Goal: Transaction & Acquisition: Book appointment/travel/reservation

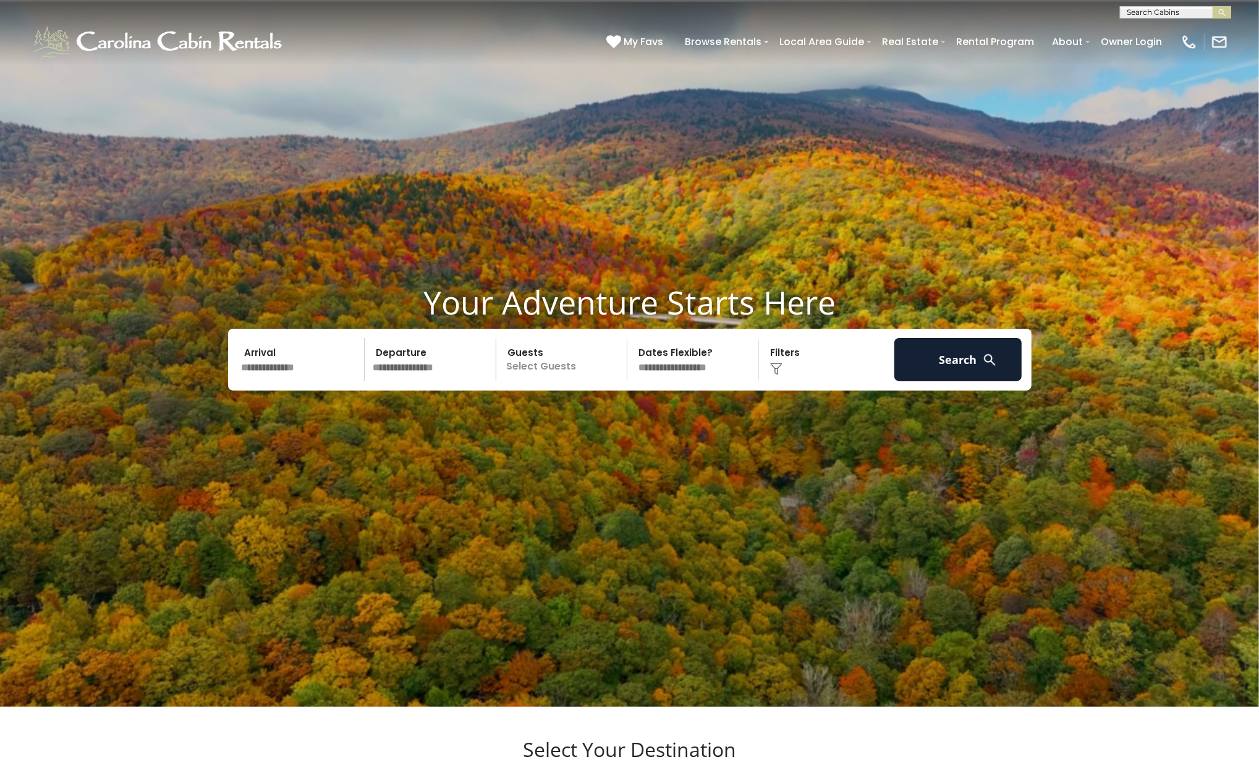
click at [1151, 9] on input "text" at bounding box center [1174, 15] width 108 height 12
type input "****"
click at [1138, 35] on li "Copp erleaf at Eagles Nest" at bounding box center [1175, 39] width 110 height 33
click at [1229, 9] on button "submit" at bounding box center [1221, 12] width 19 height 12
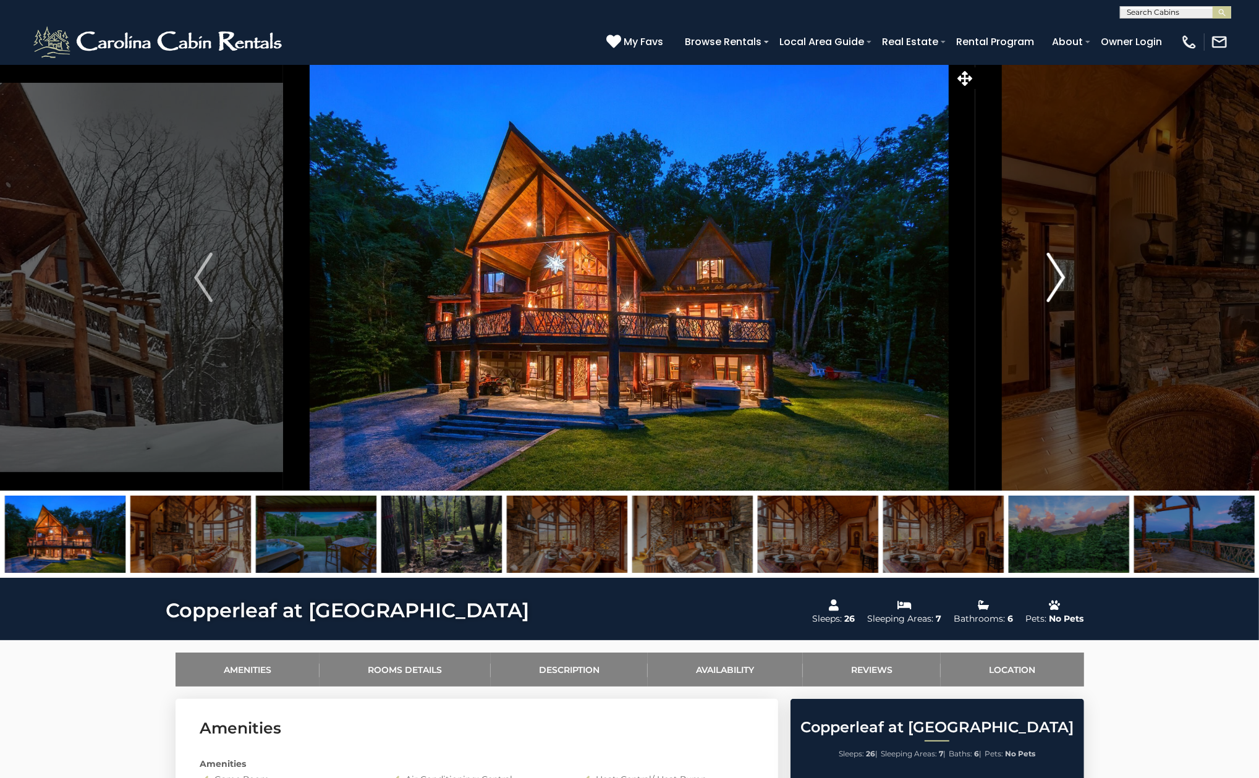
click at [1032, 280] on button "Next" at bounding box center [1056, 277] width 160 height 426
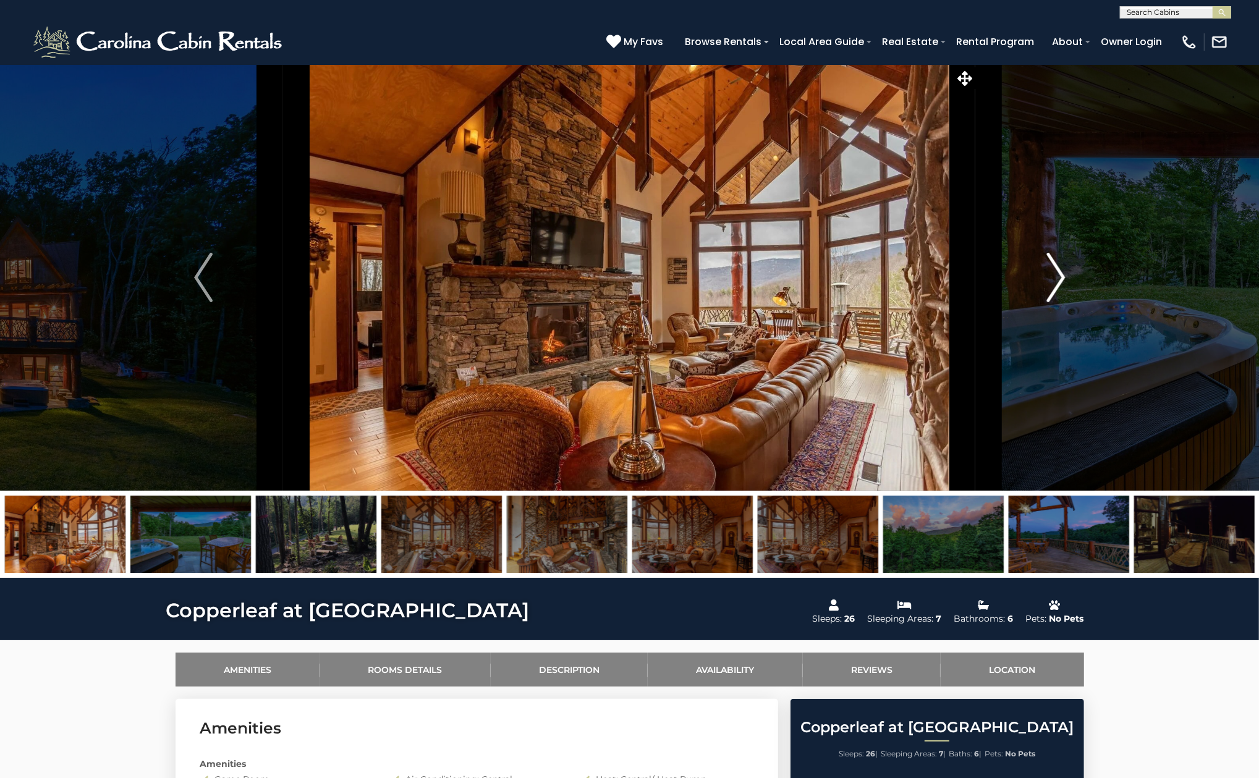
click at [1032, 280] on button "Next" at bounding box center [1056, 277] width 160 height 426
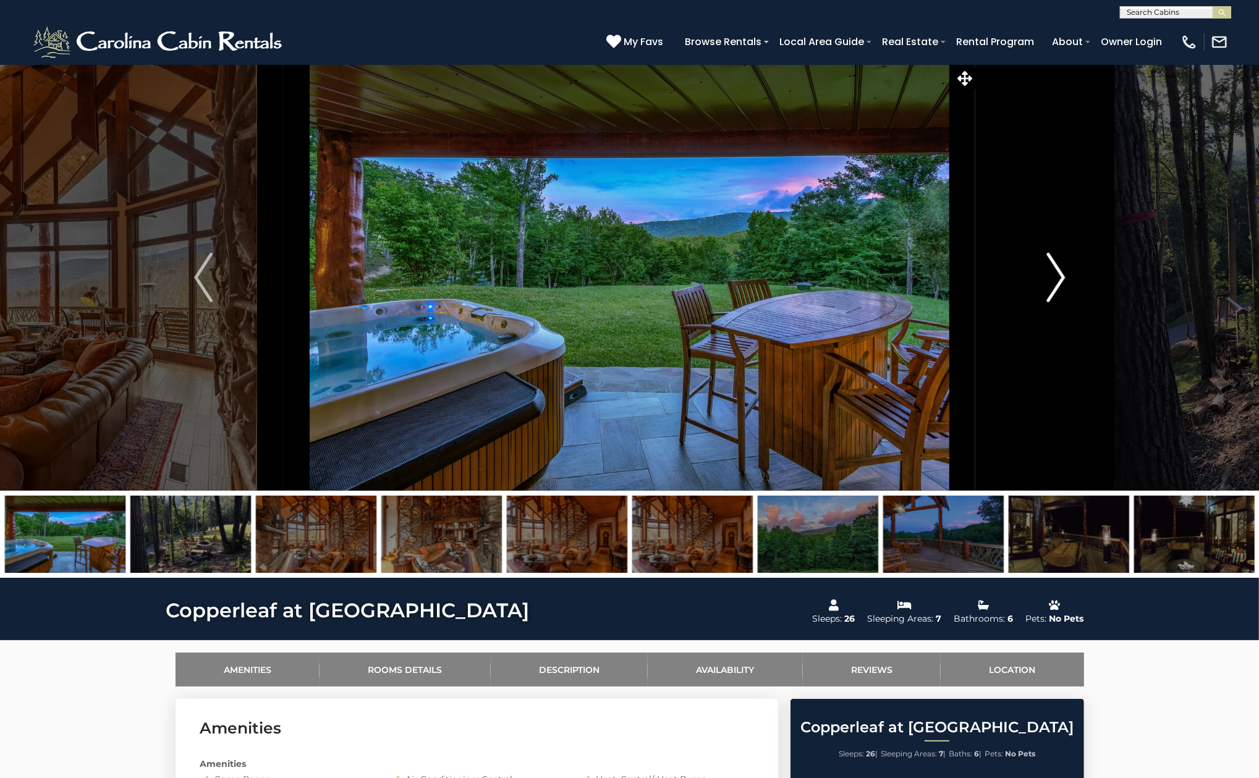
click at [1032, 280] on button "Next" at bounding box center [1056, 277] width 160 height 426
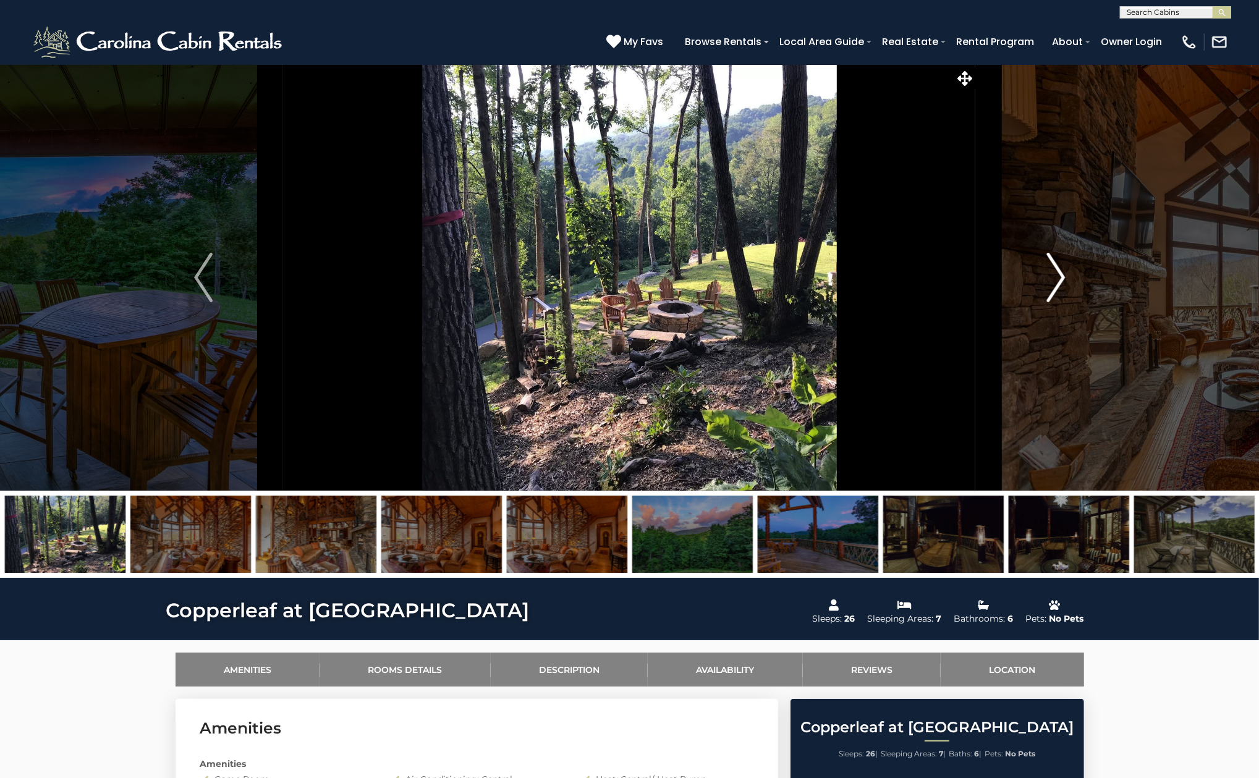
click at [1032, 280] on button "Next" at bounding box center [1056, 277] width 160 height 426
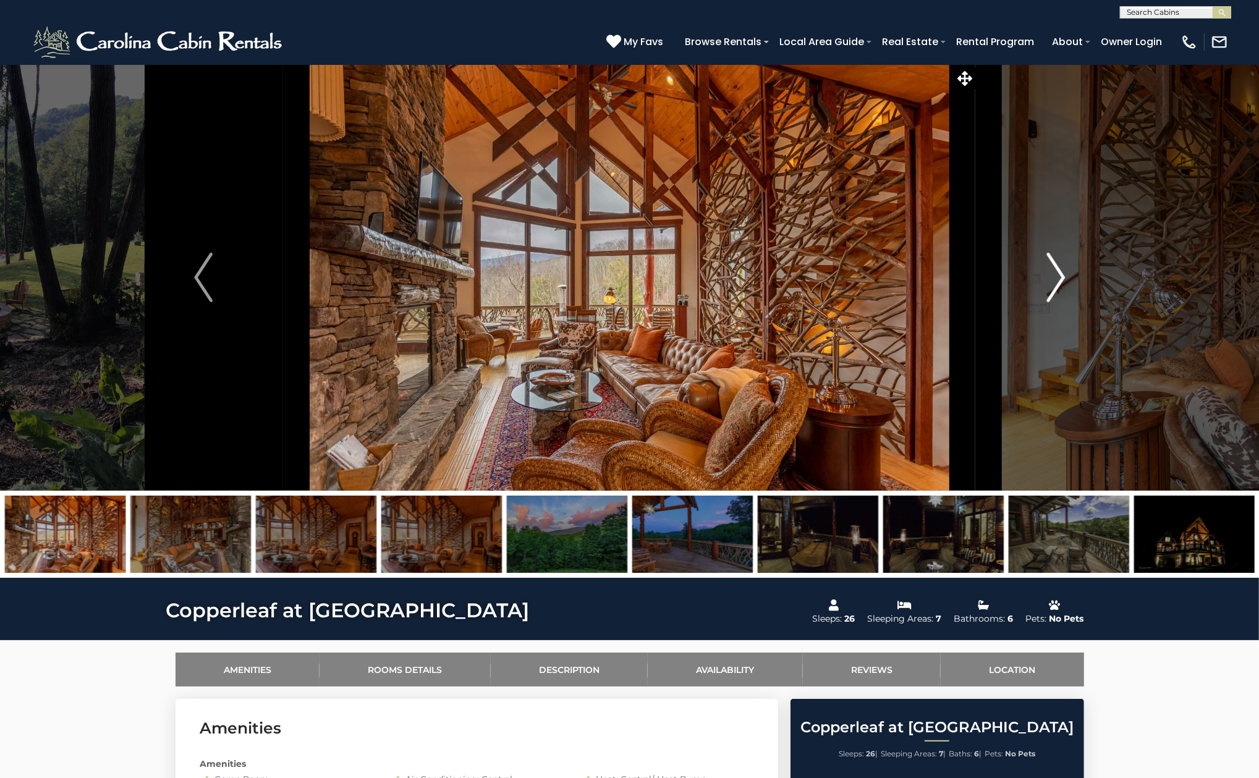
click at [1032, 280] on button "Next" at bounding box center [1056, 277] width 160 height 426
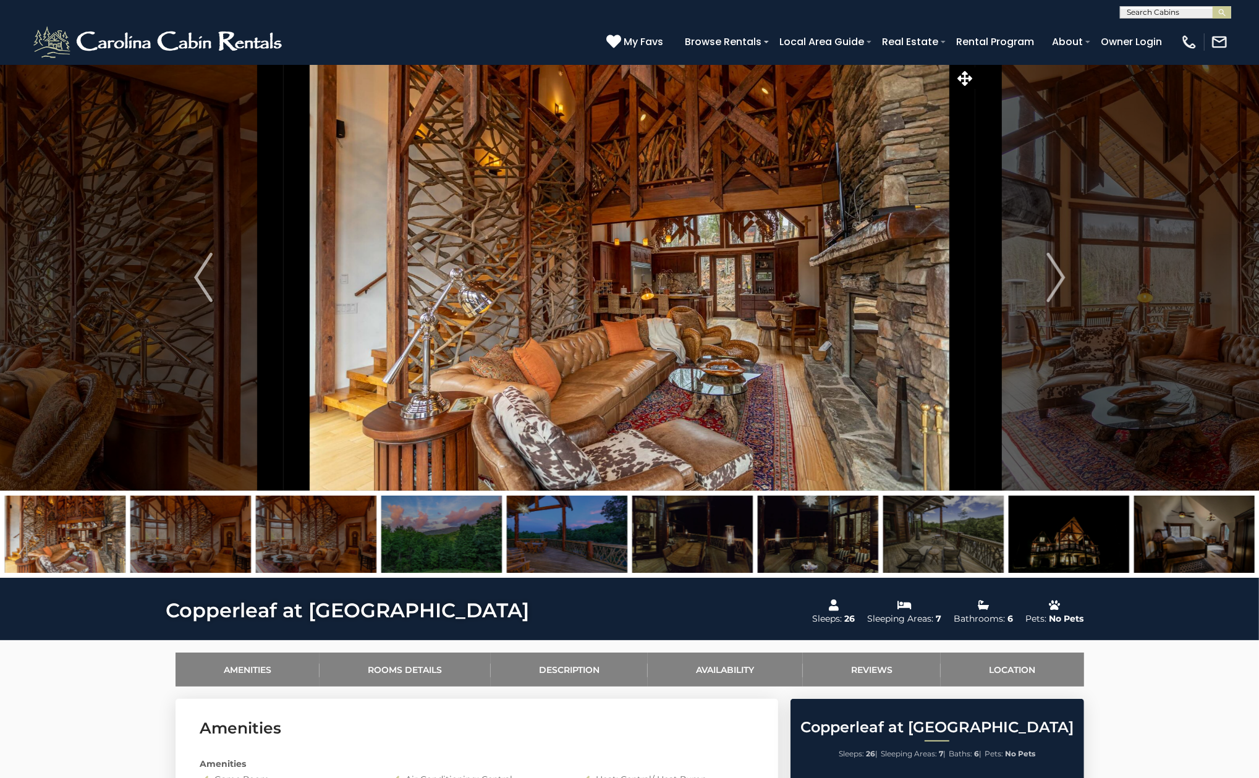
click at [1133, 14] on input "text" at bounding box center [1174, 15] width 108 height 12
type input "********"
click at [1138, 28] on em "Longview" at bounding box center [1147, 28] width 42 height 11
click at [1220, 12] on img "submit" at bounding box center [1221, 12] width 9 height 9
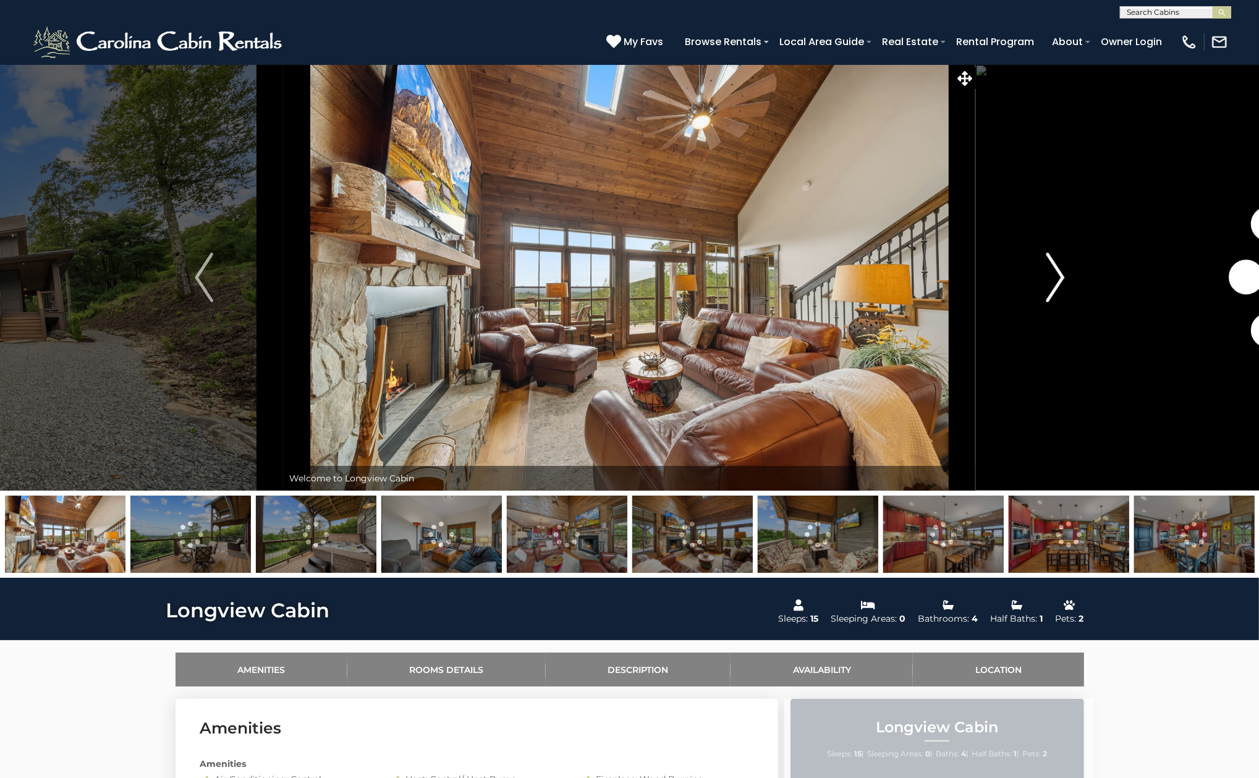
click at [1049, 283] on img "Next" at bounding box center [1055, 277] width 19 height 49
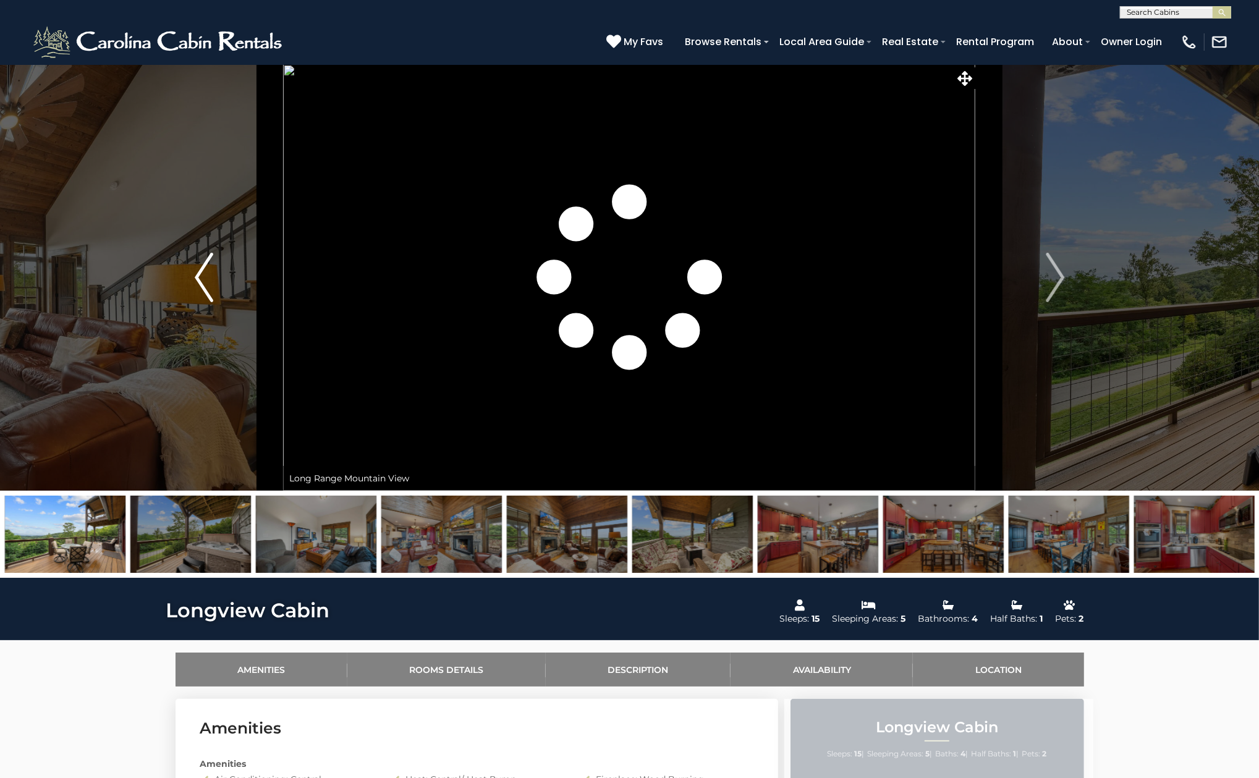
click at [203, 283] on img "Previous" at bounding box center [204, 277] width 19 height 49
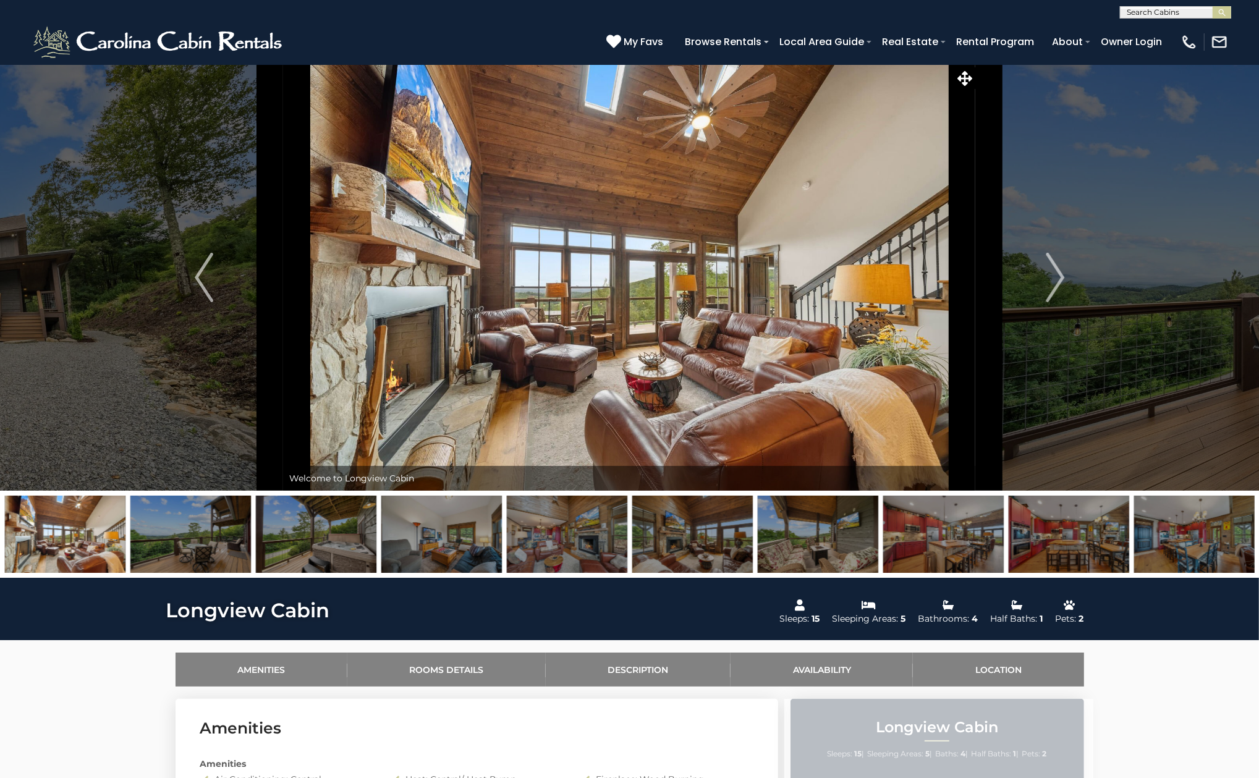
click at [546, 276] on img at bounding box center [629, 277] width 692 height 426
click at [963, 82] on icon at bounding box center [964, 78] width 15 height 15
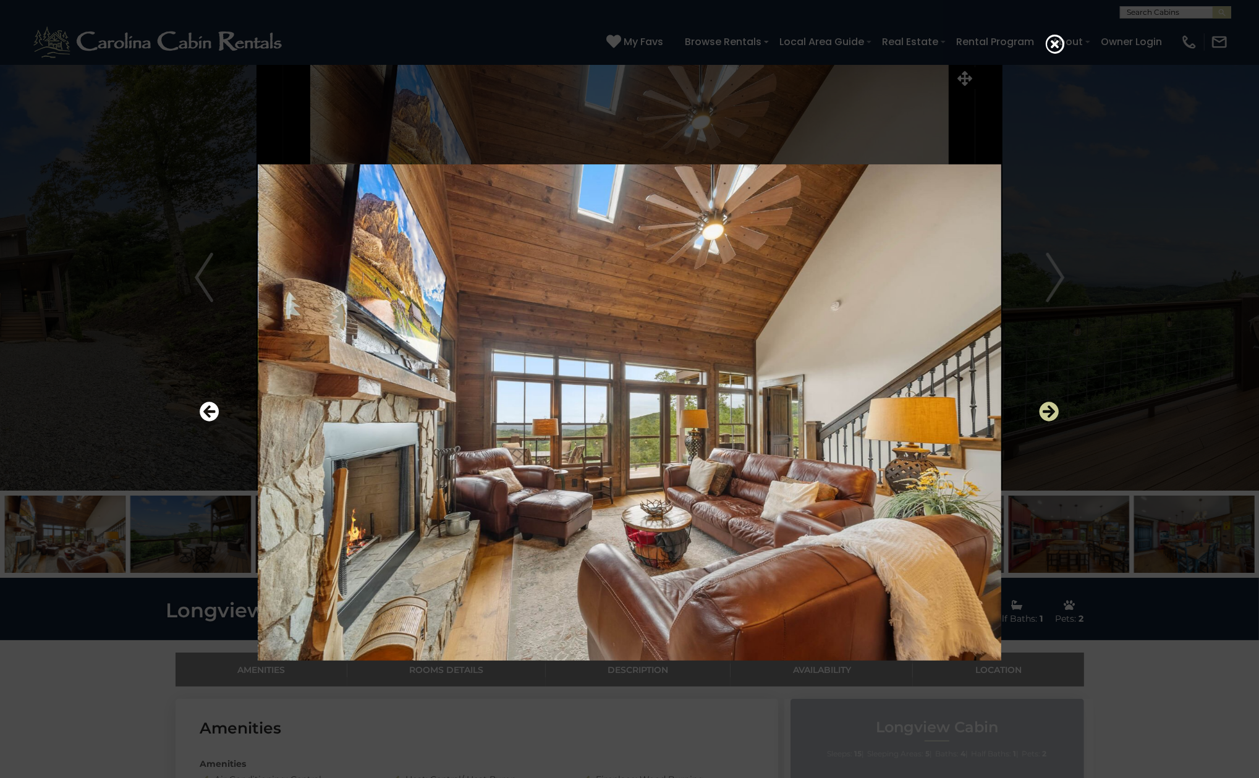
click at [1044, 421] on icon "Next" at bounding box center [1049, 412] width 20 height 20
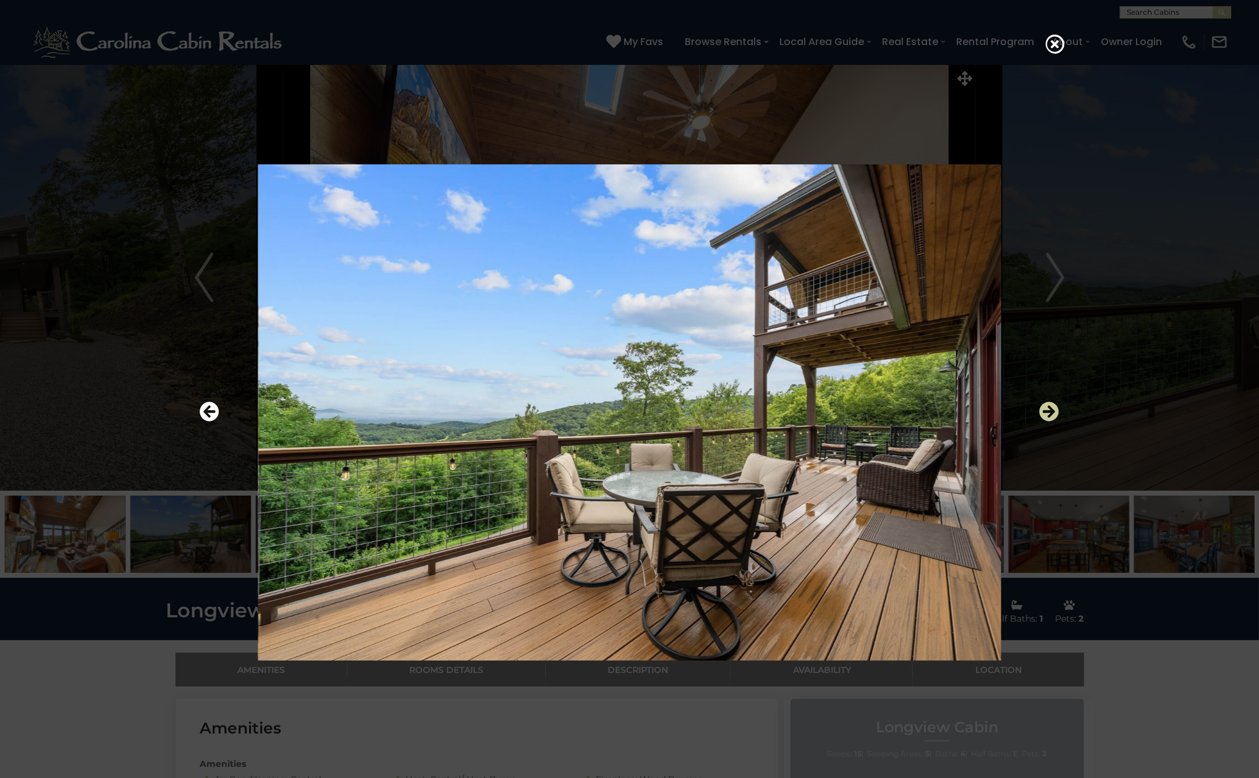
click at [1044, 421] on icon "Next" at bounding box center [1049, 412] width 20 height 20
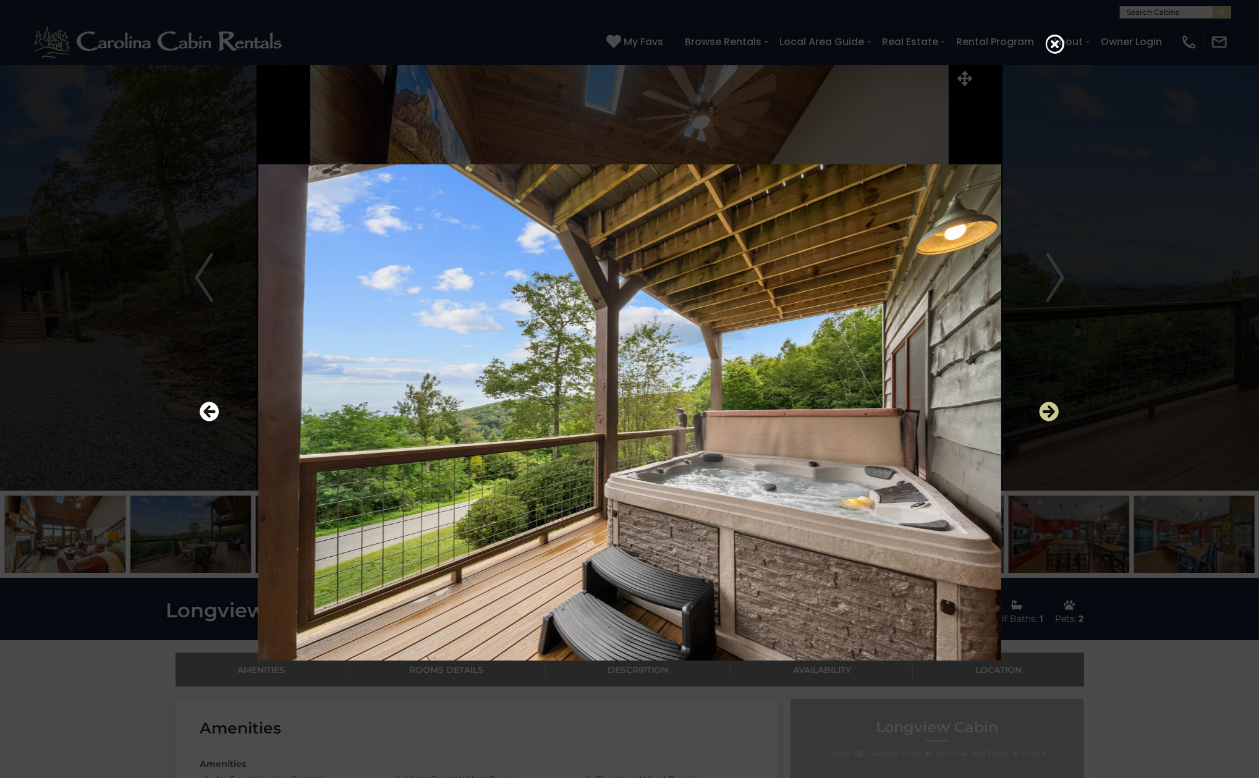
click at [1044, 421] on icon "Next" at bounding box center [1049, 412] width 20 height 20
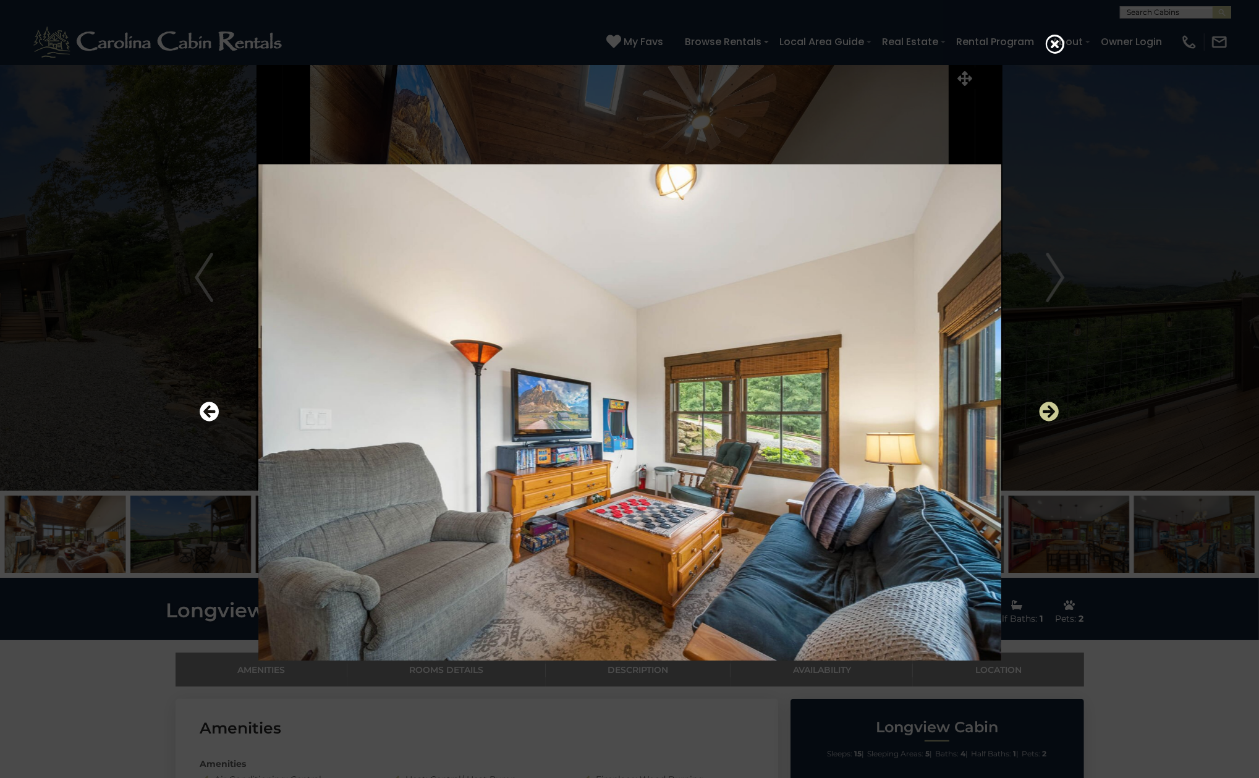
click at [1044, 421] on icon "Next" at bounding box center [1049, 412] width 20 height 20
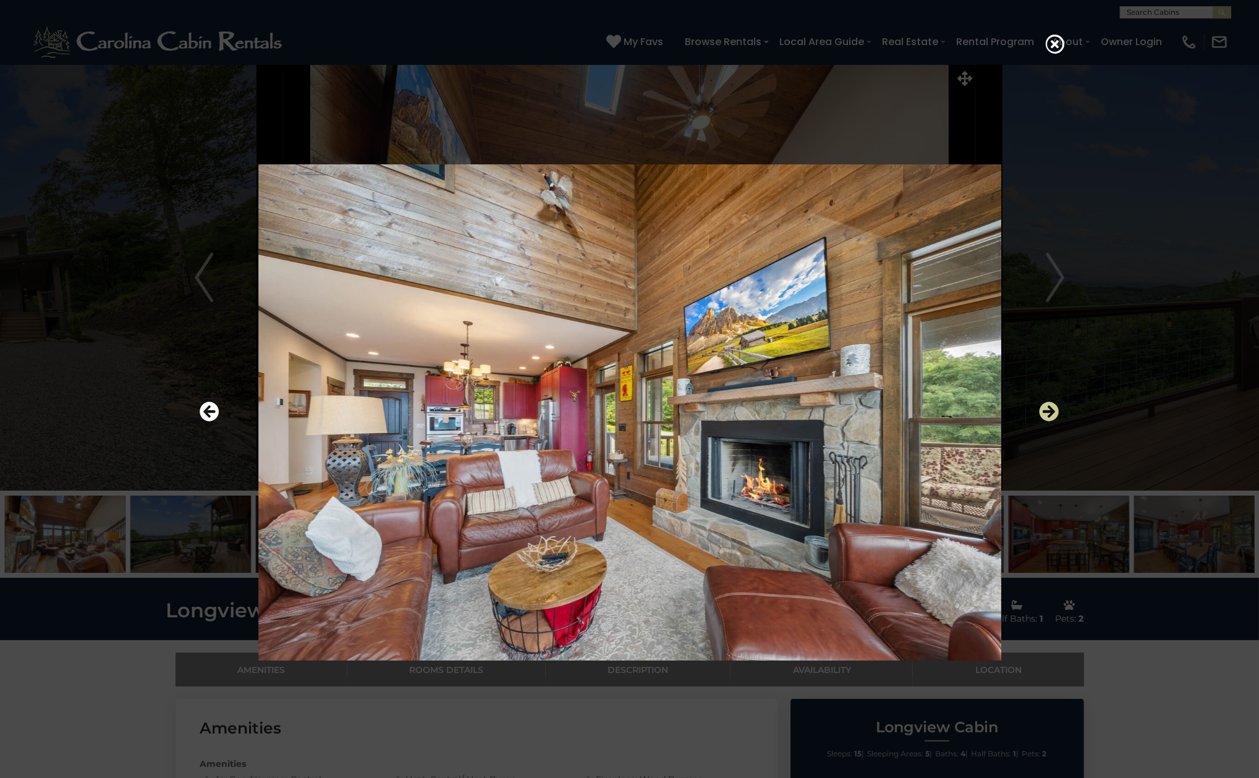
click at [1044, 421] on icon "Next" at bounding box center [1049, 412] width 20 height 20
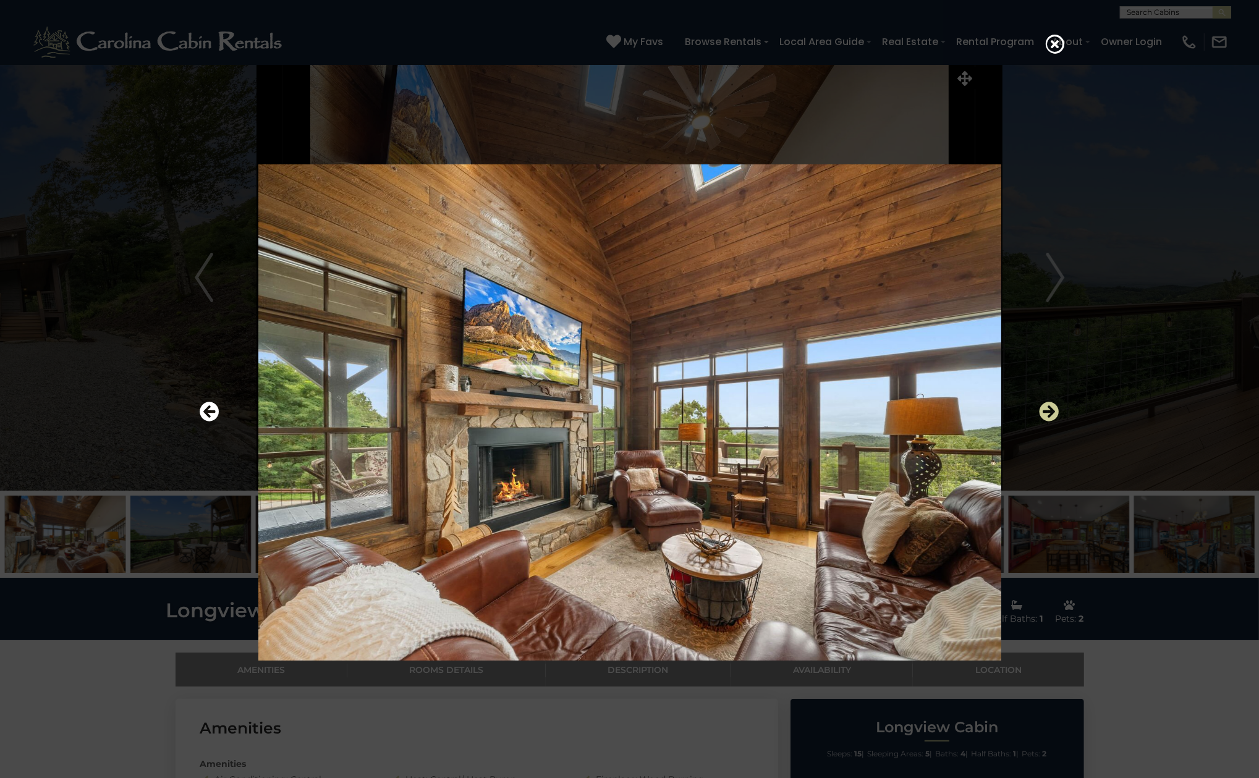
click at [1044, 421] on icon "Next" at bounding box center [1049, 412] width 20 height 20
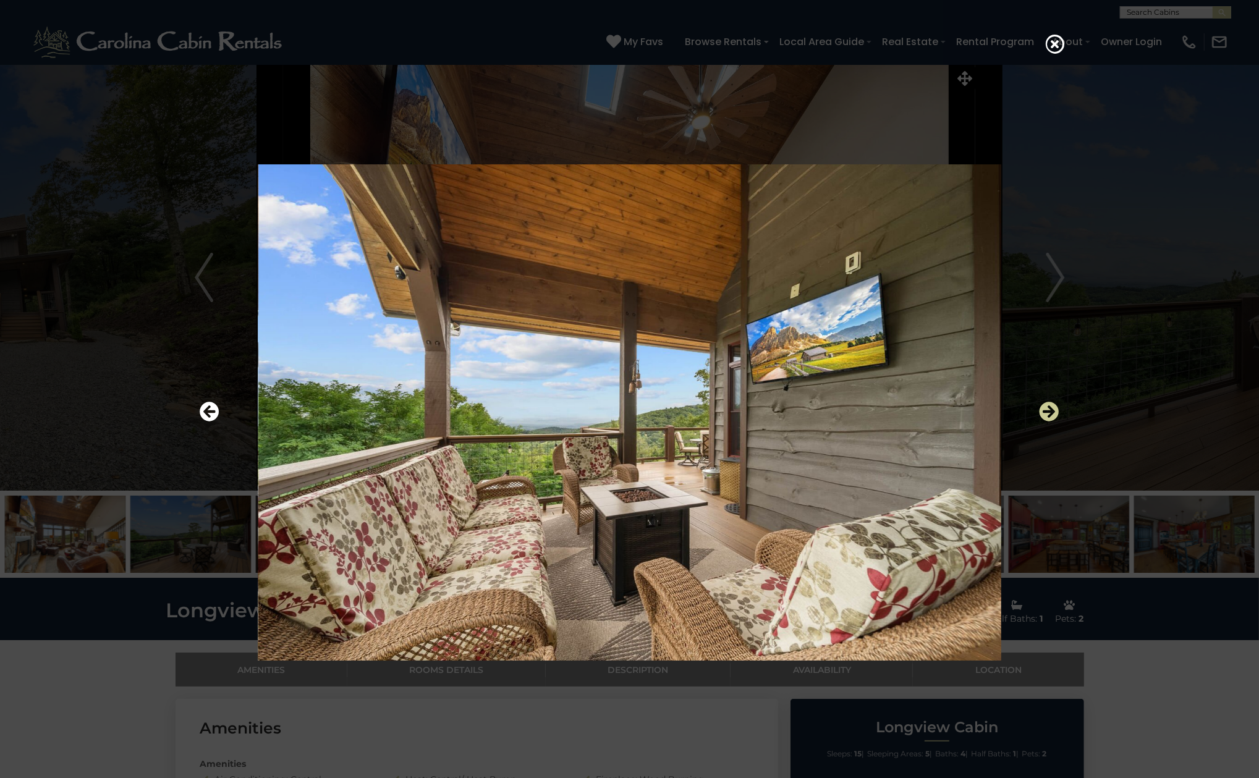
click at [1044, 421] on icon "Next" at bounding box center [1049, 412] width 20 height 20
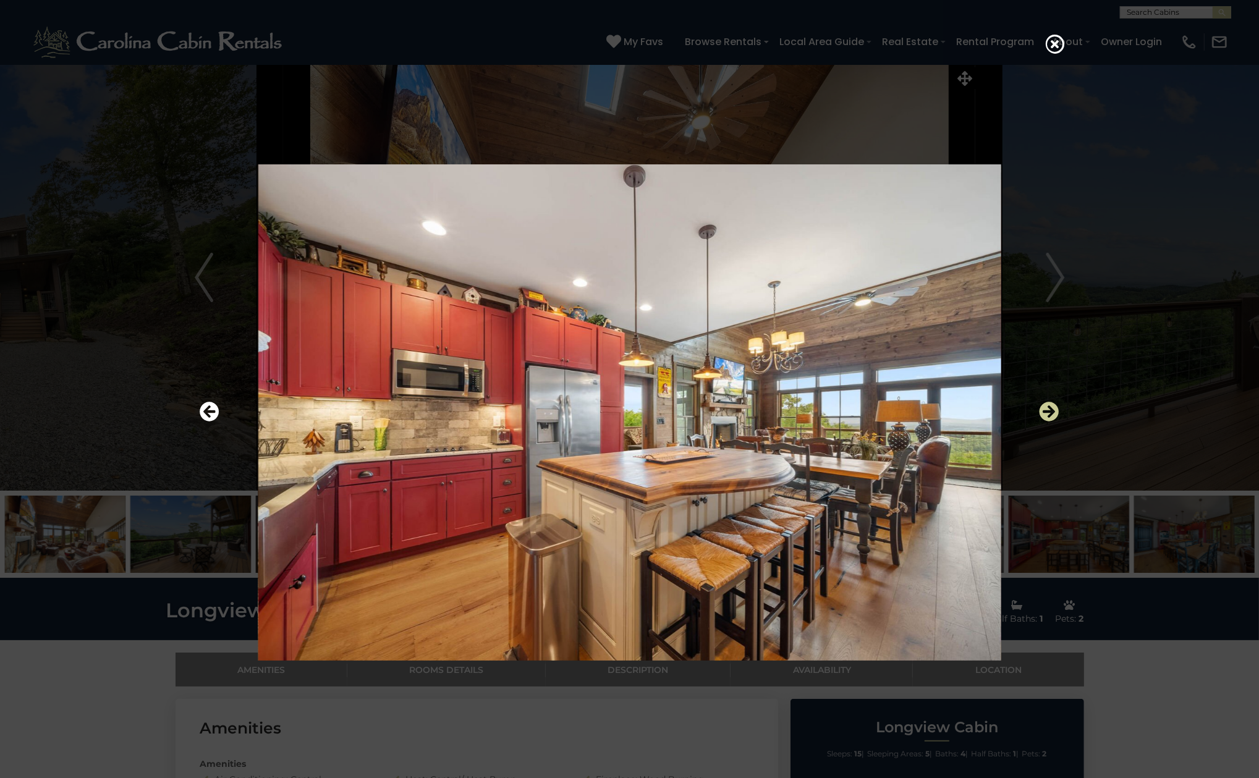
click at [1044, 421] on icon "Next" at bounding box center [1049, 412] width 20 height 20
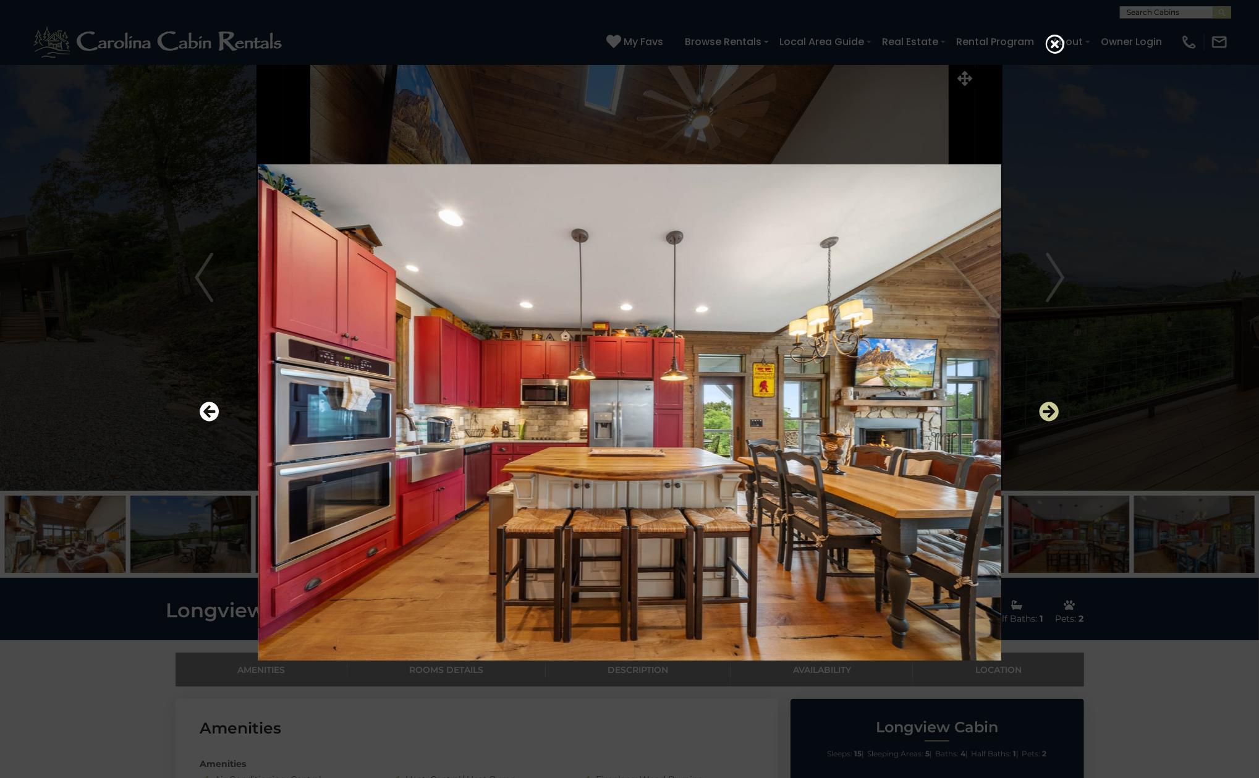
click at [1044, 421] on icon "Next" at bounding box center [1049, 412] width 20 height 20
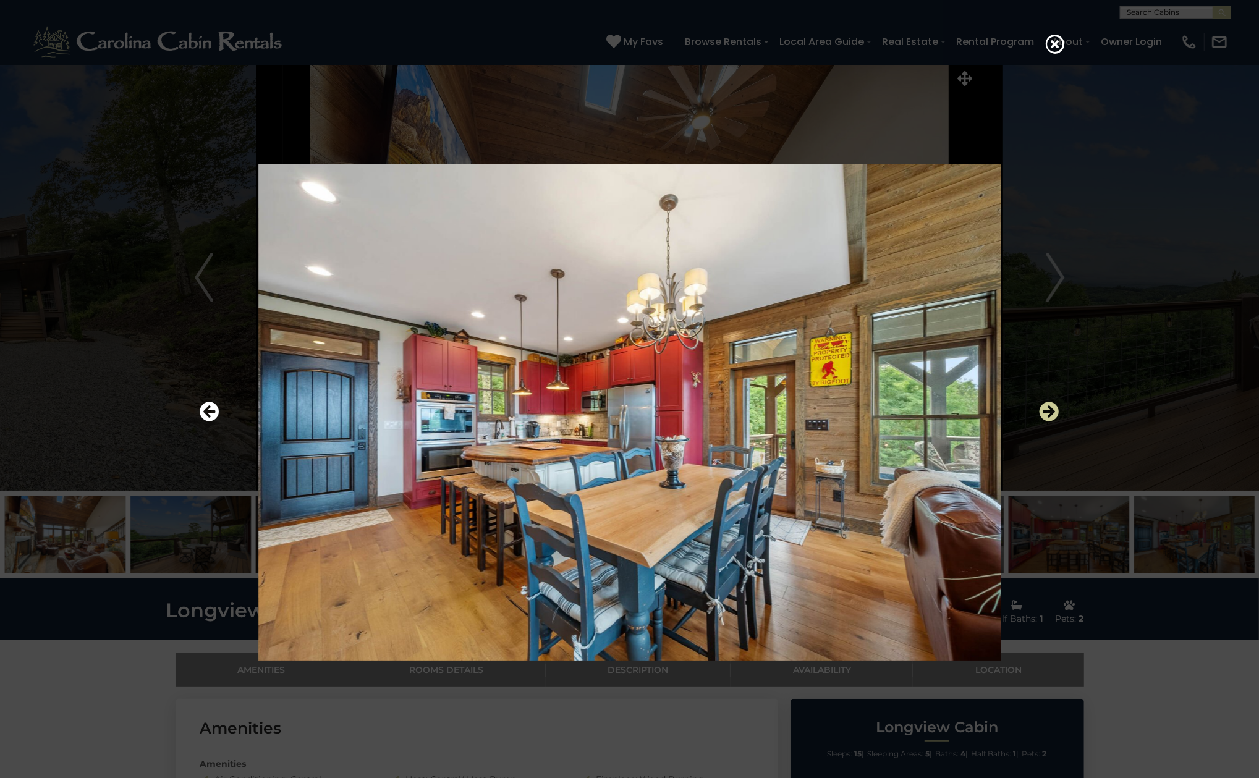
click at [1044, 421] on icon "Next" at bounding box center [1049, 412] width 20 height 20
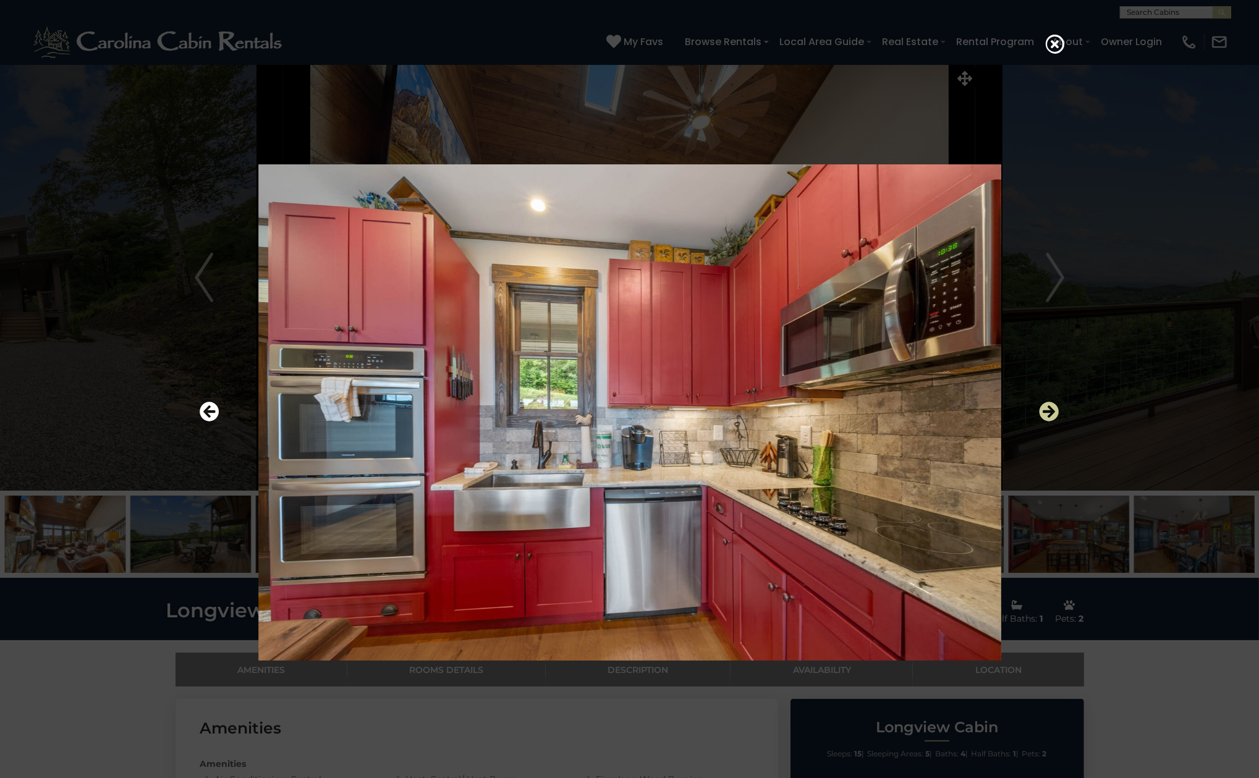
click at [1044, 421] on icon "Next" at bounding box center [1049, 412] width 20 height 20
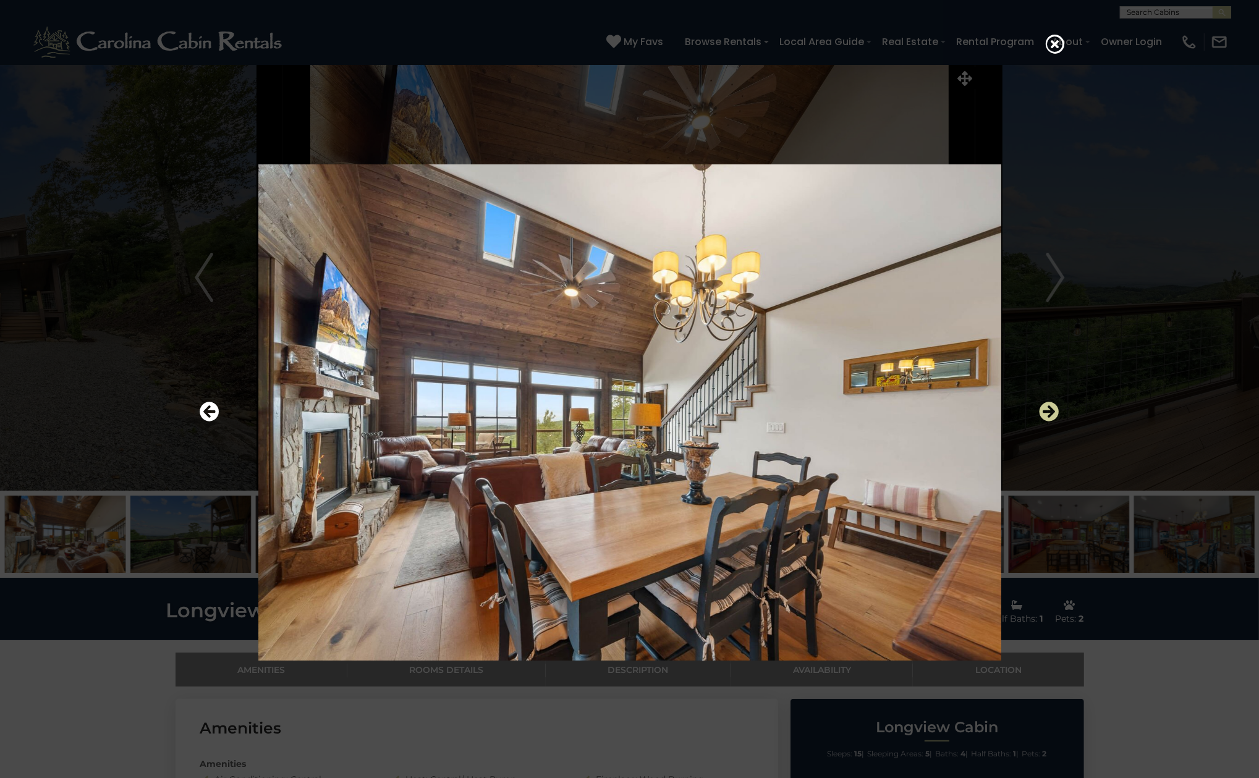
click at [1044, 421] on icon "Next" at bounding box center [1049, 412] width 20 height 20
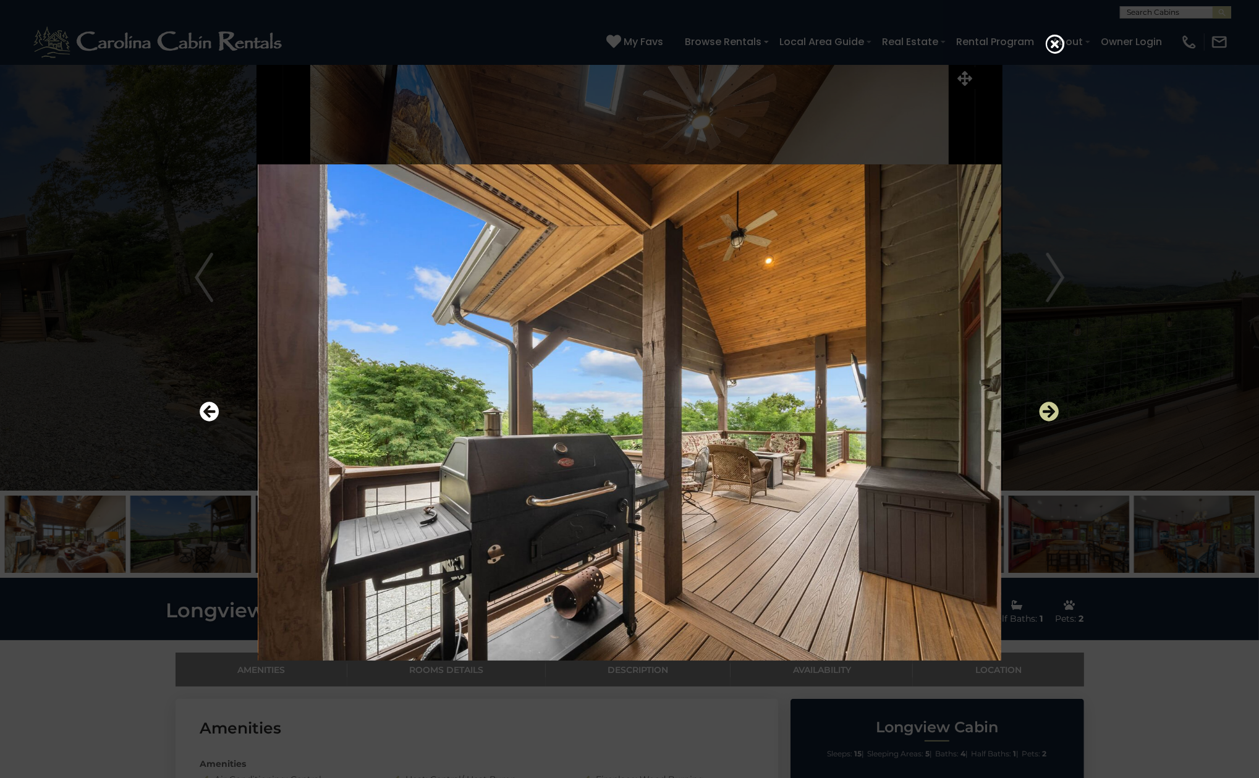
click at [1044, 421] on icon "Next" at bounding box center [1049, 412] width 20 height 20
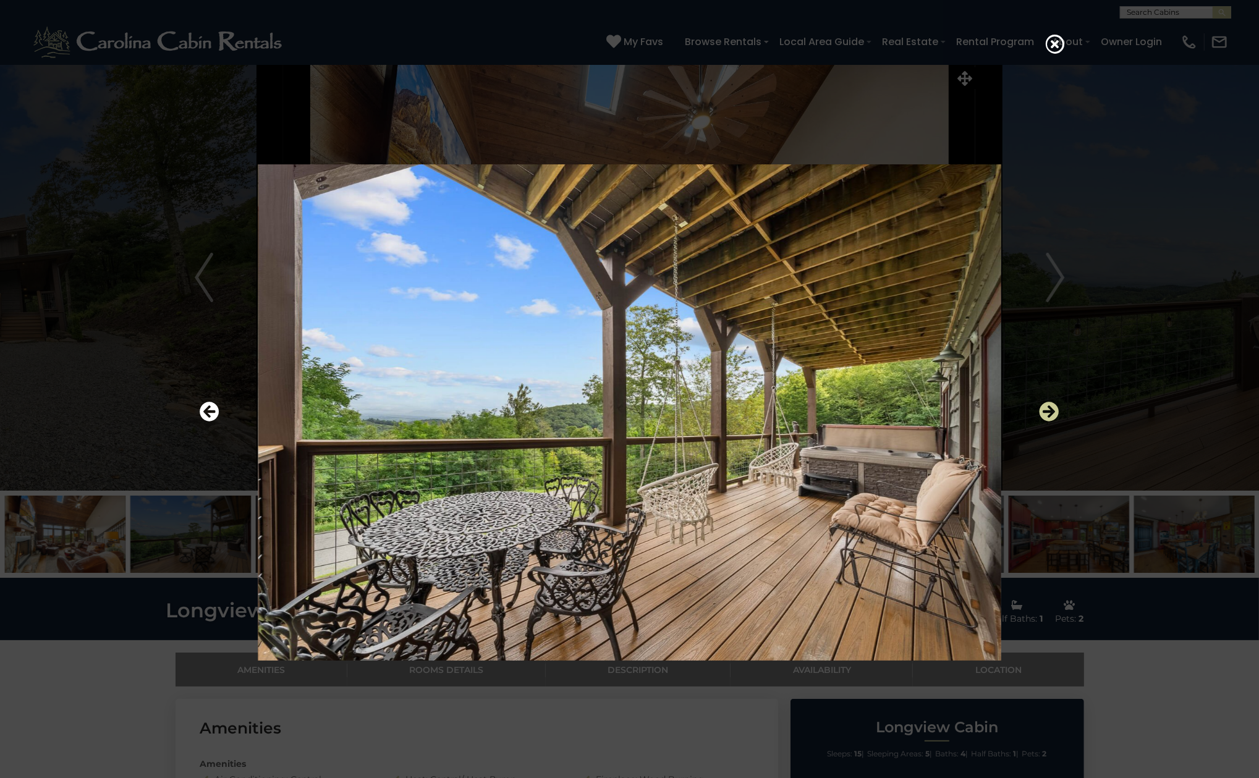
click at [1044, 421] on icon "Next" at bounding box center [1049, 412] width 20 height 20
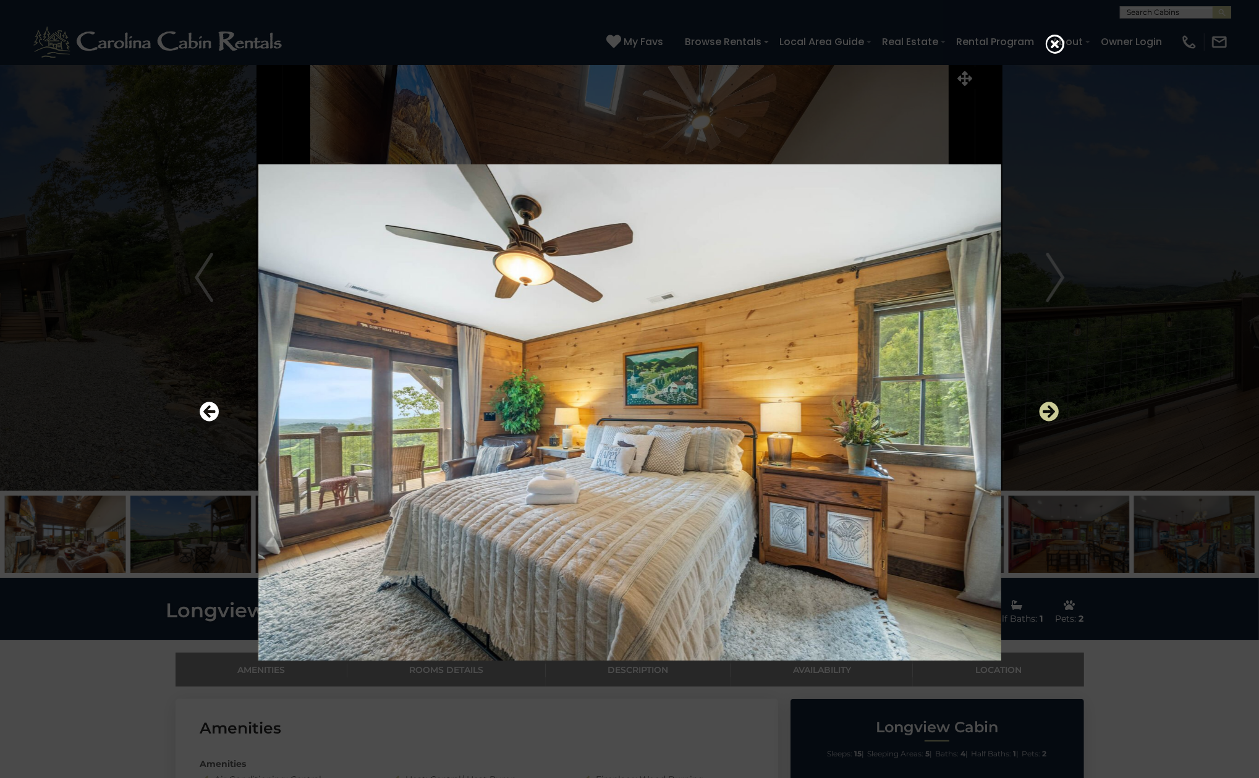
click at [1044, 421] on icon "Next" at bounding box center [1049, 412] width 20 height 20
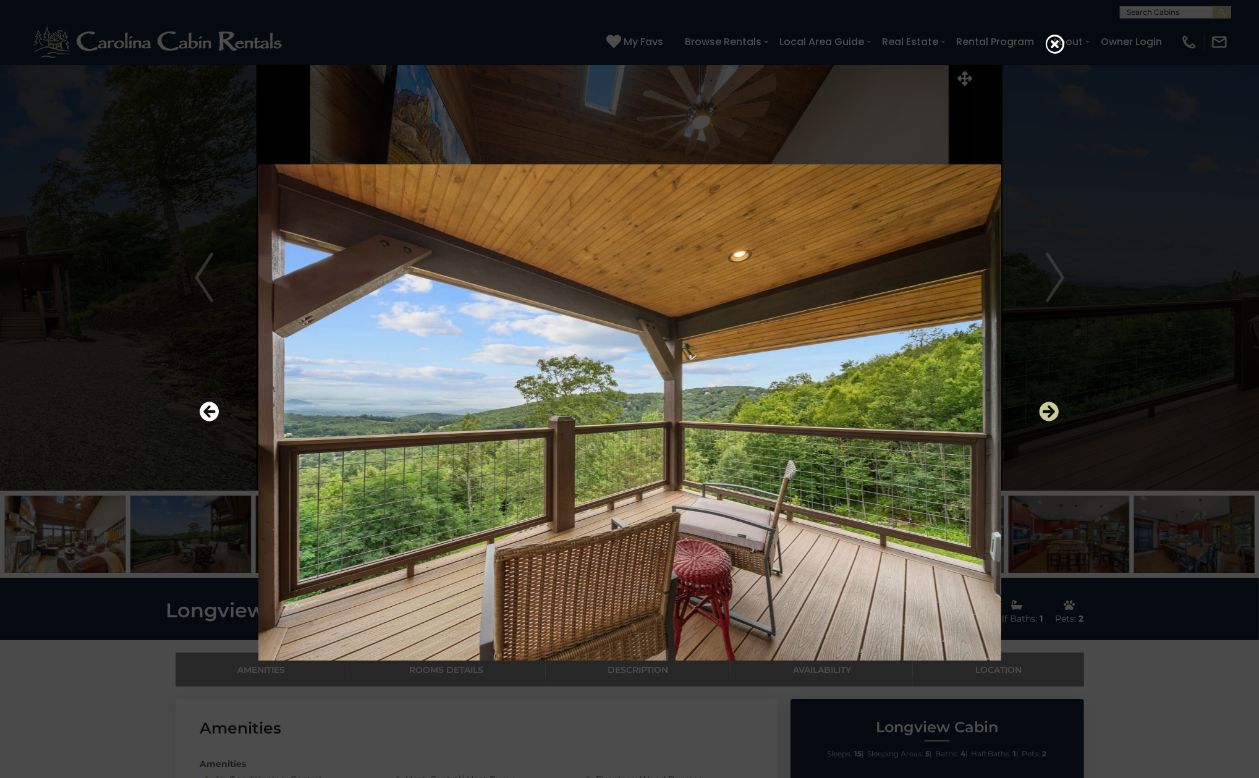
click at [1044, 421] on icon "Next" at bounding box center [1049, 412] width 20 height 20
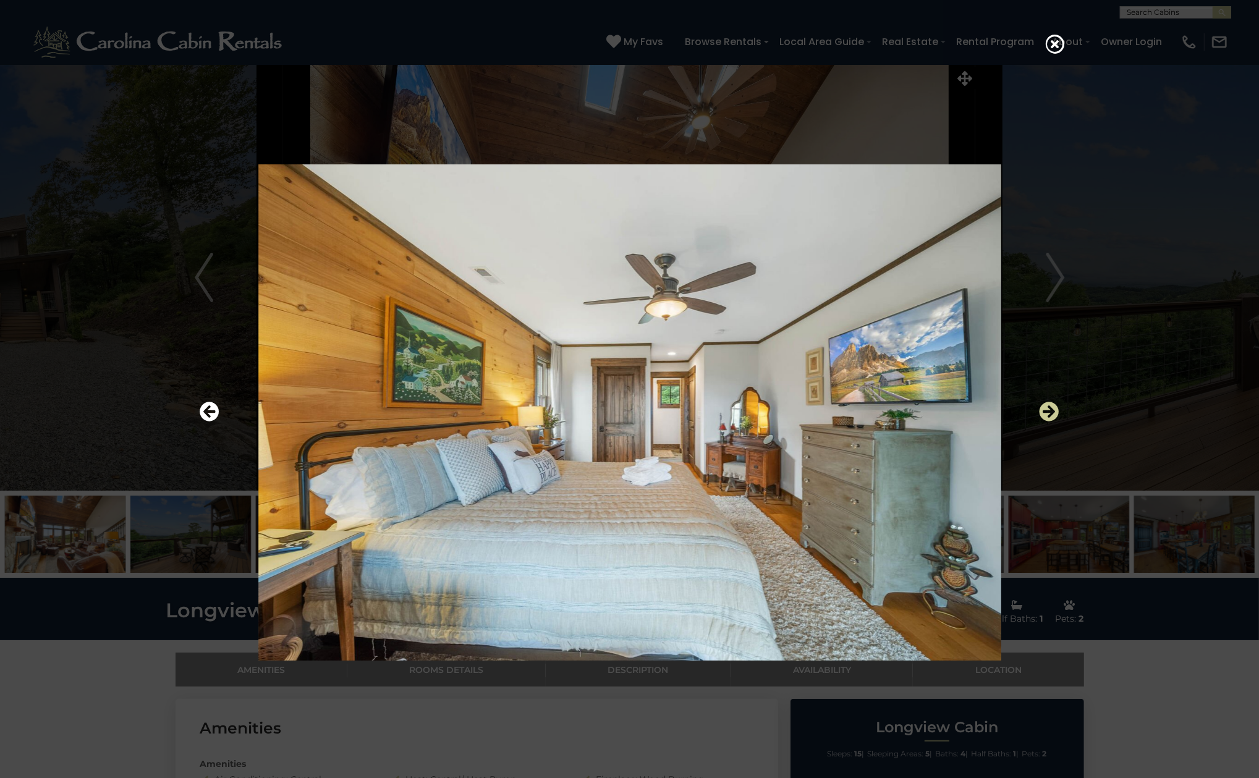
click at [1044, 421] on icon "Next" at bounding box center [1049, 412] width 20 height 20
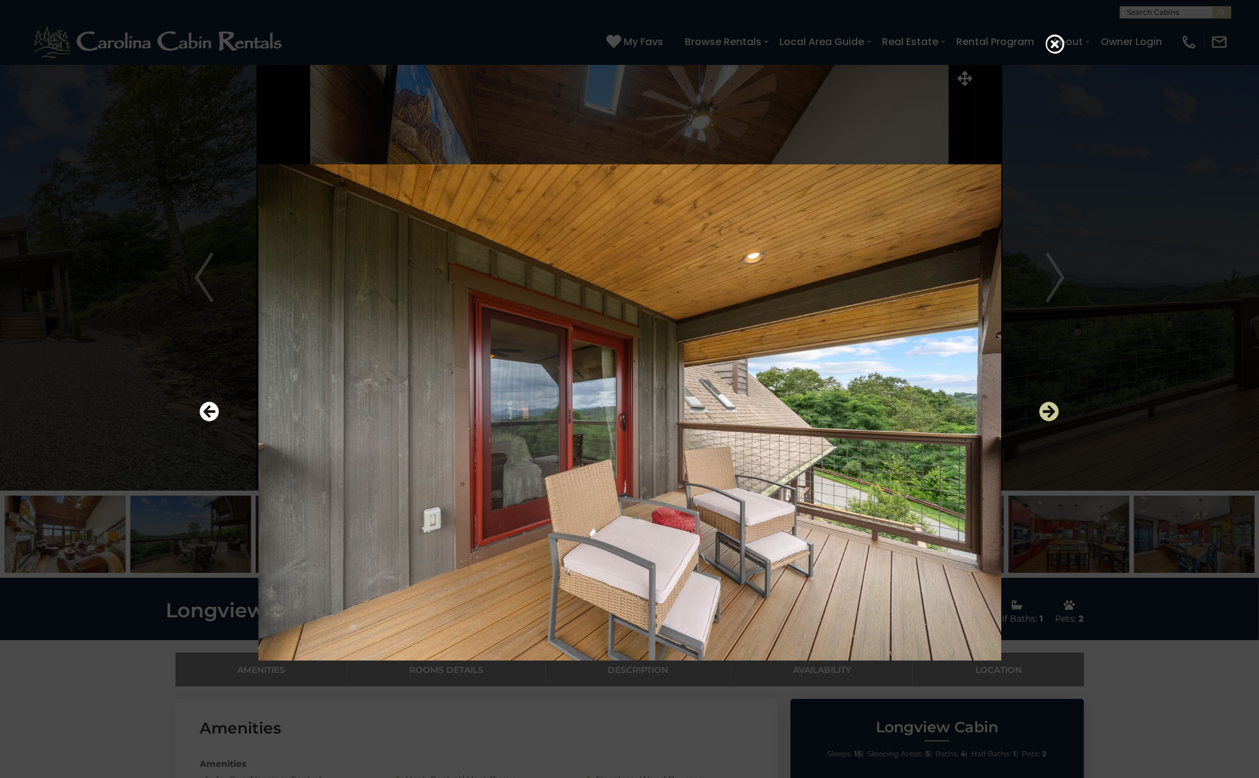
click at [1044, 421] on icon "Next" at bounding box center [1049, 412] width 20 height 20
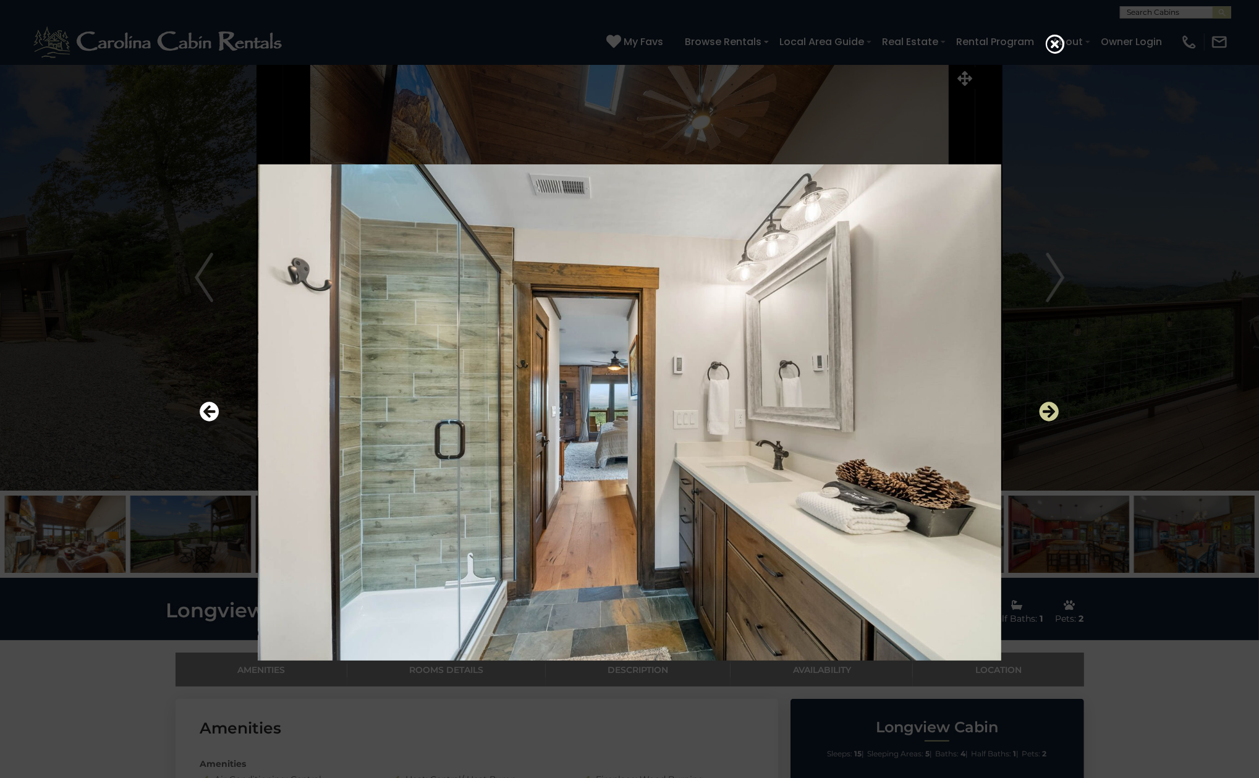
click at [1044, 421] on icon "Next" at bounding box center [1049, 412] width 20 height 20
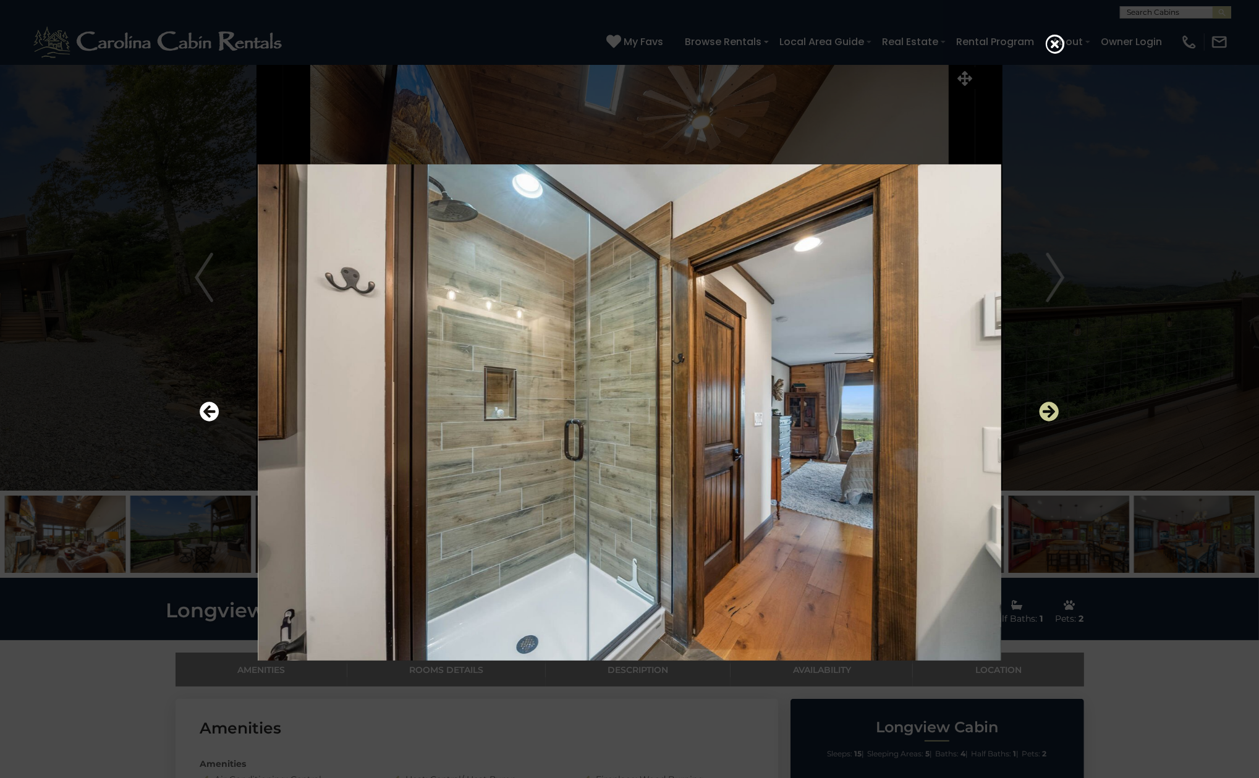
click at [1044, 421] on icon "Next" at bounding box center [1049, 412] width 20 height 20
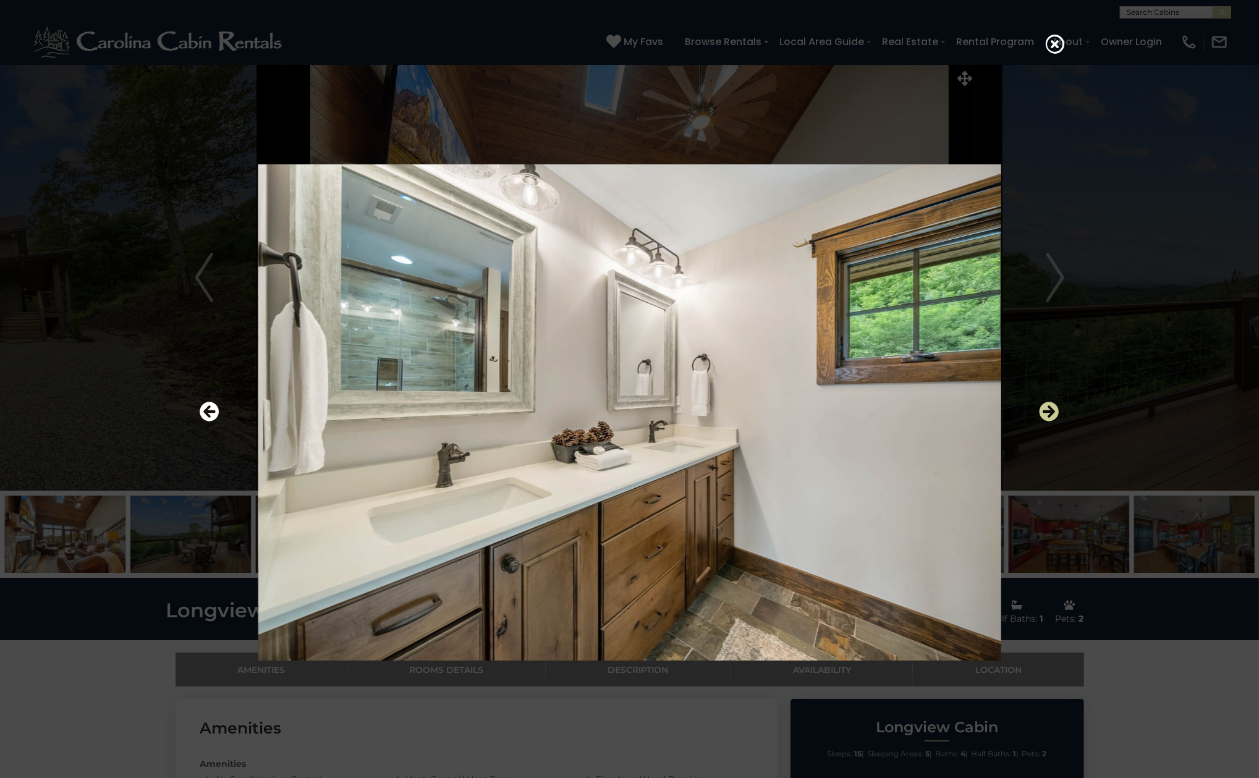
click at [1044, 421] on icon "Next" at bounding box center [1049, 412] width 20 height 20
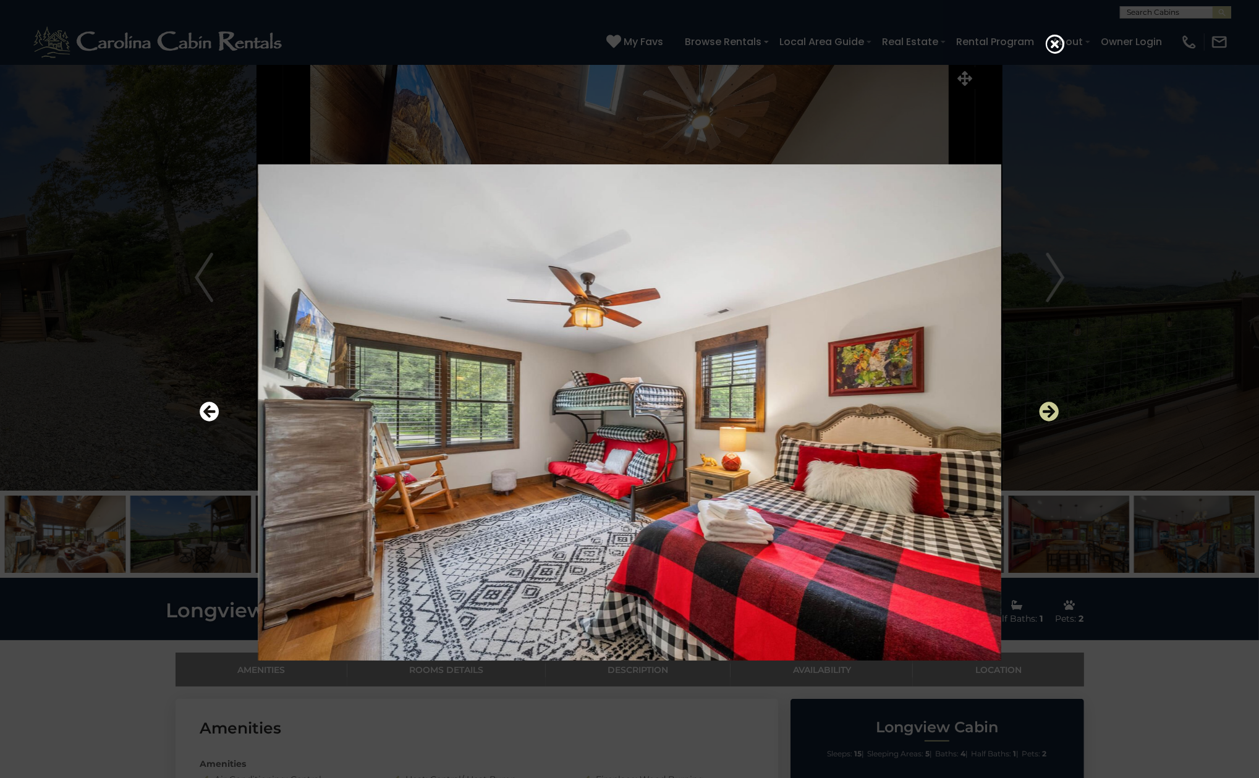
click at [1044, 421] on icon "Next" at bounding box center [1049, 412] width 20 height 20
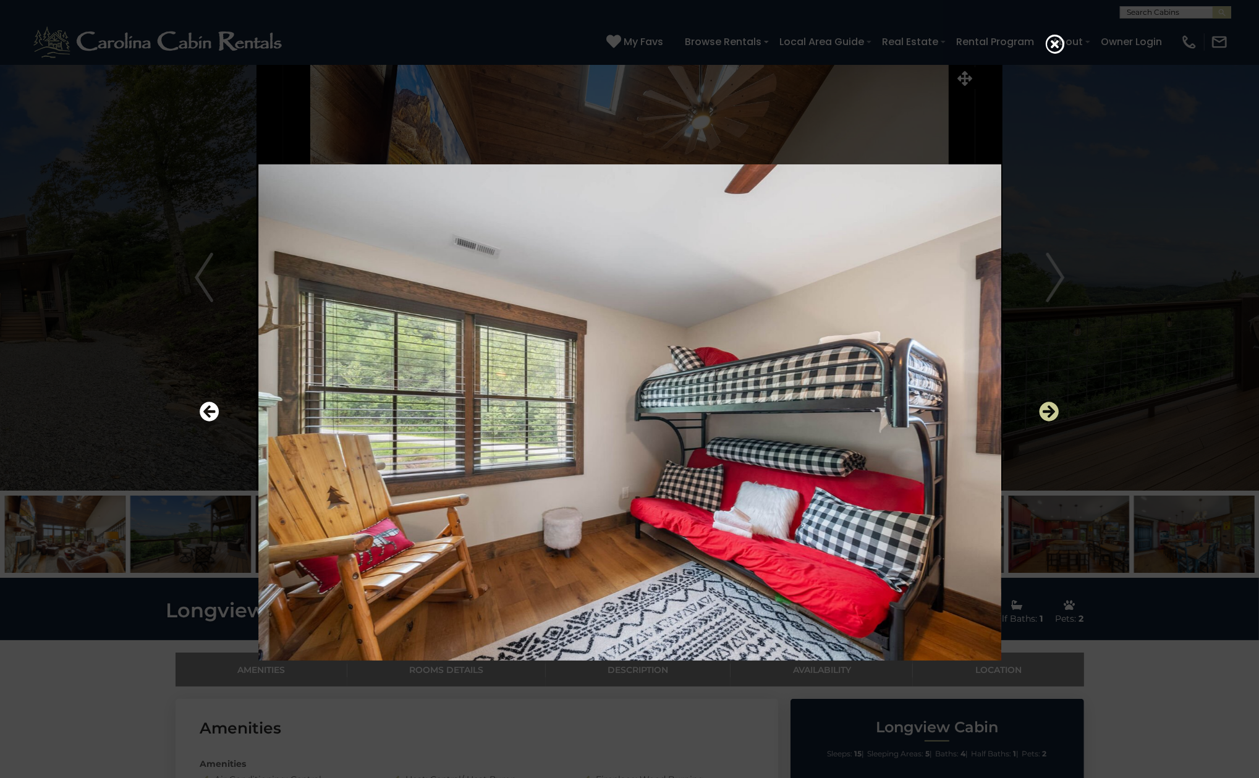
click at [1044, 421] on icon "Next" at bounding box center [1049, 412] width 20 height 20
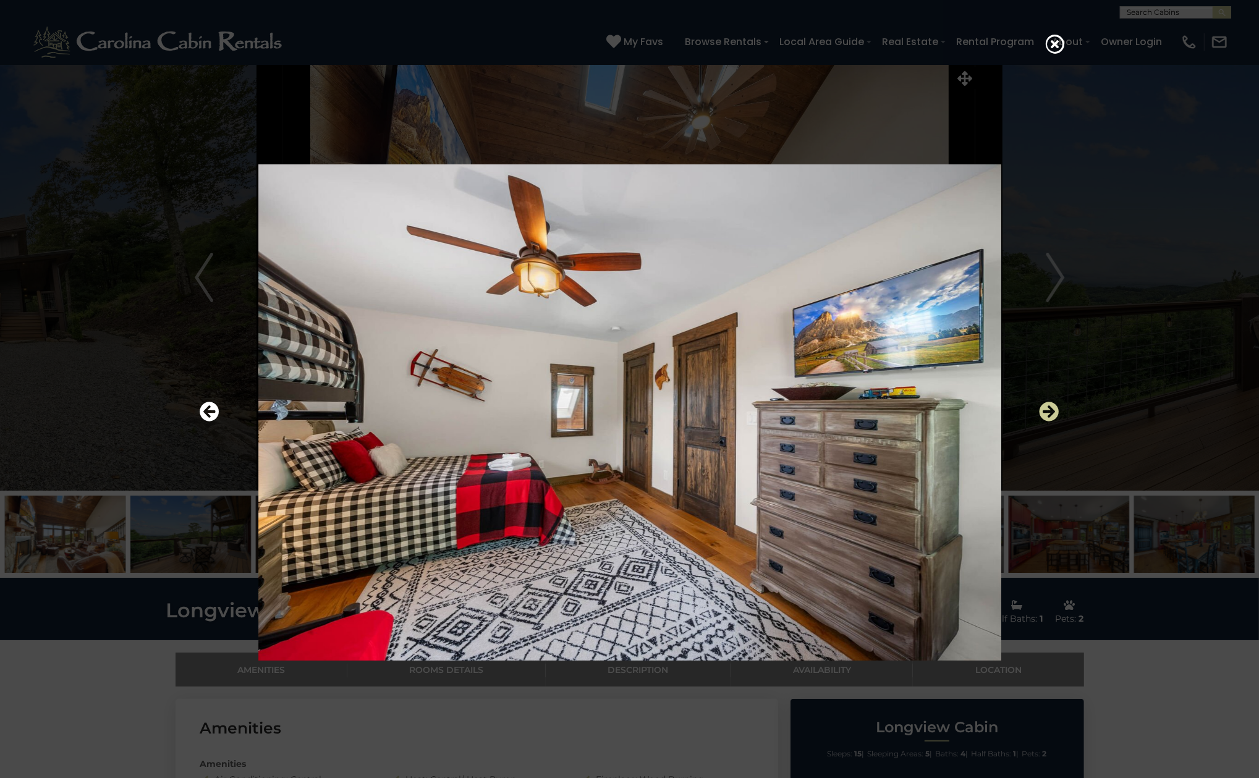
click at [1044, 421] on icon "Next" at bounding box center [1049, 412] width 20 height 20
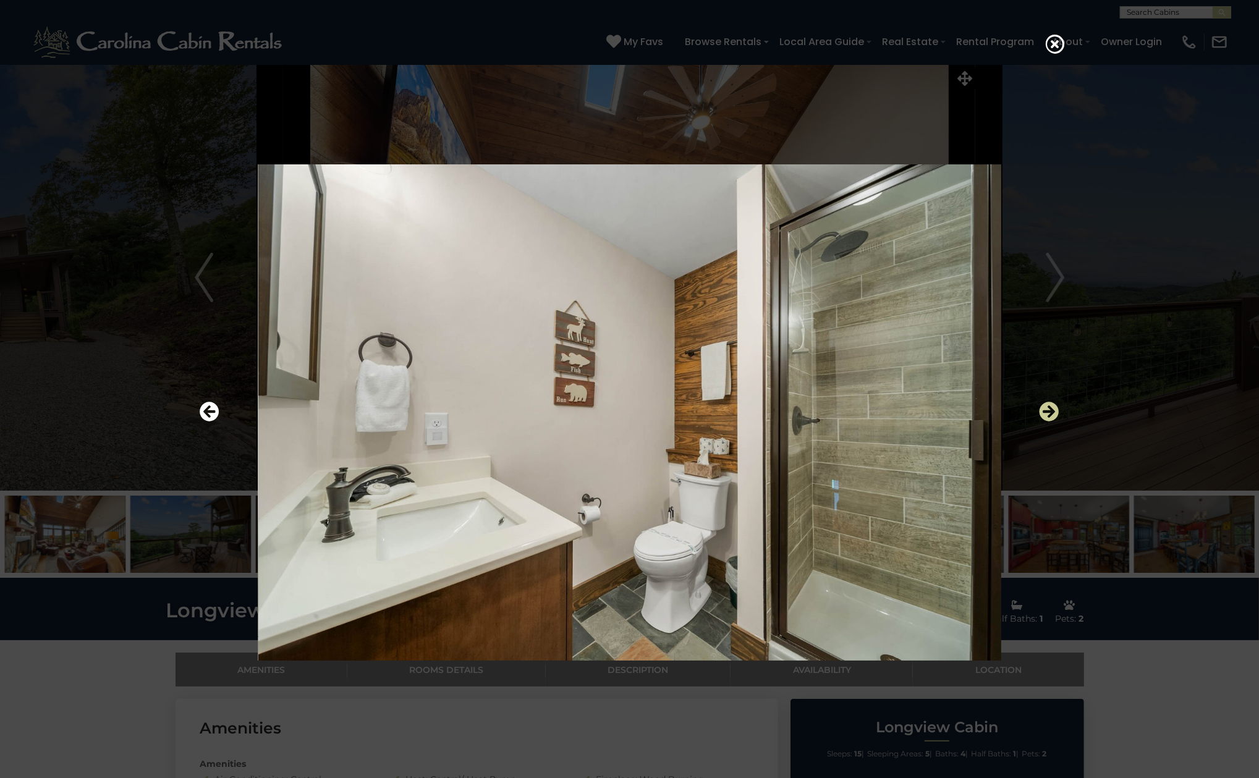
click at [1044, 421] on icon "Next" at bounding box center [1049, 412] width 20 height 20
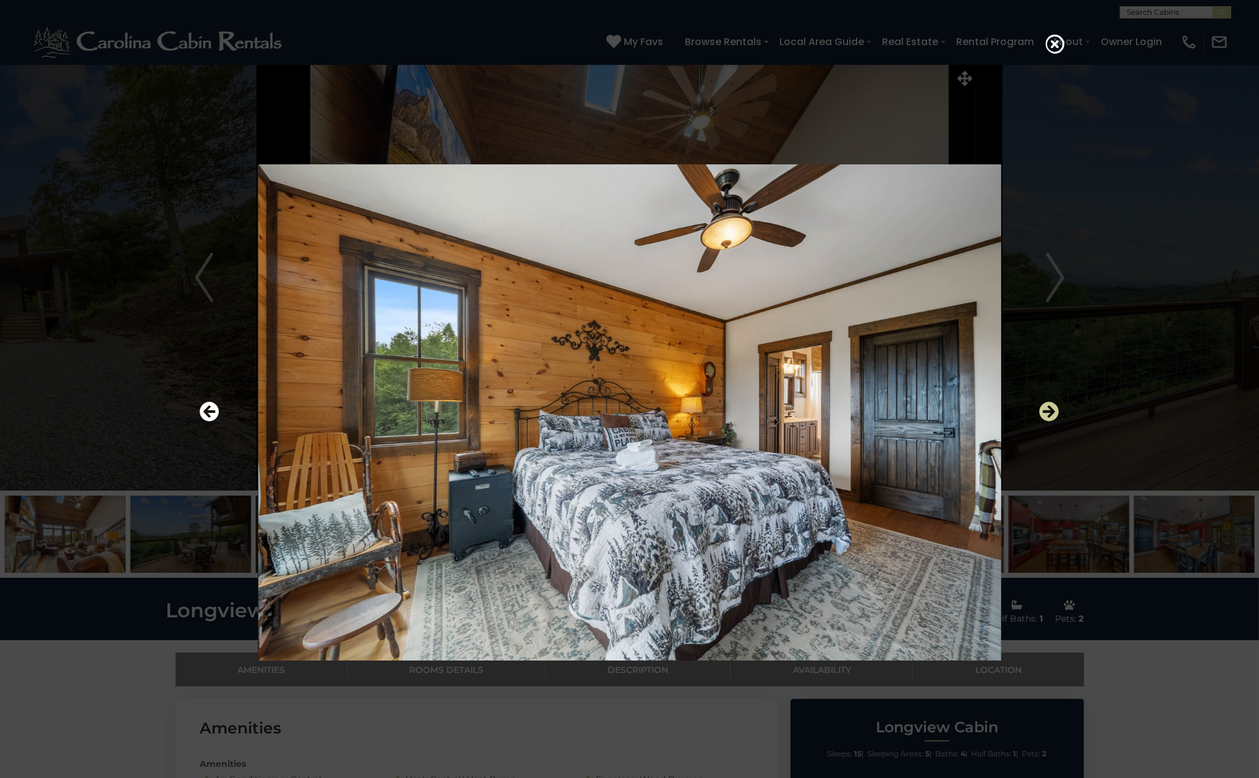
click at [1044, 421] on icon "Next" at bounding box center [1049, 412] width 20 height 20
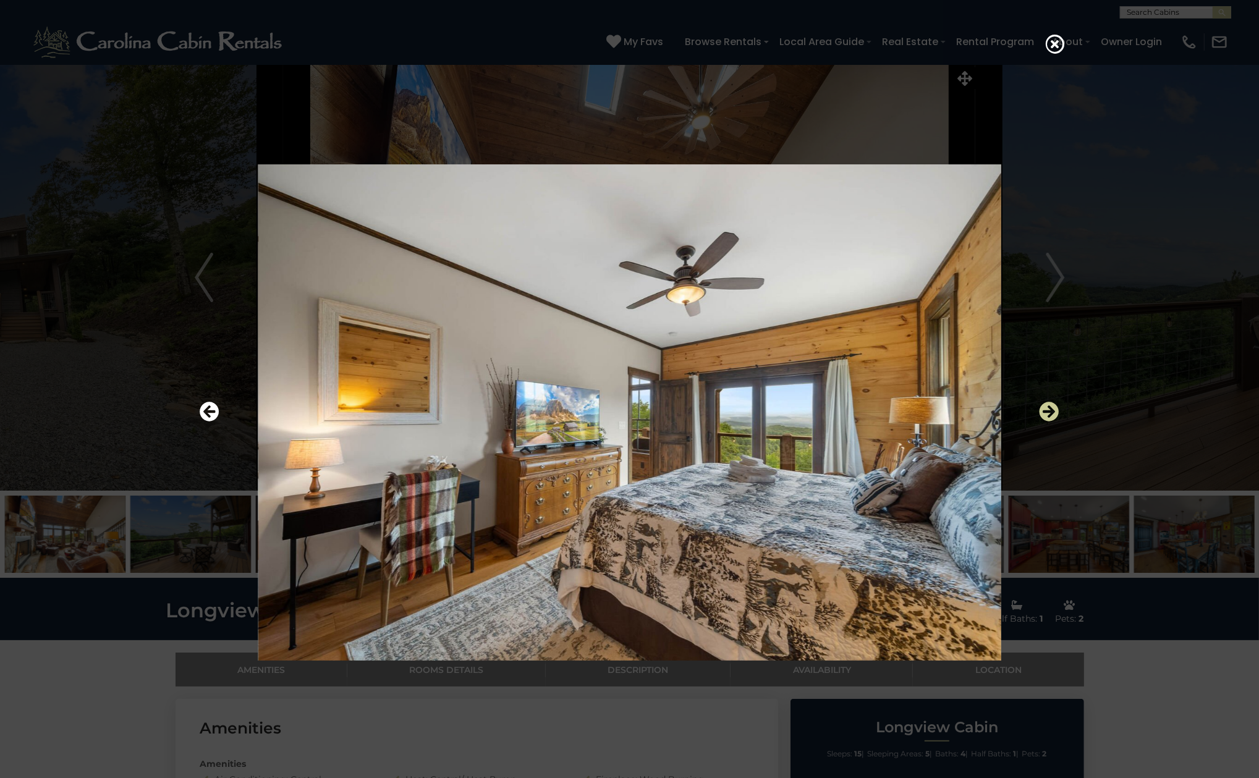
click at [1044, 421] on icon "Next" at bounding box center [1049, 412] width 20 height 20
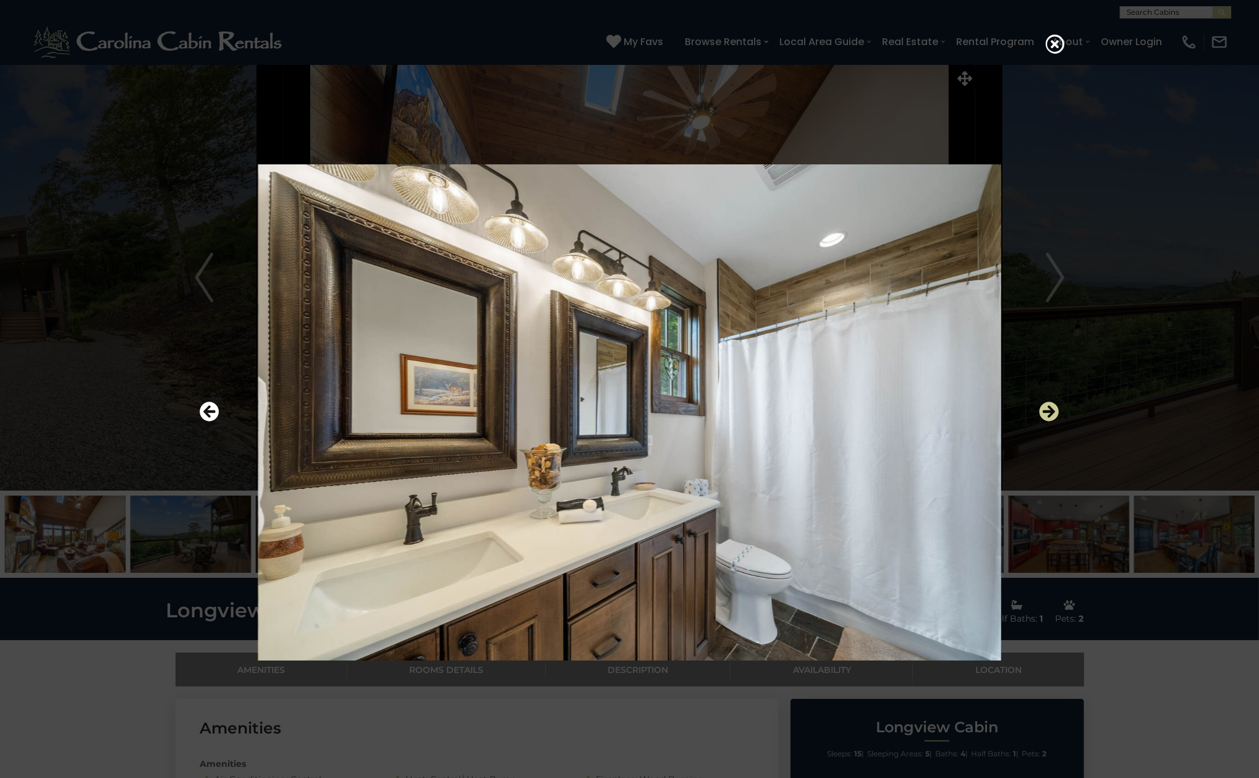
click at [1044, 421] on icon "Next" at bounding box center [1049, 412] width 20 height 20
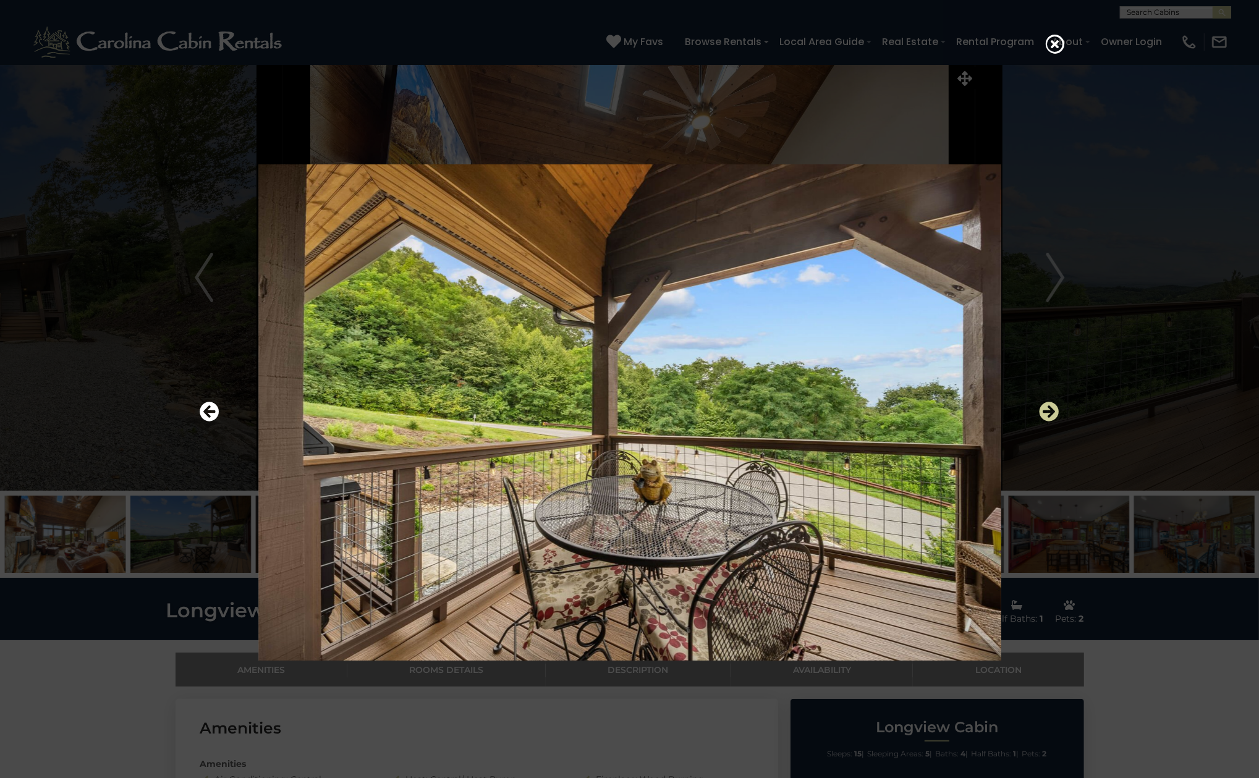
click at [1044, 421] on icon "Next" at bounding box center [1049, 412] width 20 height 20
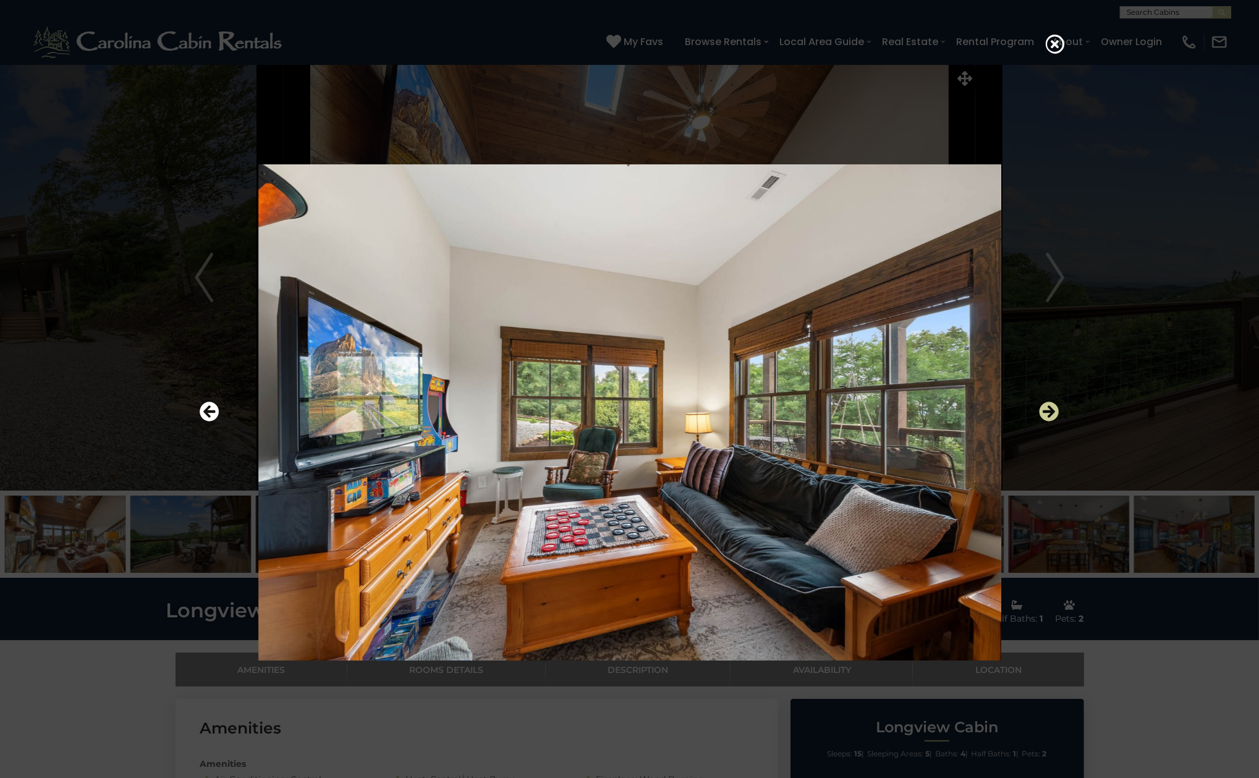
click at [1044, 421] on icon "Next" at bounding box center [1049, 412] width 20 height 20
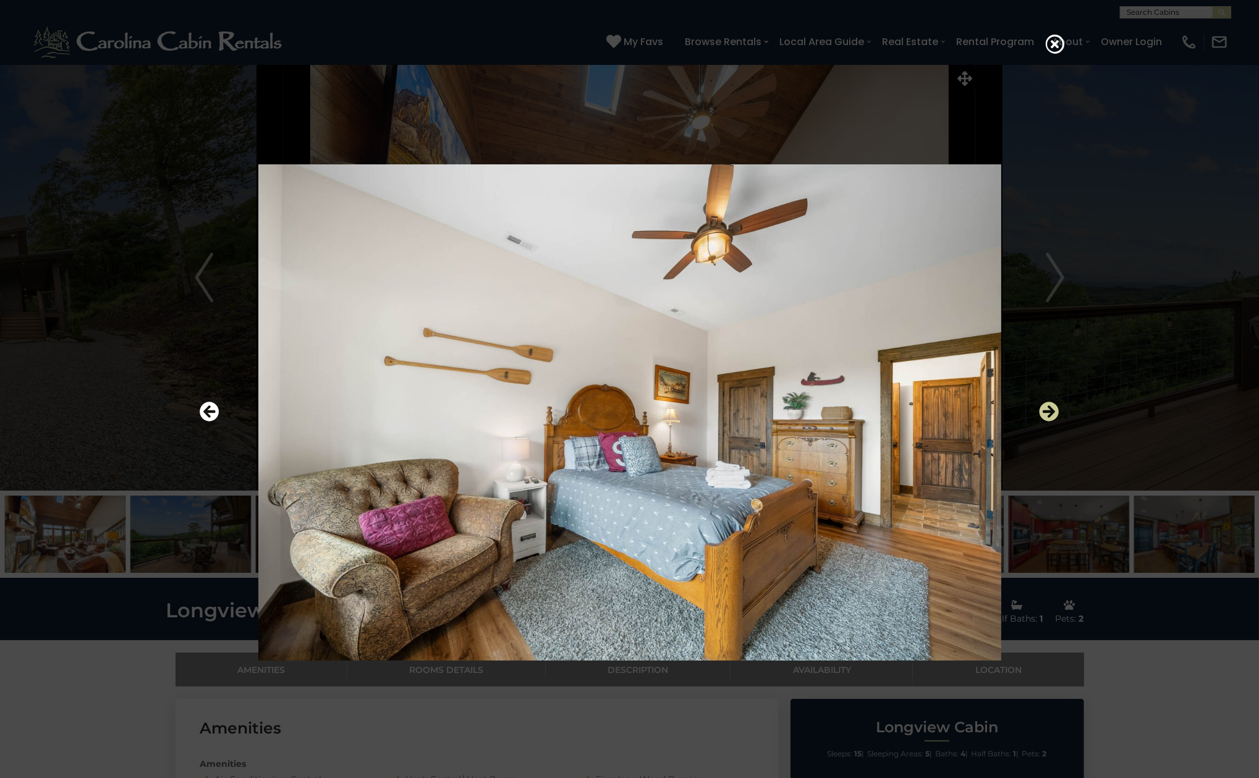
click at [1044, 421] on icon "Next" at bounding box center [1049, 412] width 20 height 20
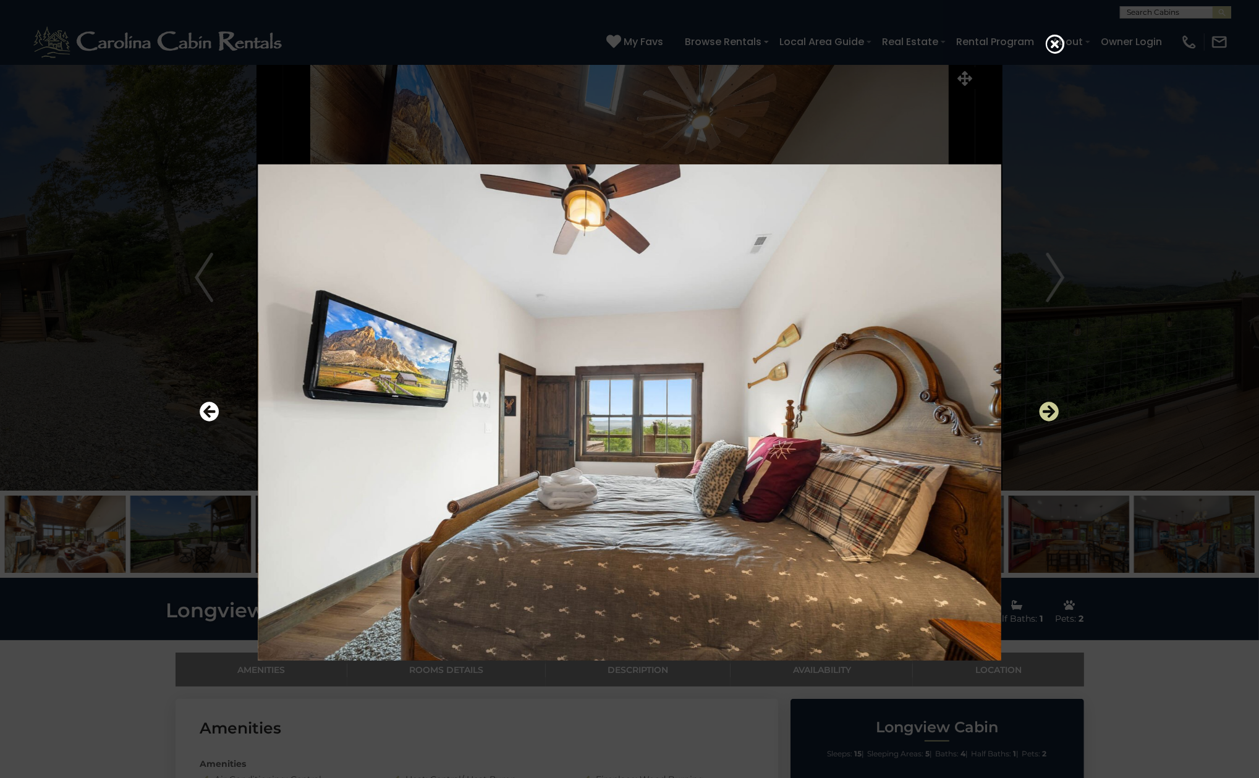
click at [1044, 421] on icon "Next" at bounding box center [1049, 412] width 20 height 20
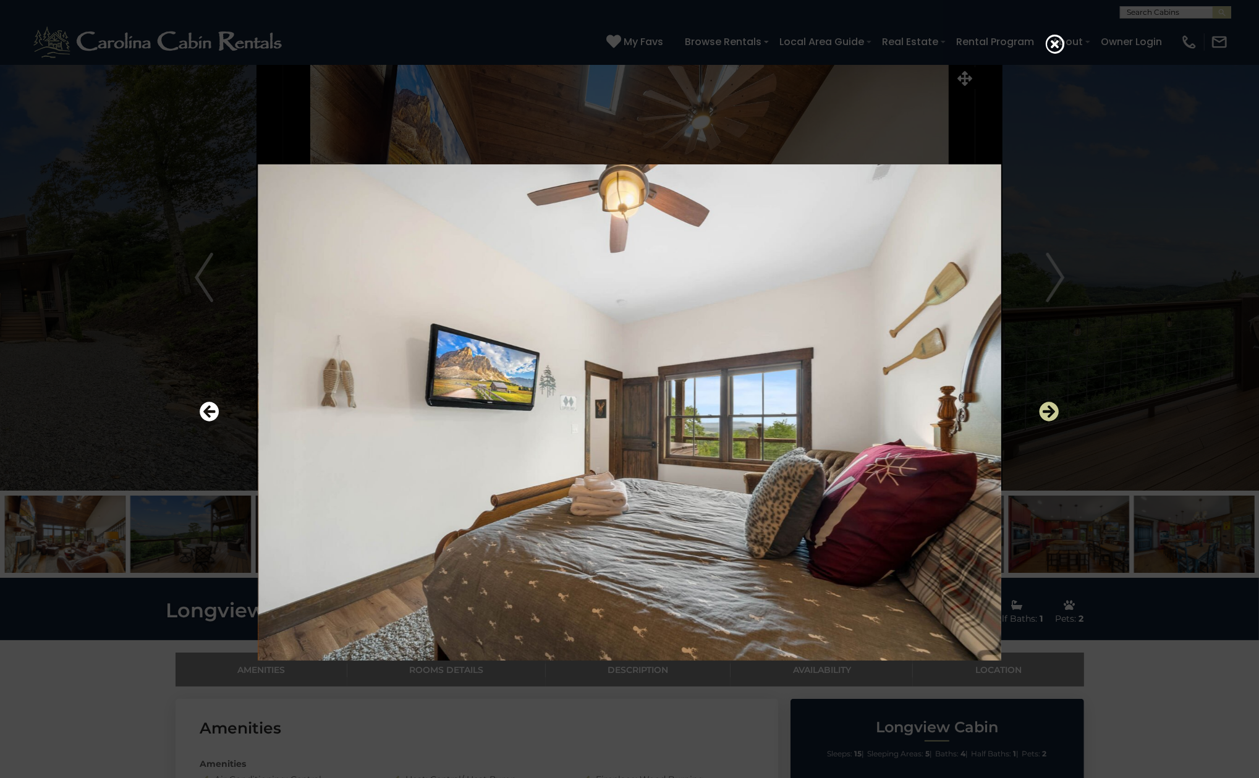
click at [1044, 421] on icon "Next" at bounding box center [1049, 412] width 20 height 20
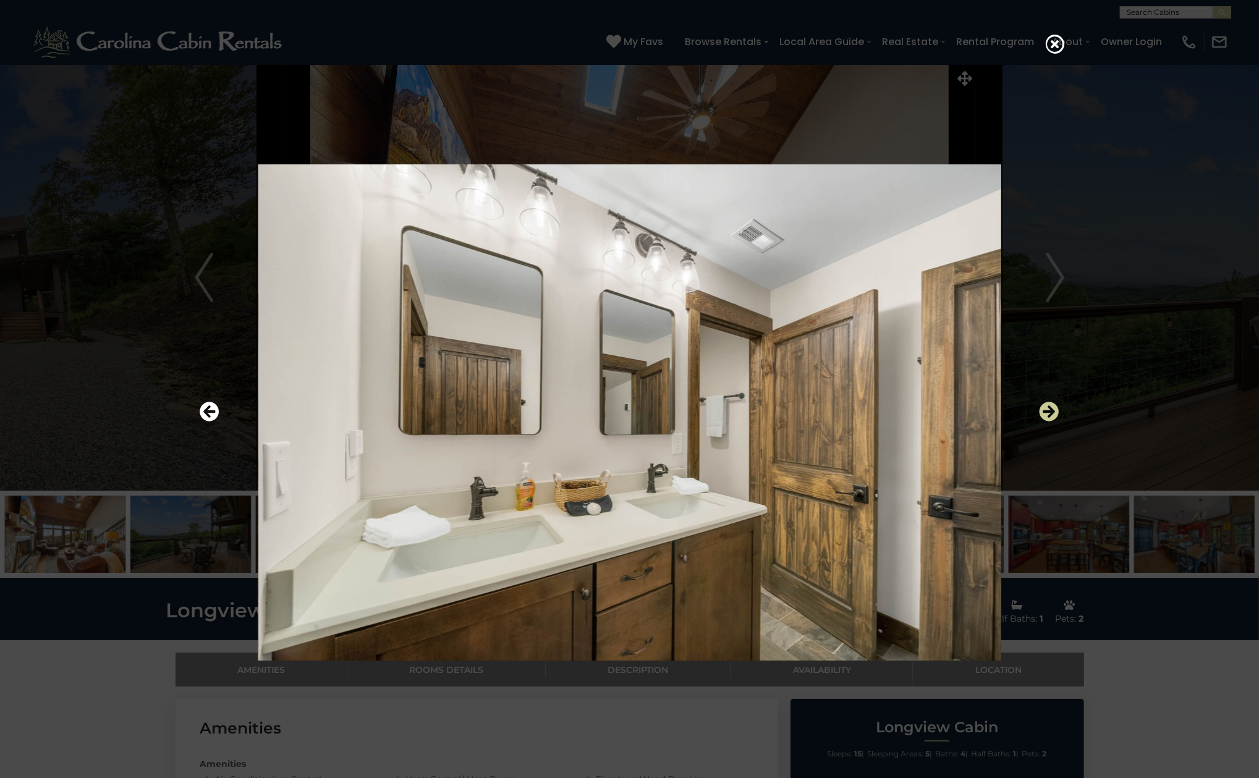
click at [1044, 421] on icon "Next" at bounding box center [1049, 412] width 20 height 20
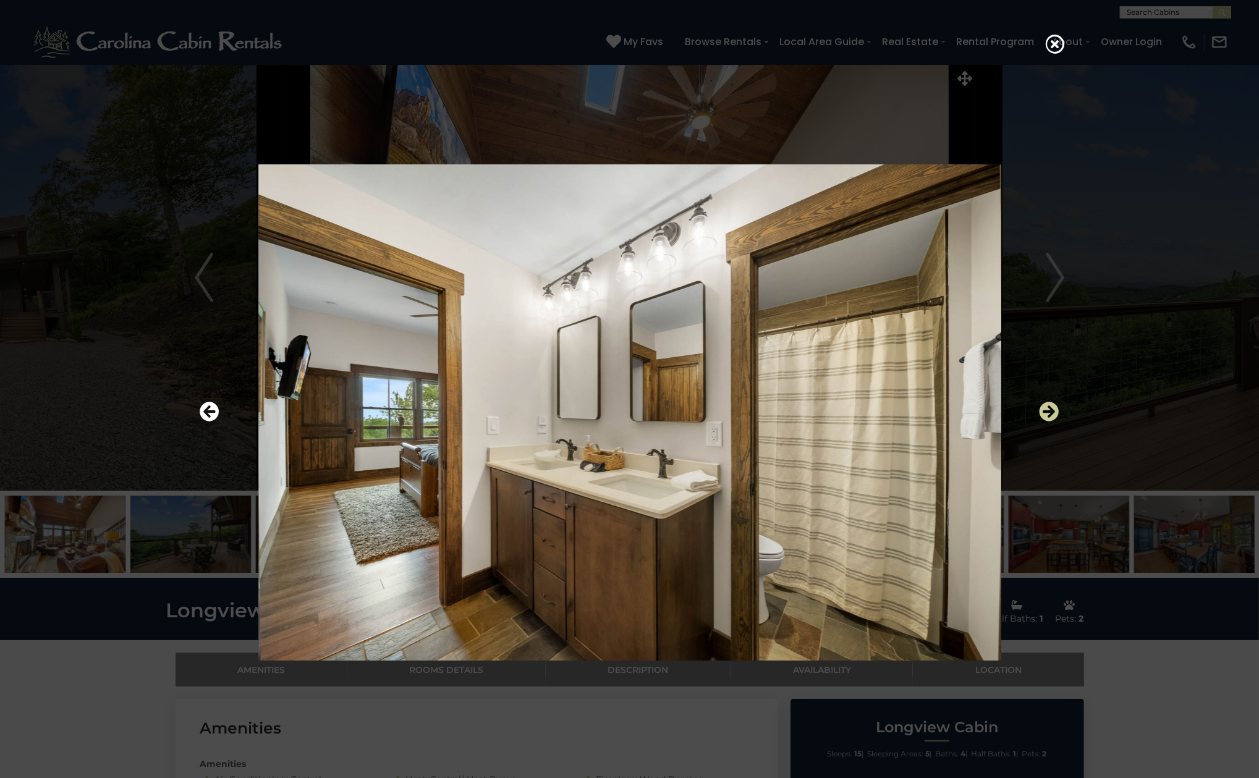
click at [1044, 421] on icon "Next" at bounding box center [1049, 412] width 20 height 20
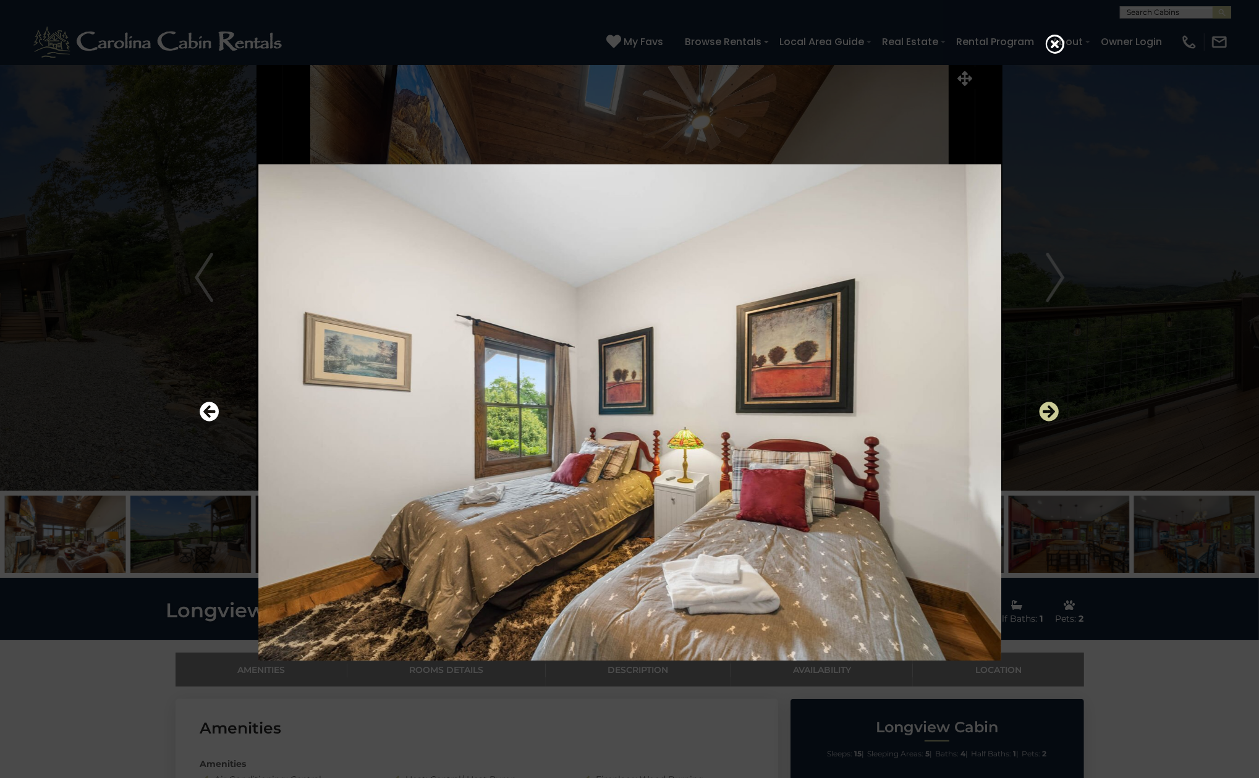
click at [1044, 421] on icon "Next" at bounding box center [1049, 412] width 20 height 20
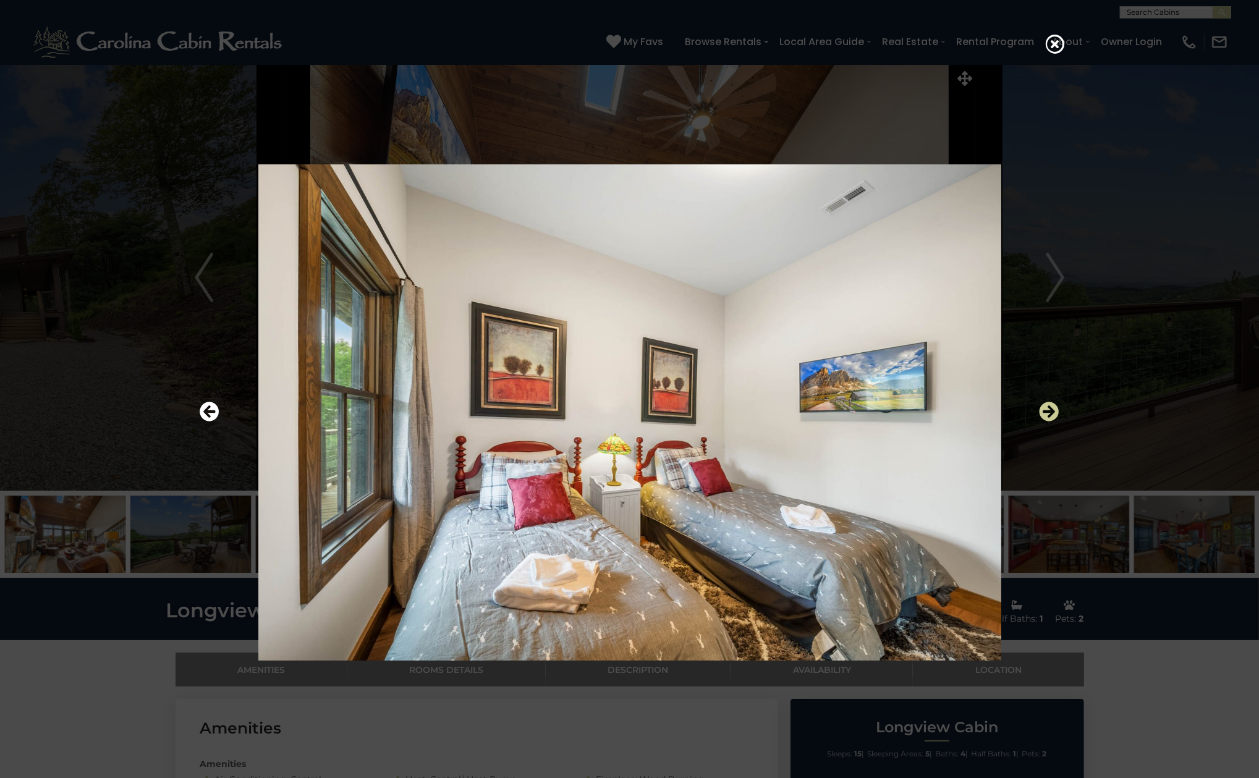
click at [1044, 421] on icon "Next" at bounding box center [1049, 412] width 20 height 20
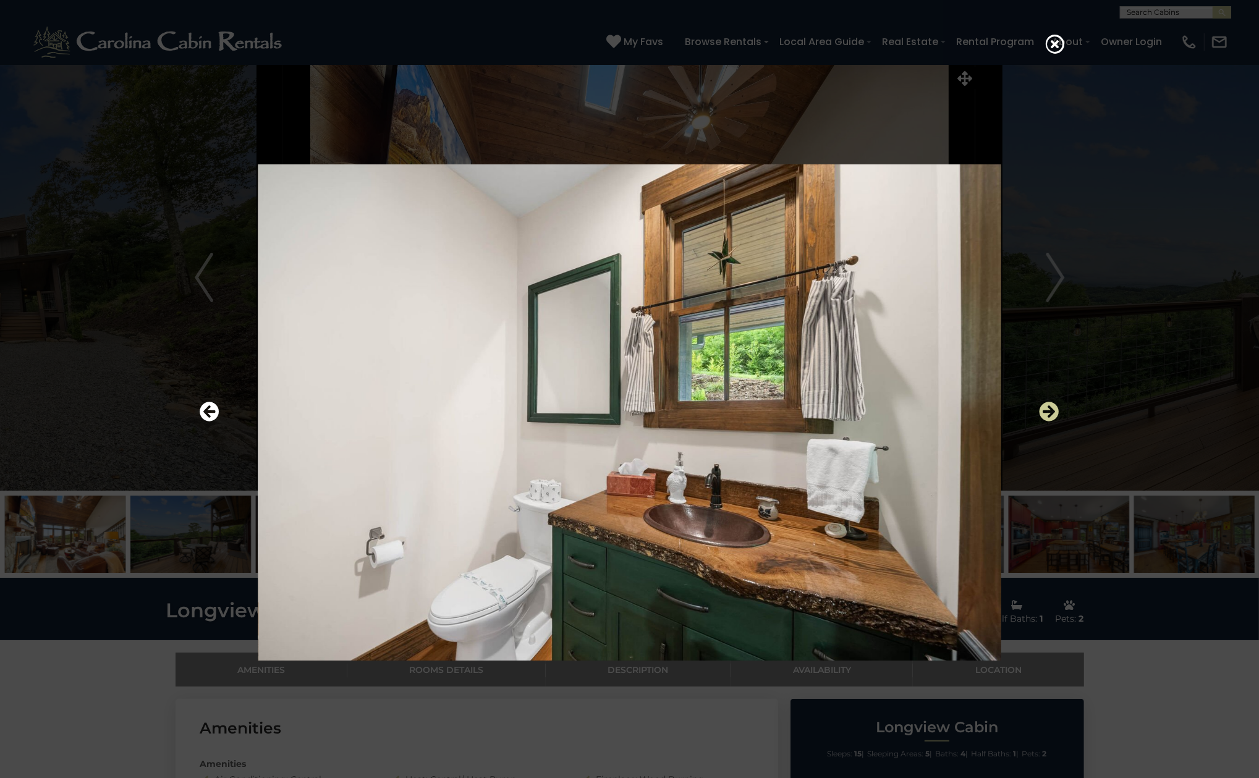
click at [1044, 421] on icon "Next" at bounding box center [1049, 412] width 20 height 20
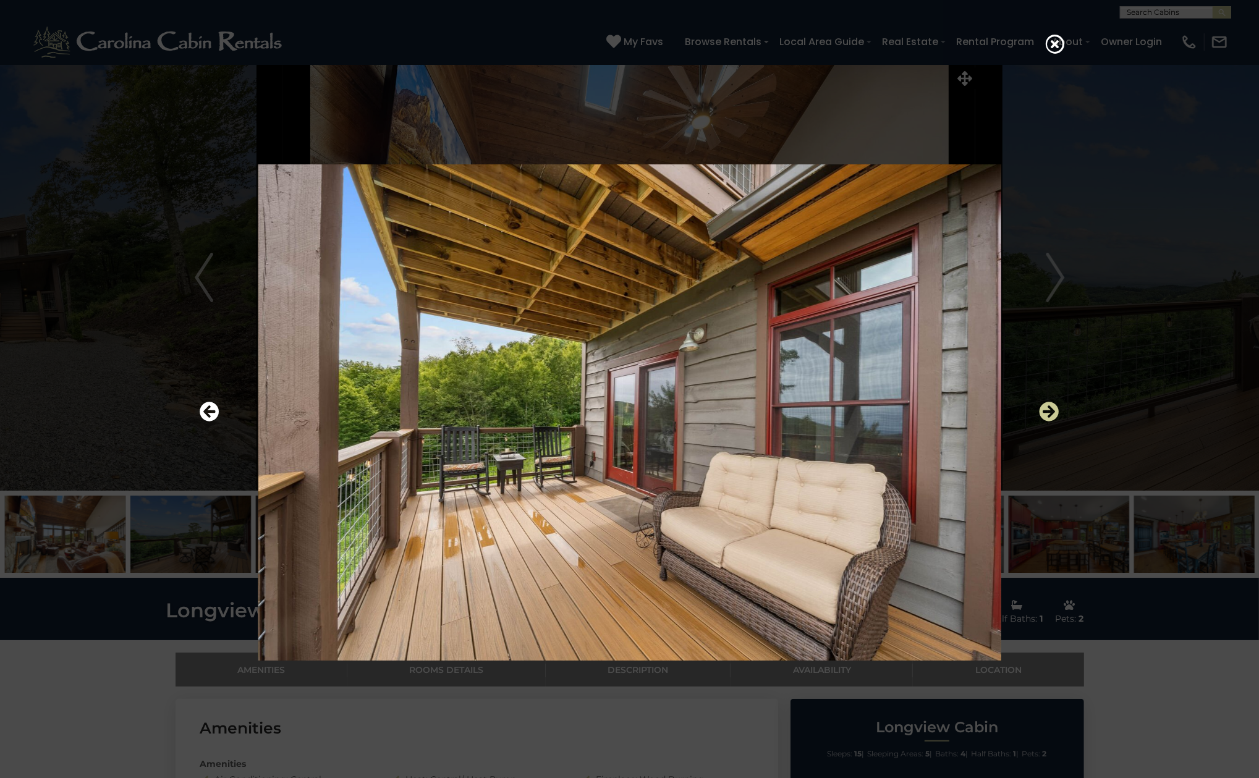
click at [1044, 421] on icon "Next" at bounding box center [1049, 412] width 20 height 20
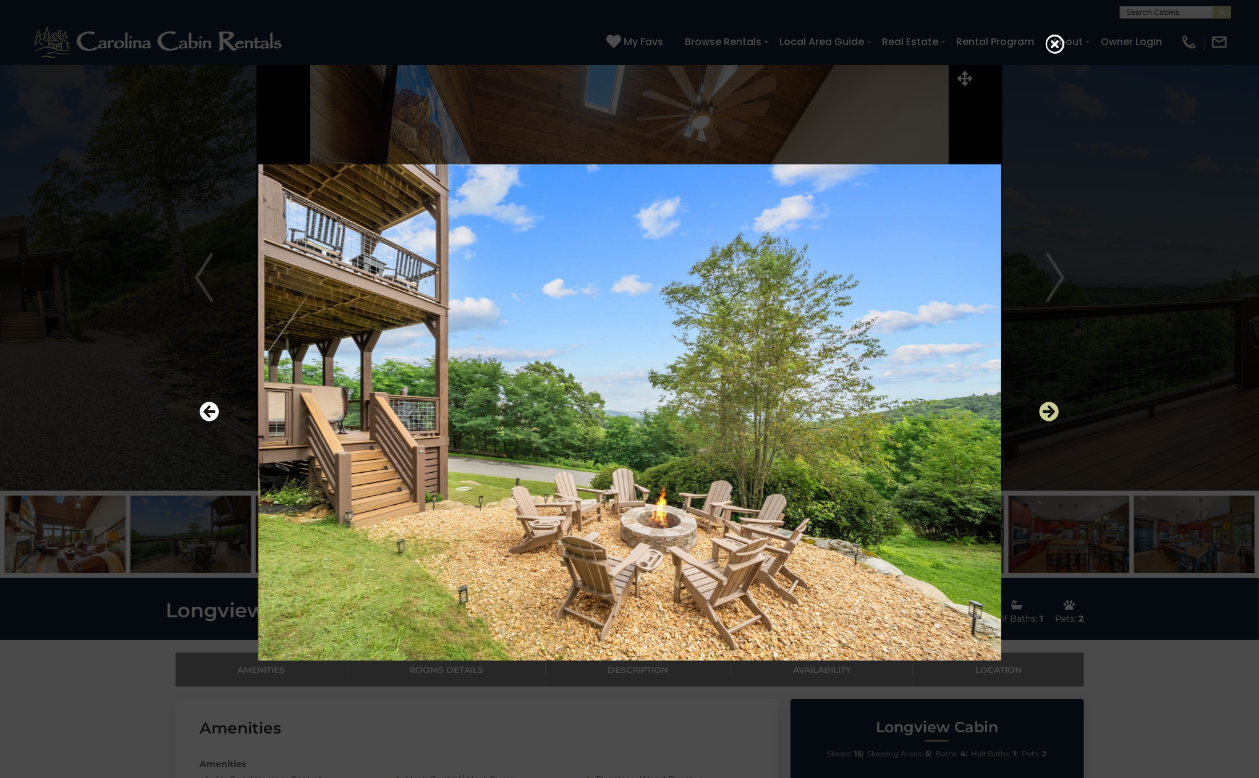
click at [1044, 421] on icon "Next" at bounding box center [1049, 412] width 20 height 20
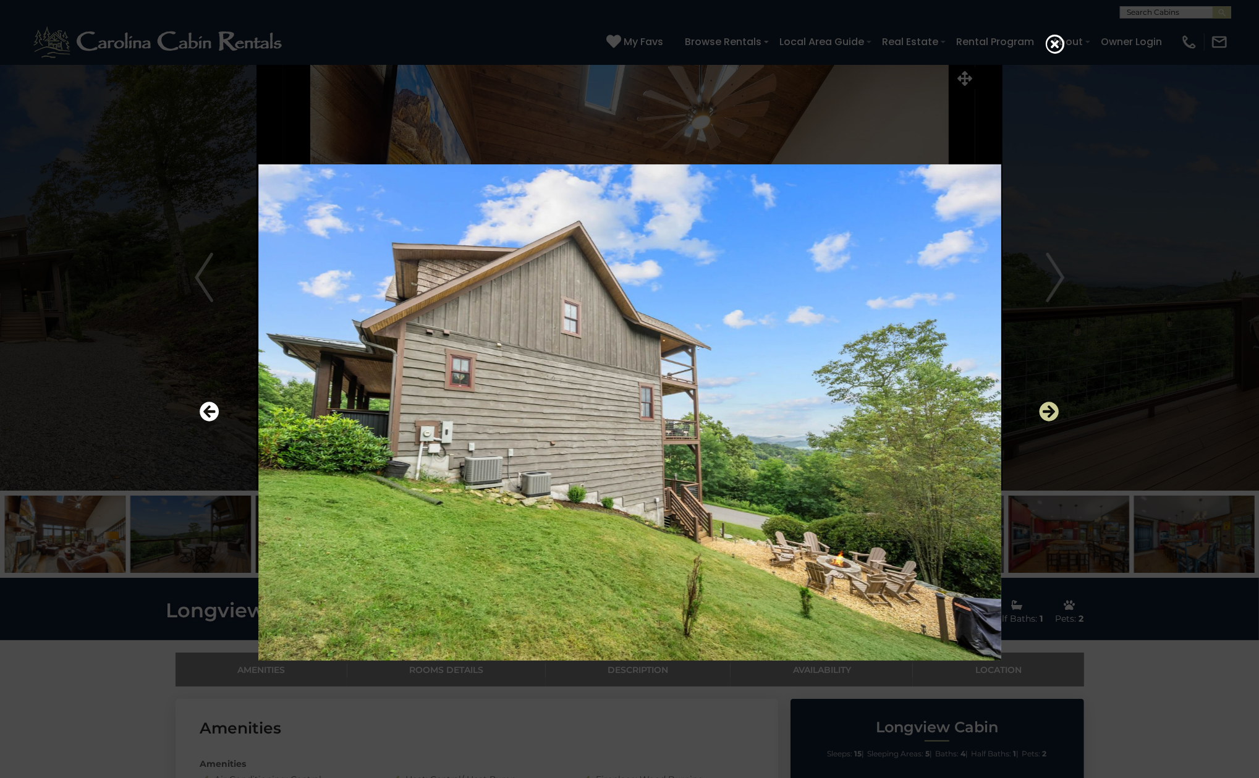
click at [1044, 421] on icon "Next" at bounding box center [1049, 412] width 20 height 20
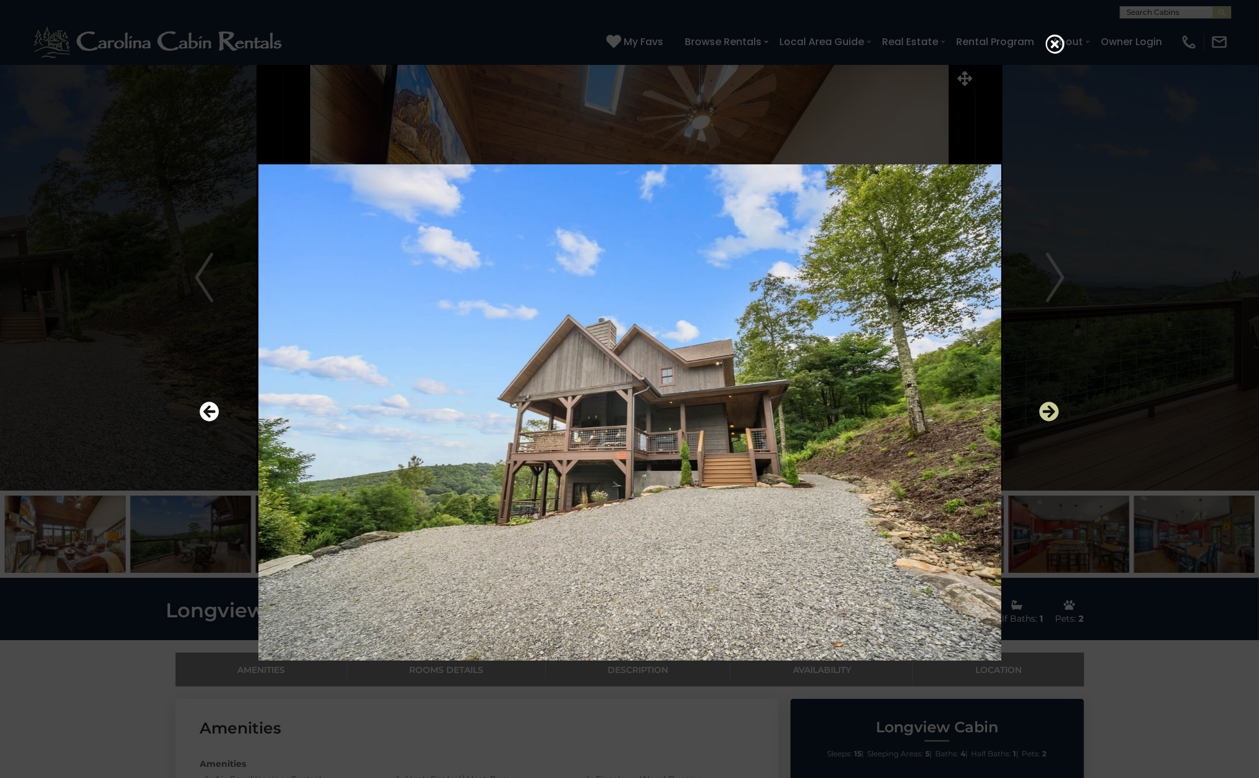
click at [1044, 421] on icon "Next" at bounding box center [1049, 412] width 20 height 20
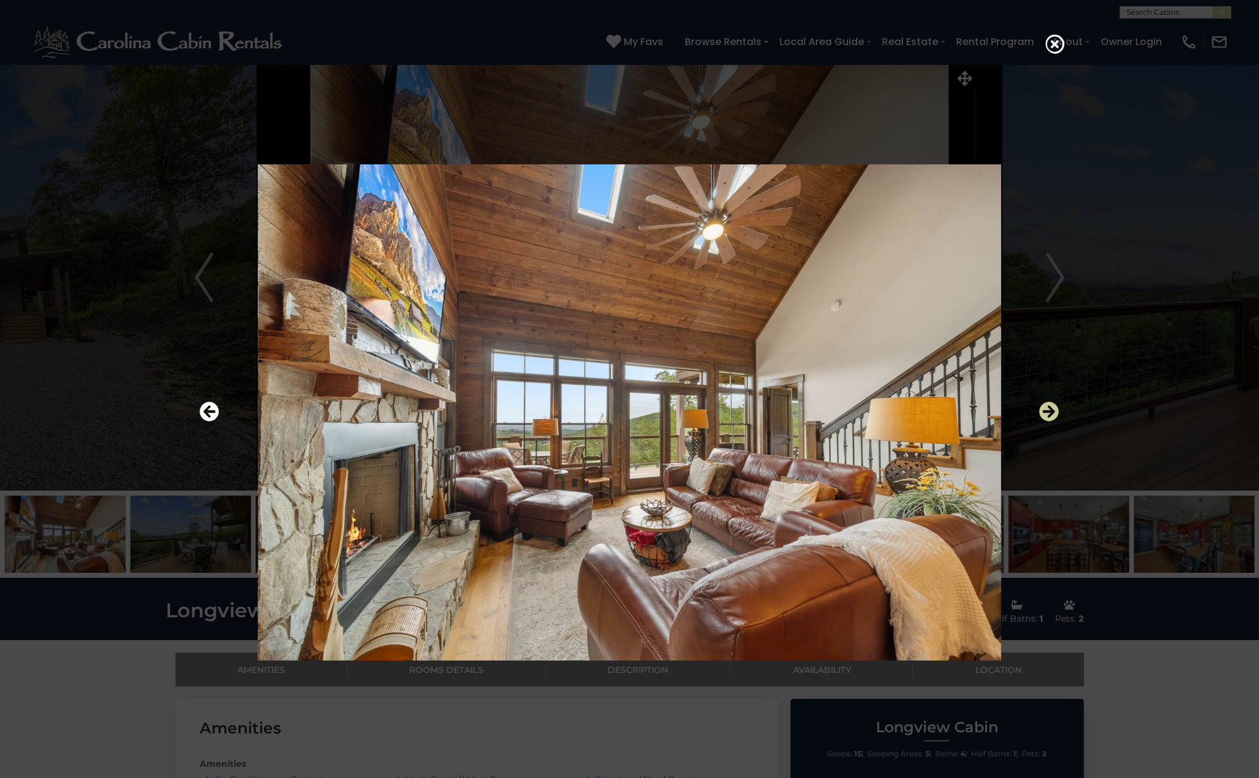
click at [1044, 421] on icon "Next" at bounding box center [1049, 412] width 20 height 20
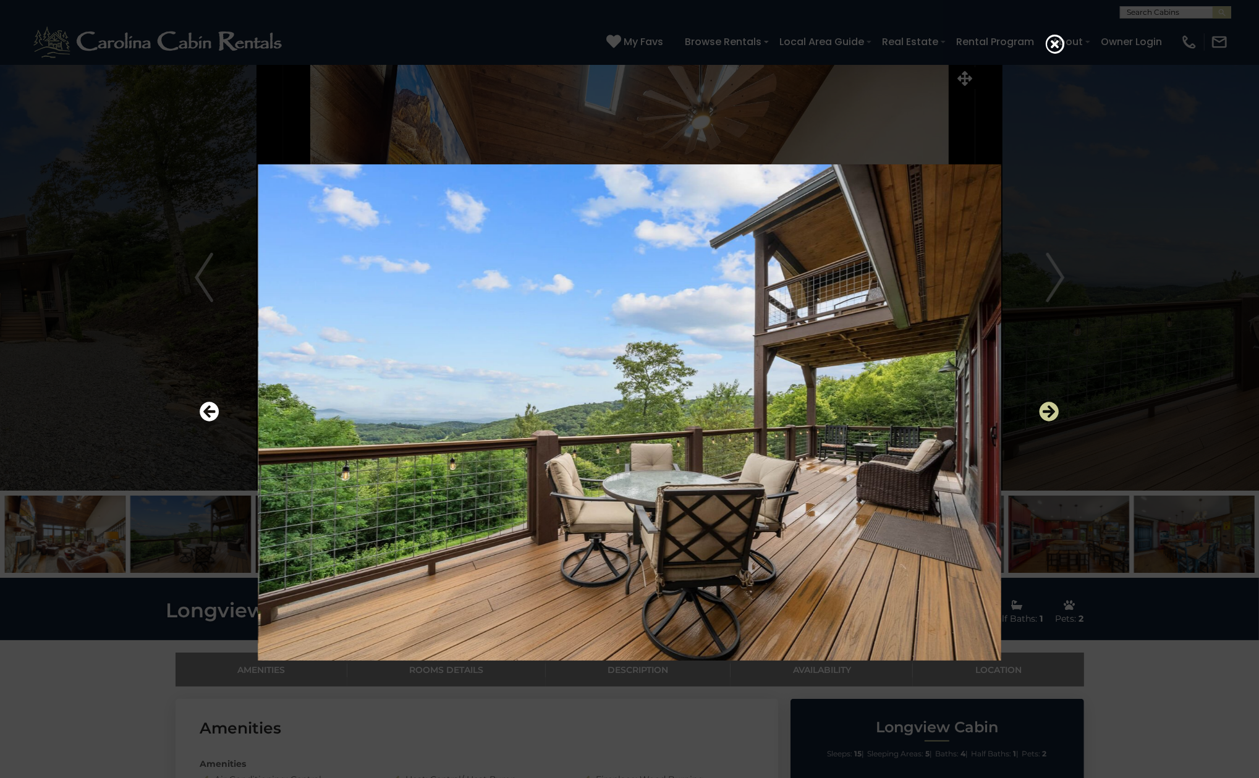
click at [1044, 421] on icon "Next" at bounding box center [1049, 412] width 20 height 20
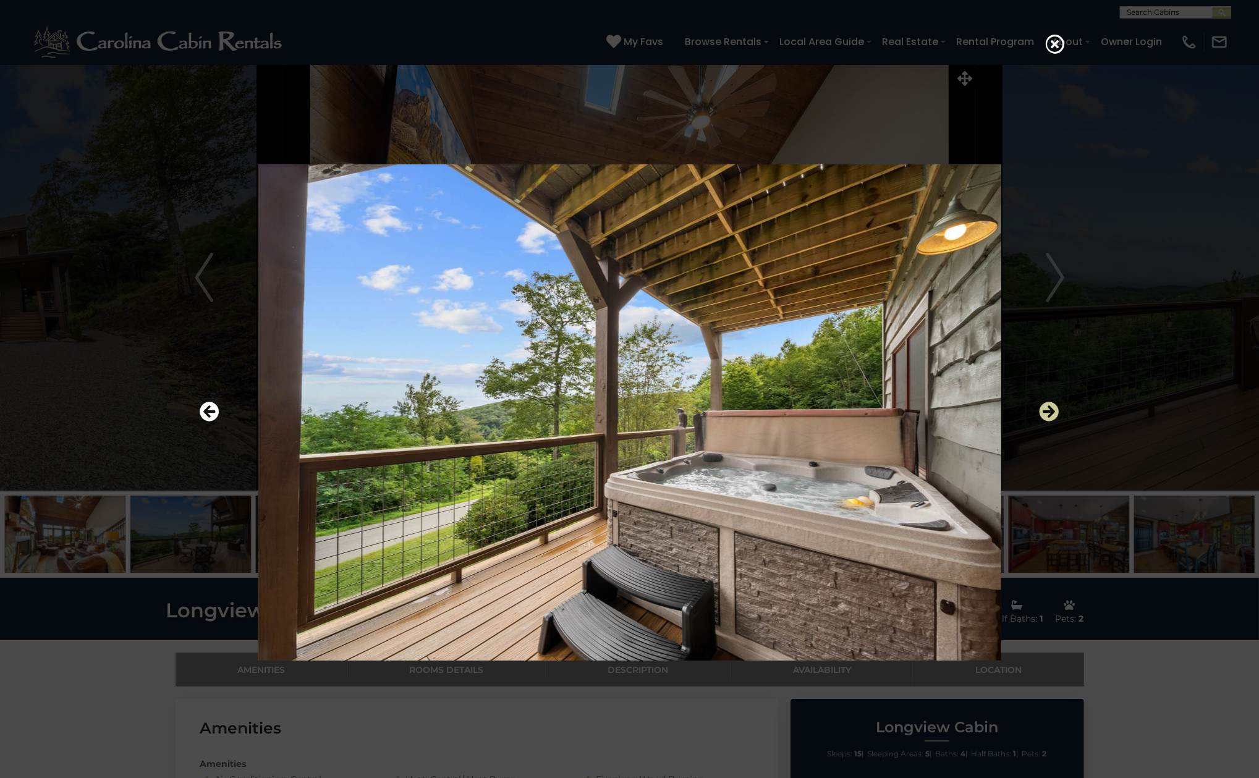
click at [1044, 421] on icon "Next" at bounding box center [1049, 412] width 20 height 20
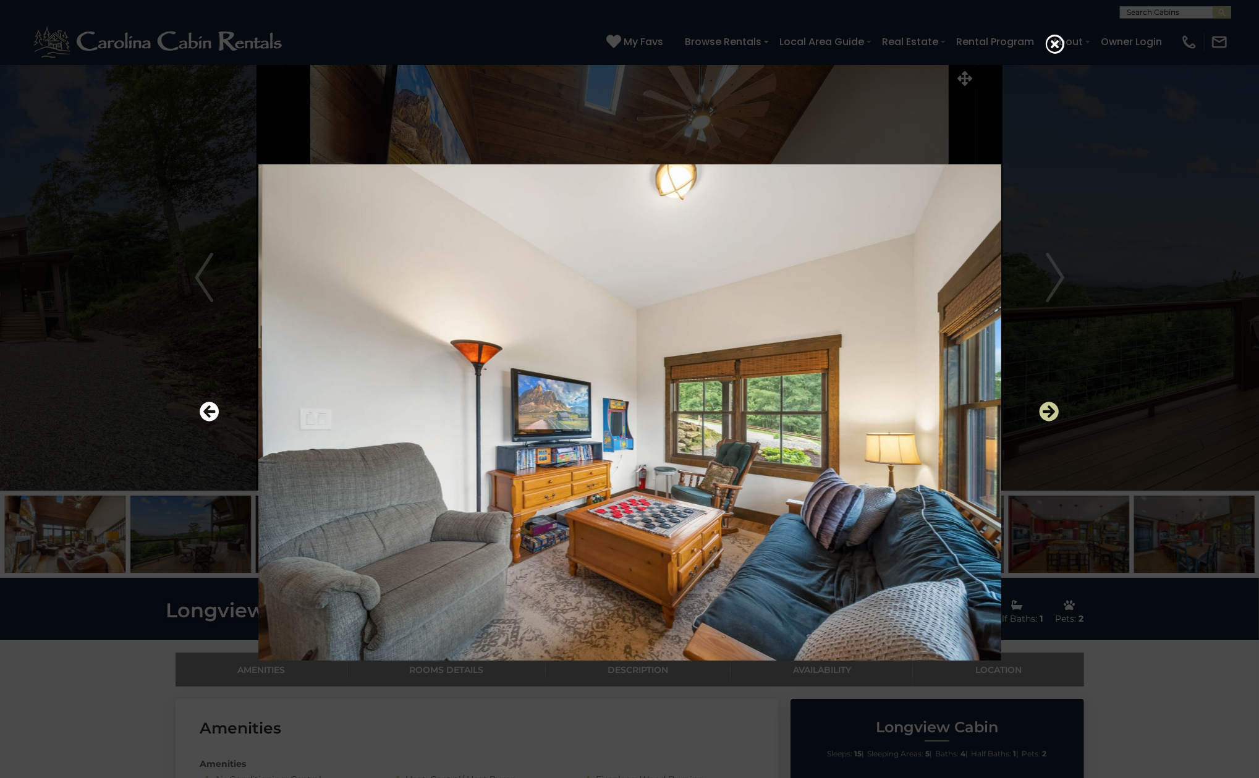
click at [1044, 421] on icon "Next" at bounding box center [1049, 412] width 20 height 20
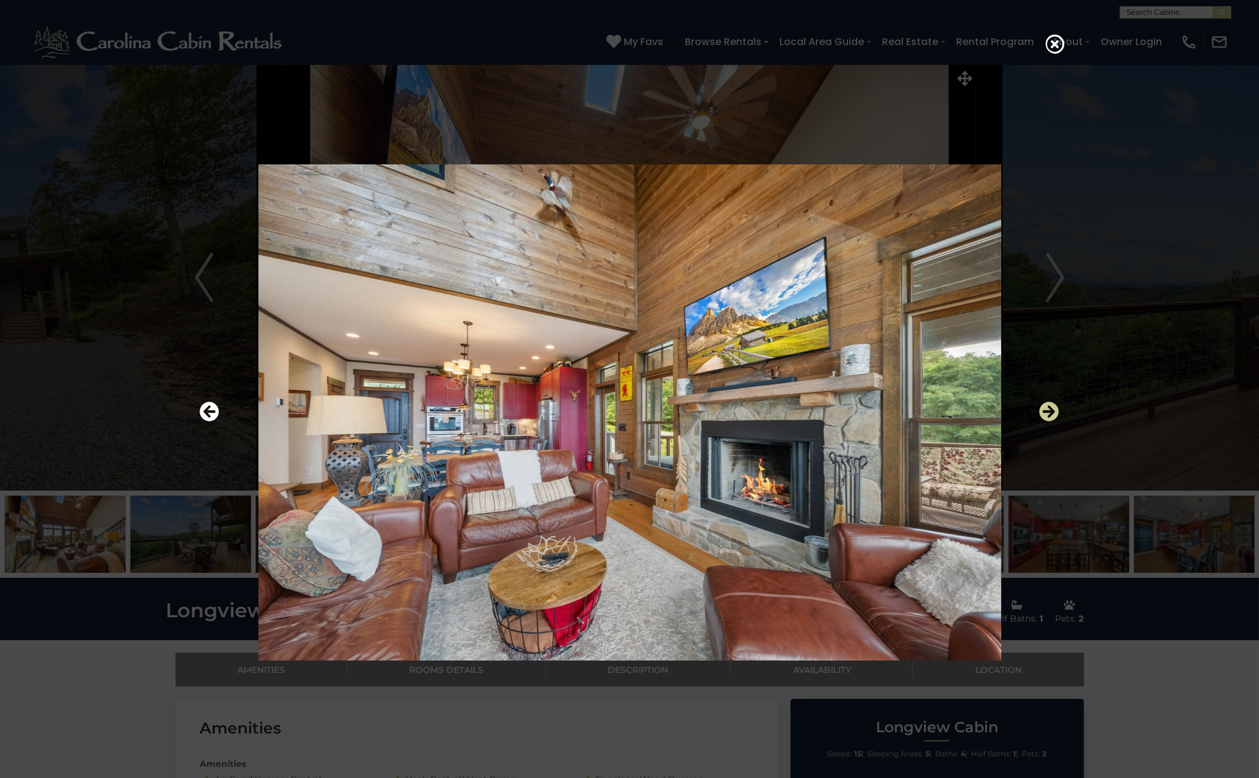
click at [1044, 421] on icon "Next" at bounding box center [1049, 412] width 20 height 20
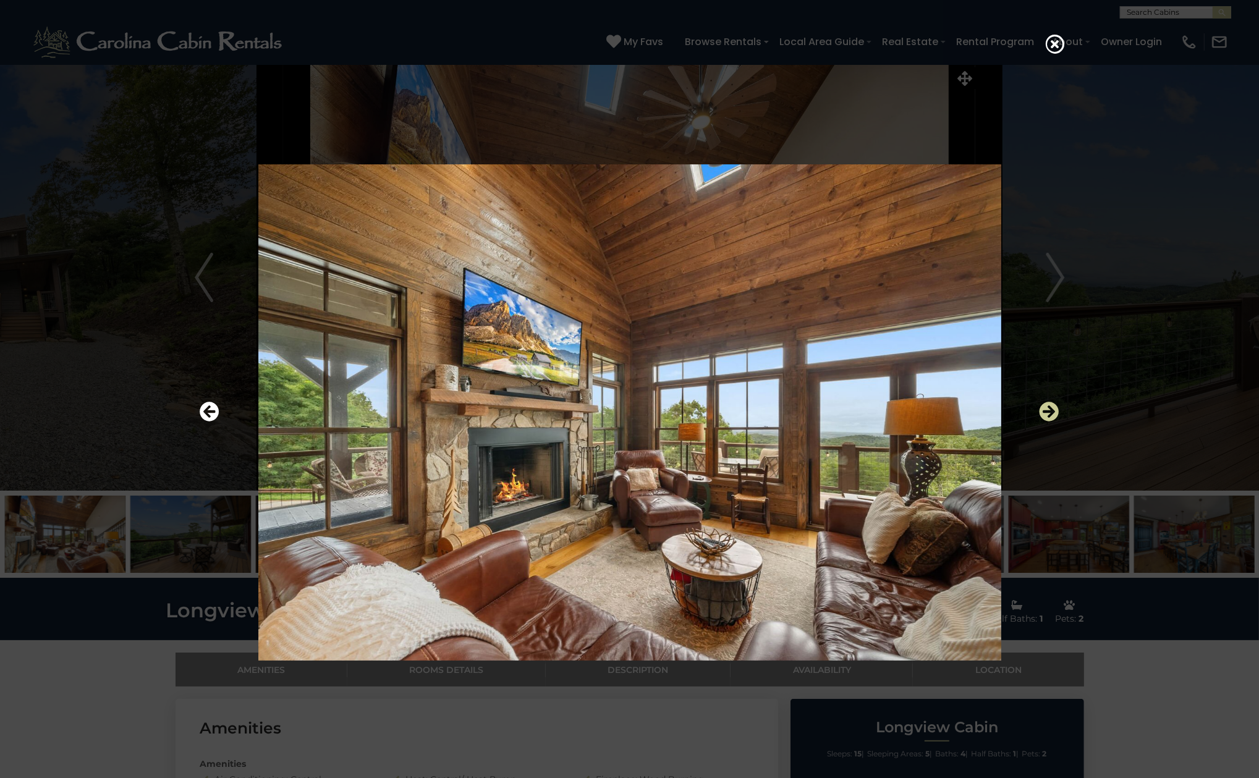
click at [1044, 421] on icon "Next" at bounding box center [1049, 412] width 20 height 20
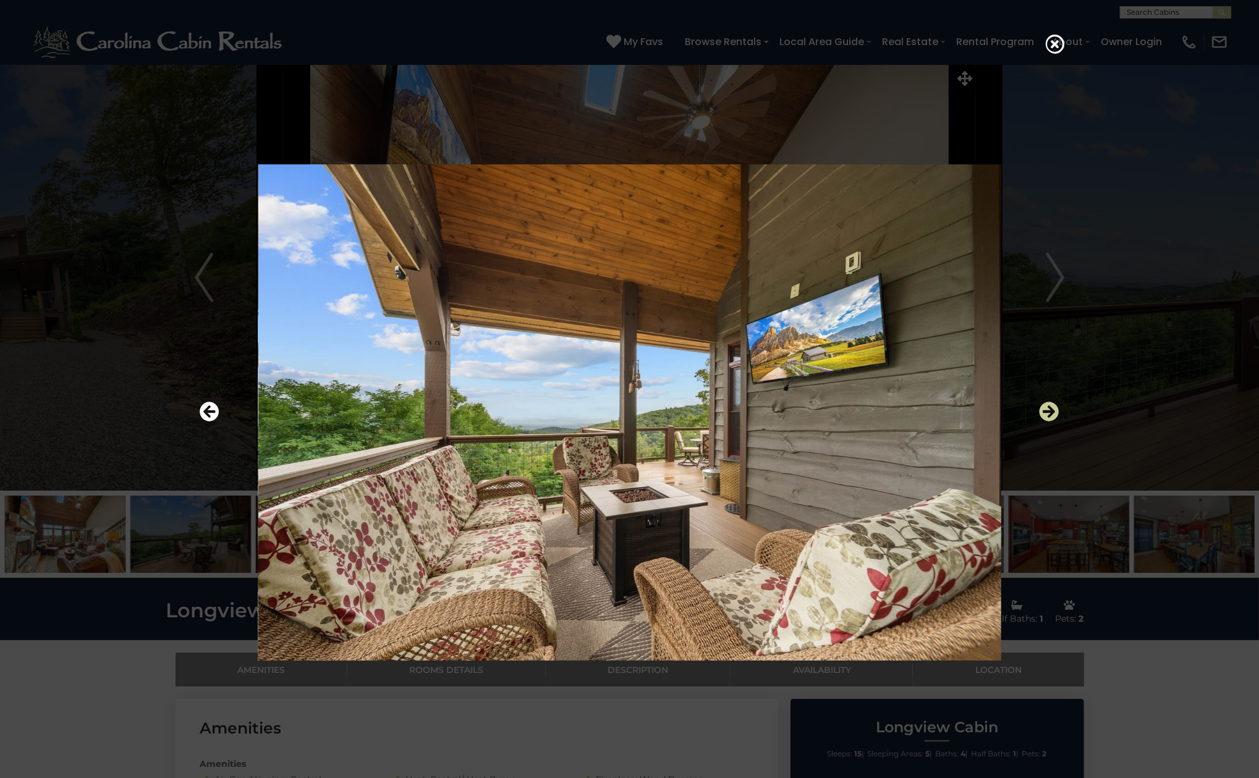
click at [1044, 421] on icon "Next" at bounding box center [1049, 412] width 20 height 20
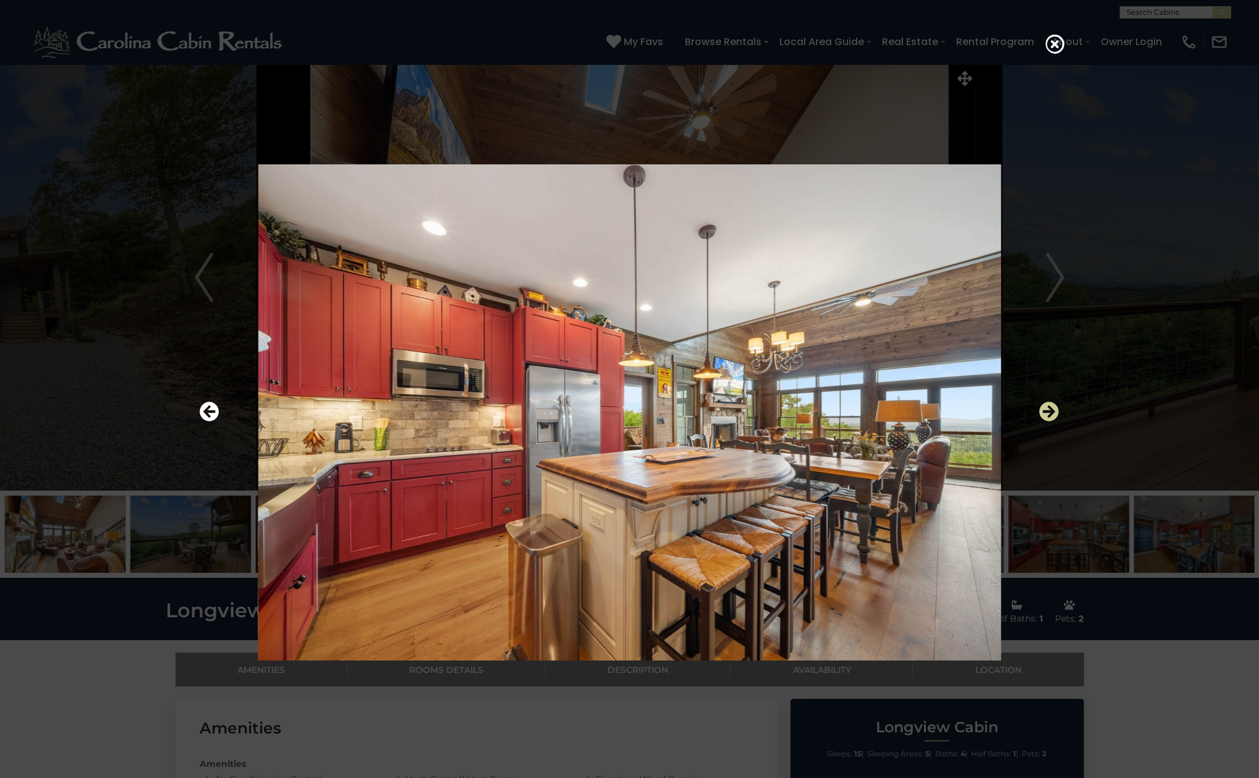
click at [1044, 421] on icon "Next" at bounding box center [1049, 412] width 20 height 20
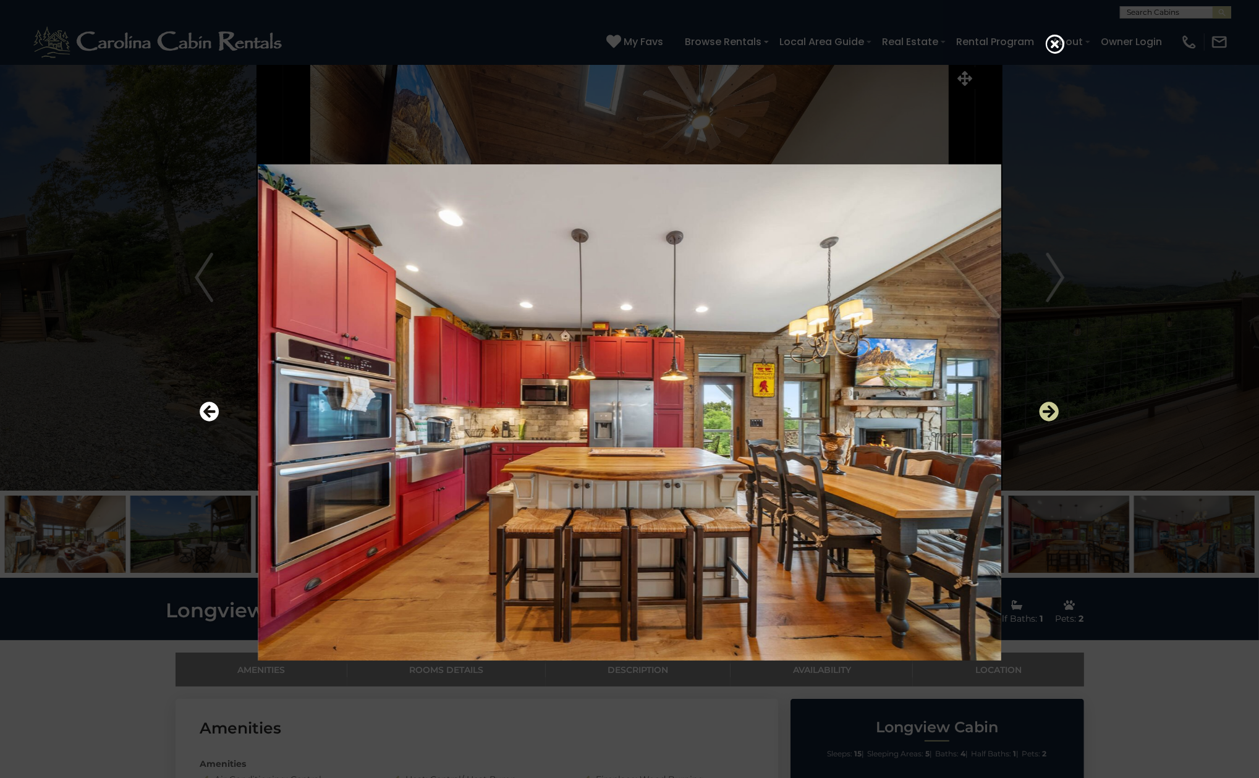
click at [1044, 421] on icon "Next" at bounding box center [1049, 412] width 20 height 20
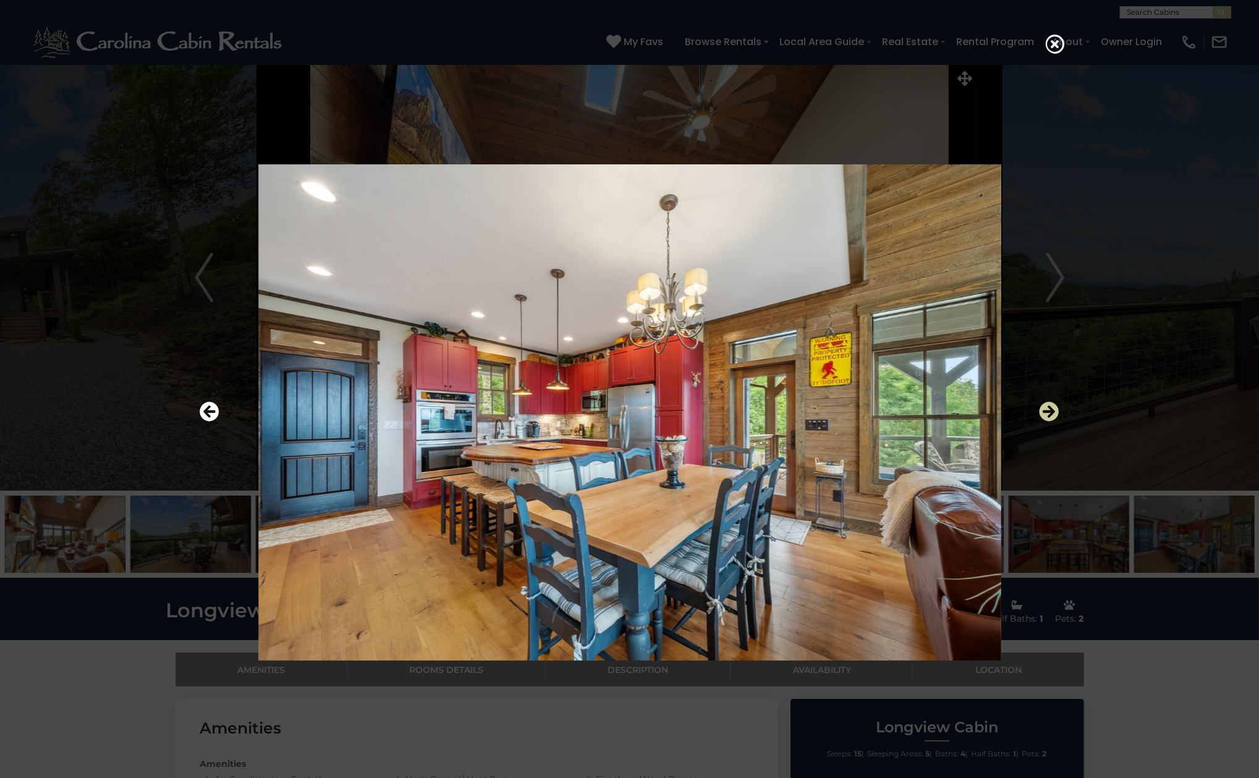
click at [1044, 421] on icon "Next" at bounding box center [1049, 412] width 20 height 20
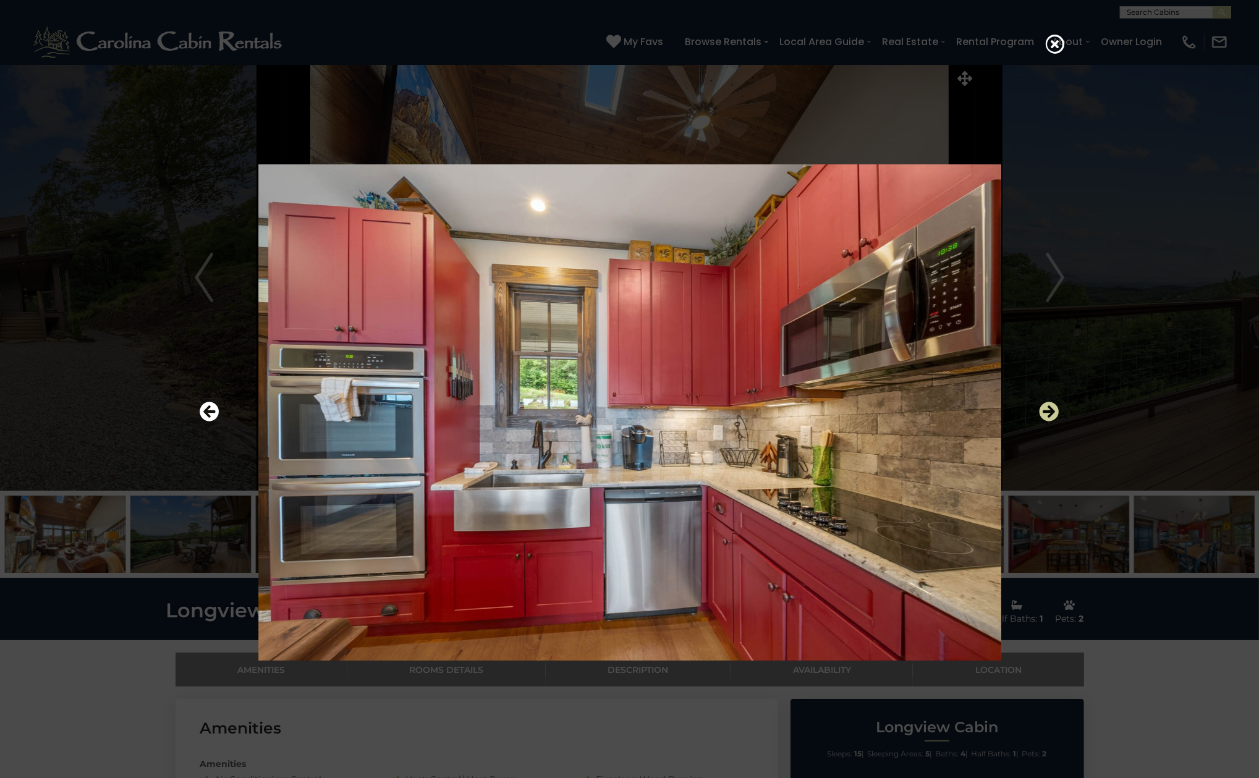
click at [1044, 421] on icon "Next" at bounding box center [1049, 412] width 20 height 20
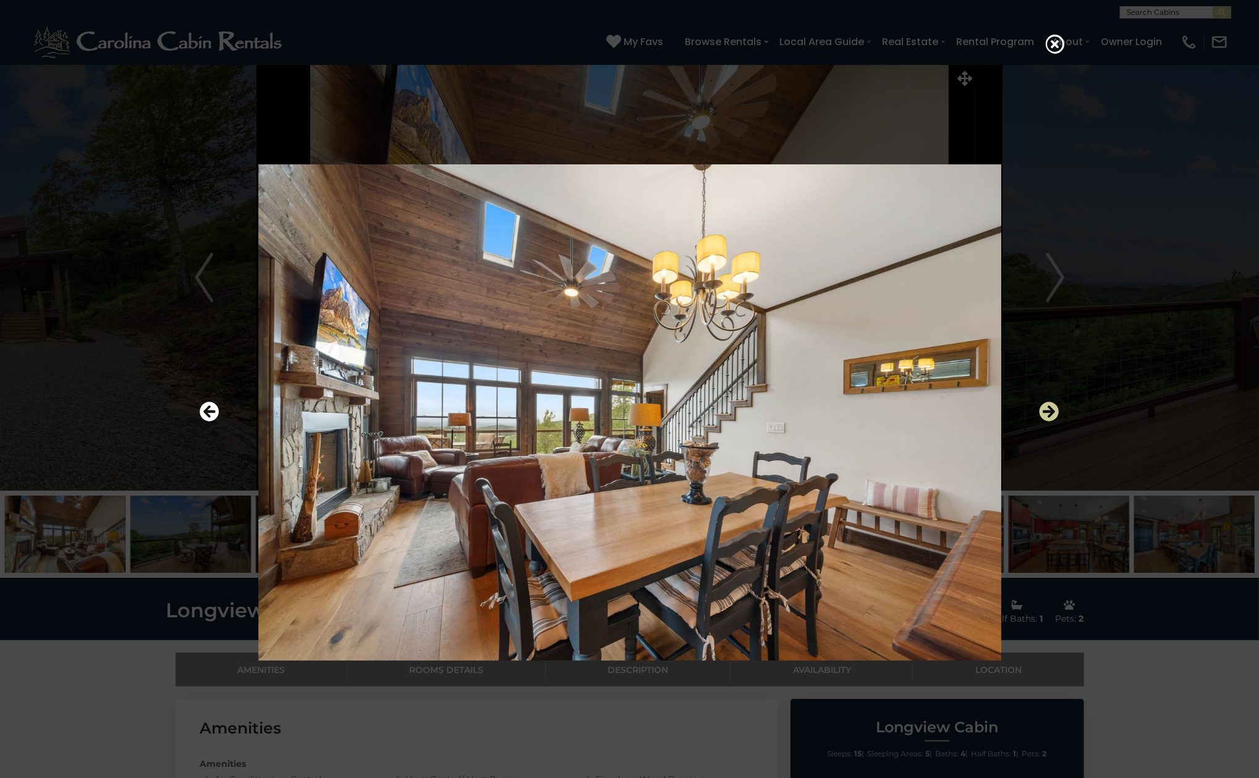
click at [1044, 421] on icon "Next" at bounding box center [1049, 412] width 20 height 20
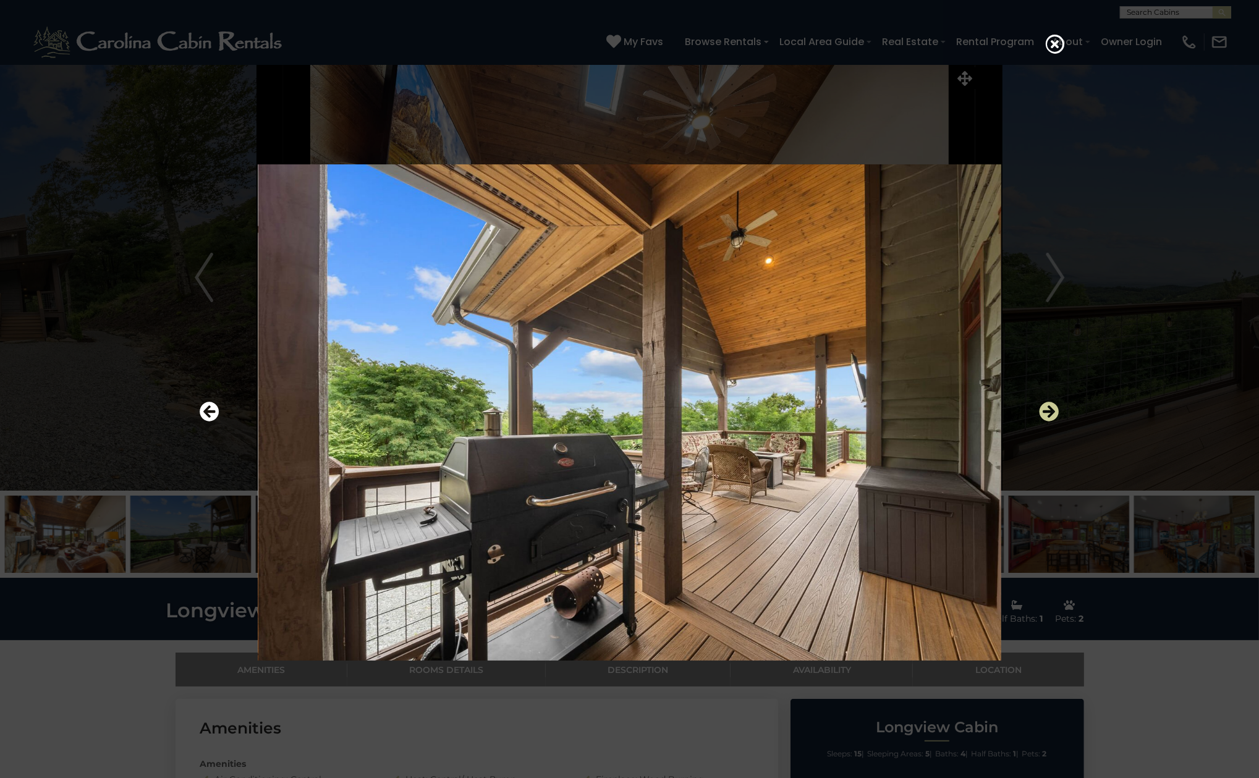
click at [1044, 421] on icon "Next" at bounding box center [1049, 412] width 20 height 20
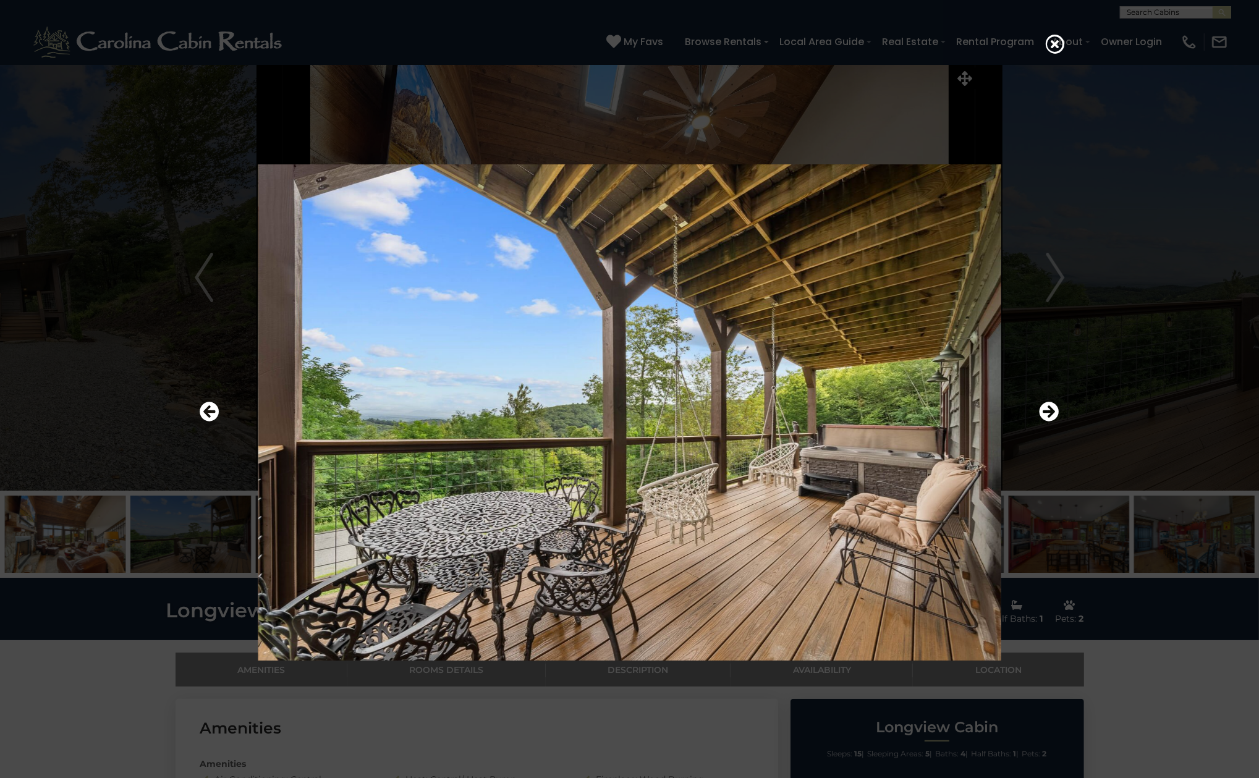
drag, startPoint x: 1044, startPoint y: 421, endPoint x: 365, endPoint y: 457, distance: 680.0
click at [365, 457] on div at bounding box center [629, 412] width 871 height 700
click at [205, 407] on icon "Previous" at bounding box center [210, 412] width 20 height 20
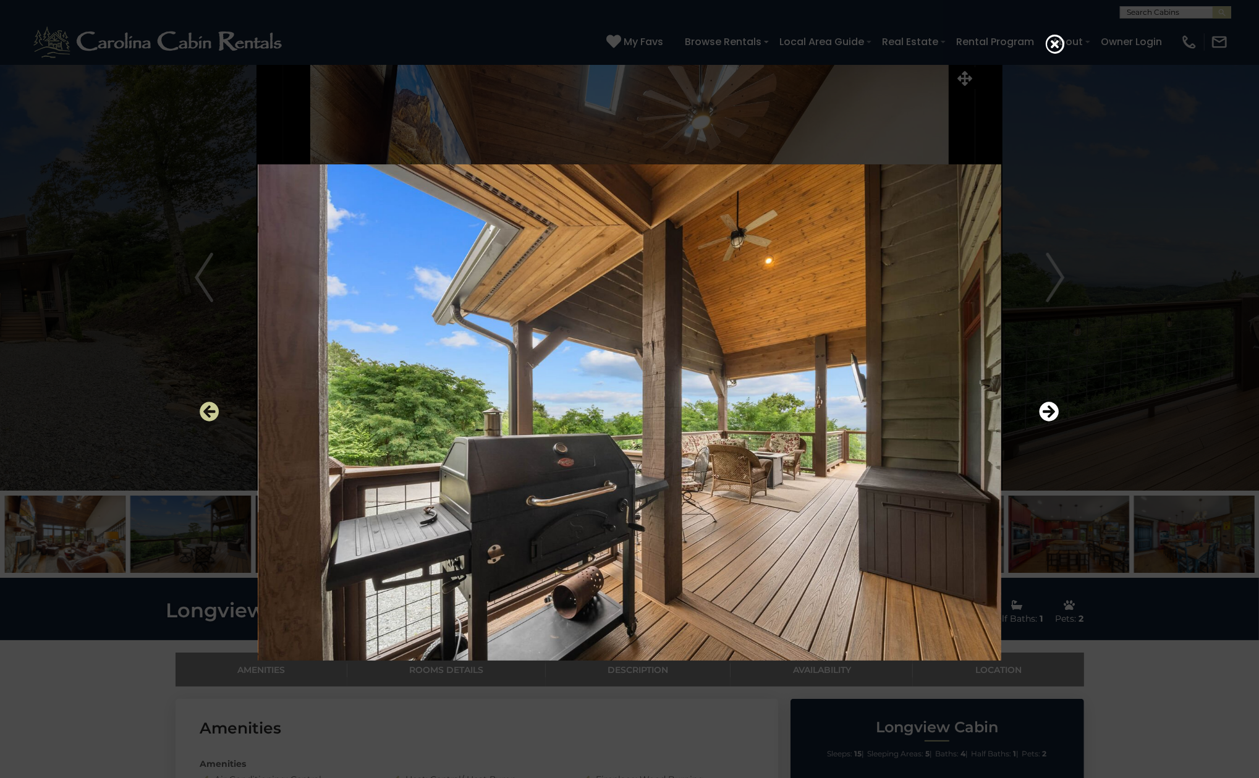
click at [205, 407] on icon "Previous" at bounding box center [210, 412] width 20 height 20
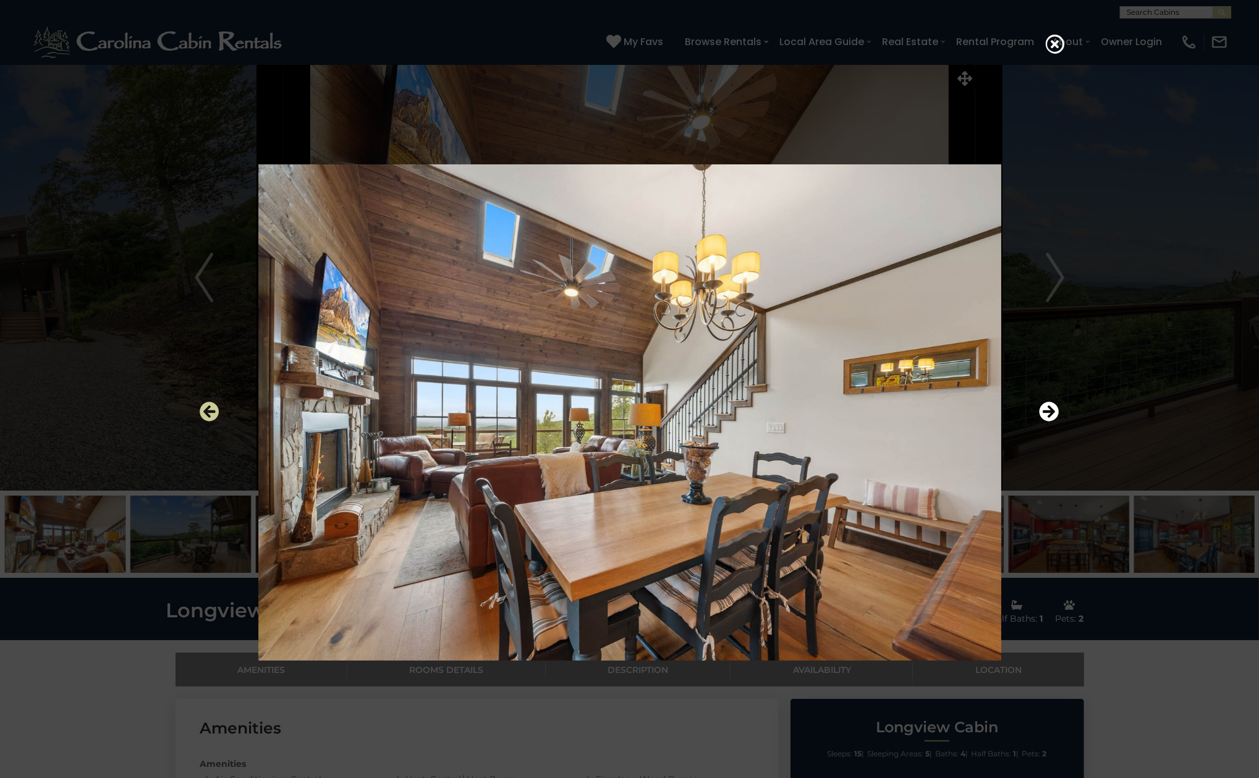
click at [205, 407] on icon "Previous" at bounding box center [210, 412] width 20 height 20
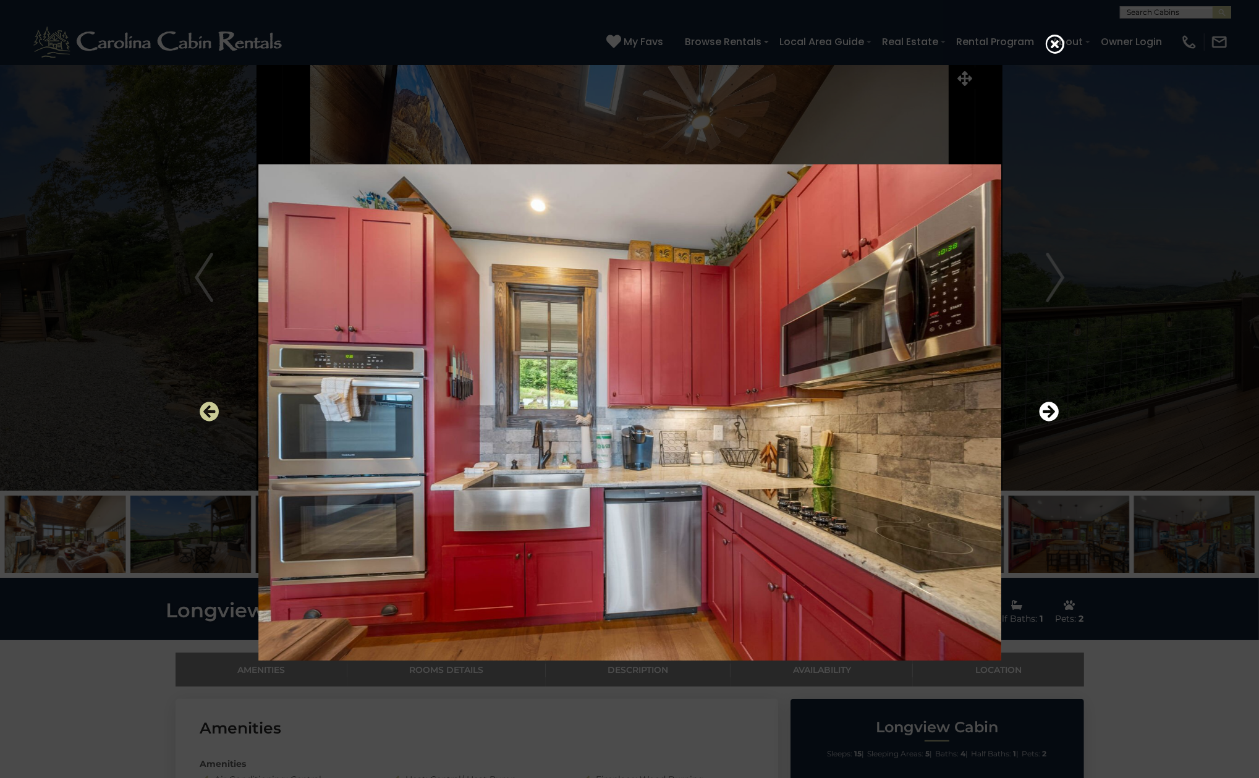
click at [205, 407] on icon "Previous" at bounding box center [210, 412] width 20 height 20
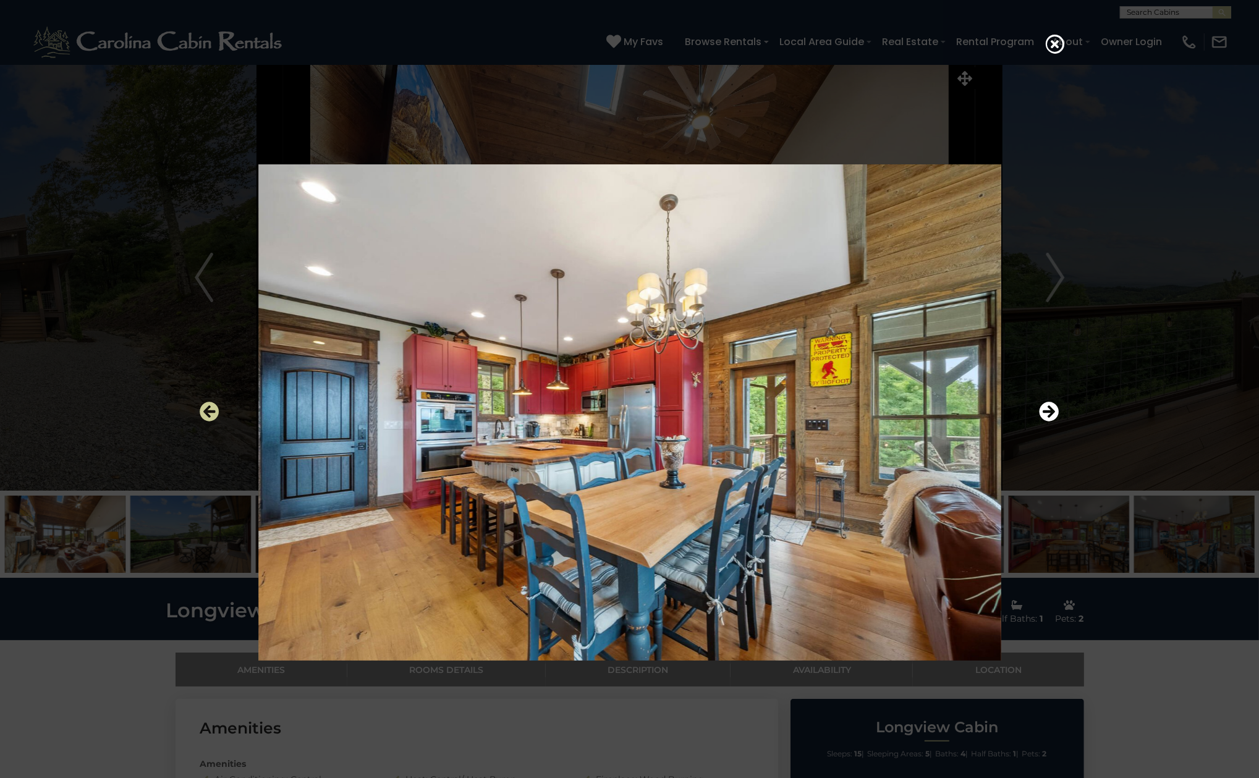
click at [205, 407] on icon "Previous" at bounding box center [210, 412] width 20 height 20
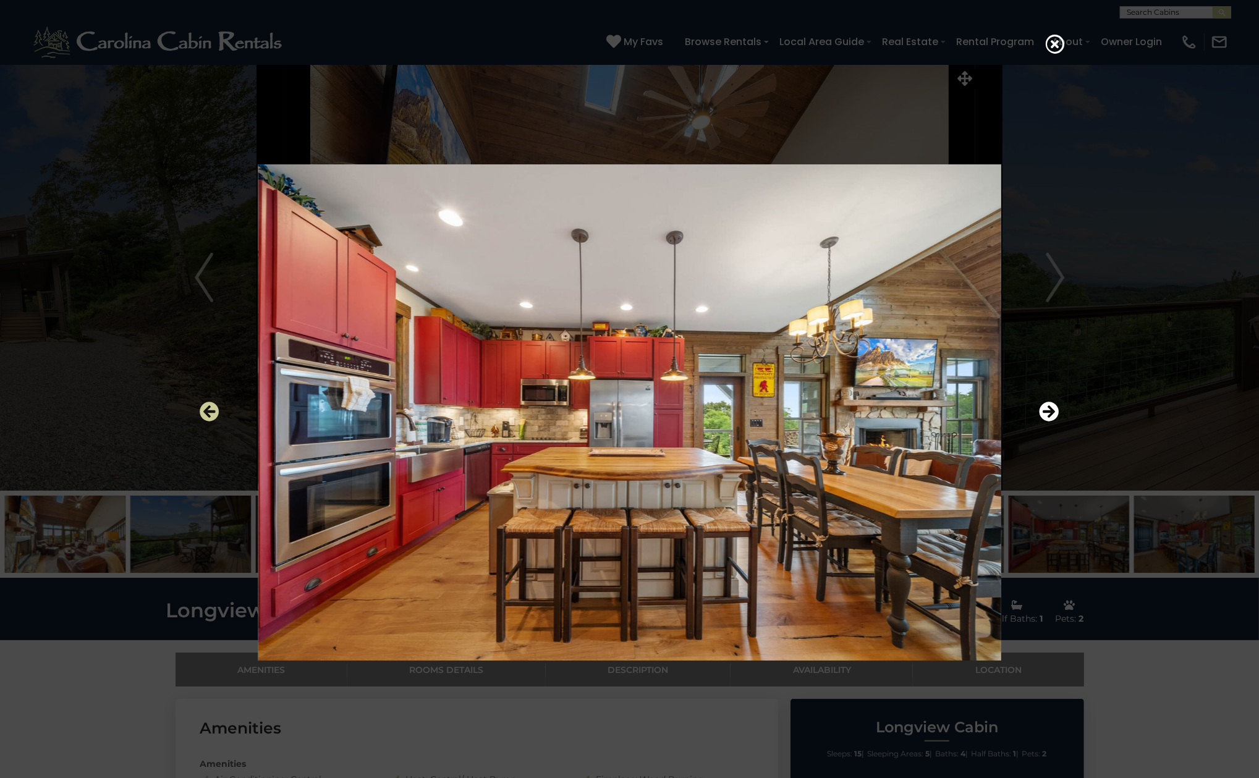
click at [205, 407] on icon "Previous" at bounding box center [210, 412] width 20 height 20
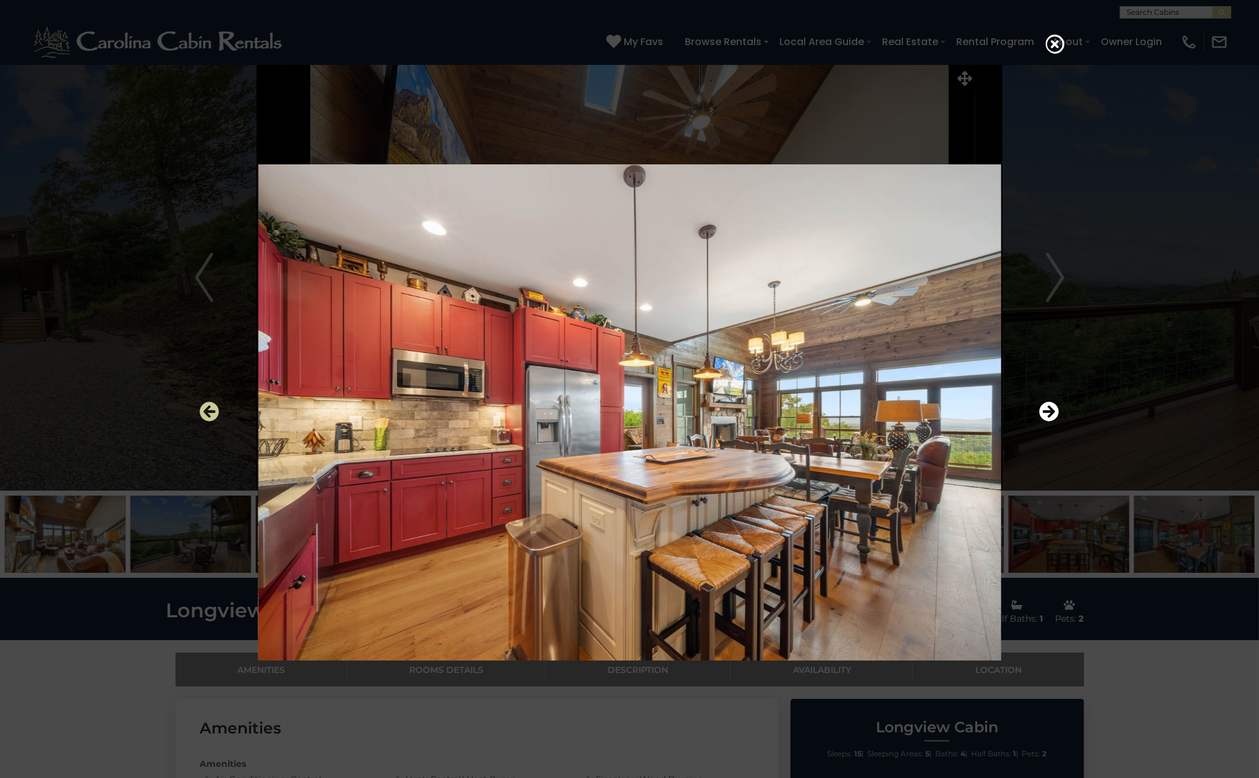
click at [205, 407] on icon "Previous" at bounding box center [210, 412] width 20 height 20
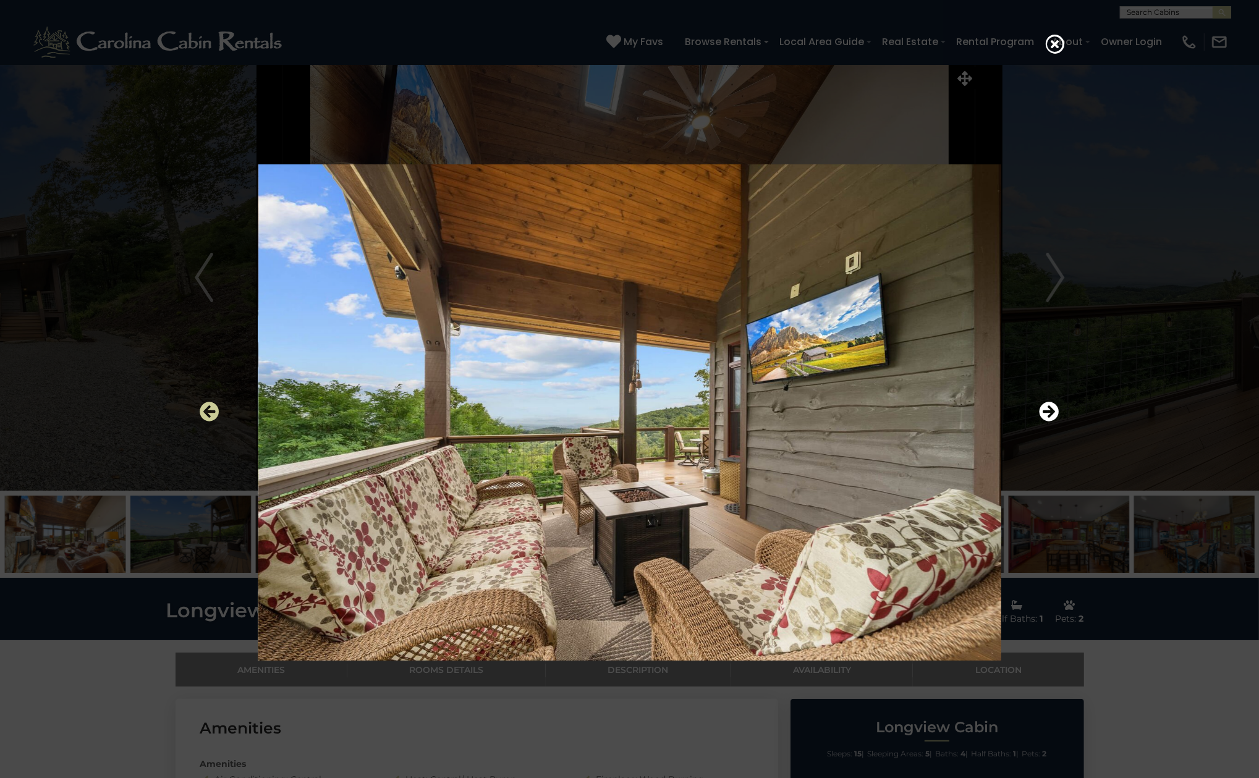
click at [205, 407] on icon "Previous" at bounding box center [210, 412] width 20 height 20
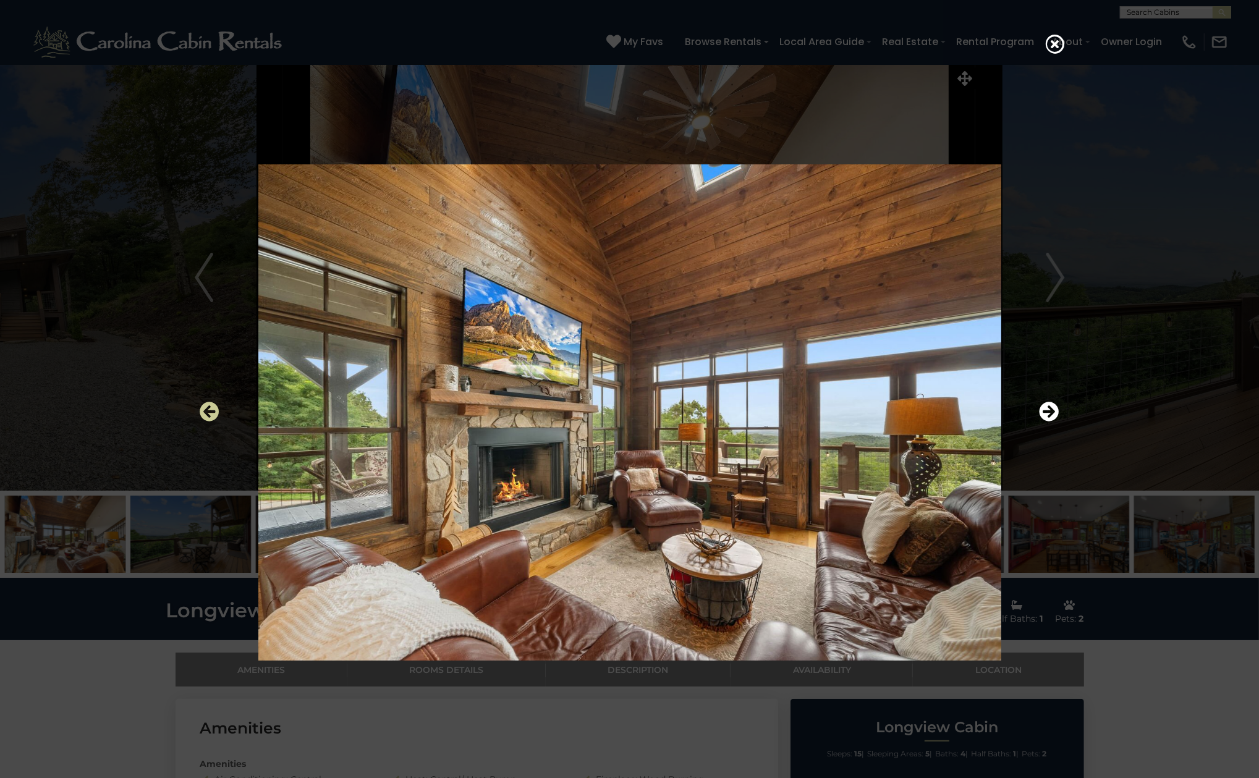
click at [205, 407] on icon "Previous" at bounding box center [210, 412] width 20 height 20
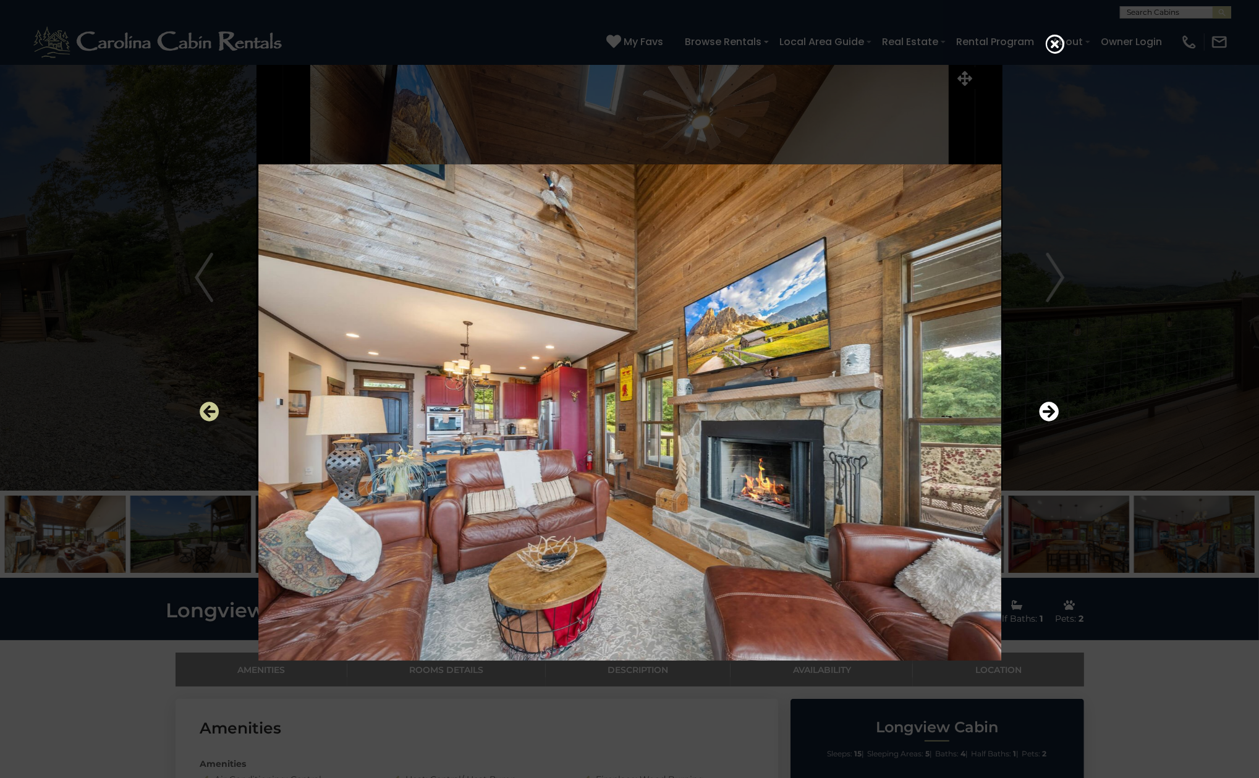
click at [205, 407] on icon "Previous" at bounding box center [210, 412] width 20 height 20
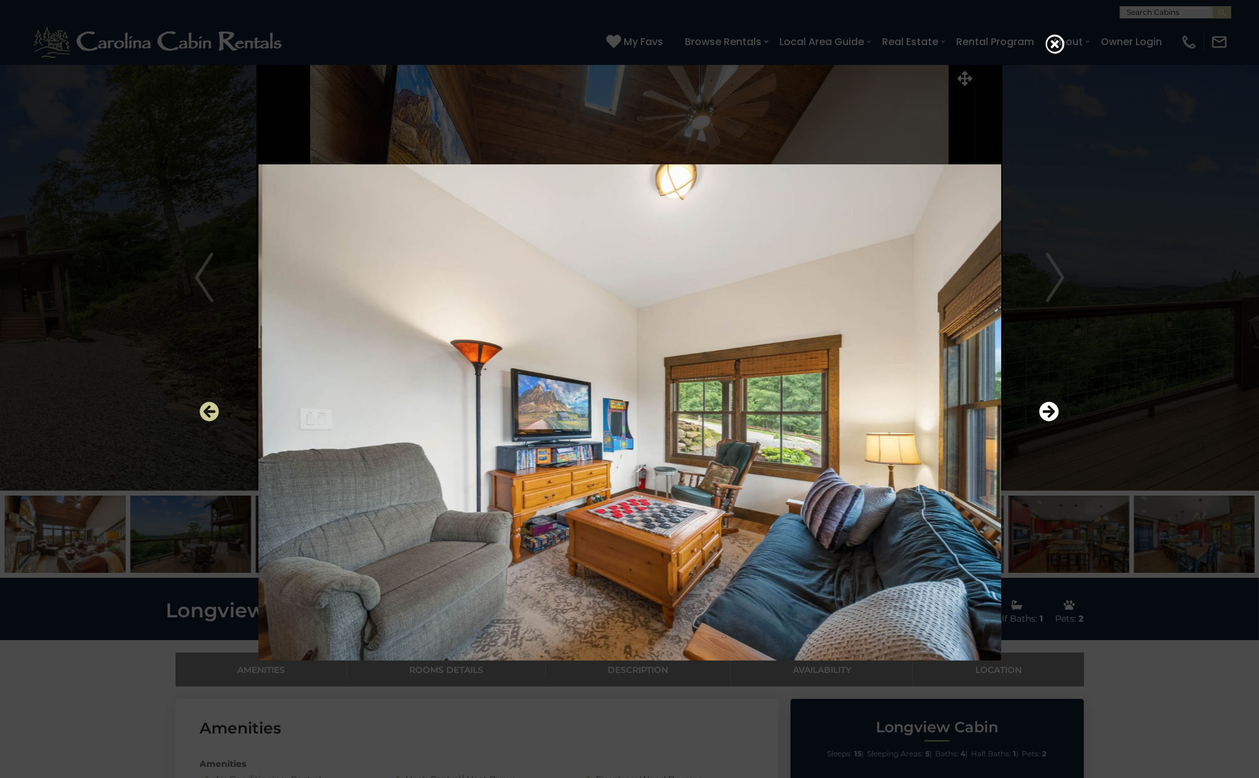
click at [205, 407] on icon "Previous" at bounding box center [210, 412] width 20 height 20
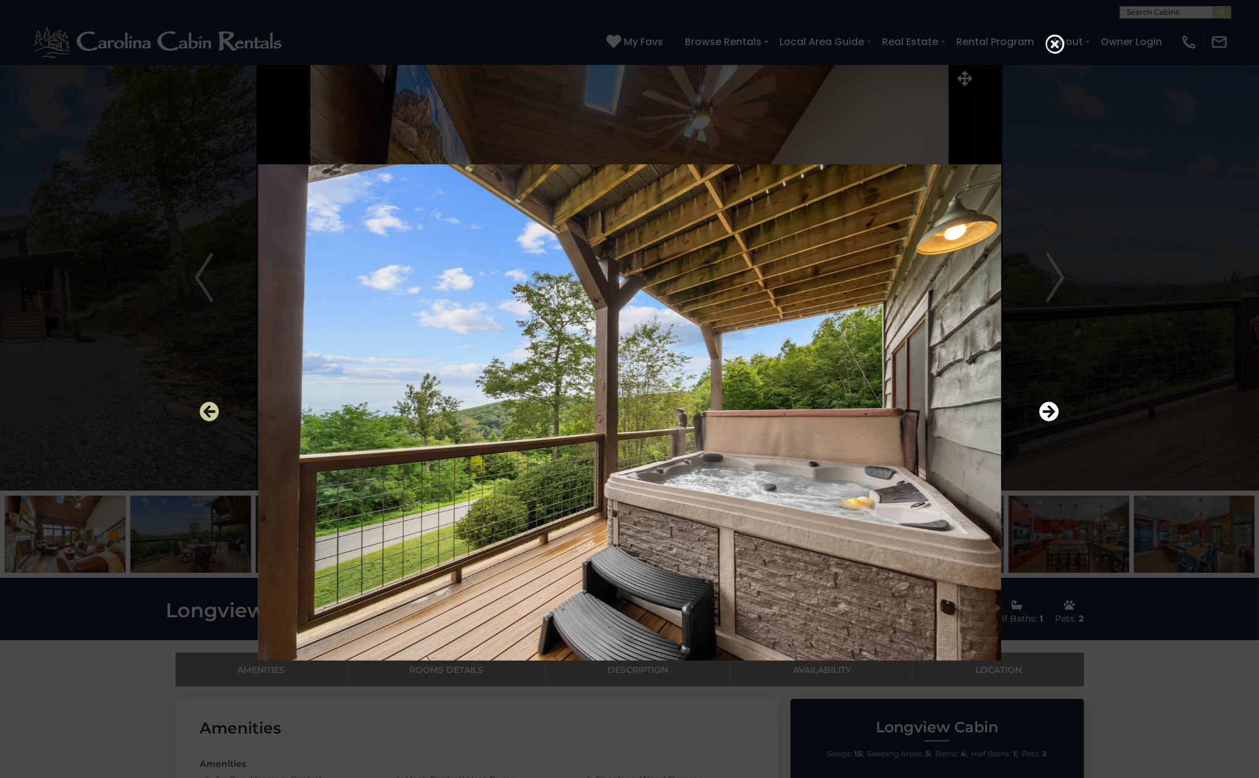
click at [205, 407] on icon "Previous" at bounding box center [210, 412] width 20 height 20
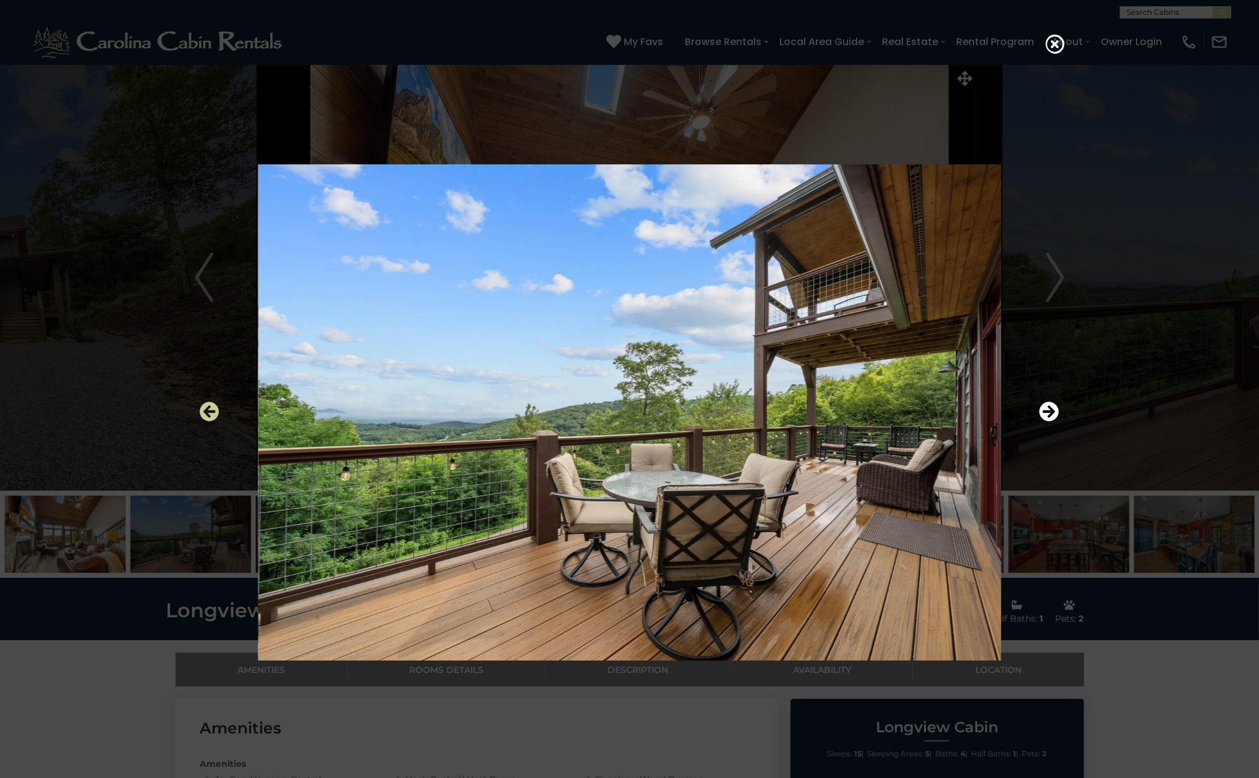
click at [205, 407] on icon "Previous" at bounding box center [210, 412] width 20 height 20
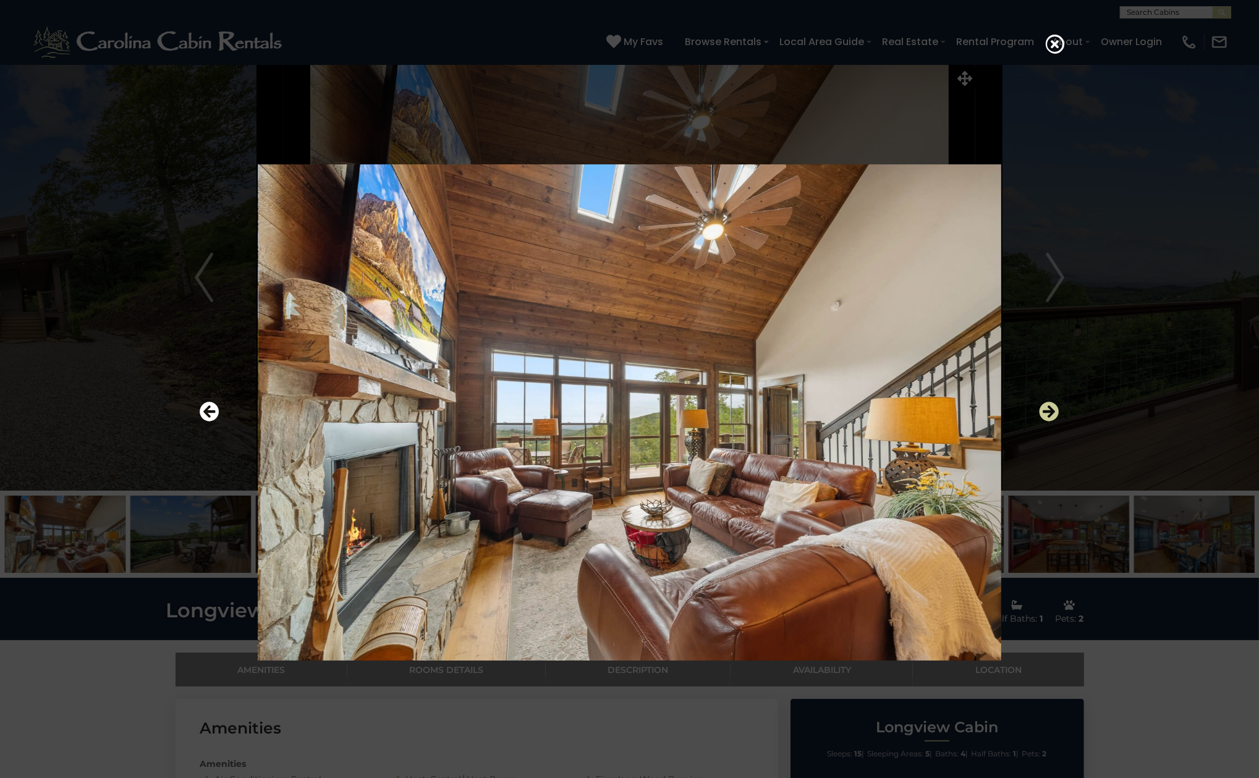
click at [1054, 420] on icon "Next" at bounding box center [1049, 412] width 20 height 20
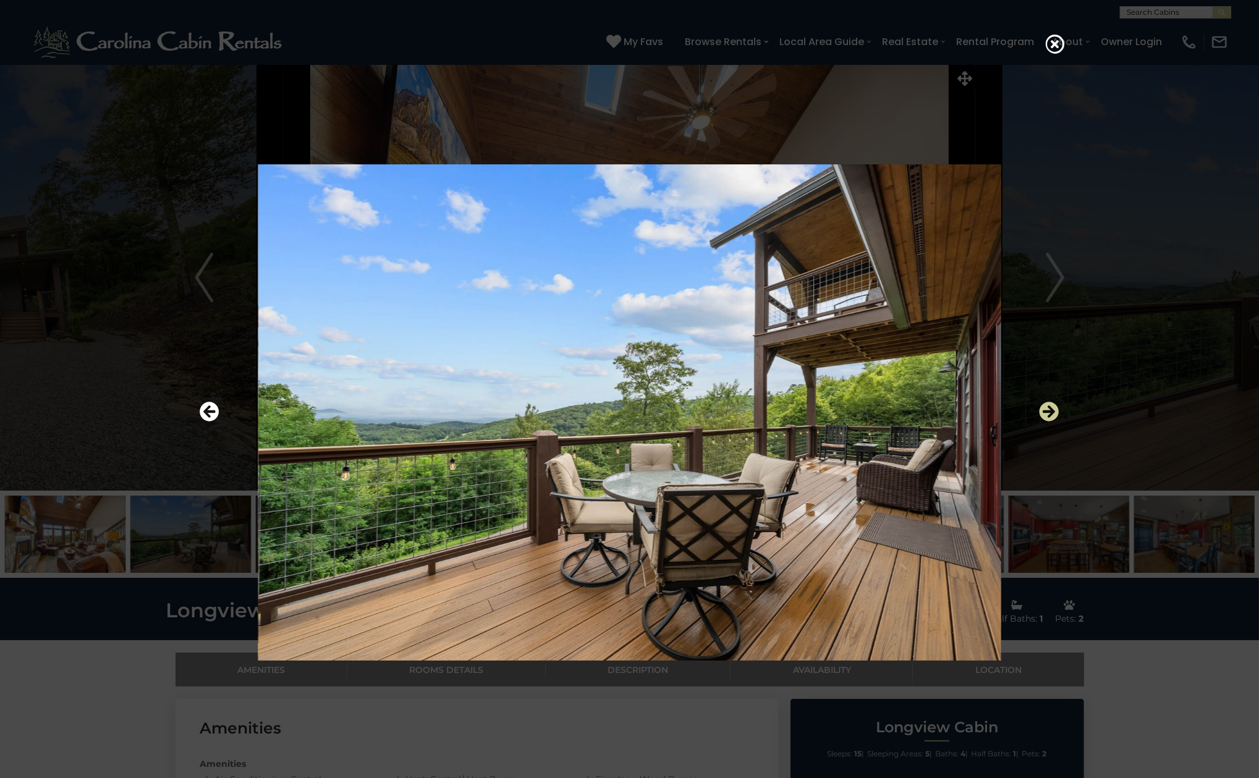
click at [1048, 406] on icon "Next" at bounding box center [1049, 412] width 20 height 20
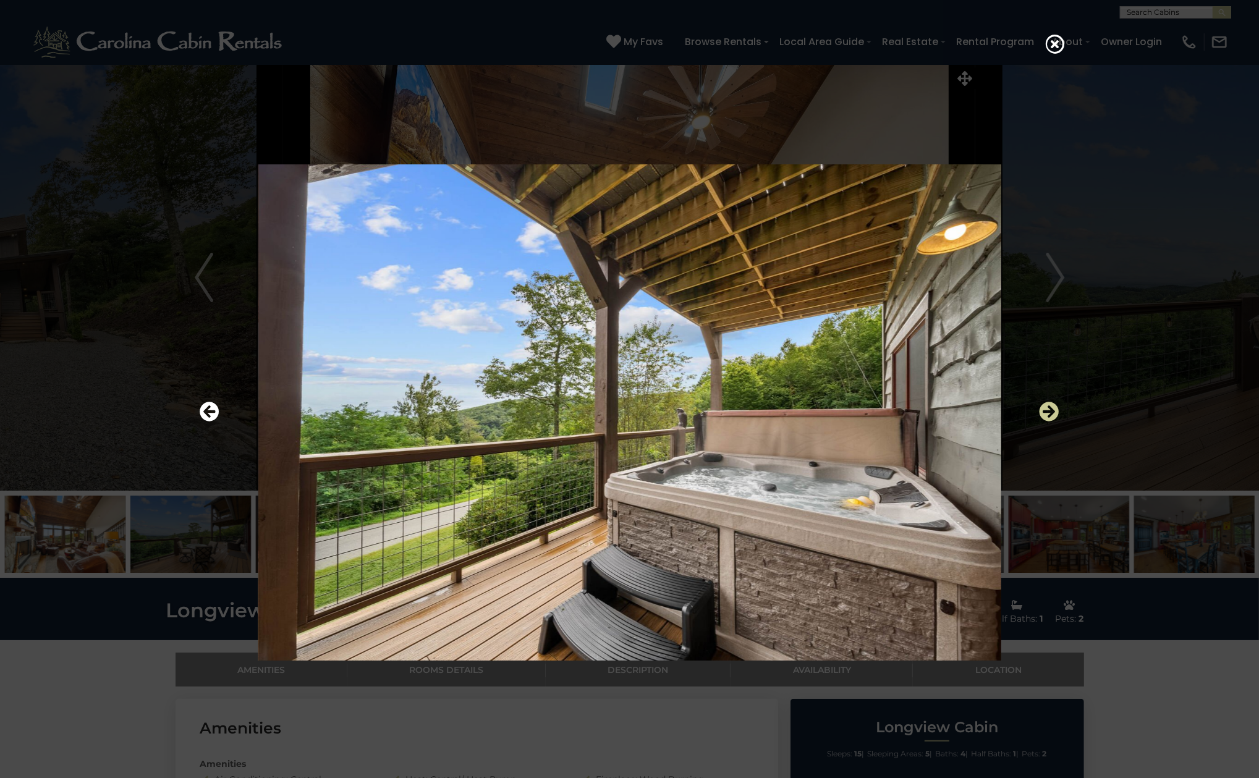
click at [1048, 406] on icon "Next" at bounding box center [1049, 412] width 20 height 20
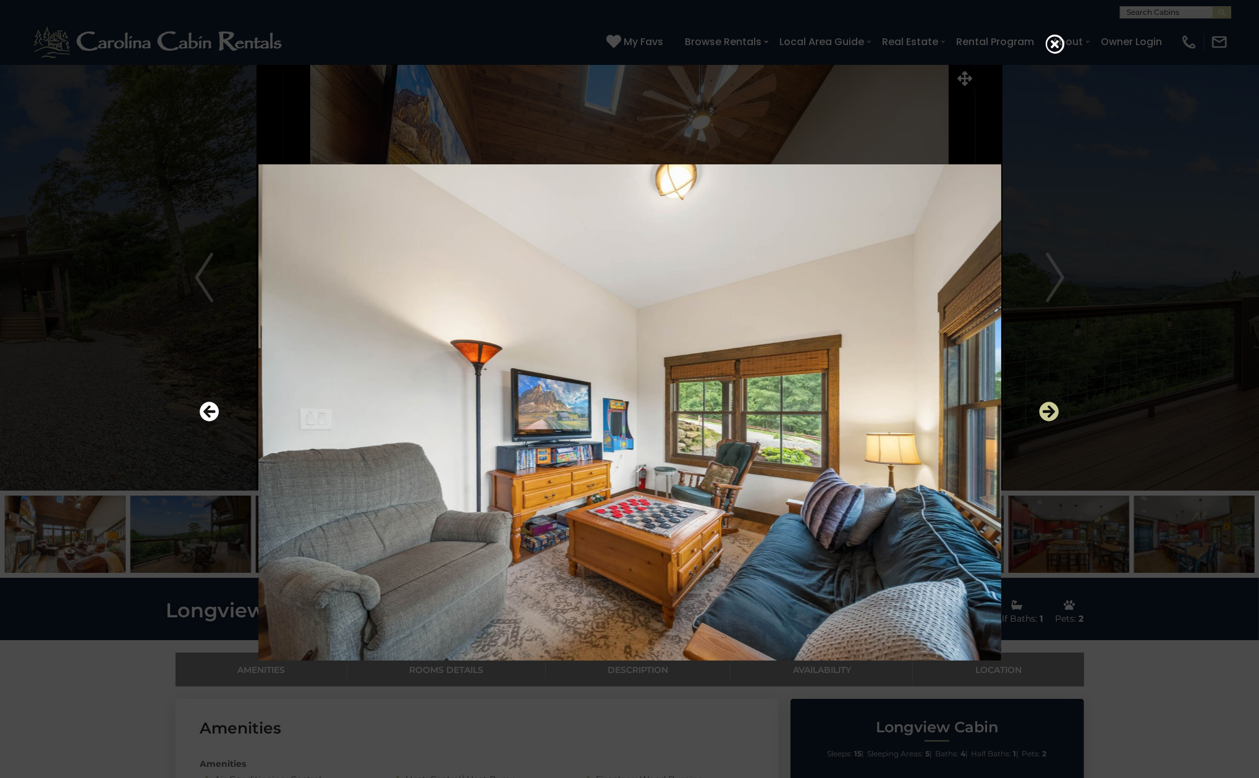
click at [1048, 406] on icon "Next" at bounding box center [1049, 412] width 20 height 20
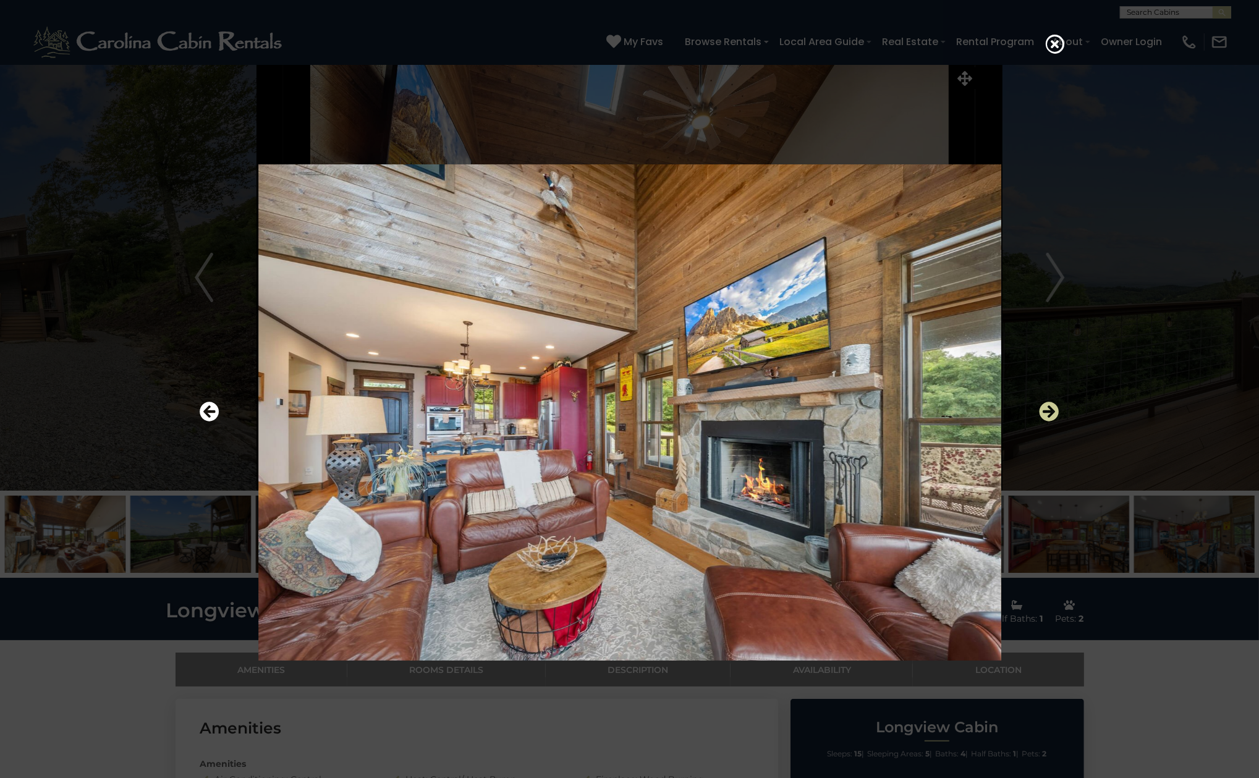
click at [1048, 406] on icon "Next" at bounding box center [1049, 412] width 20 height 20
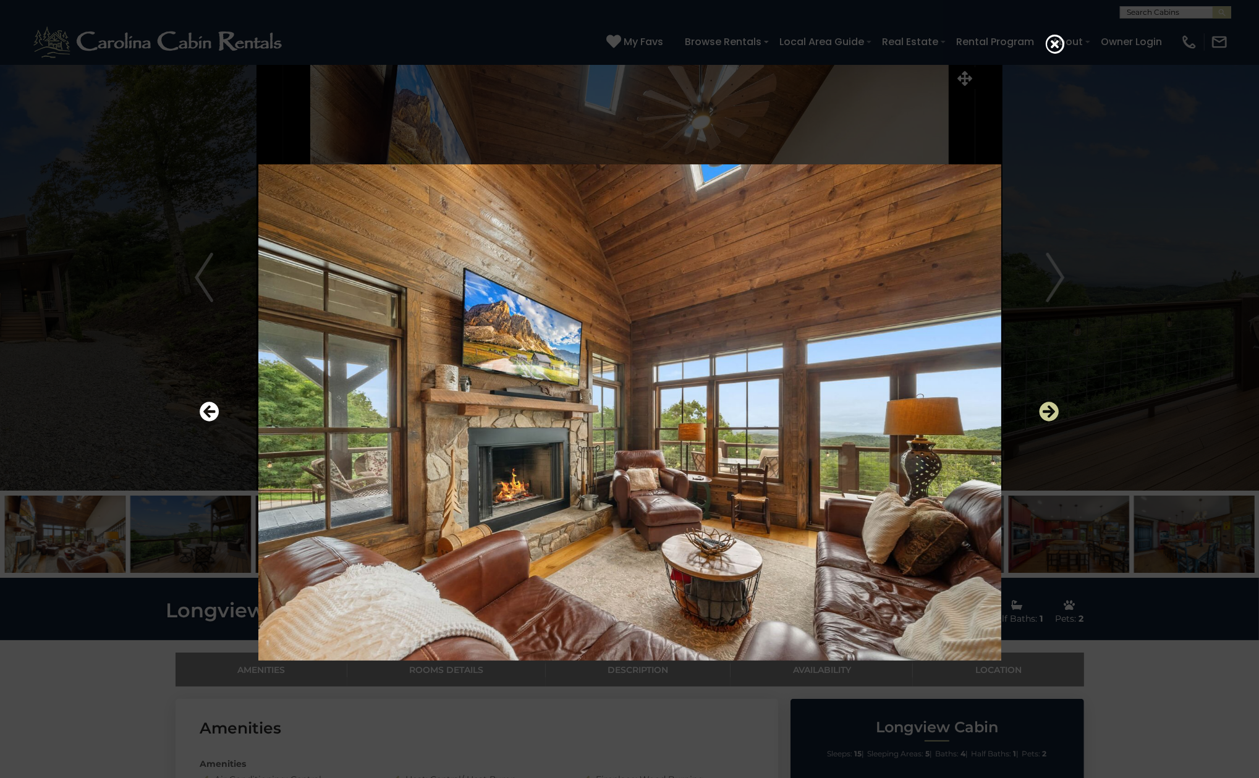
click at [1048, 406] on icon "Next" at bounding box center [1049, 412] width 20 height 20
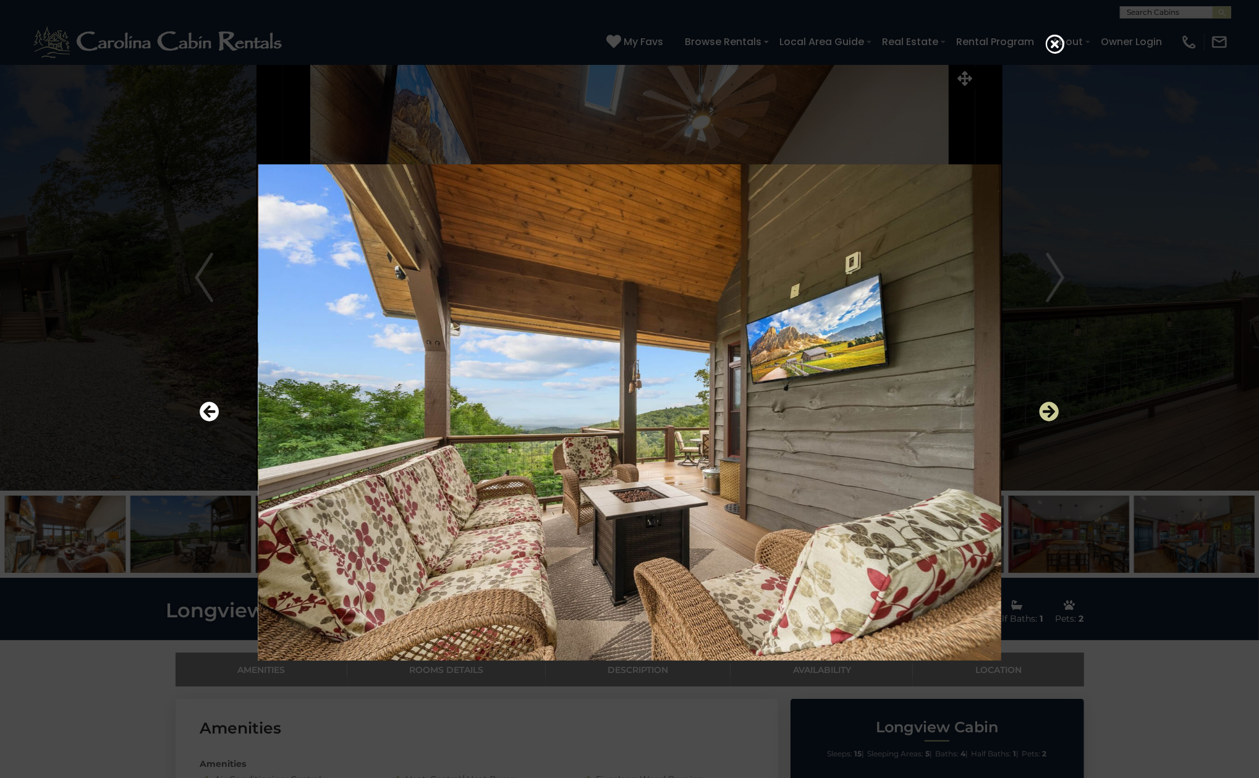
click at [1048, 406] on icon "Next" at bounding box center [1049, 412] width 20 height 20
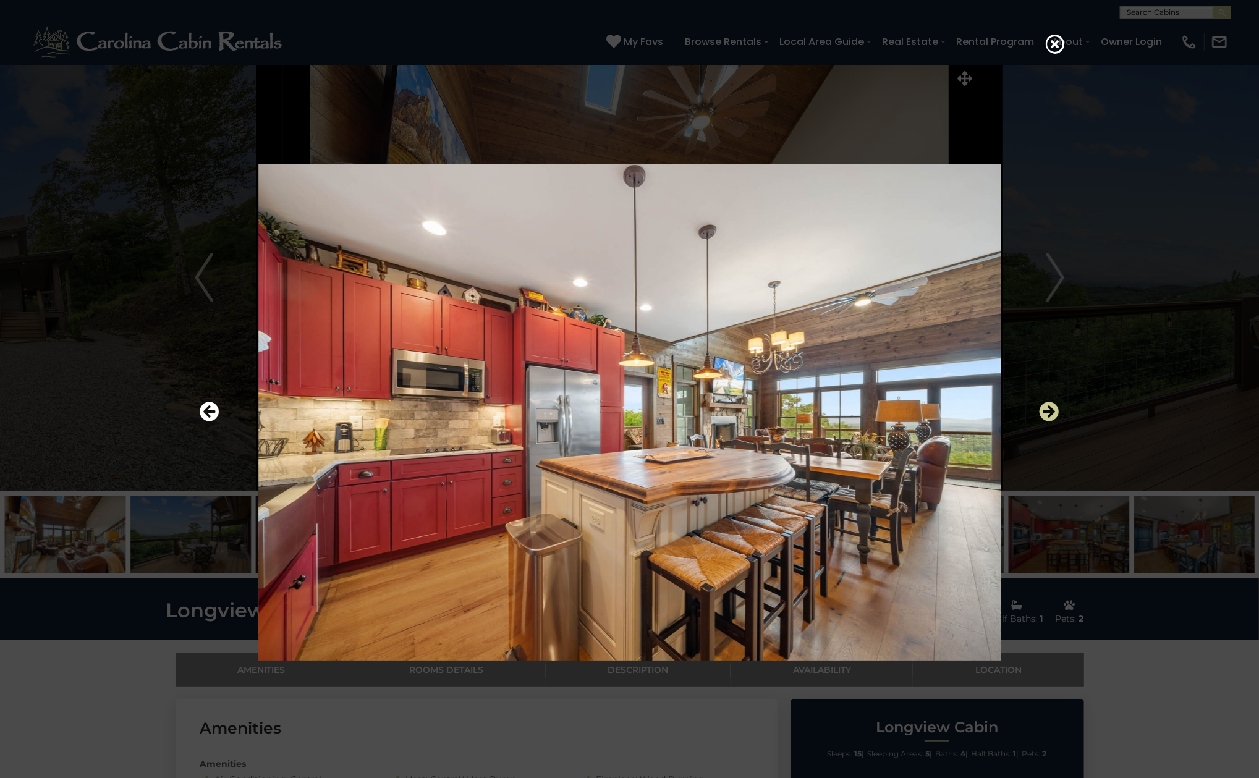
click at [1048, 406] on icon "Next" at bounding box center [1049, 412] width 20 height 20
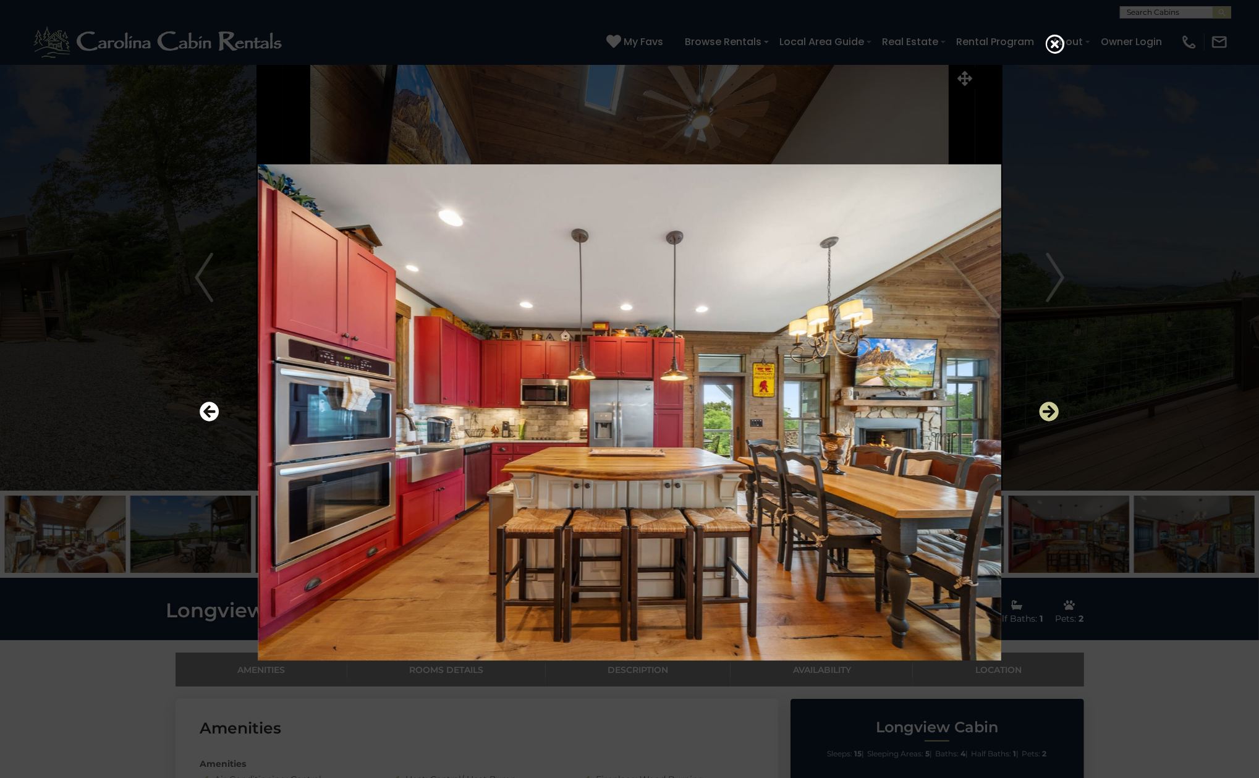
click at [1048, 406] on icon "Next" at bounding box center [1049, 412] width 20 height 20
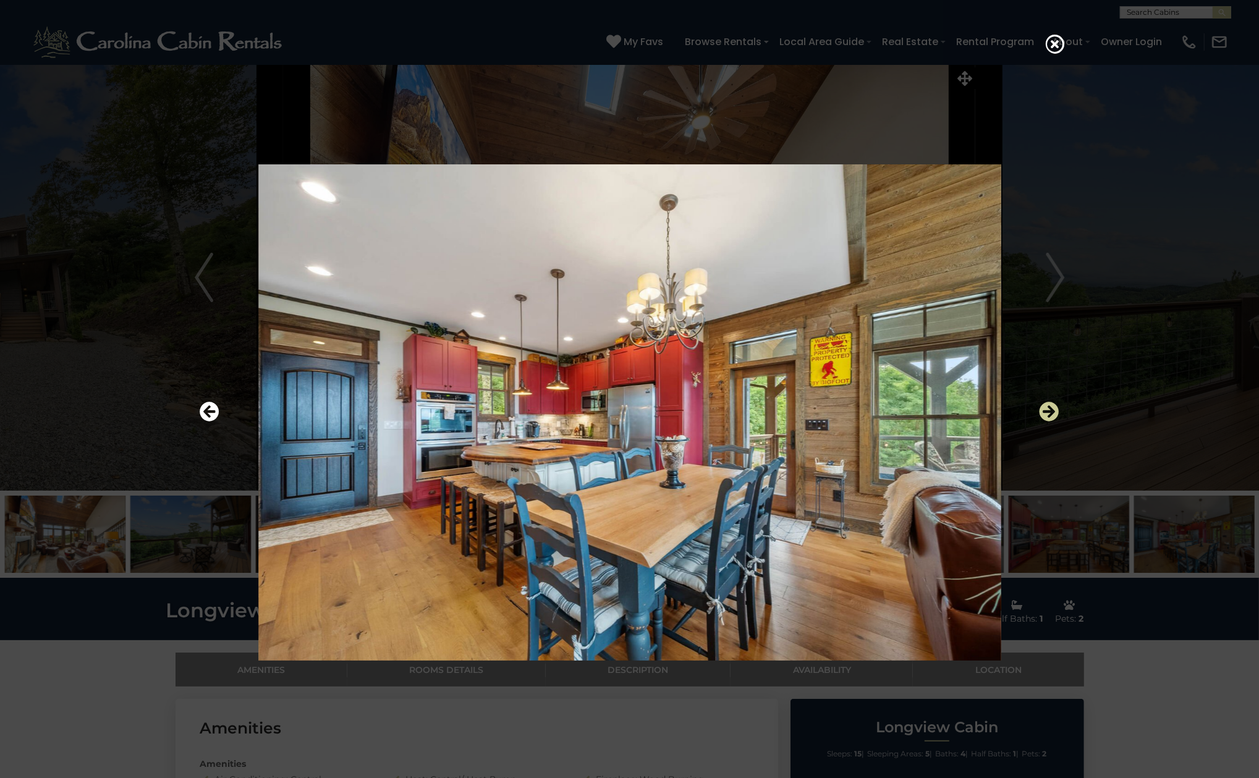
click at [1048, 406] on icon "Next" at bounding box center [1049, 412] width 20 height 20
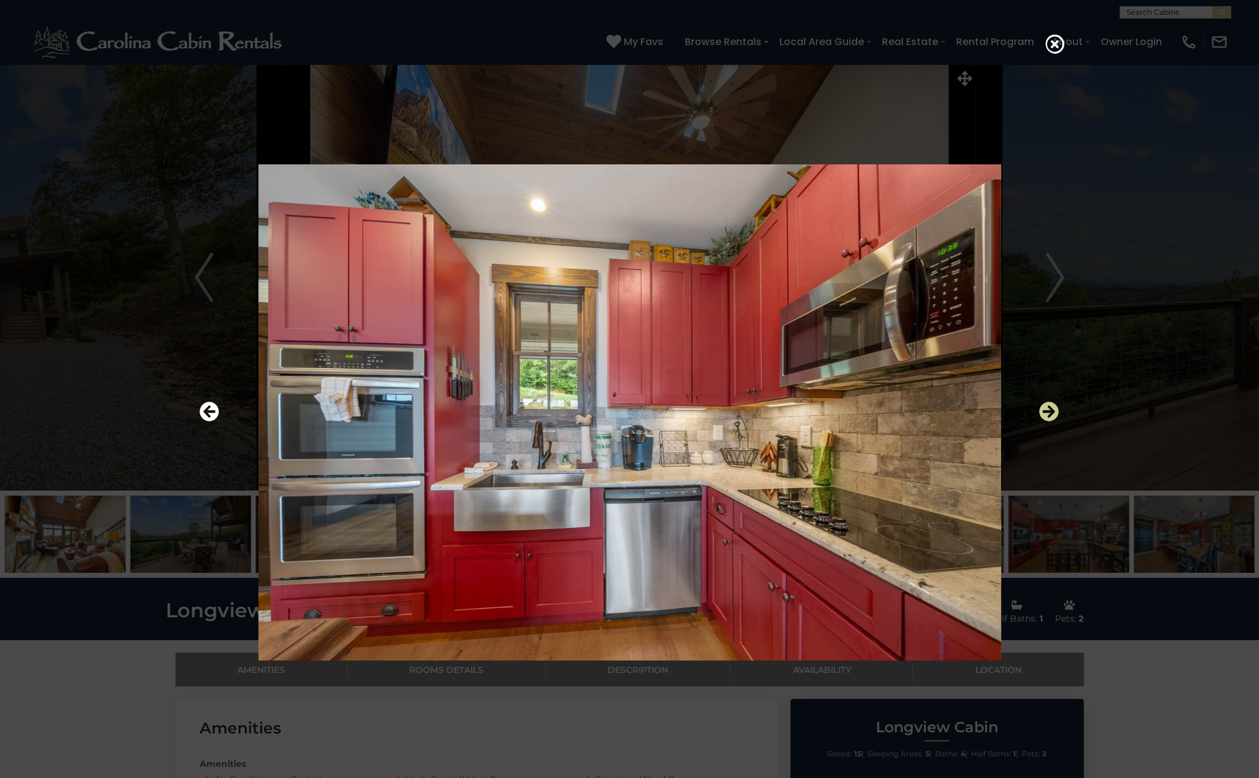
click at [1048, 406] on icon "Next" at bounding box center [1049, 412] width 20 height 20
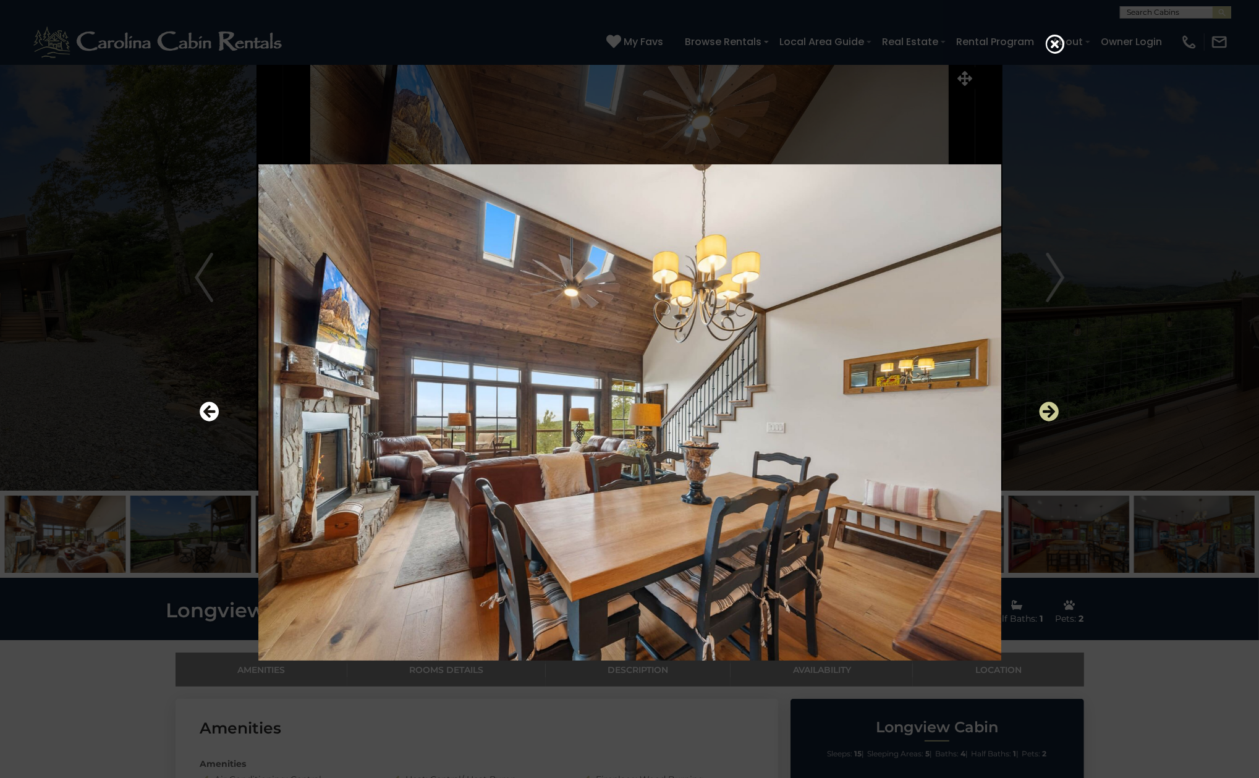
click at [1048, 406] on icon "Next" at bounding box center [1049, 412] width 20 height 20
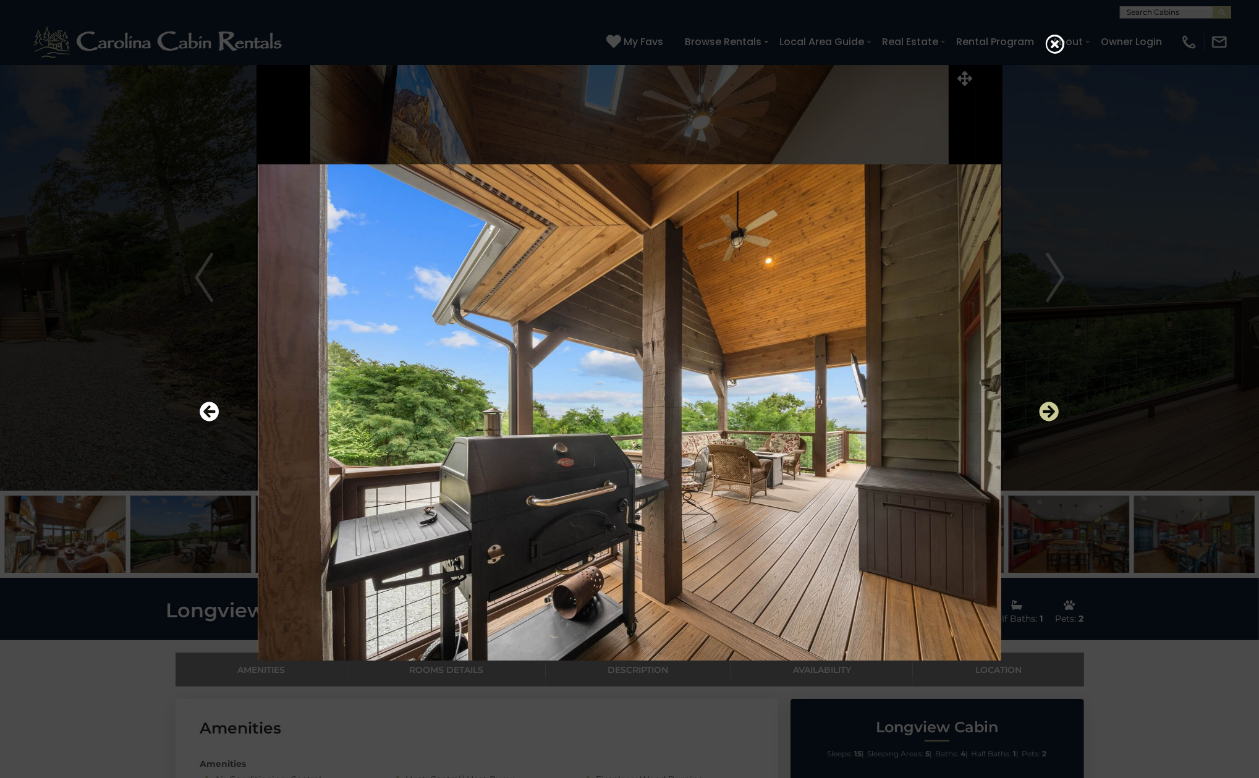
click at [1048, 406] on icon "Next" at bounding box center [1049, 412] width 20 height 20
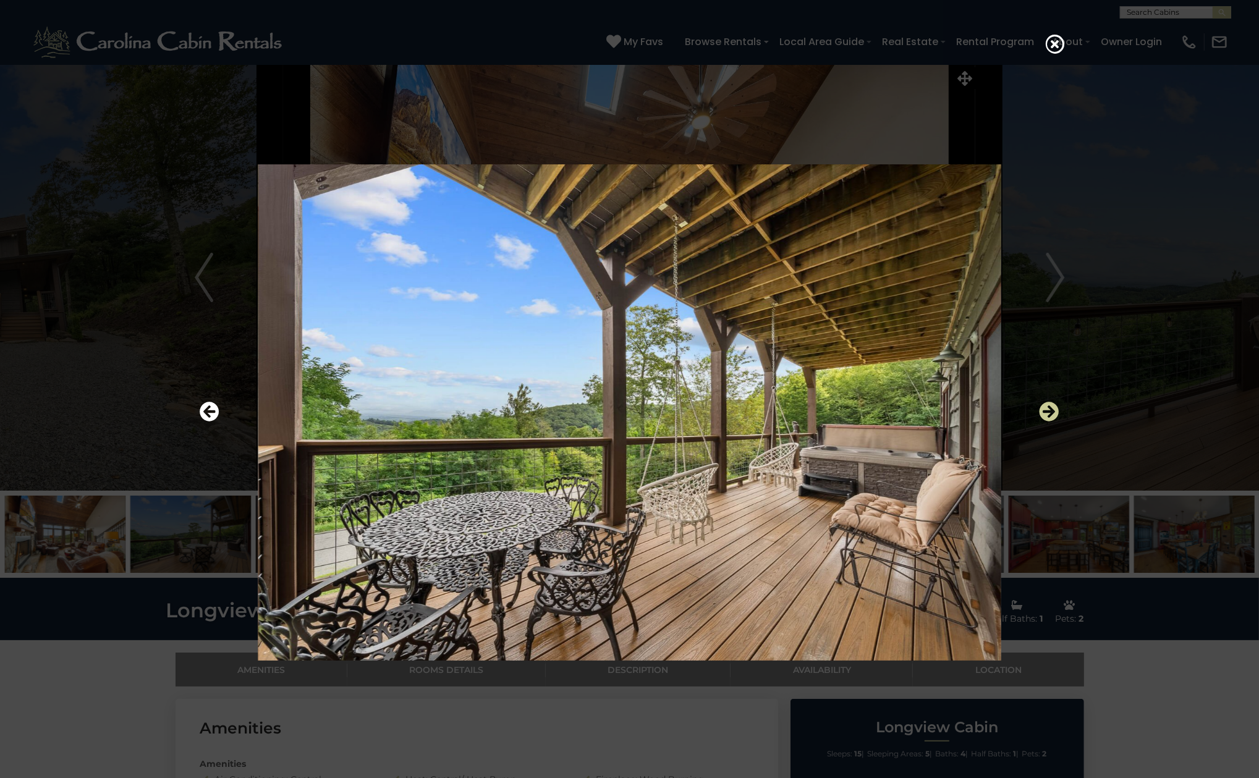
click at [1048, 406] on icon "Next" at bounding box center [1049, 412] width 20 height 20
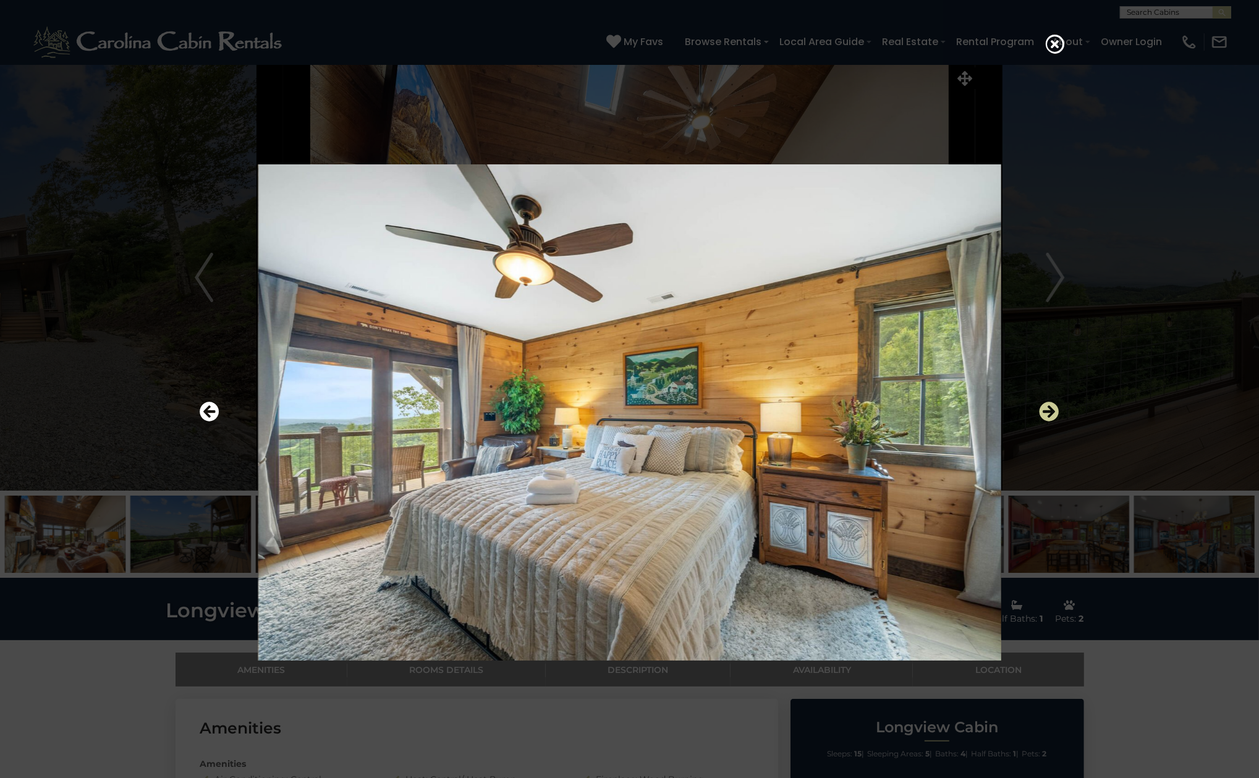
click at [1048, 406] on icon "Next" at bounding box center [1049, 412] width 20 height 20
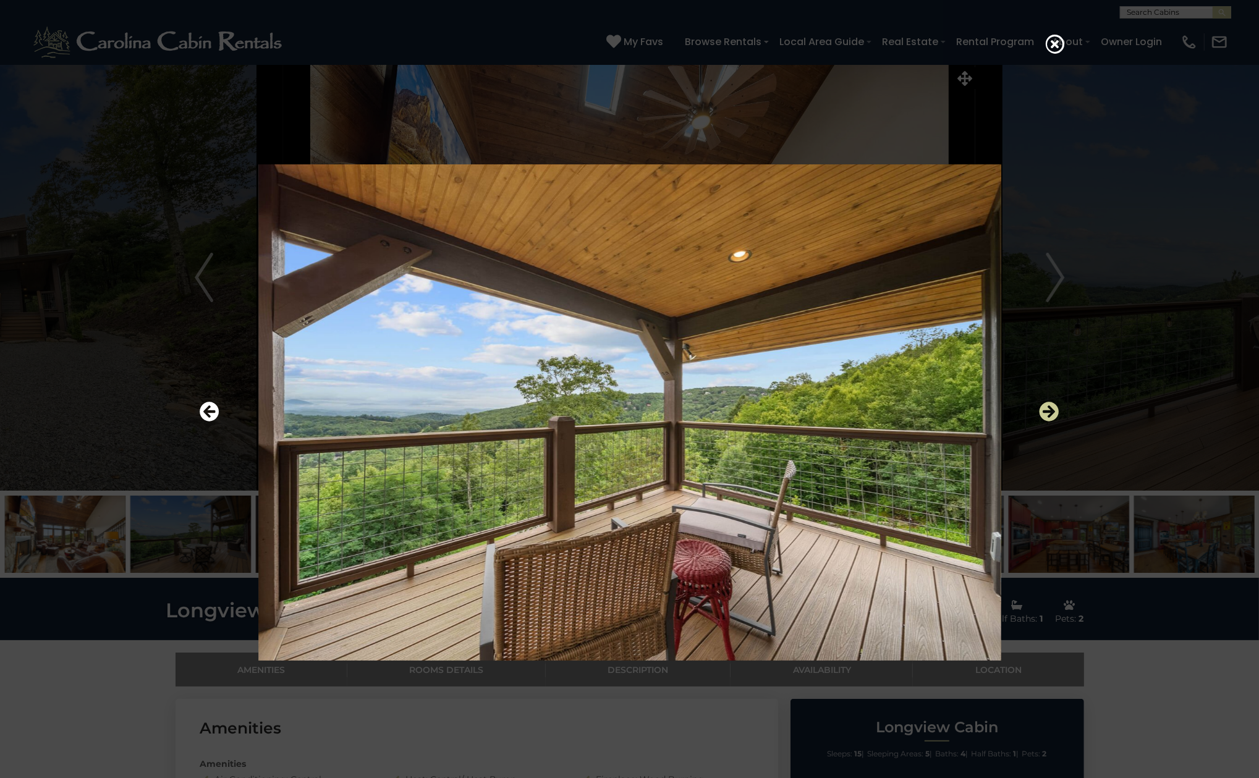
click at [1048, 406] on icon "Next" at bounding box center [1049, 412] width 20 height 20
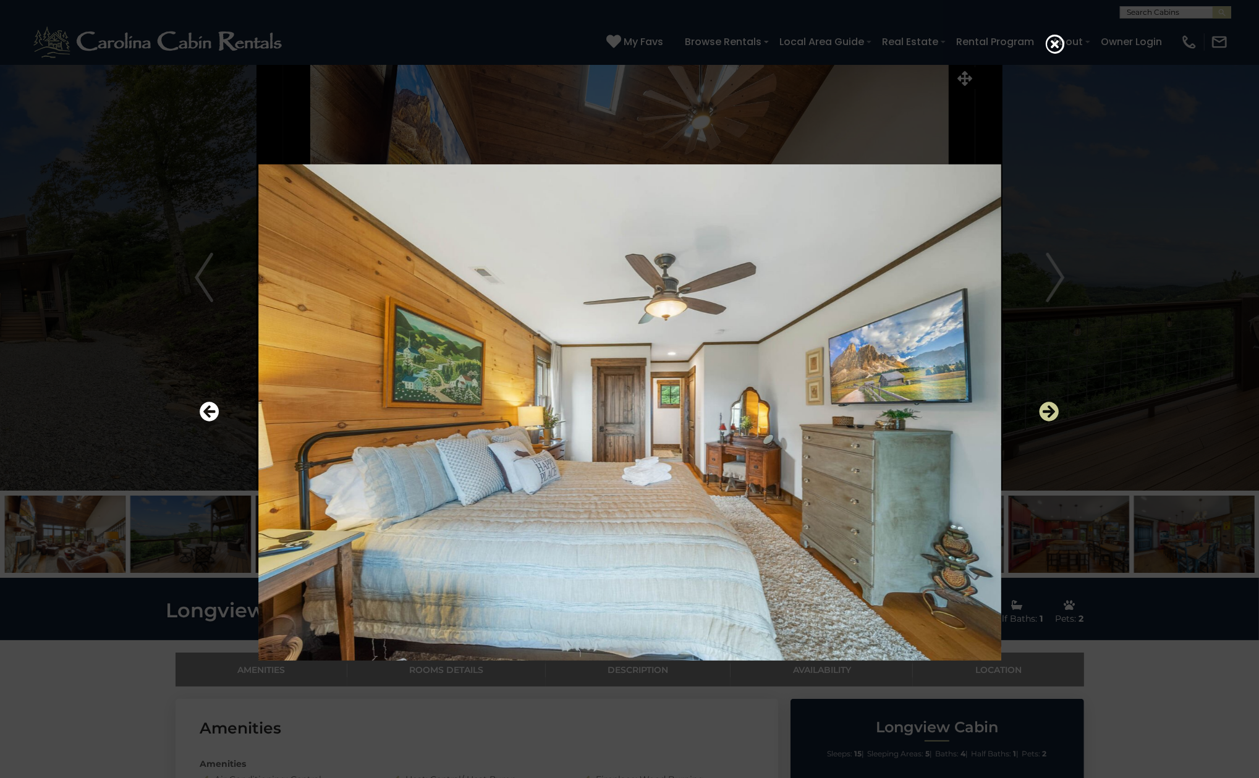
click at [1048, 406] on icon "Next" at bounding box center [1049, 412] width 20 height 20
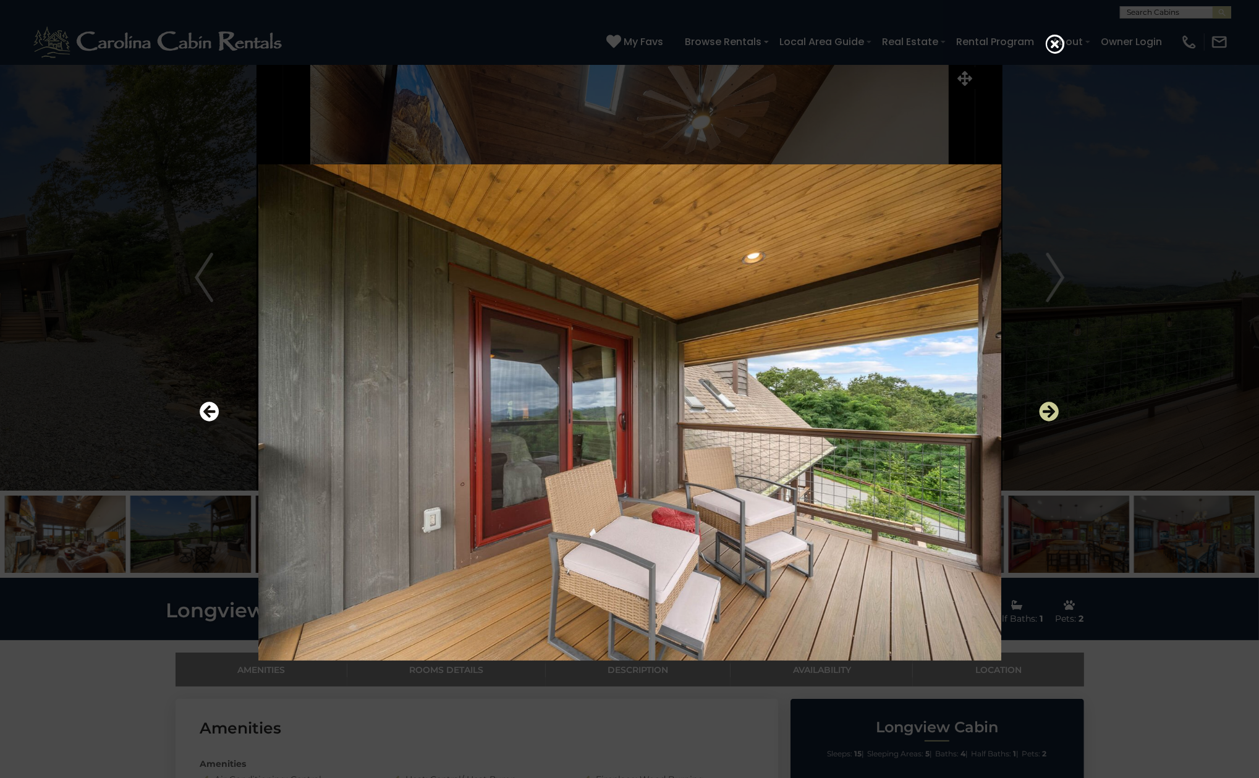
click at [1048, 406] on icon "Next" at bounding box center [1049, 412] width 20 height 20
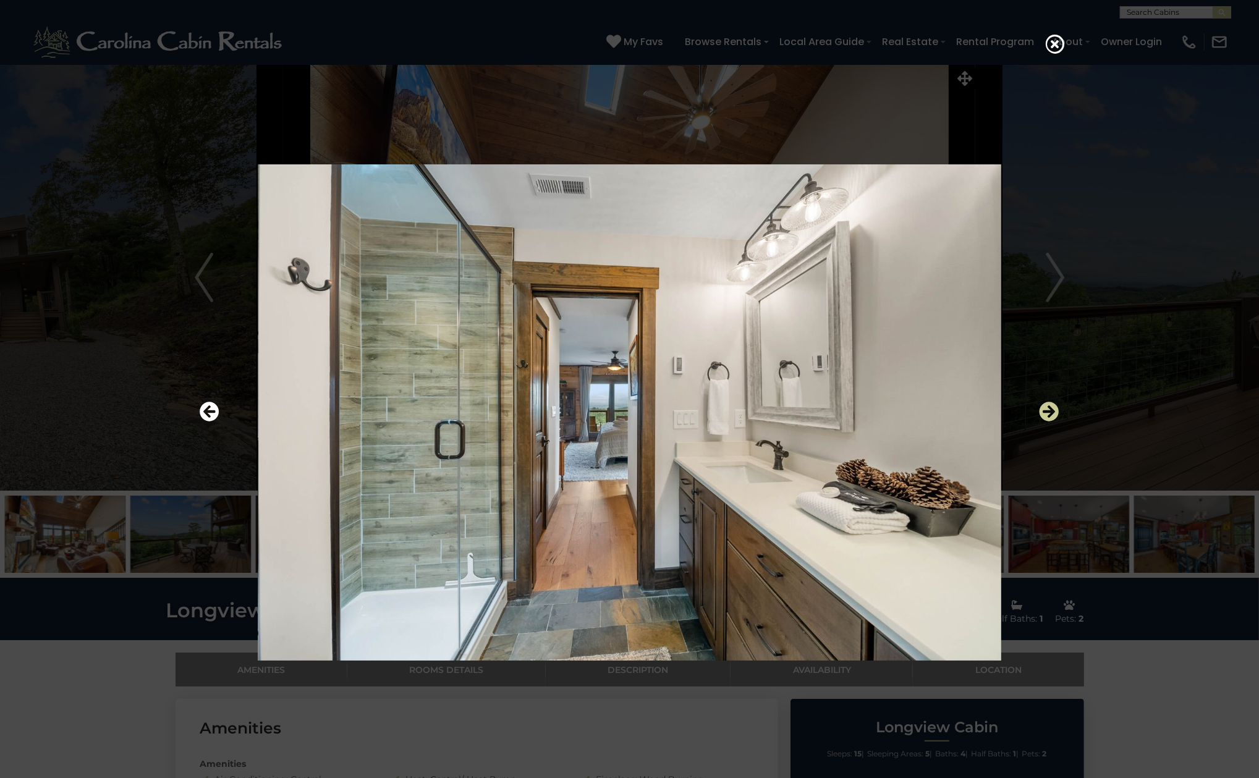
click at [1048, 406] on icon "Next" at bounding box center [1049, 412] width 20 height 20
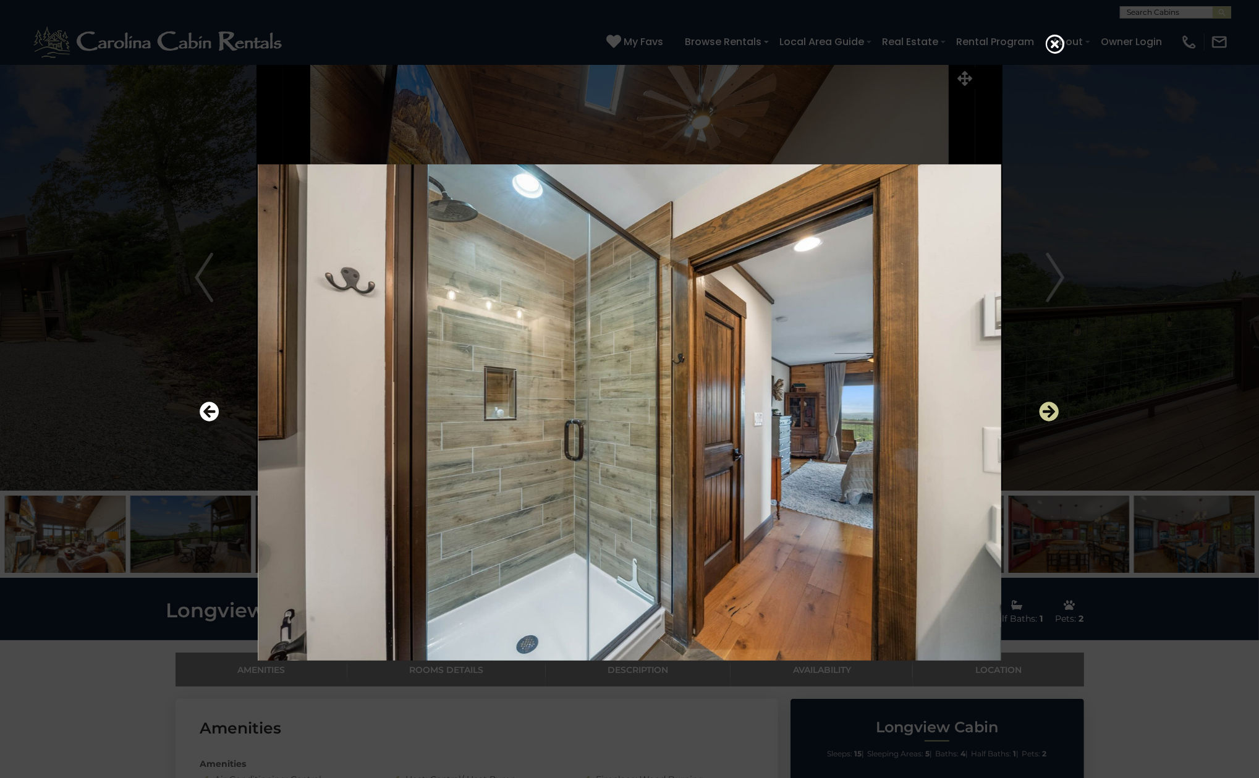
click at [1048, 406] on icon "Next" at bounding box center [1049, 412] width 20 height 20
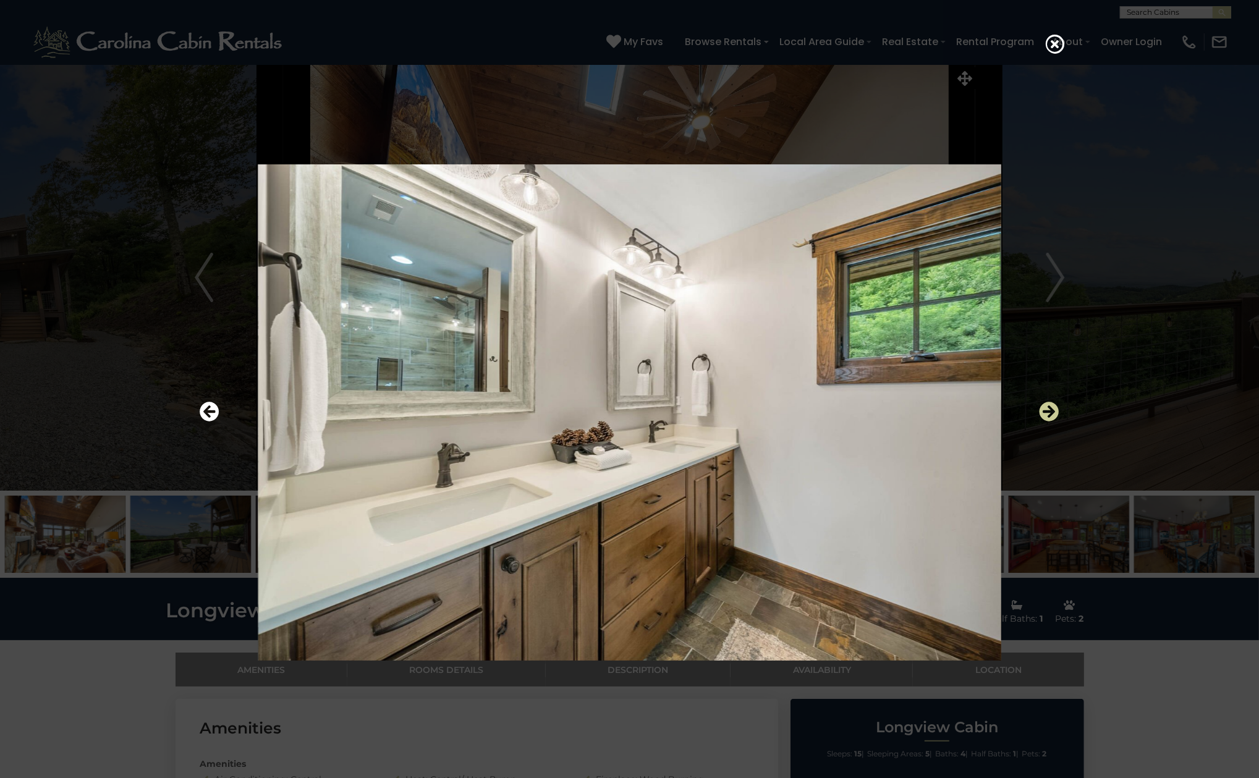
click at [1048, 406] on icon "Next" at bounding box center [1049, 412] width 20 height 20
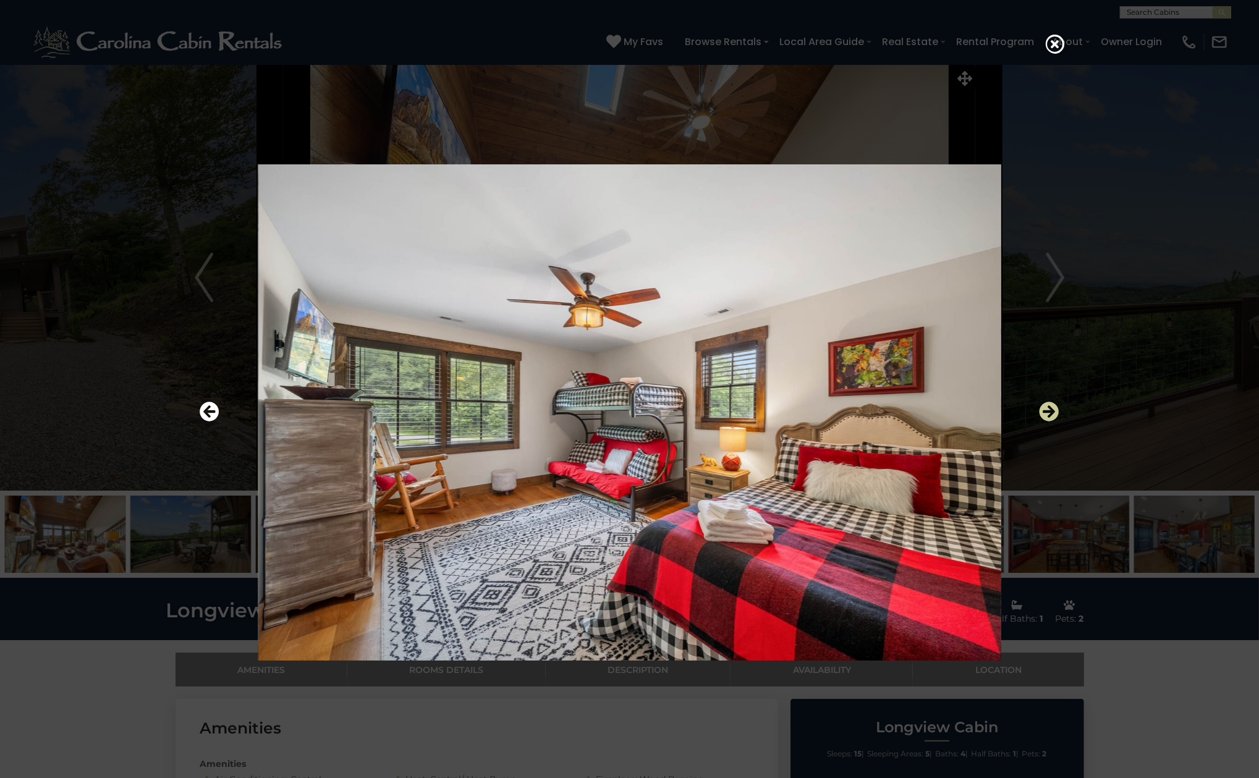
click at [1048, 406] on icon "Next" at bounding box center [1049, 412] width 20 height 20
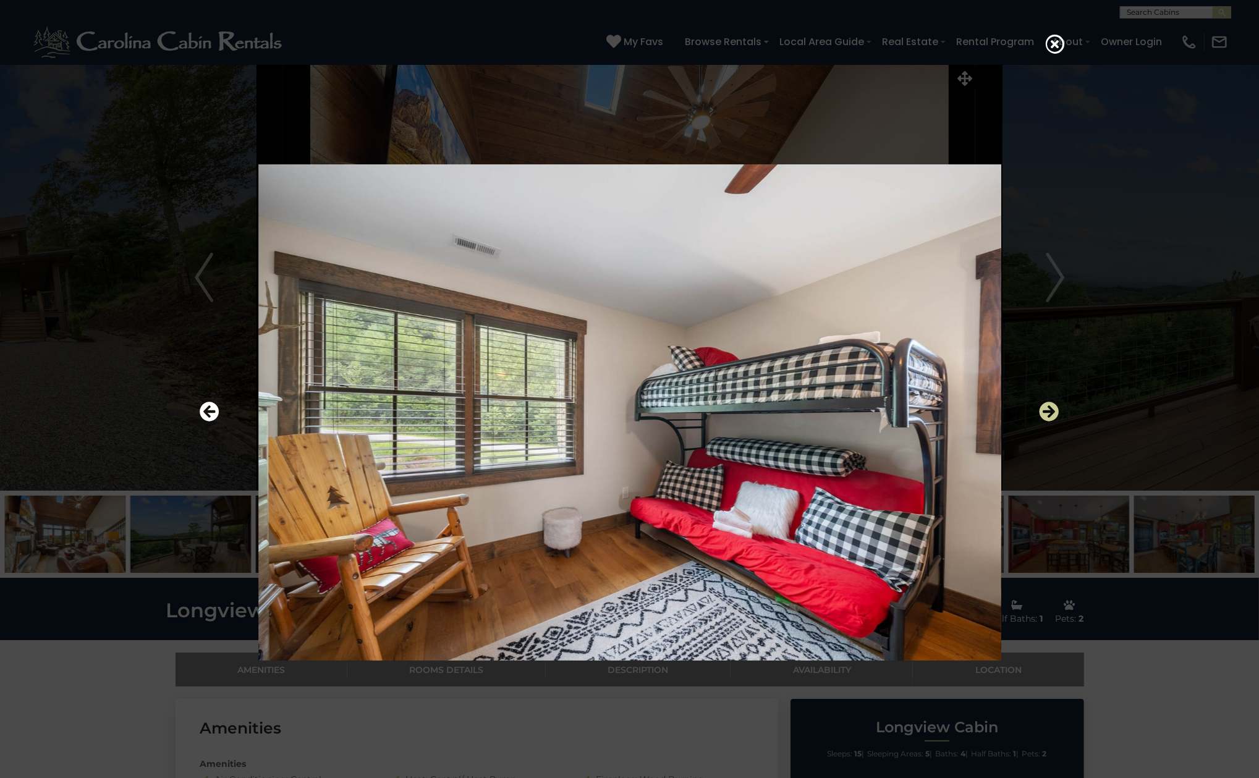
click at [1048, 406] on icon "Next" at bounding box center [1049, 412] width 20 height 20
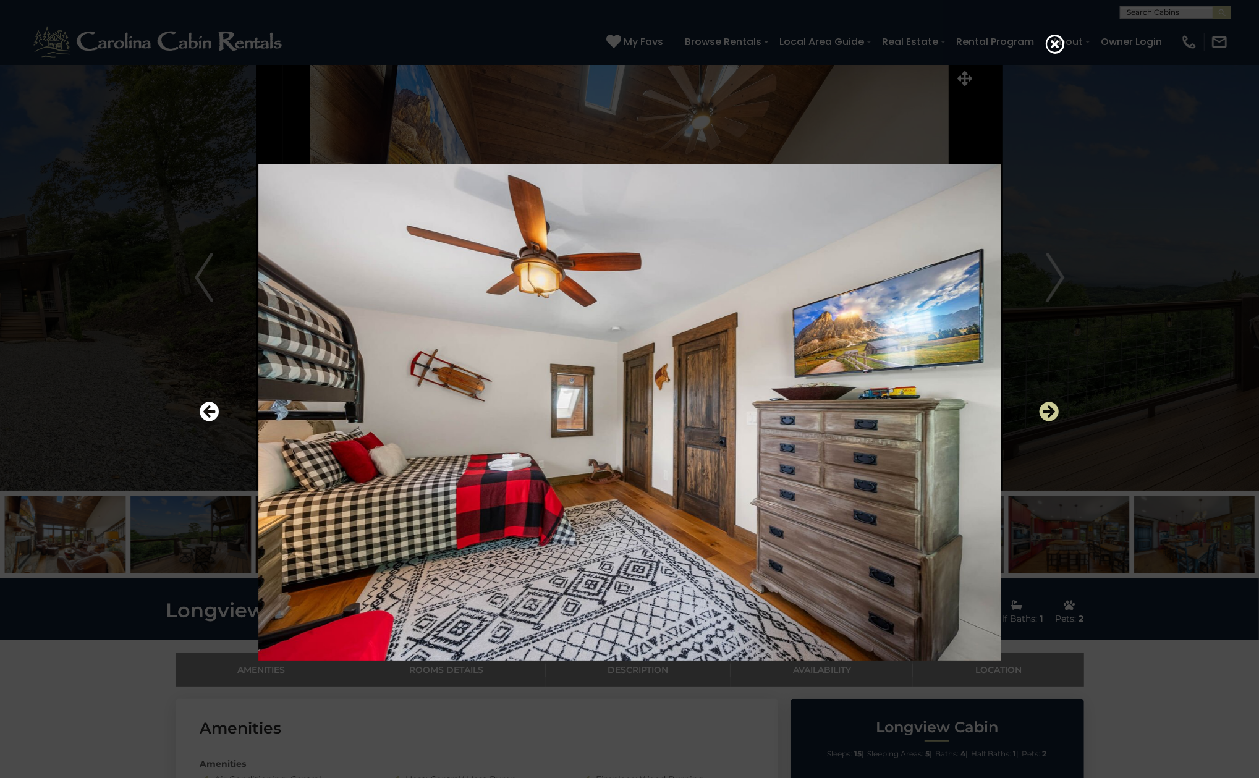
click at [1048, 406] on icon "Next" at bounding box center [1049, 412] width 20 height 20
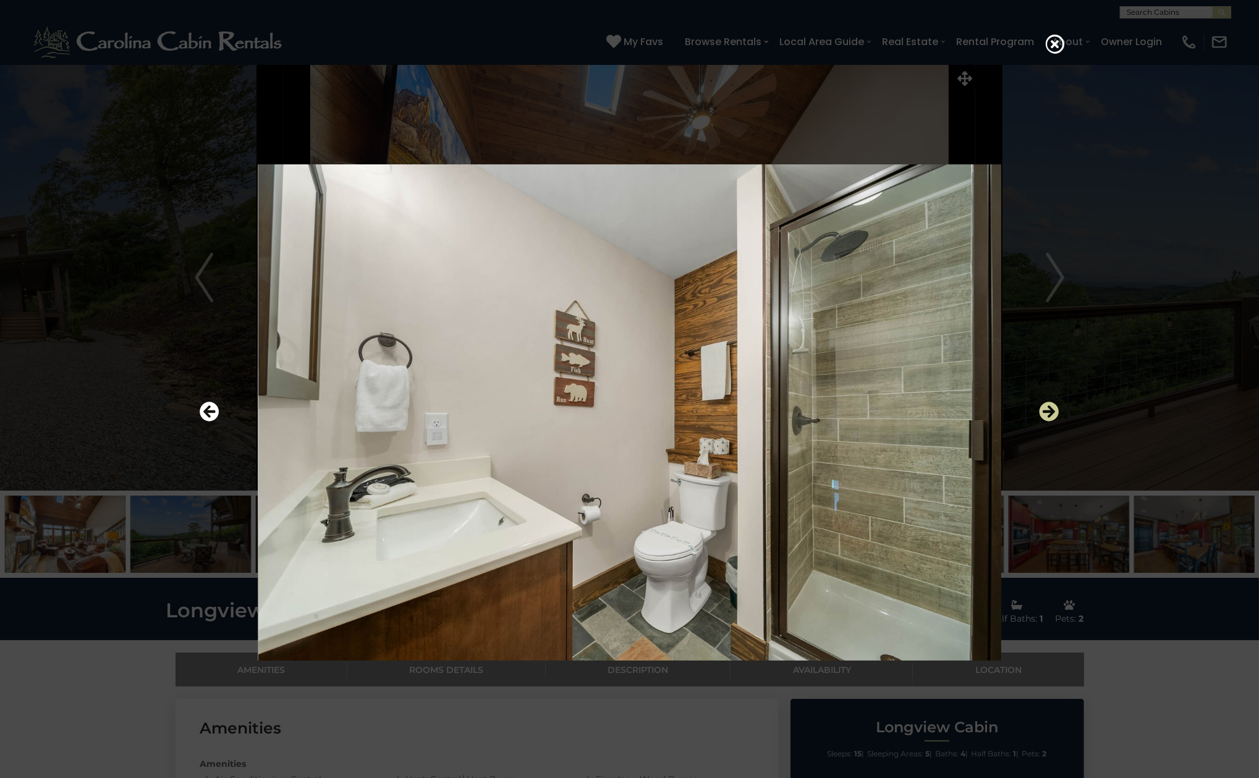
click at [1048, 406] on icon "Next" at bounding box center [1049, 412] width 20 height 20
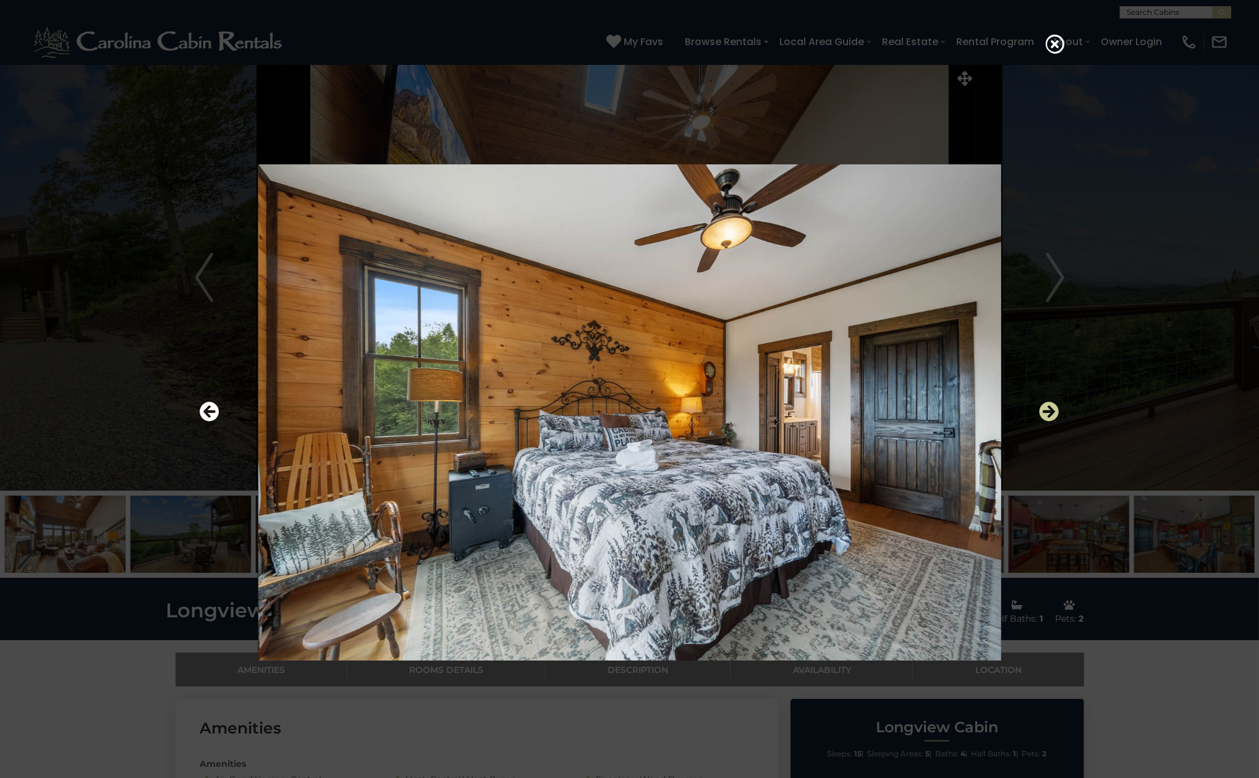
click at [1048, 406] on icon "Next" at bounding box center [1049, 412] width 20 height 20
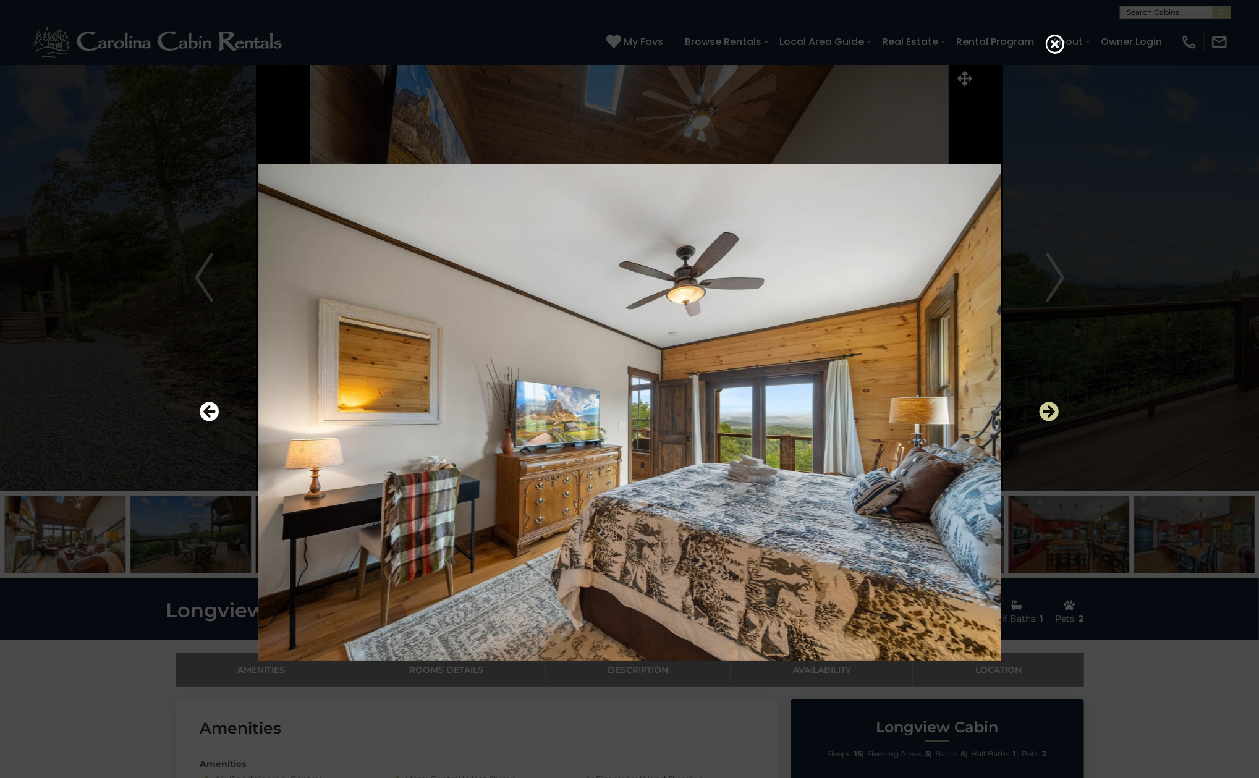
drag, startPoint x: 1048, startPoint y: 406, endPoint x: 1042, endPoint y: 404, distance: 6.5
click at [1044, 402] on icon "Next" at bounding box center [1049, 412] width 20 height 20
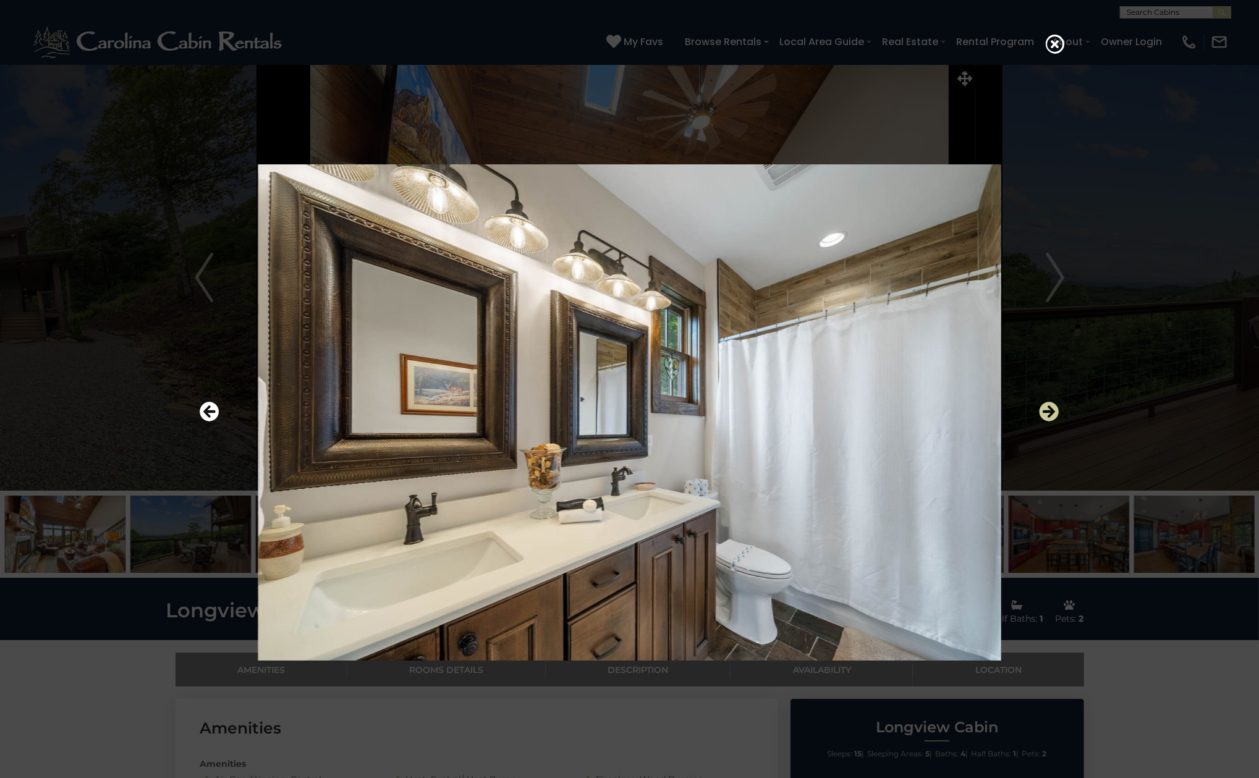
click at [1042, 404] on icon "Next" at bounding box center [1049, 412] width 20 height 20
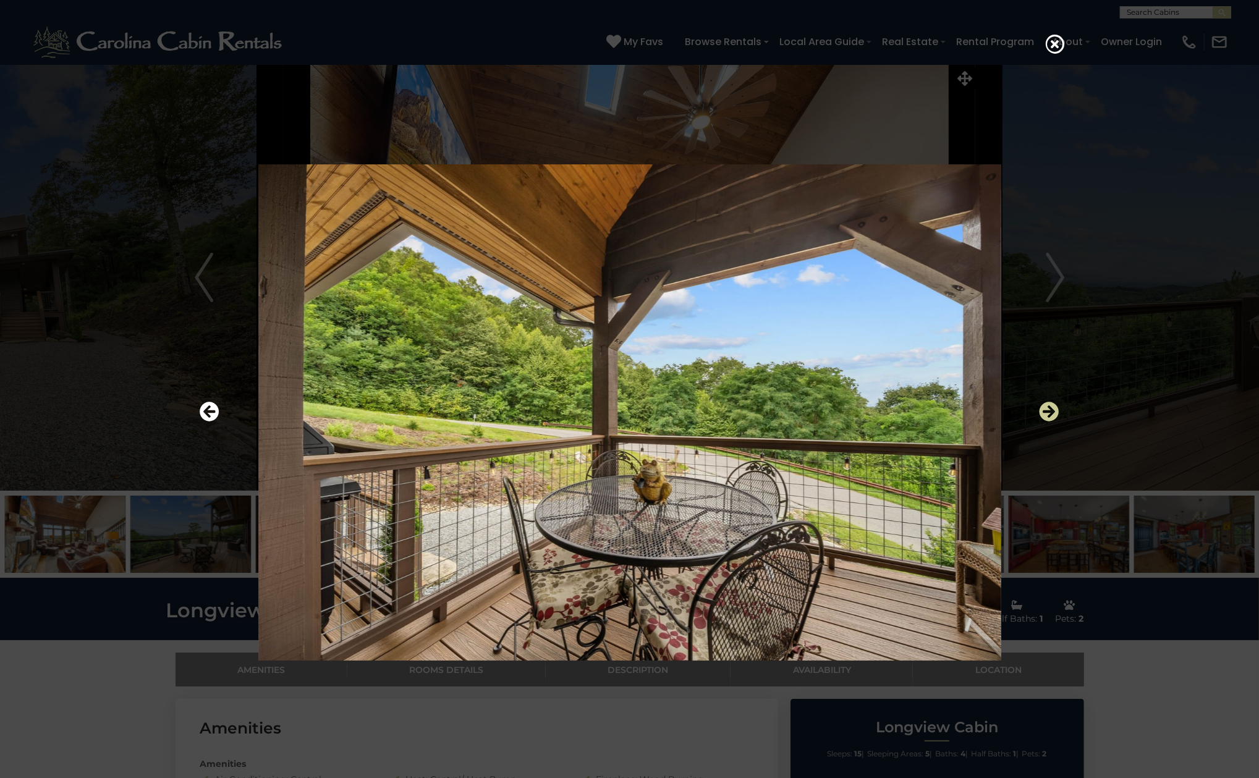
click at [1042, 404] on icon "Next" at bounding box center [1049, 412] width 20 height 20
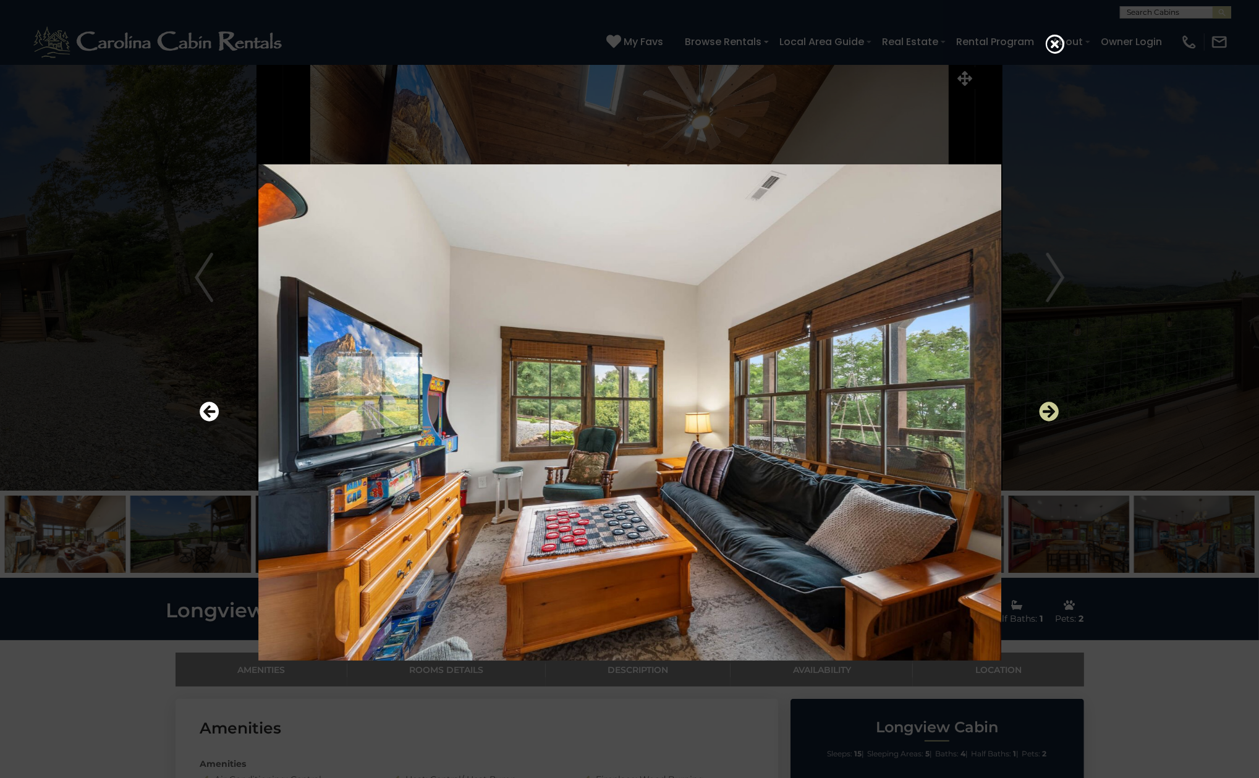
click at [1042, 404] on icon "Next" at bounding box center [1049, 412] width 20 height 20
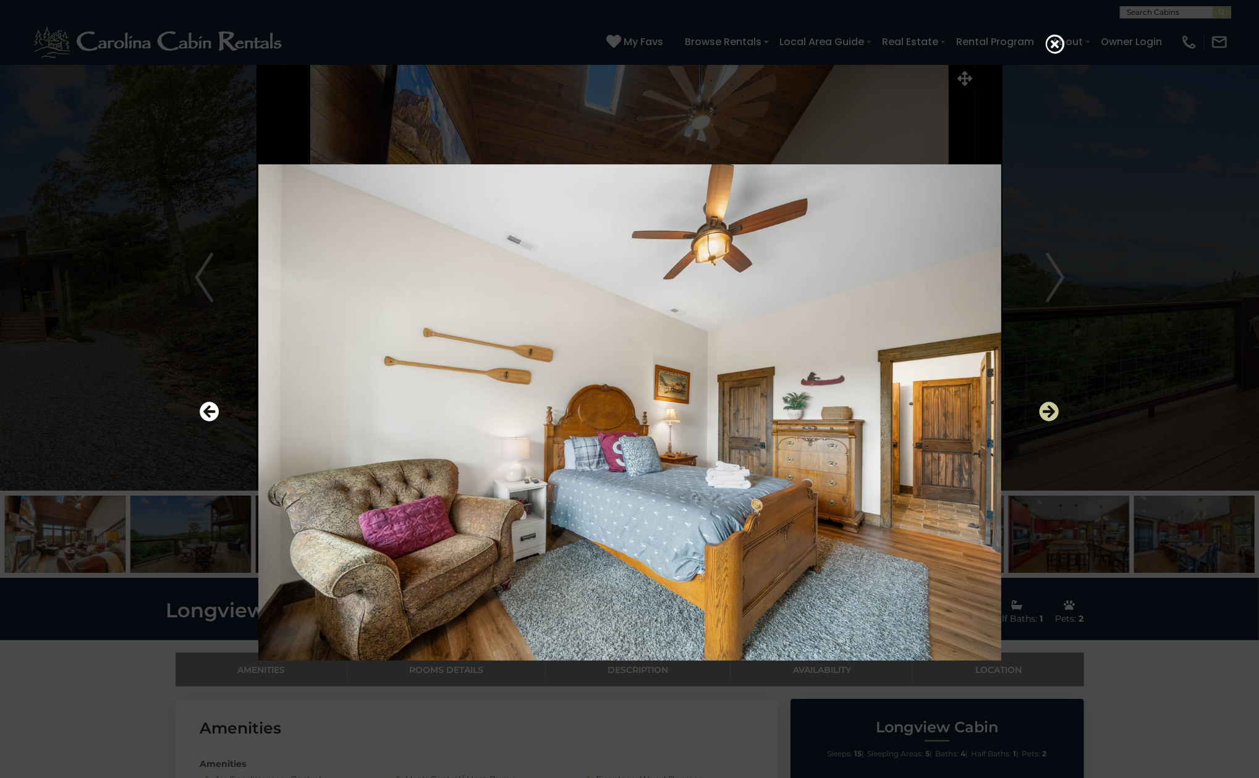
click at [1042, 404] on icon "Next" at bounding box center [1049, 412] width 20 height 20
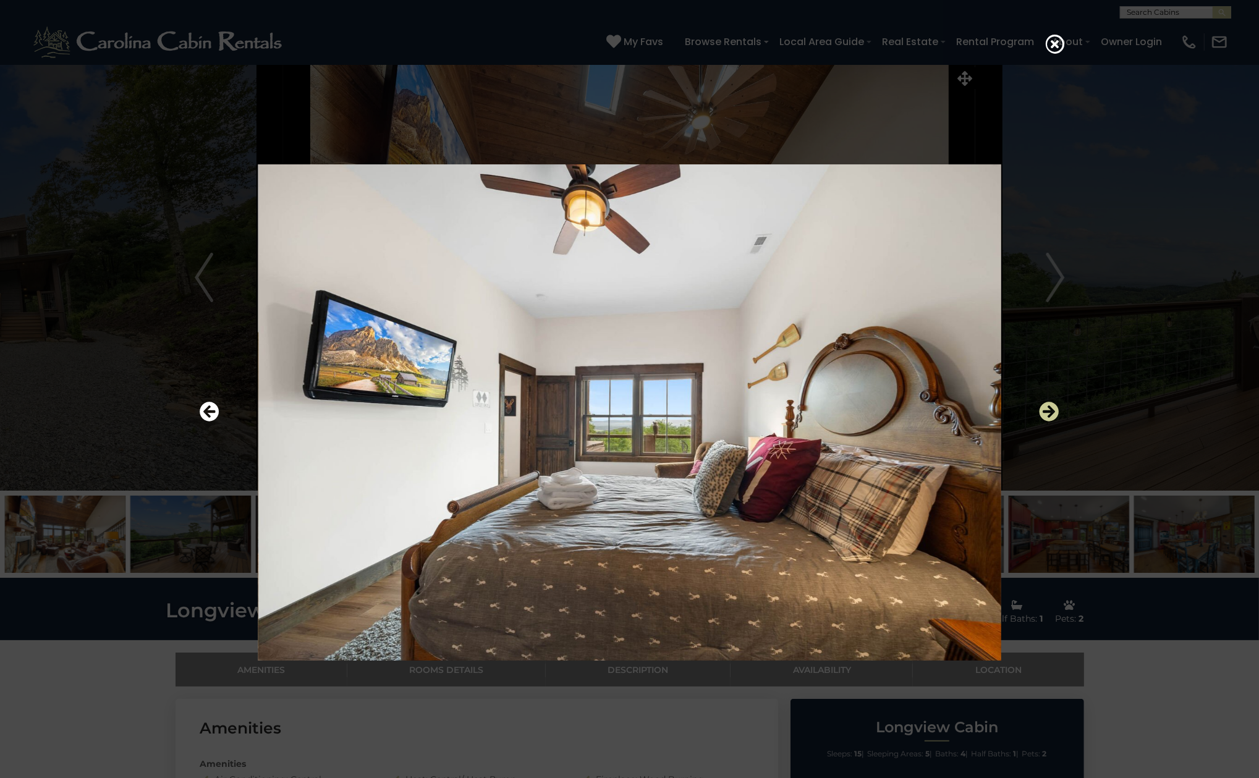
click at [1042, 404] on icon "Next" at bounding box center [1049, 412] width 20 height 20
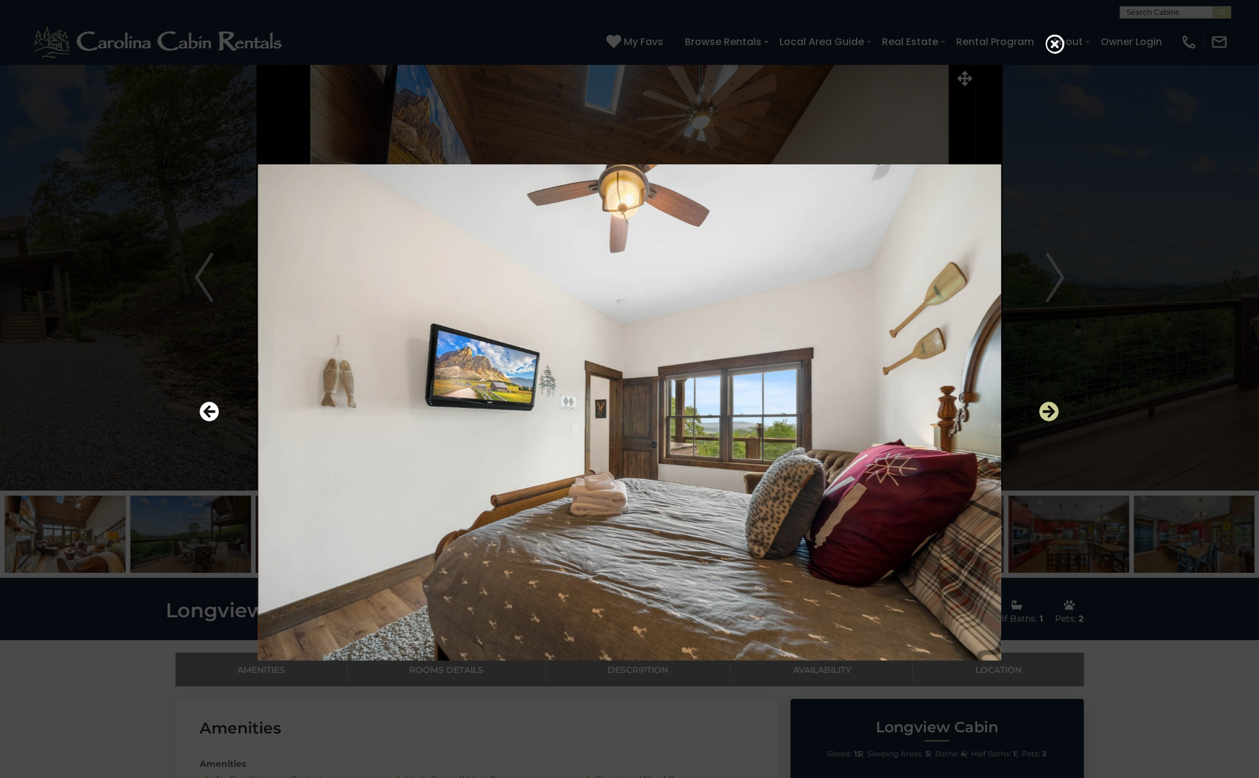
click at [1042, 404] on icon "Next" at bounding box center [1049, 412] width 20 height 20
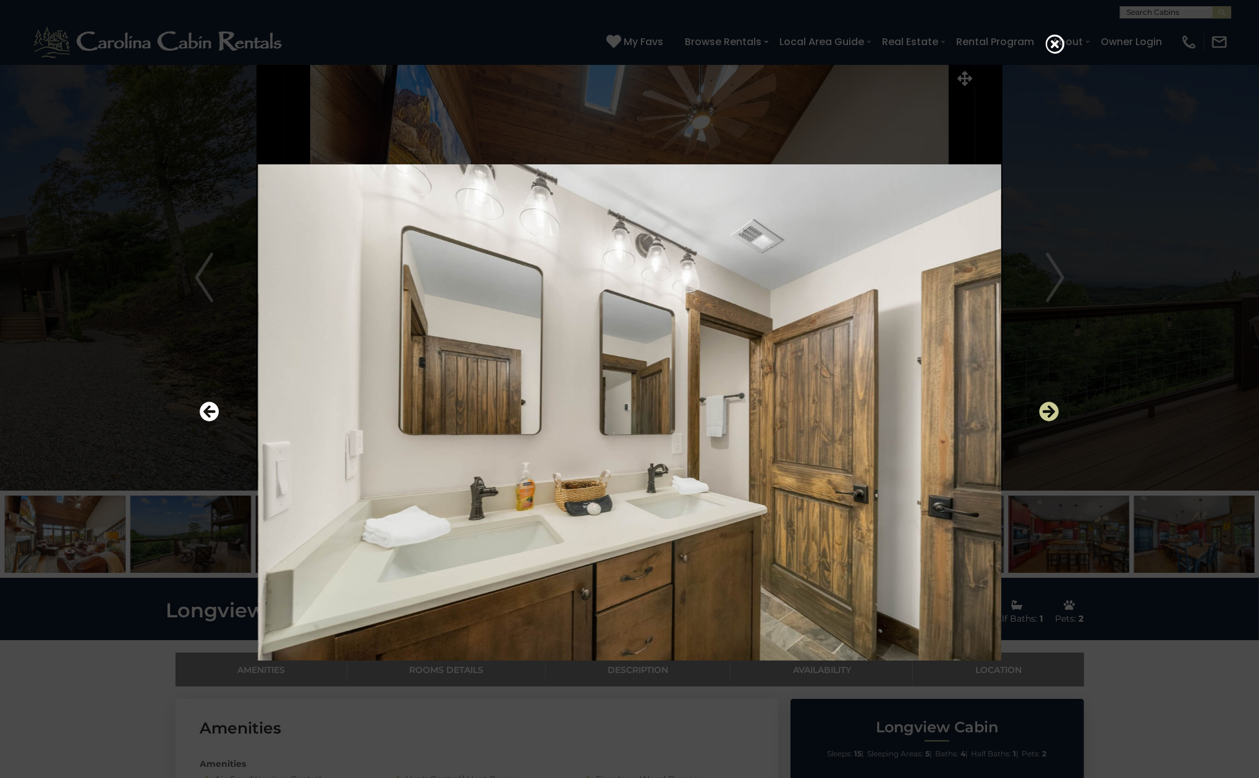
click at [1042, 404] on icon "Next" at bounding box center [1049, 412] width 20 height 20
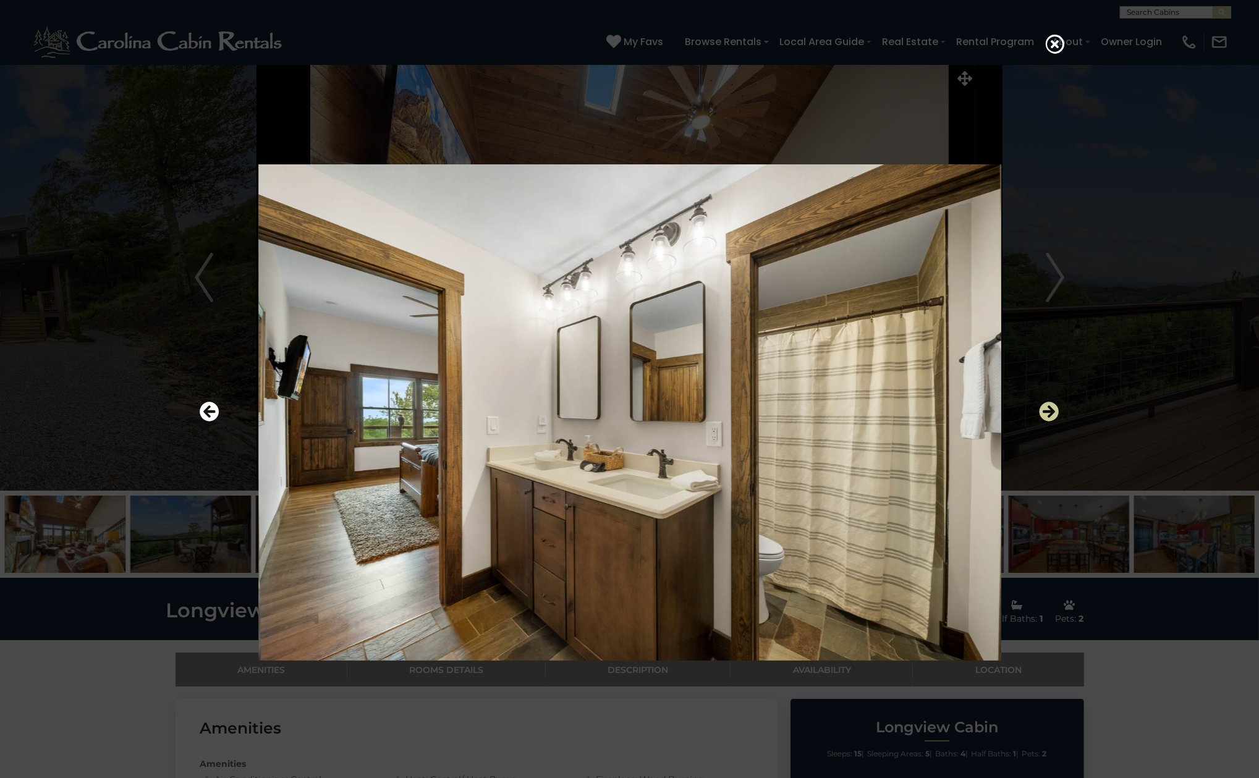
click at [1042, 404] on icon "Next" at bounding box center [1049, 412] width 20 height 20
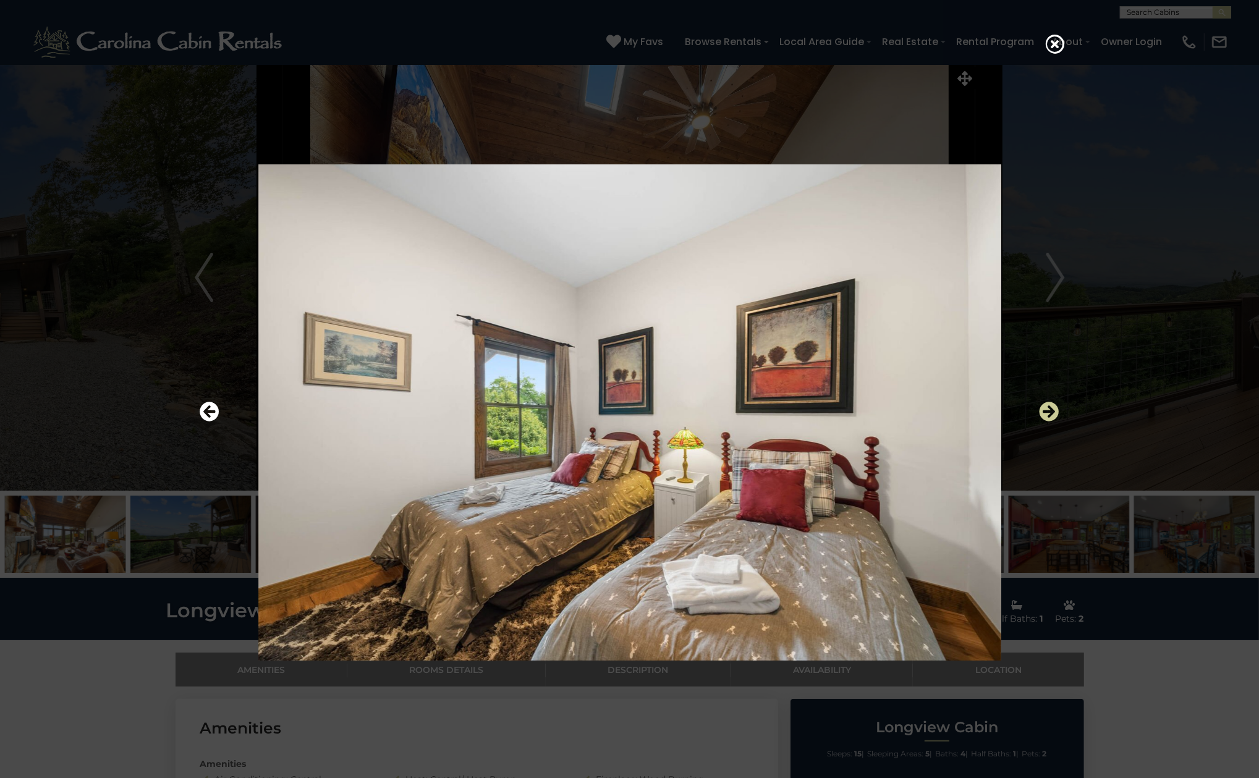
click at [1044, 410] on icon "Next" at bounding box center [1049, 412] width 20 height 20
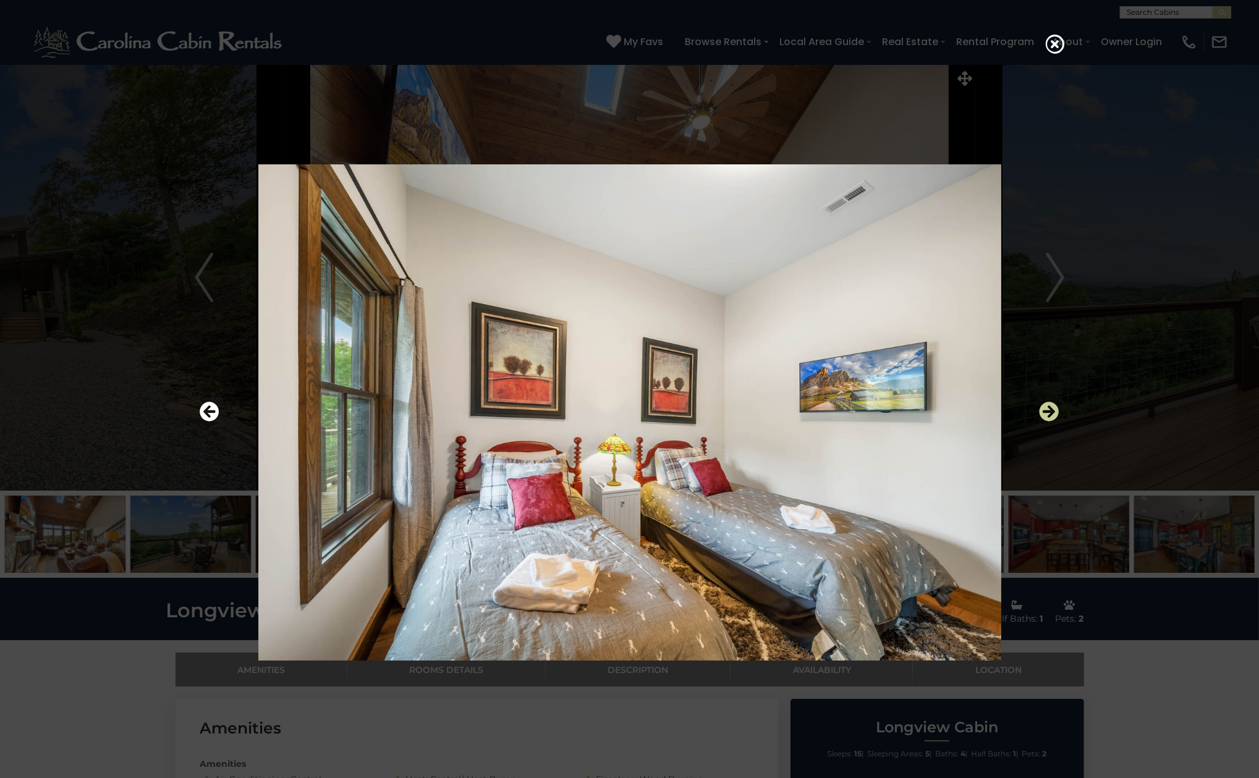
click at [1044, 410] on icon "Next" at bounding box center [1049, 412] width 20 height 20
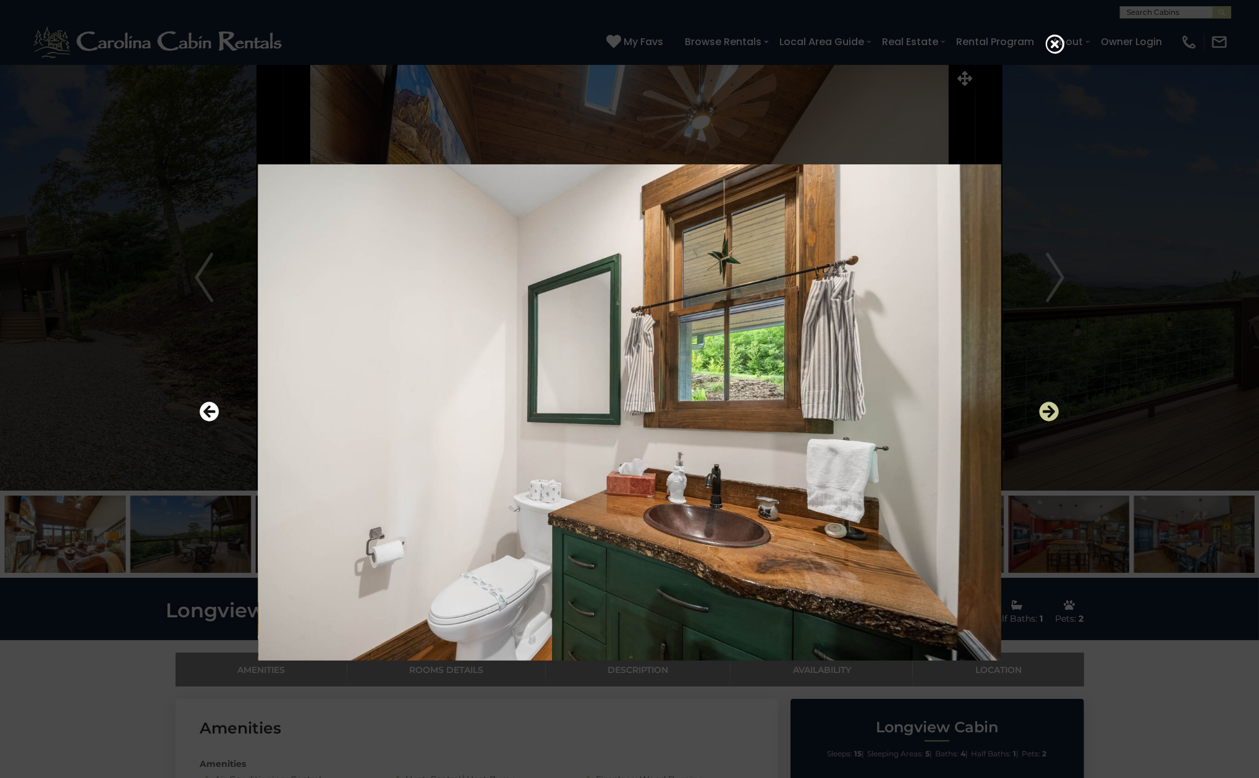
click at [1044, 410] on icon "Next" at bounding box center [1049, 412] width 20 height 20
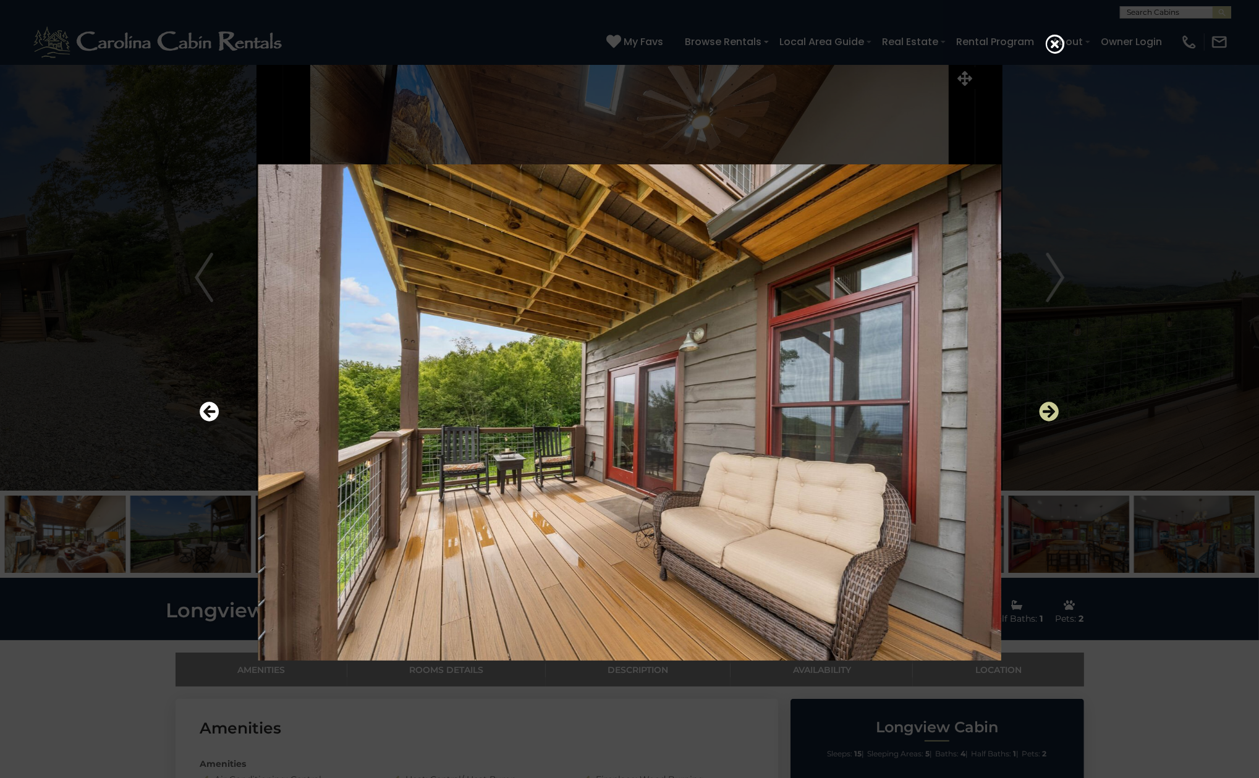
click at [1044, 410] on icon "Next" at bounding box center [1049, 412] width 20 height 20
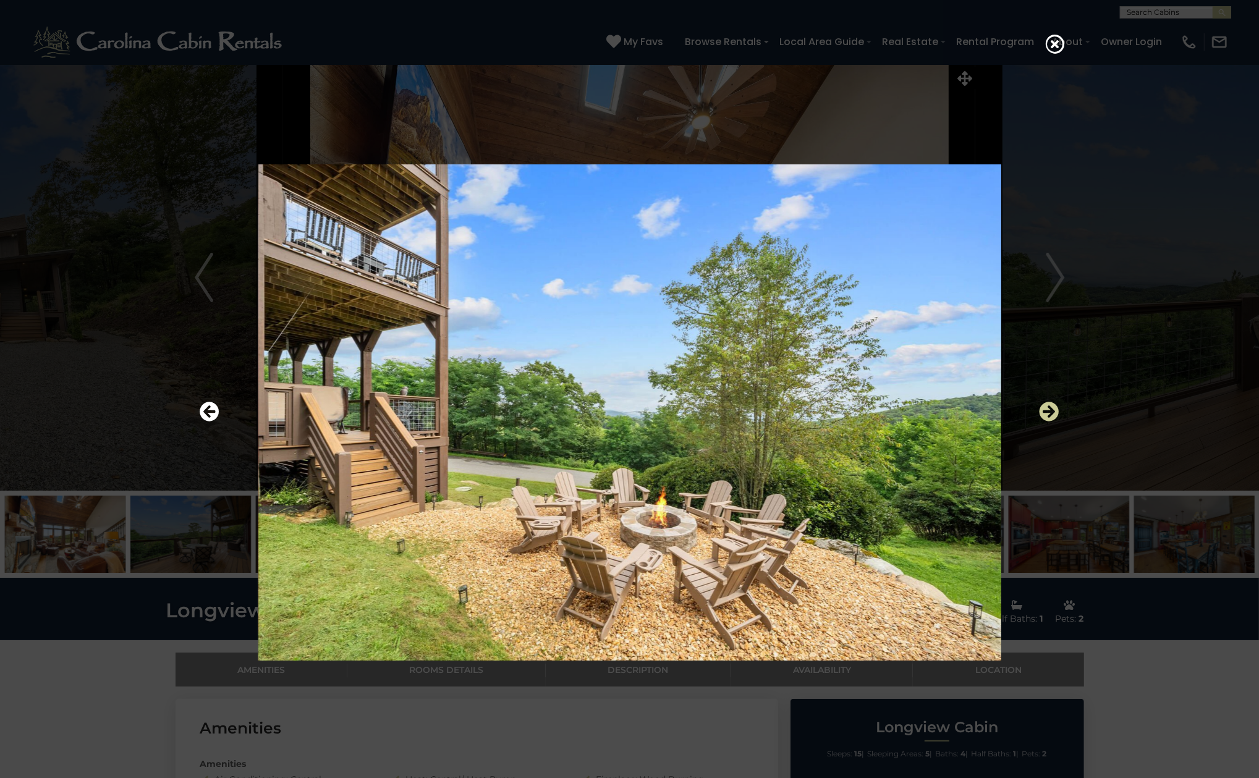
click at [1044, 410] on icon "Next" at bounding box center [1049, 412] width 20 height 20
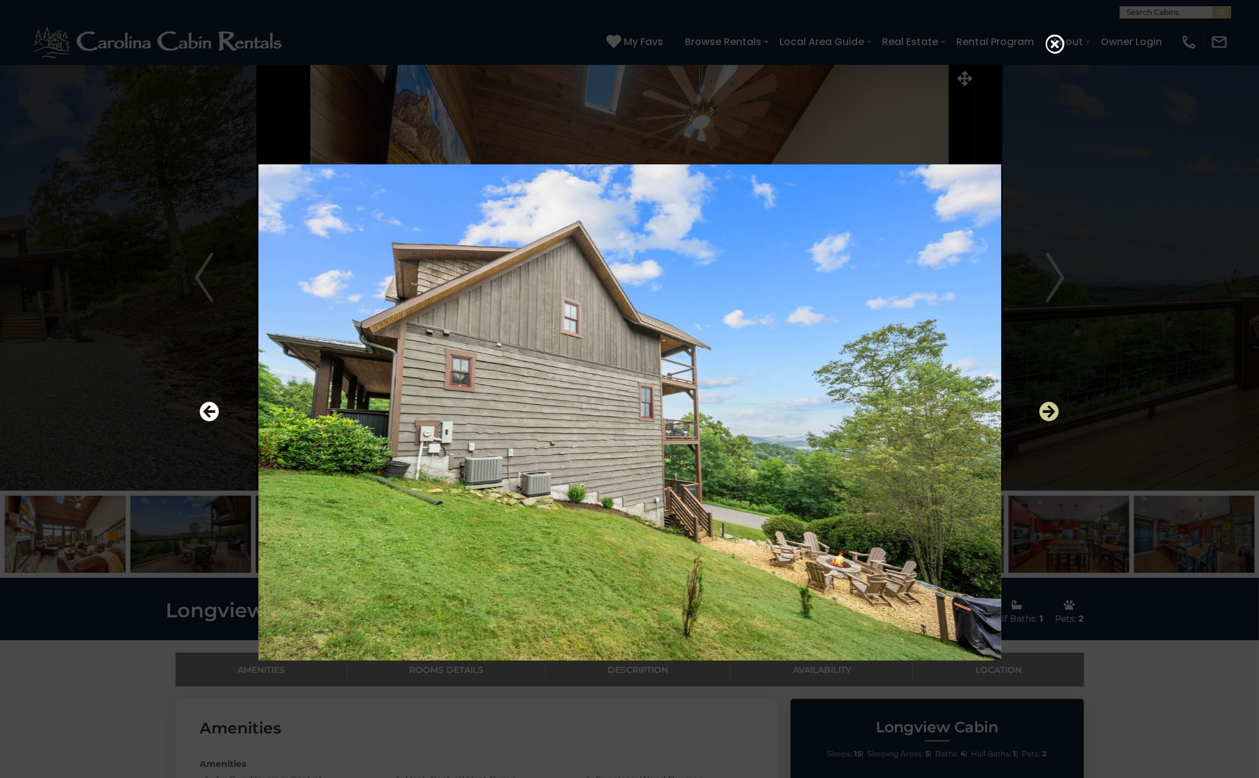
click at [1044, 410] on icon "Next" at bounding box center [1049, 412] width 20 height 20
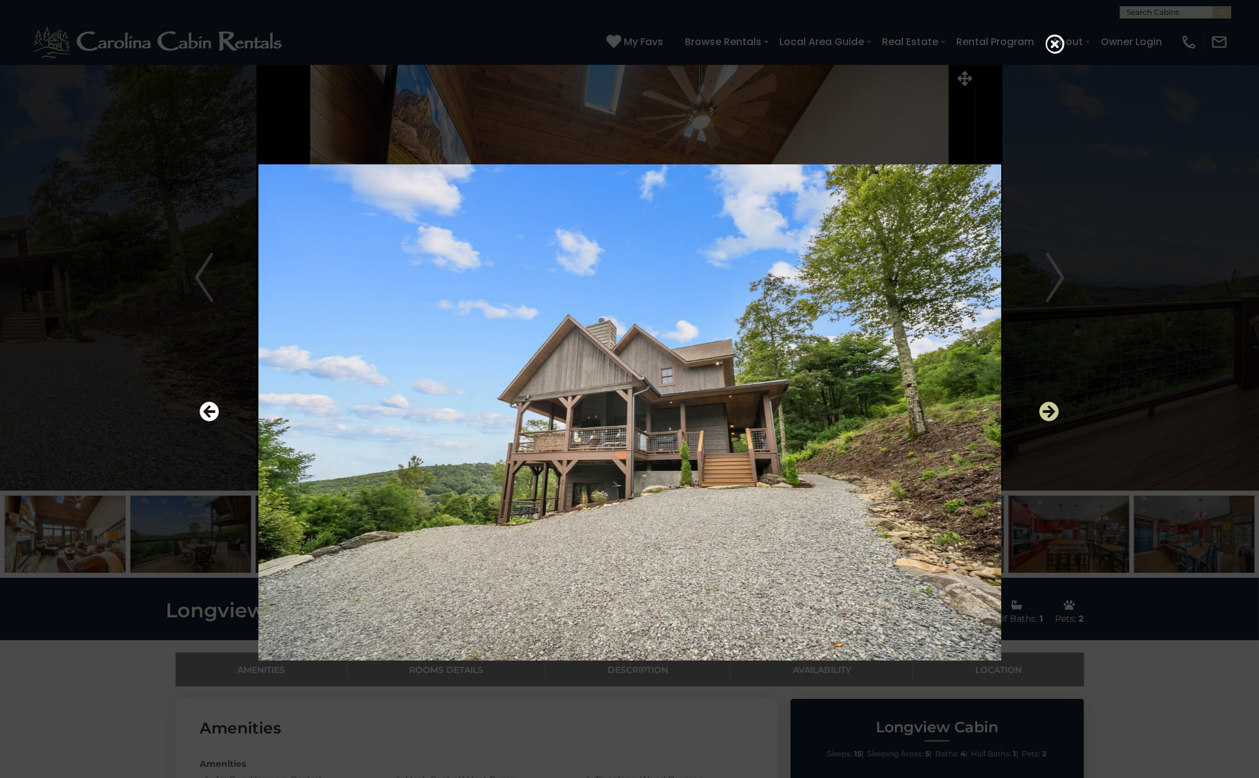
click at [1044, 410] on icon "Next" at bounding box center [1049, 412] width 20 height 20
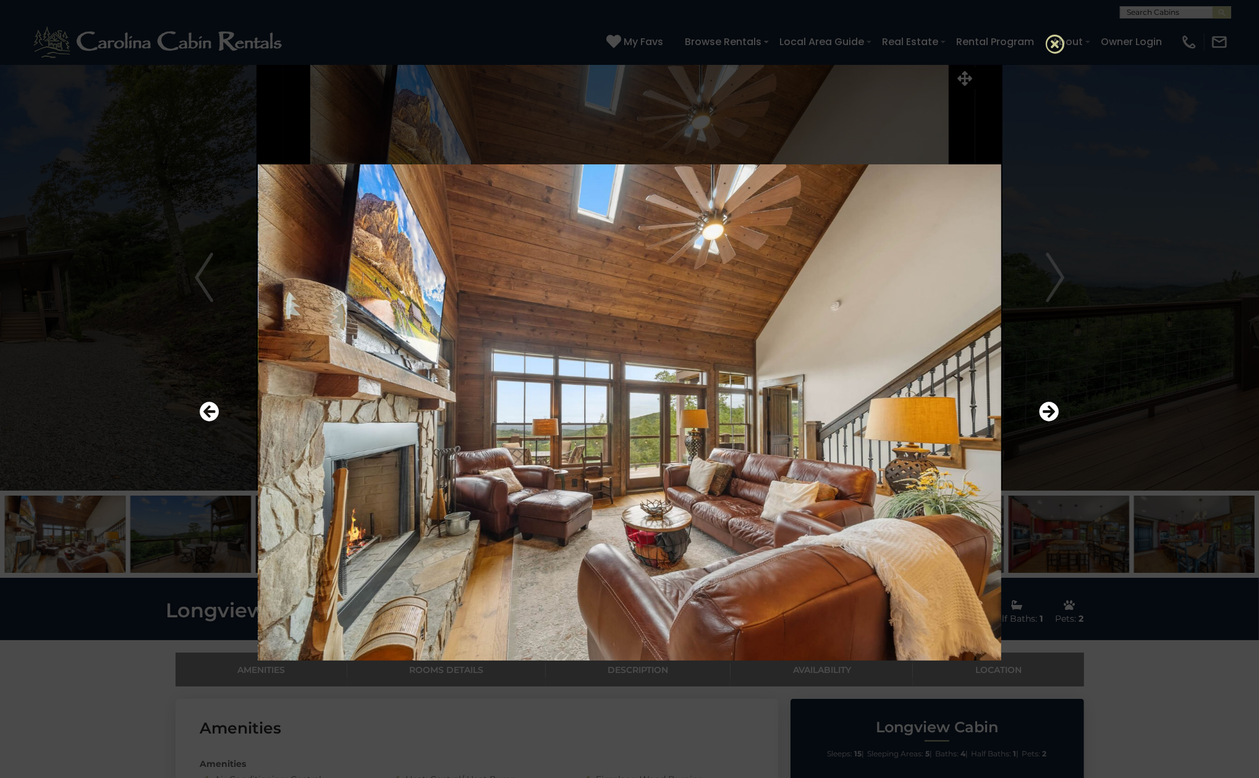
click at [1057, 51] on icon at bounding box center [1056, 44] width 20 height 20
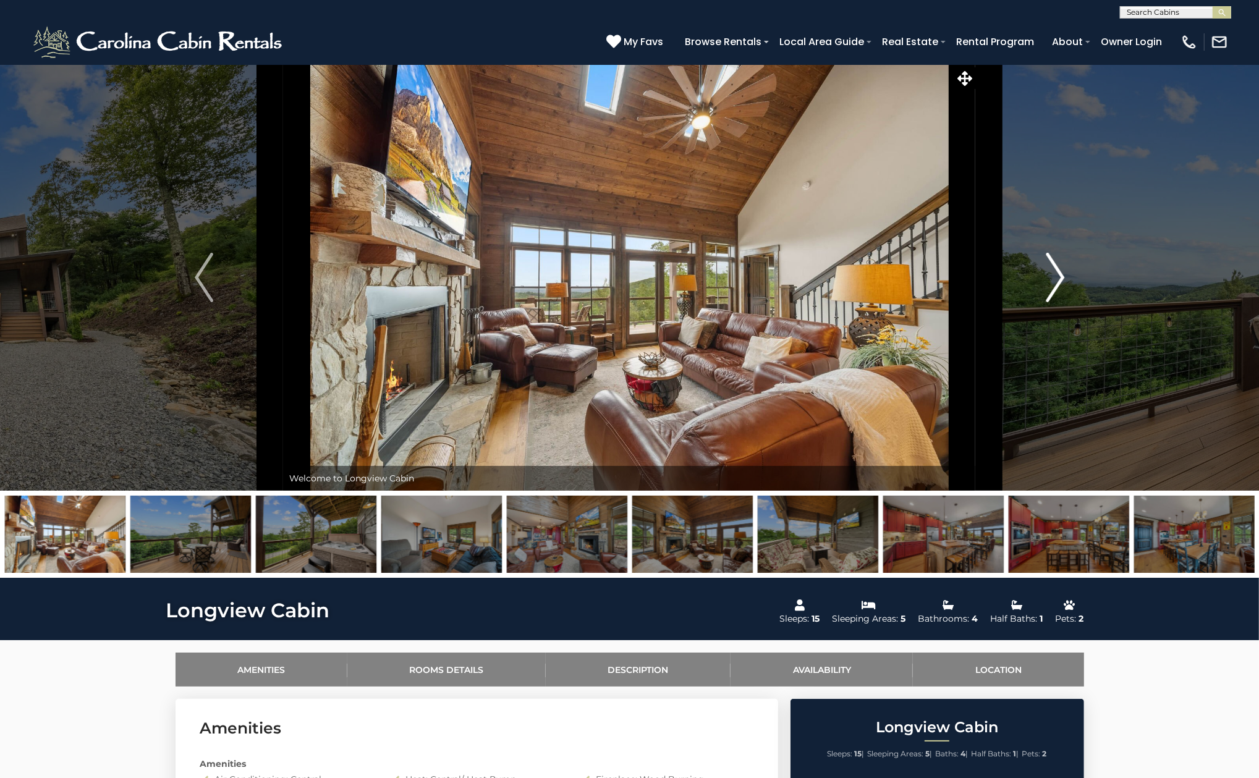
click at [1052, 269] on img "Next" at bounding box center [1055, 277] width 19 height 49
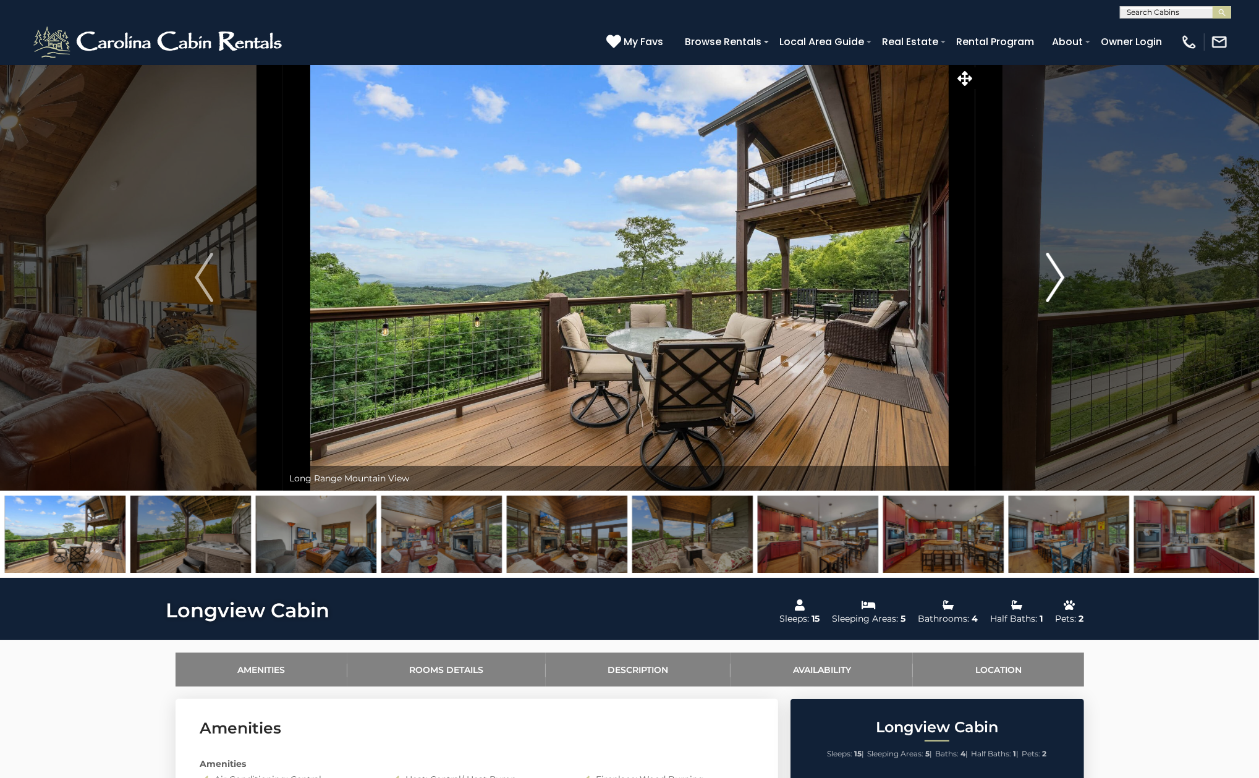
click at [1052, 269] on img "Next" at bounding box center [1055, 277] width 19 height 49
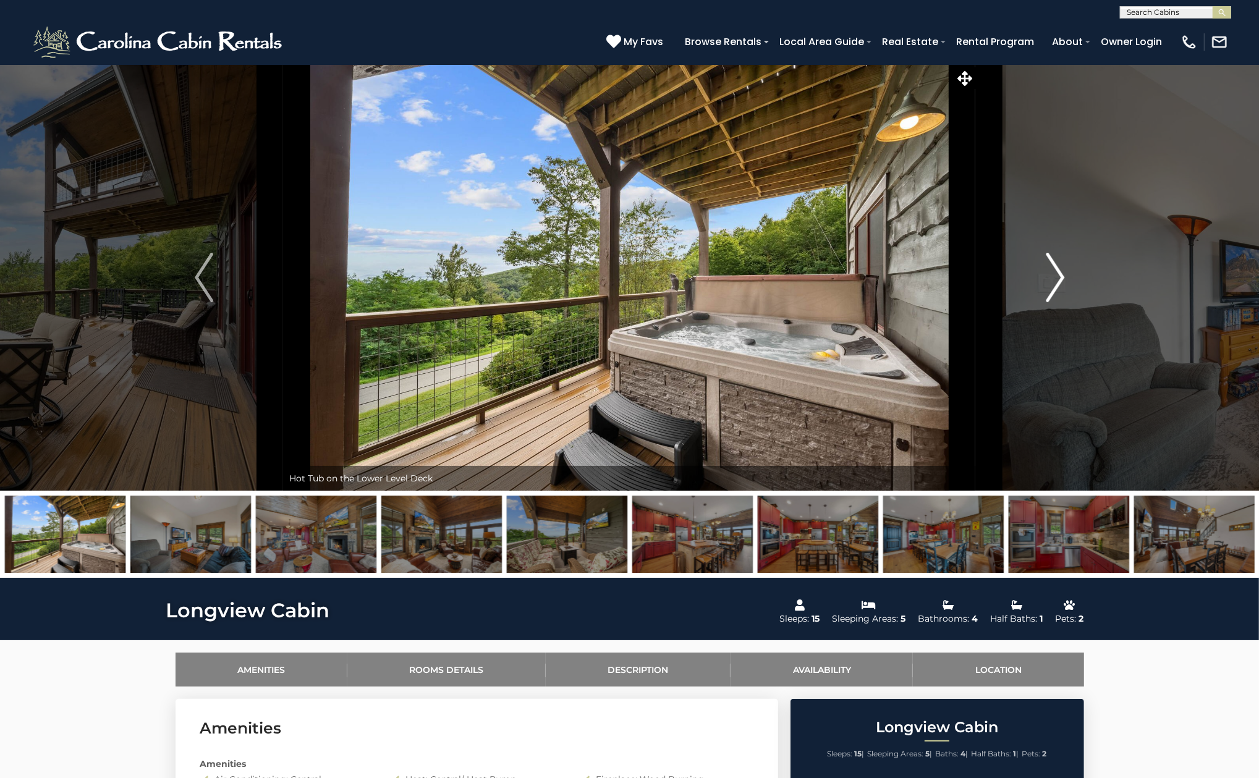
click at [1052, 269] on img "Next" at bounding box center [1055, 277] width 19 height 49
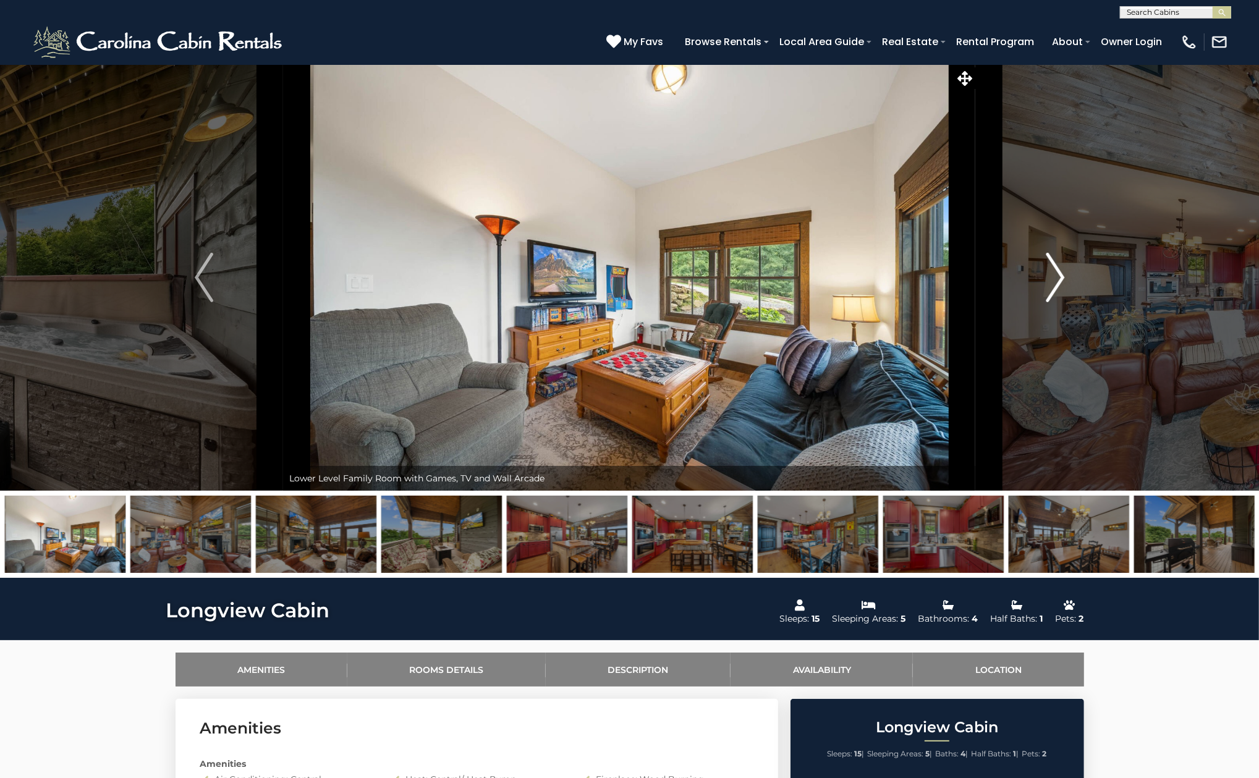
click at [1052, 269] on img "Next" at bounding box center [1055, 277] width 19 height 49
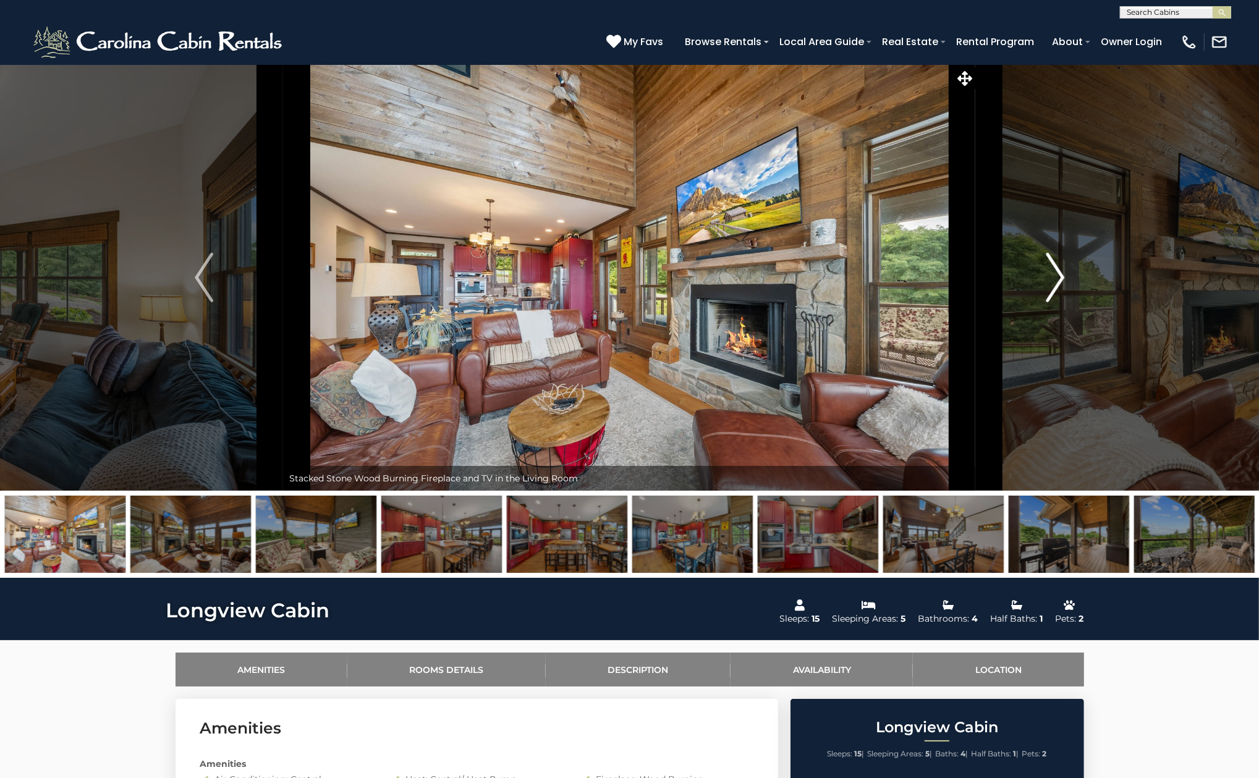
click at [1052, 269] on img "Next" at bounding box center [1055, 277] width 19 height 49
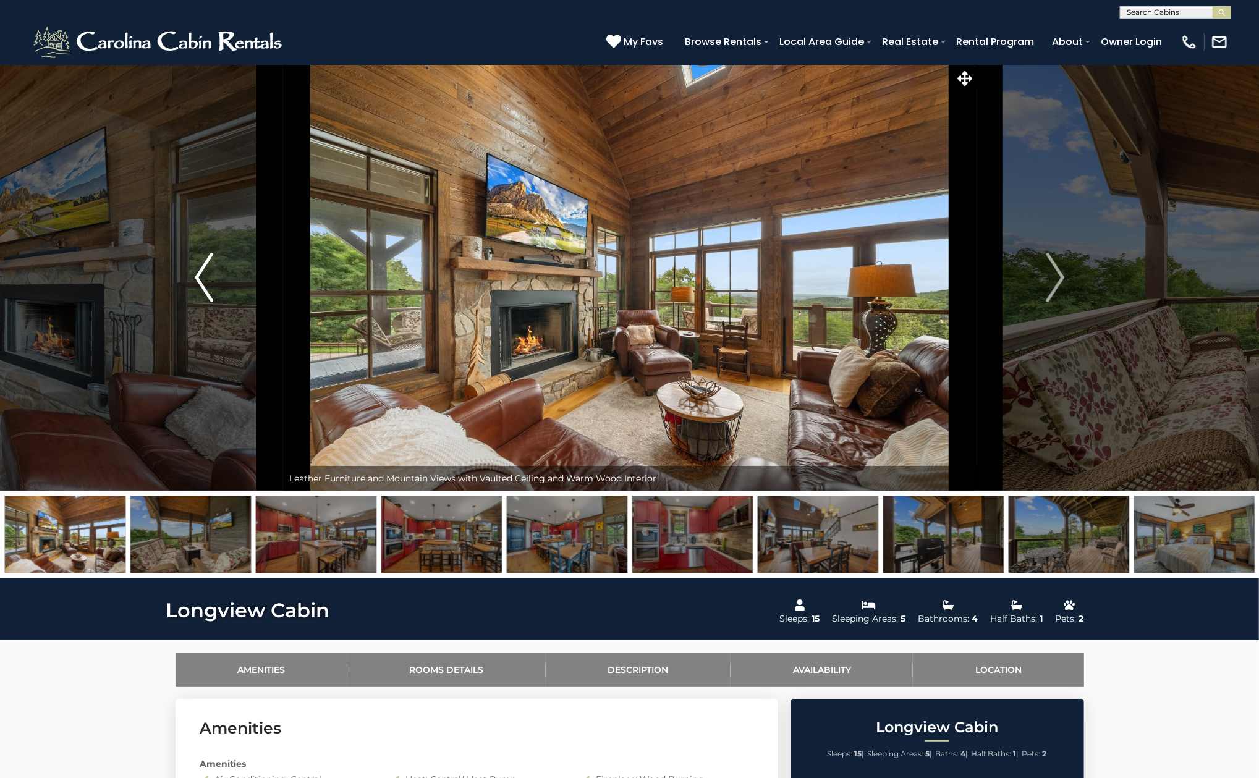
click at [203, 288] on img "Previous" at bounding box center [204, 277] width 19 height 49
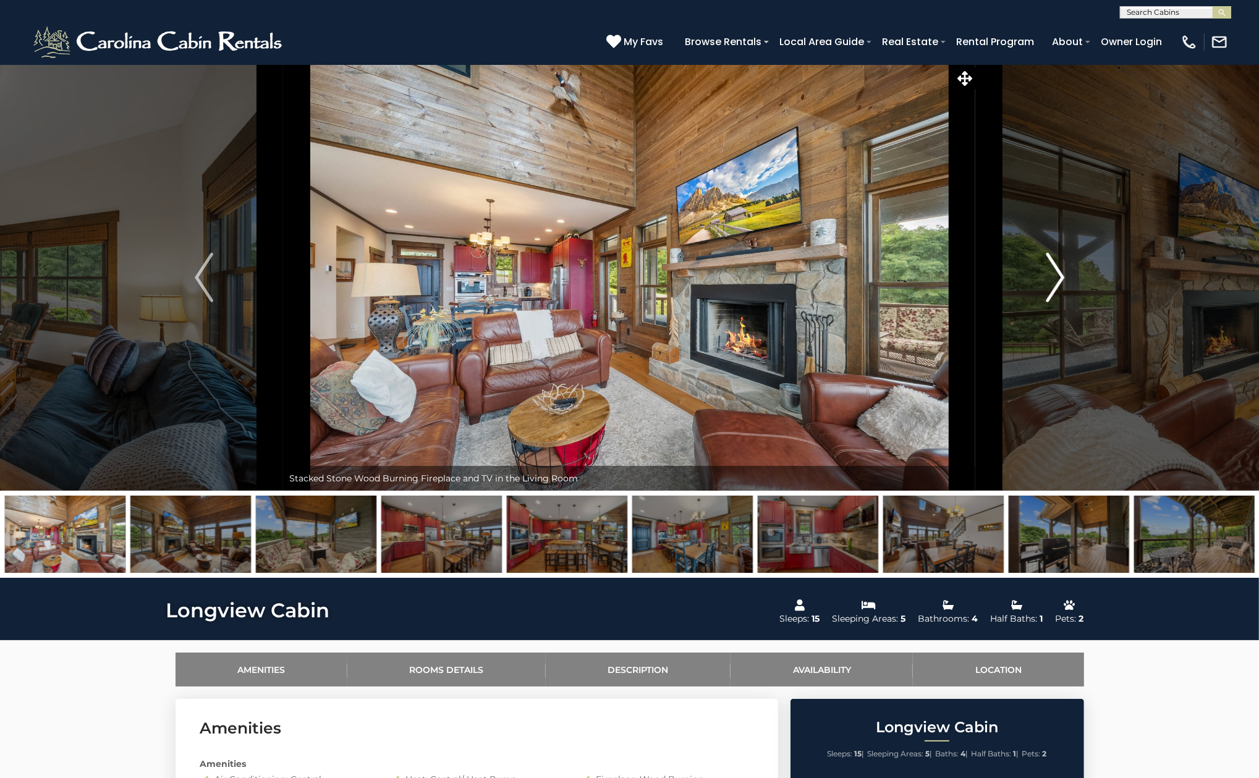
click at [1054, 279] on img "Next" at bounding box center [1055, 277] width 19 height 49
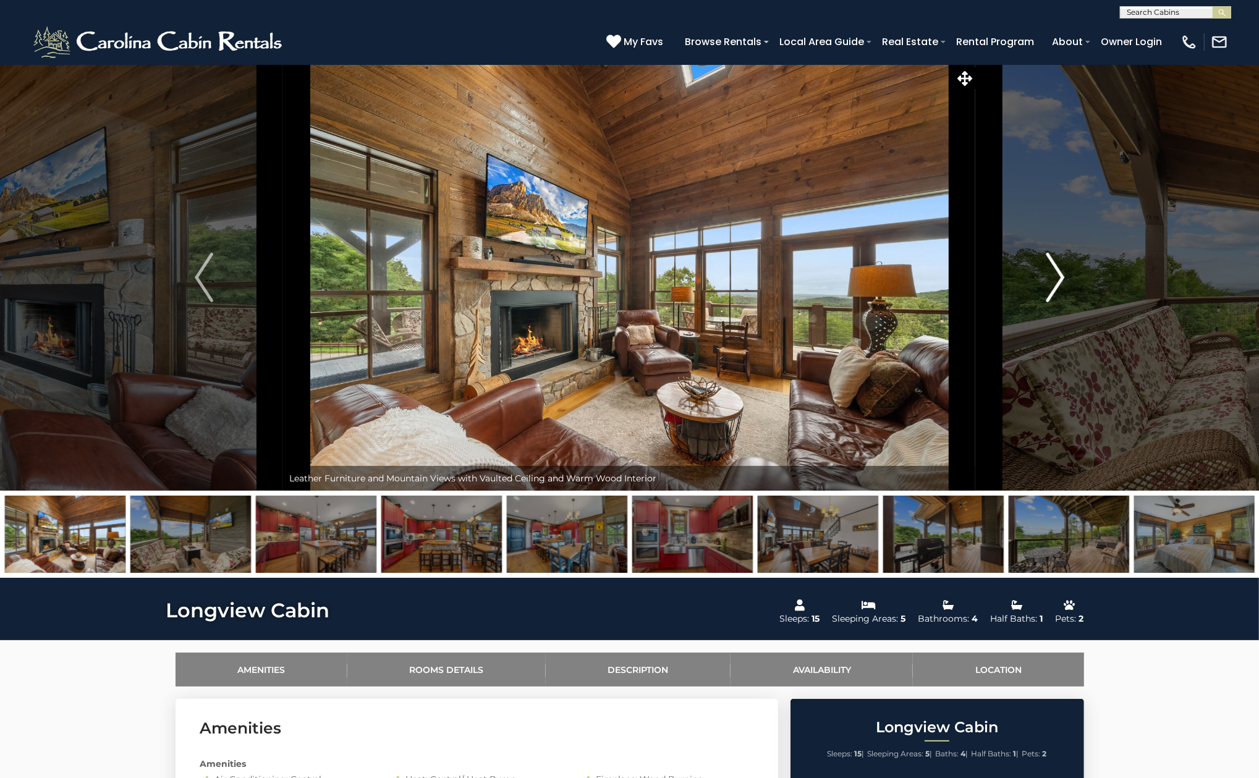
click at [1043, 281] on button "Next" at bounding box center [1055, 277] width 159 height 426
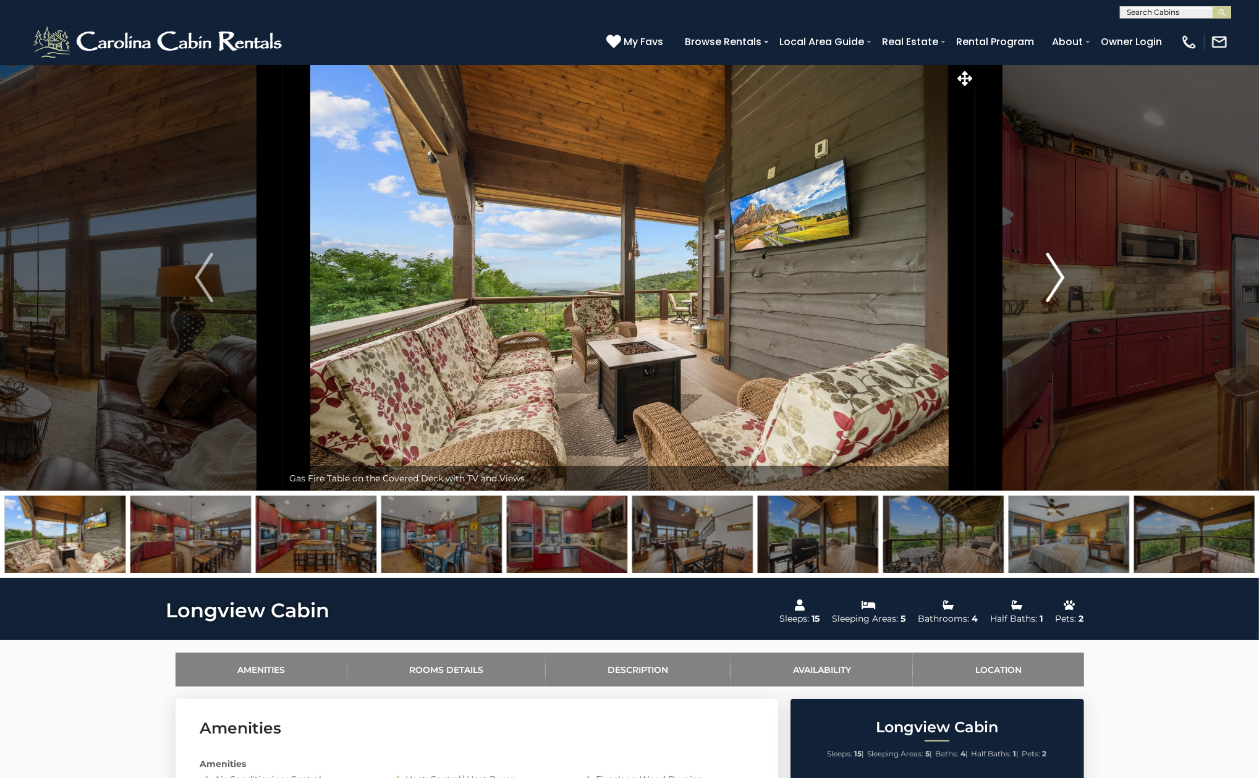
click at [1043, 281] on button "Next" at bounding box center [1055, 277] width 159 height 426
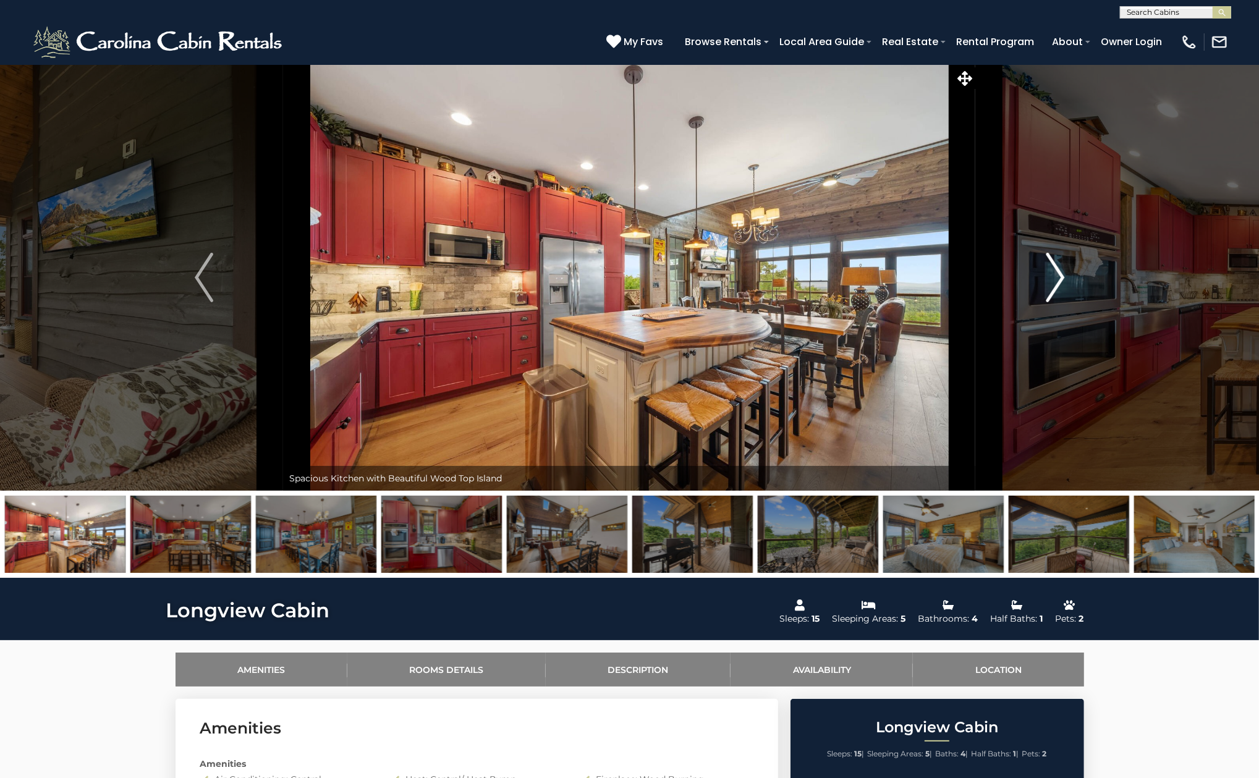
click at [1043, 281] on button "Next" at bounding box center [1055, 277] width 159 height 426
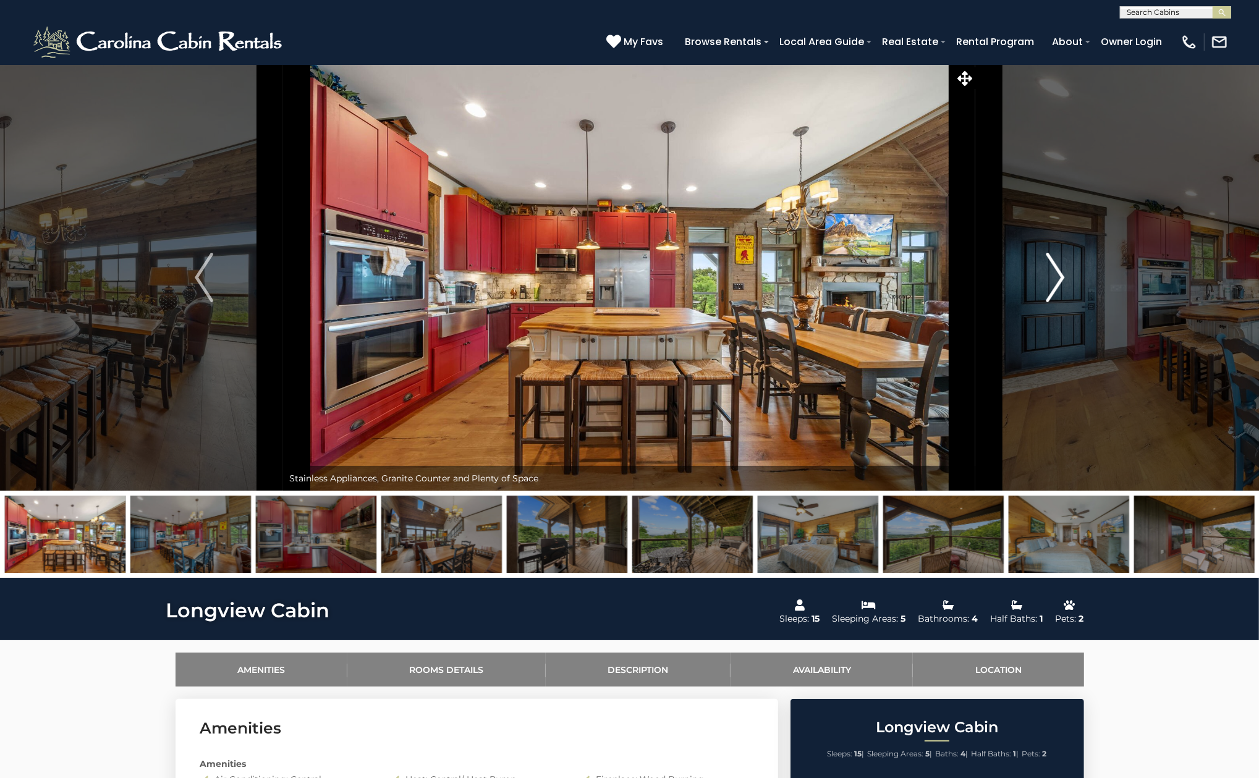
click at [1043, 281] on button "Next" at bounding box center [1055, 277] width 159 height 426
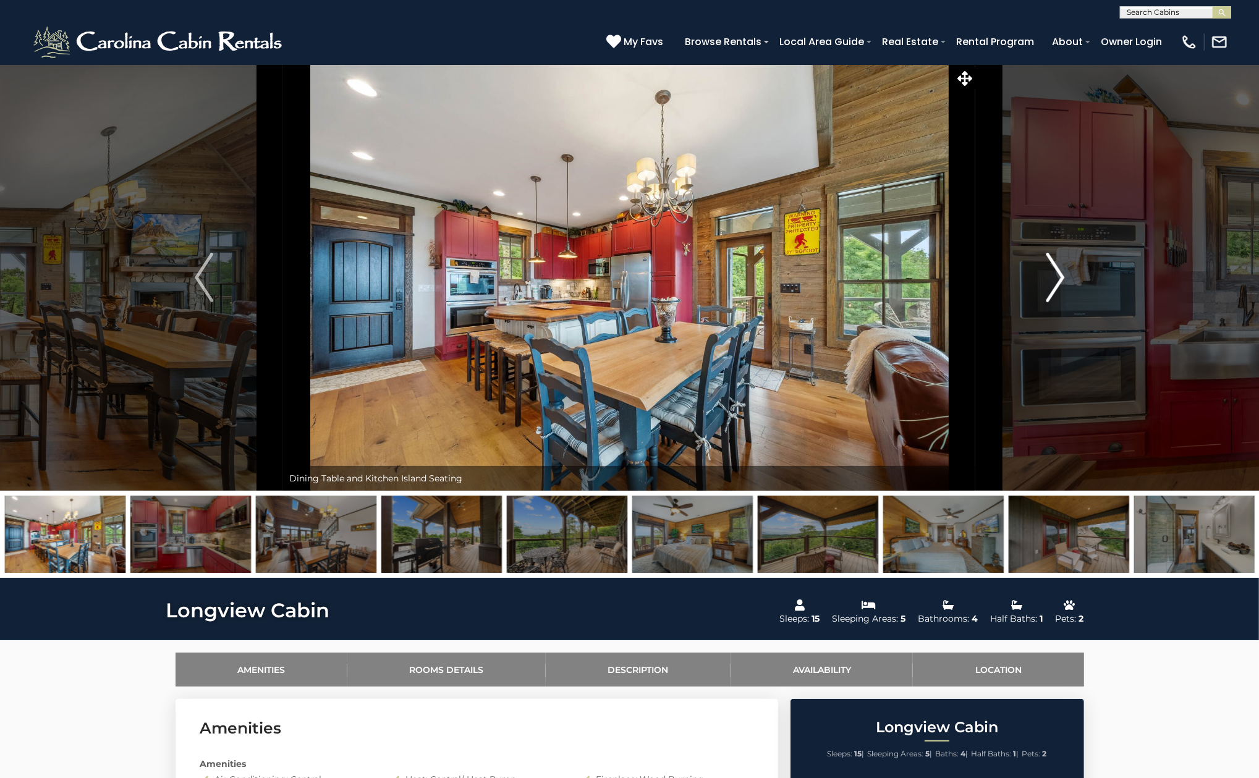
click at [1043, 281] on button "Next" at bounding box center [1055, 277] width 159 height 426
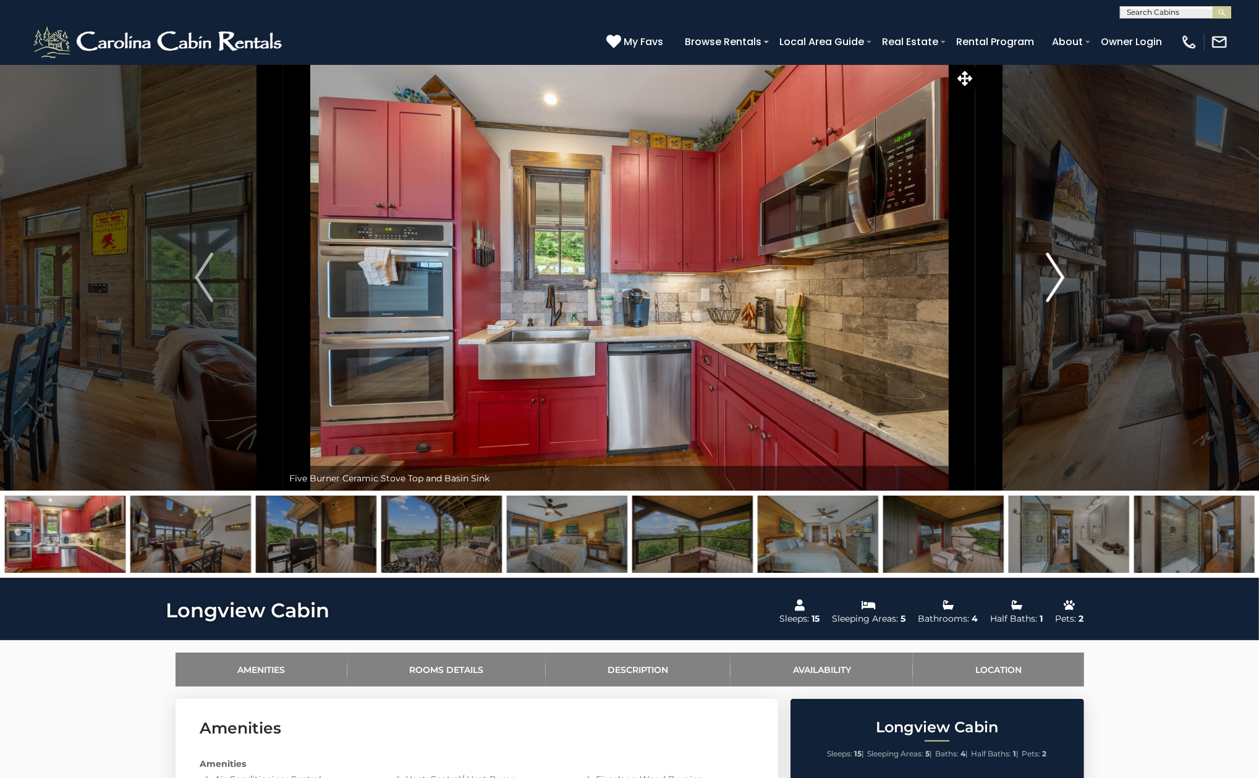
click at [1043, 281] on button "Next" at bounding box center [1055, 277] width 159 height 426
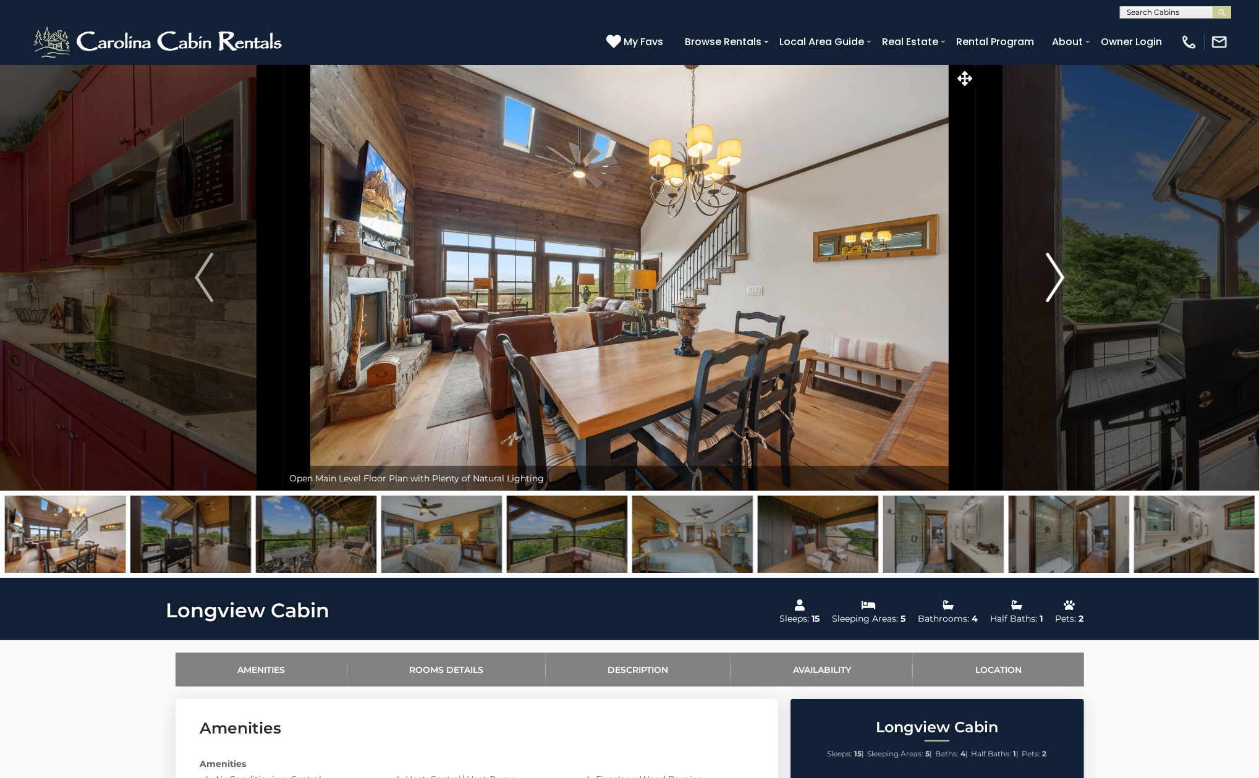
click at [1043, 281] on button "Next" at bounding box center [1055, 277] width 159 height 426
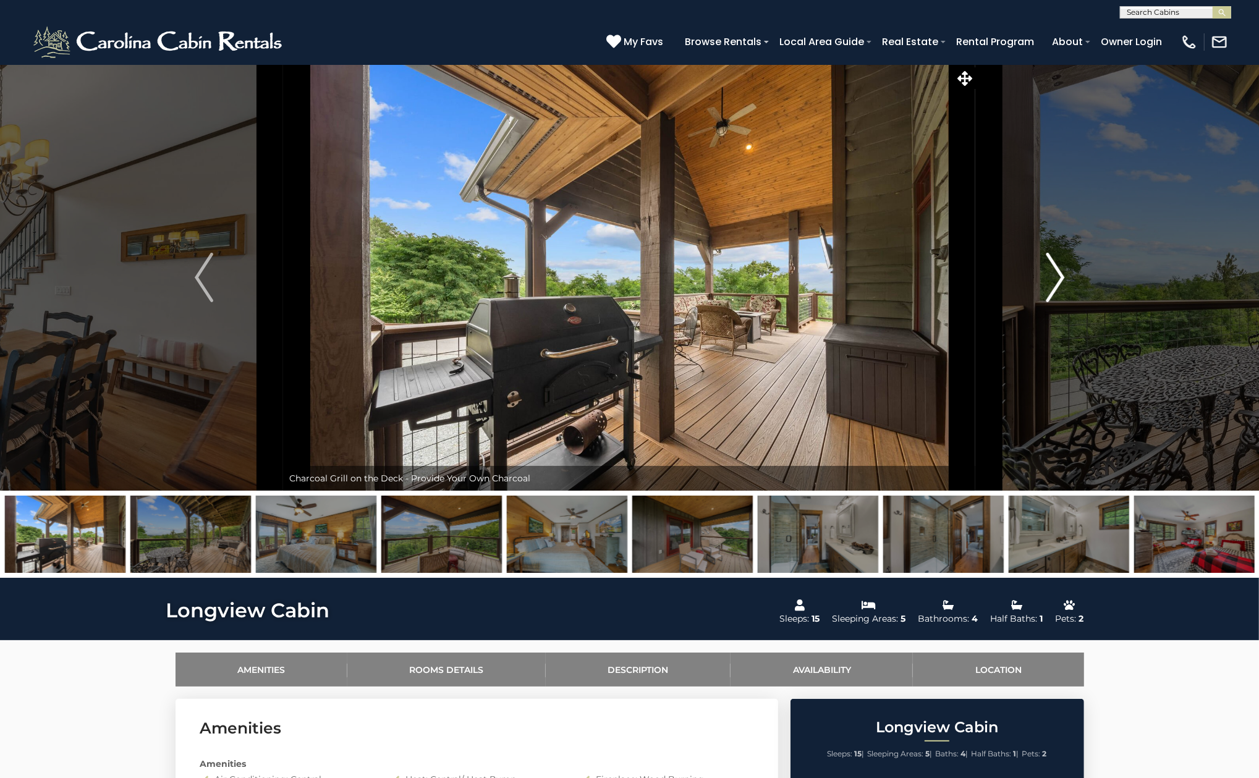
click at [1043, 281] on button "Next" at bounding box center [1055, 277] width 159 height 426
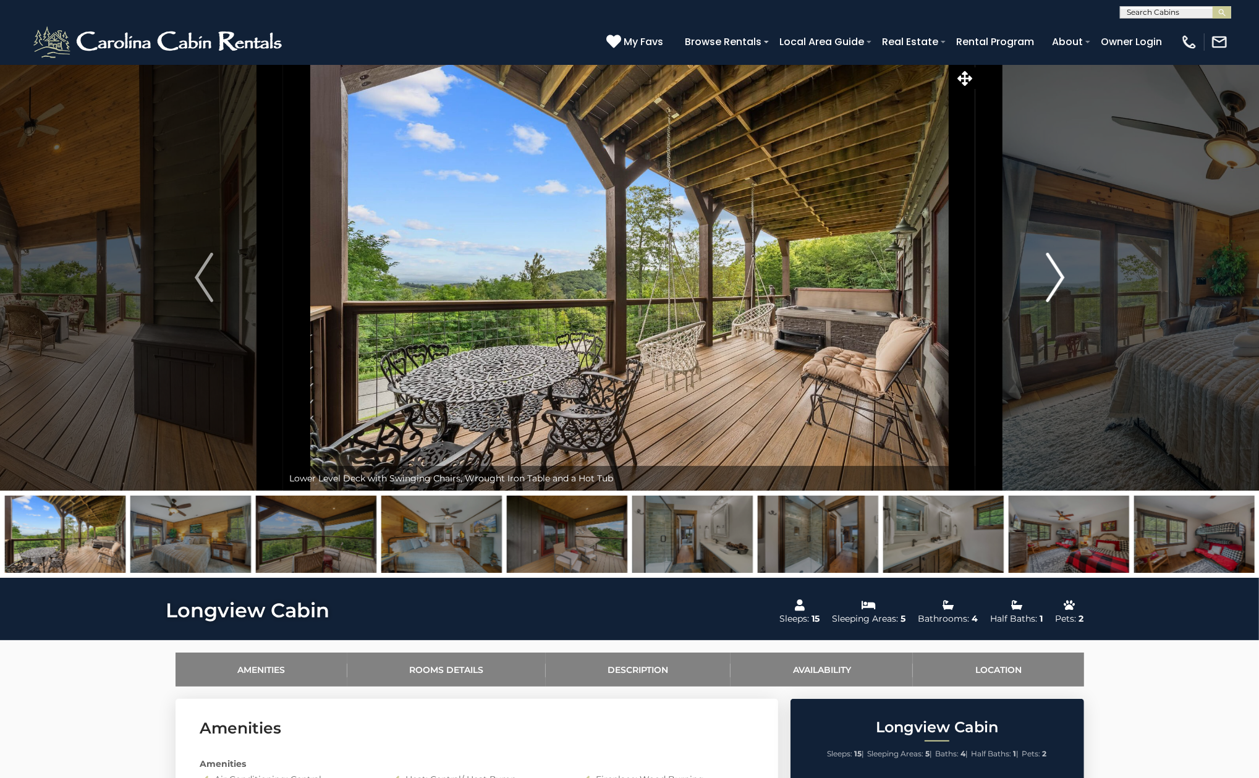
click at [1043, 281] on button "Next" at bounding box center [1055, 277] width 159 height 426
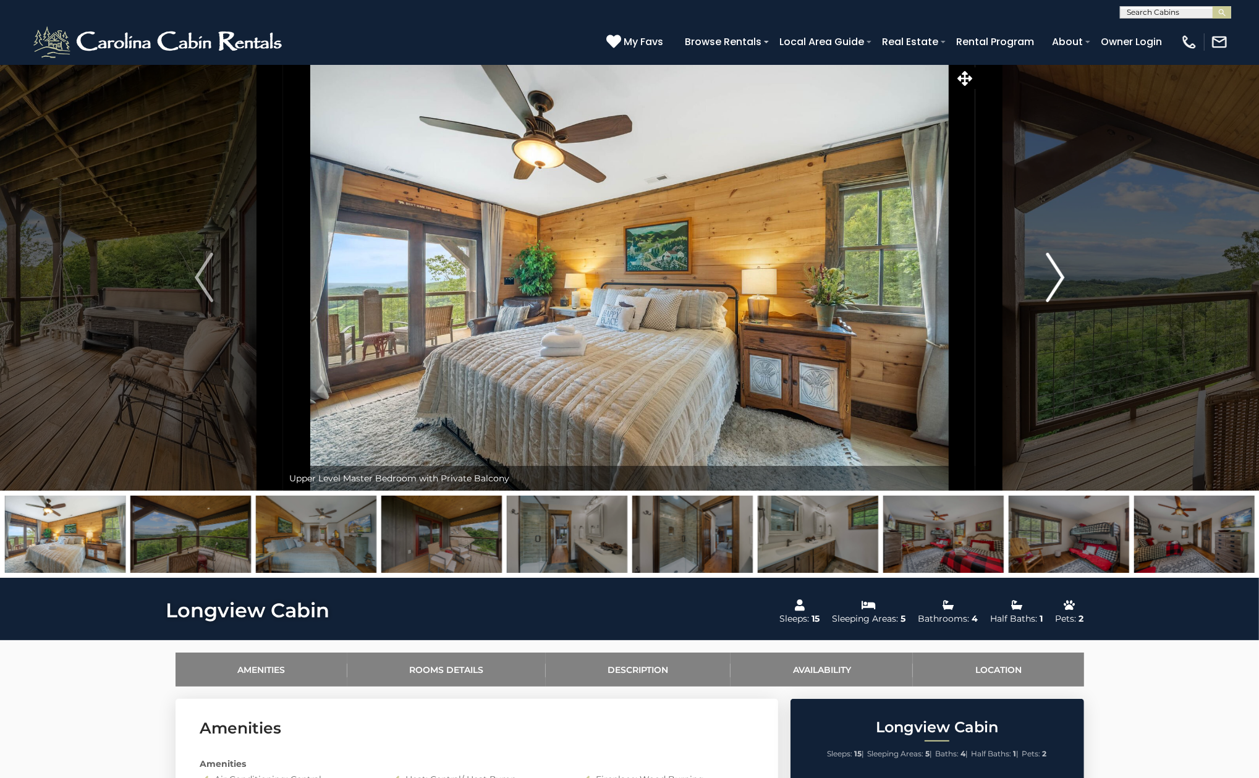
click at [1043, 281] on button "Next" at bounding box center [1055, 277] width 159 height 426
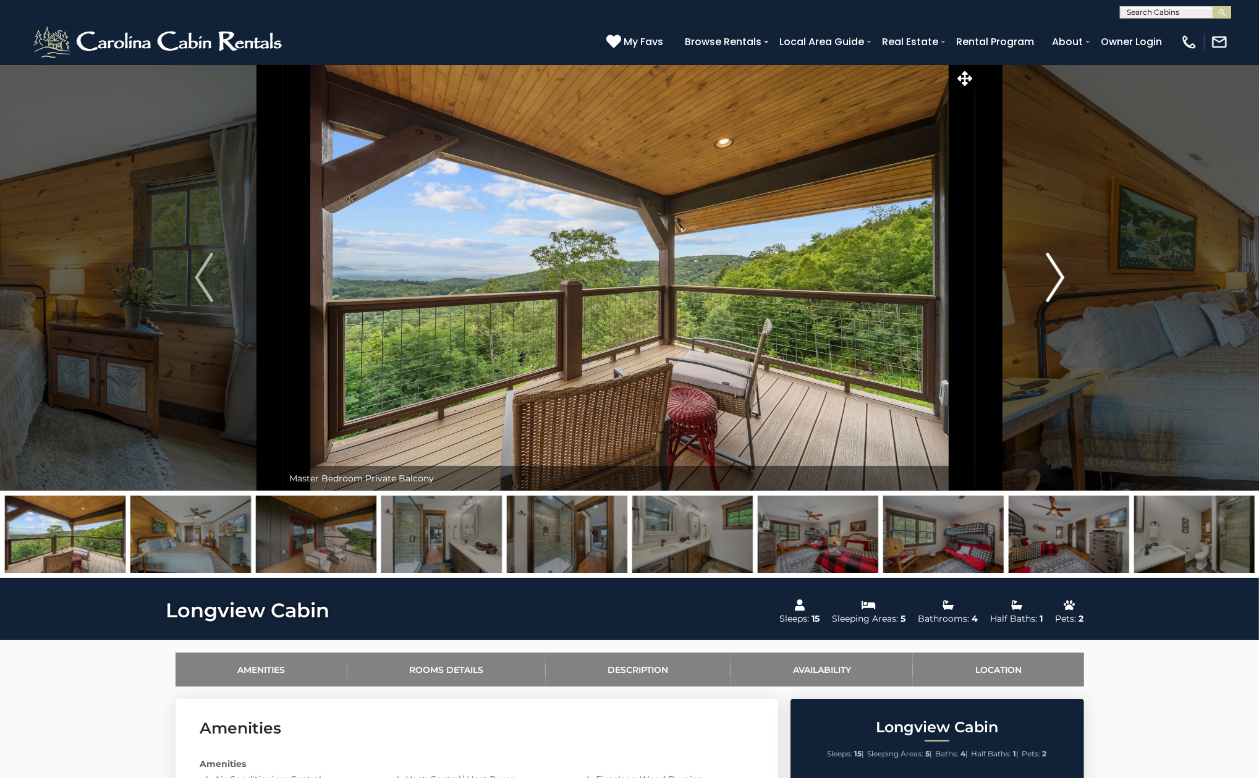
click at [1043, 281] on button "Next" at bounding box center [1055, 277] width 159 height 426
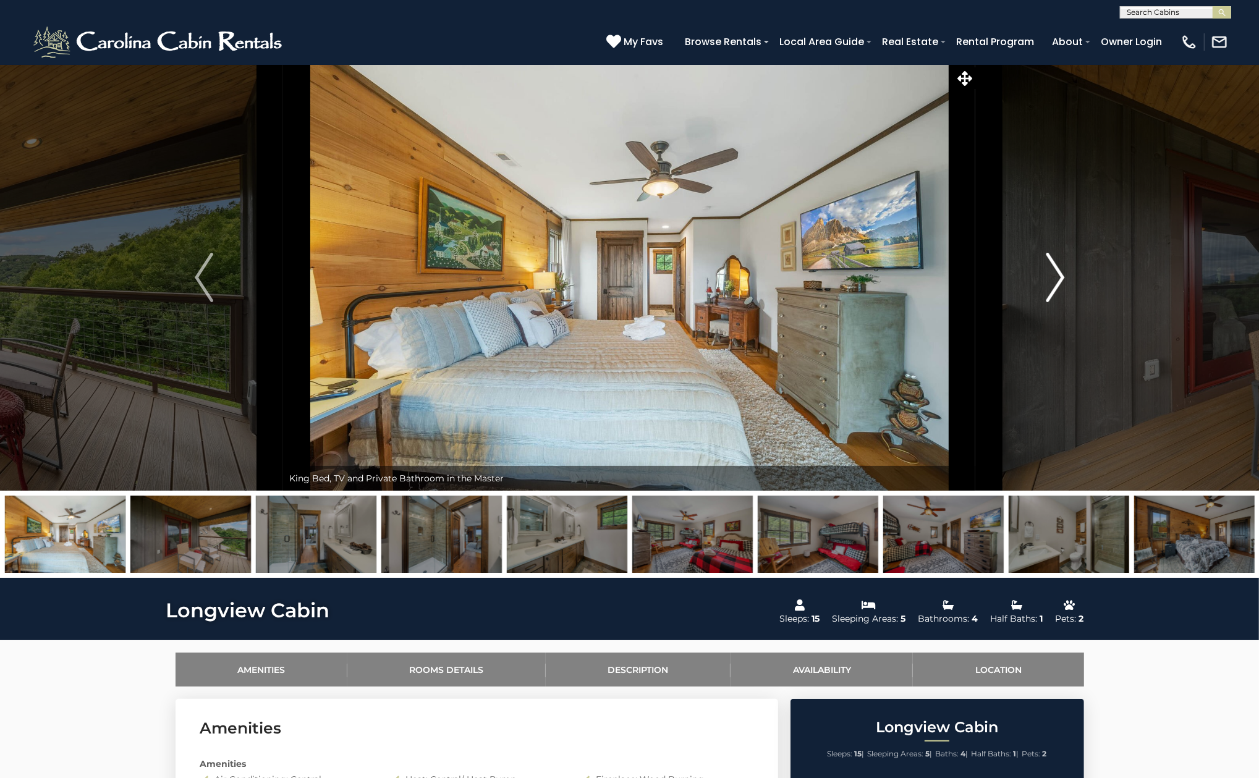
click at [1043, 281] on button "Next" at bounding box center [1055, 277] width 159 height 426
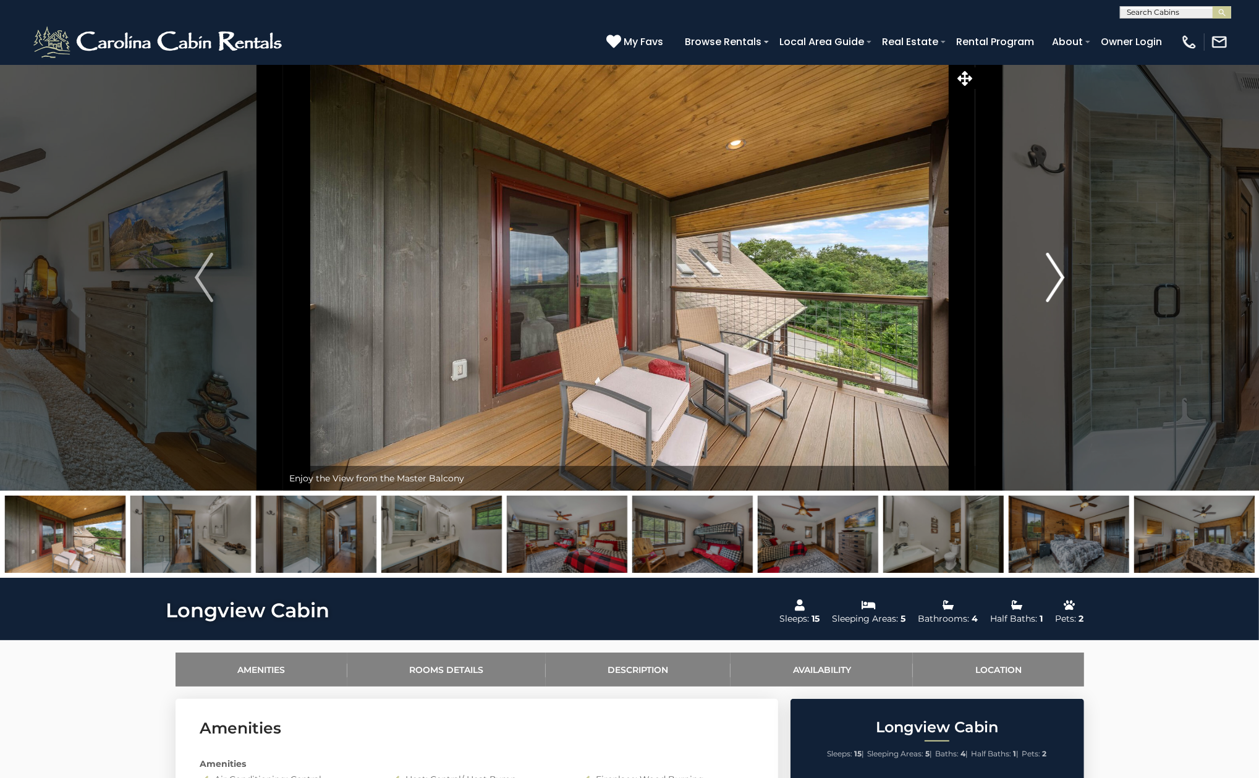
click at [1043, 281] on button "Next" at bounding box center [1055, 277] width 159 height 426
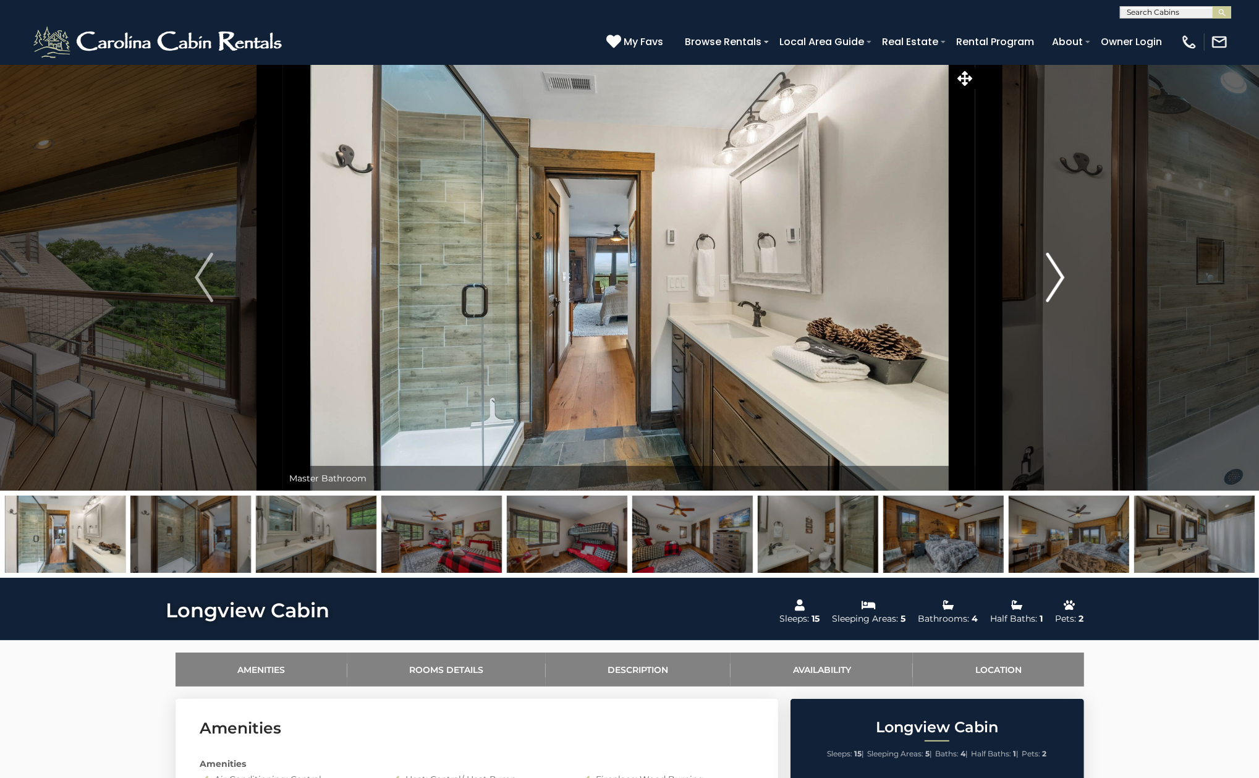
click at [1043, 281] on button "Next" at bounding box center [1055, 277] width 159 height 426
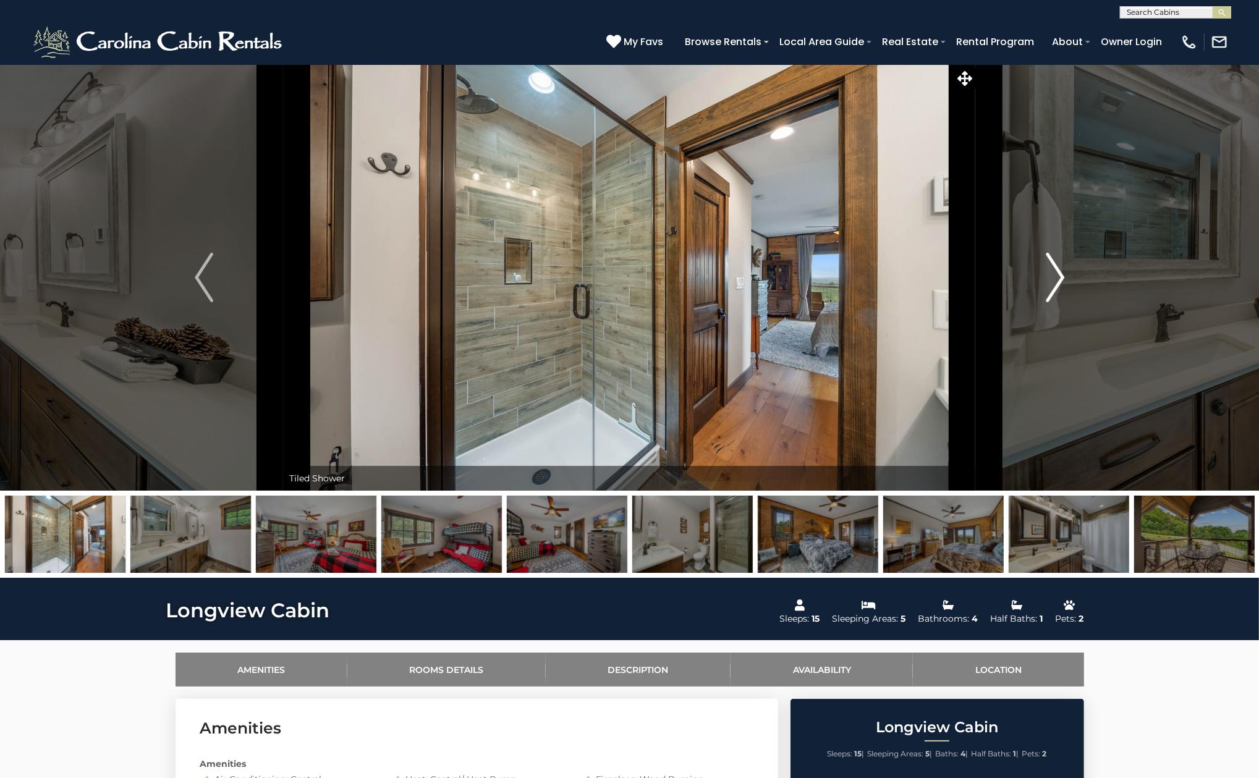
click at [1043, 281] on button "Next" at bounding box center [1055, 277] width 159 height 426
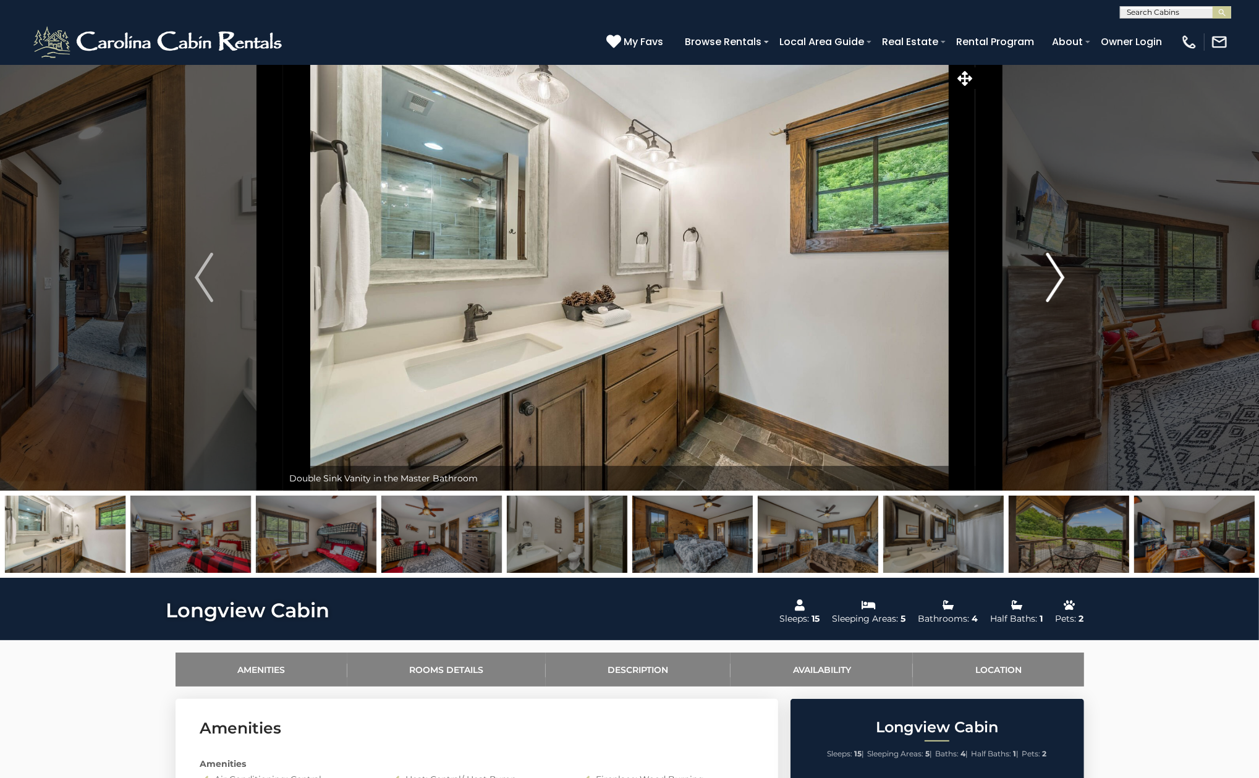
click at [1043, 281] on button "Next" at bounding box center [1055, 277] width 159 height 426
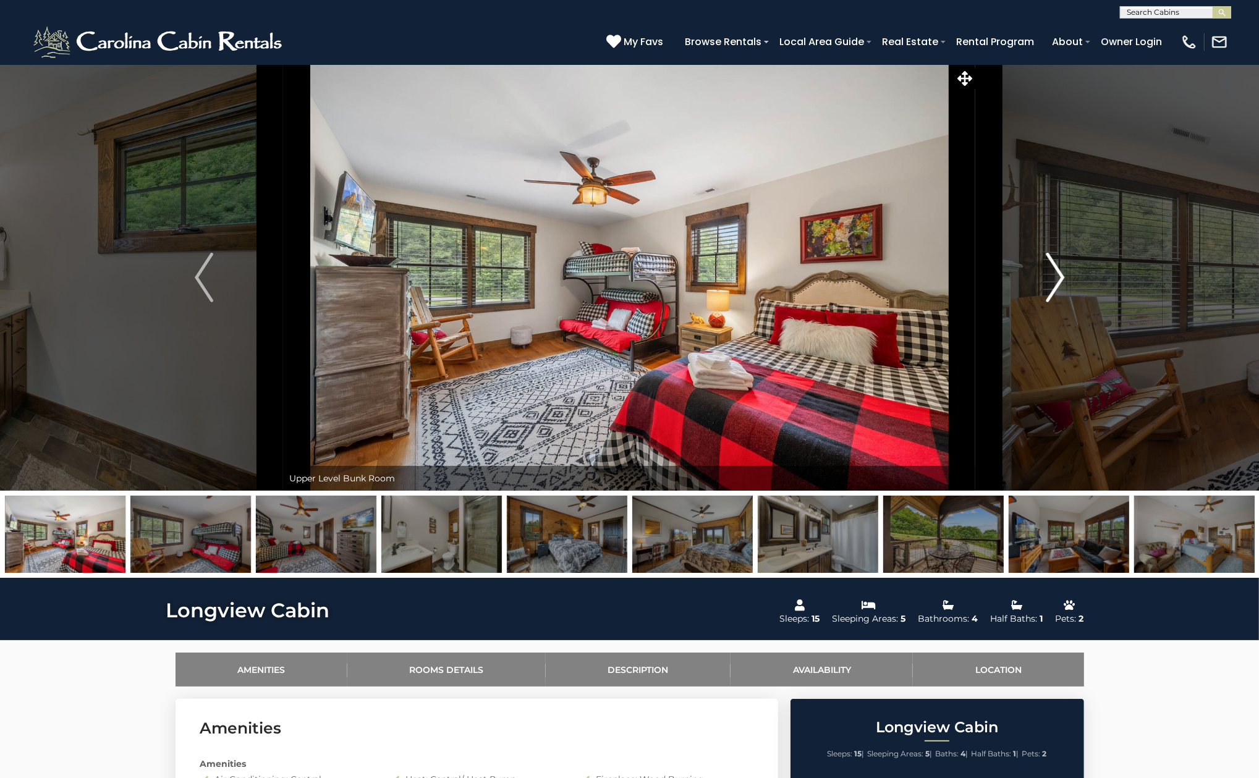
click at [1043, 281] on button "Next" at bounding box center [1055, 277] width 159 height 426
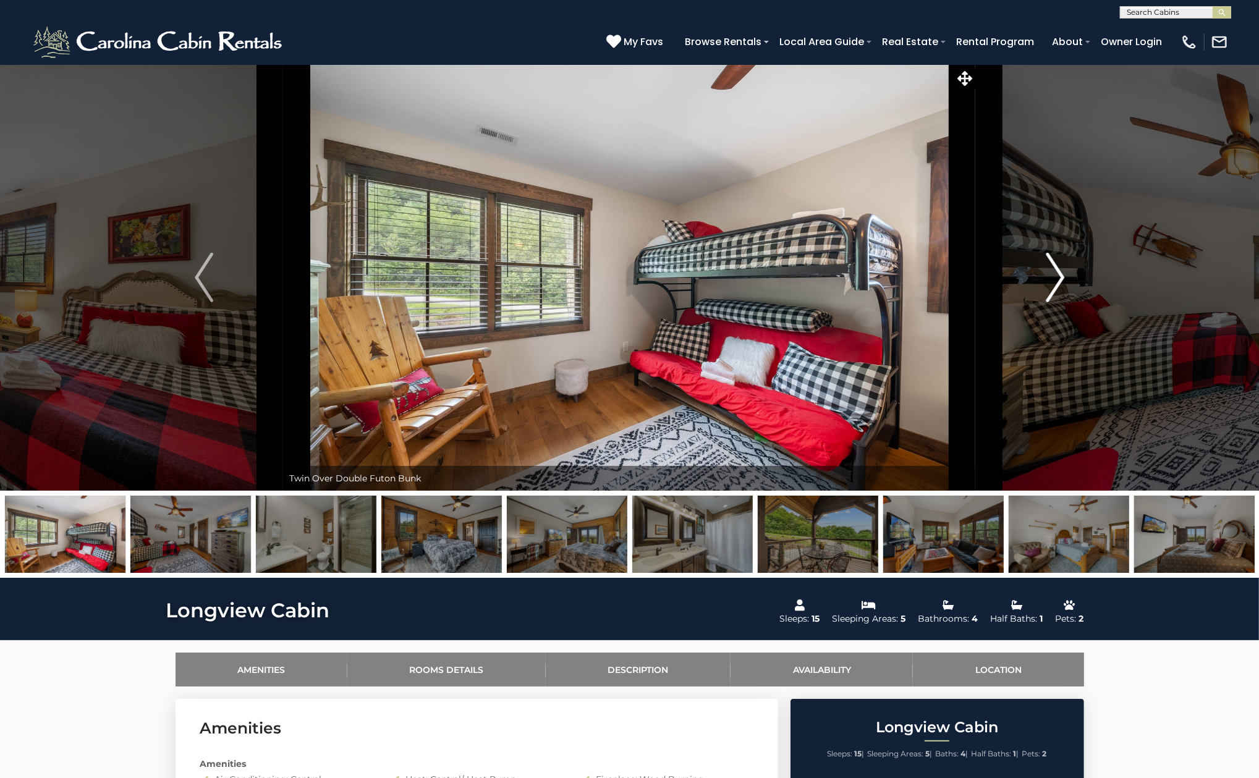
click at [1043, 281] on button "Next" at bounding box center [1055, 277] width 159 height 426
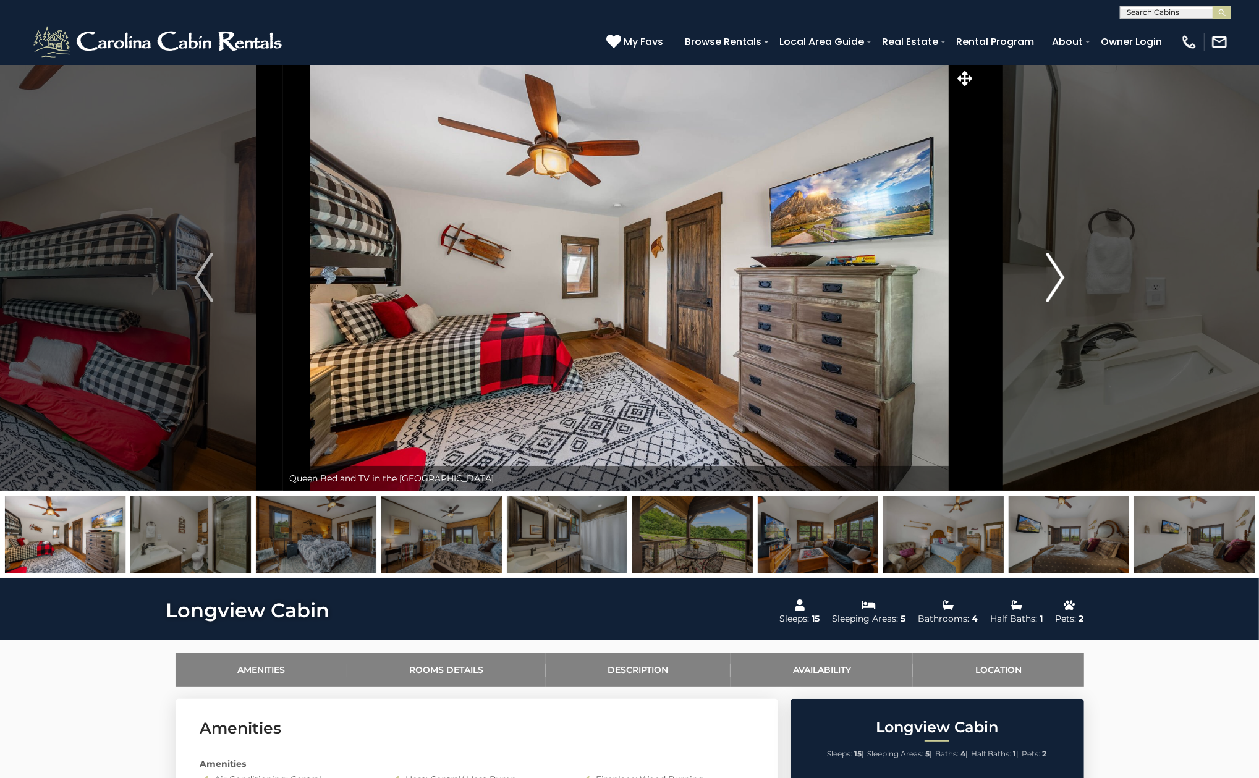
click at [1043, 281] on button "Next" at bounding box center [1055, 277] width 159 height 426
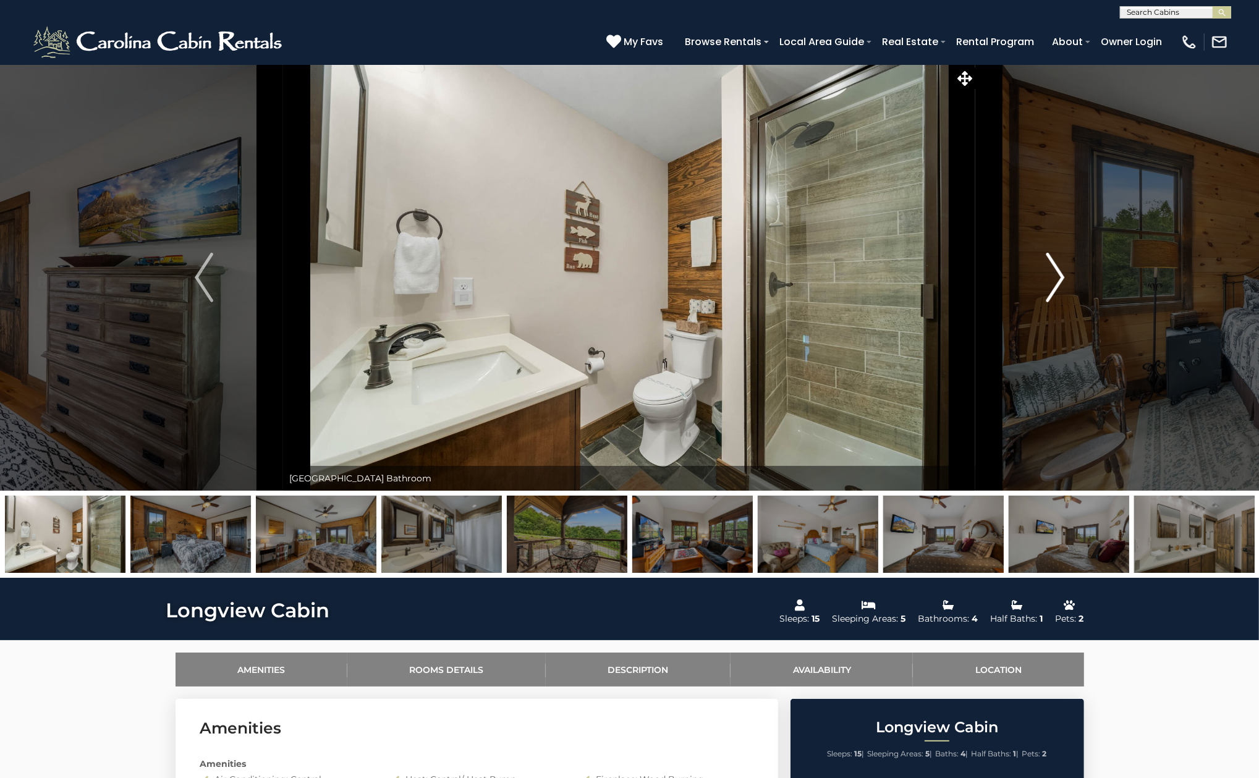
click at [1043, 281] on button "Next" at bounding box center [1055, 277] width 159 height 426
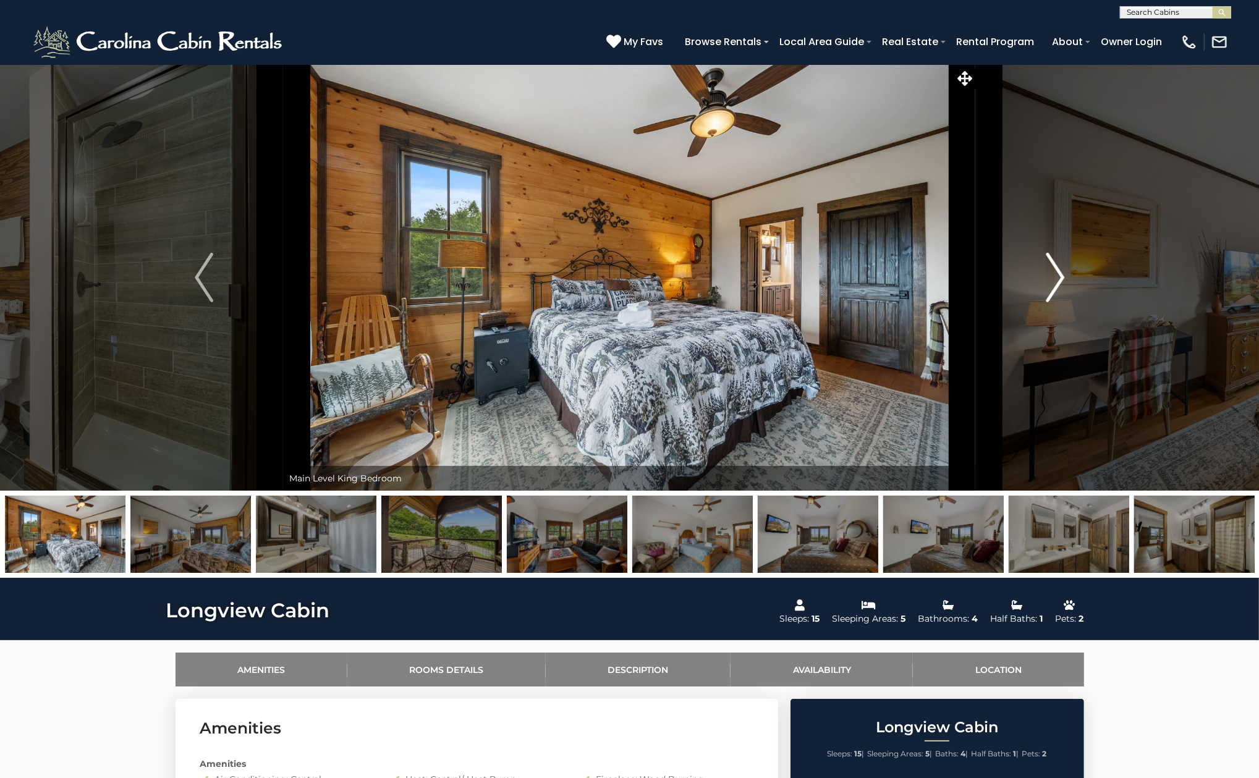
click at [1043, 281] on button "Next" at bounding box center [1055, 277] width 159 height 426
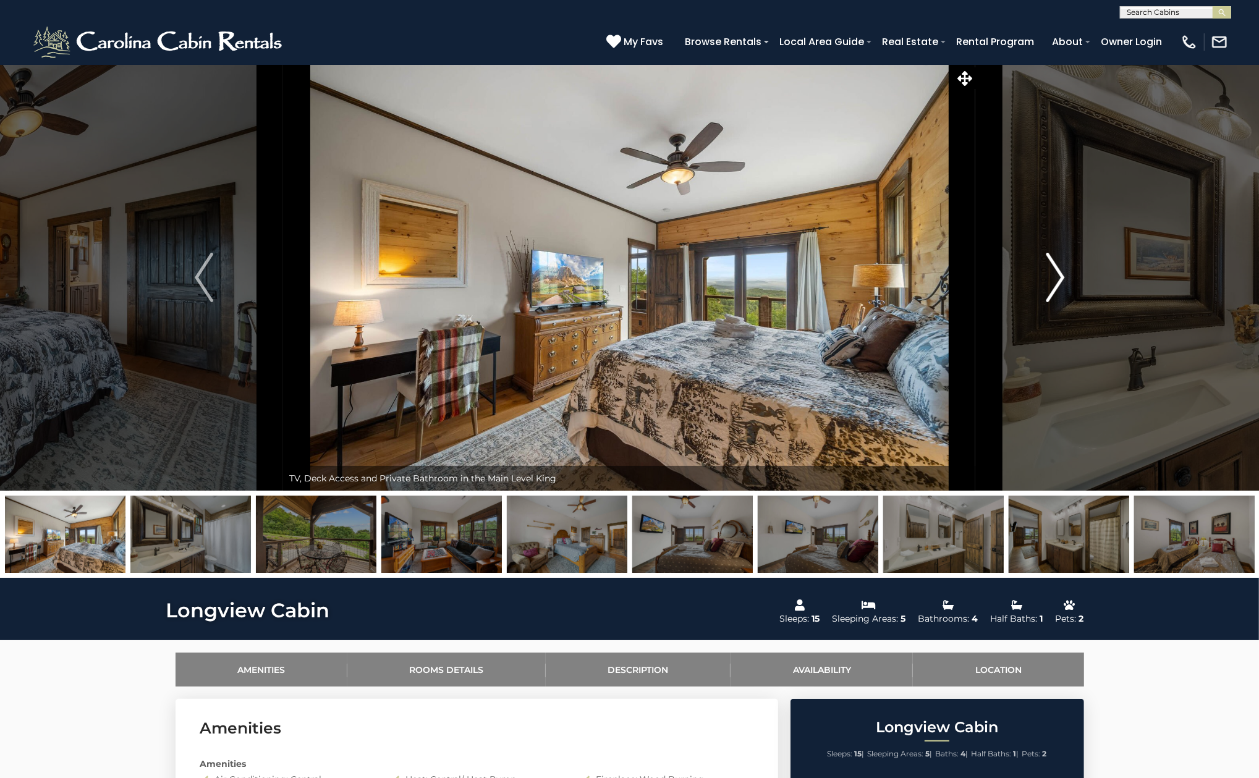
click at [1043, 281] on button "Next" at bounding box center [1055, 277] width 159 height 426
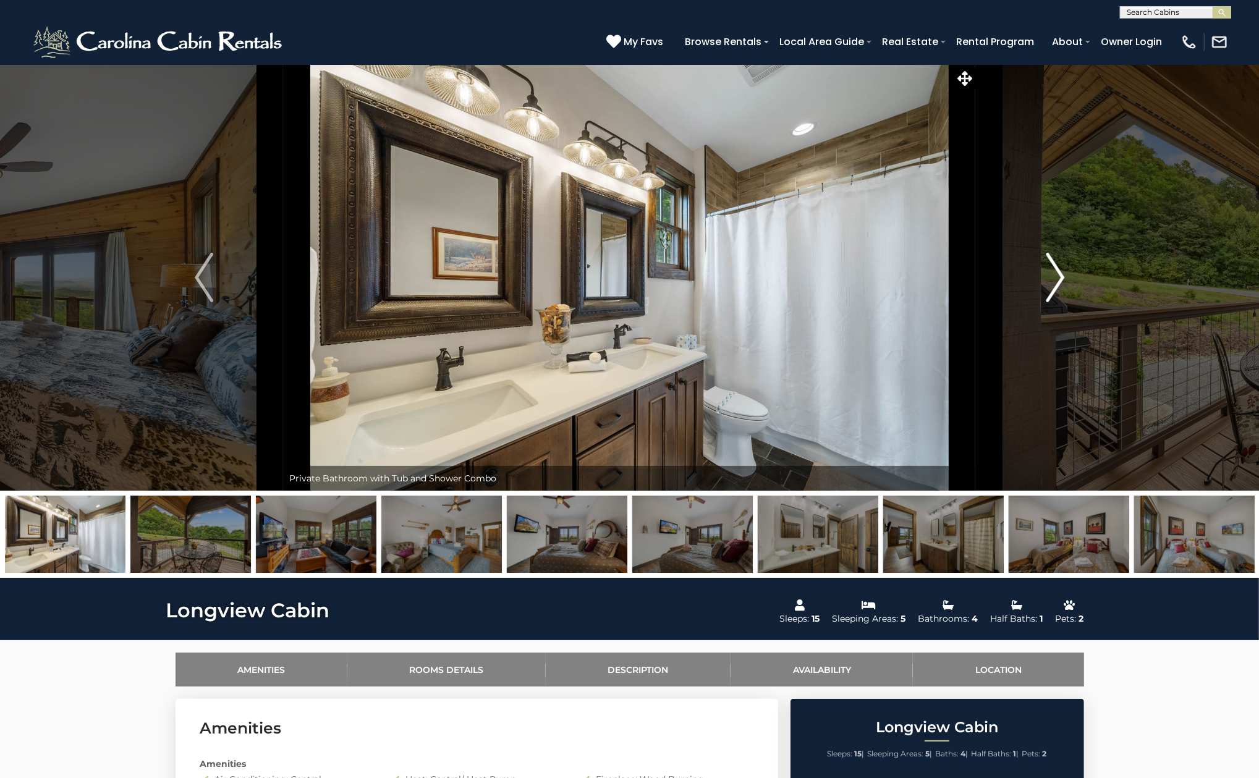
click at [1043, 281] on button "Next" at bounding box center [1055, 277] width 159 height 426
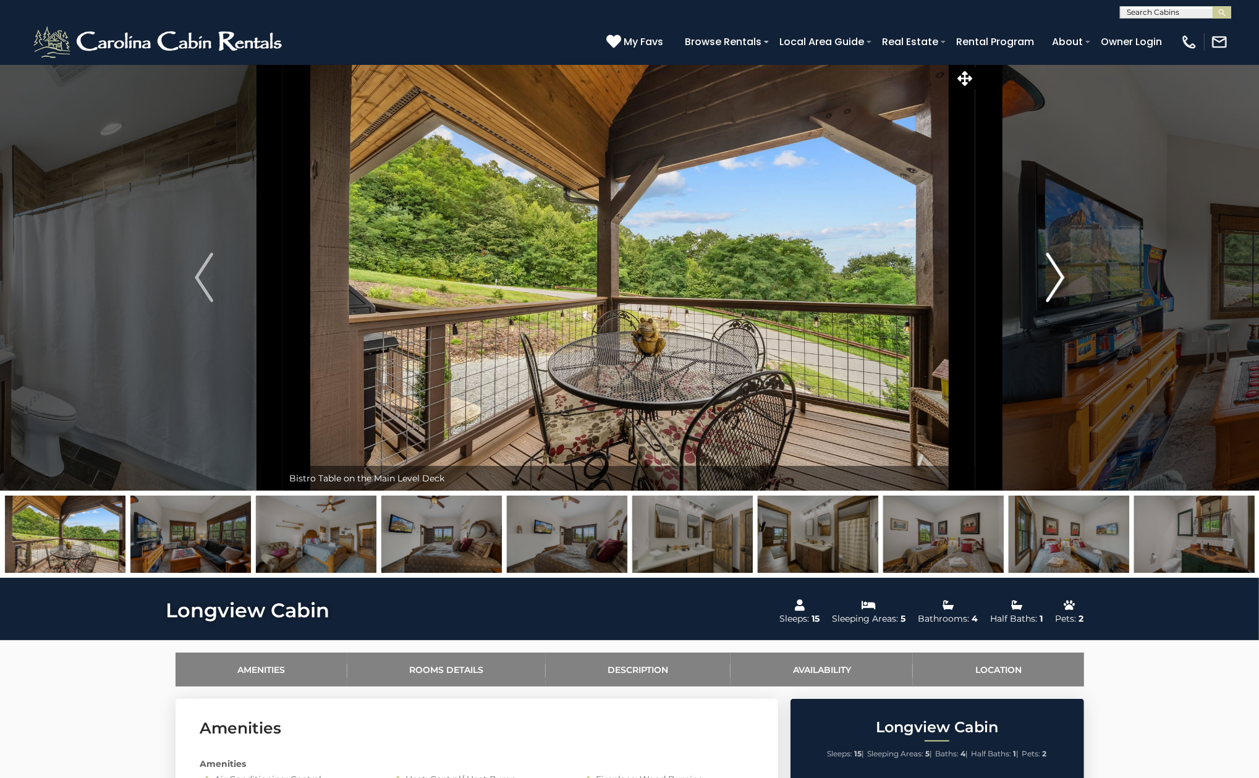
click at [1039, 256] on button "Next" at bounding box center [1055, 277] width 159 height 426
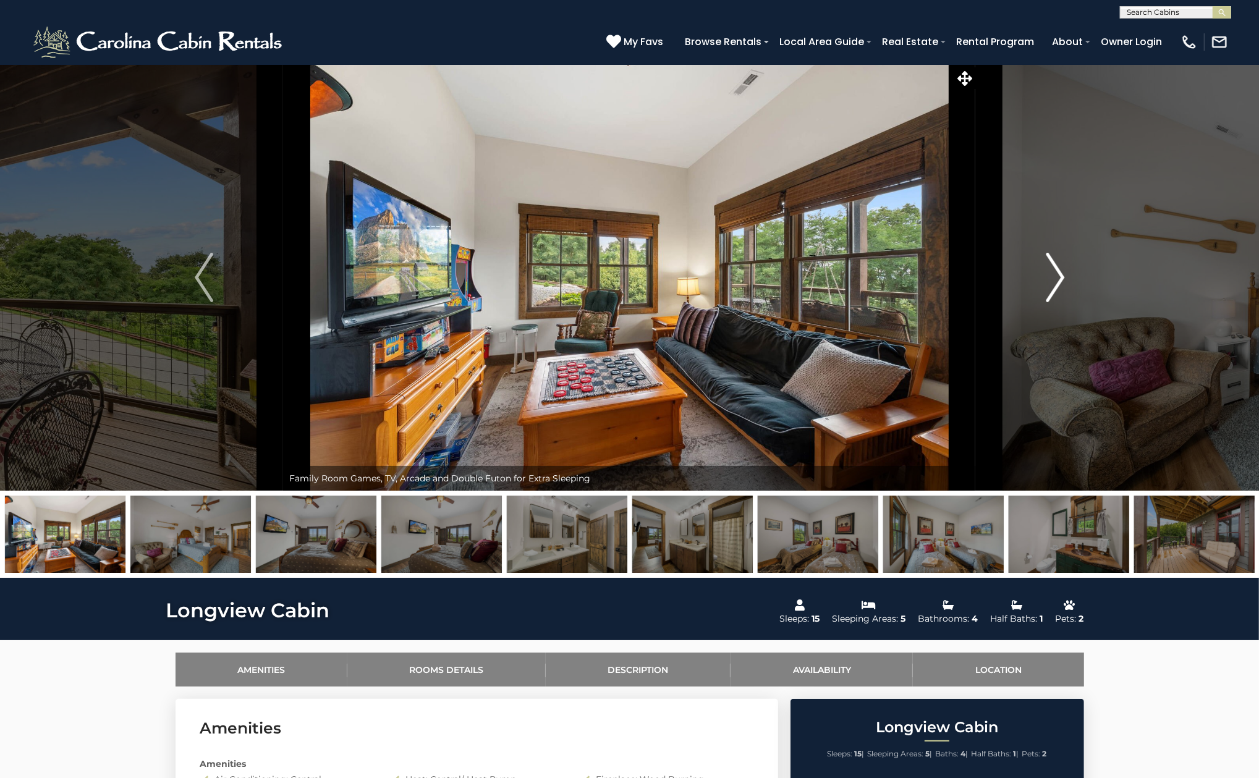
click at [1039, 256] on button "Next" at bounding box center [1055, 277] width 159 height 426
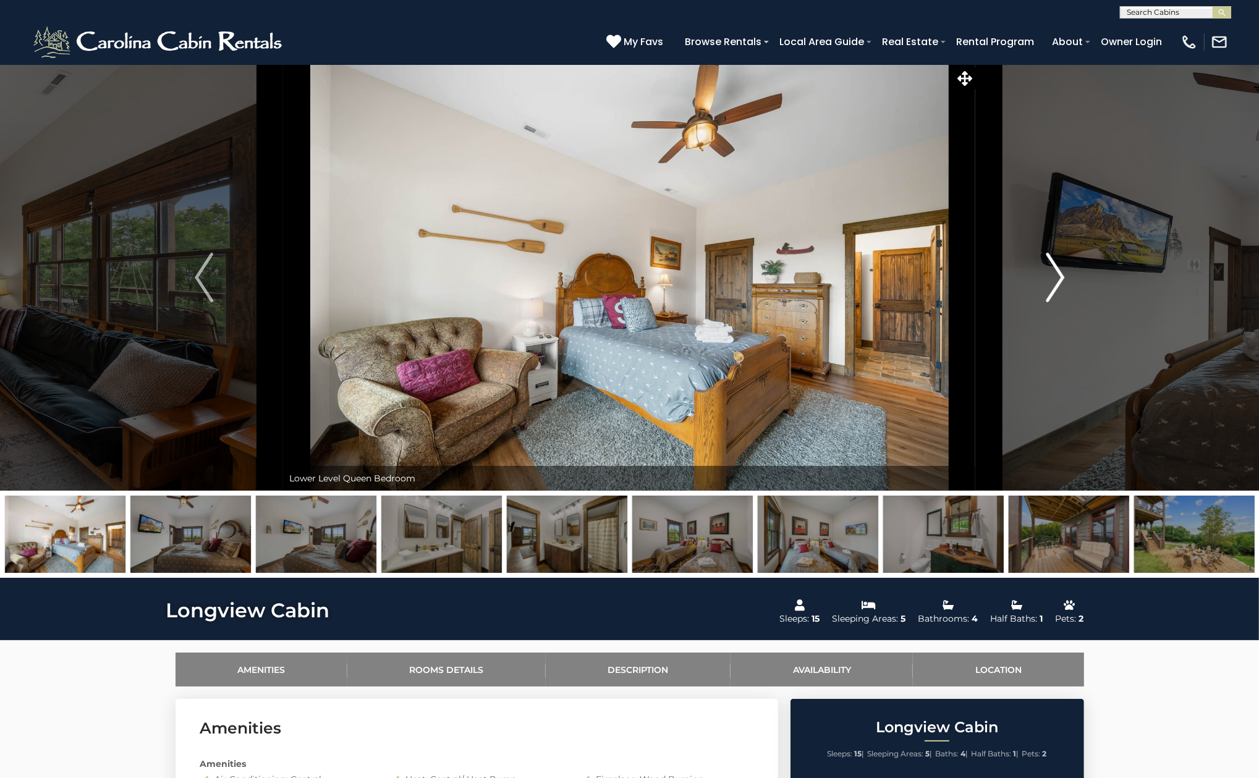
click at [1039, 256] on button "Next" at bounding box center [1055, 277] width 159 height 426
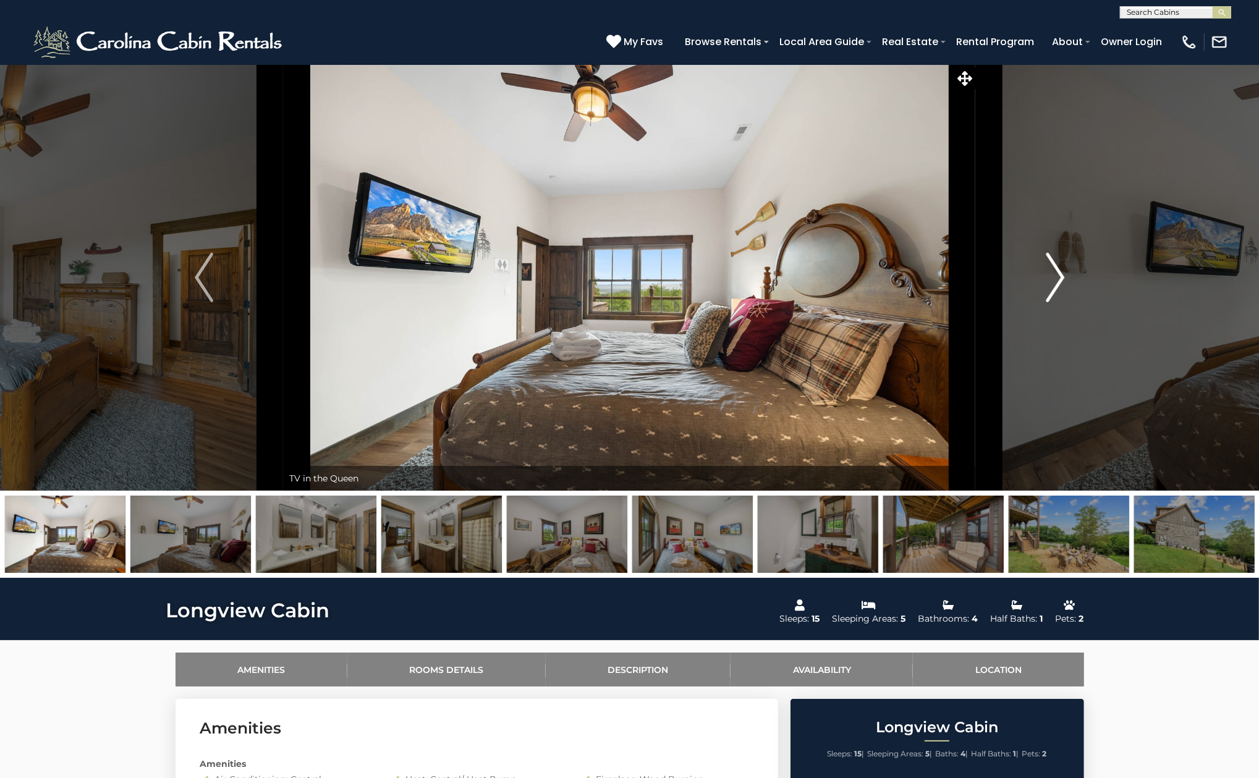
click at [1039, 256] on button "Next" at bounding box center [1055, 277] width 159 height 426
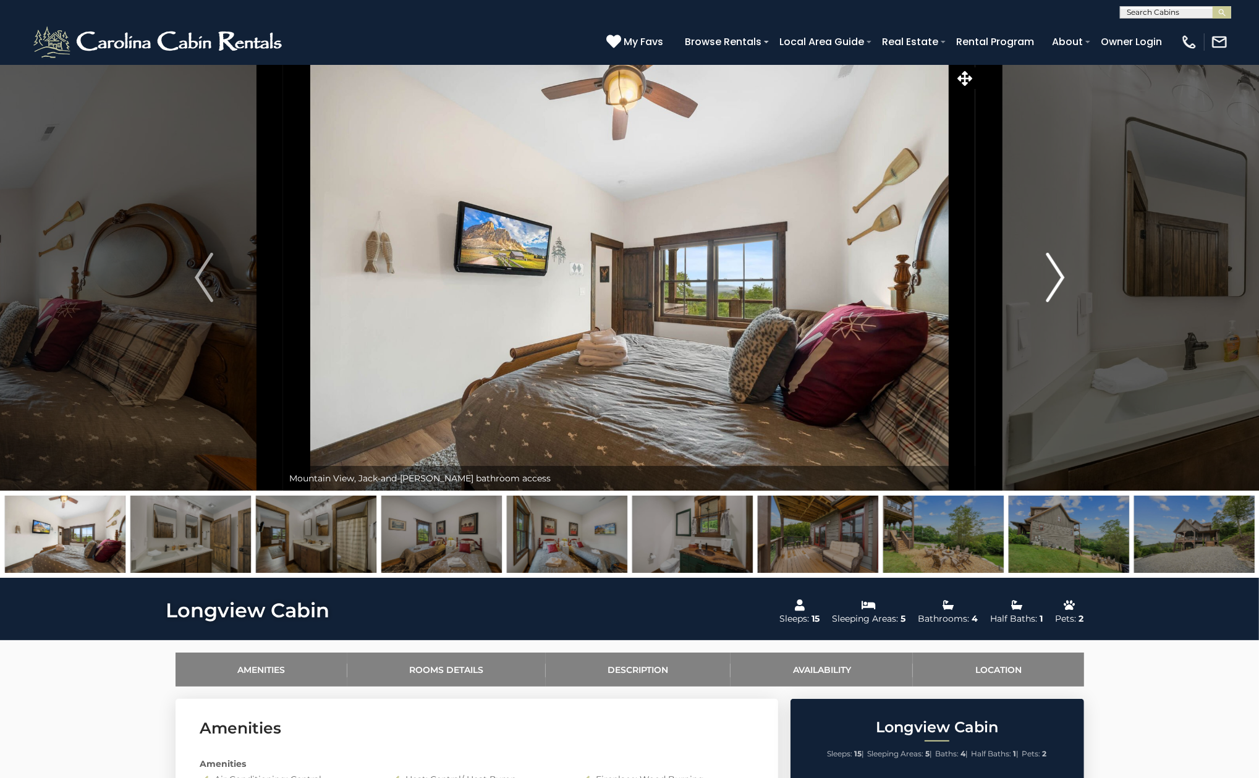
click at [1039, 256] on button "Next" at bounding box center [1055, 277] width 159 height 426
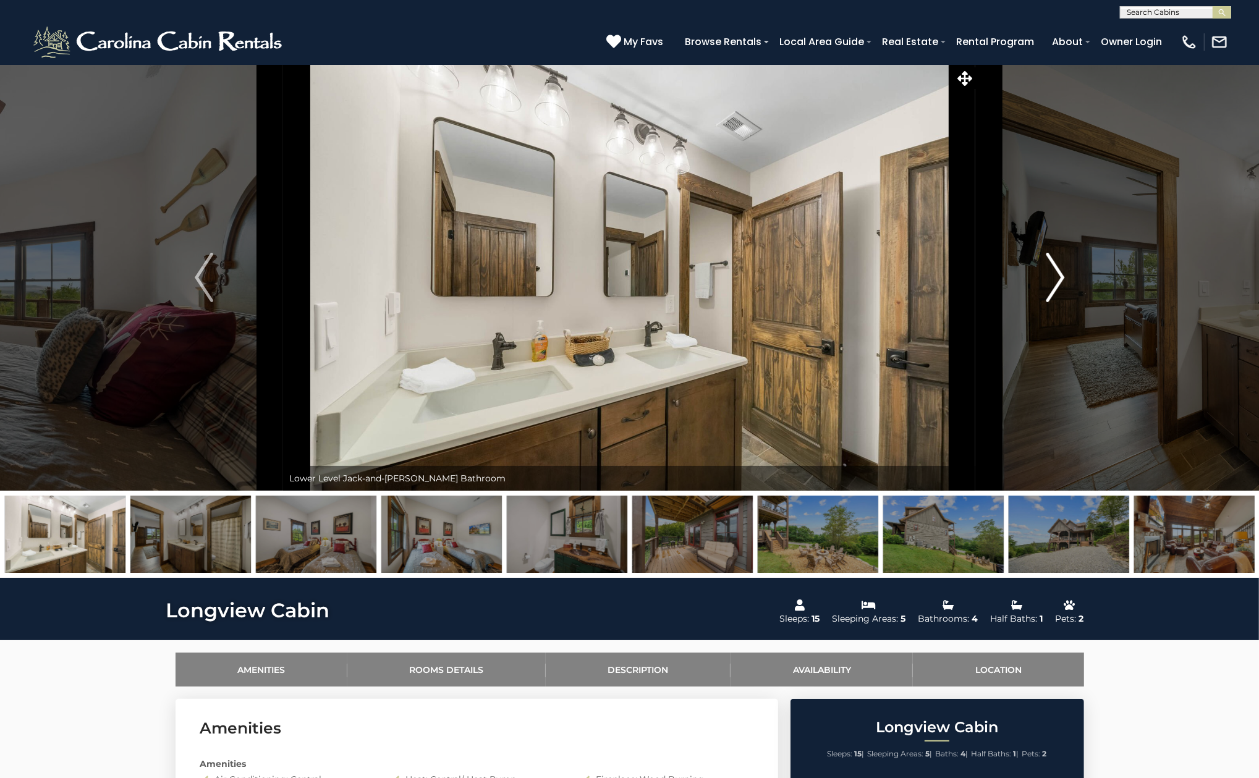
click at [1039, 256] on button "Next" at bounding box center [1055, 277] width 159 height 426
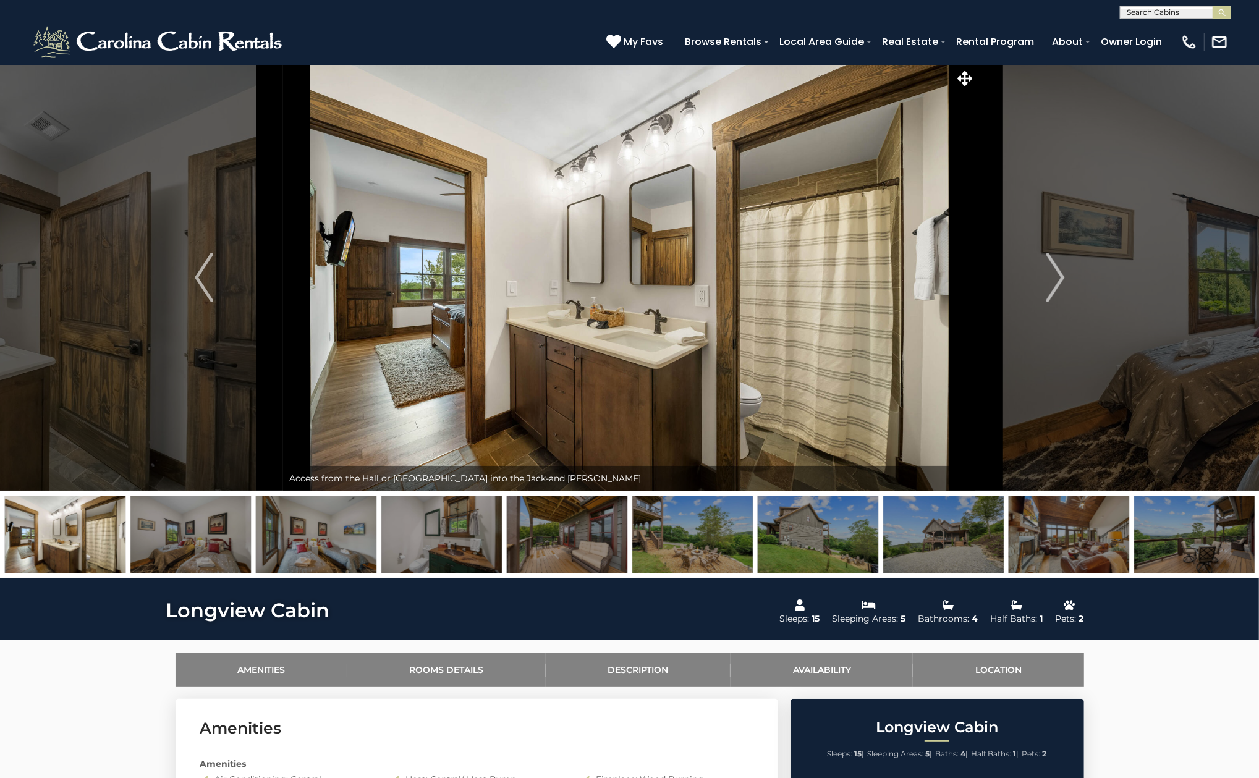
click at [1157, 18] on input "text" at bounding box center [1174, 15] width 108 height 12
type input "******"
click at [1157, 31] on em "Copper" at bounding box center [1142, 28] width 32 height 11
click at [1160, 17] on input "text" at bounding box center [1174, 15] width 108 height 12
type input "****"
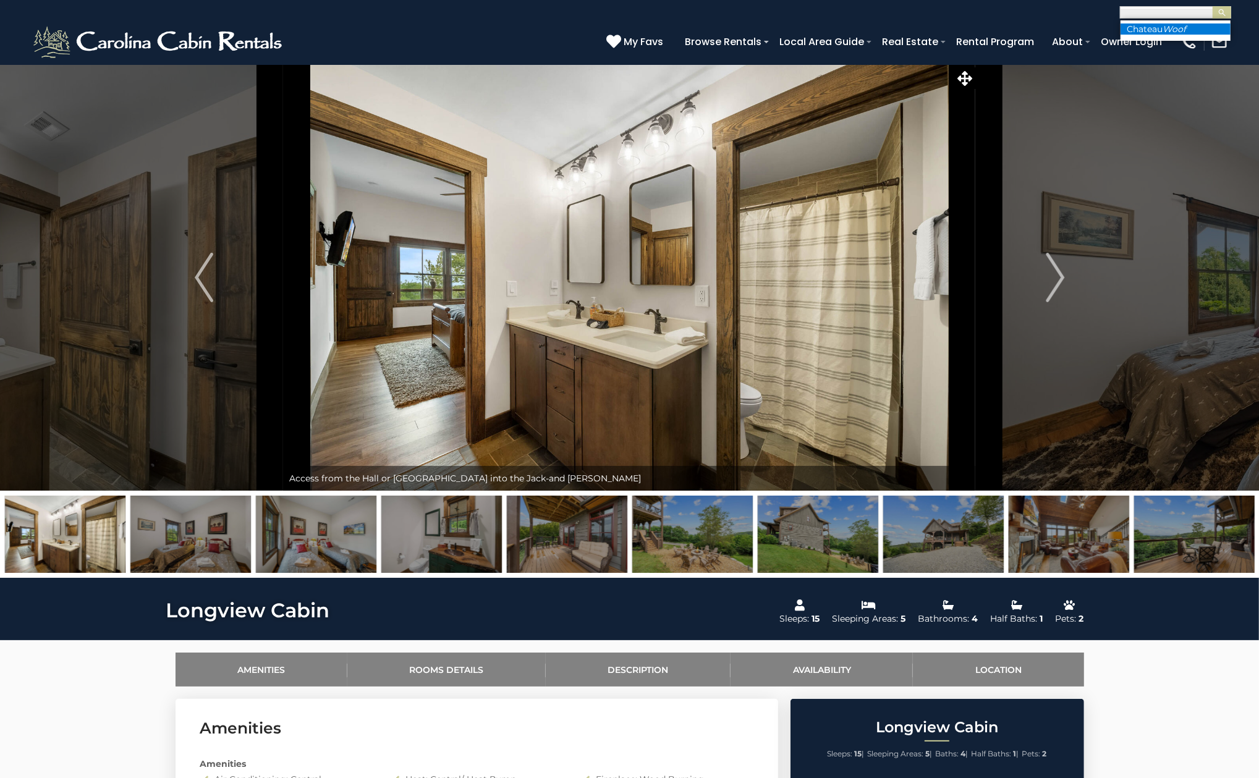
click at [1154, 27] on li "Chateau Woof" at bounding box center [1175, 28] width 110 height 11
click at [1221, 6] on button "submit" at bounding box center [1221, 12] width 19 height 12
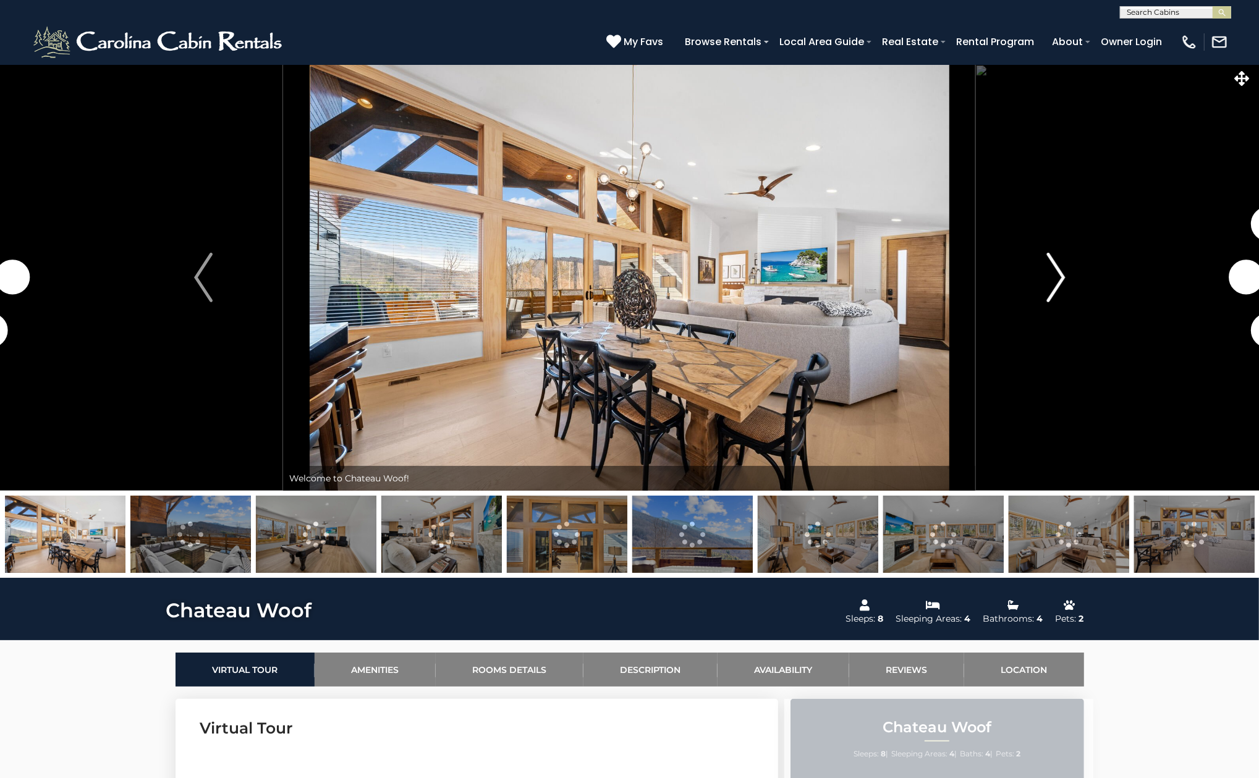
click at [1040, 284] on button "Next" at bounding box center [1056, 277] width 160 height 426
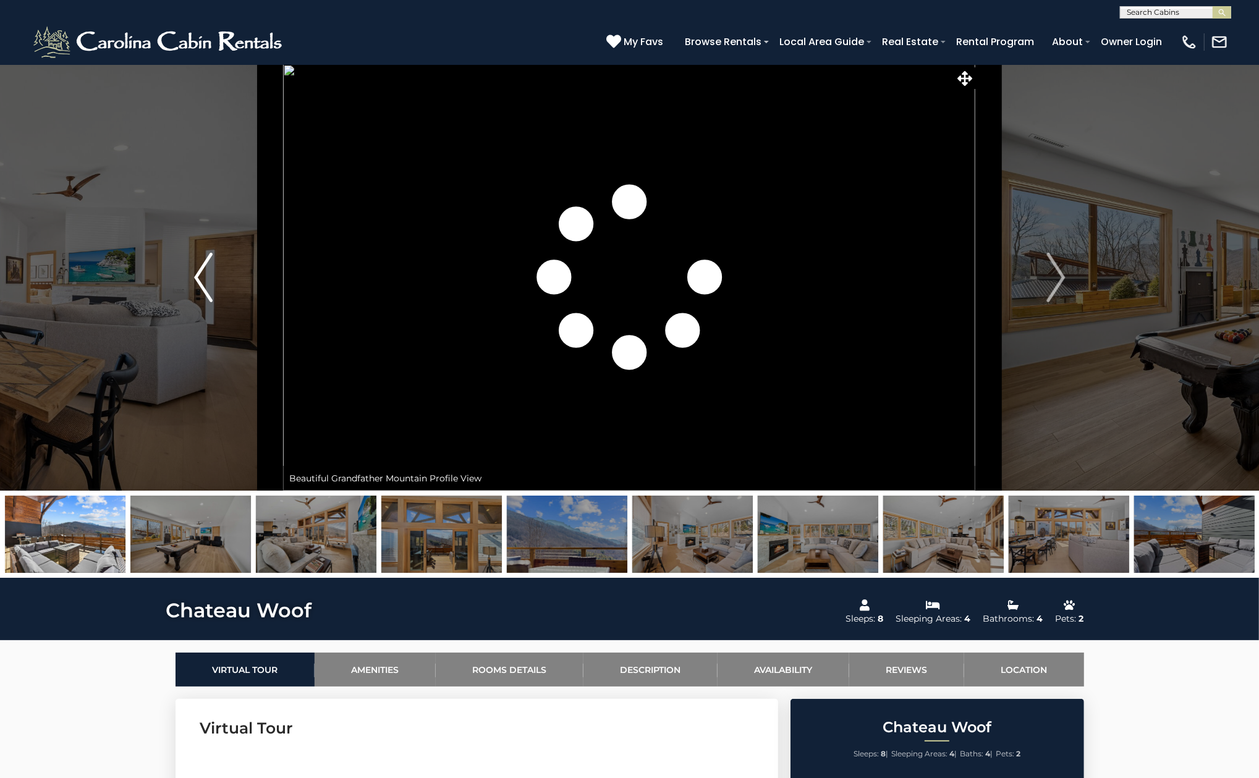
click at [226, 300] on button "Previous" at bounding box center [204, 277] width 160 height 426
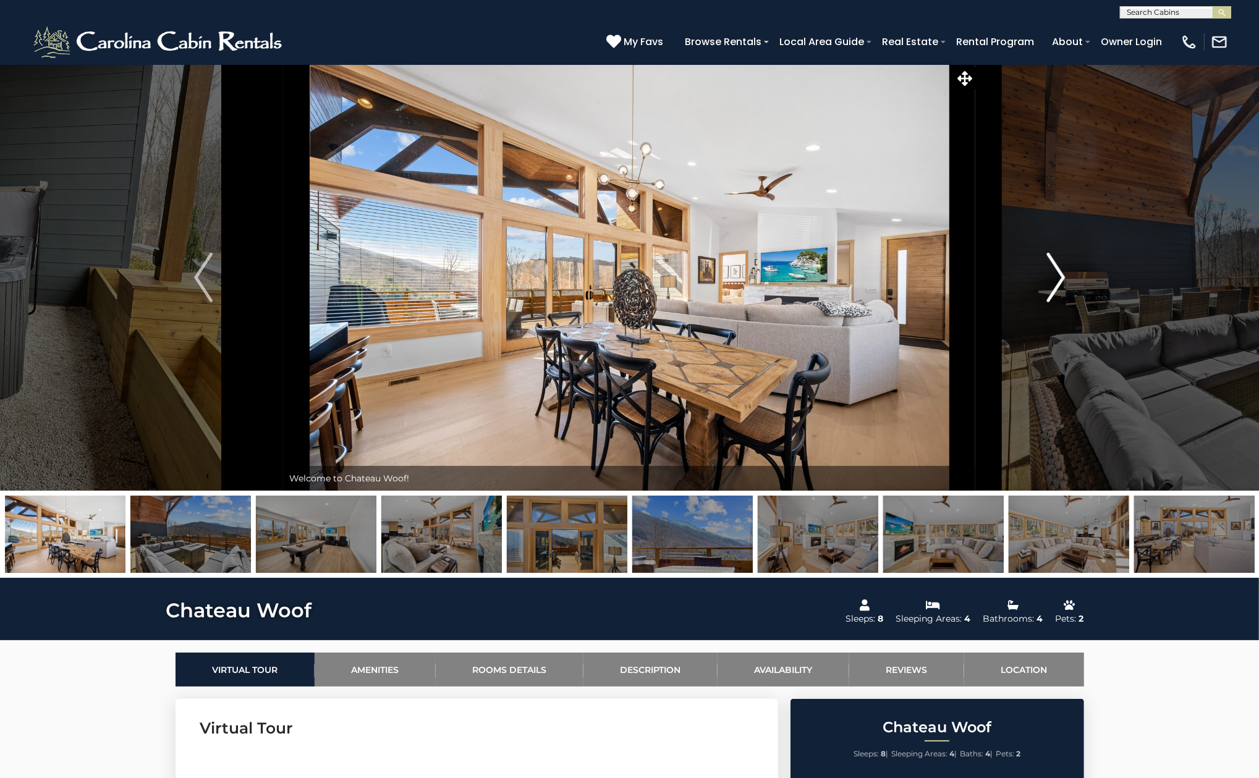
click at [1079, 274] on button "Next" at bounding box center [1056, 277] width 160 height 426
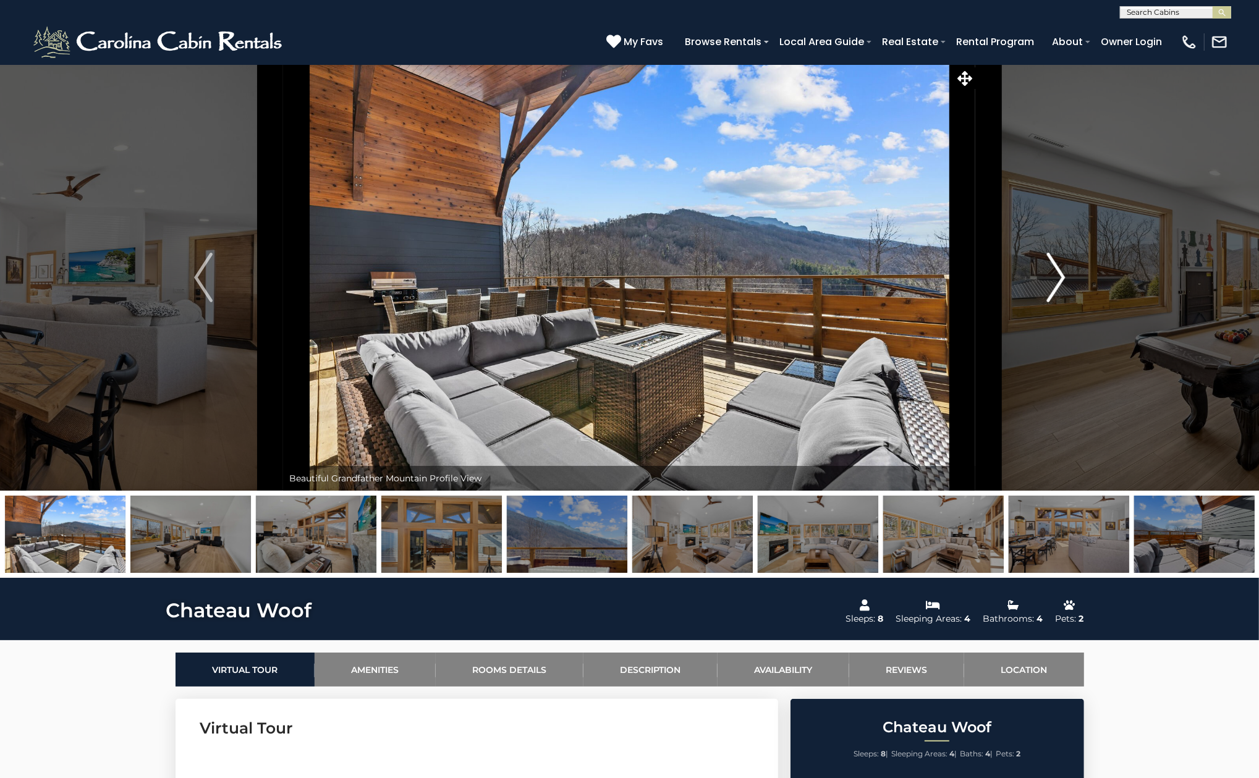
click at [1079, 274] on button "Next" at bounding box center [1056, 277] width 160 height 426
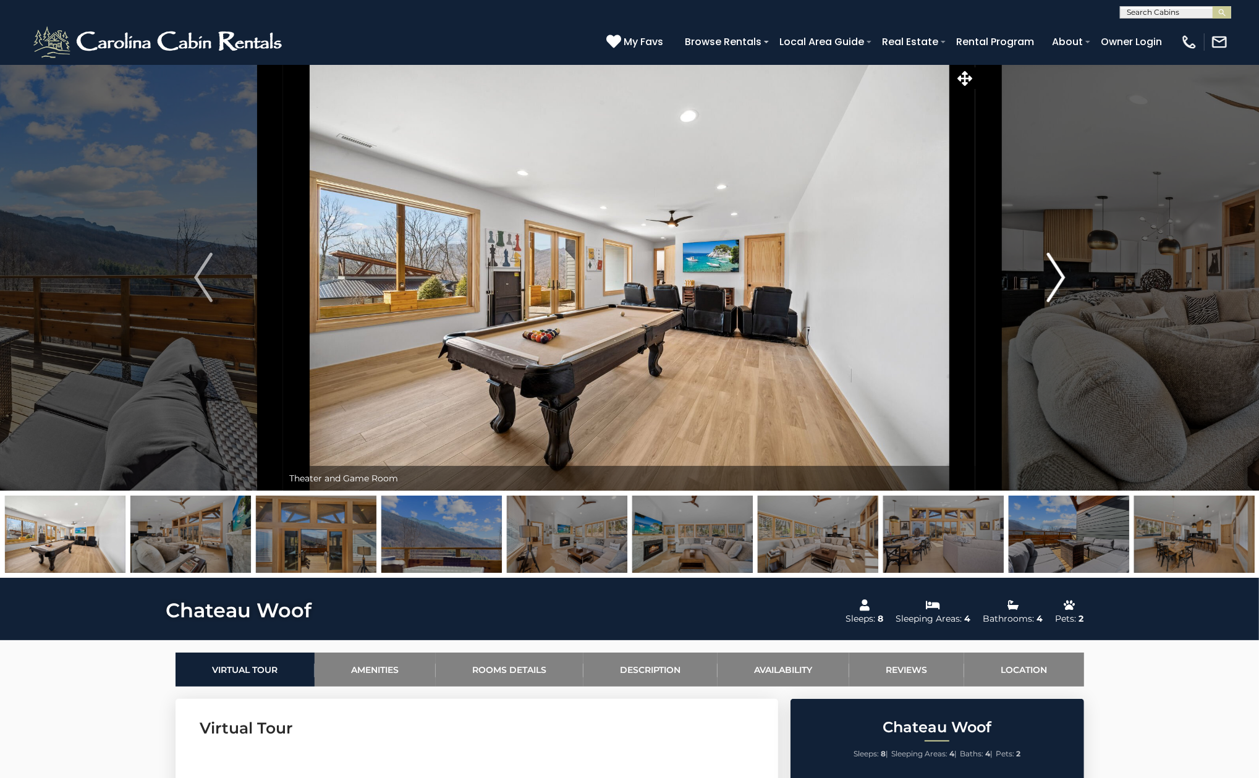
click at [1079, 274] on button "Next" at bounding box center [1056, 277] width 160 height 426
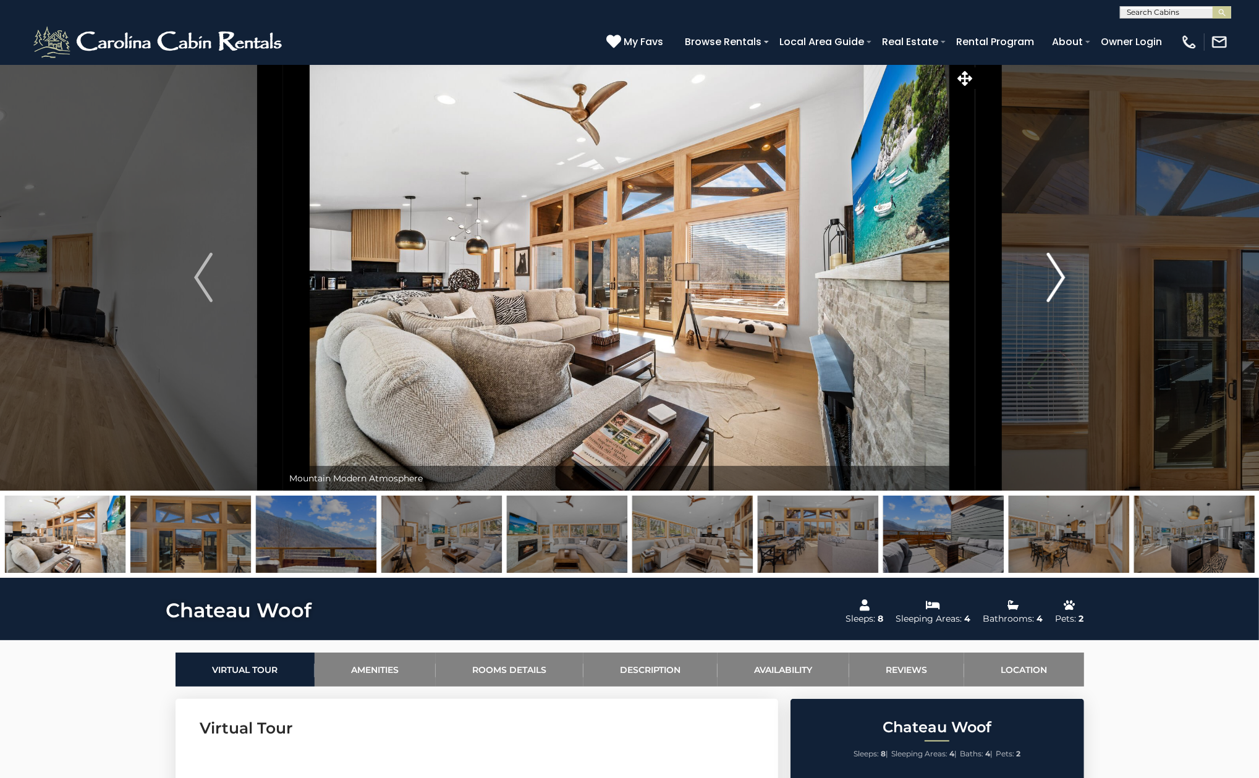
click at [1079, 274] on button "Next" at bounding box center [1056, 277] width 160 height 426
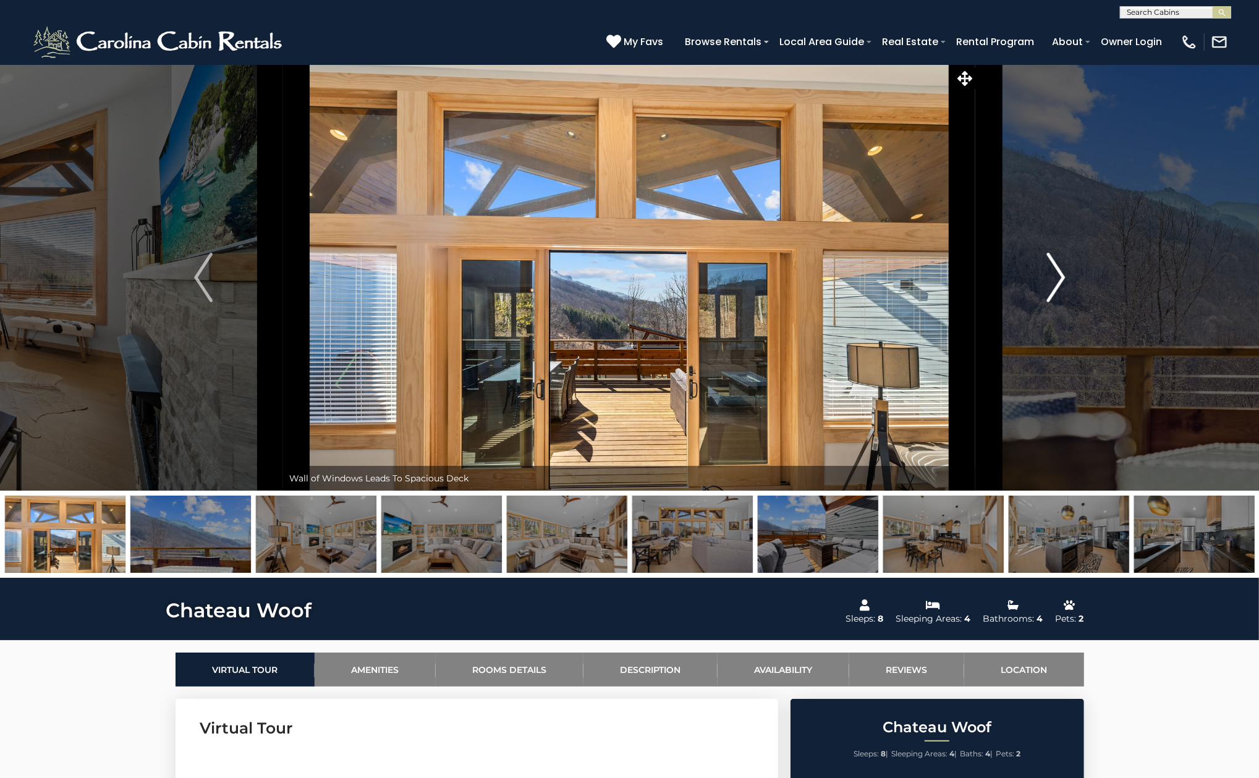
click at [1079, 274] on button "Next" at bounding box center [1056, 277] width 160 height 426
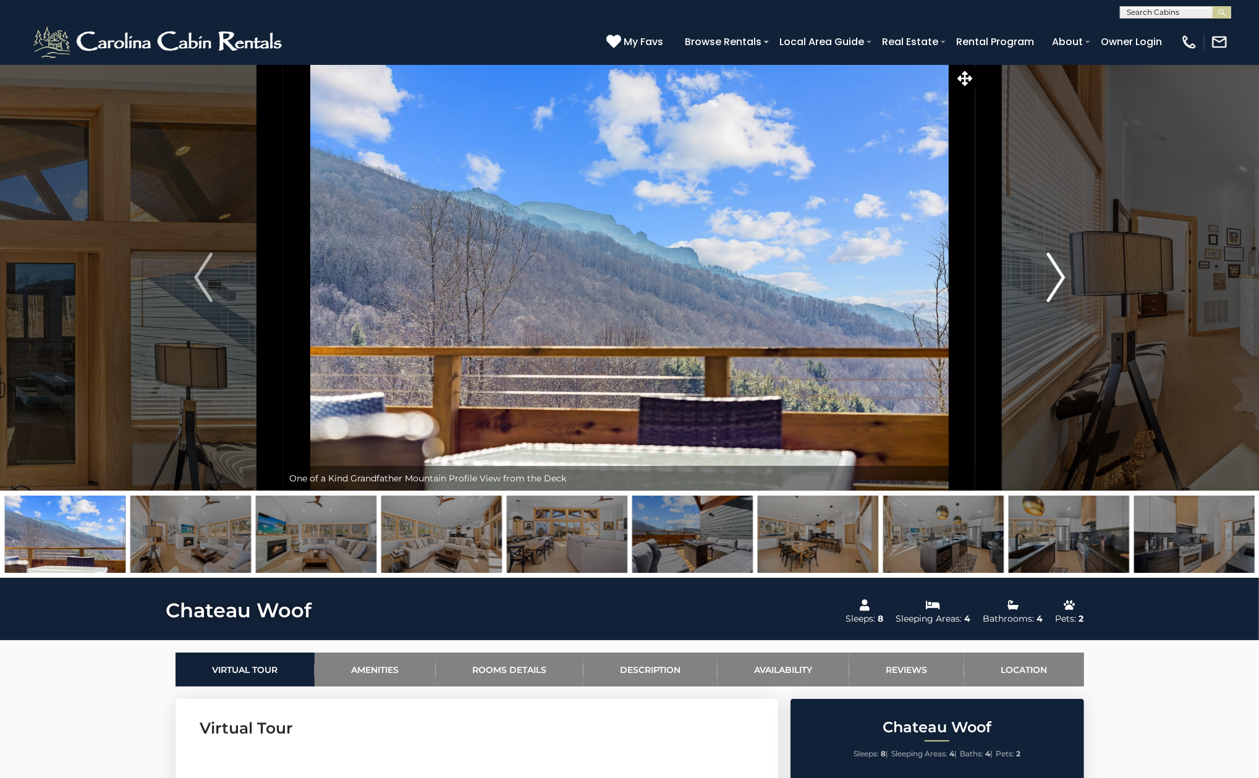
click at [1079, 274] on button "Next" at bounding box center [1056, 277] width 160 height 426
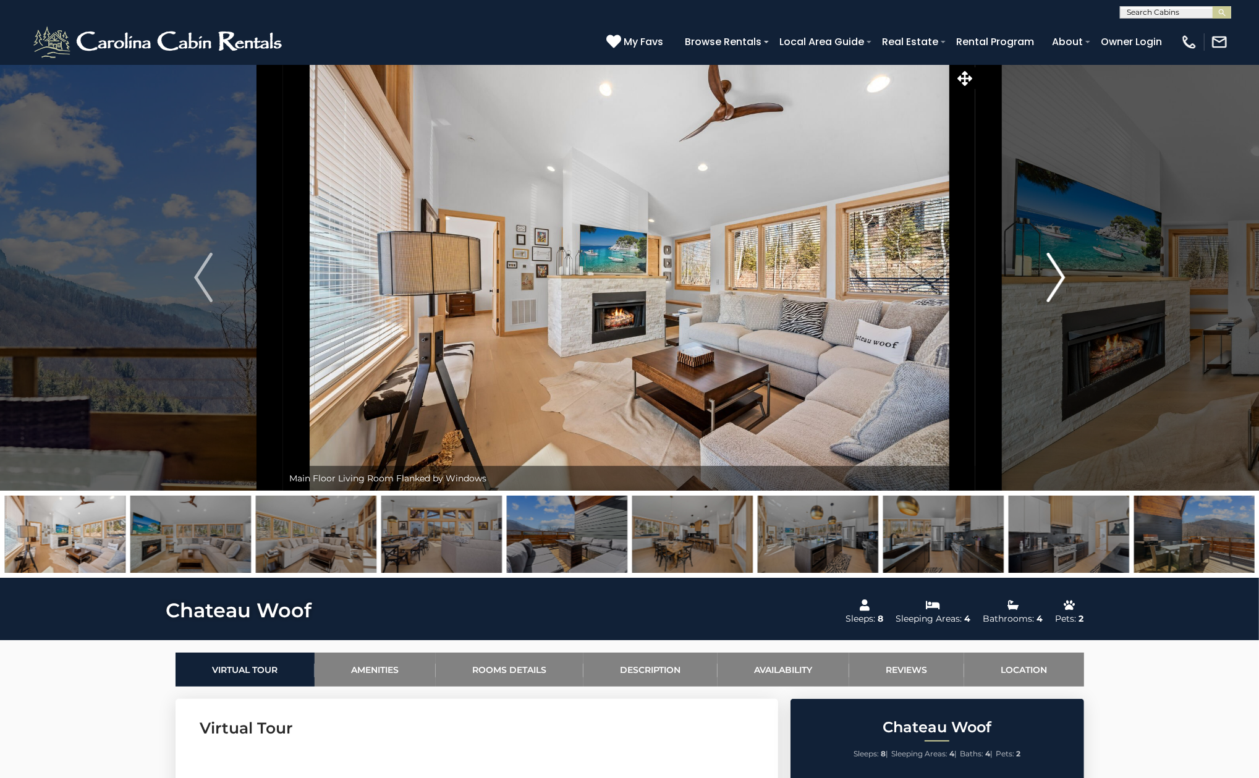
click at [1079, 274] on button "Next" at bounding box center [1056, 277] width 160 height 426
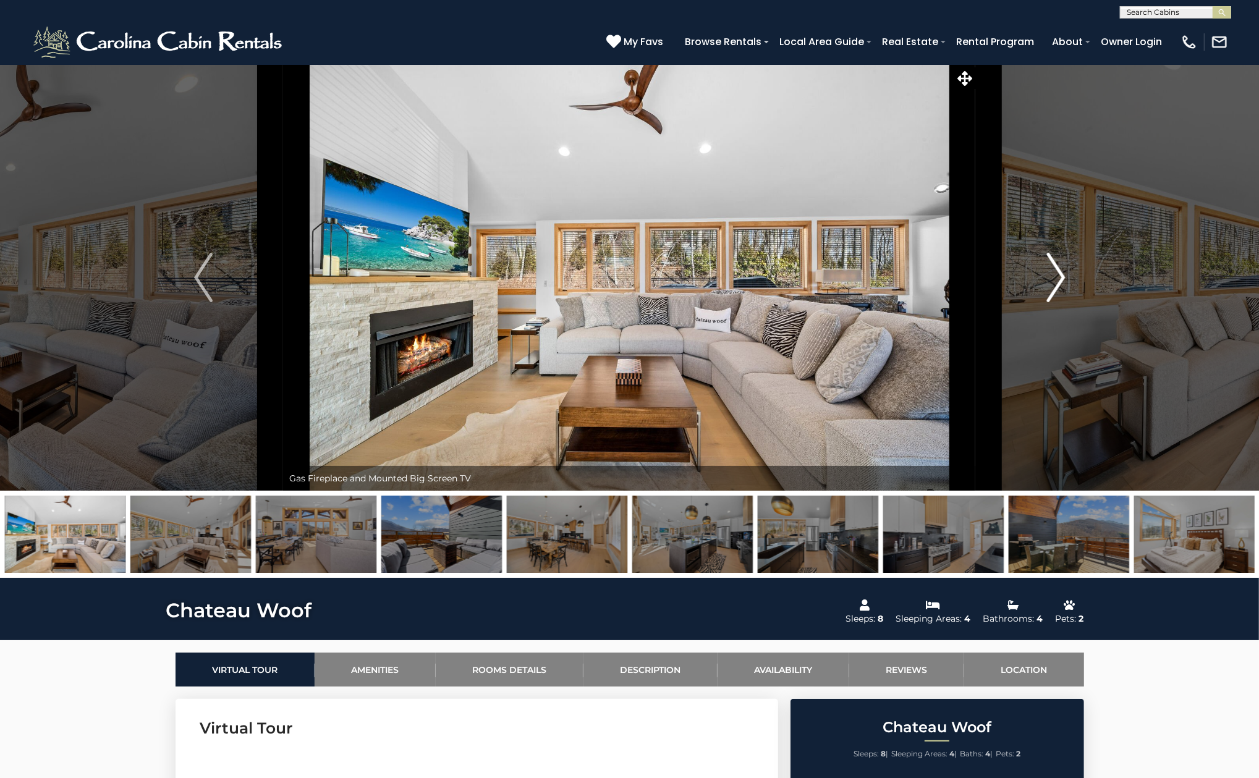
click at [1079, 274] on button "Next" at bounding box center [1056, 277] width 160 height 426
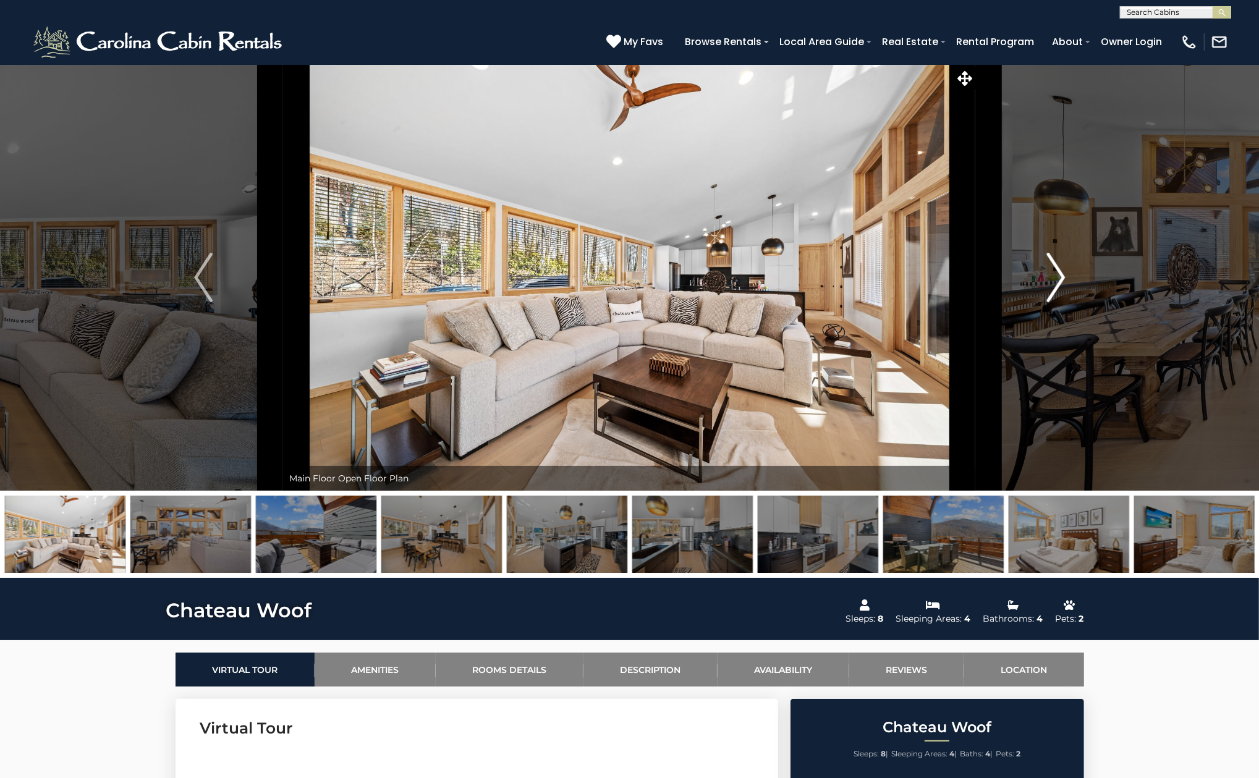
click at [1079, 274] on button "Next" at bounding box center [1056, 277] width 160 height 426
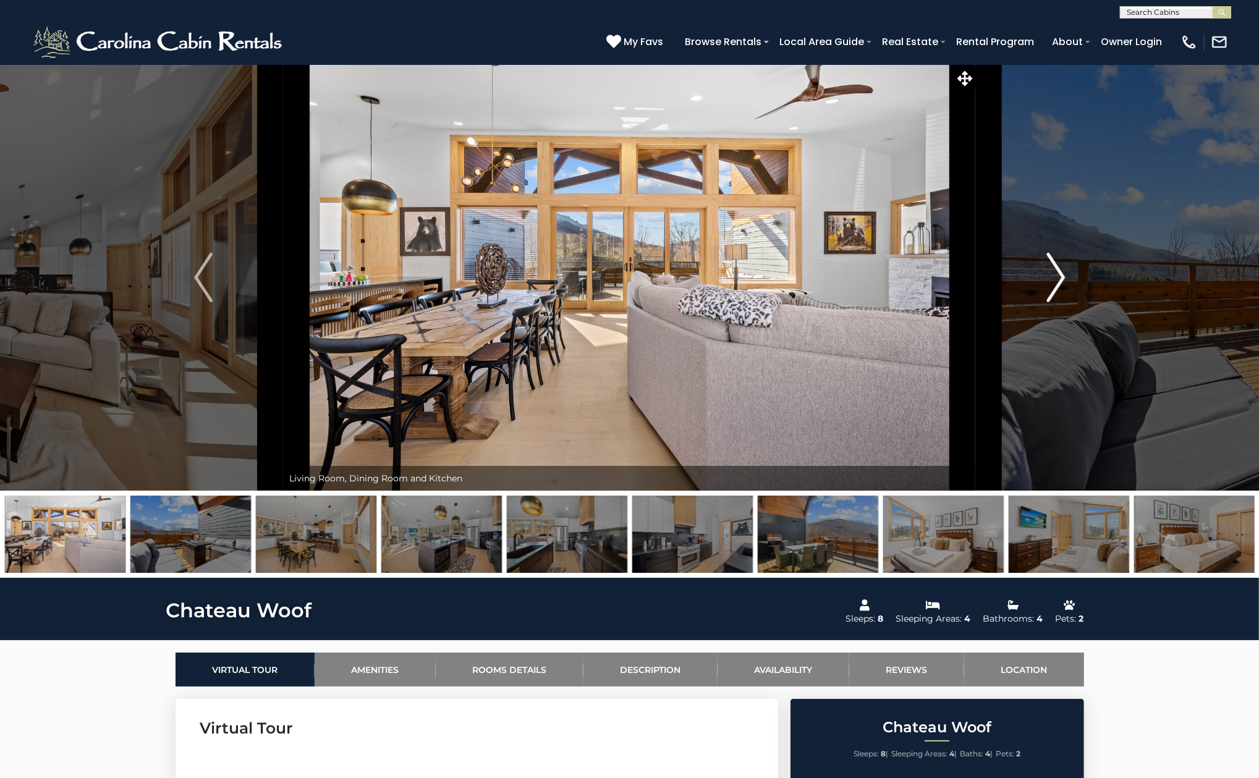
click at [1079, 274] on button "Next" at bounding box center [1056, 277] width 160 height 426
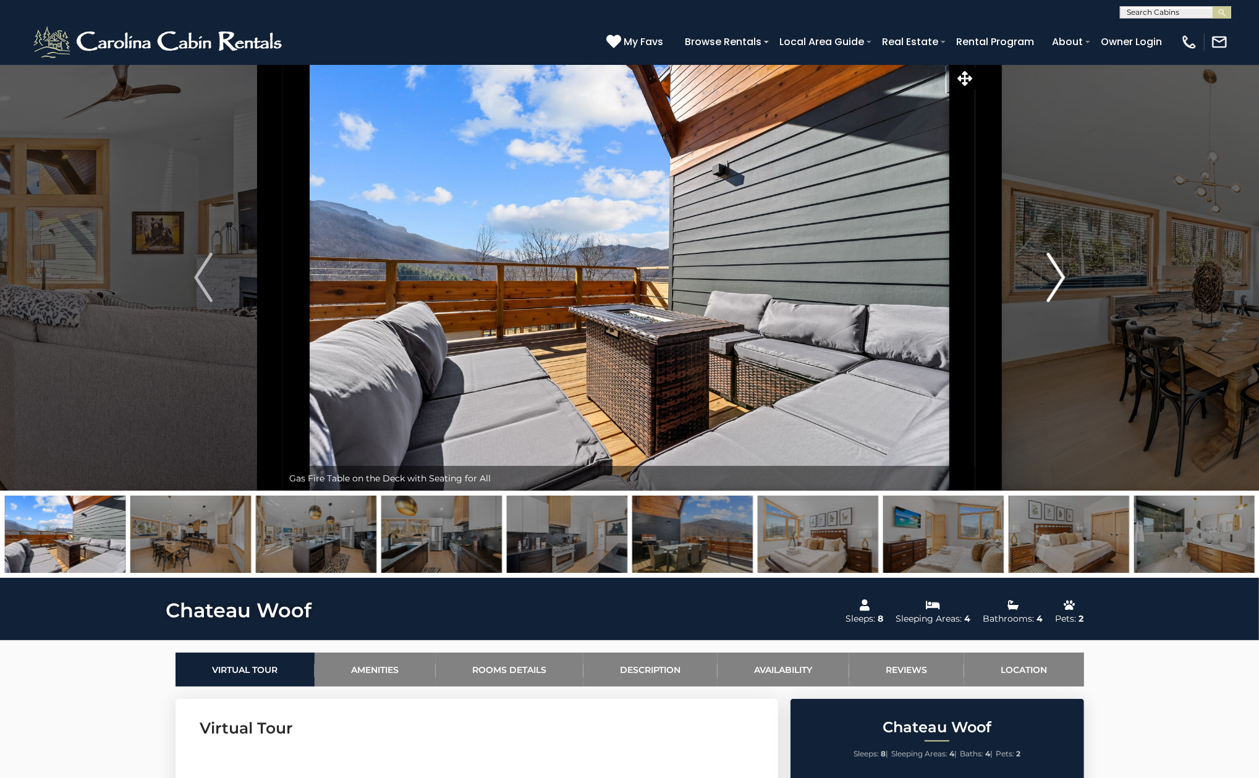
click at [1079, 274] on button "Next" at bounding box center [1056, 277] width 160 height 426
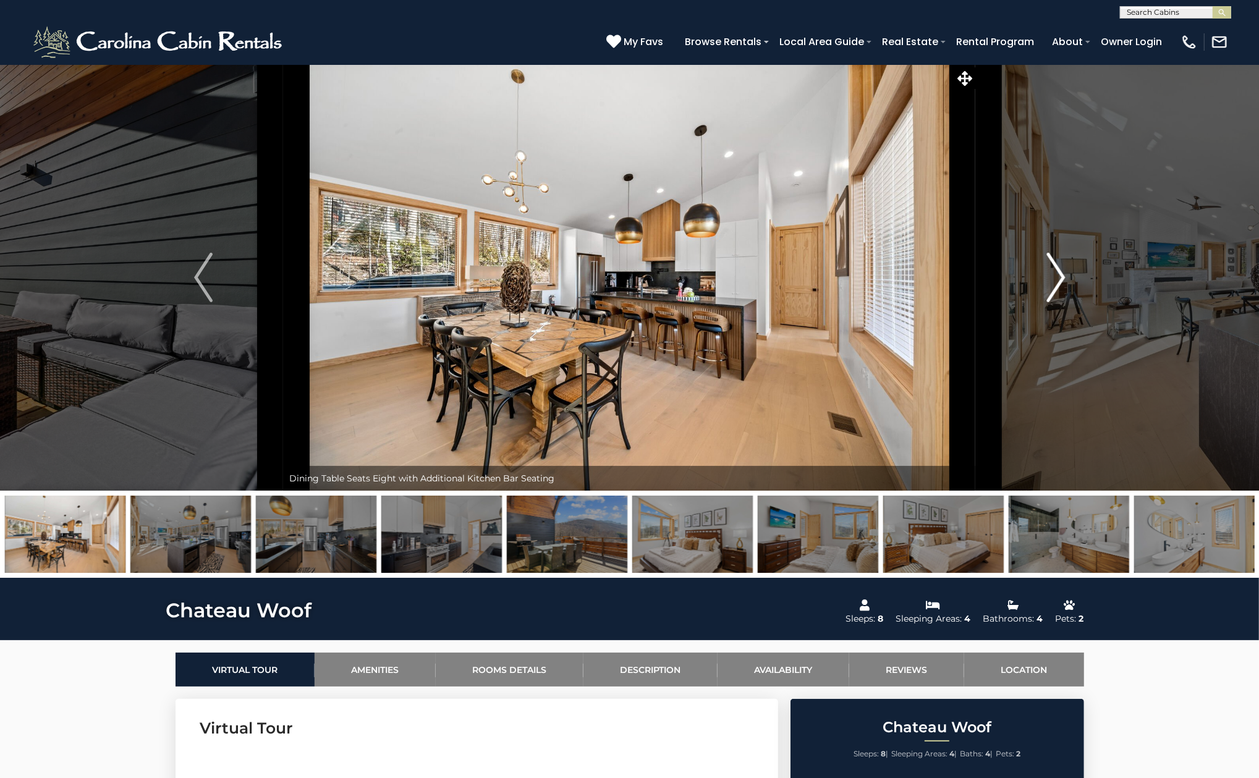
click at [1079, 274] on button "Next" at bounding box center [1056, 277] width 160 height 426
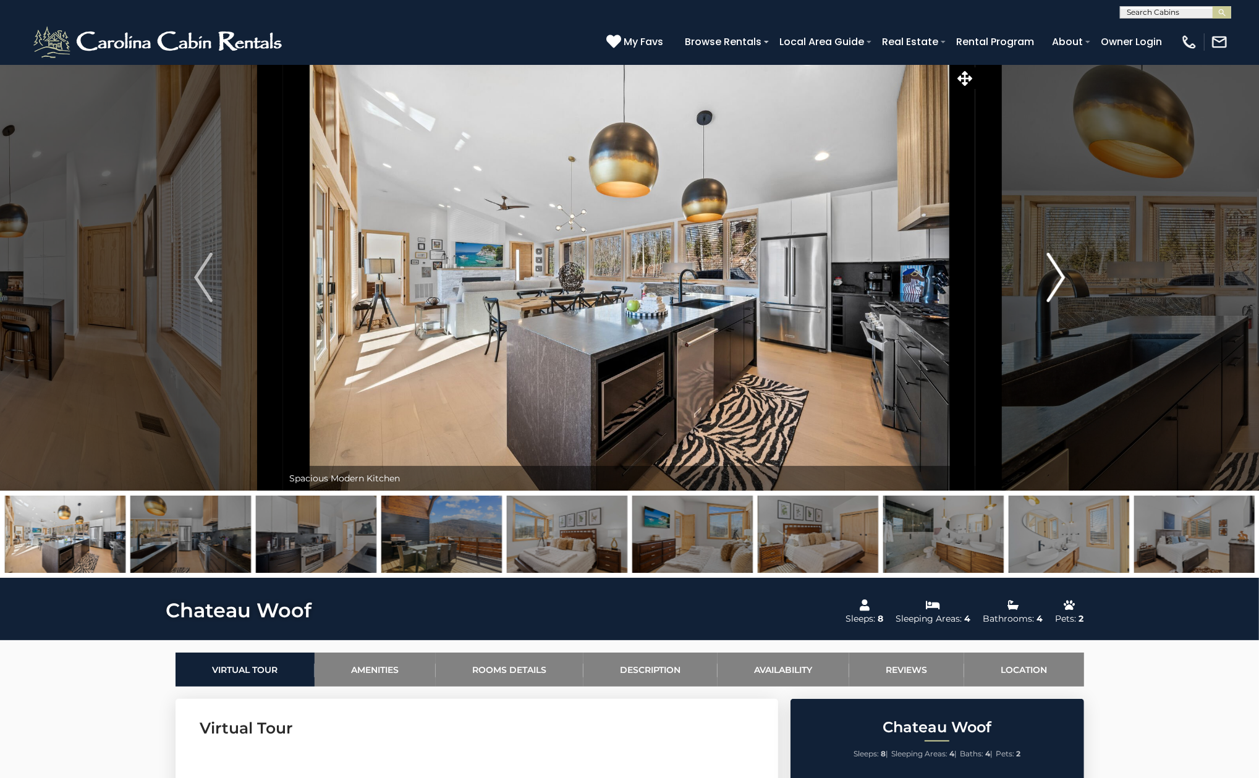
click at [1079, 274] on button "Next" at bounding box center [1056, 277] width 160 height 426
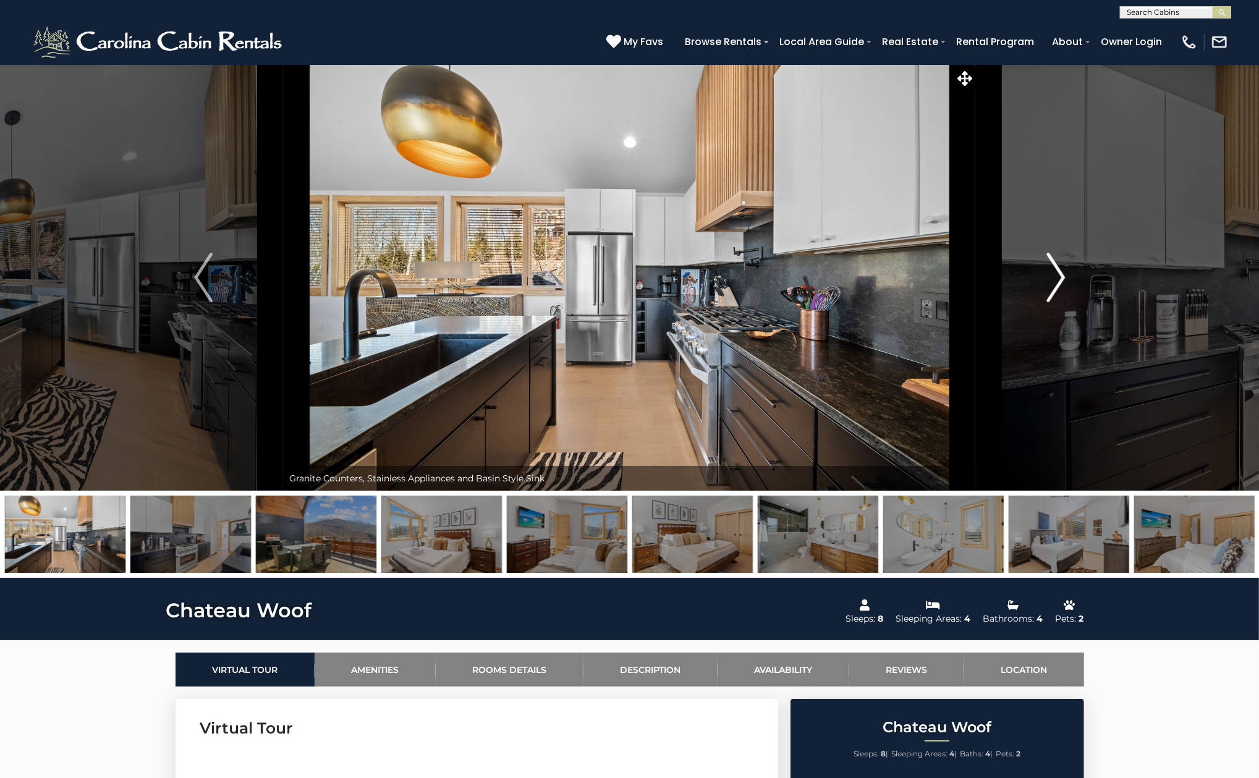
click at [1079, 274] on button "Next" at bounding box center [1056, 277] width 160 height 426
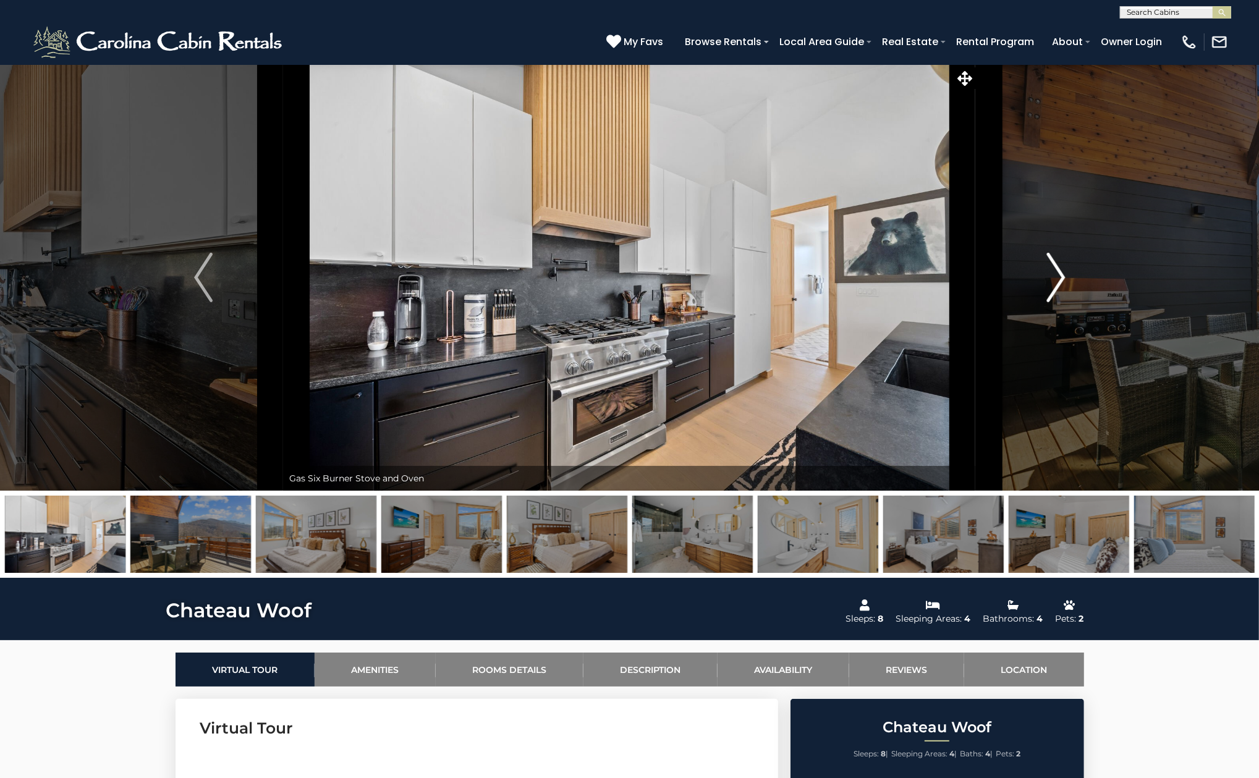
click at [1079, 274] on button "Next" at bounding box center [1056, 277] width 160 height 426
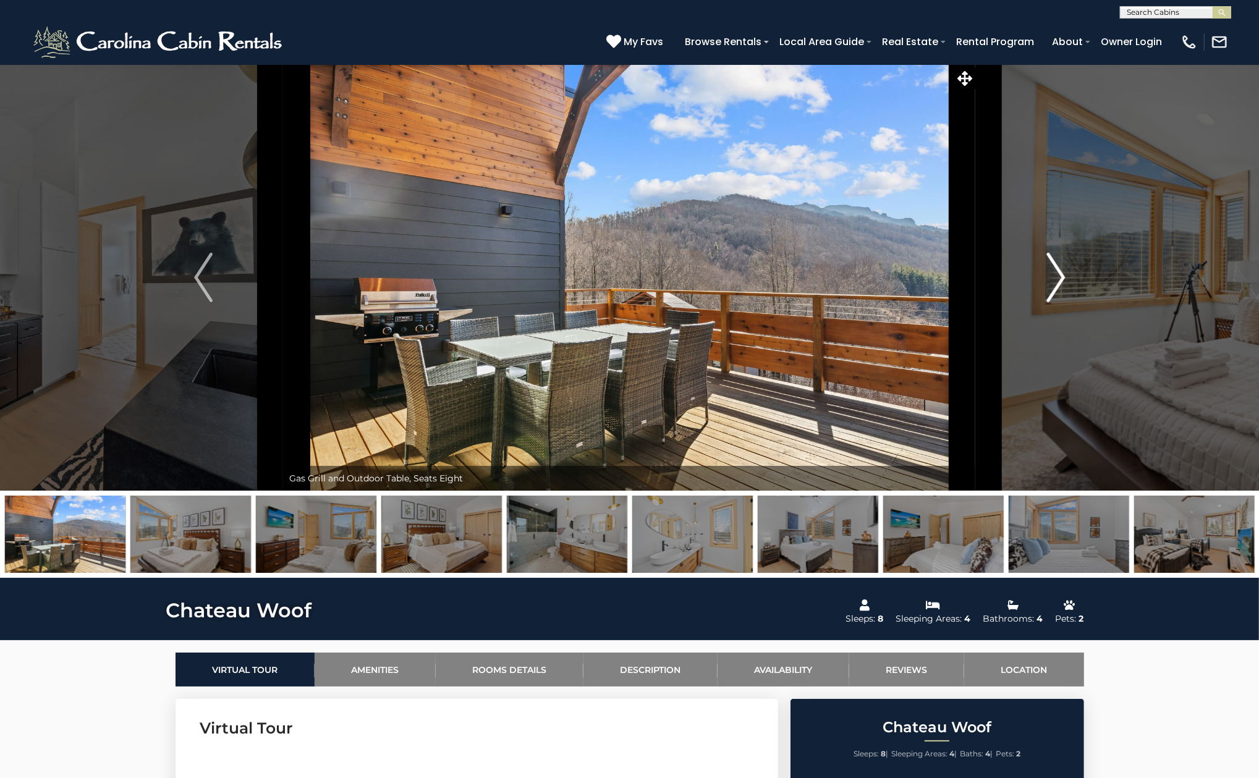
click at [1079, 274] on button "Next" at bounding box center [1056, 277] width 160 height 426
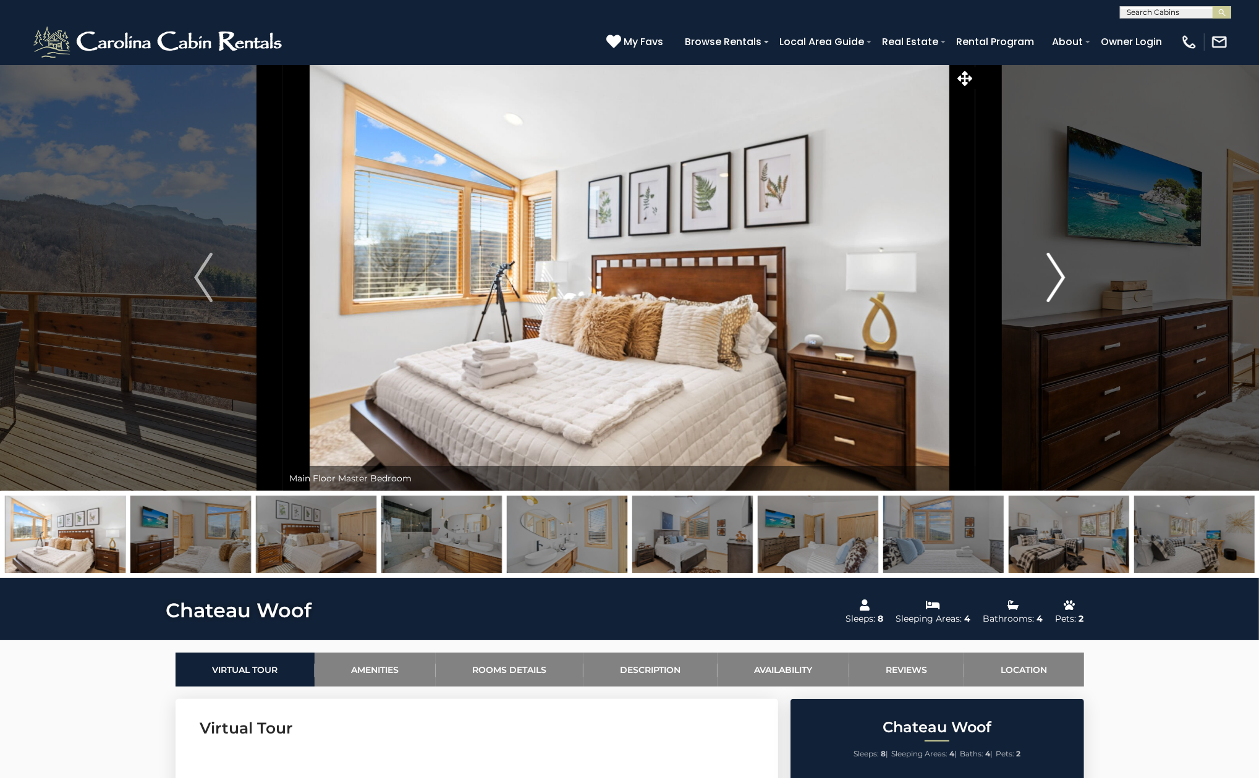
click at [1079, 274] on button "Next" at bounding box center [1056, 277] width 160 height 426
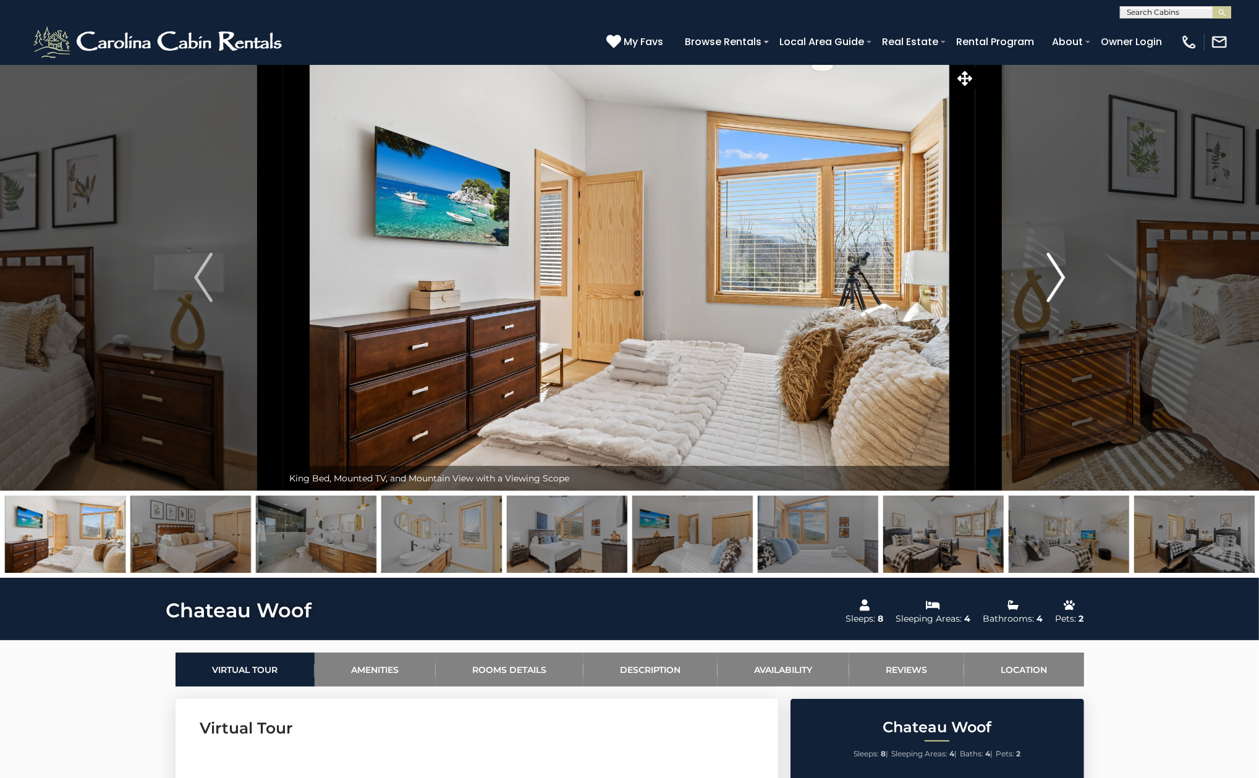
click at [1079, 274] on button "Next" at bounding box center [1056, 277] width 160 height 426
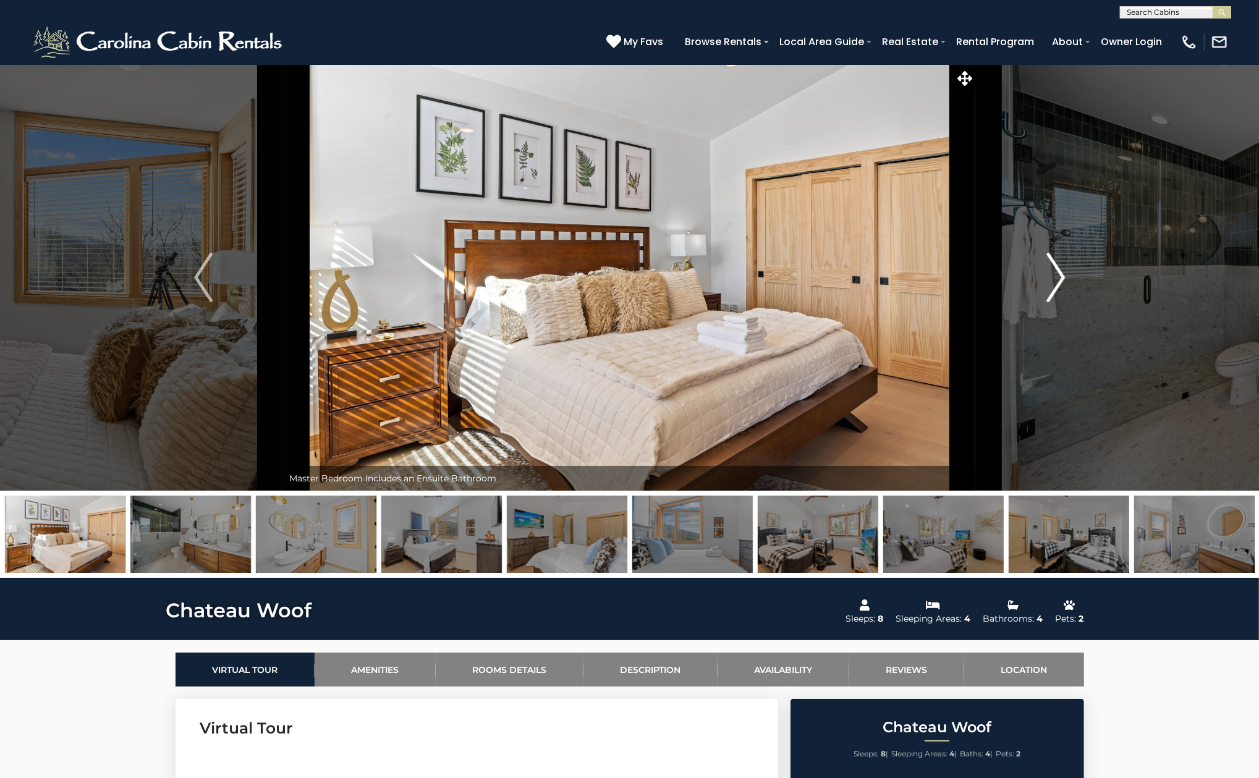
click at [1079, 274] on button "Next" at bounding box center [1056, 277] width 160 height 426
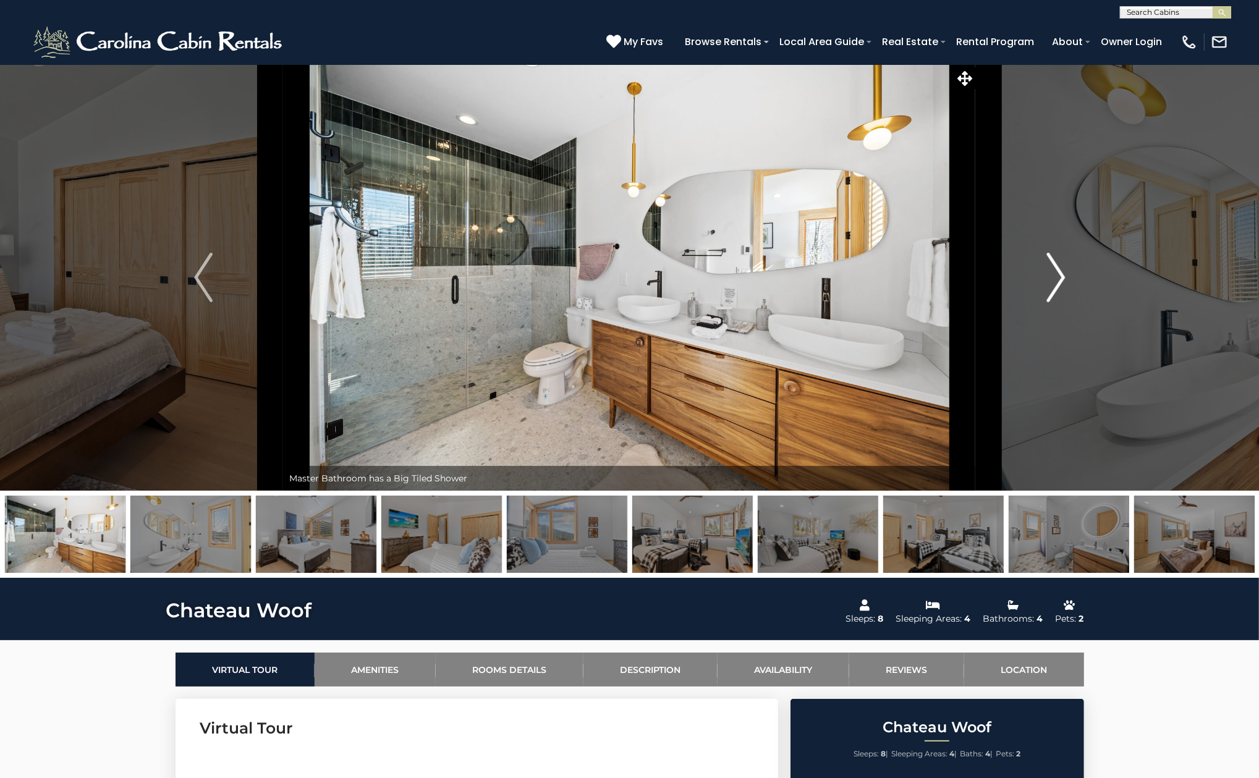
click at [1079, 274] on button "Next" at bounding box center [1056, 277] width 160 height 426
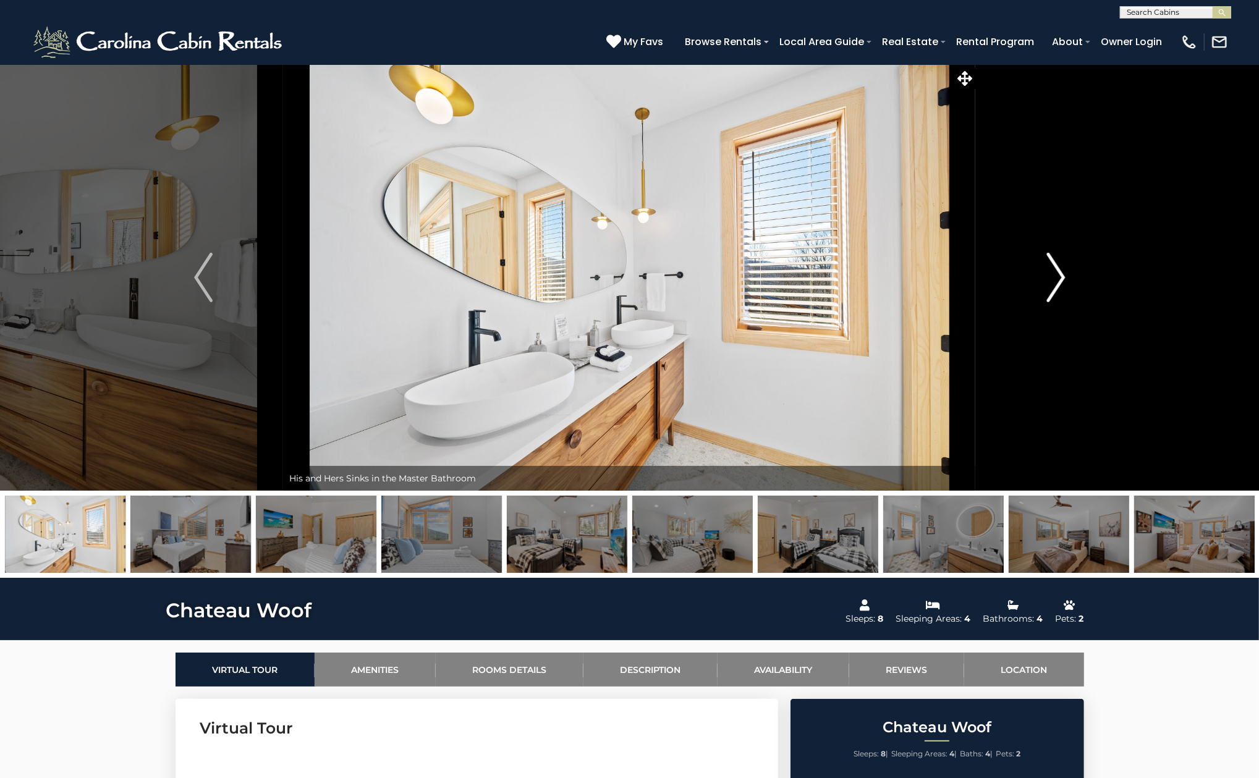
click at [1079, 274] on button "Next" at bounding box center [1056, 277] width 160 height 426
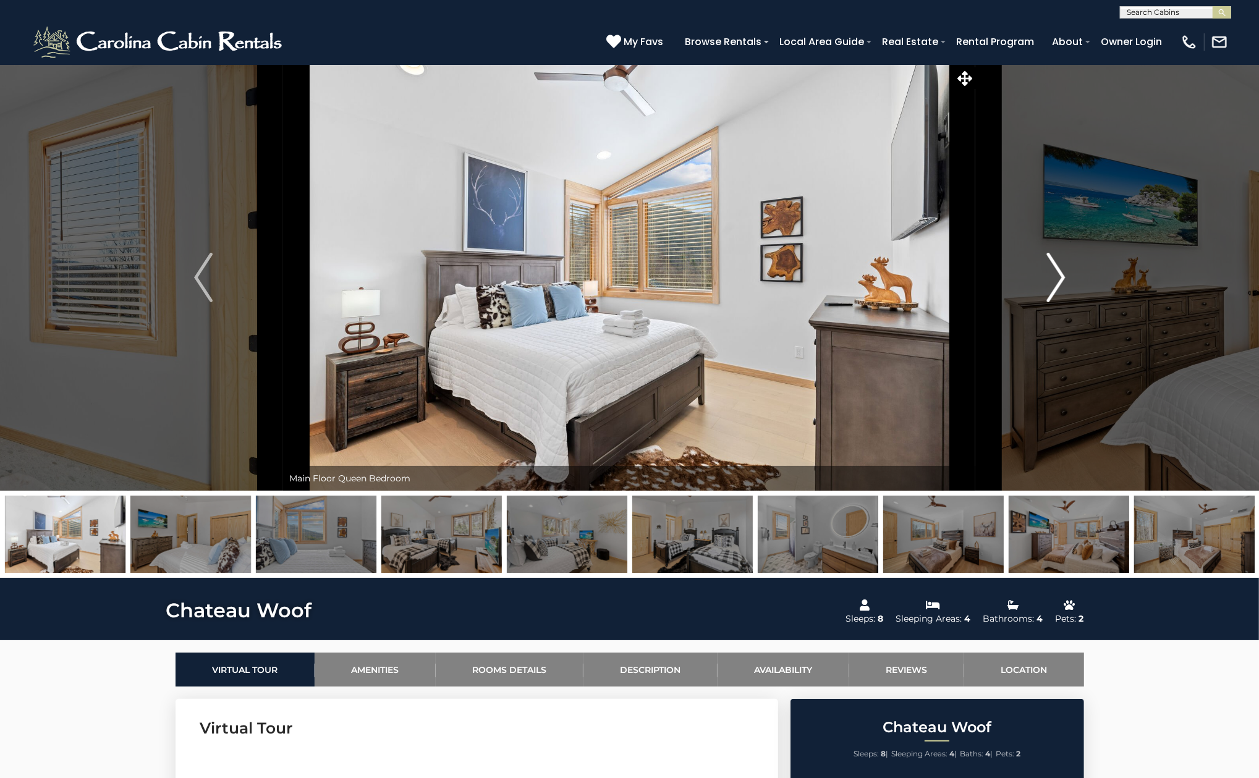
click at [1079, 274] on button "Next" at bounding box center [1056, 277] width 160 height 426
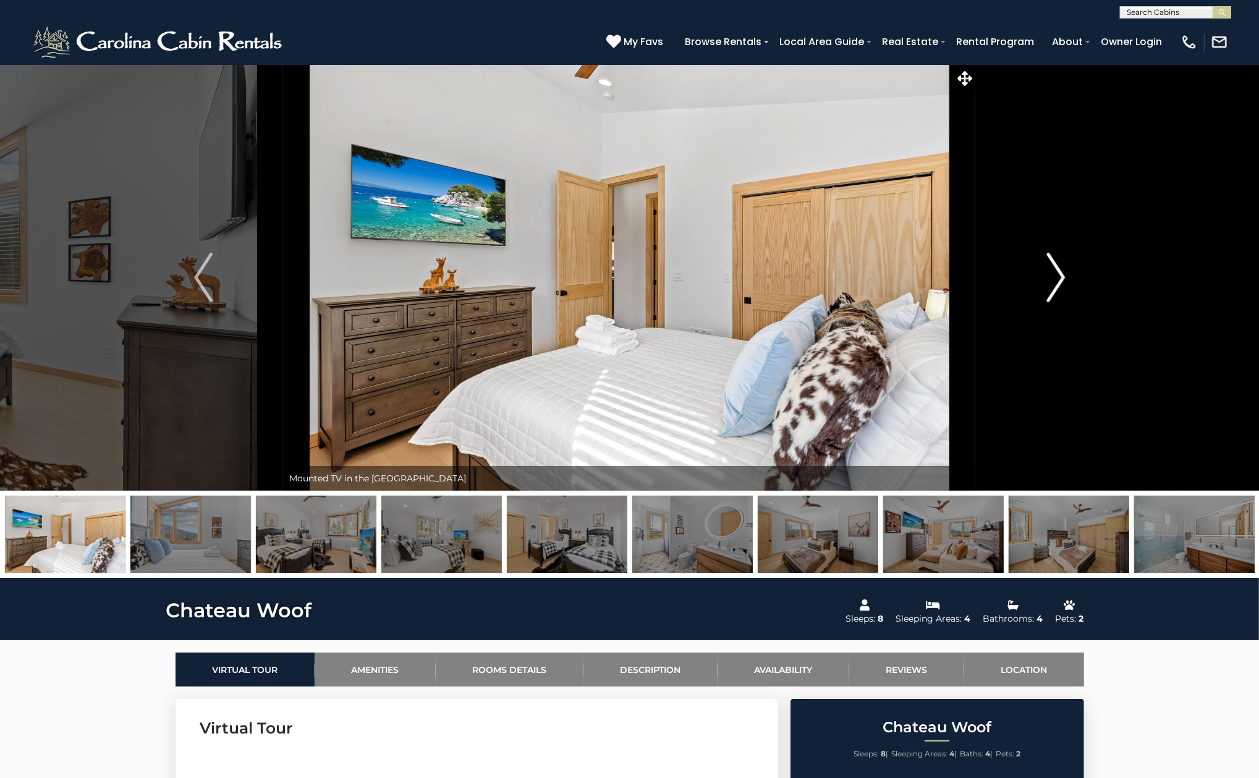
click at [1079, 274] on button "Next" at bounding box center [1056, 277] width 160 height 426
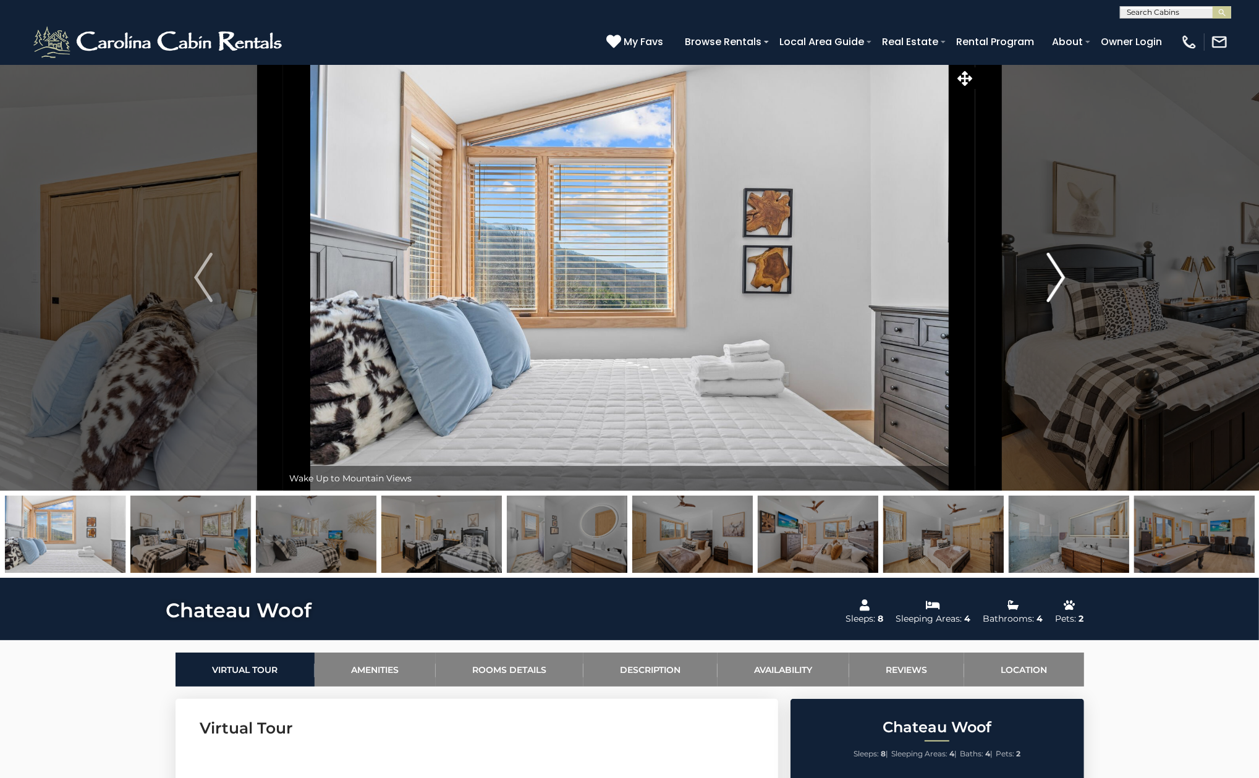
click at [1079, 274] on button "Next" at bounding box center [1056, 277] width 160 height 426
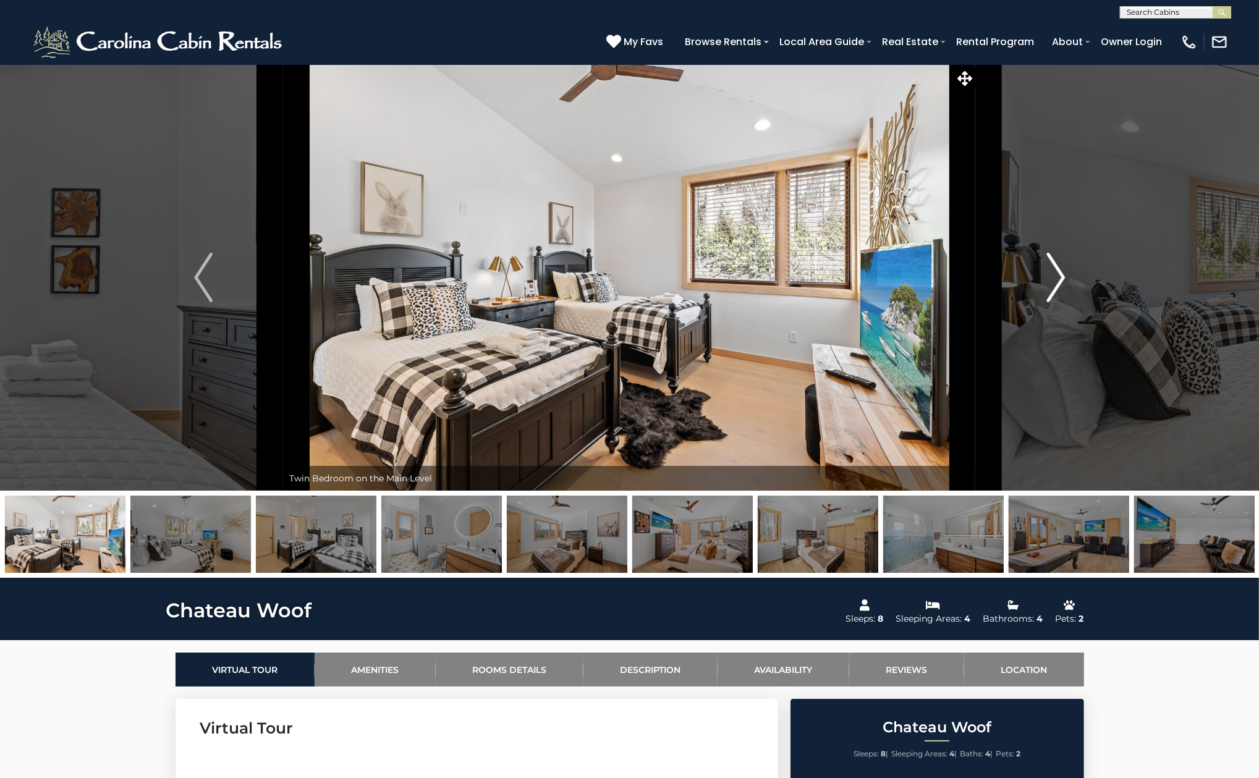
click at [1079, 274] on button "Next" at bounding box center [1056, 277] width 160 height 426
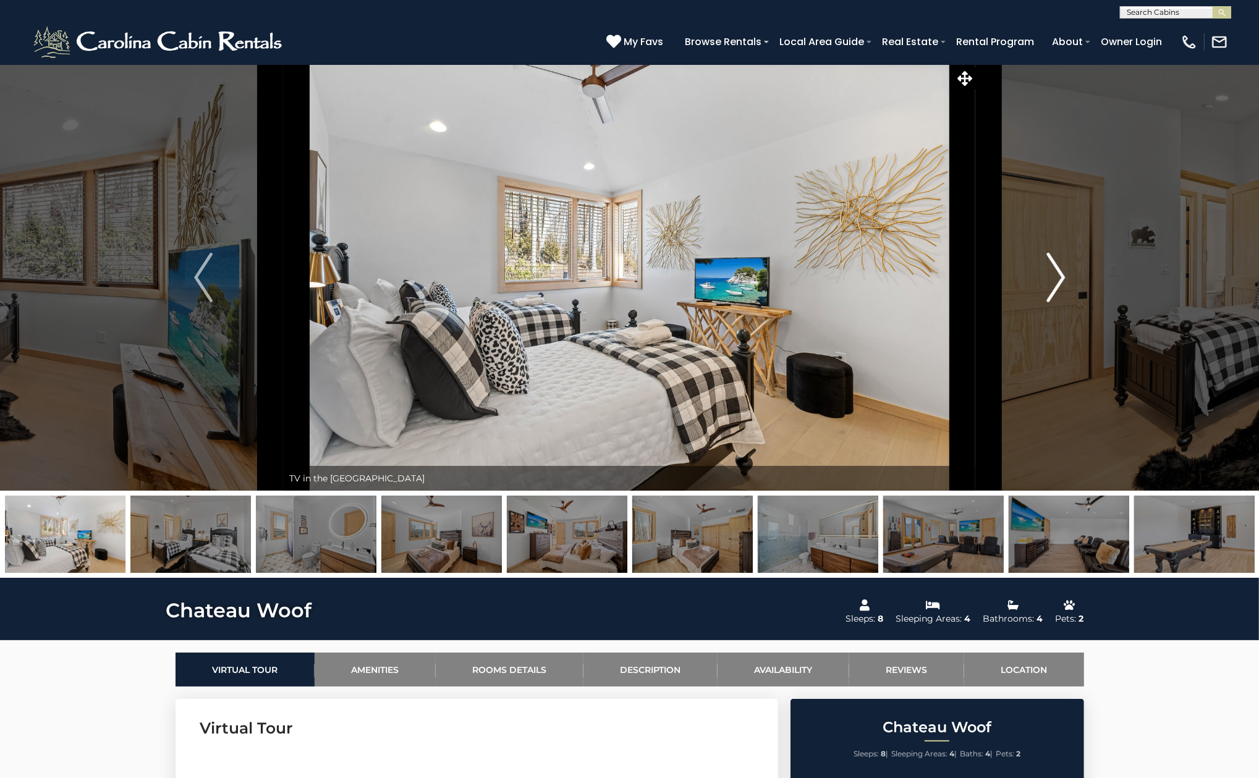
click at [1079, 274] on button "Next" at bounding box center [1056, 277] width 160 height 426
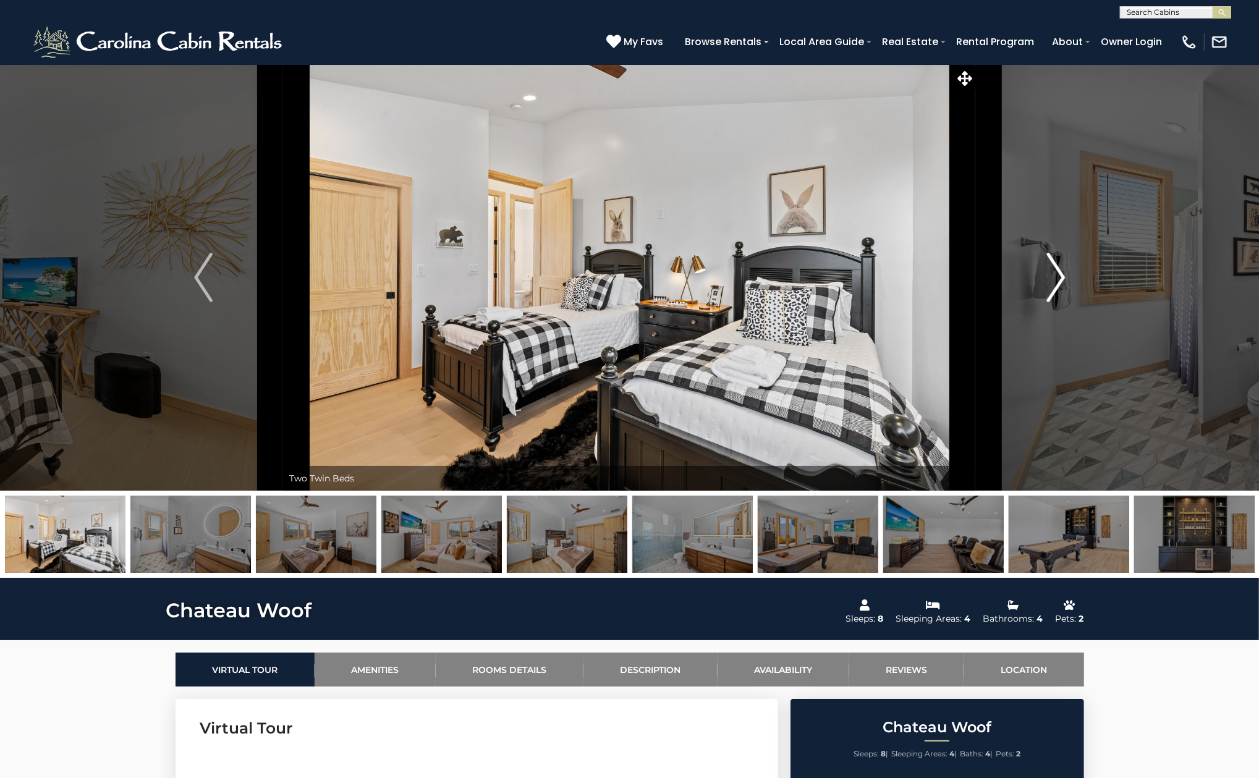
click at [1079, 274] on button "Next" at bounding box center [1056, 277] width 160 height 426
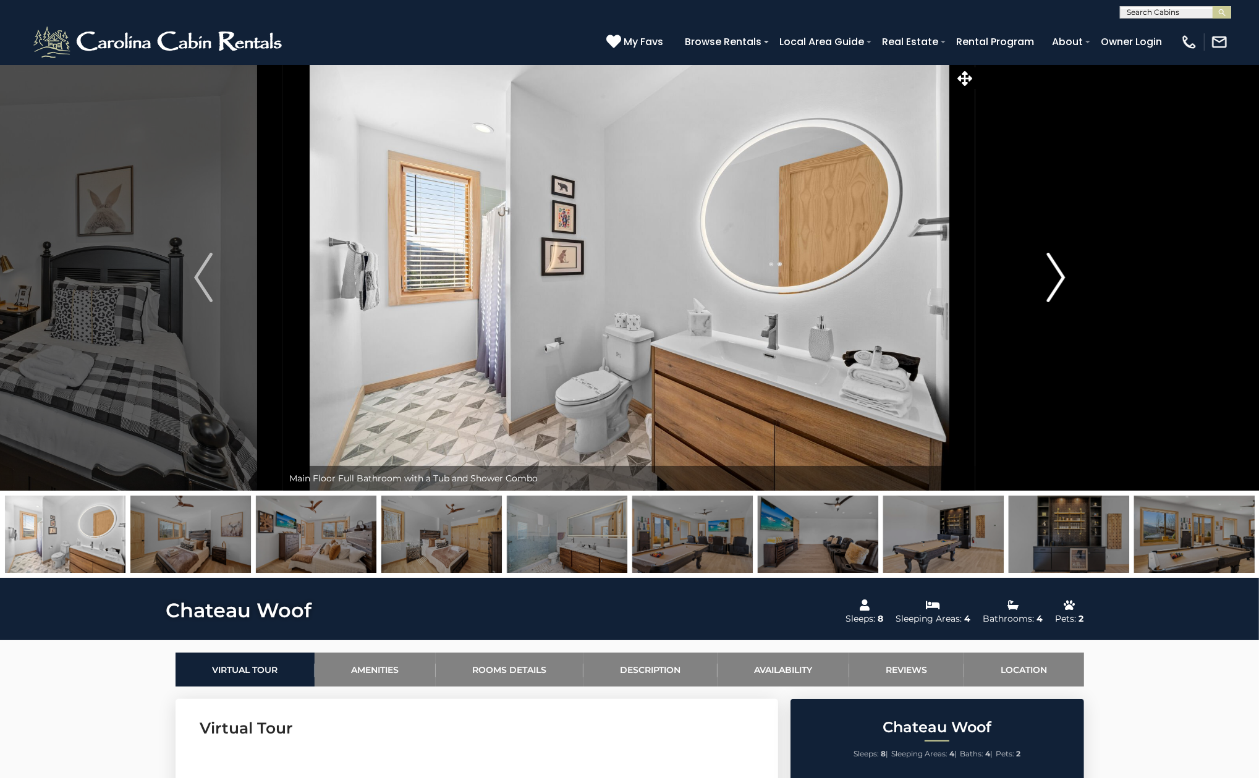
click at [1079, 274] on button "Next" at bounding box center [1056, 277] width 160 height 426
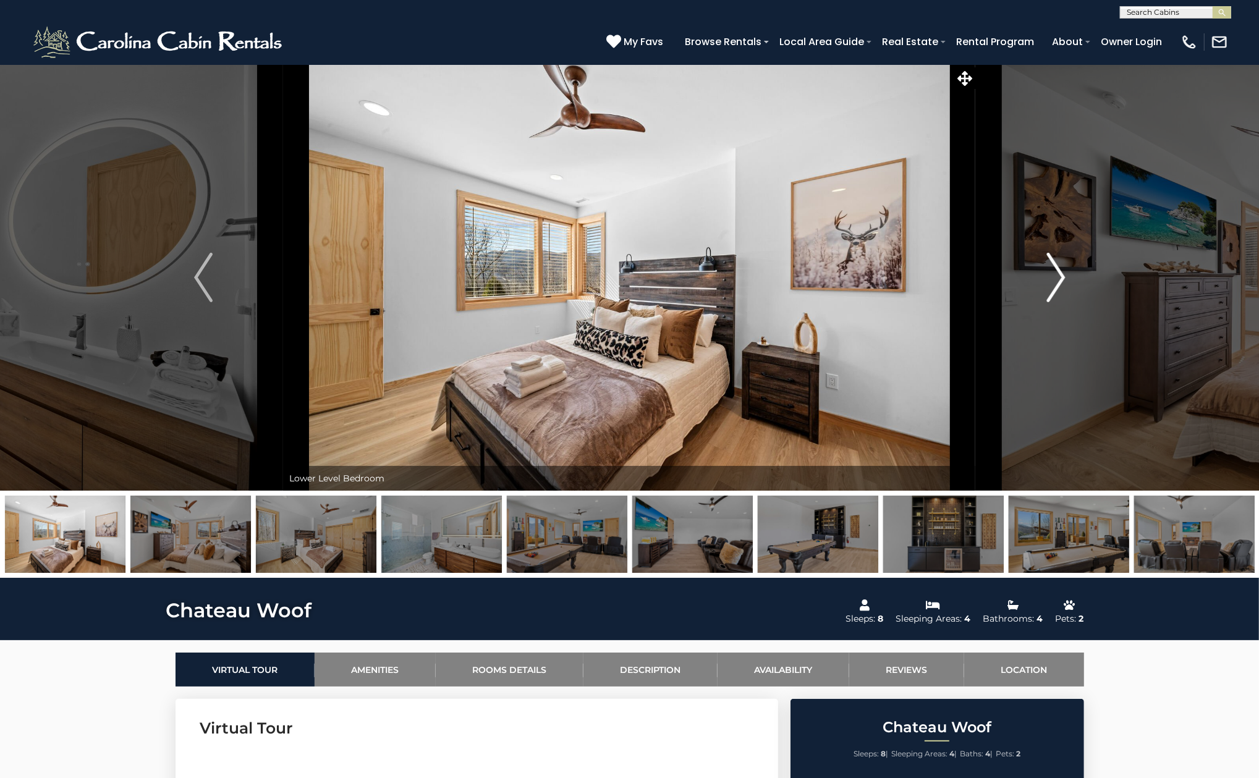
click at [1079, 274] on button "Next" at bounding box center [1056, 277] width 160 height 426
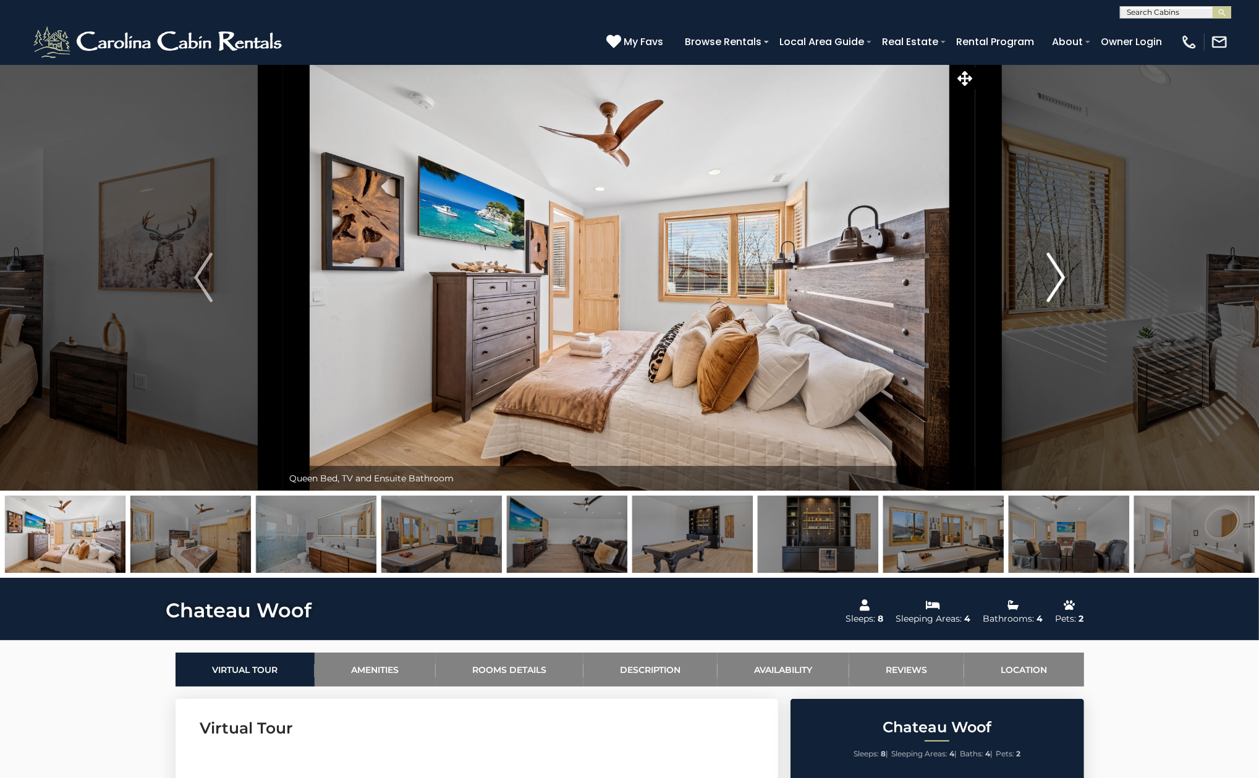
click at [1079, 274] on button "Next" at bounding box center [1056, 277] width 160 height 426
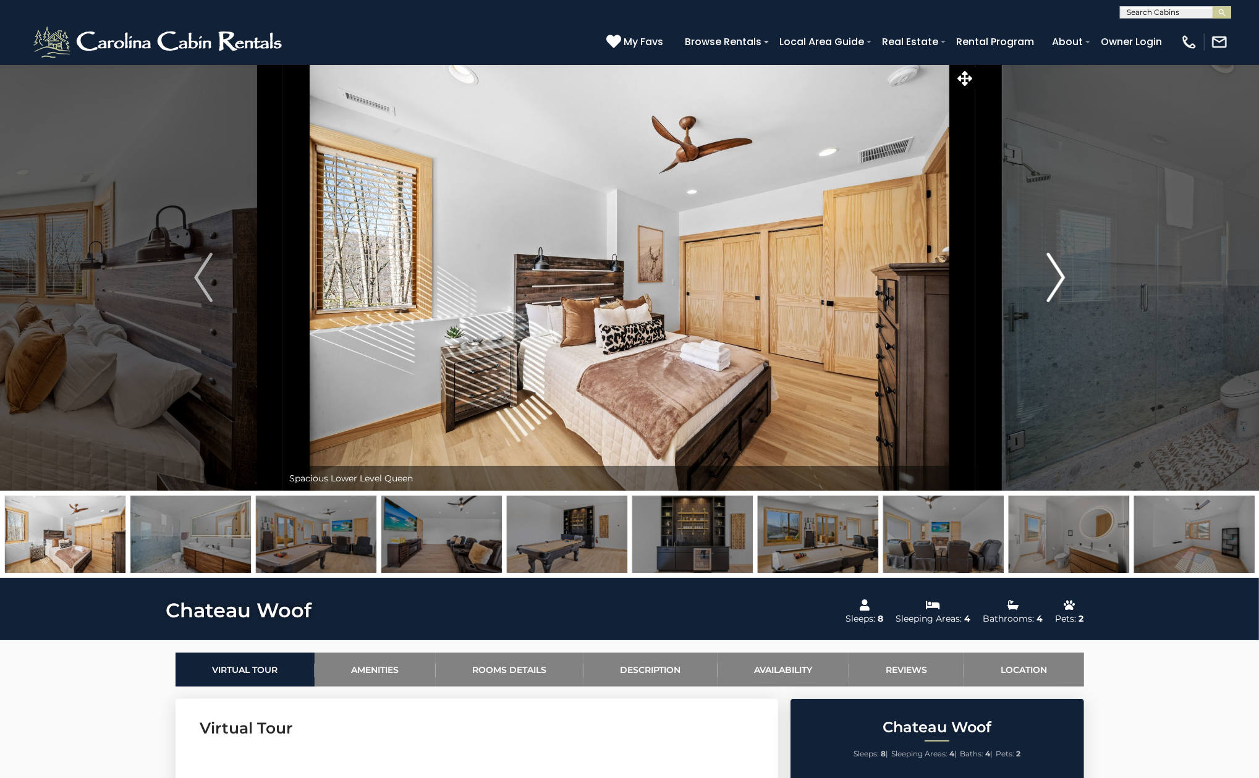
click at [1079, 274] on button "Next" at bounding box center [1056, 277] width 160 height 426
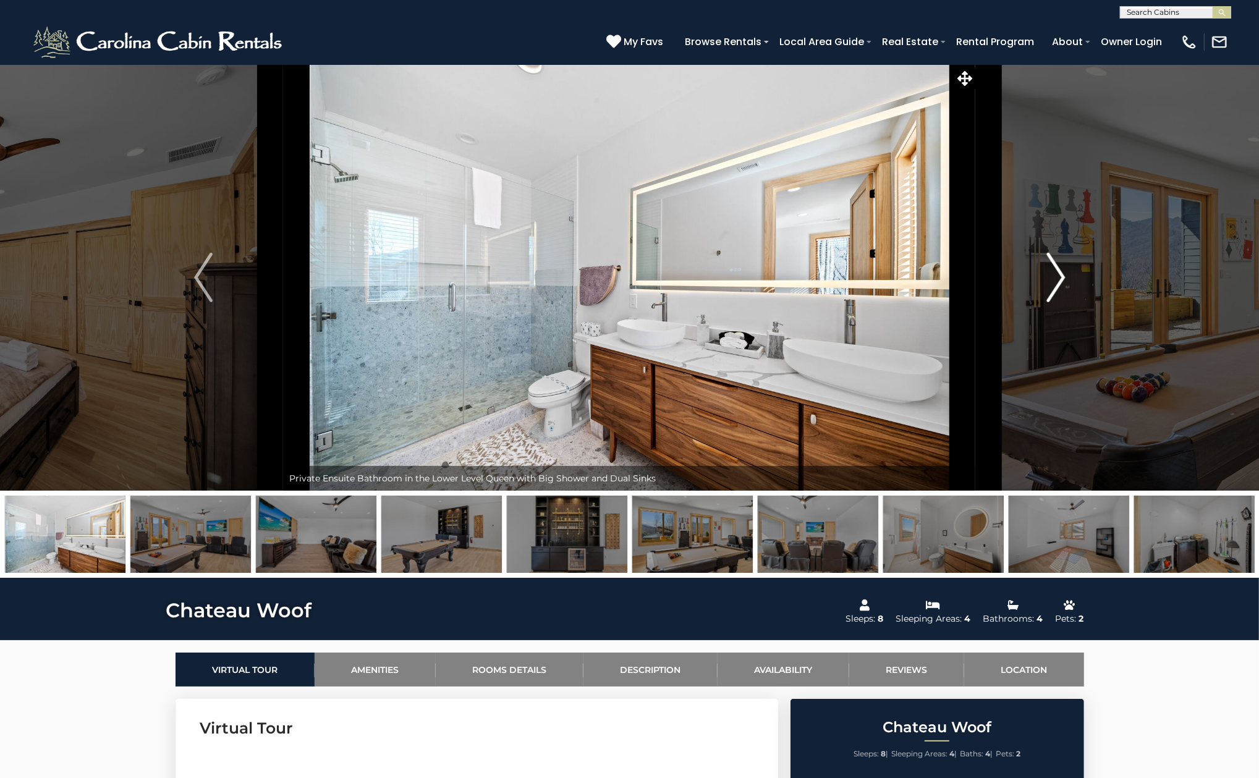
click at [1079, 274] on button "Next" at bounding box center [1056, 277] width 160 height 426
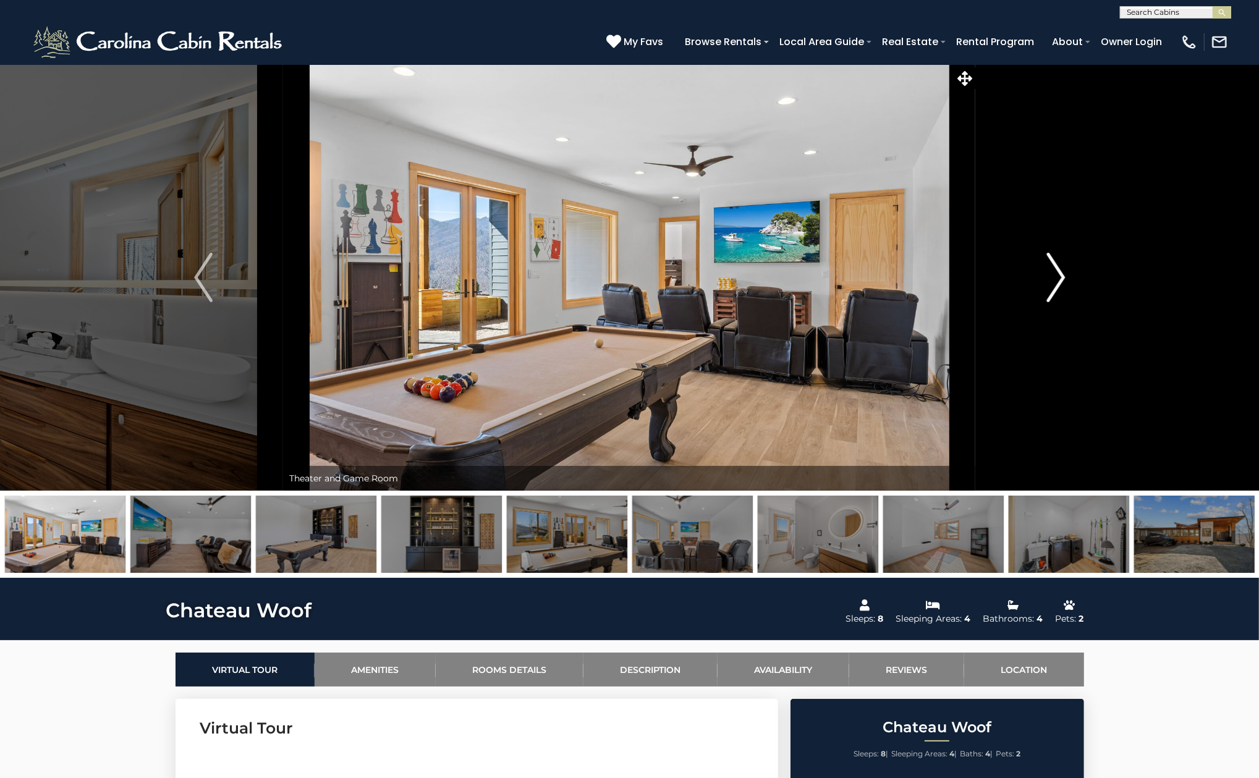
click at [1079, 274] on button "Next" at bounding box center [1056, 277] width 160 height 426
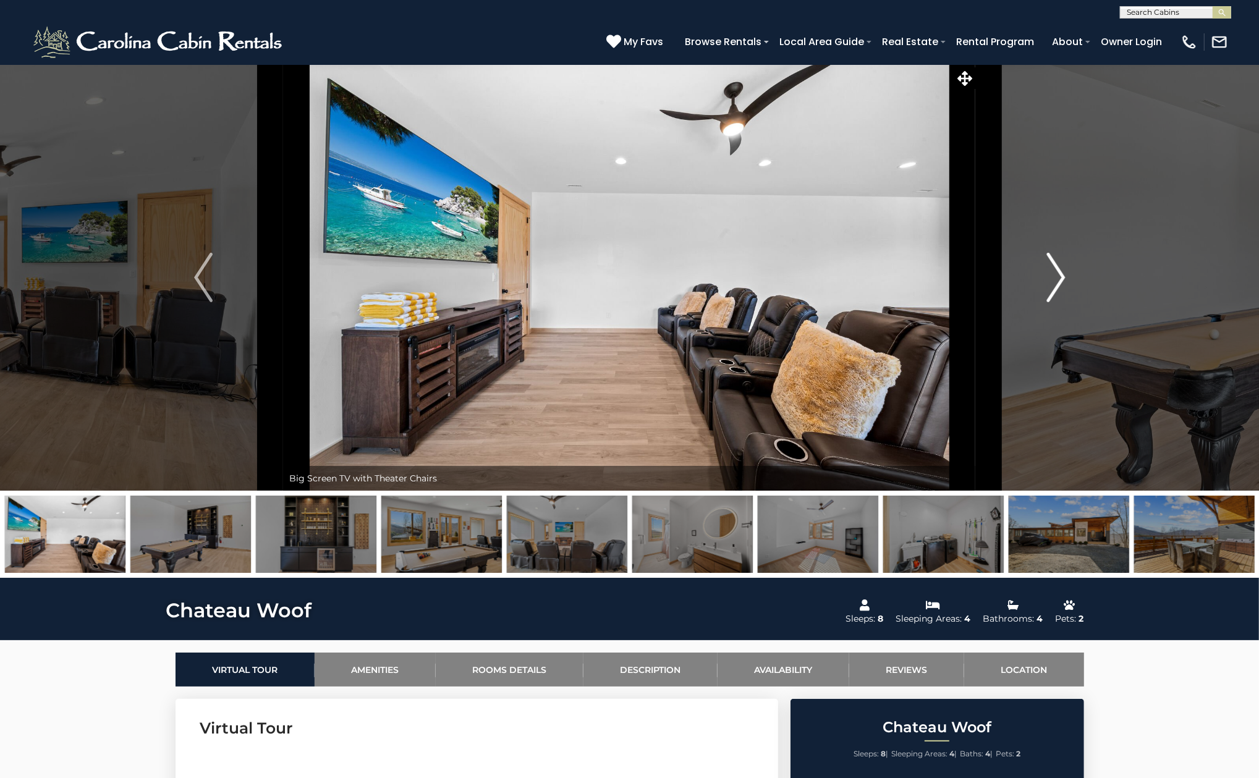
click at [1079, 274] on button "Next" at bounding box center [1056, 277] width 160 height 426
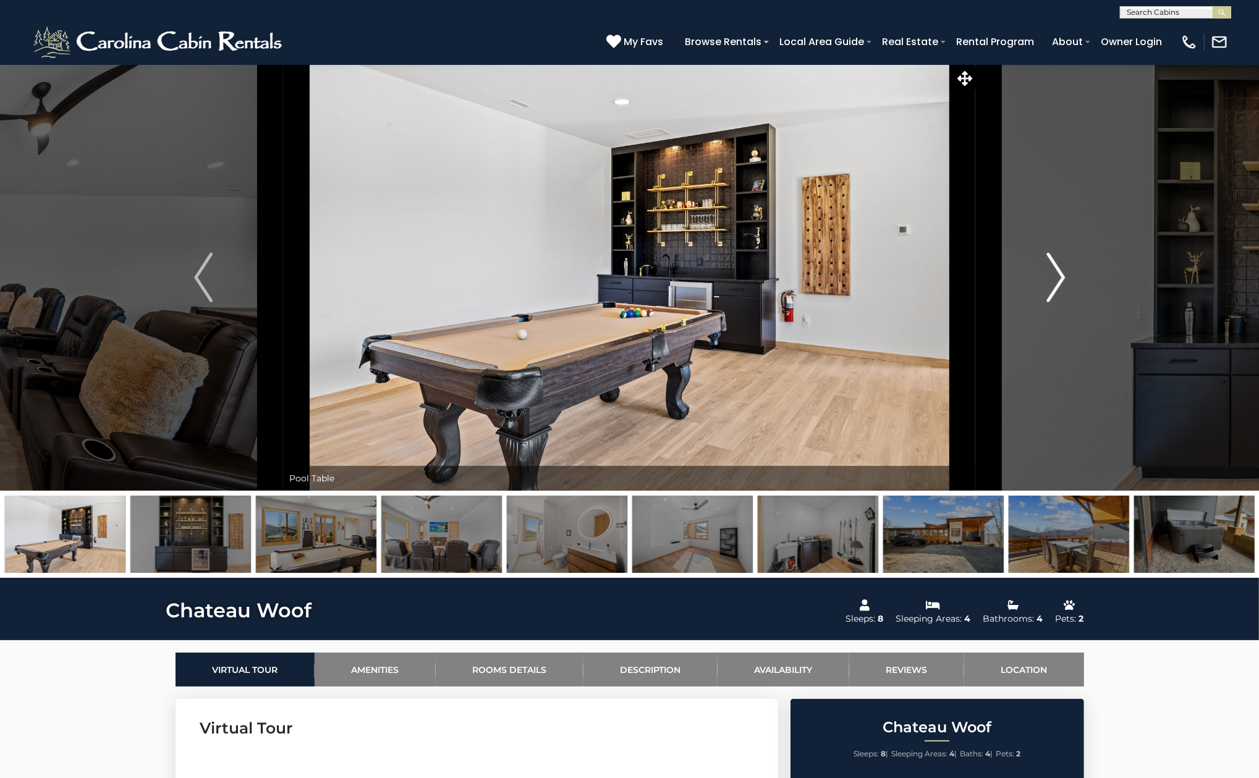
click at [1079, 274] on button "Next" at bounding box center [1056, 277] width 160 height 426
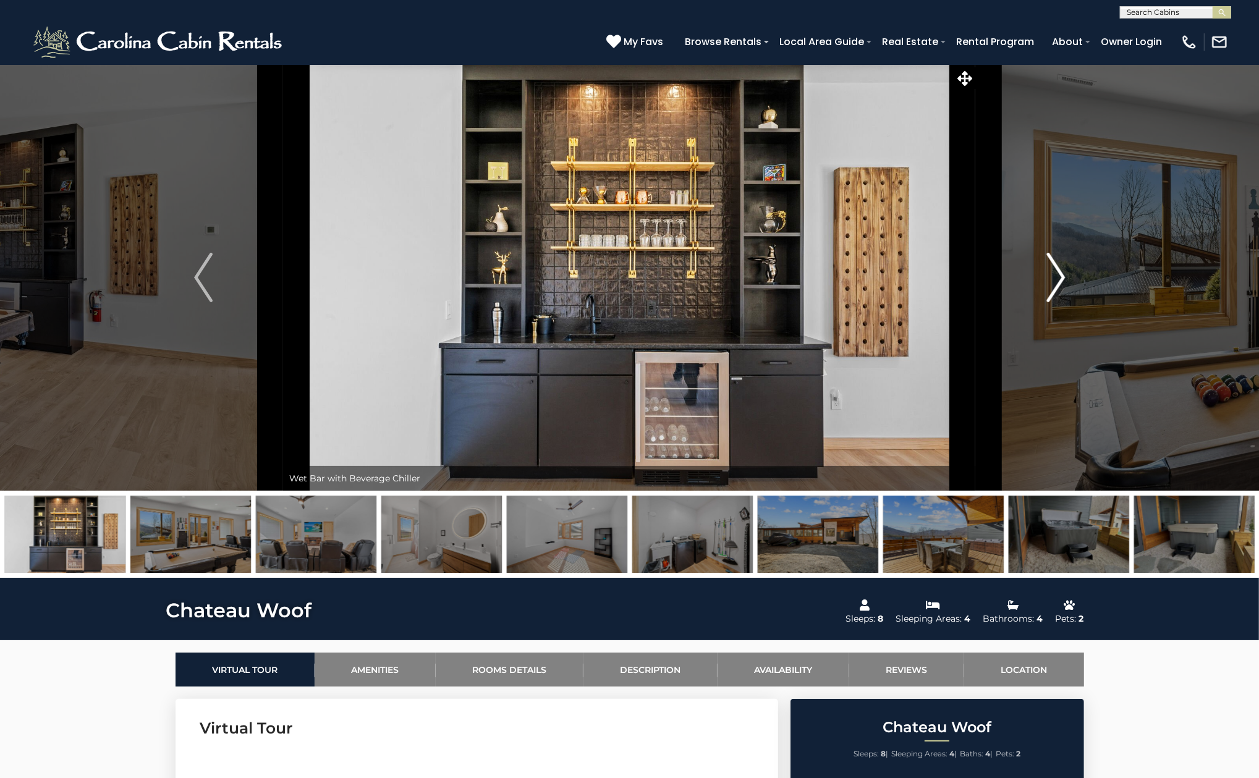
click at [1079, 274] on button "Next" at bounding box center [1056, 277] width 160 height 426
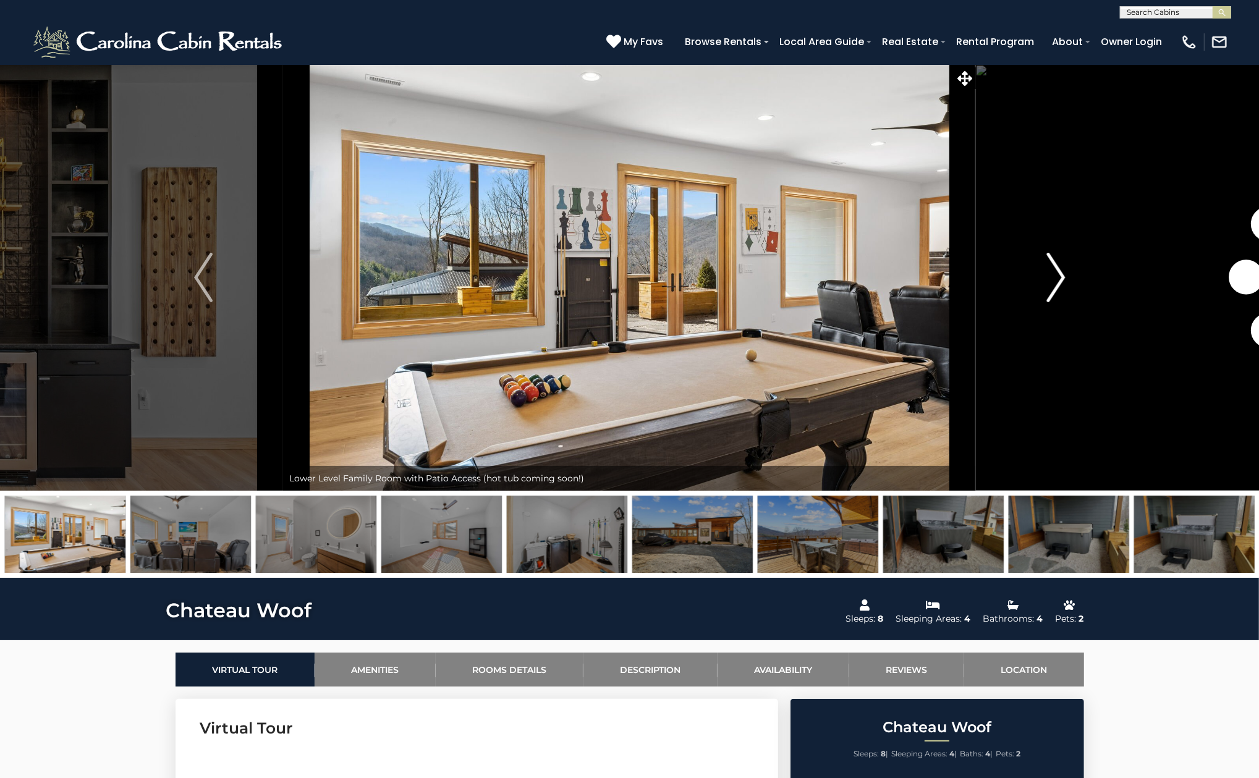
click at [1079, 274] on button "Next" at bounding box center [1056, 277] width 160 height 426
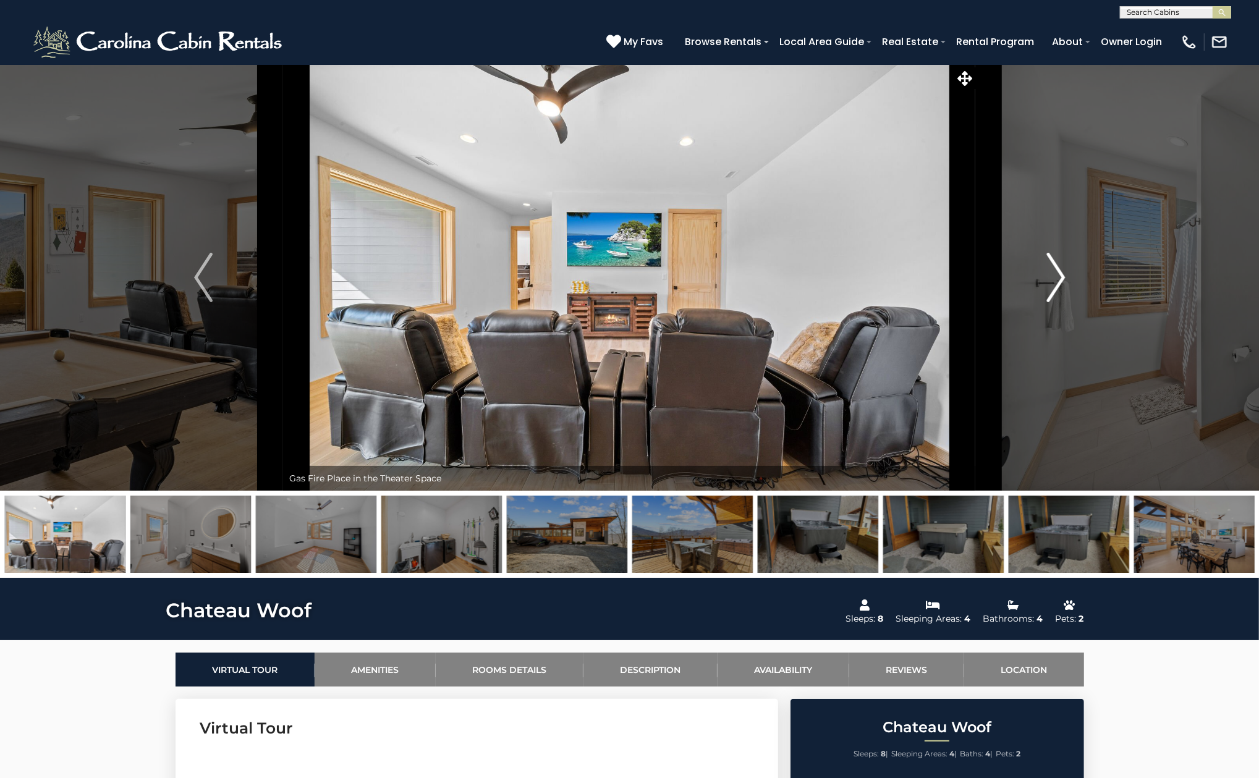
click at [1079, 274] on button "Next" at bounding box center [1056, 277] width 160 height 426
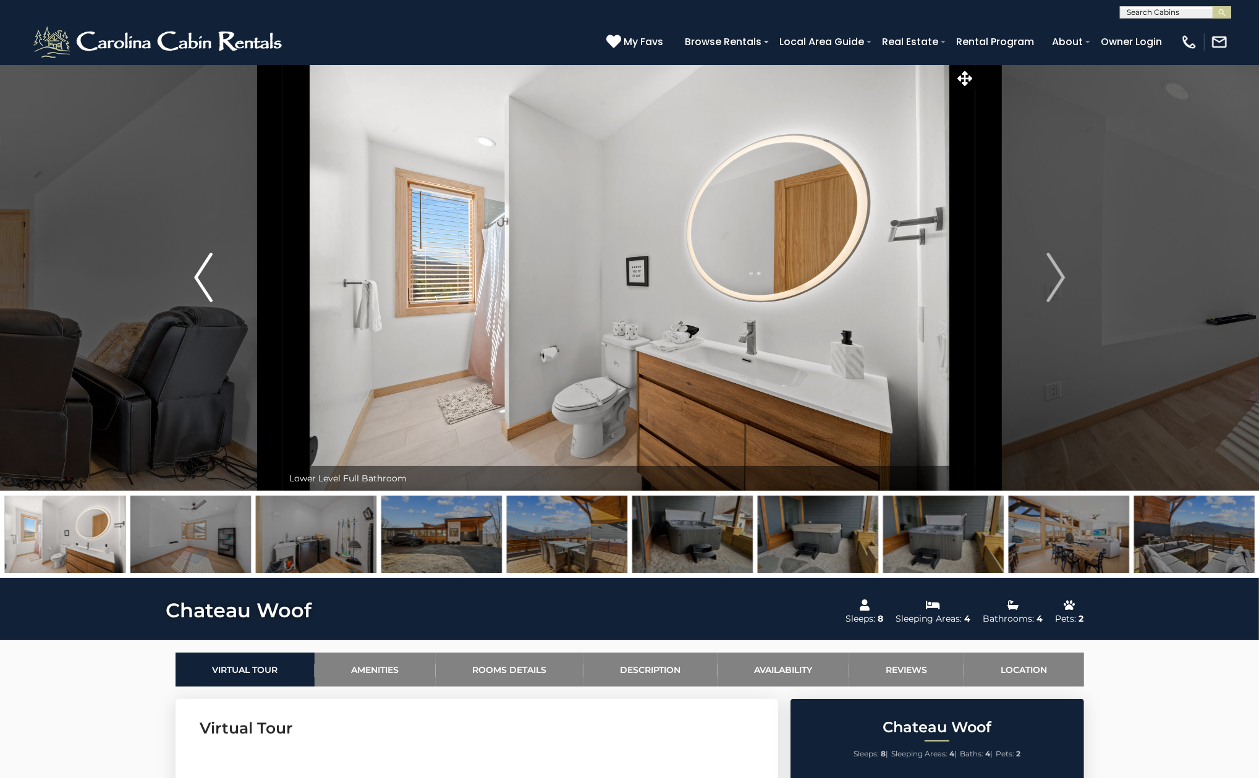
click at [192, 275] on button "Previous" at bounding box center [204, 277] width 160 height 426
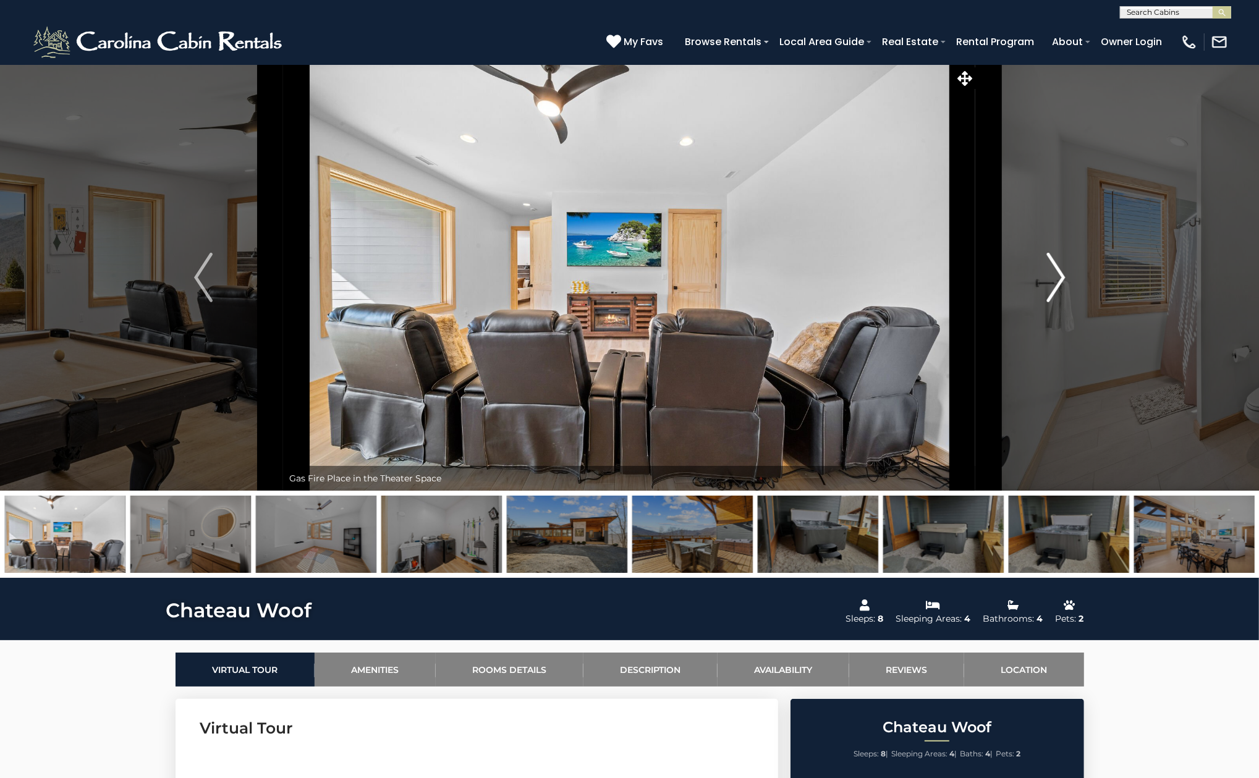
click at [1061, 268] on img "Next" at bounding box center [1055, 277] width 19 height 49
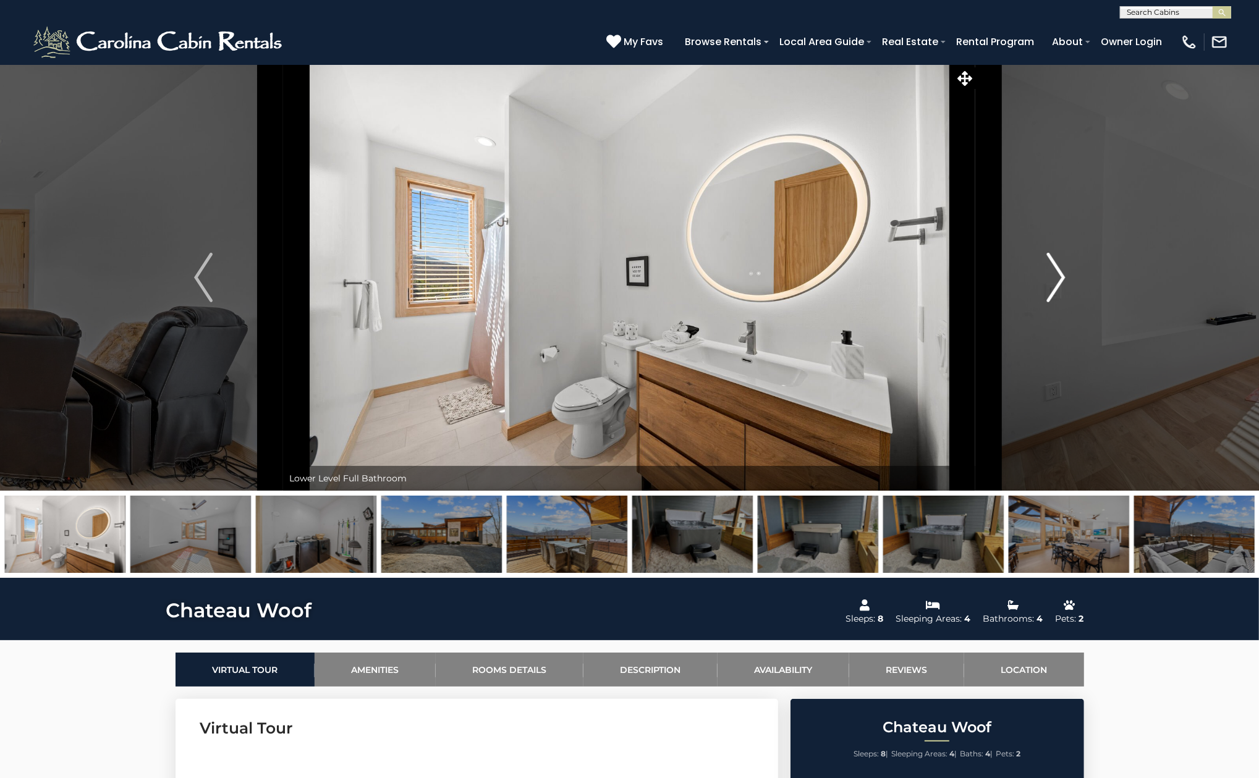
click at [1061, 268] on img "Next" at bounding box center [1055, 277] width 19 height 49
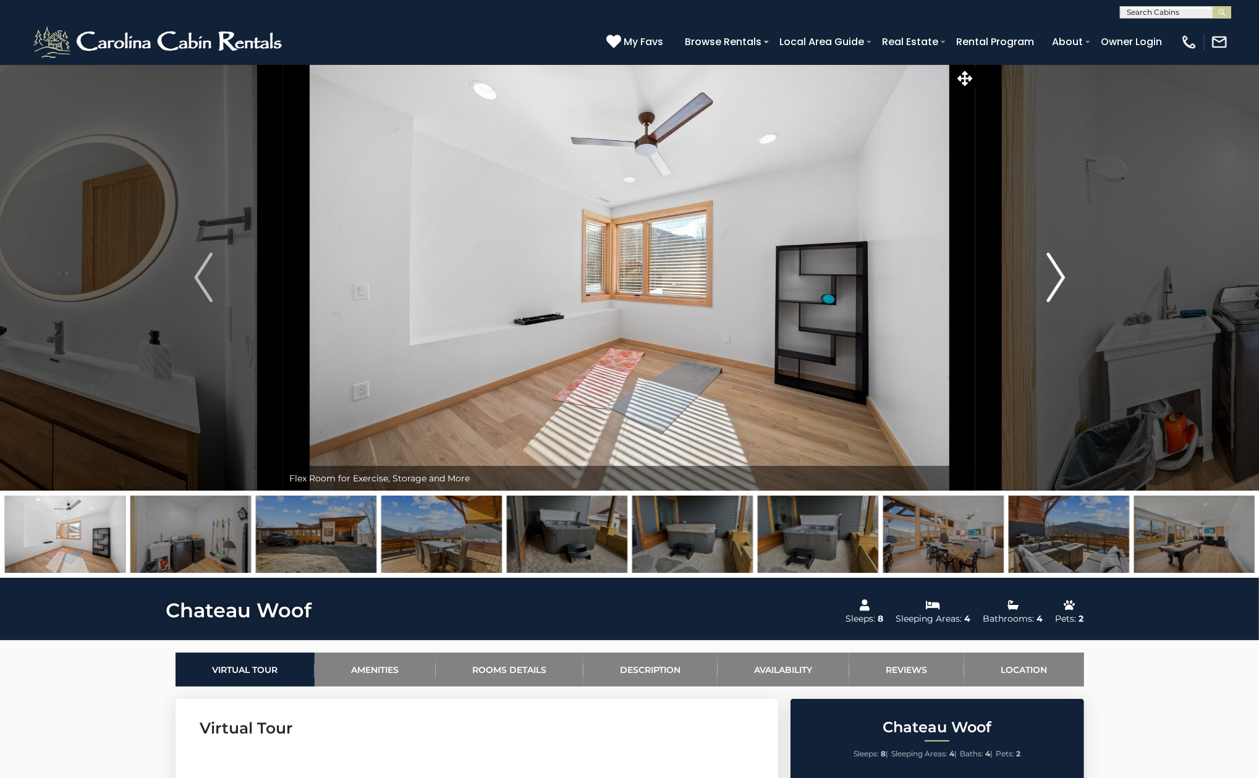
click at [1061, 268] on img "Next" at bounding box center [1055, 277] width 19 height 49
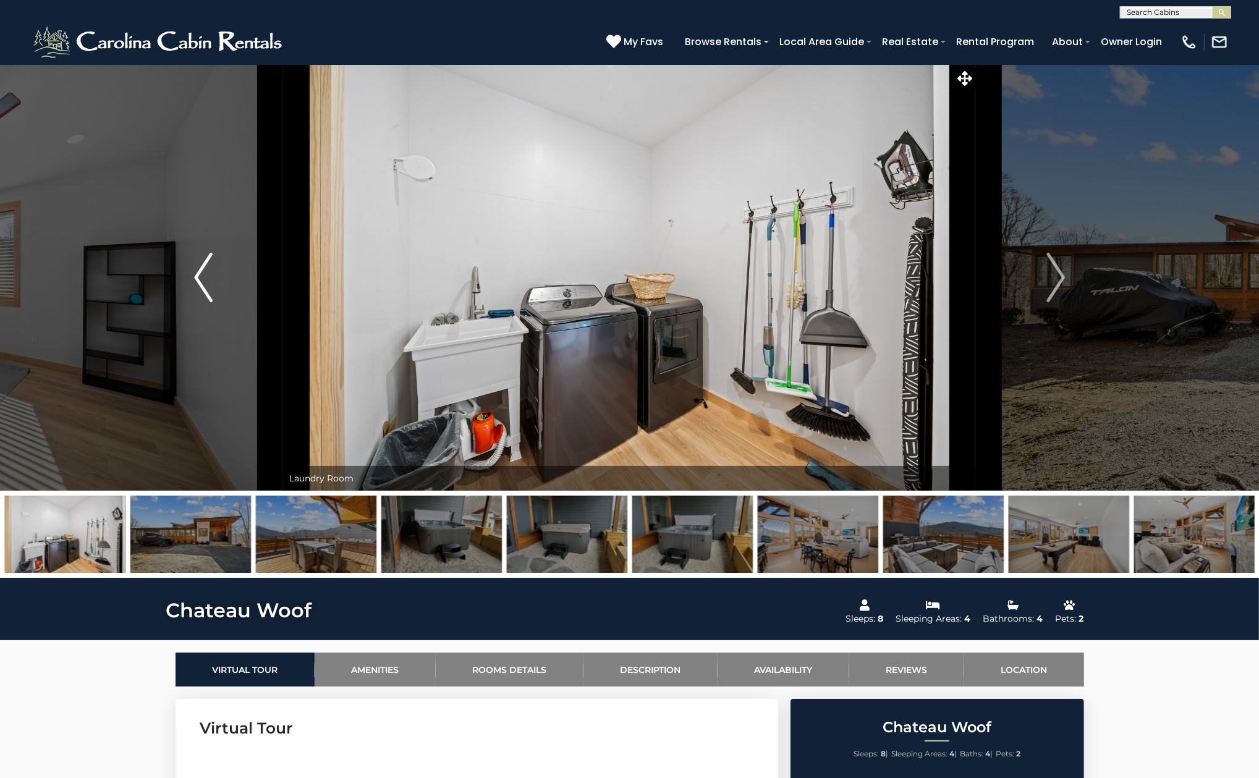
click at [192, 300] on button "Previous" at bounding box center [204, 277] width 160 height 426
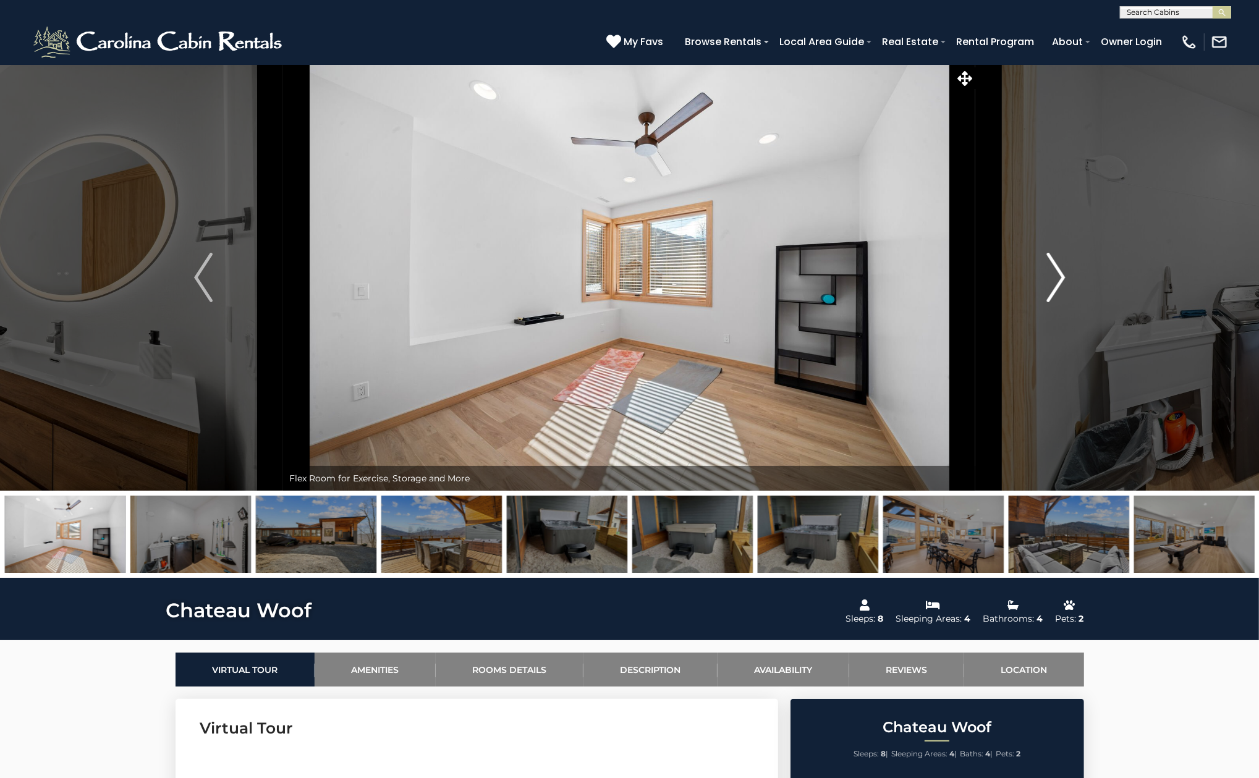
click at [1054, 289] on img "Next" at bounding box center [1055, 277] width 19 height 49
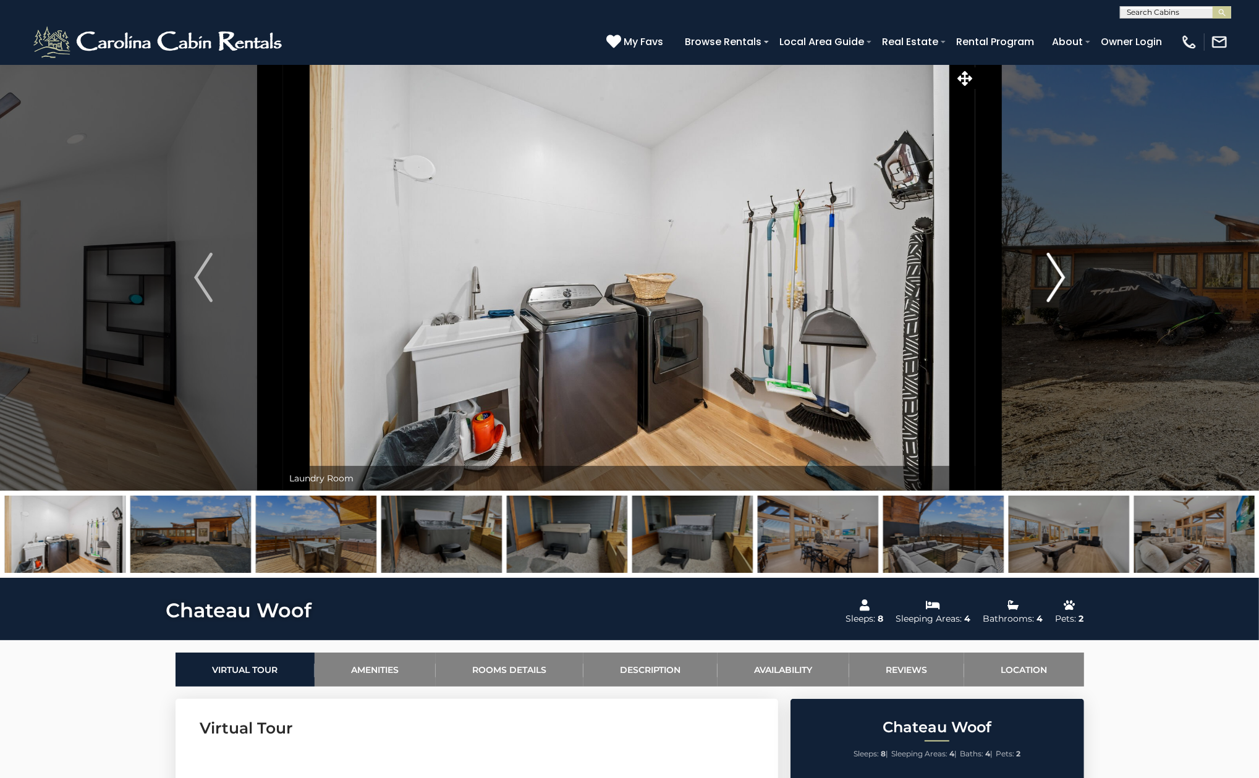
click at [1054, 289] on img "Next" at bounding box center [1055, 277] width 19 height 49
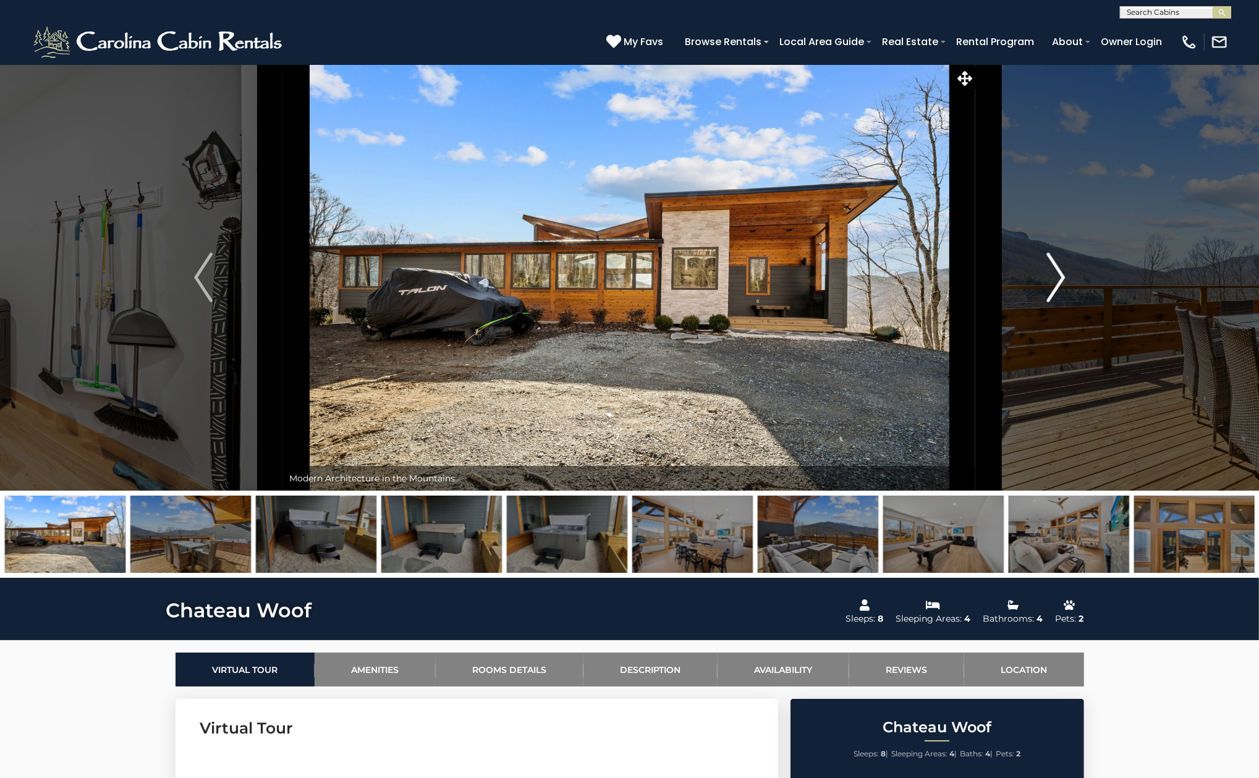
click at [1054, 289] on img "Next" at bounding box center [1055, 277] width 19 height 49
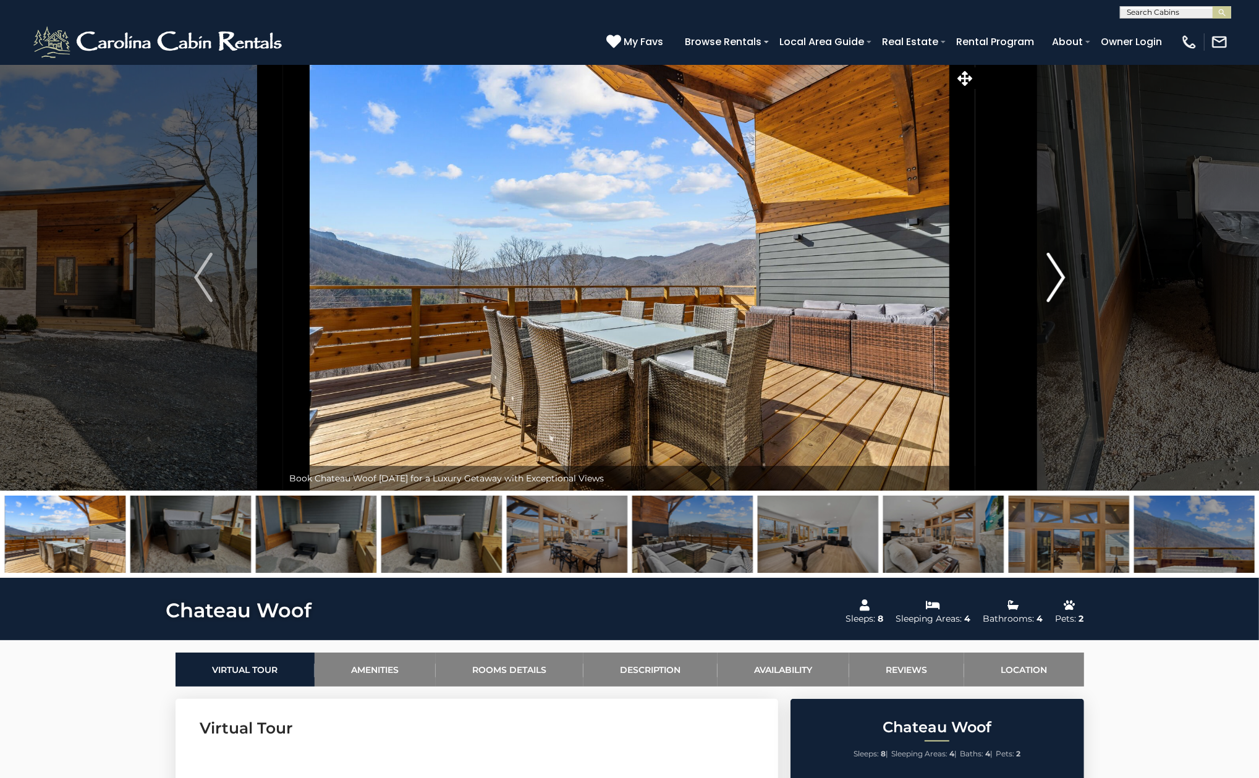
click at [1054, 289] on img "Next" at bounding box center [1055, 277] width 19 height 49
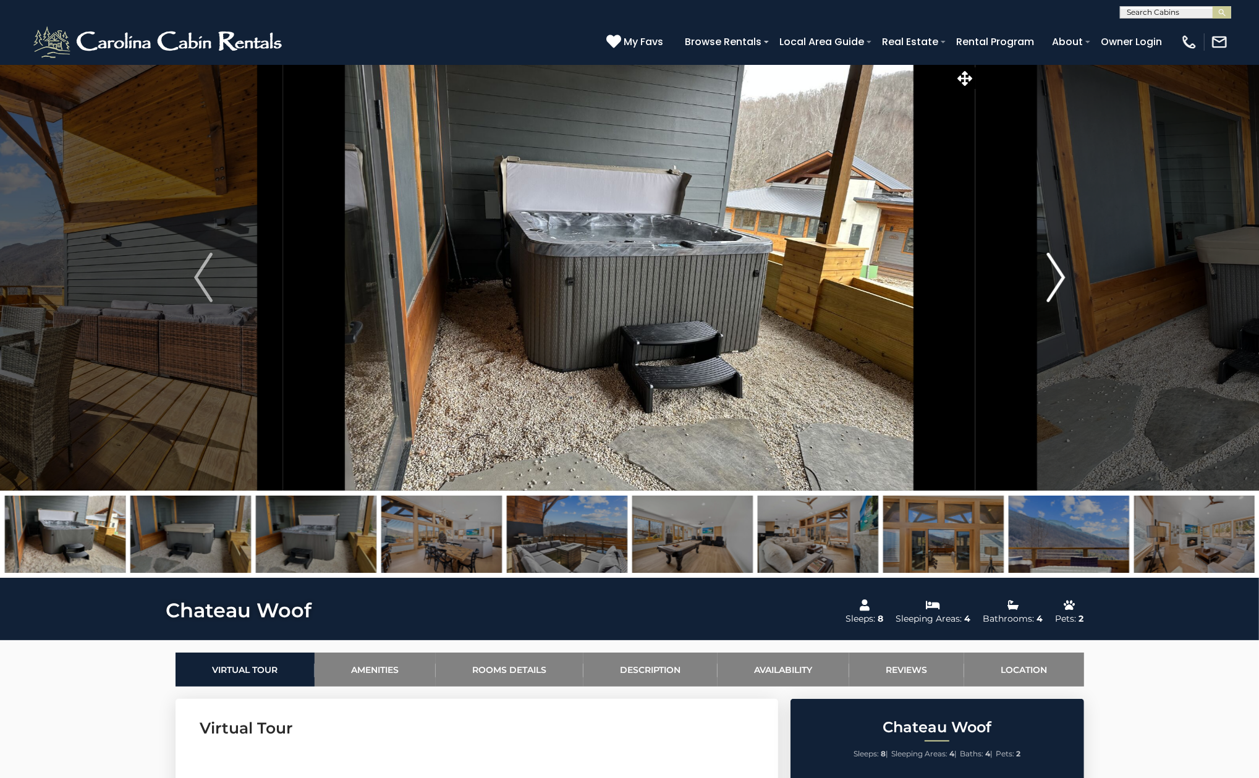
click at [1054, 289] on img "Next" at bounding box center [1055, 277] width 19 height 49
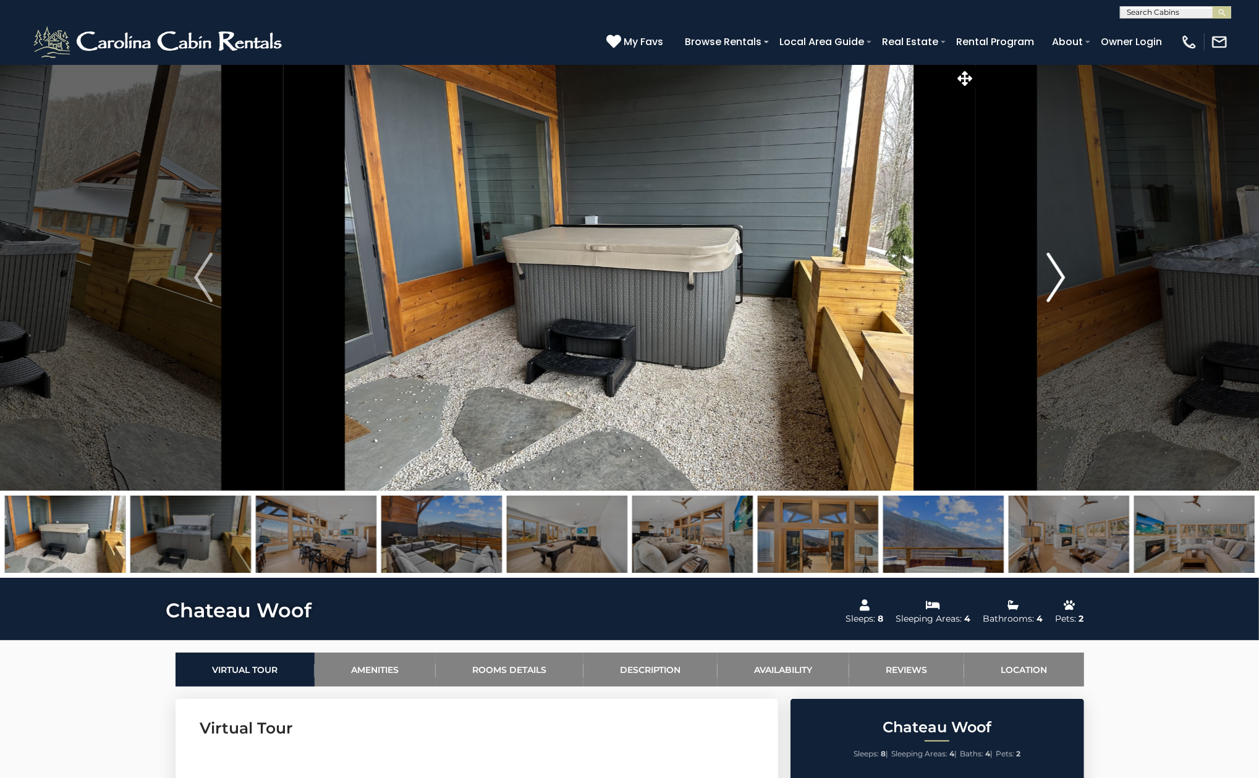
click at [1054, 289] on img "Next" at bounding box center [1055, 277] width 19 height 49
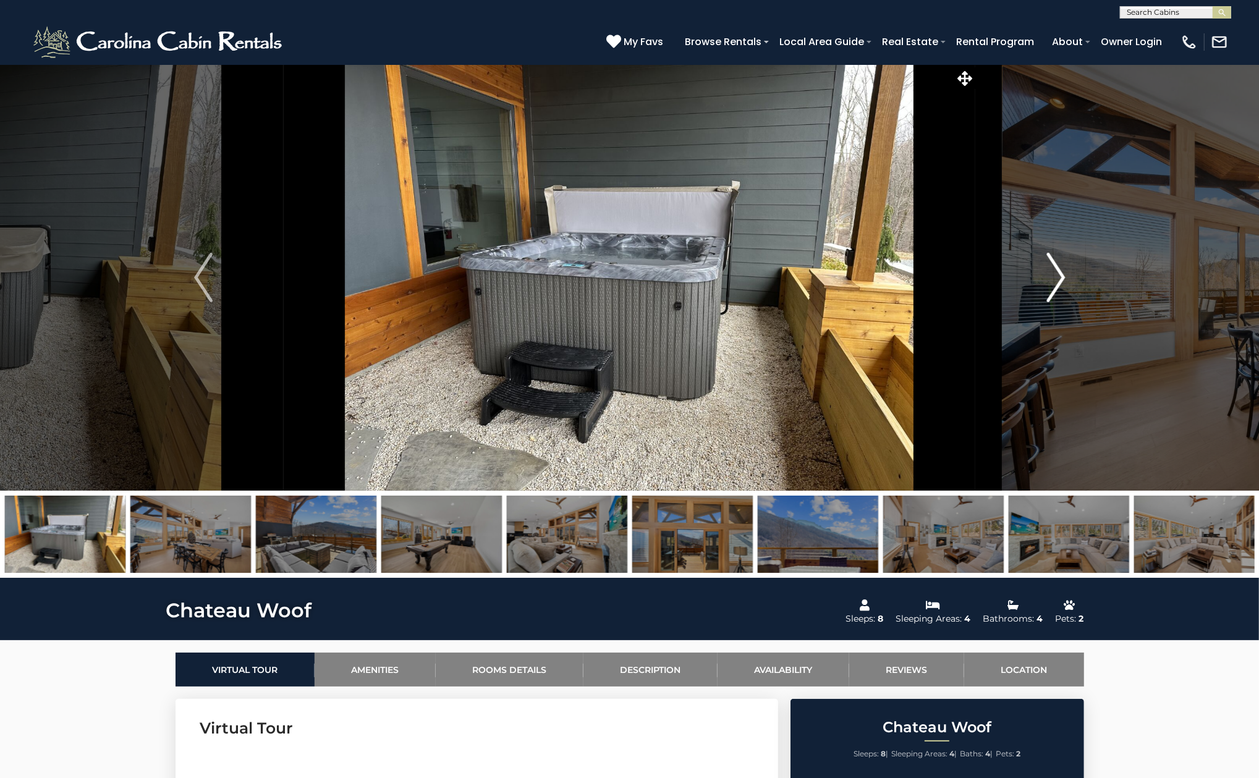
click at [1050, 289] on img "Next" at bounding box center [1055, 277] width 19 height 49
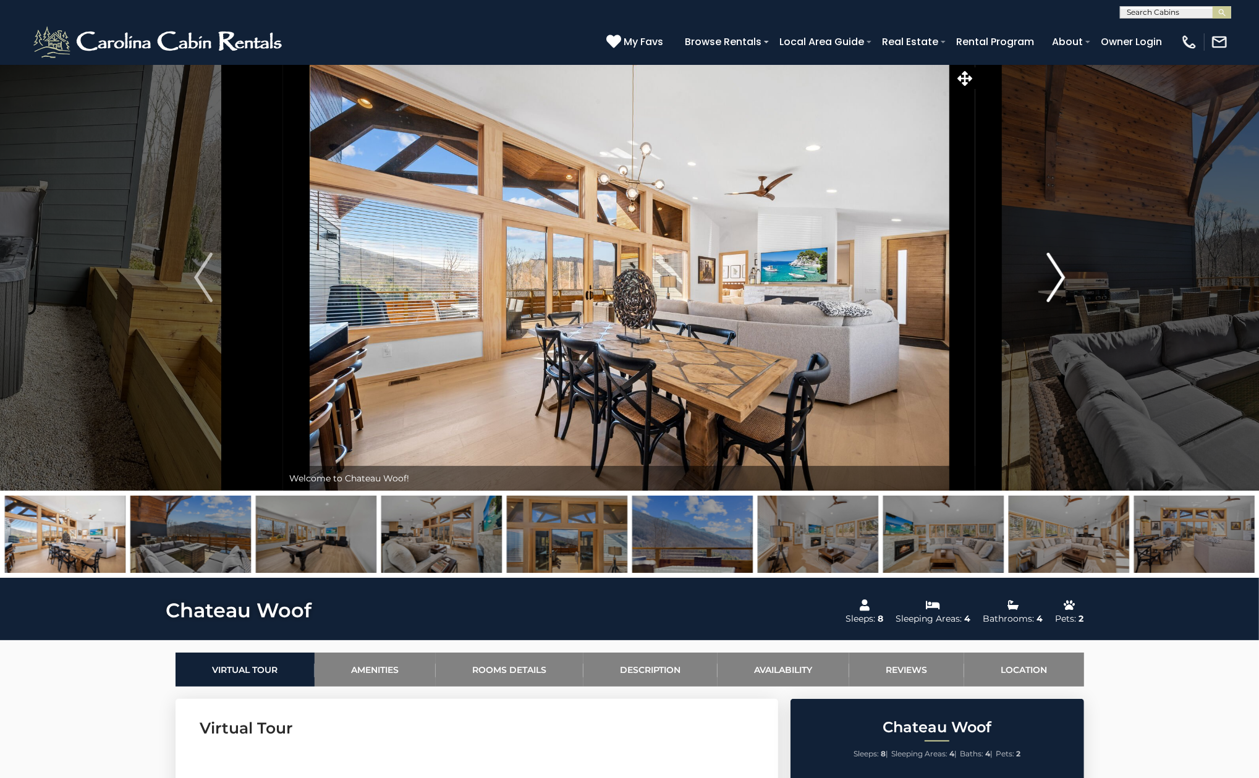
click at [1050, 289] on img "Next" at bounding box center [1055, 277] width 19 height 49
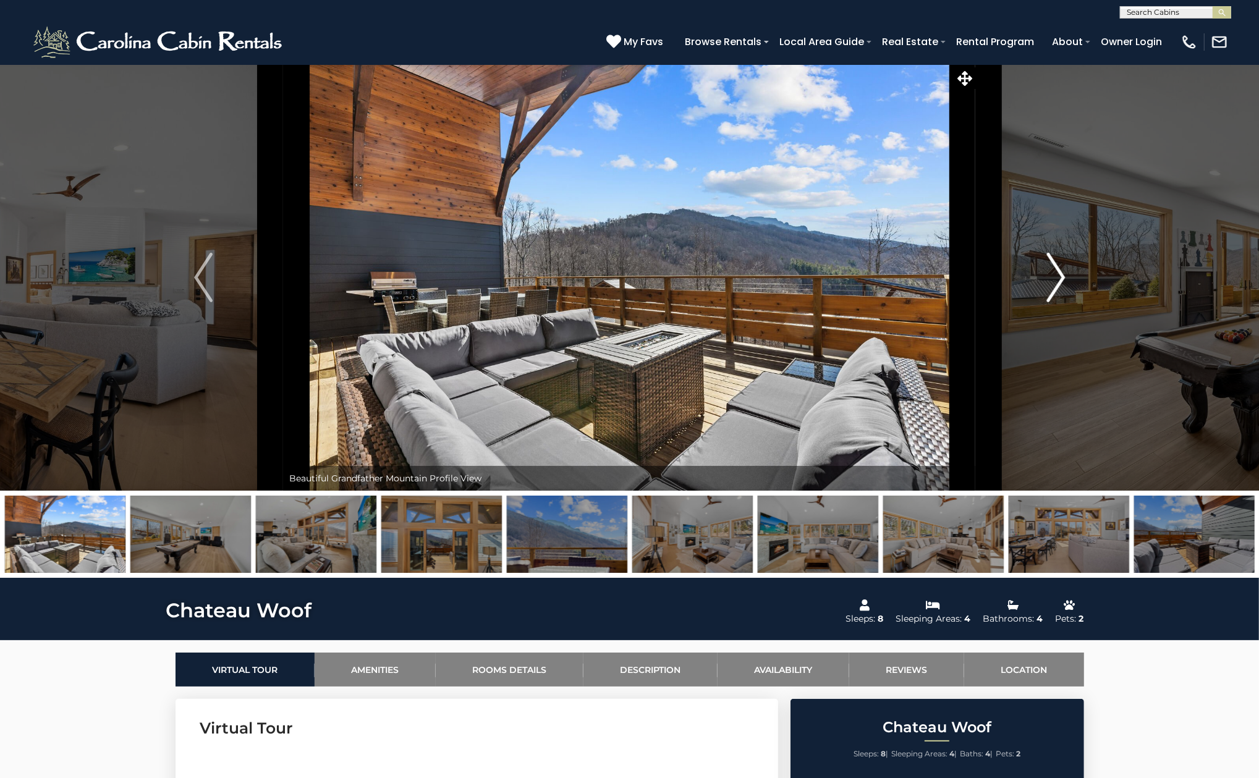
click at [1050, 289] on img "Next" at bounding box center [1055, 277] width 19 height 49
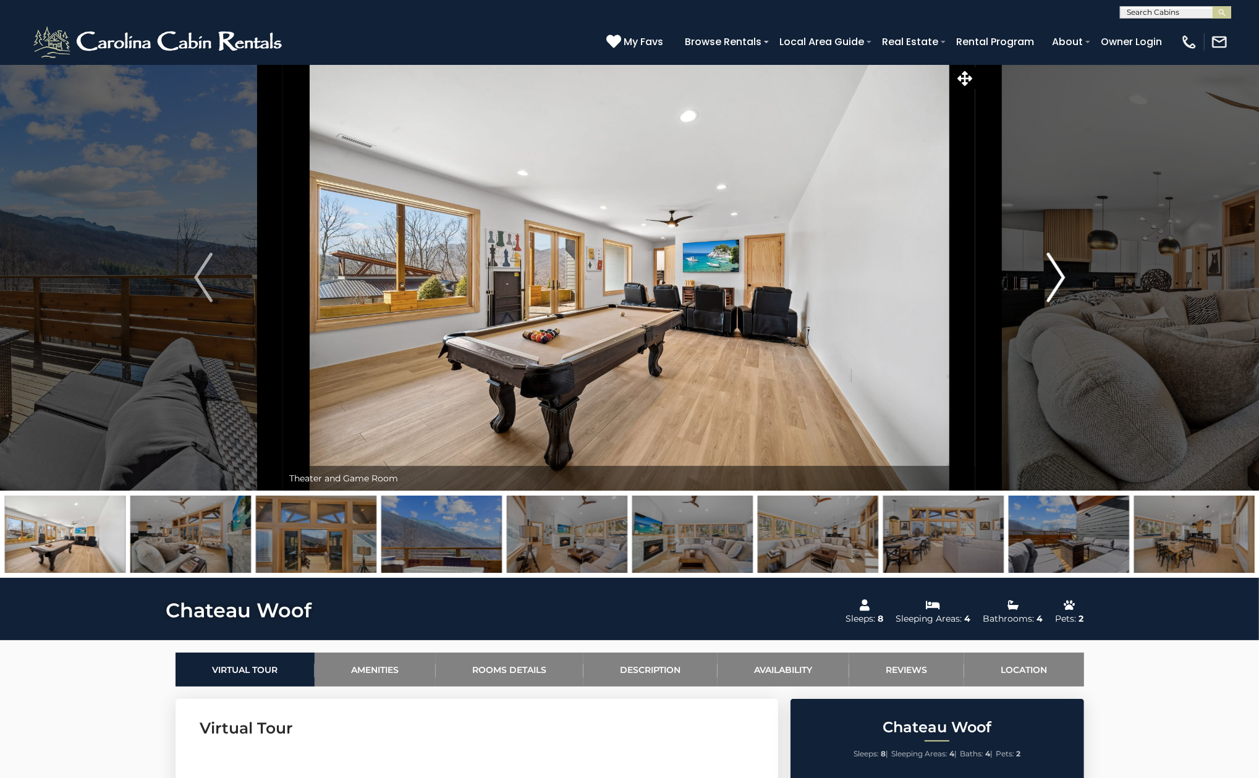
click at [1050, 289] on img "Next" at bounding box center [1055, 277] width 19 height 49
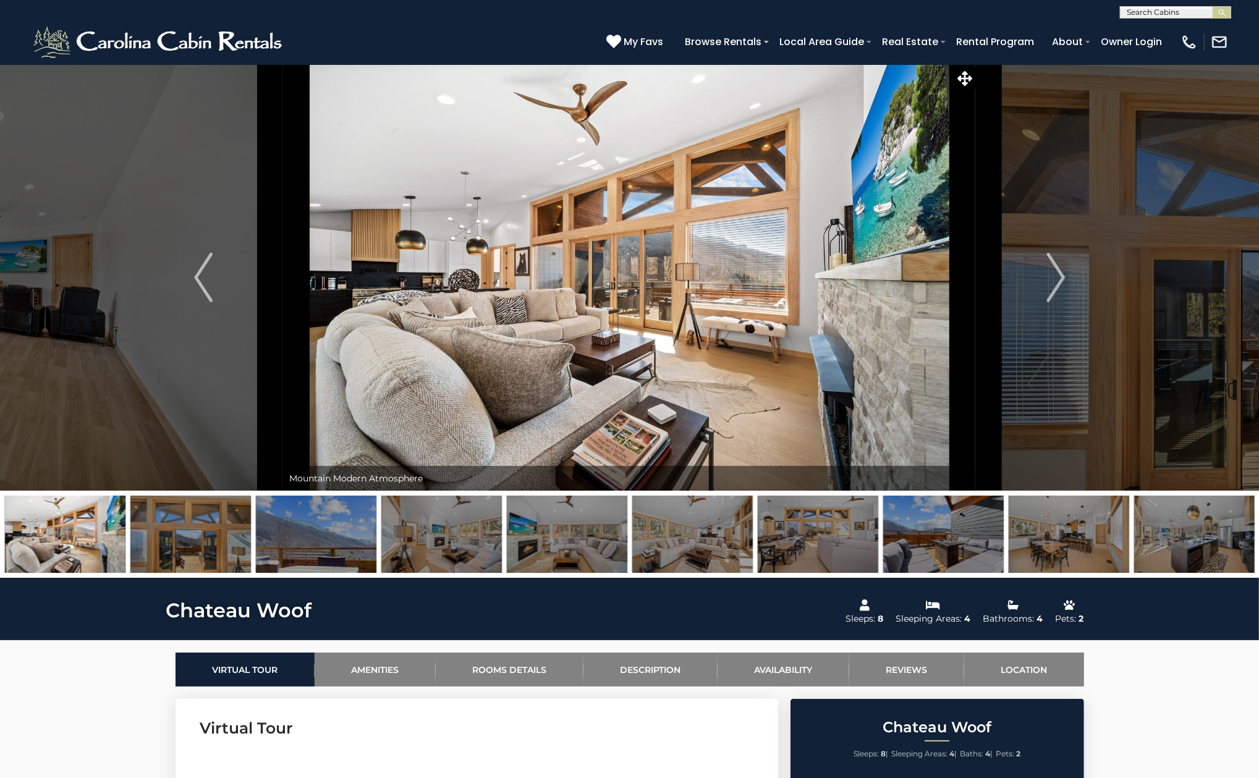
click at [1153, 9] on input "text" at bounding box center [1174, 15] width 108 height 12
type input "****"
click at [1127, 61] on em "Over" at bounding box center [1136, 57] width 21 height 11
click at [1217, 10] on img "submit" at bounding box center [1221, 12] width 9 height 9
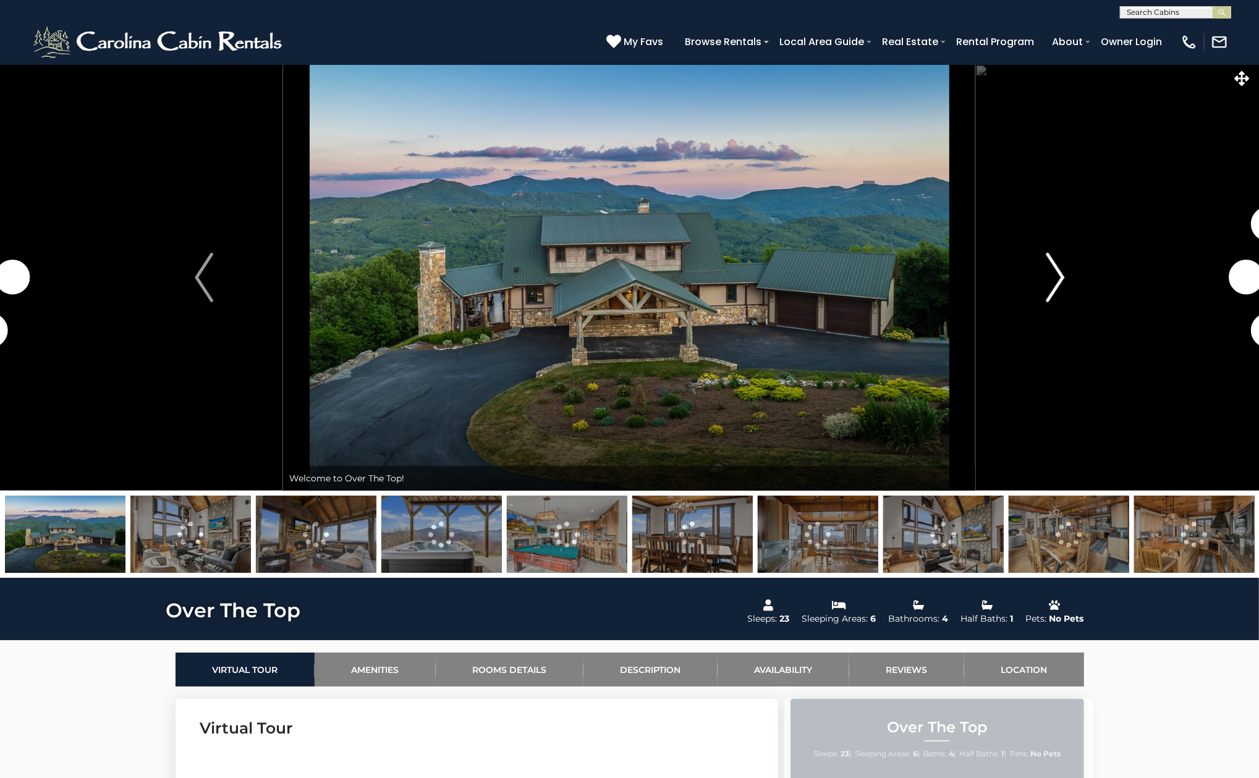
click at [1052, 275] on img "Next" at bounding box center [1055, 277] width 19 height 49
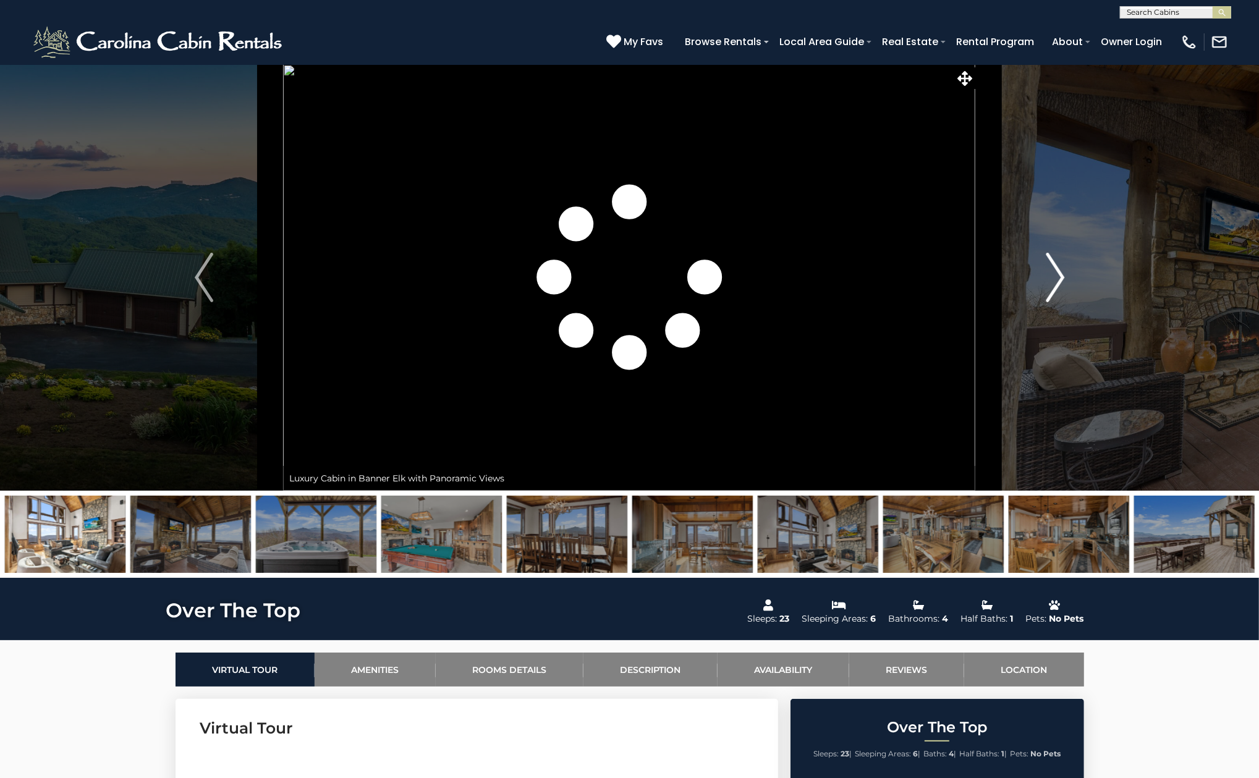
click at [1052, 275] on img "Next" at bounding box center [1055, 277] width 19 height 49
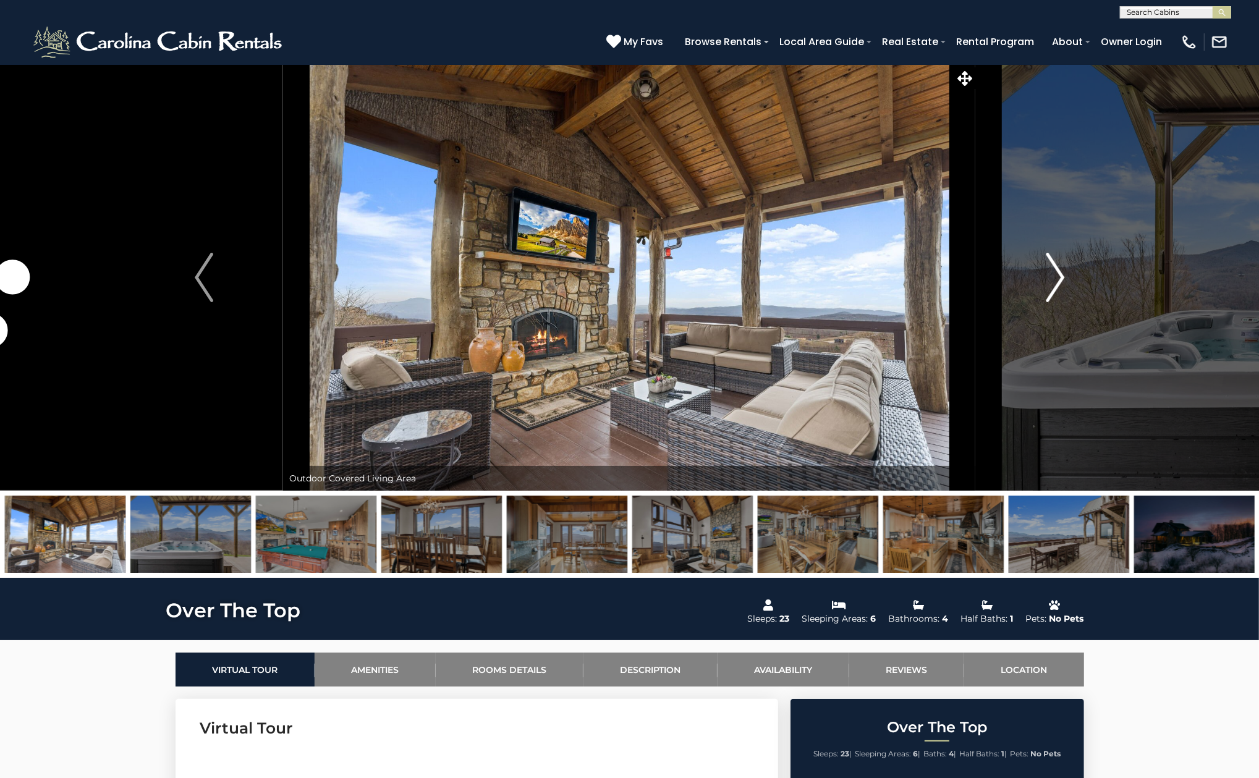
click at [1052, 275] on img "Next" at bounding box center [1055, 277] width 19 height 49
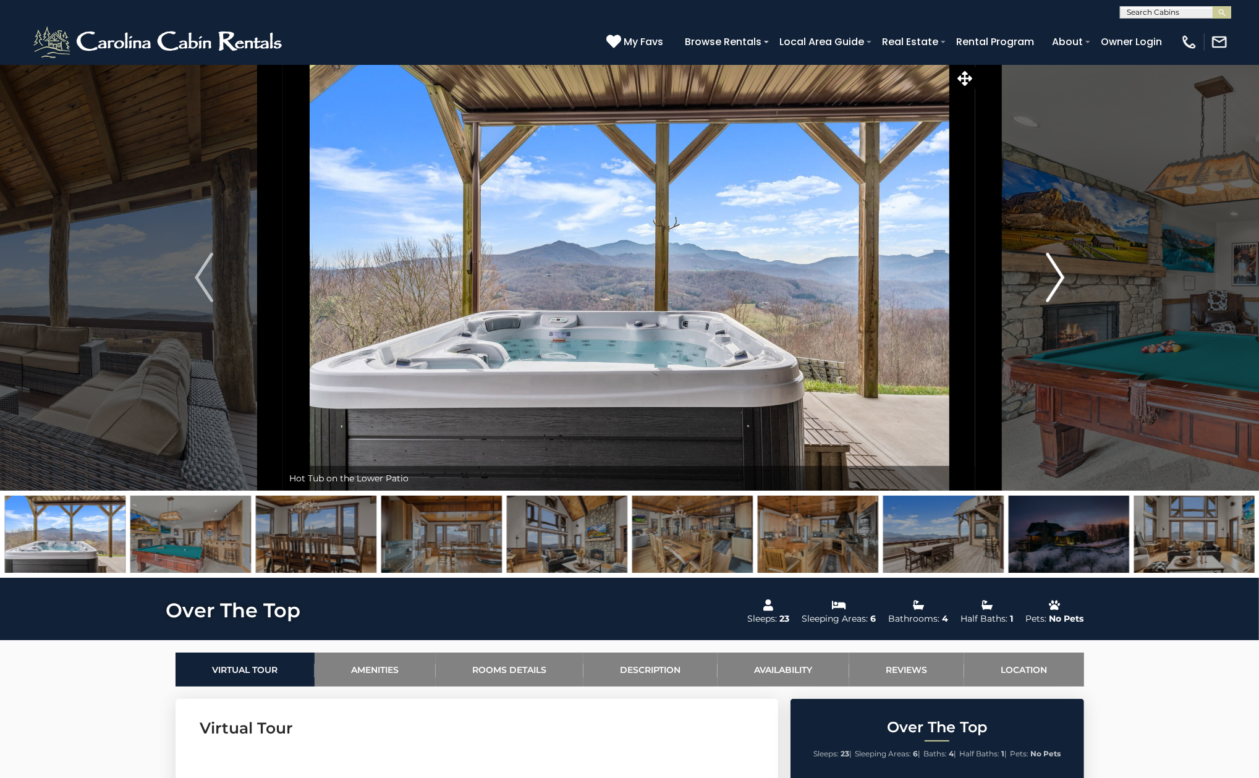
click at [1052, 275] on img "Next" at bounding box center [1055, 277] width 19 height 49
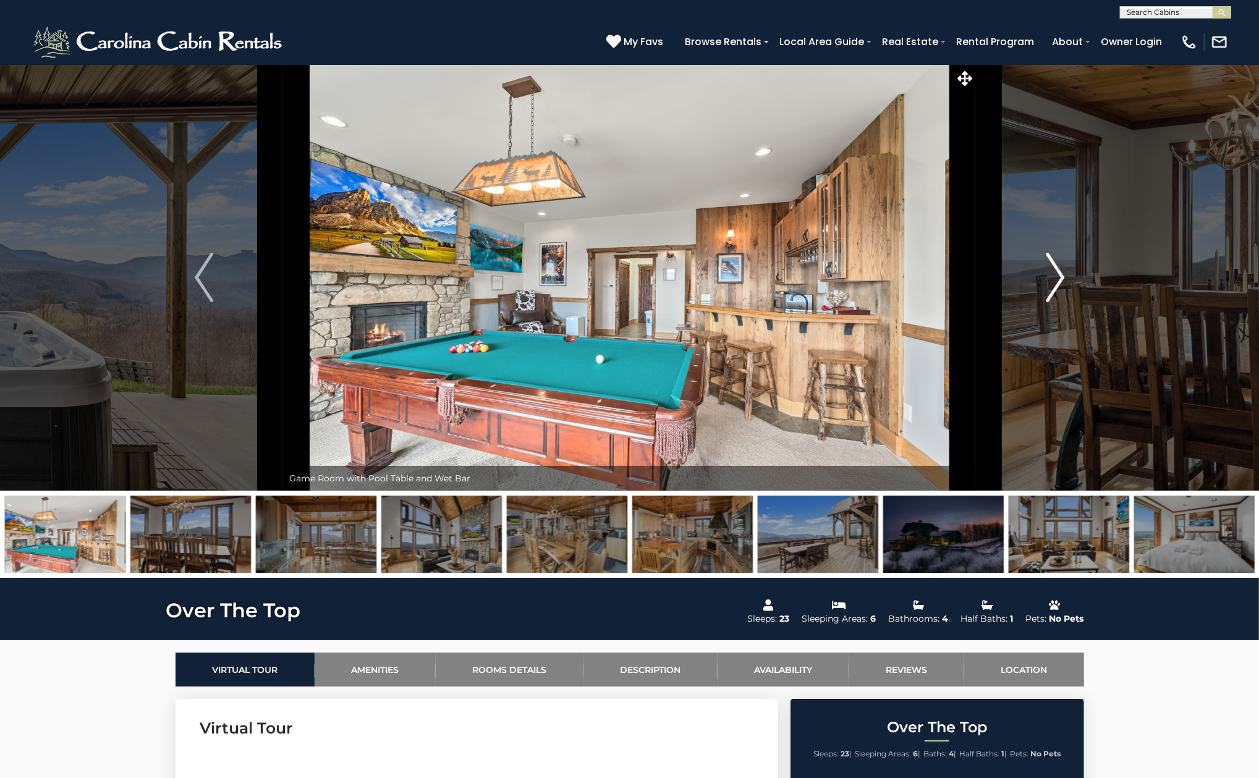
click at [1052, 275] on img "Next" at bounding box center [1055, 277] width 19 height 49
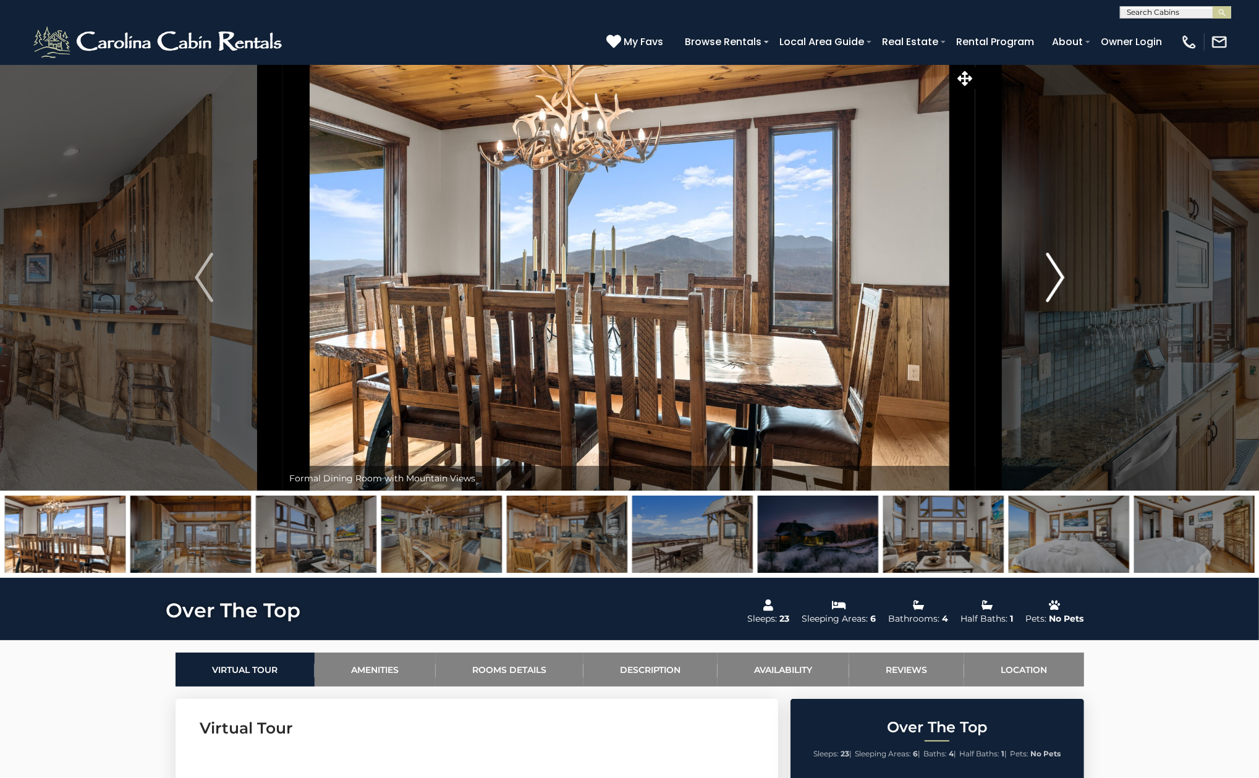
click at [1052, 275] on img "Next" at bounding box center [1055, 277] width 19 height 49
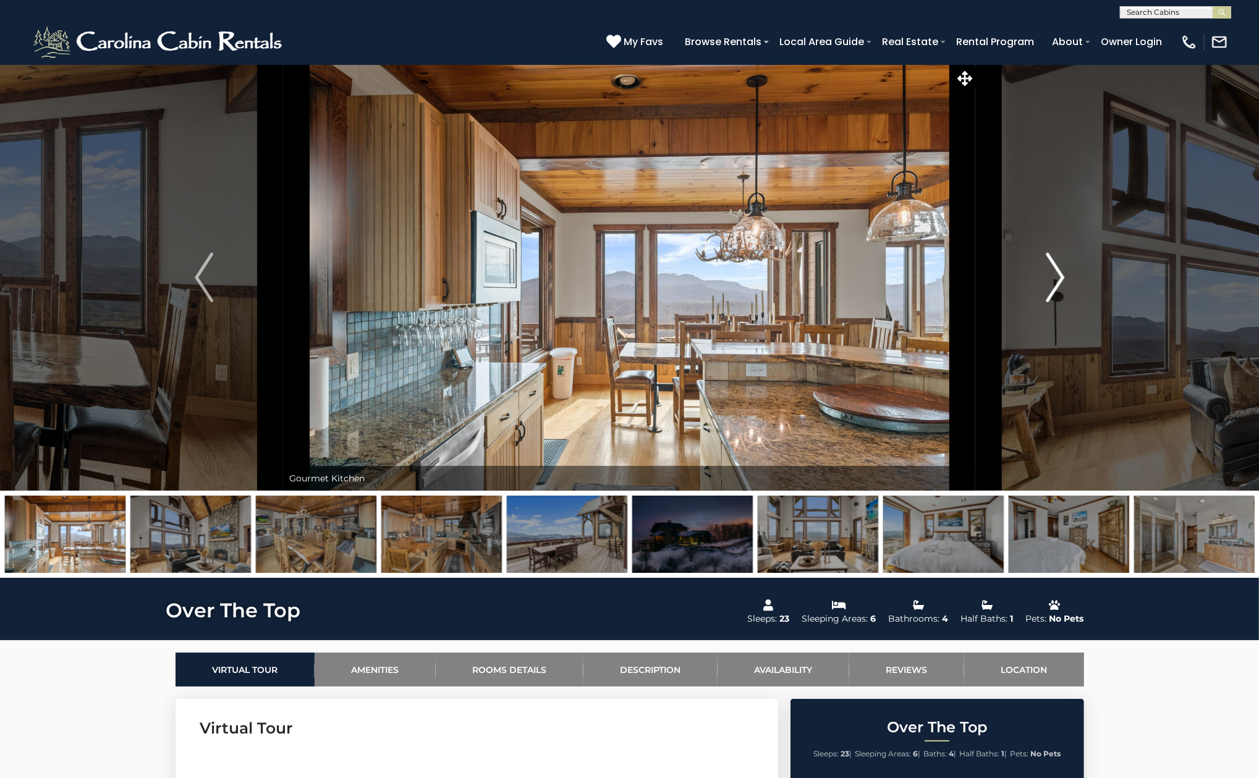
click at [1052, 275] on img "Next" at bounding box center [1055, 277] width 19 height 49
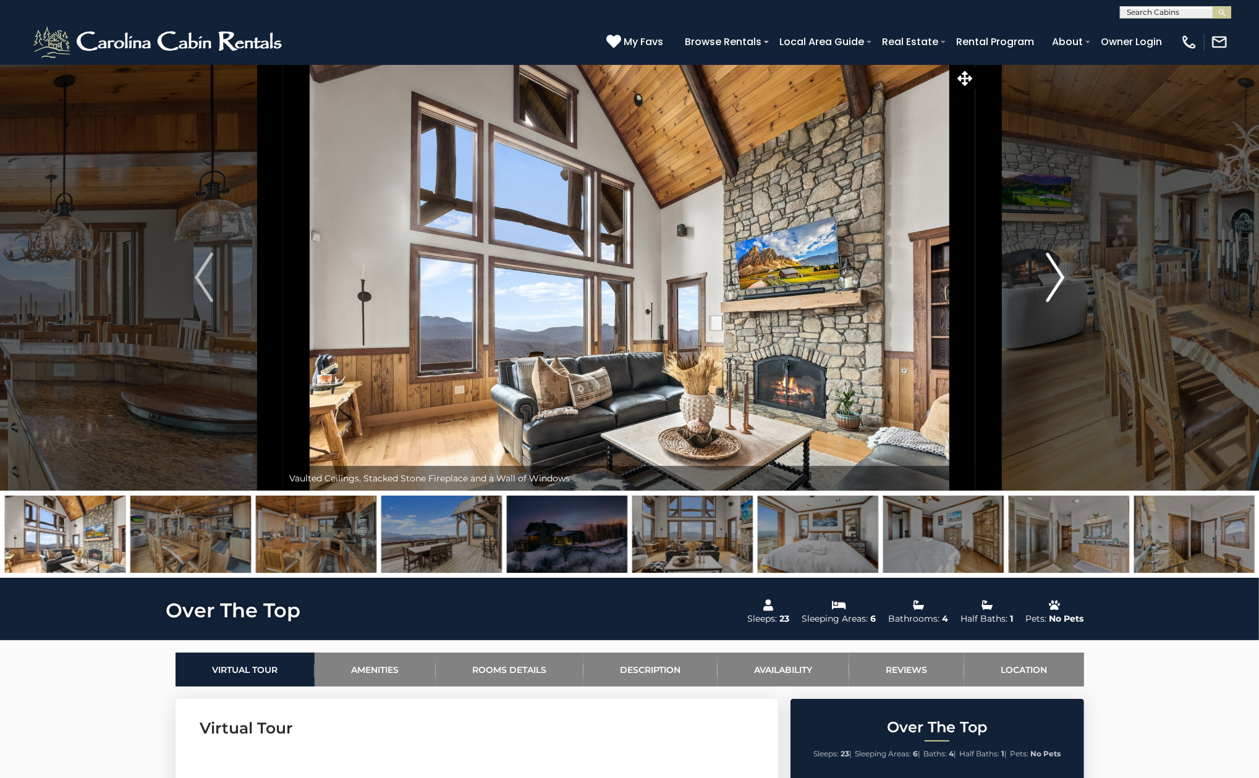
click at [1052, 275] on img "Next" at bounding box center [1055, 277] width 19 height 49
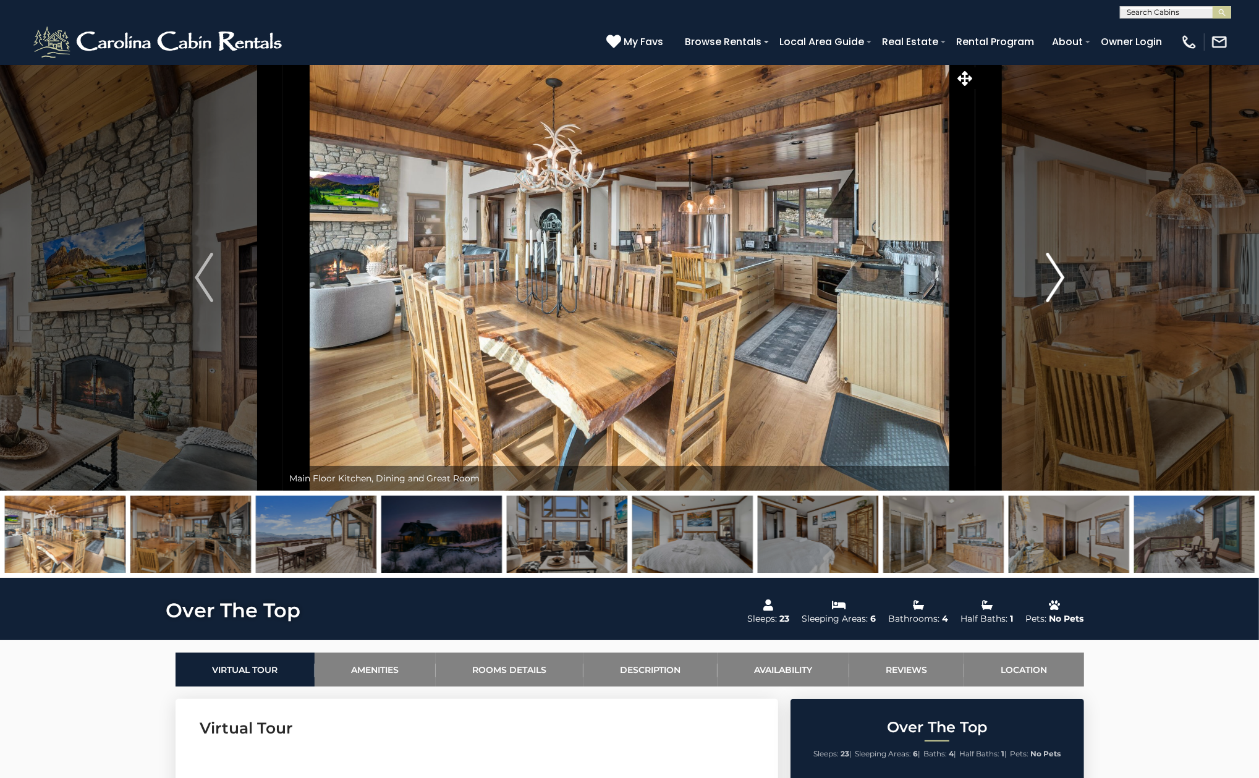
click at [1052, 275] on img "Next" at bounding box center [1055, 277] width 19 height 49
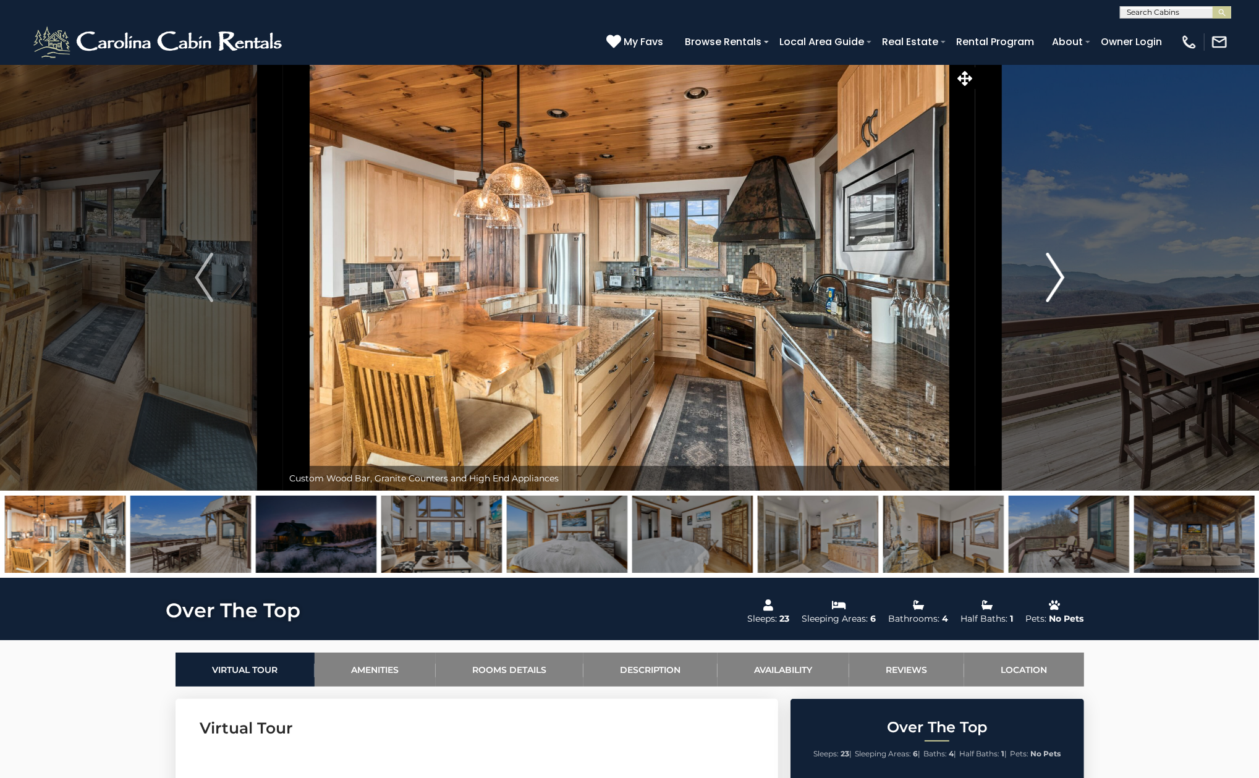
click at [1052, 275] on img "Next" at bounding box center [1055, 277] width 19 height 49
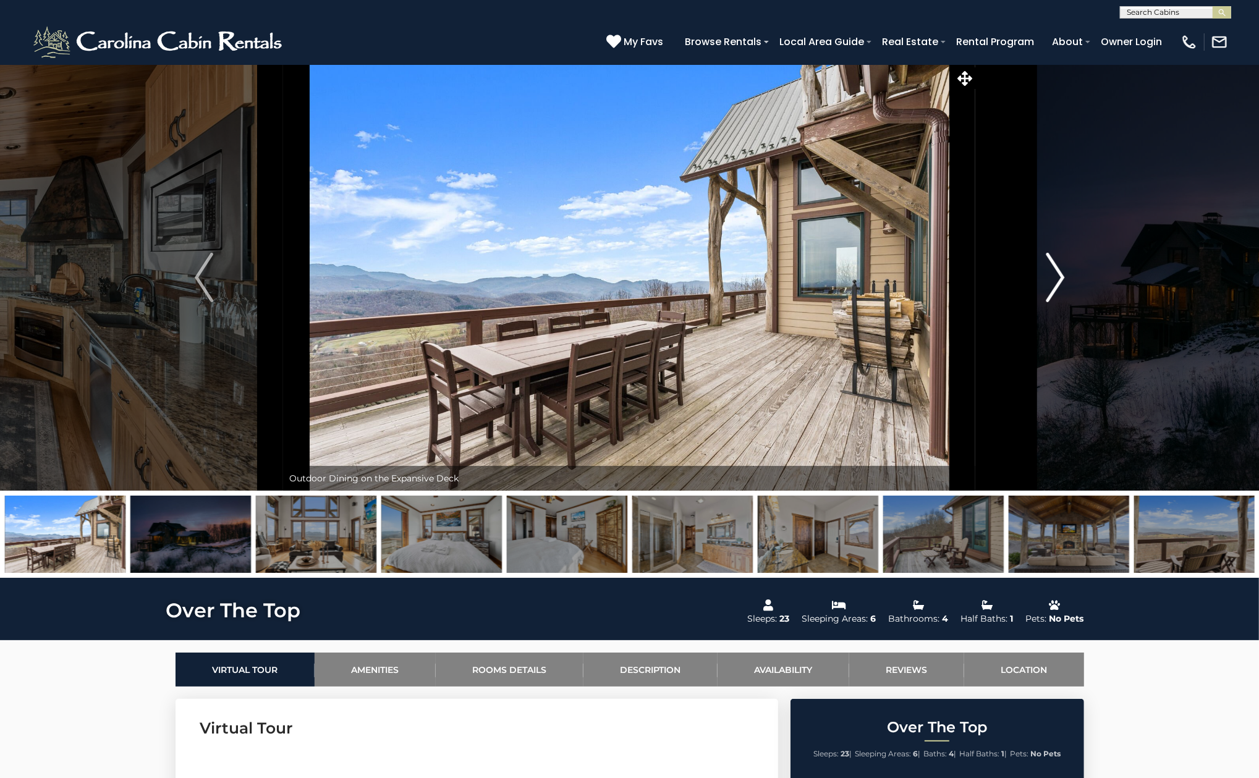
click at [1052, 275] on img "Next" at bounding box center [1055, 277] width 19 height 49
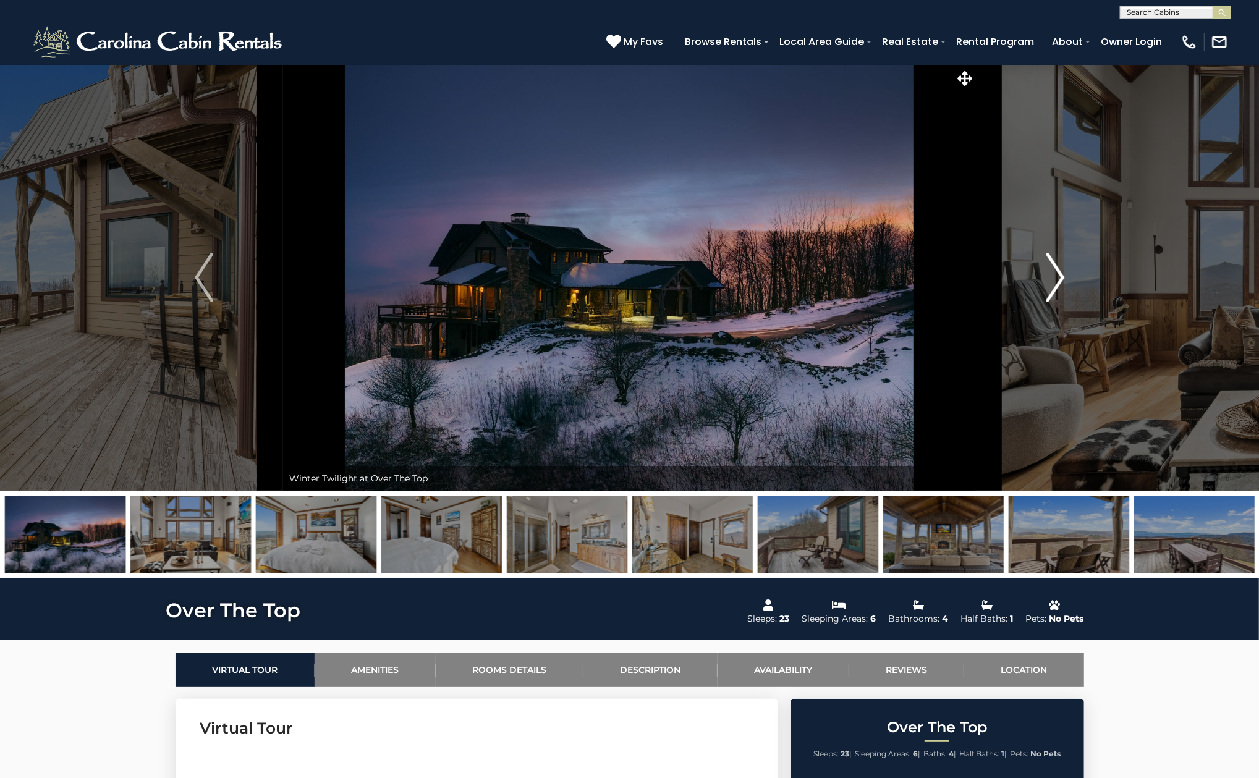
click at [1052, 275] on img "Next" at bounding box center [1055, 277] width 19 height 49
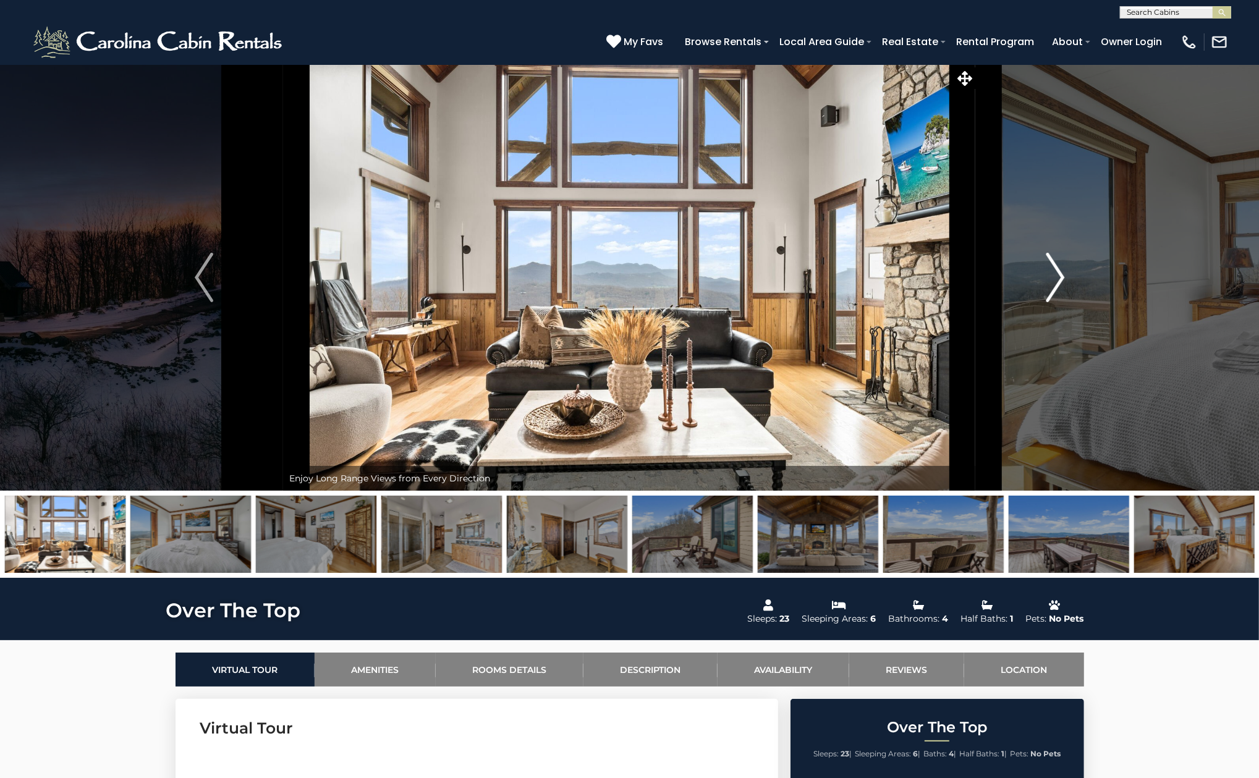
click at [1052, 275] on img "Next" at bounding box center [1055, 277] width 19 height 49
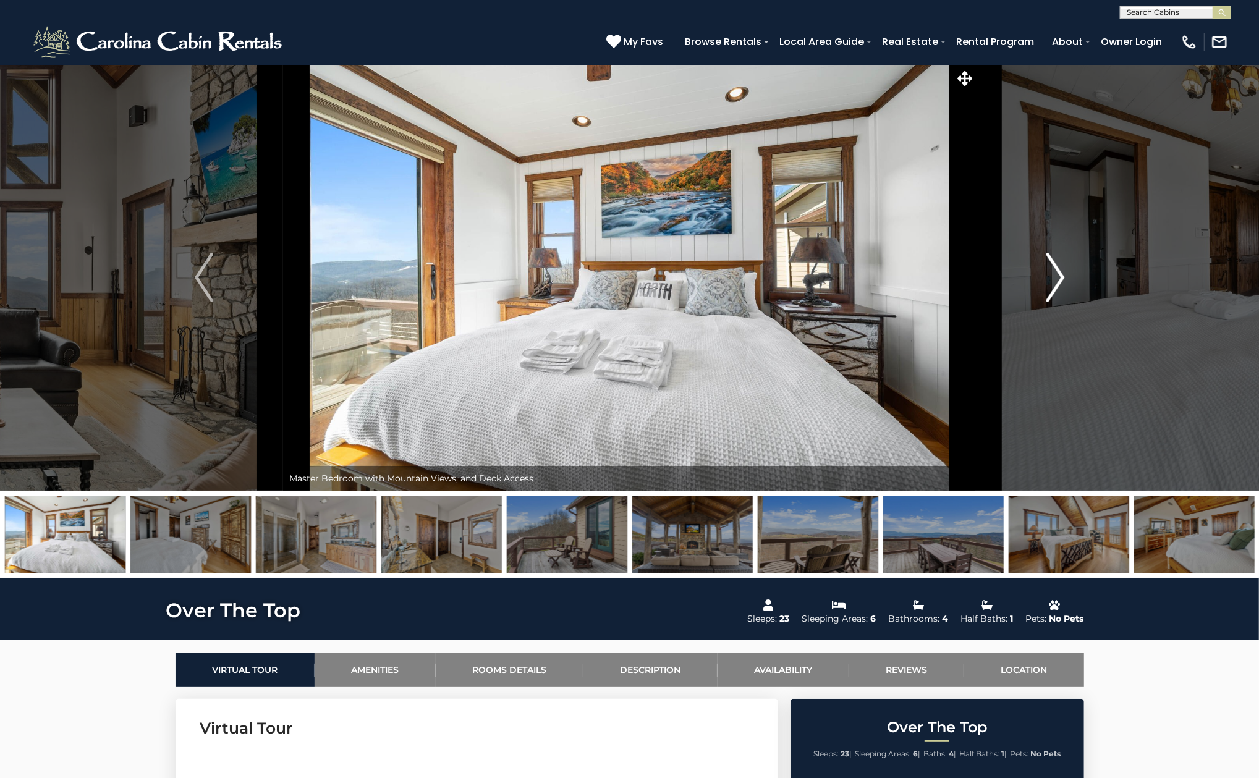
click at [1052, 275] on img "Next" at bounding box center [1055, 277] width 19 height 49
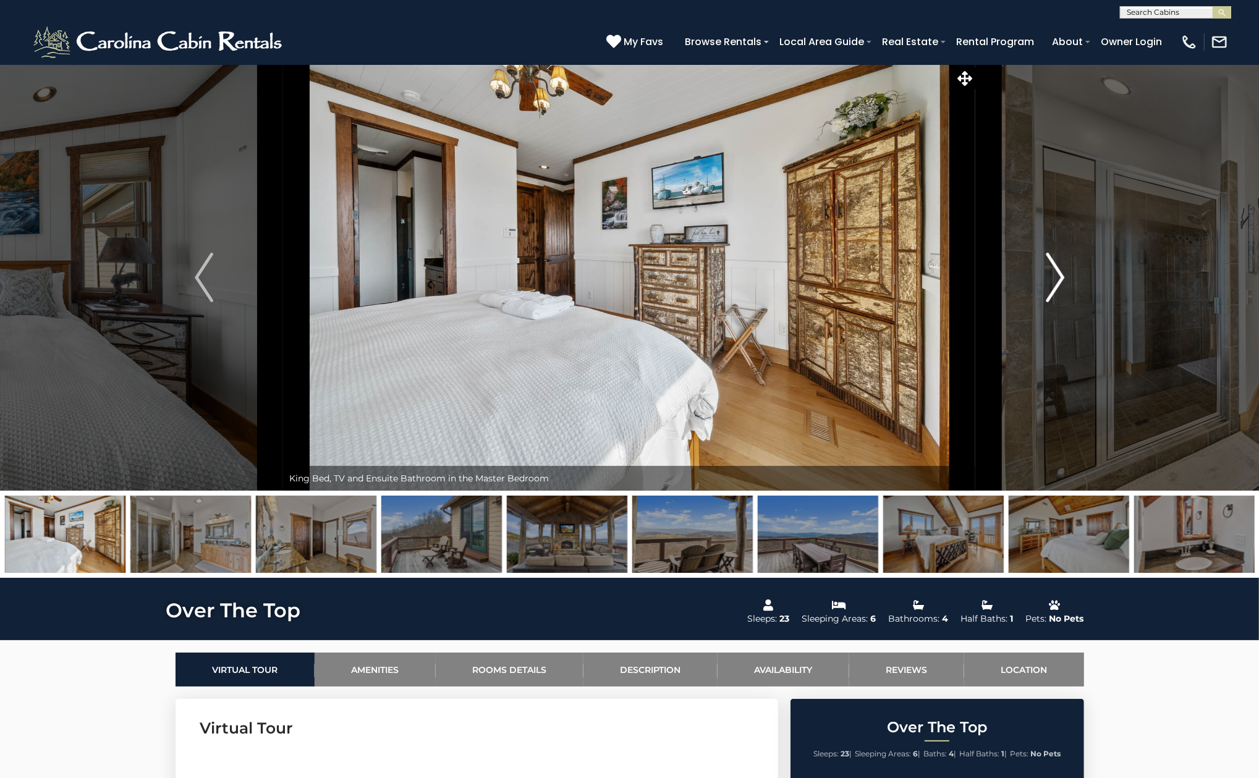
click at [1052, 275] on img "Next" at bounding box center [1055, 277] width 19 height 49
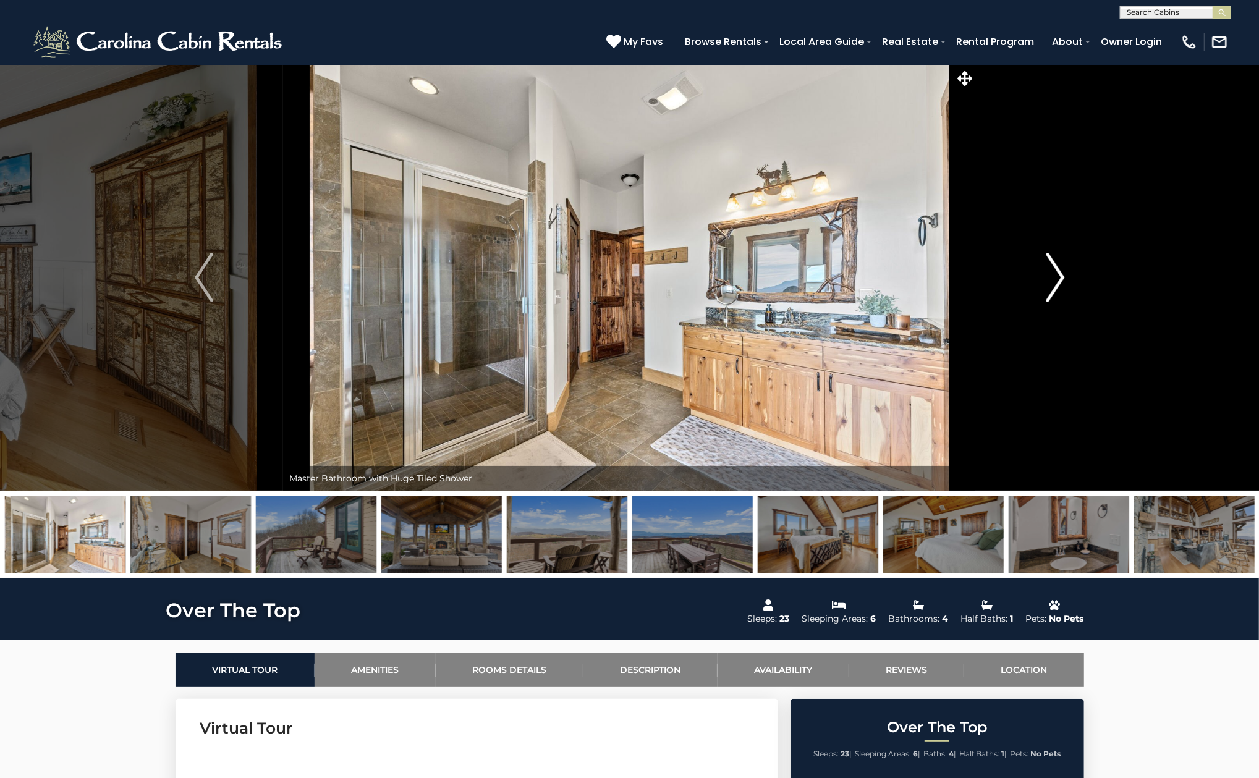
click at [1052, 275] on img "Next" at bounding box center [1055, 277] width 19 height 49
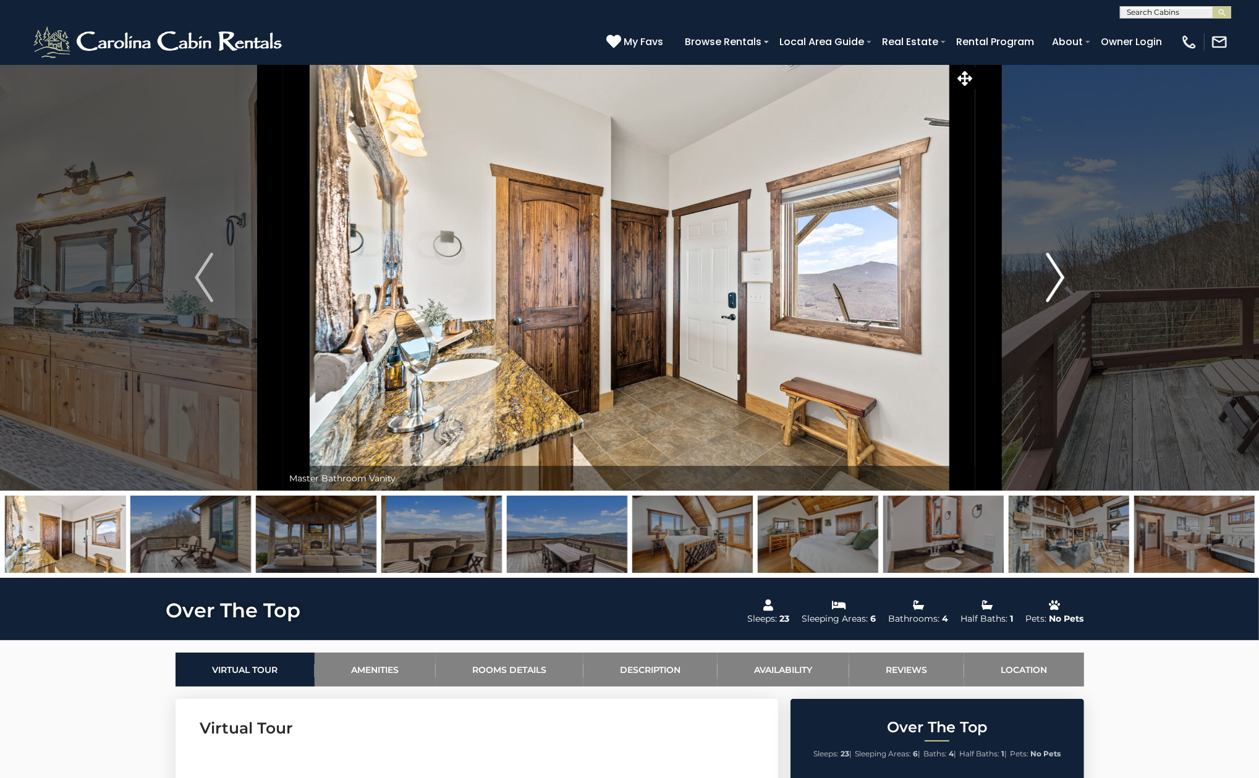
click at [1052, 275] on img "Next" at bounding box center [1055, 277] width 19 height 49
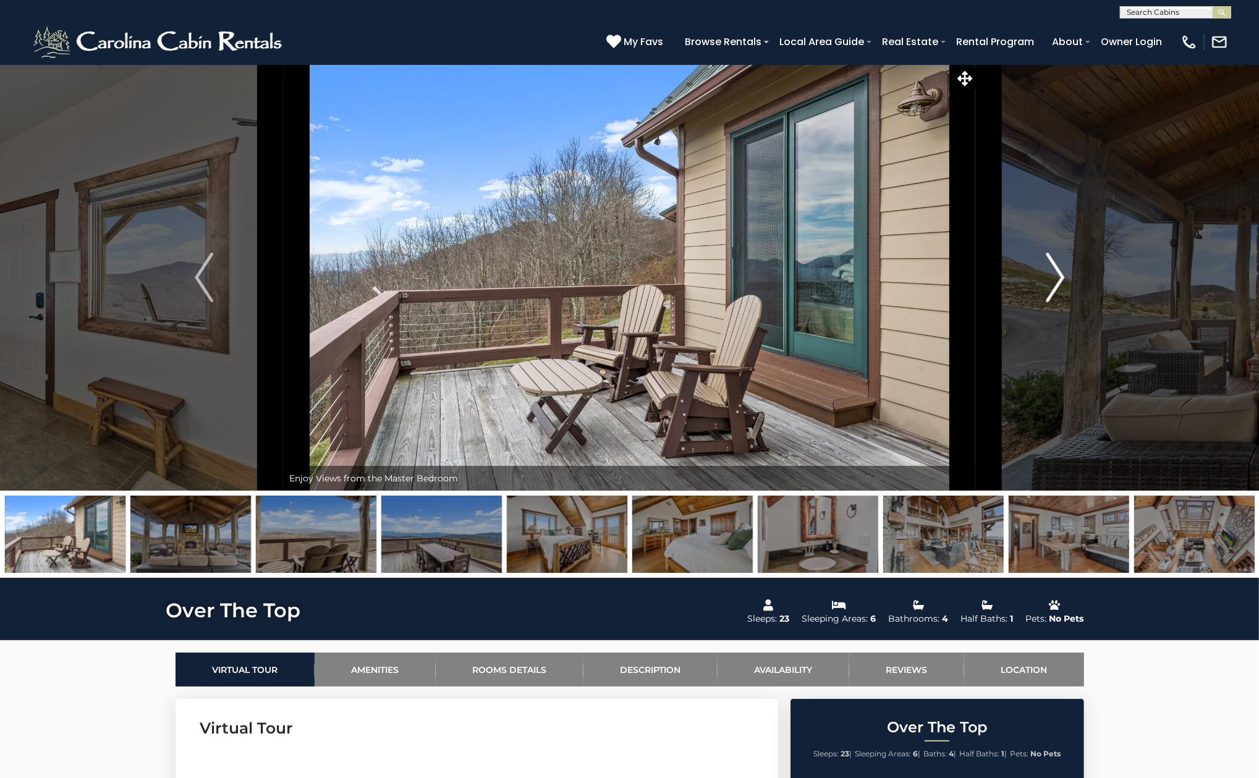
click at [1052, 275] on img "Next" at bounding box center [1055, 277] width 19 height 49
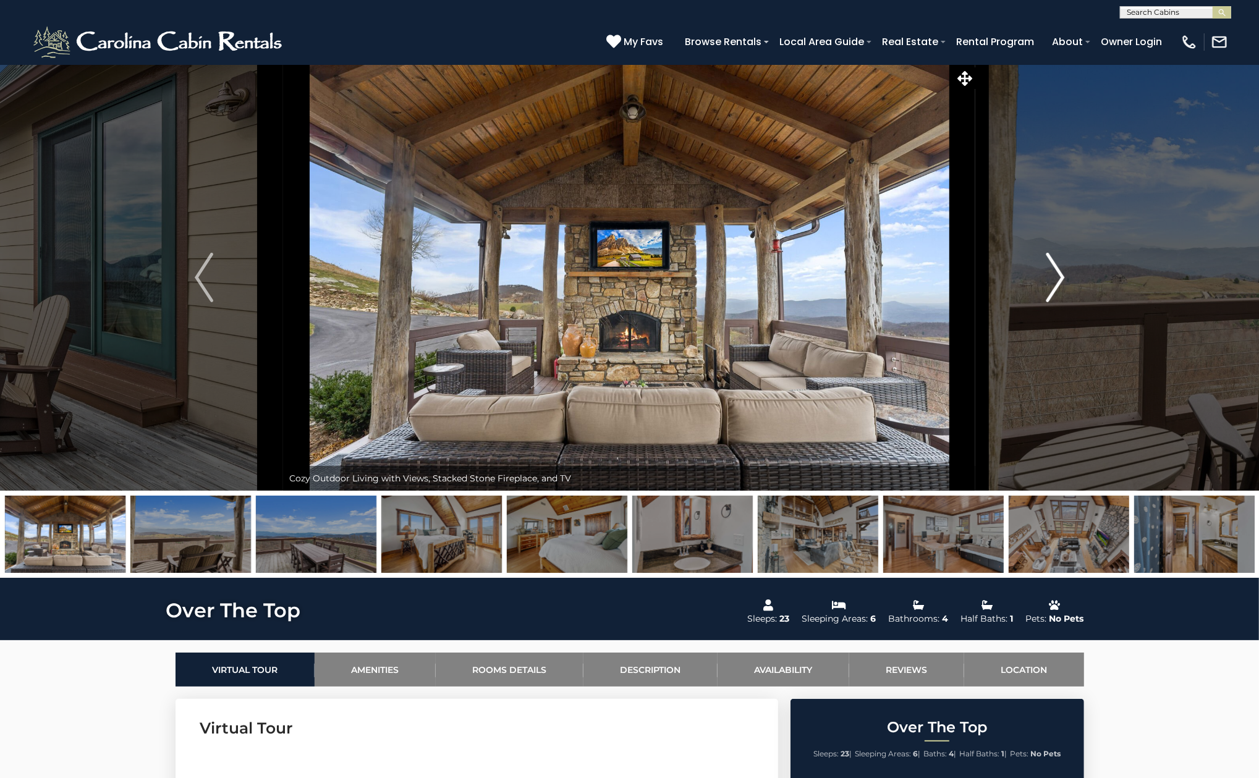
click at [1052, 275] on img "Next" at bounding box center [1055, 277] width 19 height 49
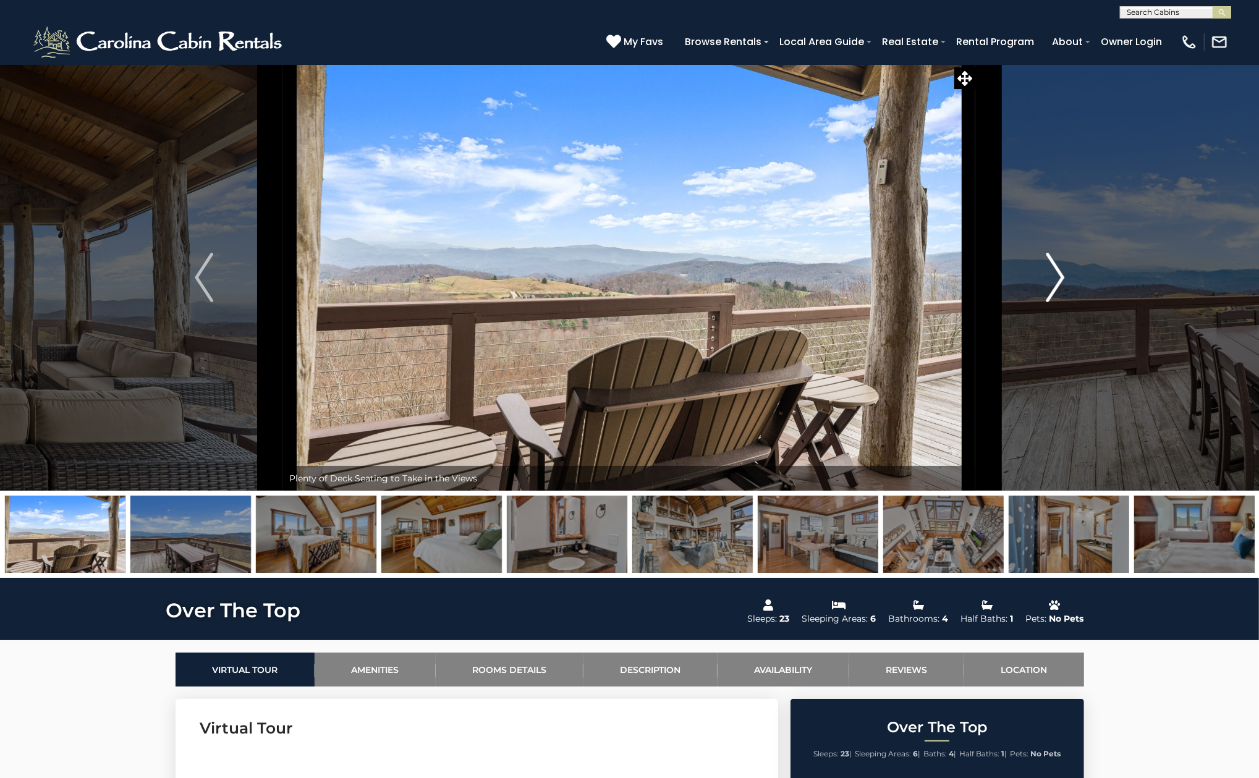
click at [1052, 275] on img "Next" at bounding box center [1055, 277] width 19 height 49
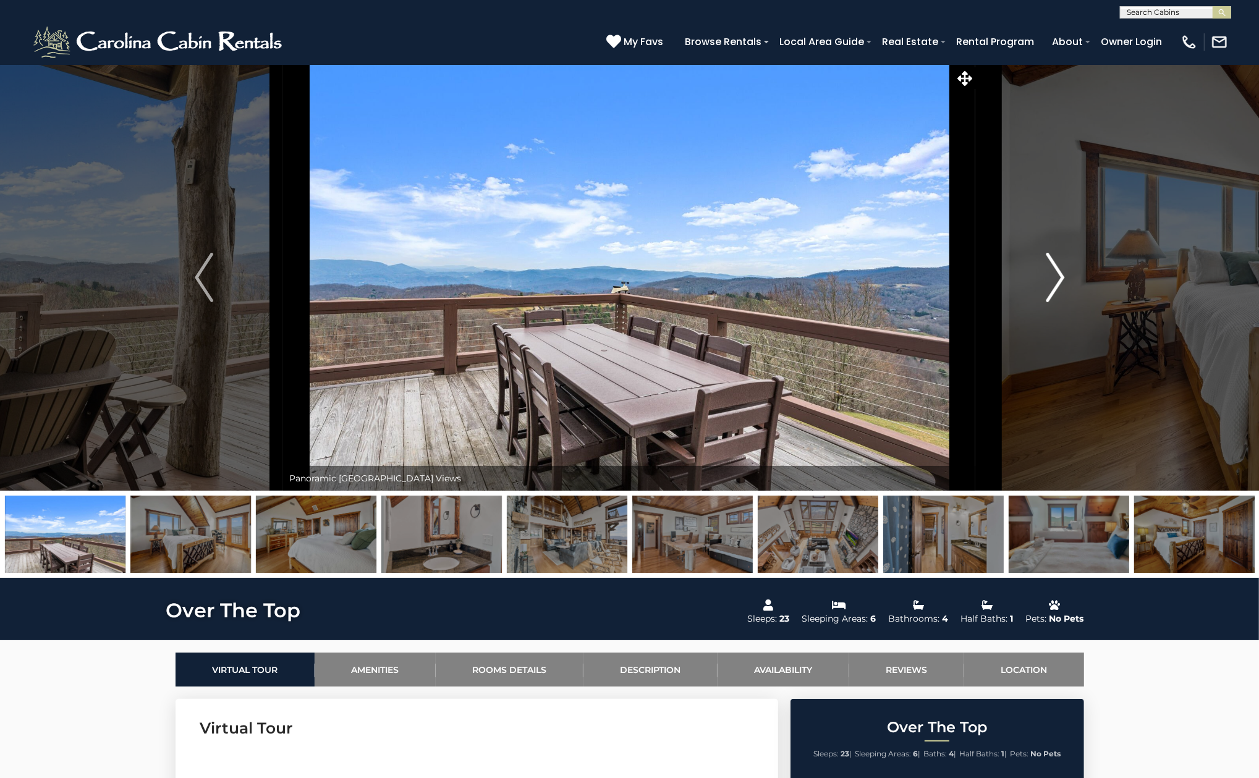
click at [1052, 275] on img "Next" at bounding box center [1055, 277] width 19 height 49
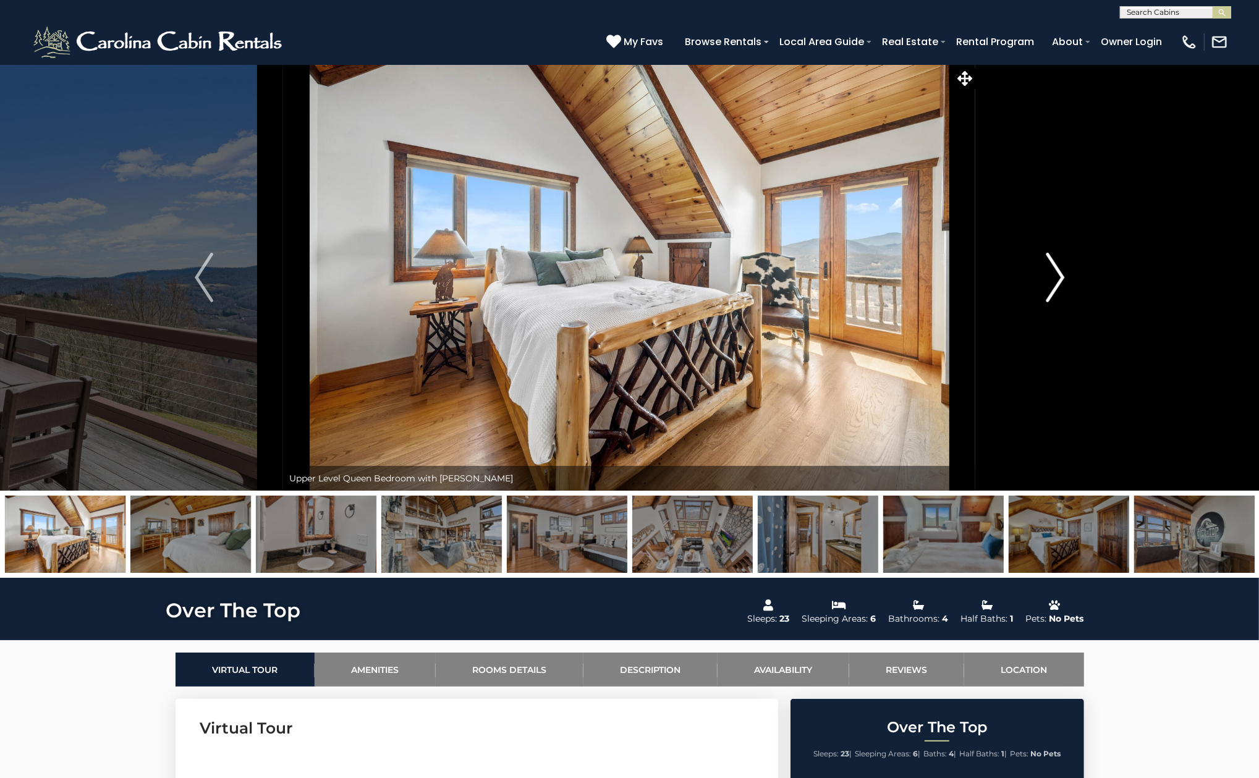
click at [1052, 275] on img "Next" at bounding box center [1055, 277] width 19 height 49
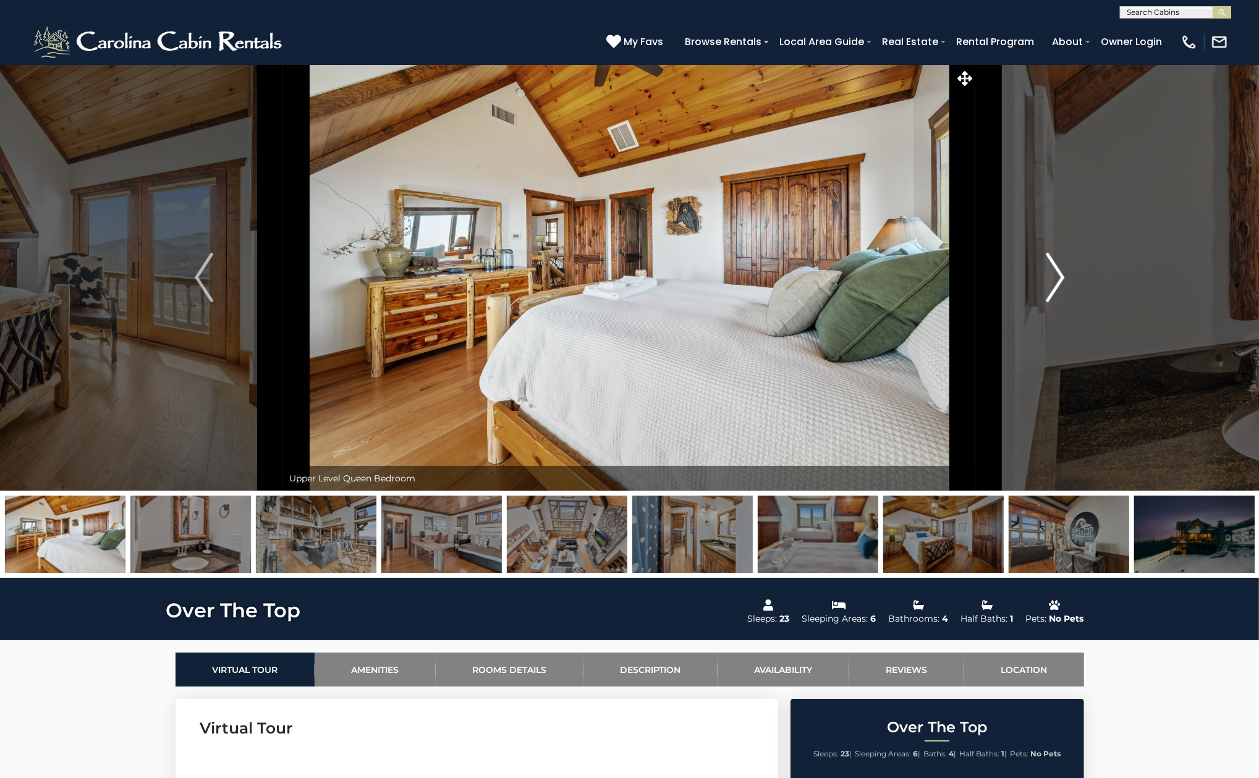
click at [1052, 275] on img "Next" at bounding box center [1055, 277] width 19 height 49
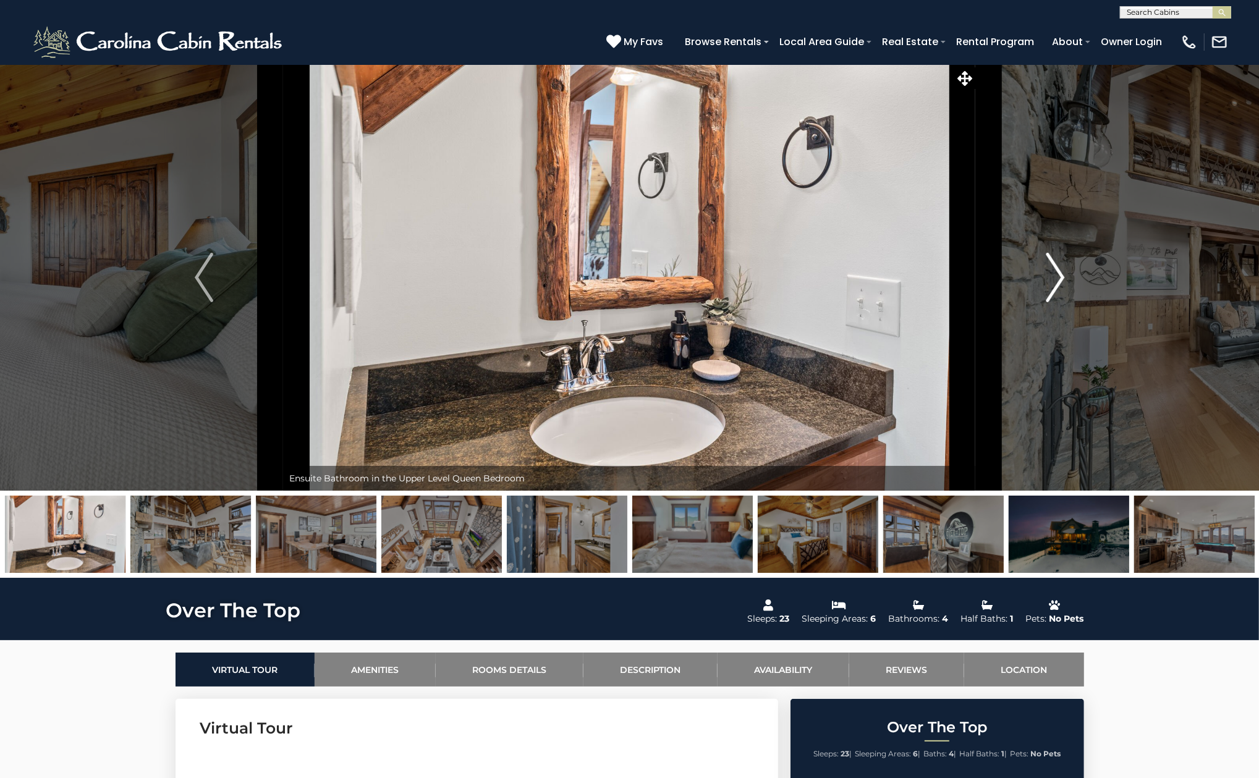
click at [1052, 275] on img "Next" at bounding box center [1055, 277] width 19 height 49
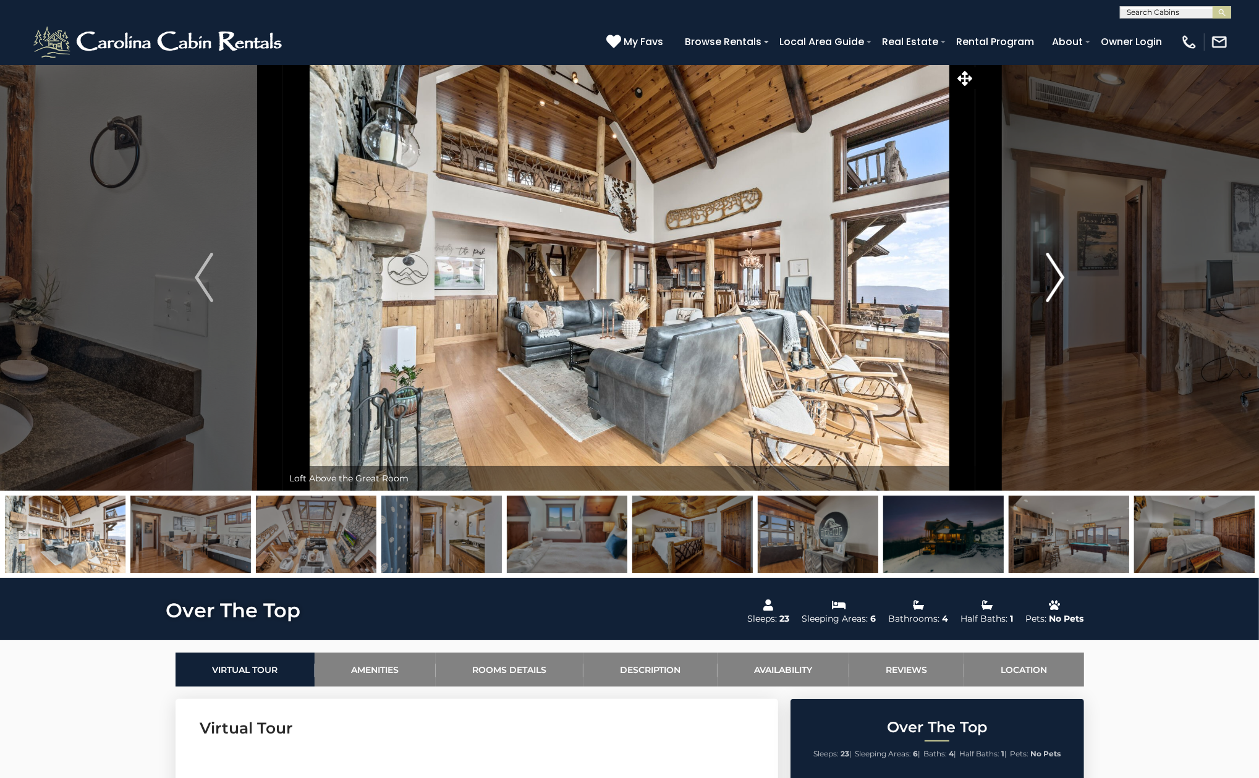
click at [1052, 275] on img "Next" at bounding box center [1055, 277] width 19 height 49
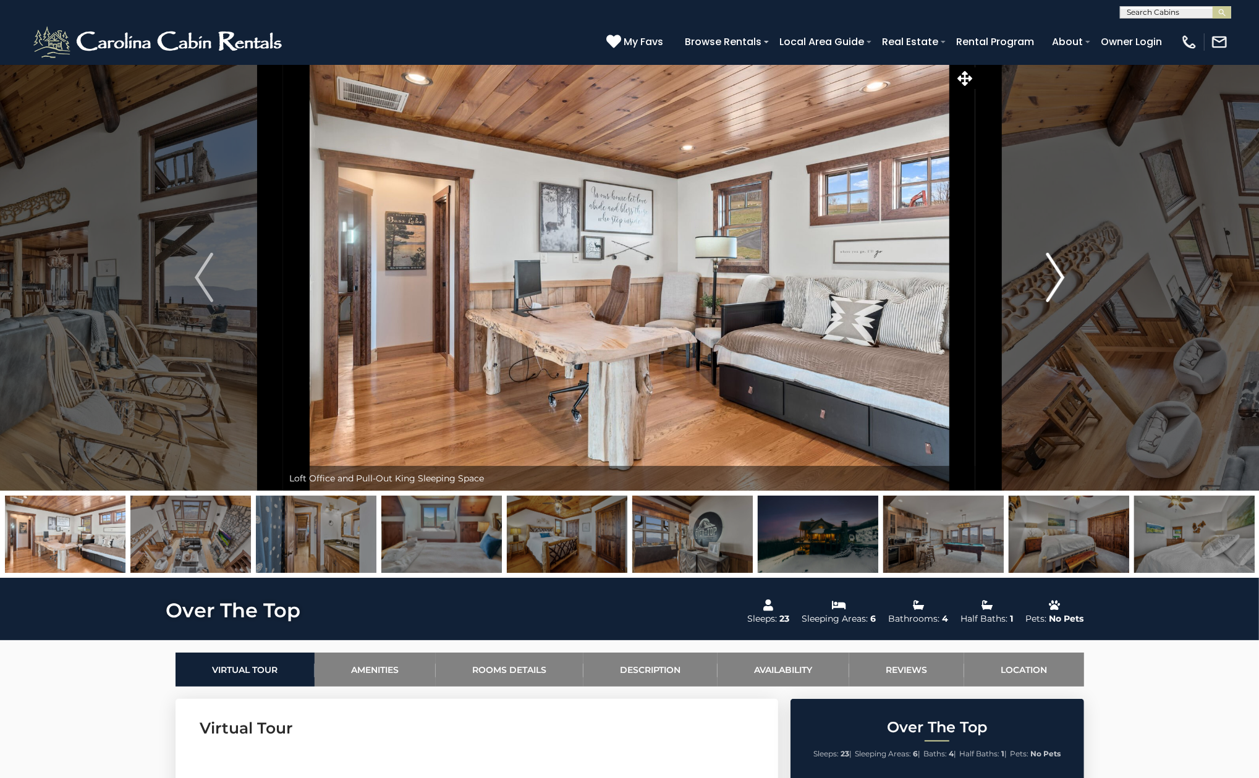
click at [1052, 275] on img "Next" at bounding box center [1055, 277] width 19 height 49
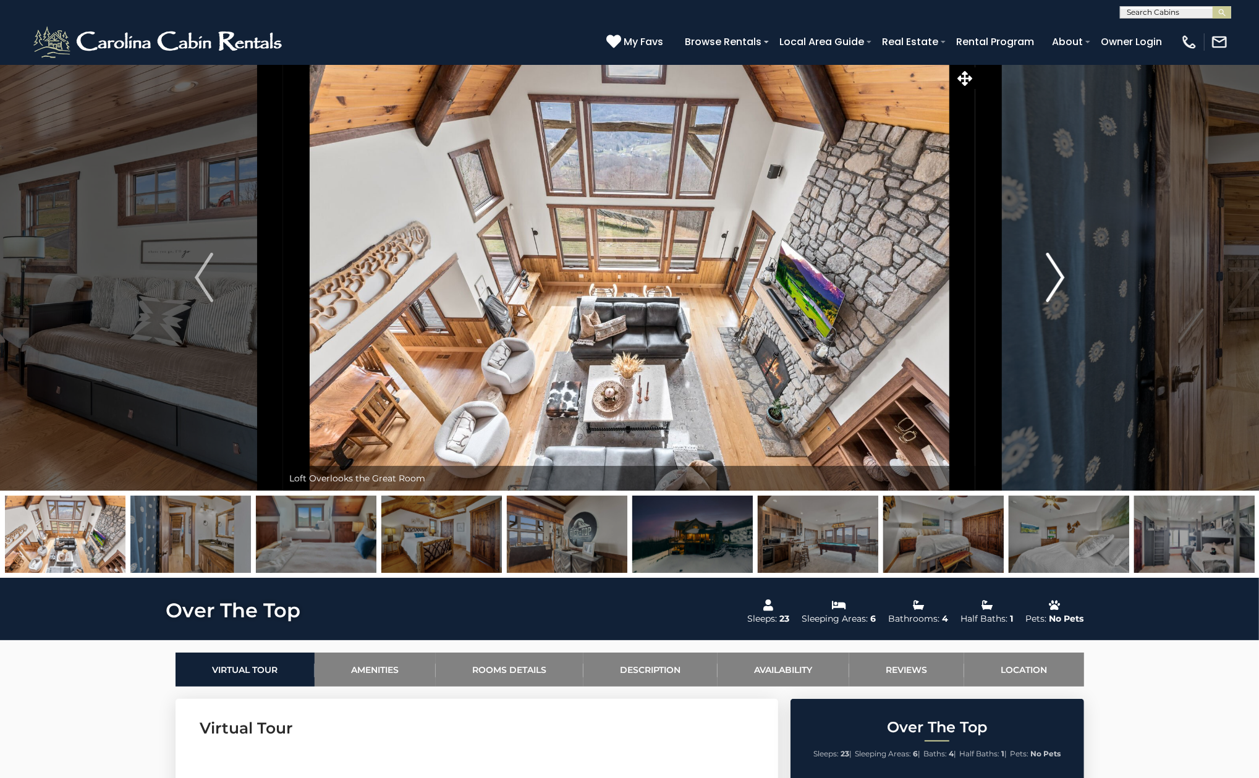
click at [1052, 275] on img "Next" at bounding box center [1055, 277] width 19 height 49
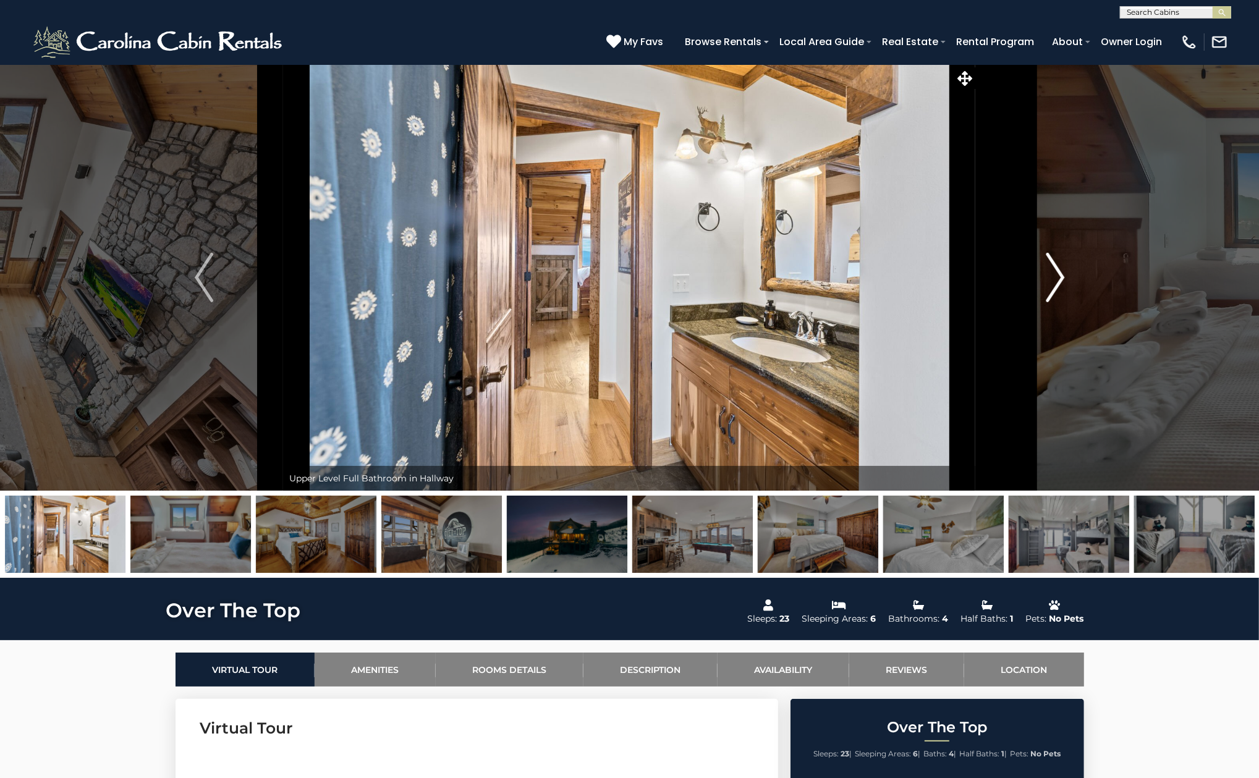
click at [1052, 275] on img "Next" at bounding box center [1055, 277] width 19 height 49
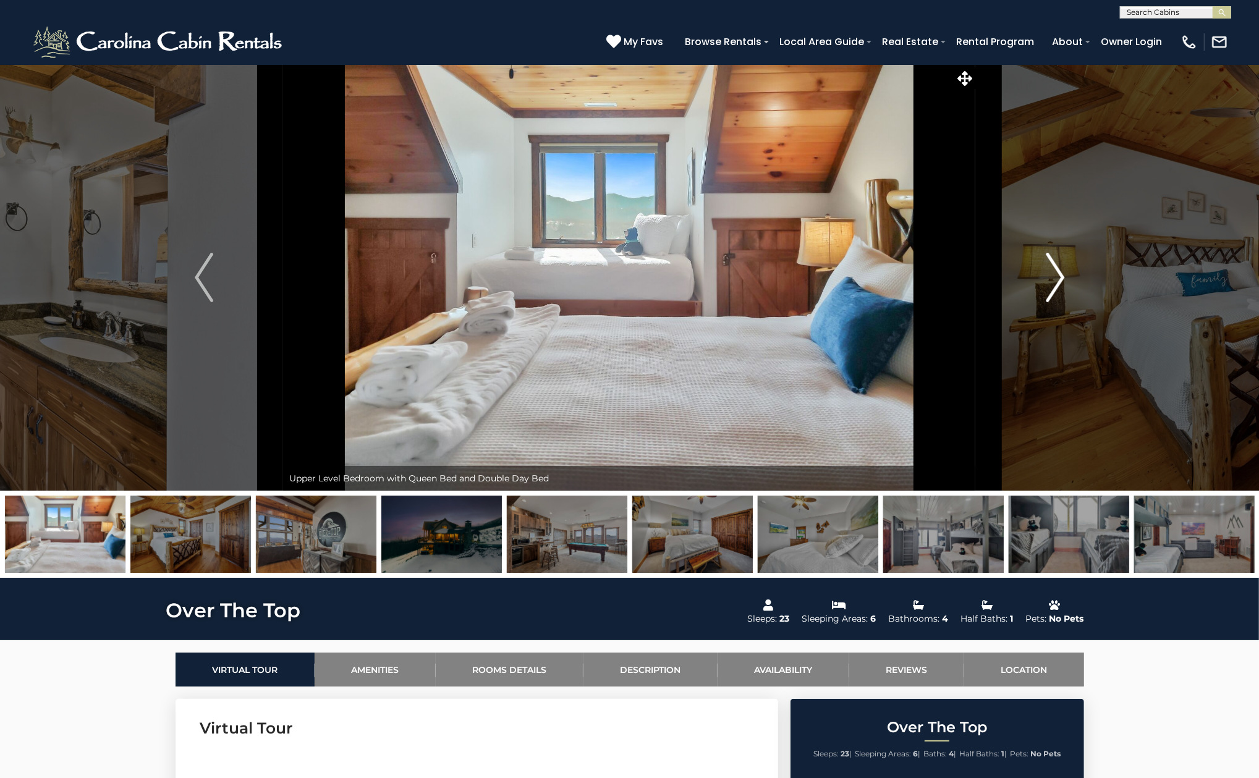
click at [1052, 275] on img "Next" at bounding box center [1055, 277] width 19 height 49
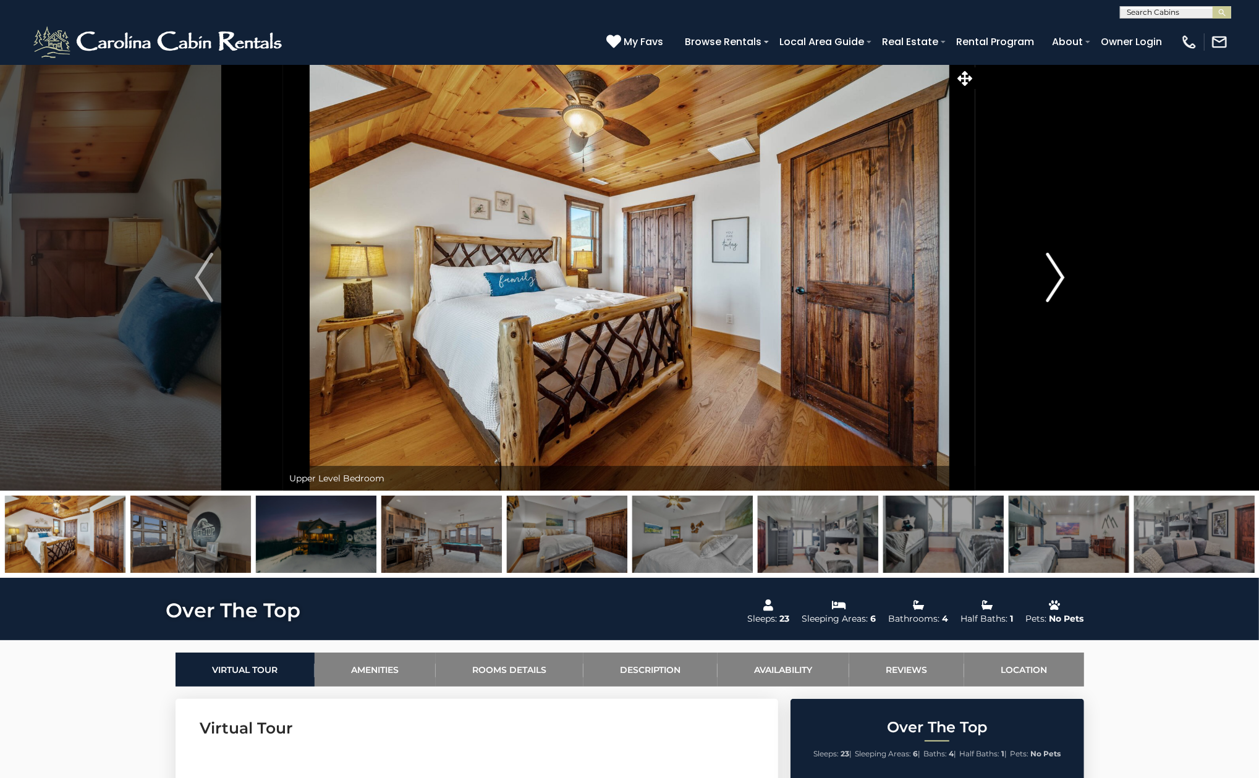
click at [1052, 275] on img "Next" at bounding box center [1055, 277] width 19 height 49
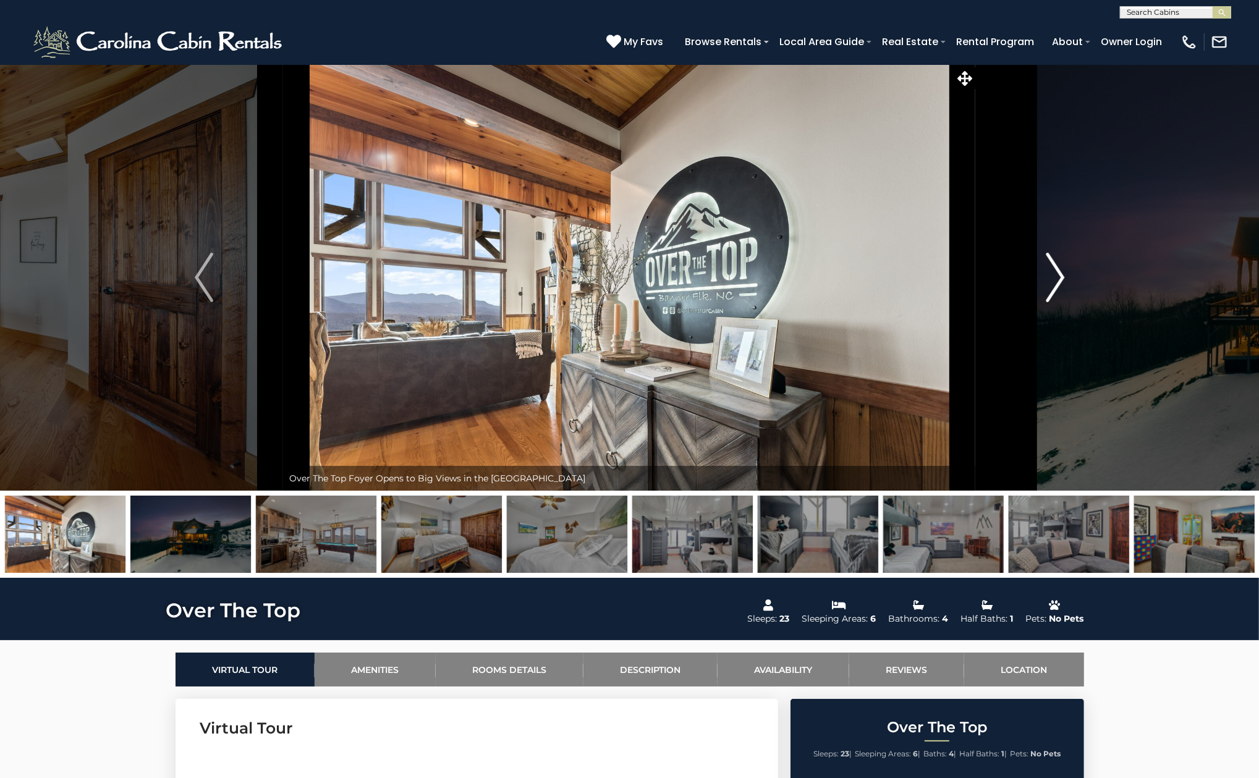
click at [1052, 275] on img "Next" at bounding box center [1055, 277] width 19 height 49
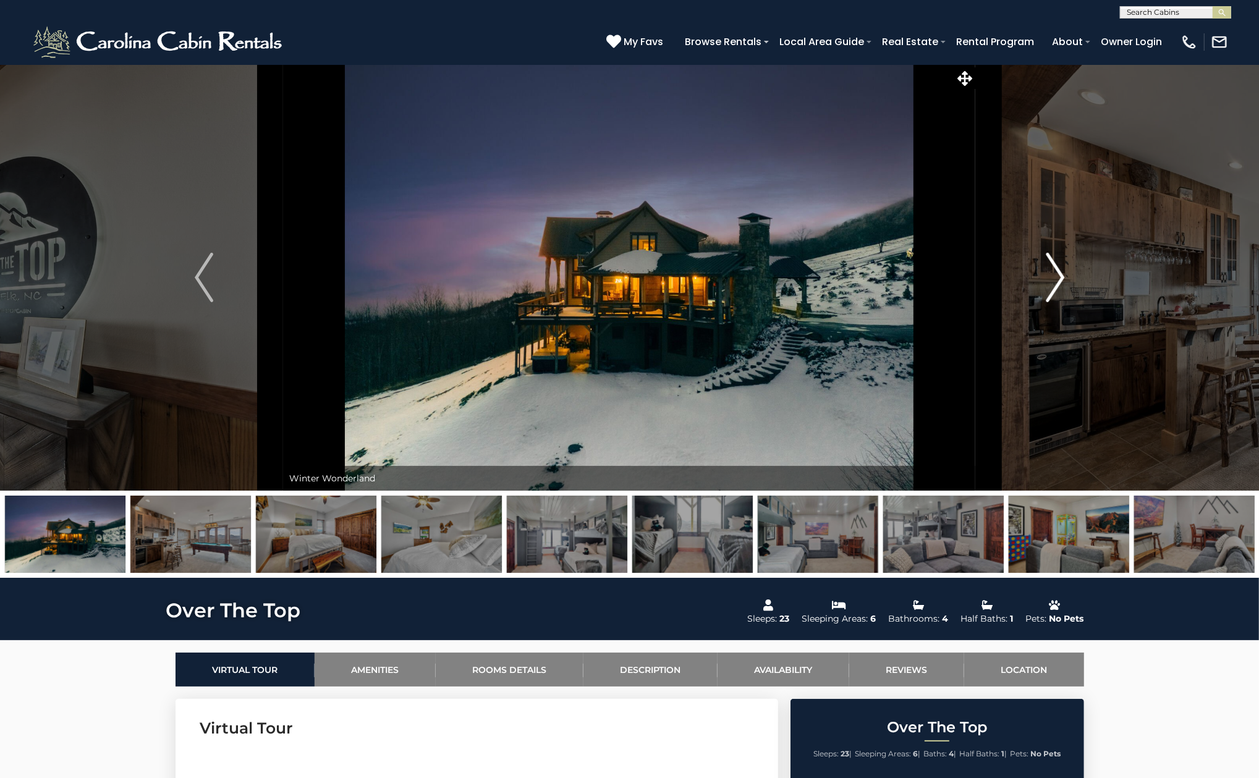
click at [1052, 275] on img "Next" at bounding box center [1055, 277] width 19 height 49
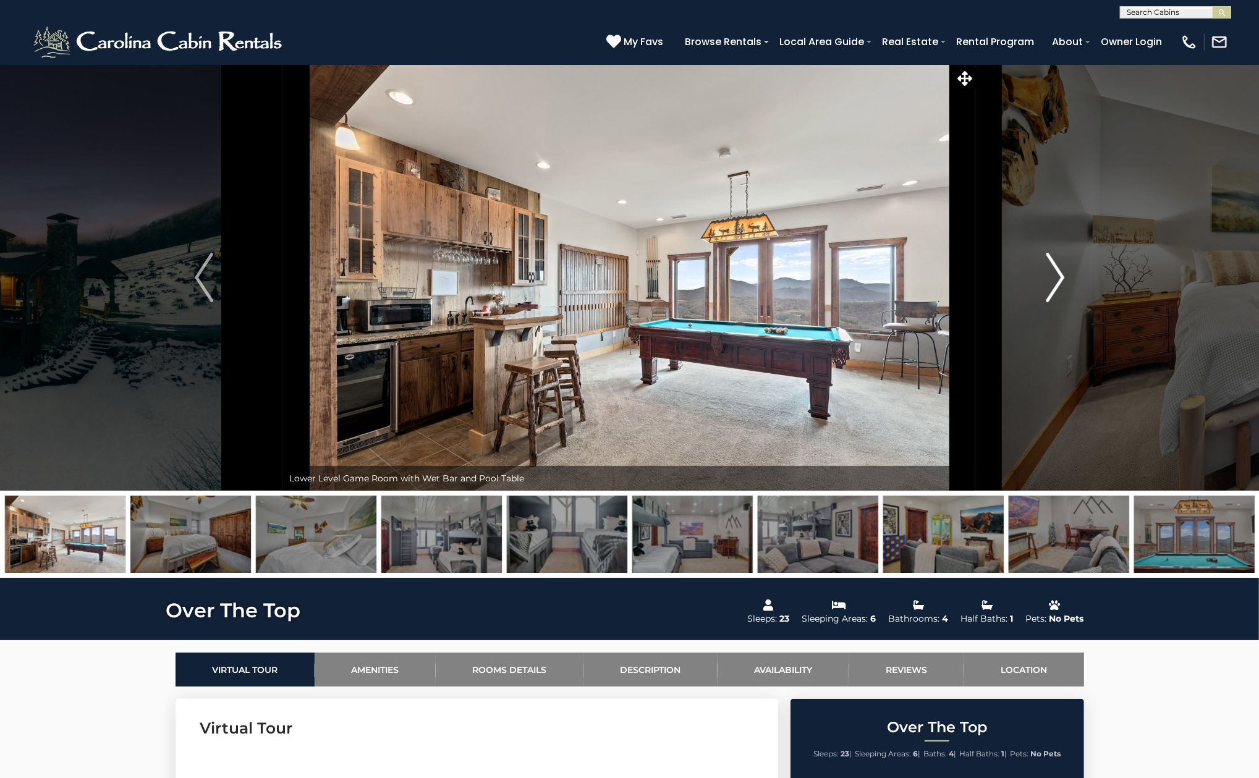
click at [1052, 275] on img "Next" at bounding box center [1055, 277] width 19 height 49
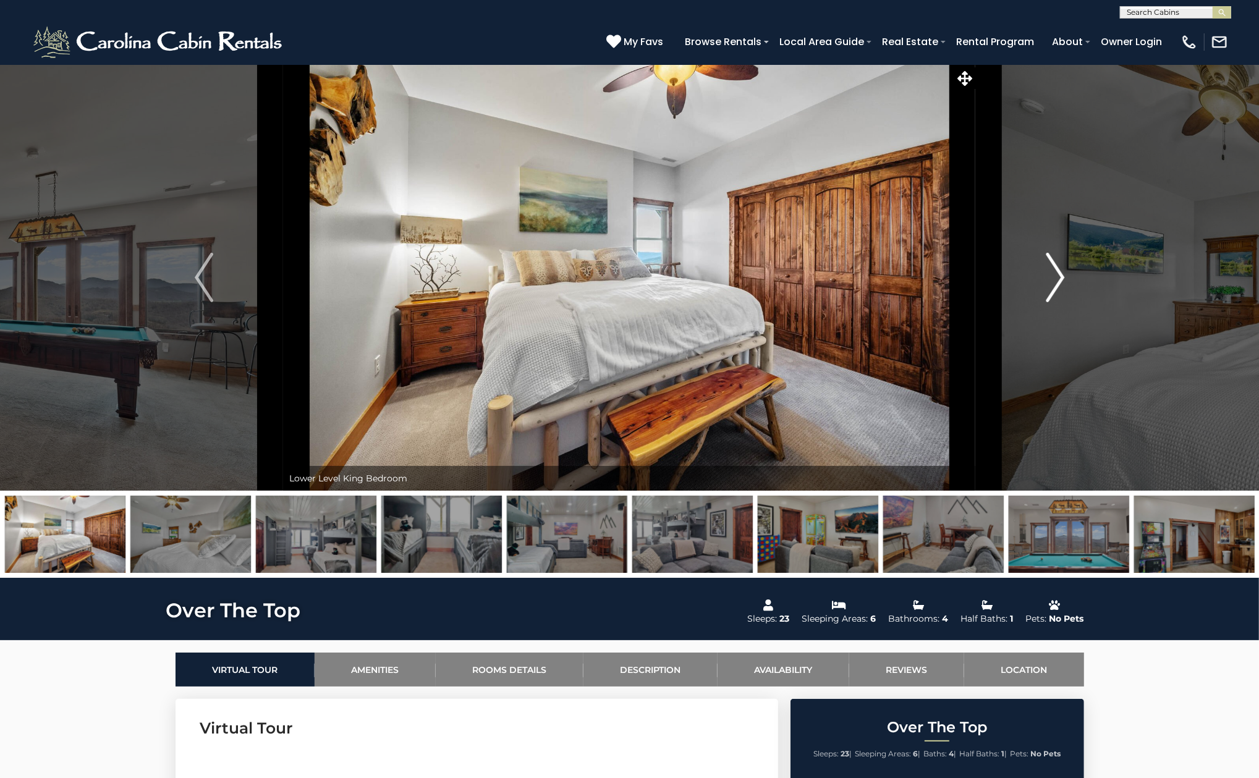
click at [1052, 275] on img "Next" at bounding box center [1055, 277] width 19 height 49
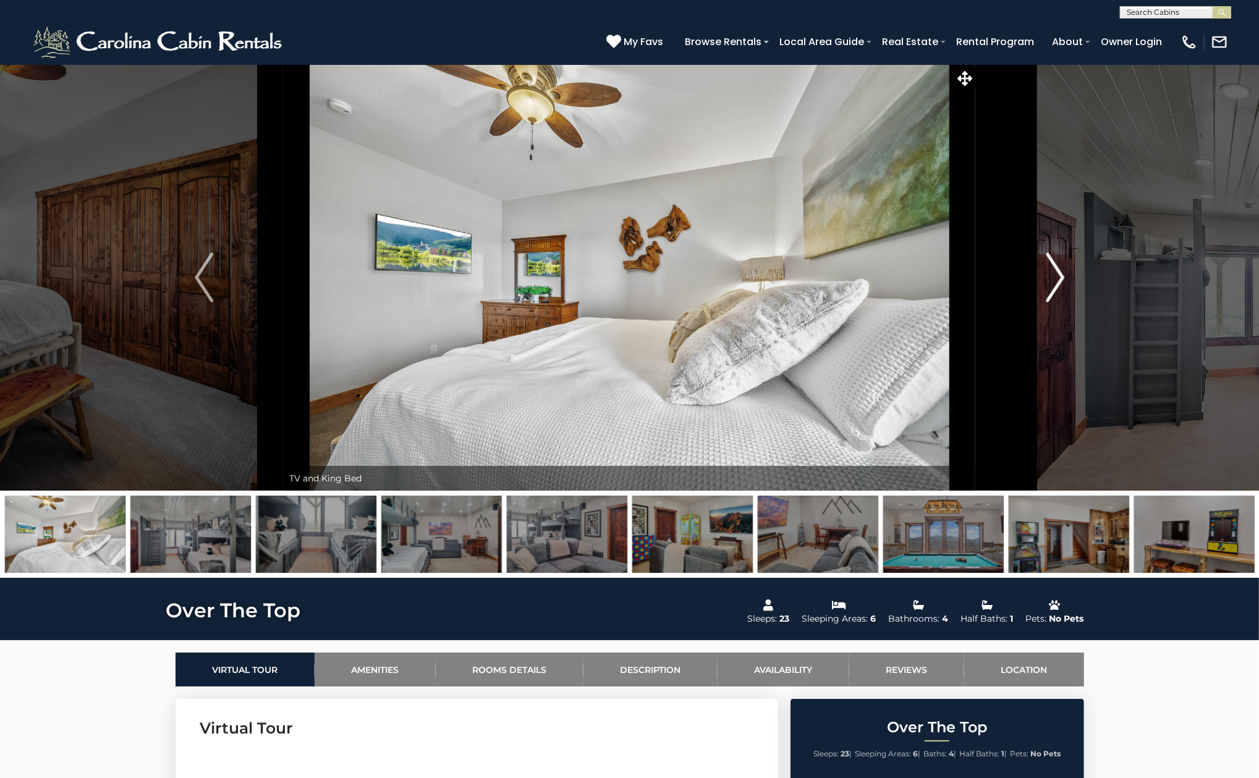
click at [1052, 275] on img "Next" at bounding box center [1055, 277] width 19 height 49
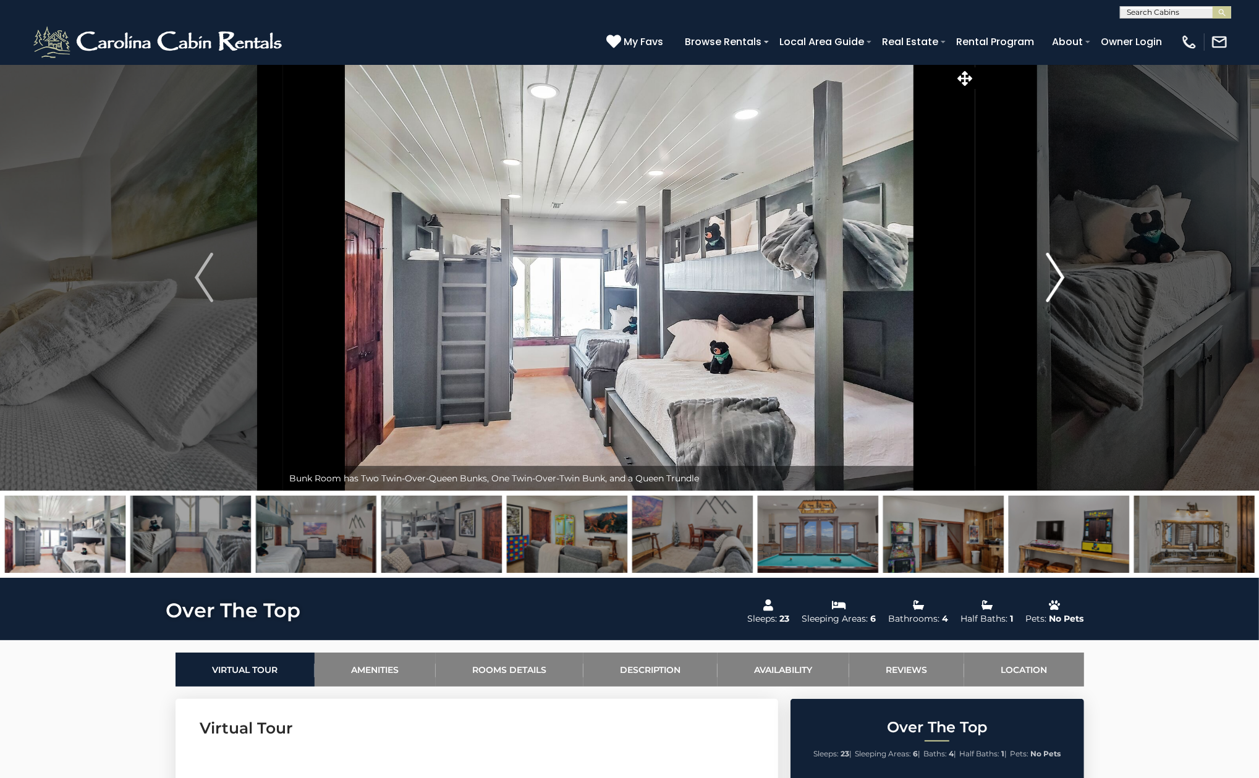
click at [1052, 275] on img "Next" at bounding box center [1055, 277] width 19 height 49
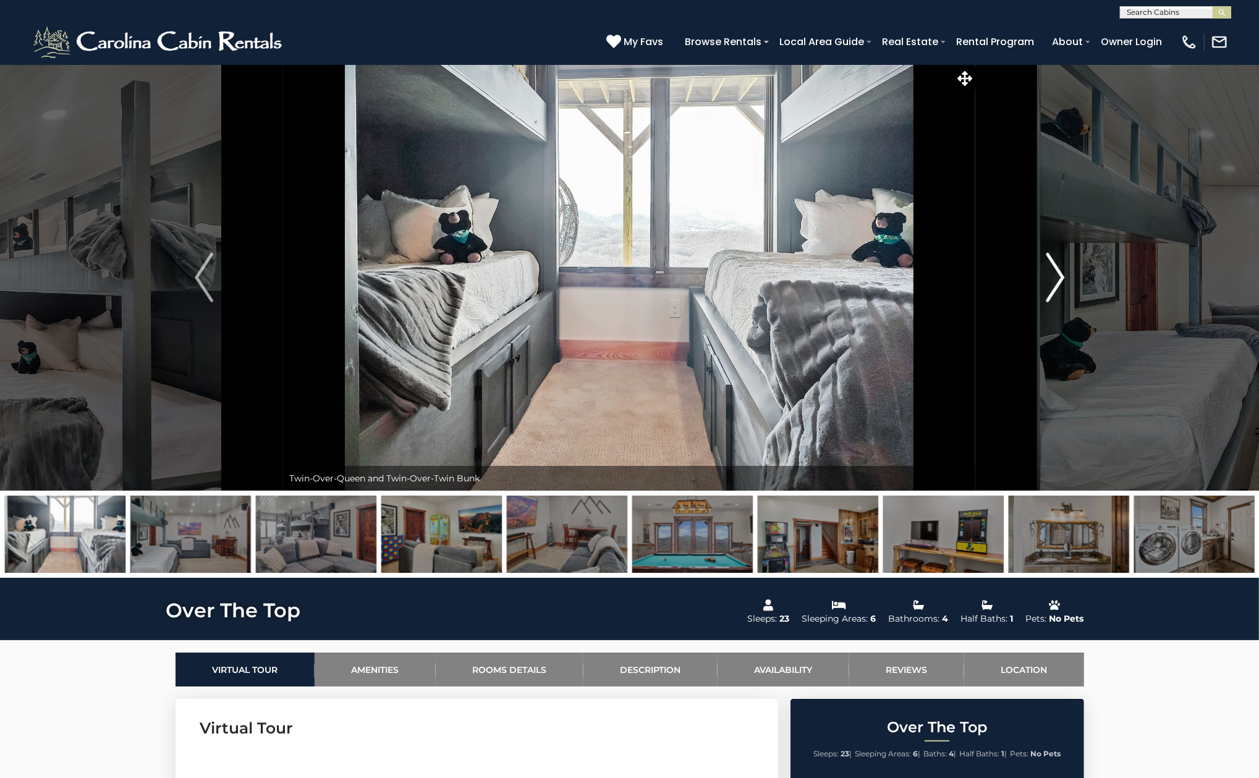
click at [1052, 275] on img "Next" at bounding box center [1055, 277] width 19 height 49
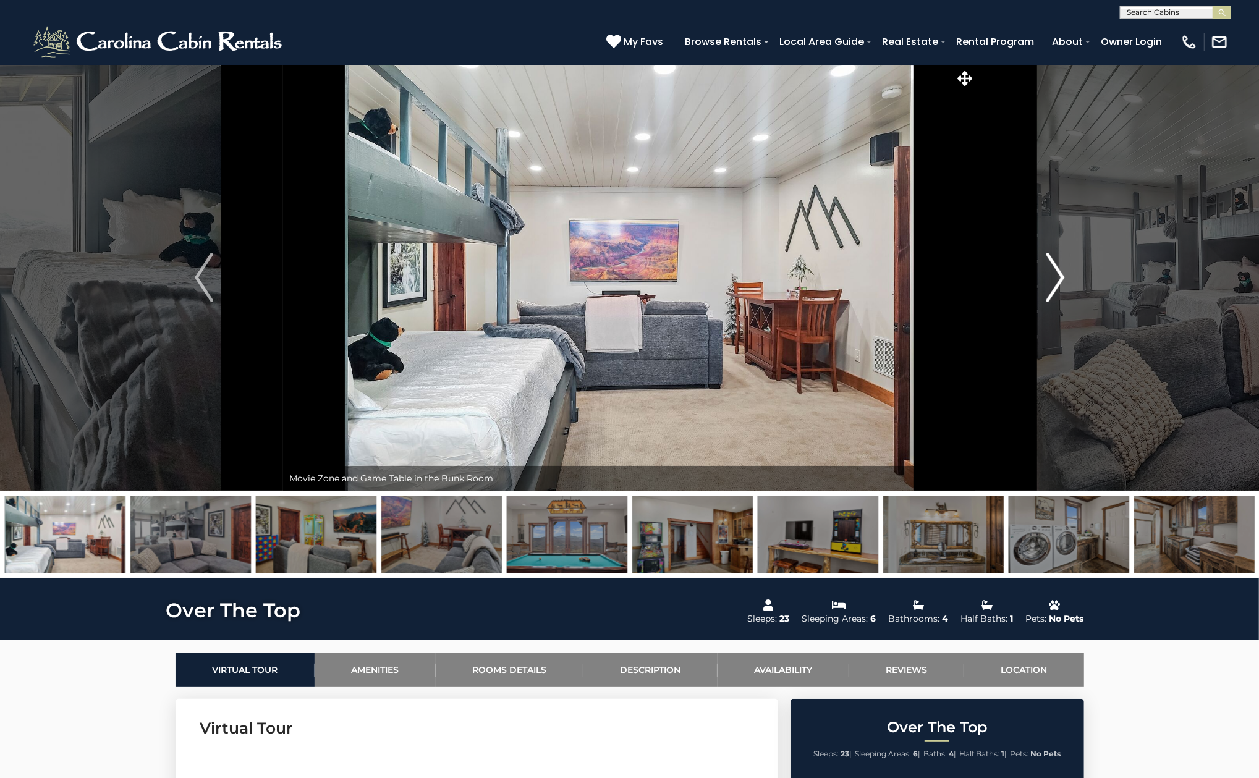
click at [1052, 275] on img "Next" at bounding box center [1055, 277] width 19 height 49
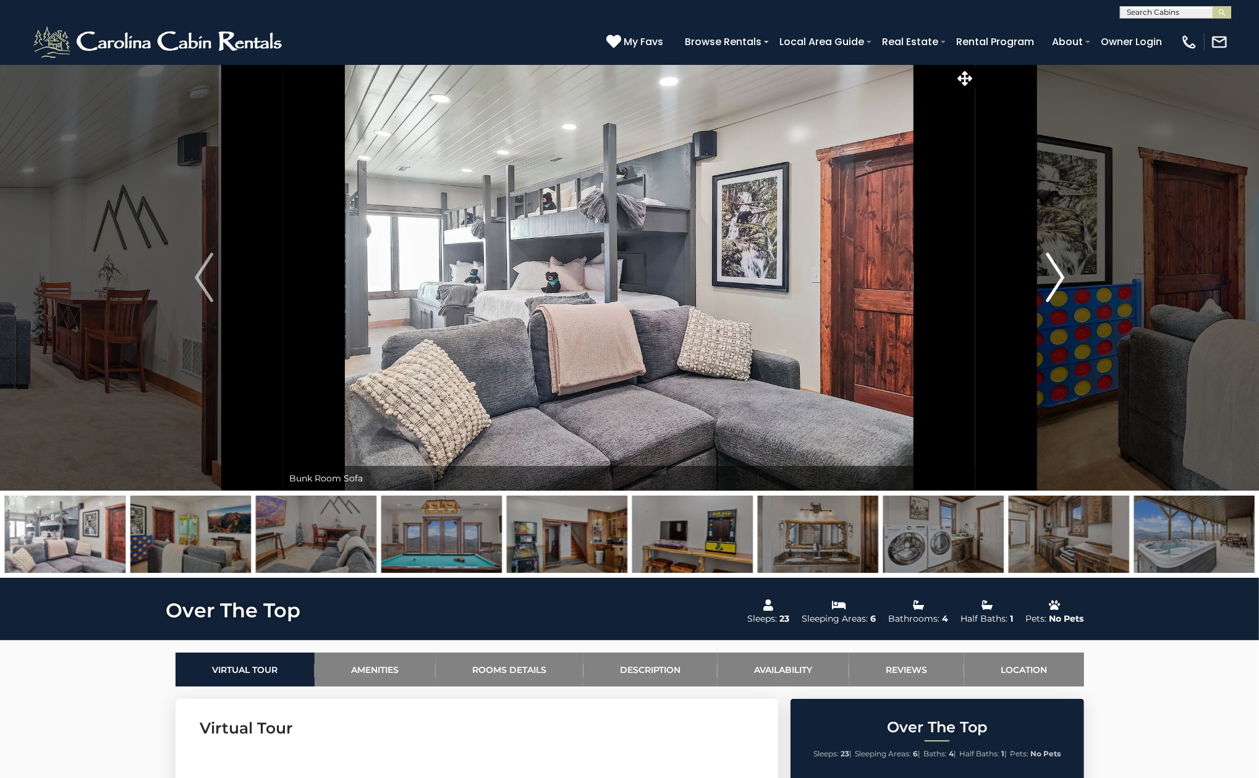
click at [1052, 275] on img "Next" at bounding box center [1055, 277] width 19 height 49
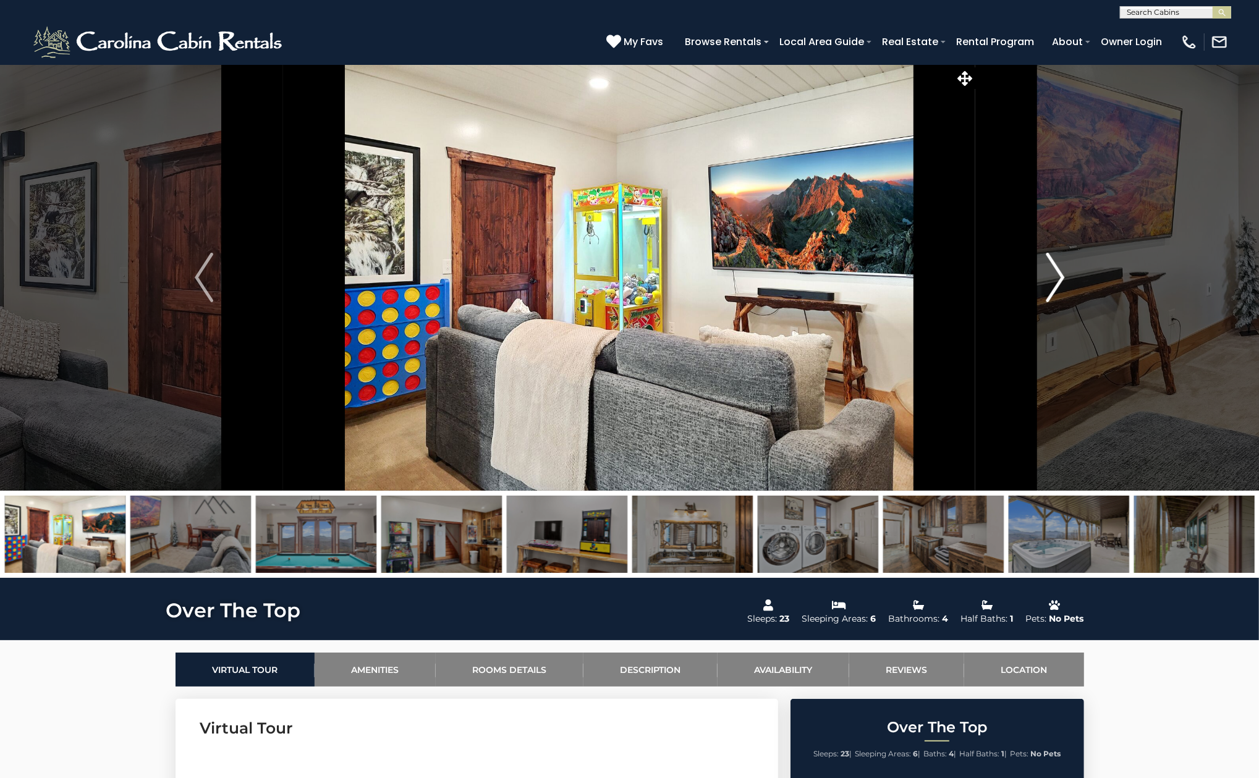
click at [1052, 275] on img "Next" at bounding box center [1055, 277] width 19 height 49
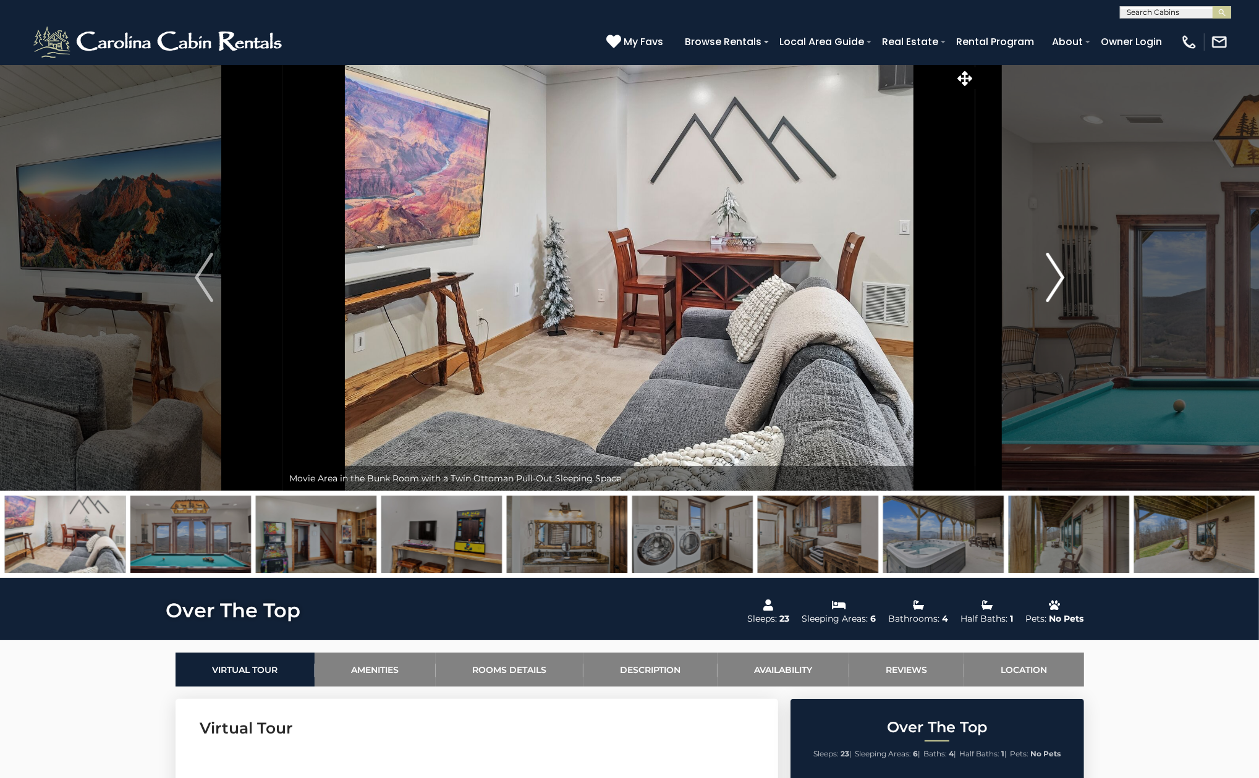
click at [1052, 275] on img "Next" at bounding box center [1055, 277] width 19 height 49
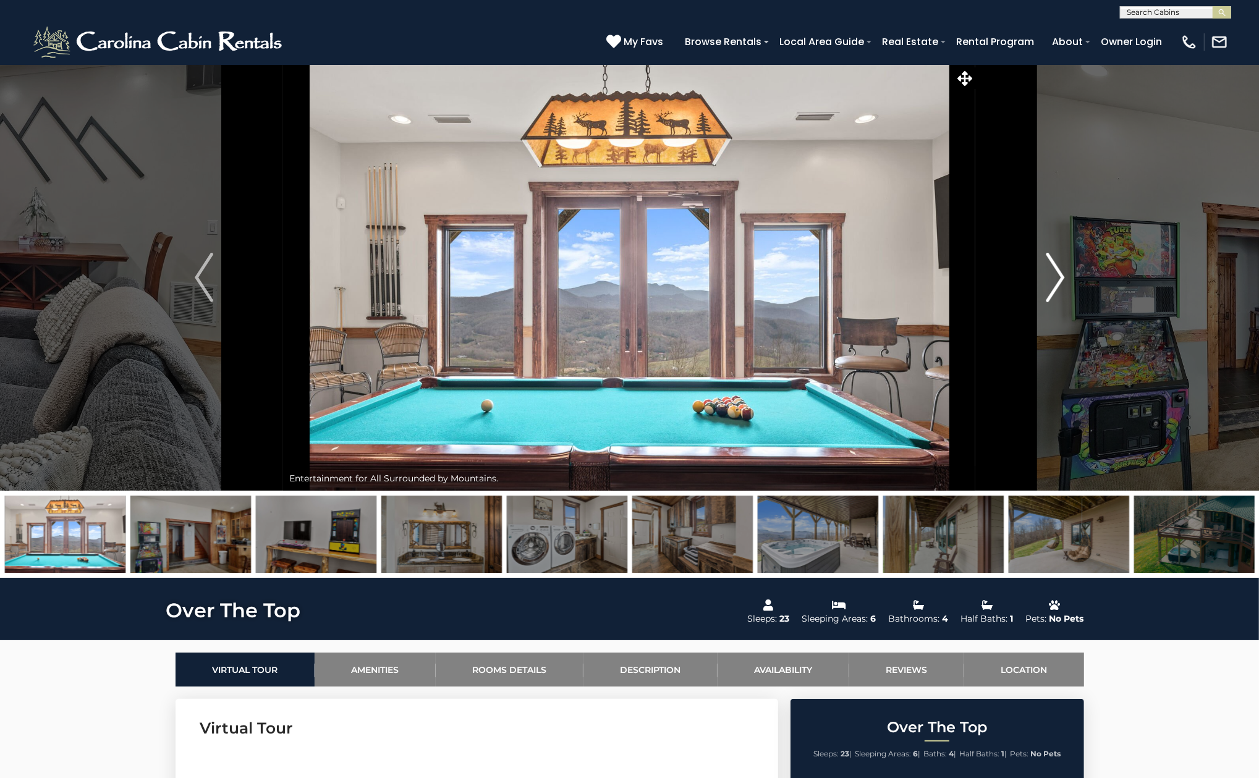
click at [1052, 275] on img "Next" at bounding box center [1055, 277] width 19 height 49
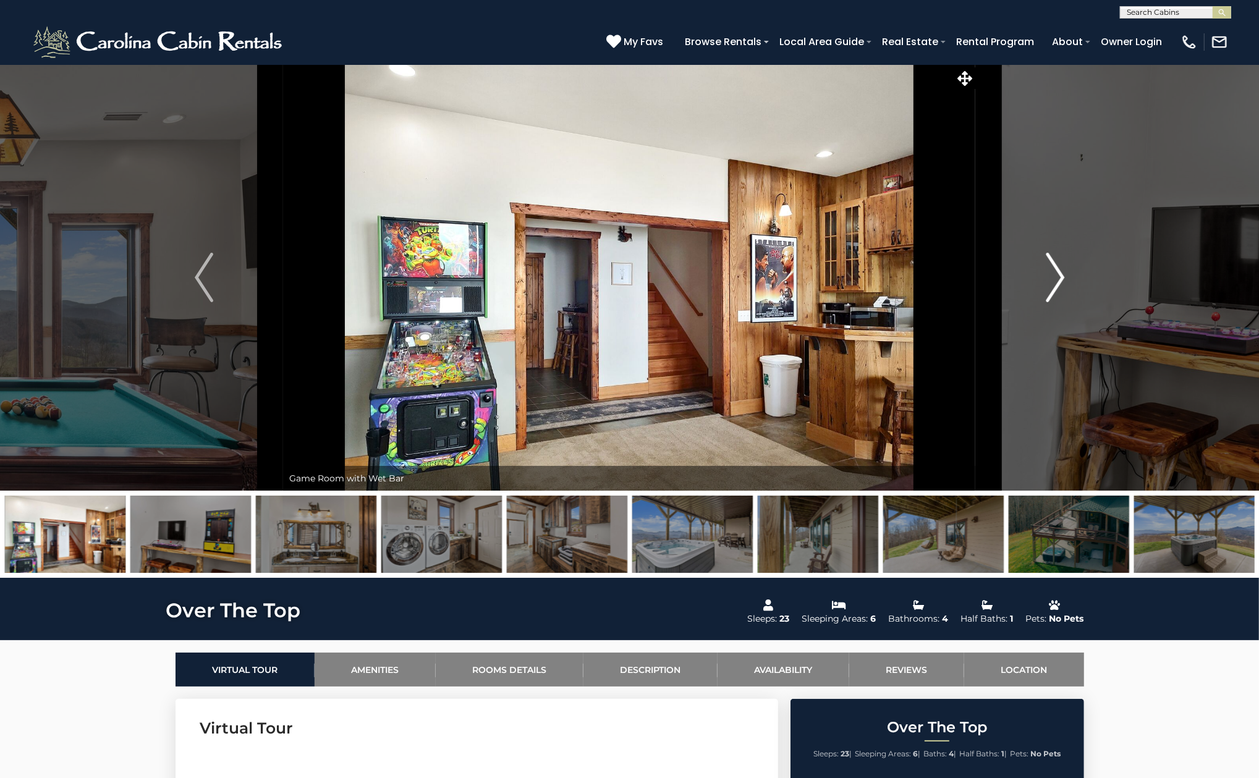
click at [1052, 275] on img "Next" at bounding box center [1055, 277] width 19 height 49
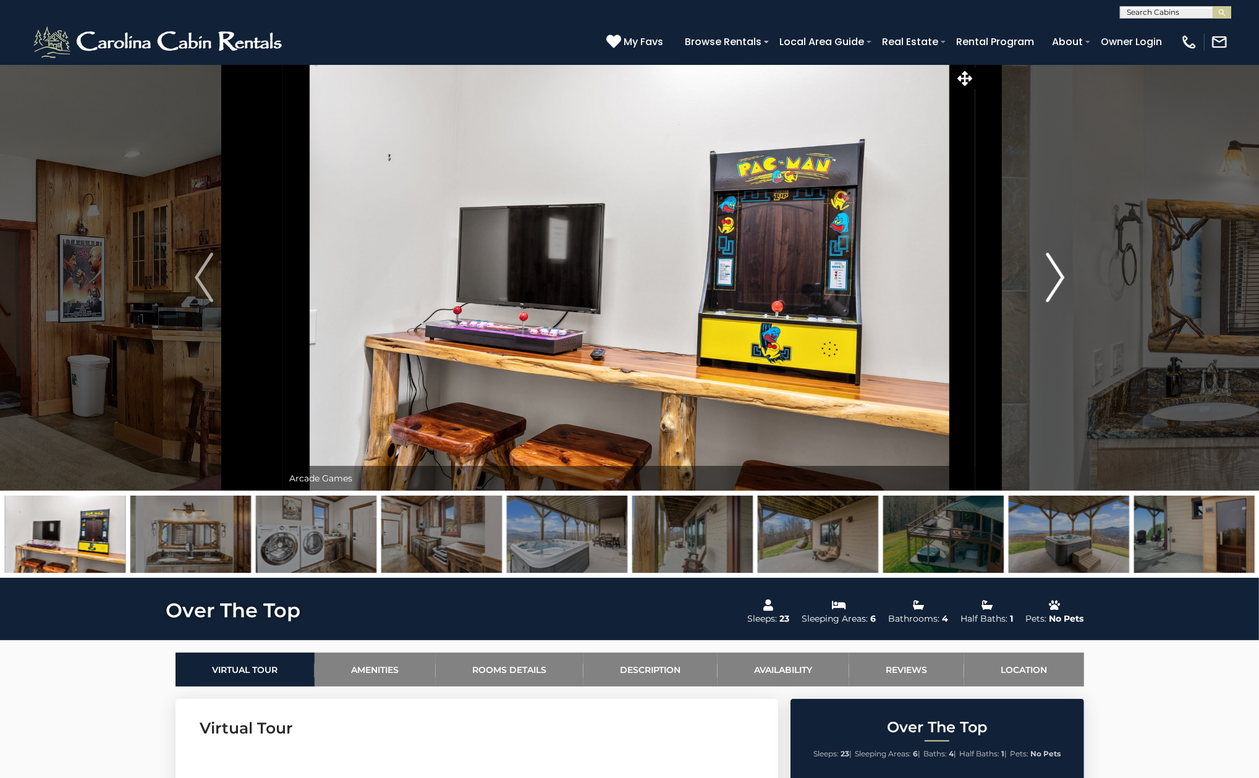
click at [1052, 275] on img "Next" at bounding box center [1055, 277] width 19 height 49
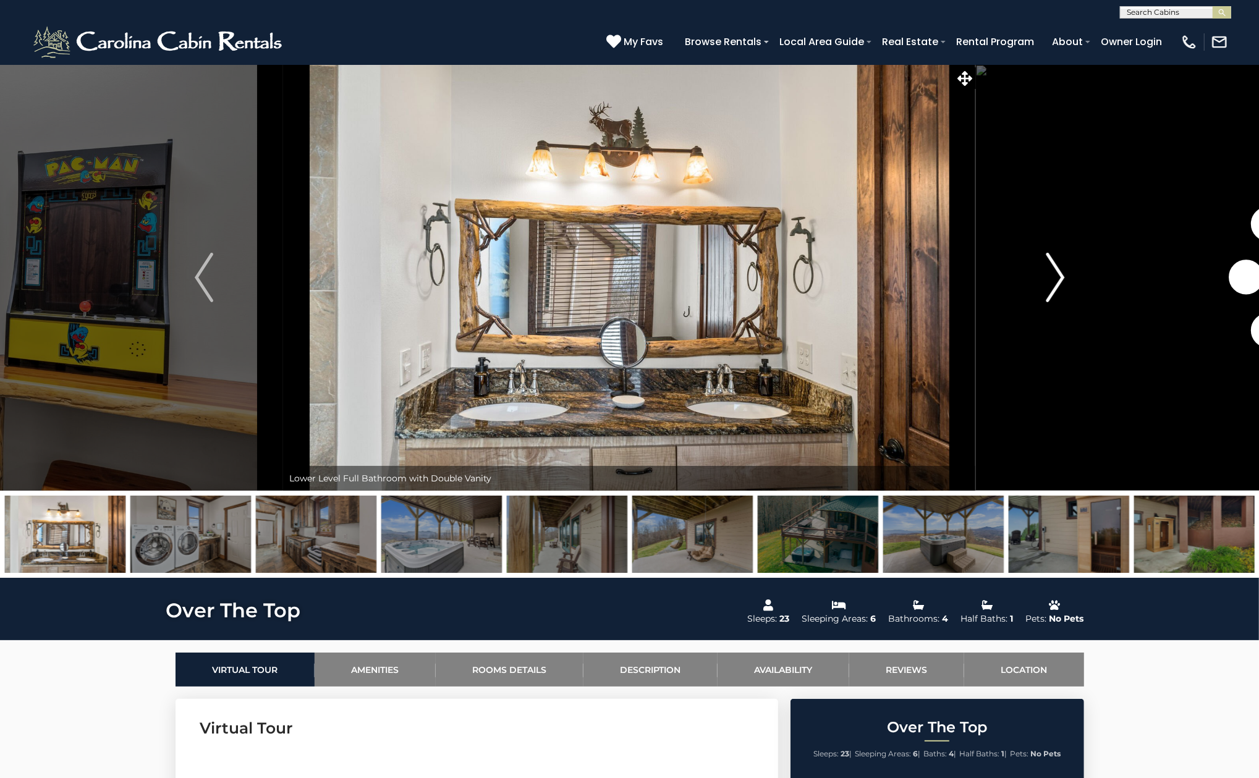
click at [1052, 275] on img "Next" at bounding box center [1055, 277] width 19 height 49
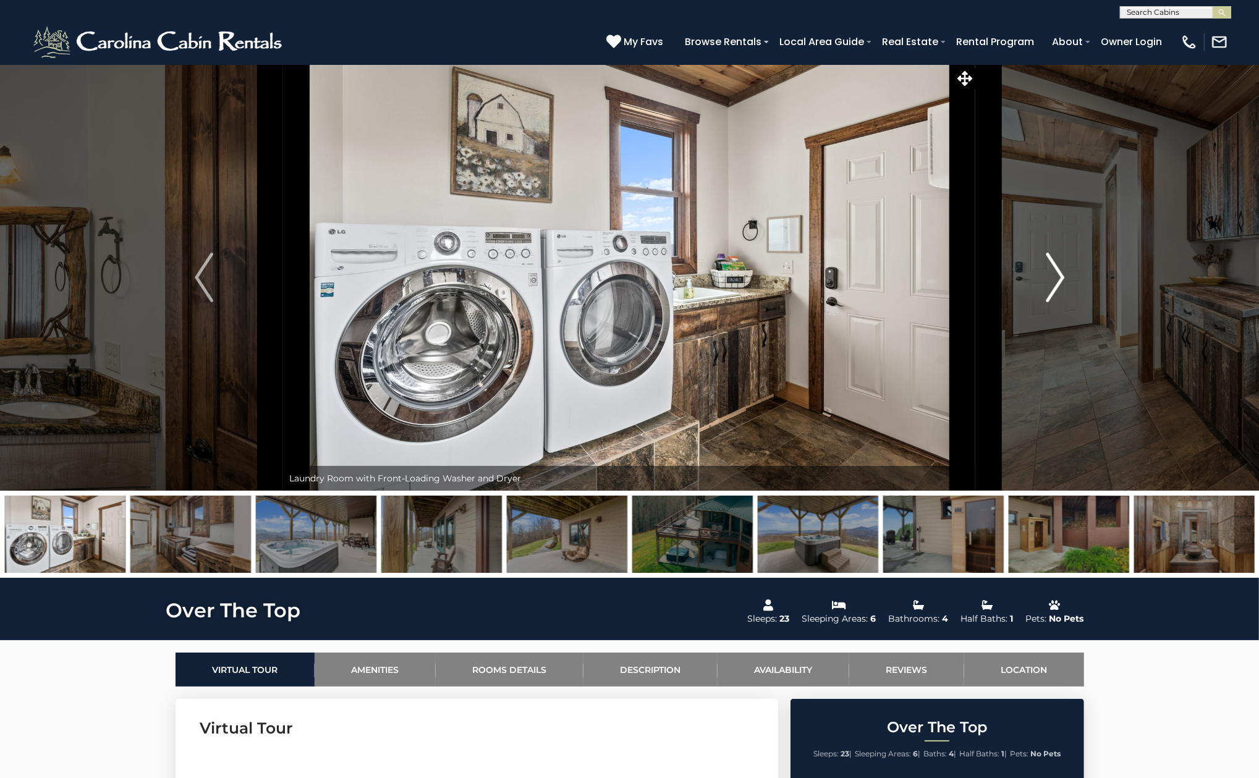
click at [1052, 275] on img "Next" at bounding box center [1055, 277] width 19 height 49
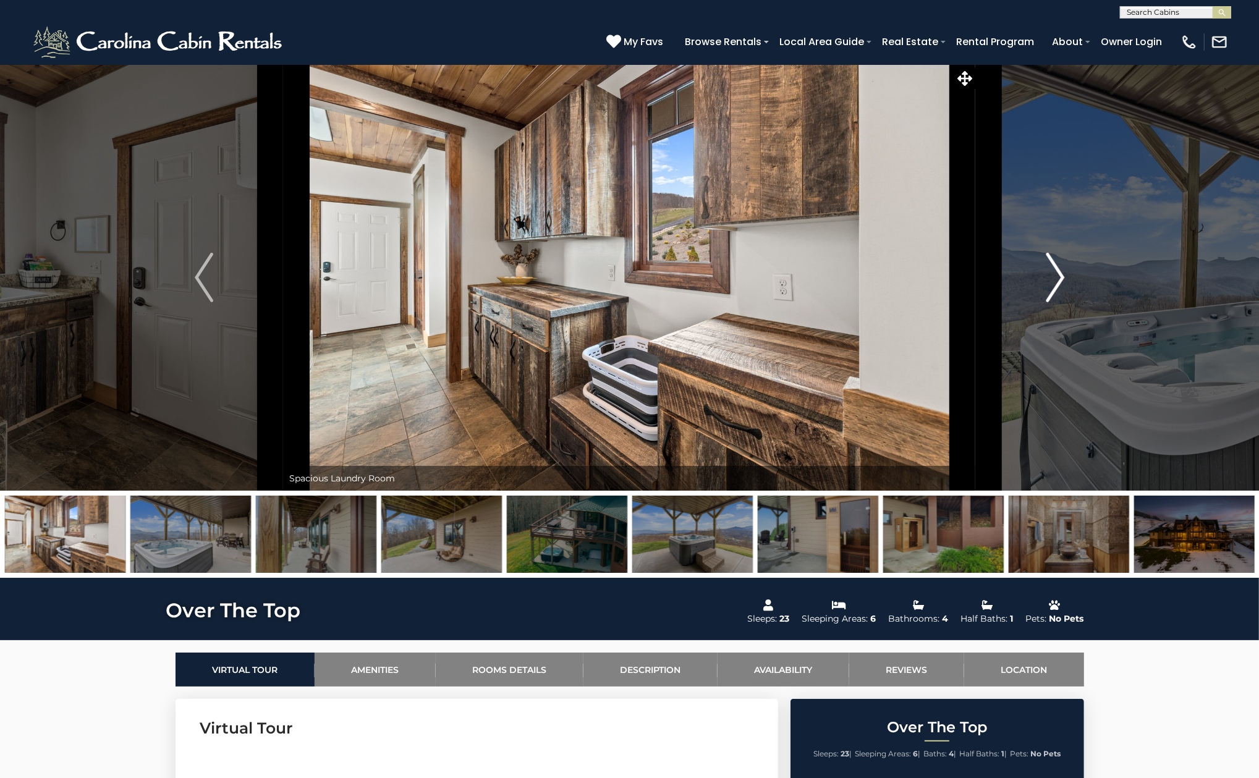
click at [1052, 275] on img "Next" at bounding box center [1055, 277] width 19 height 49
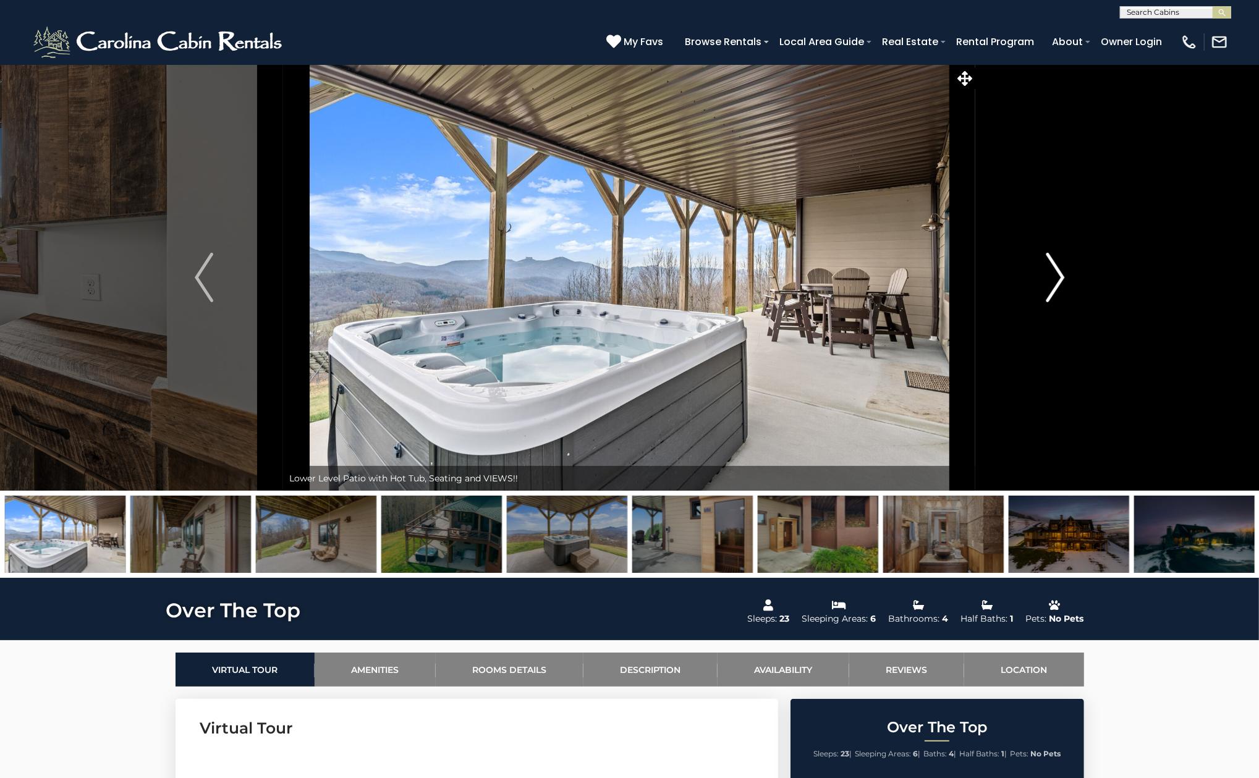
click at [1052, 275] on img "Next" at bounding box center [1055, 277] width 19 height 49
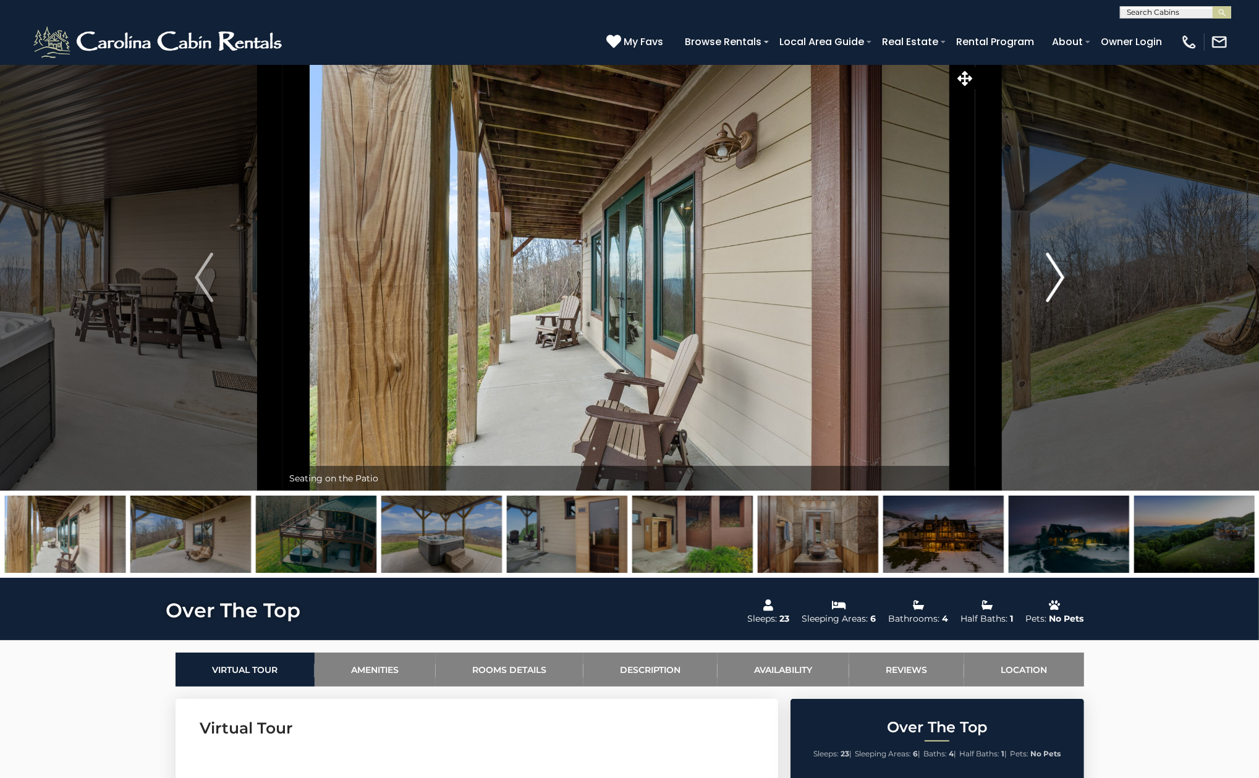
click at [1052, 275] on img "Next" at bounding box center [1055, 277] width 19 height 49
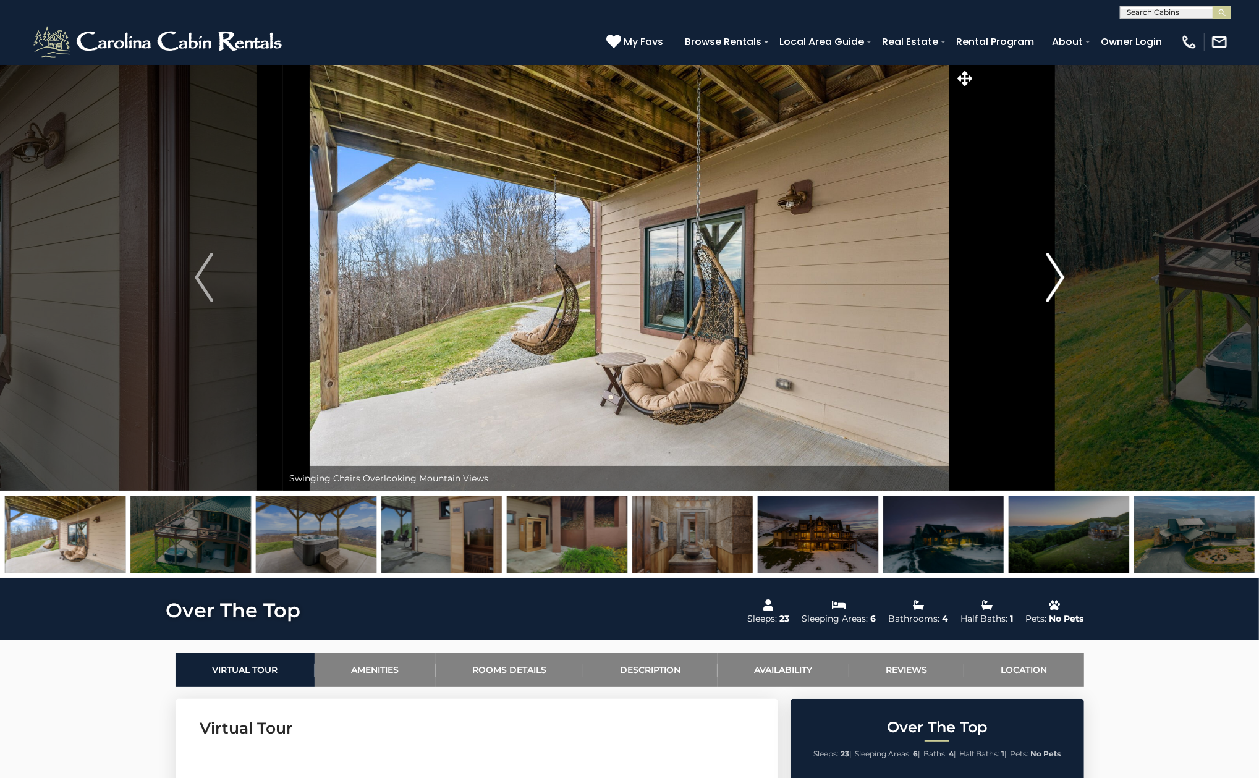
click at [1052, 275] on img "Next" at bounding box center [1055, 277] width 19 height 49
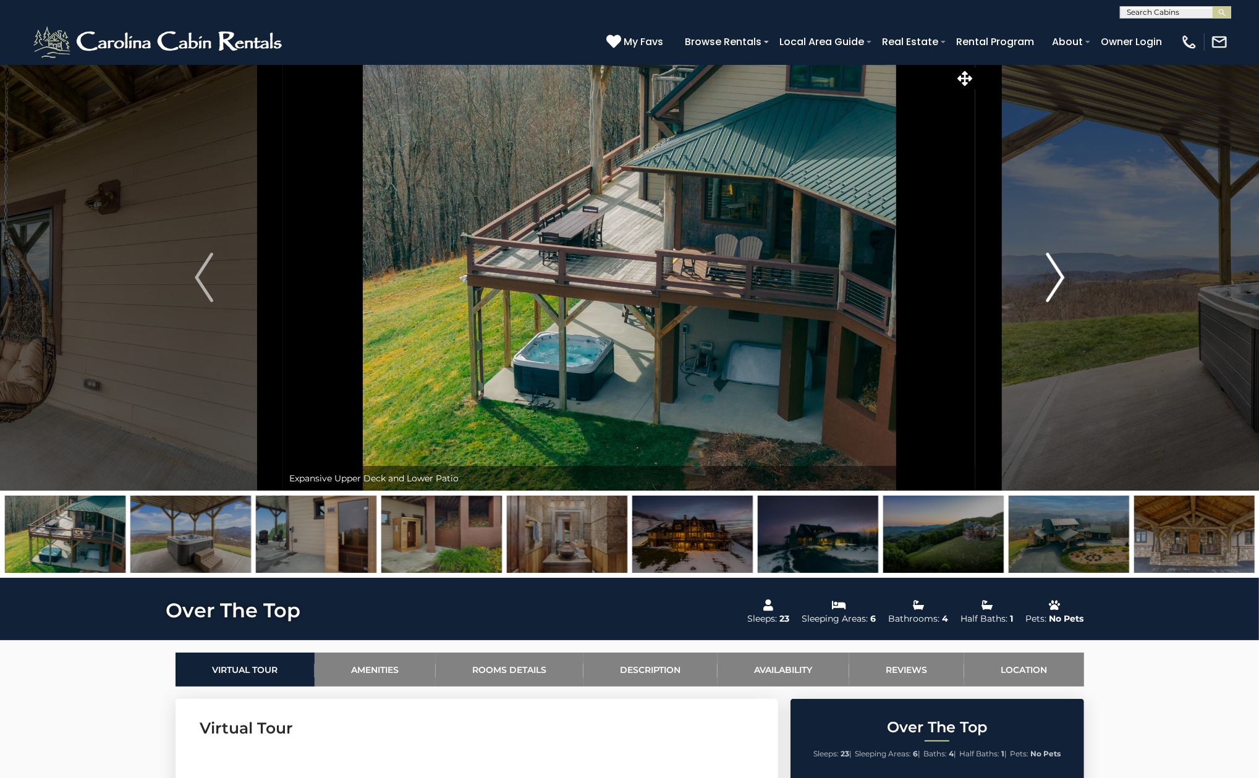
click at [1052, 275] on img "Next" at bounding box center [1055, 277] width 19 height 49
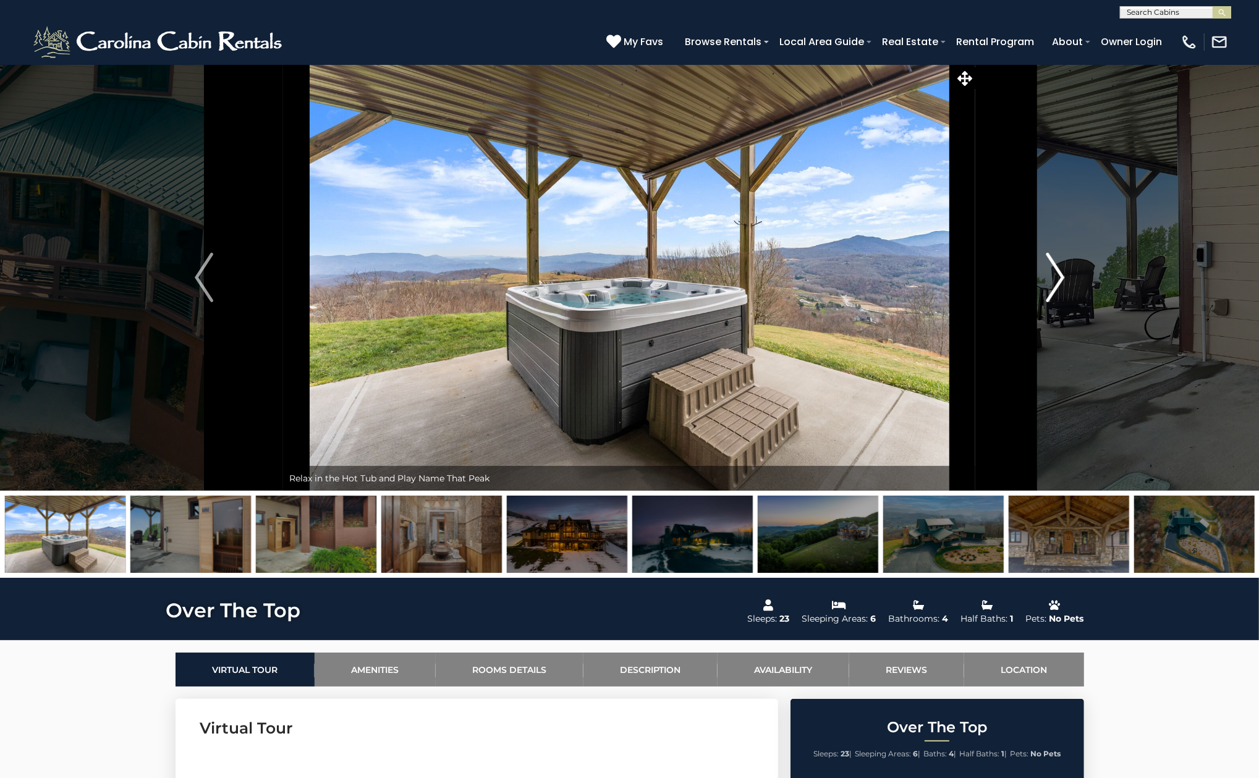
click at [1052, 275] on img "Next" at bounding box center [1055, 277] width 19 height 49
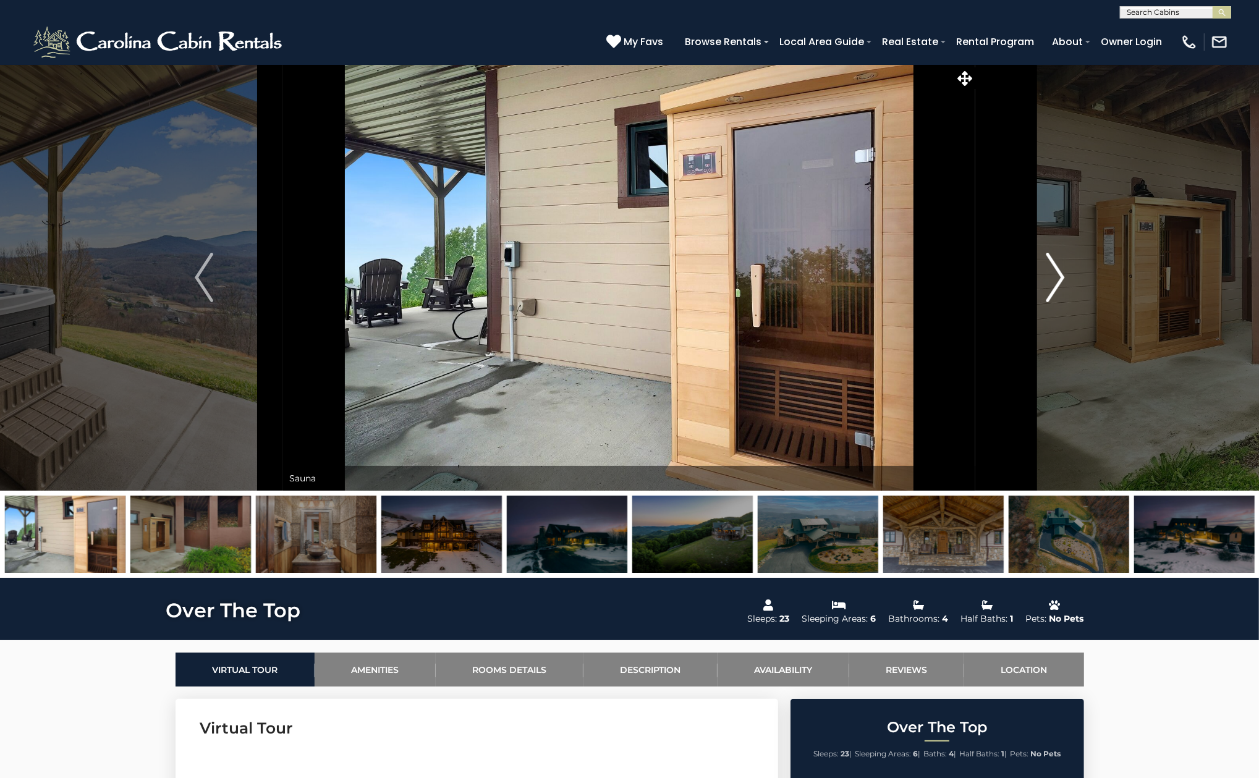
click at [1052, 275] on img "Next" at bounding box center [1055, 277] width 19 height 49
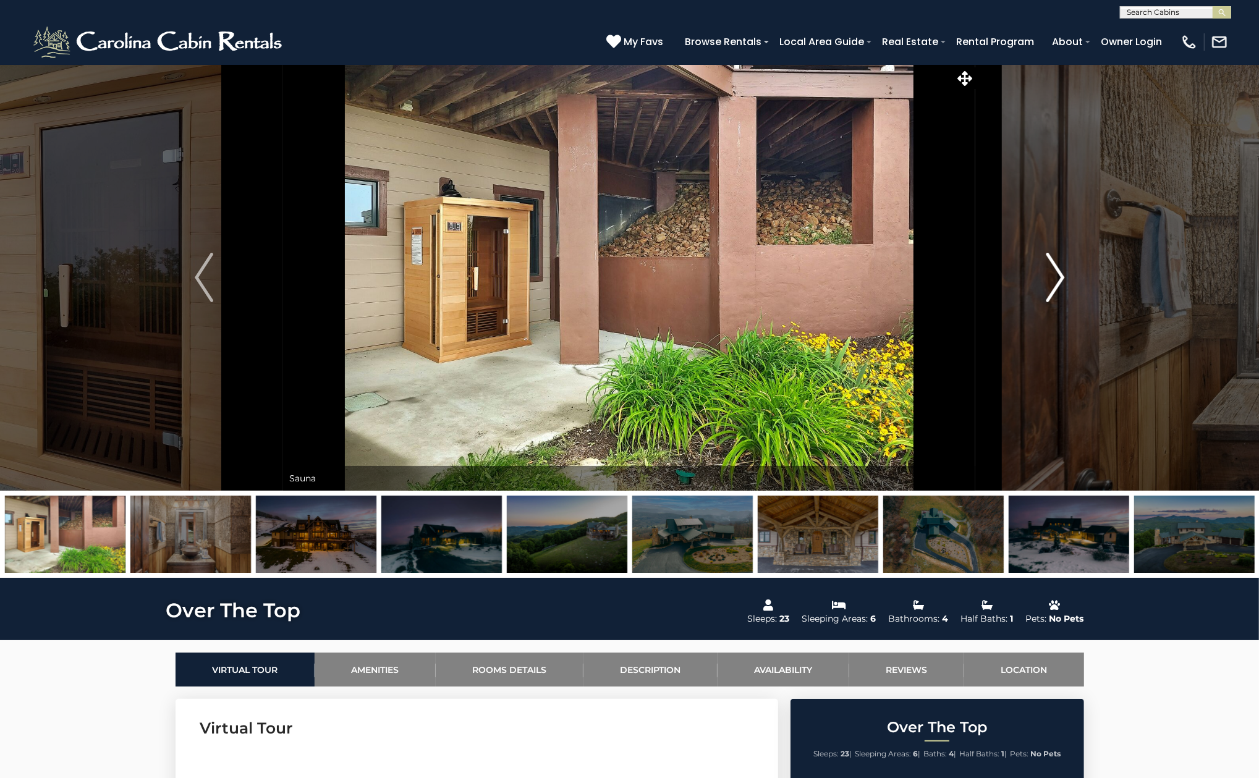
click at [1052, 275] on img "Next" at bounding box center [1055, 277] width 19 height 49
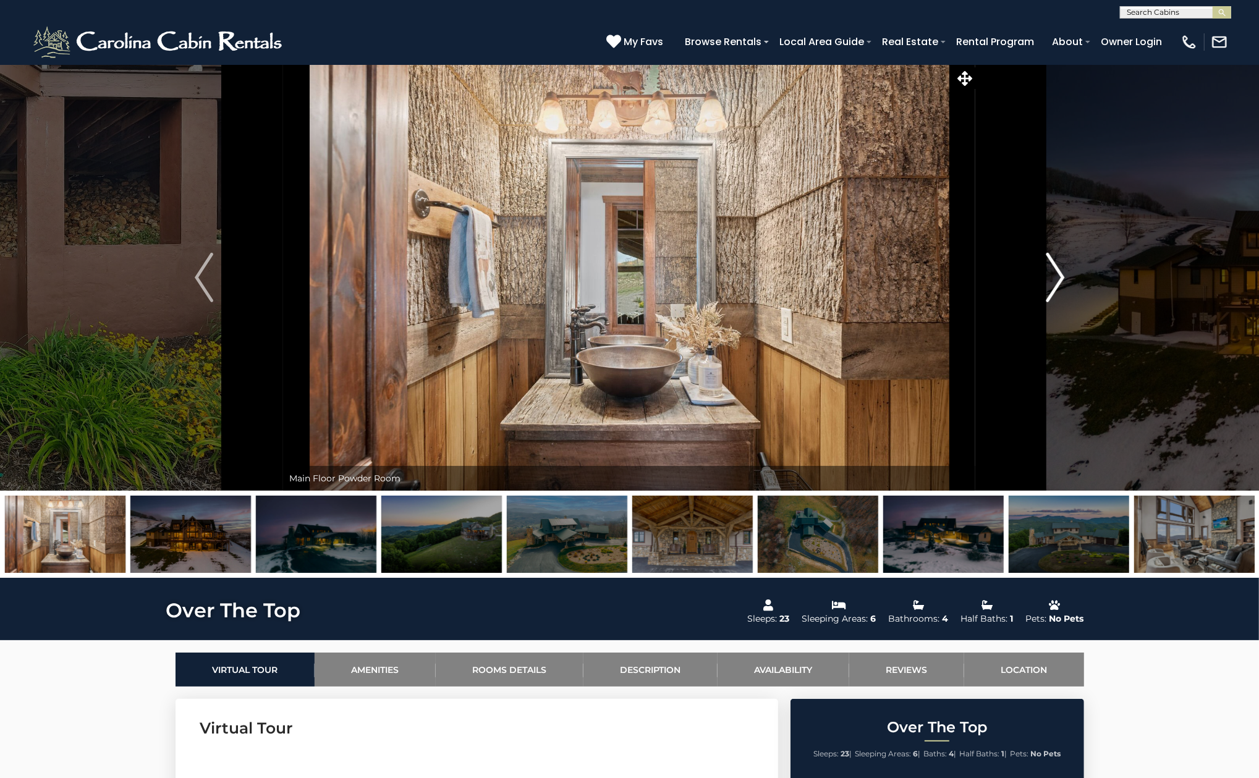
click at [1052, 275] on img "Next" at bounding box center [1055, 277] width 19 height 49
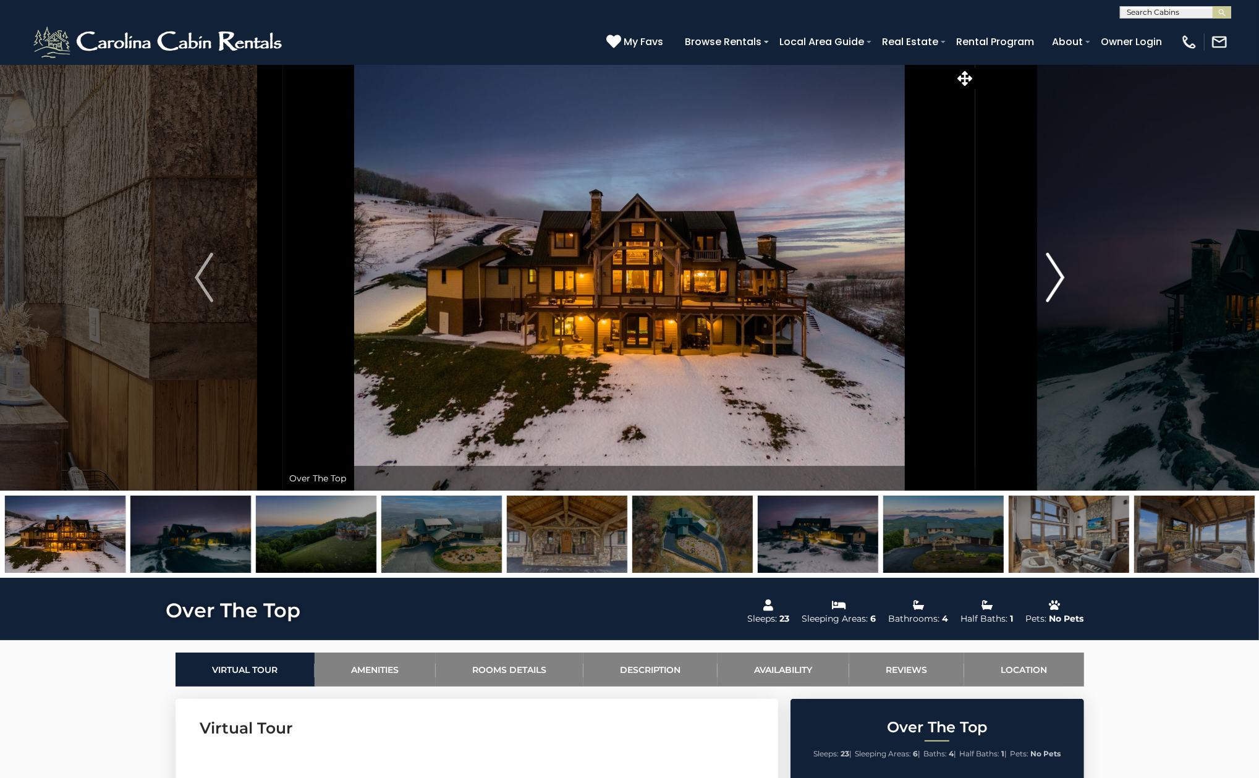
click at [1052, 275] on img "Next" at bounding box center [1055, 277] width 19 height 49
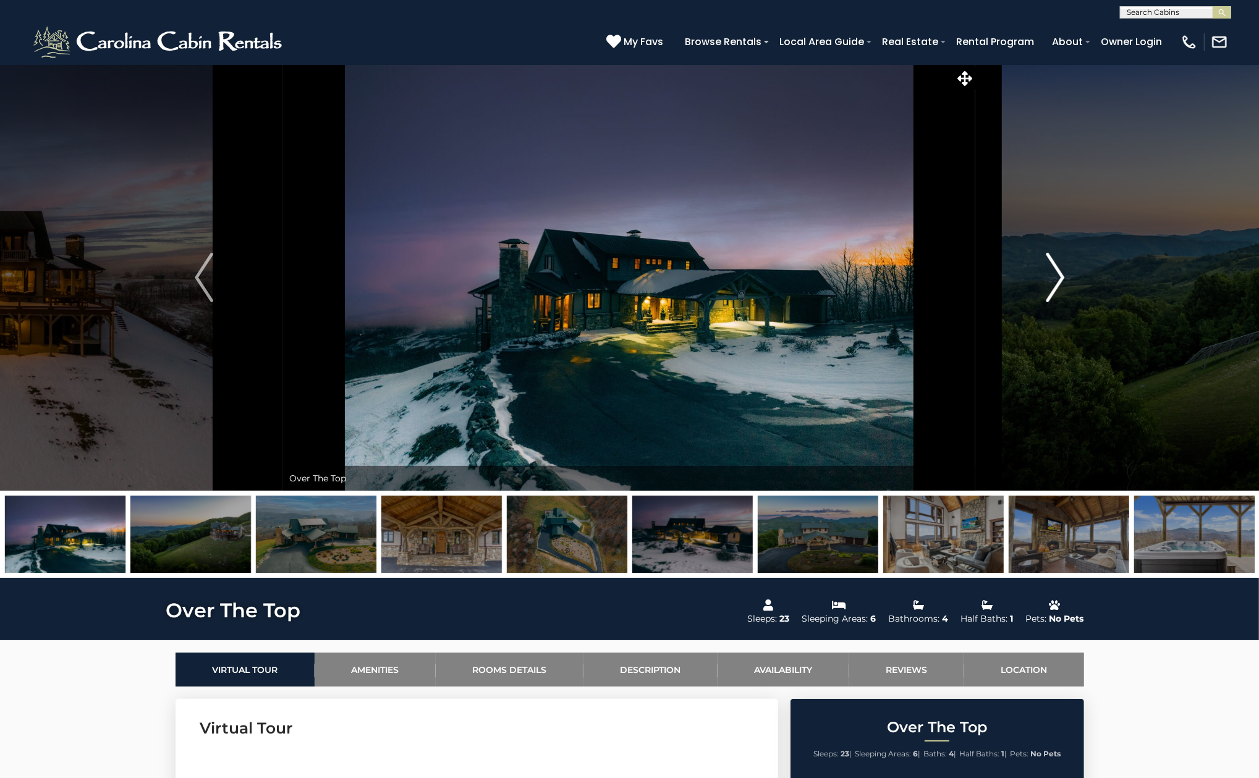
click at [1052, 275] on img "Next" at bounding box center [1055, 277] width 19 height 49
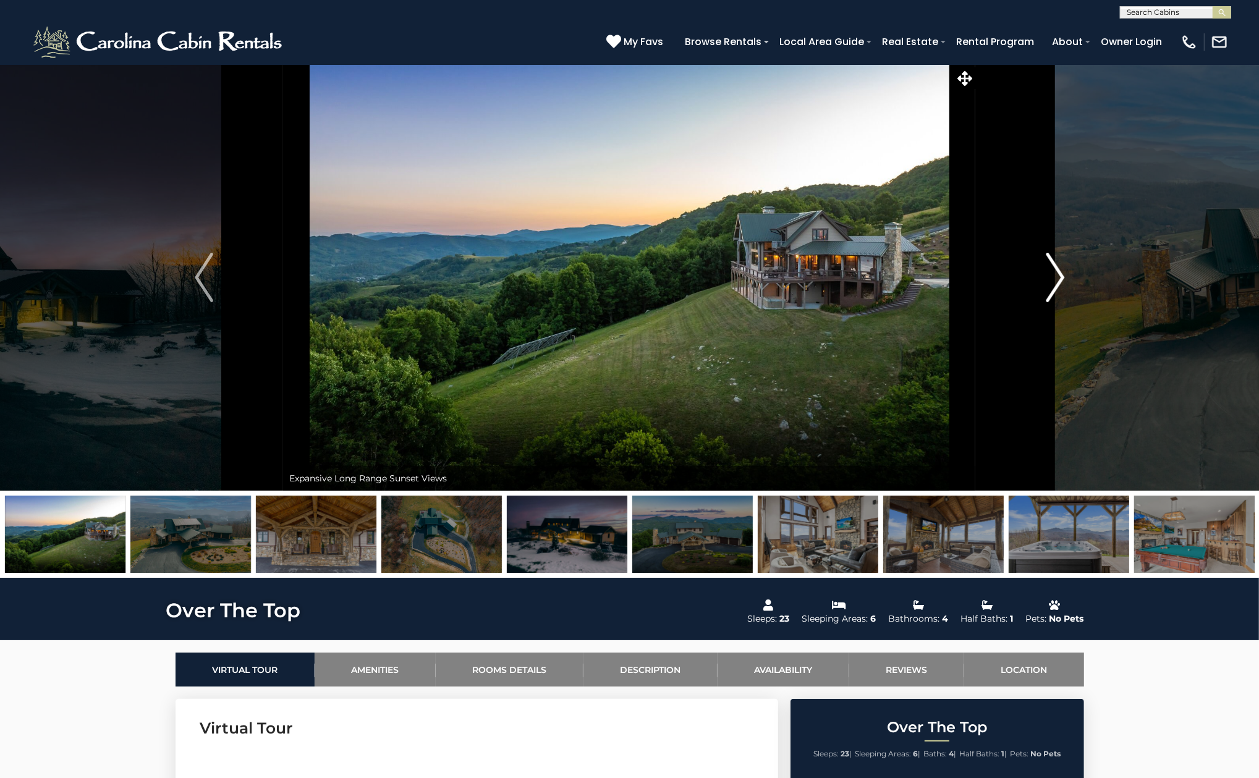
click at [1052, 275] on img "Next" at bounding box center [1055, 277] width 19 height 49
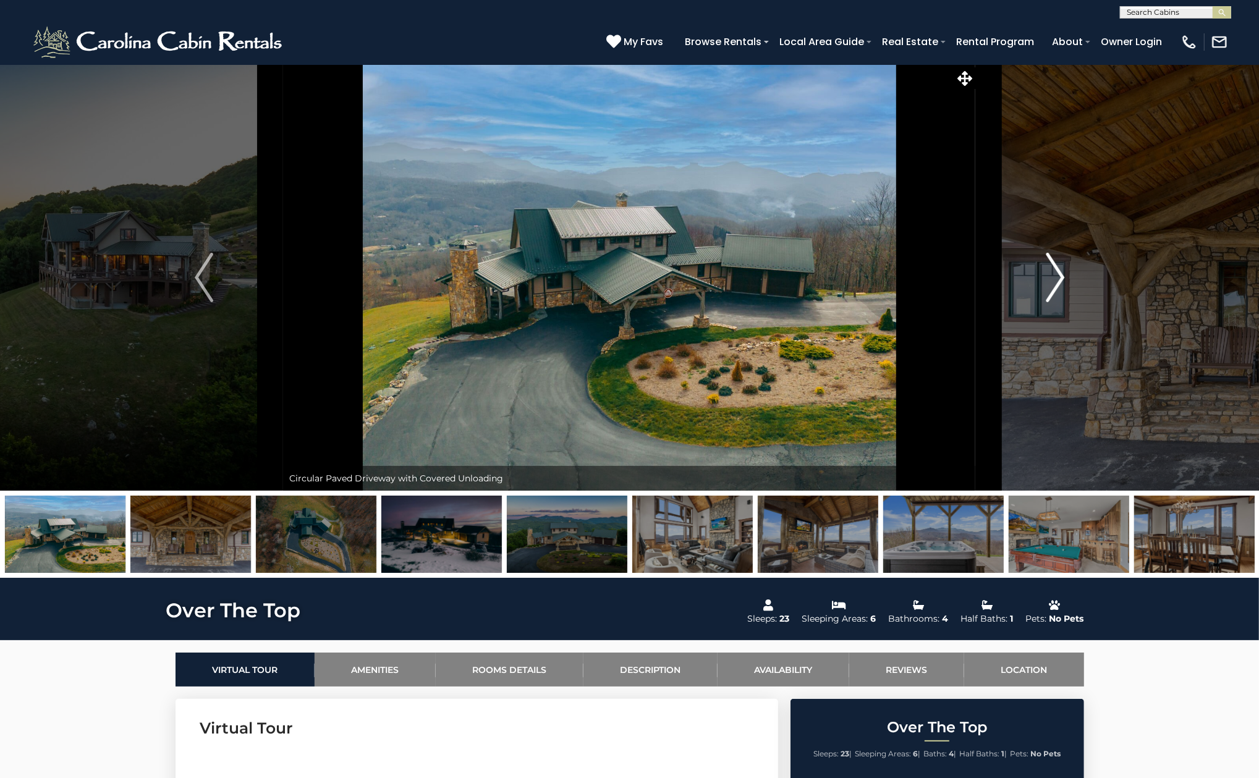
click at [1052, 275] on img "Next" at bounding box center [1055, 277] width 19 height 49
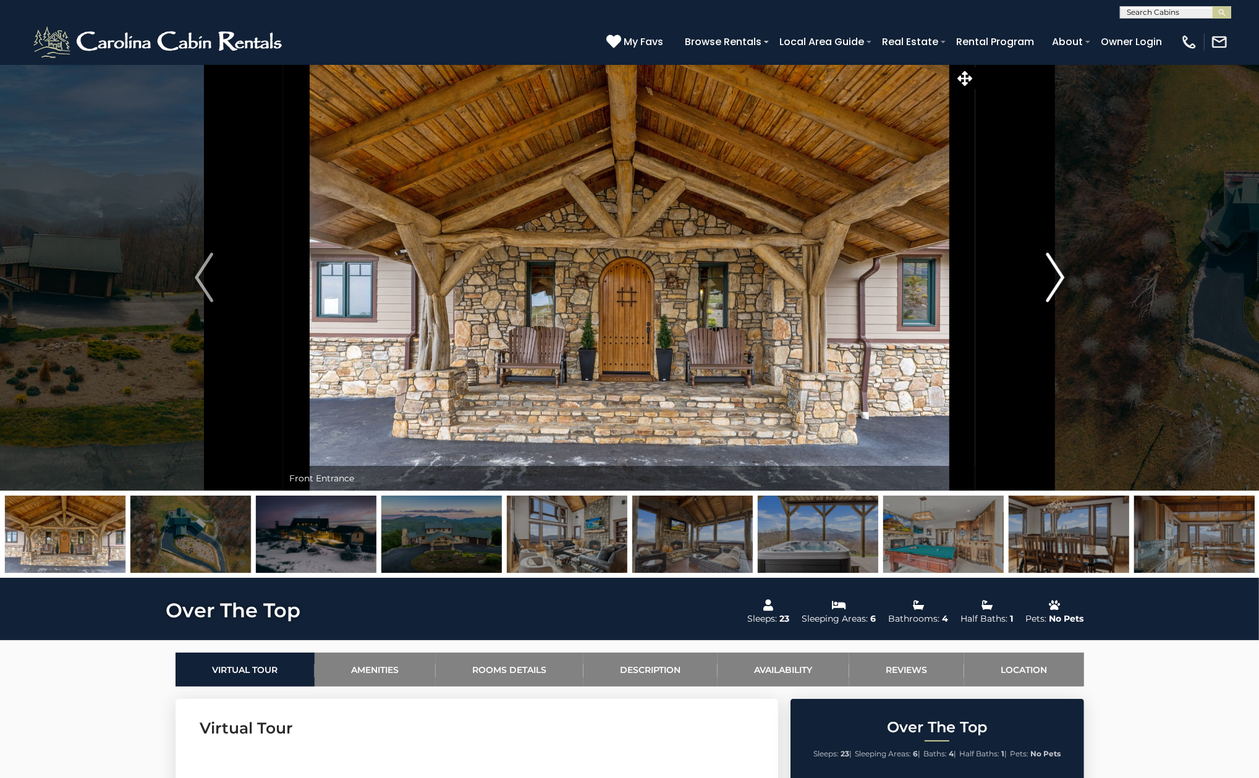
click at [1052, 275] on img "Next" at bounding box center [1055, 277] width 19 height 49
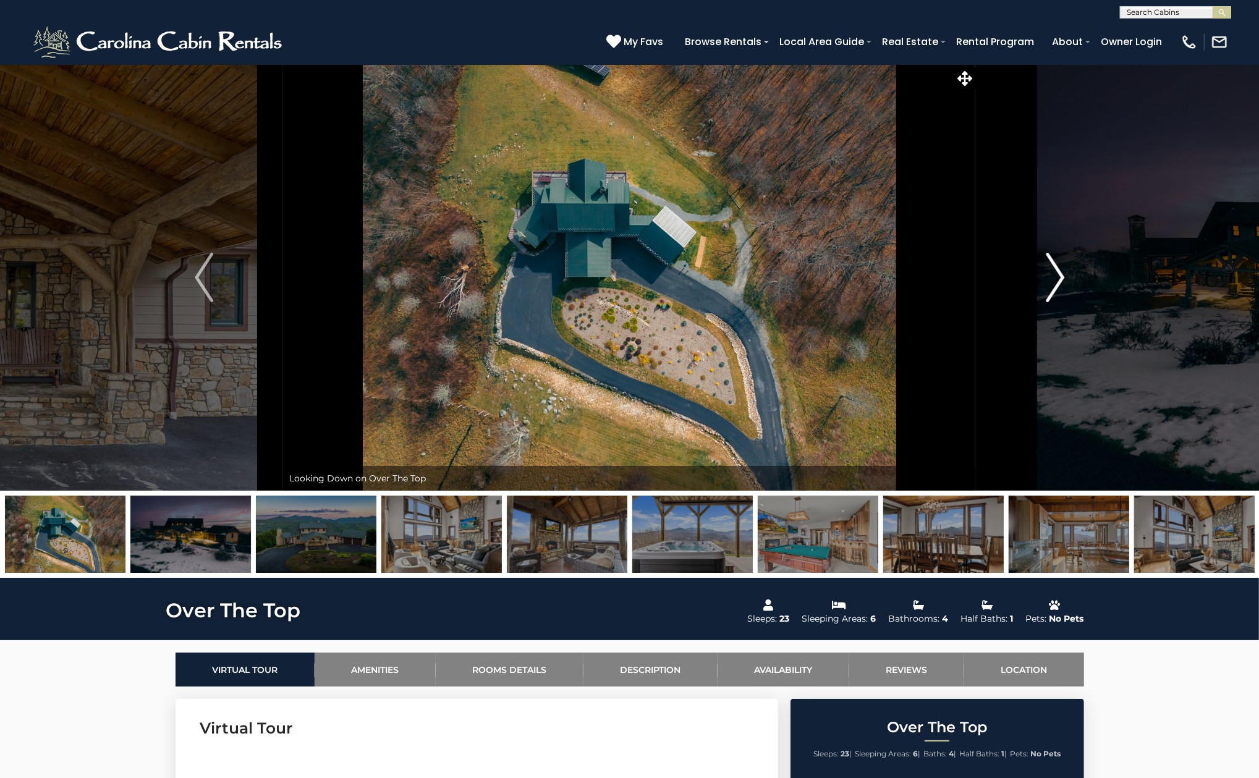
click at [1052, 275] on img "Next" at bounding box center [1055, 277] width 19 height 49
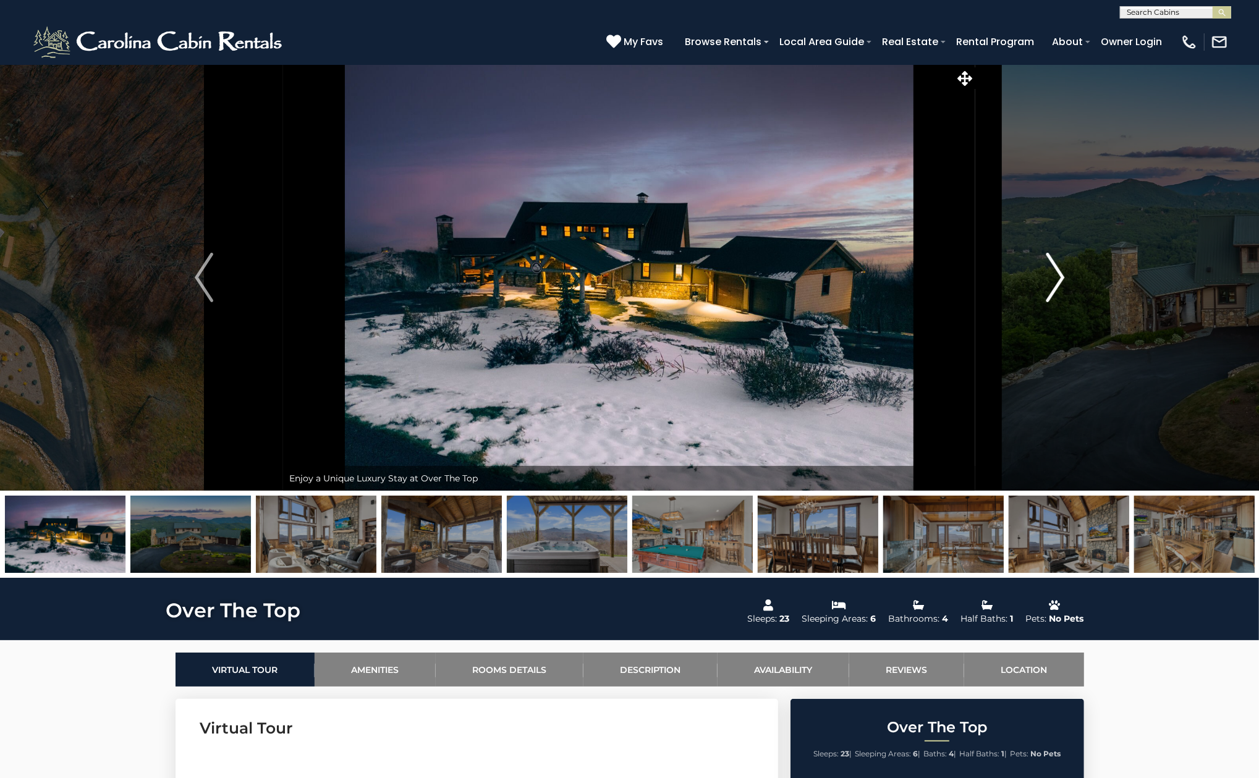
click at [1052, 275] on img "Next" at bounding box center [1055, 277] width 19 height 49
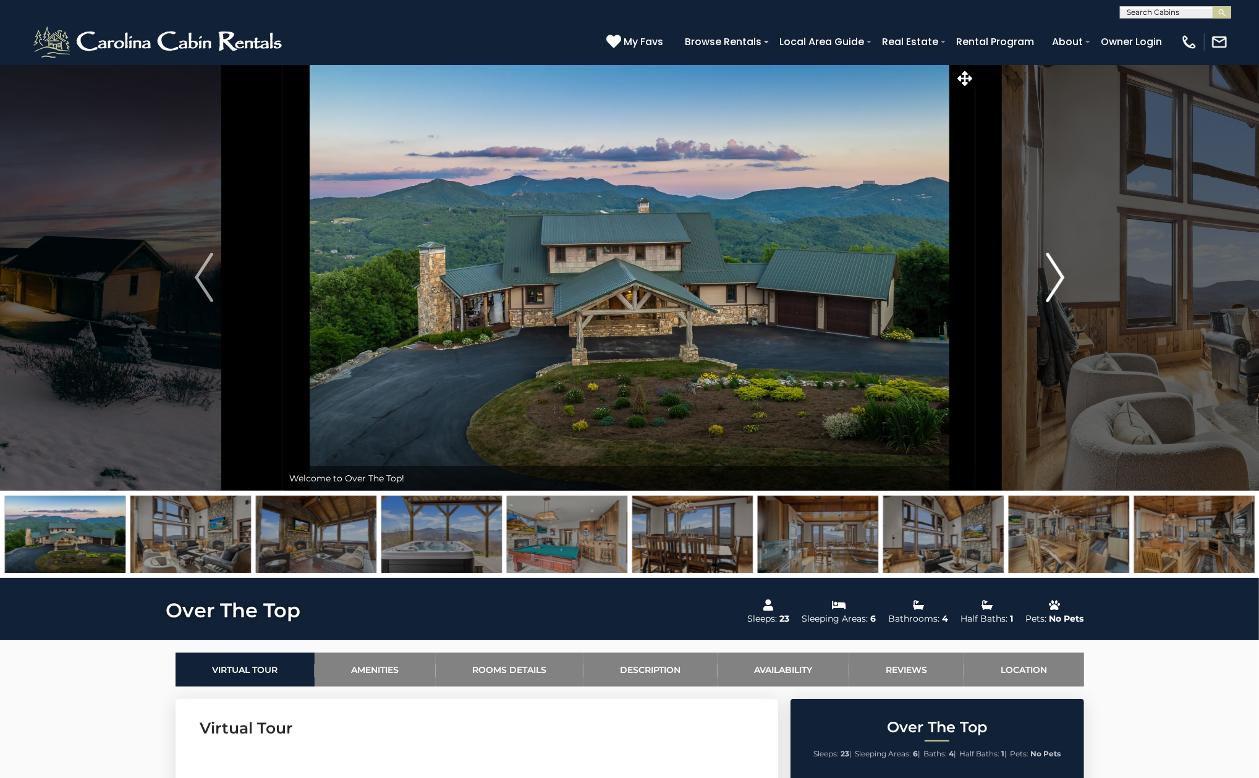
click at [1049, 266] on img "Next" at bounding box center [1055, 277] width 19 height 49
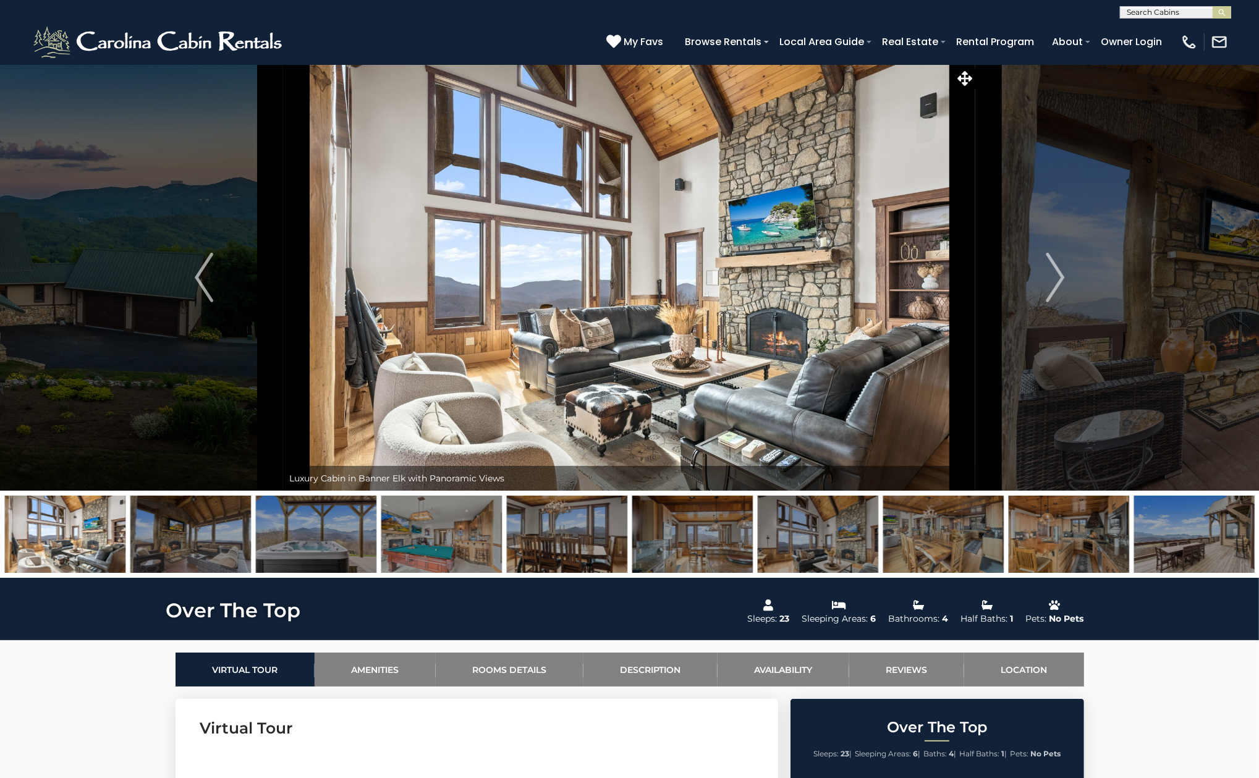
click at [1162, 11] on input "text" at bounding box center [1174, 15] width 108 height 12
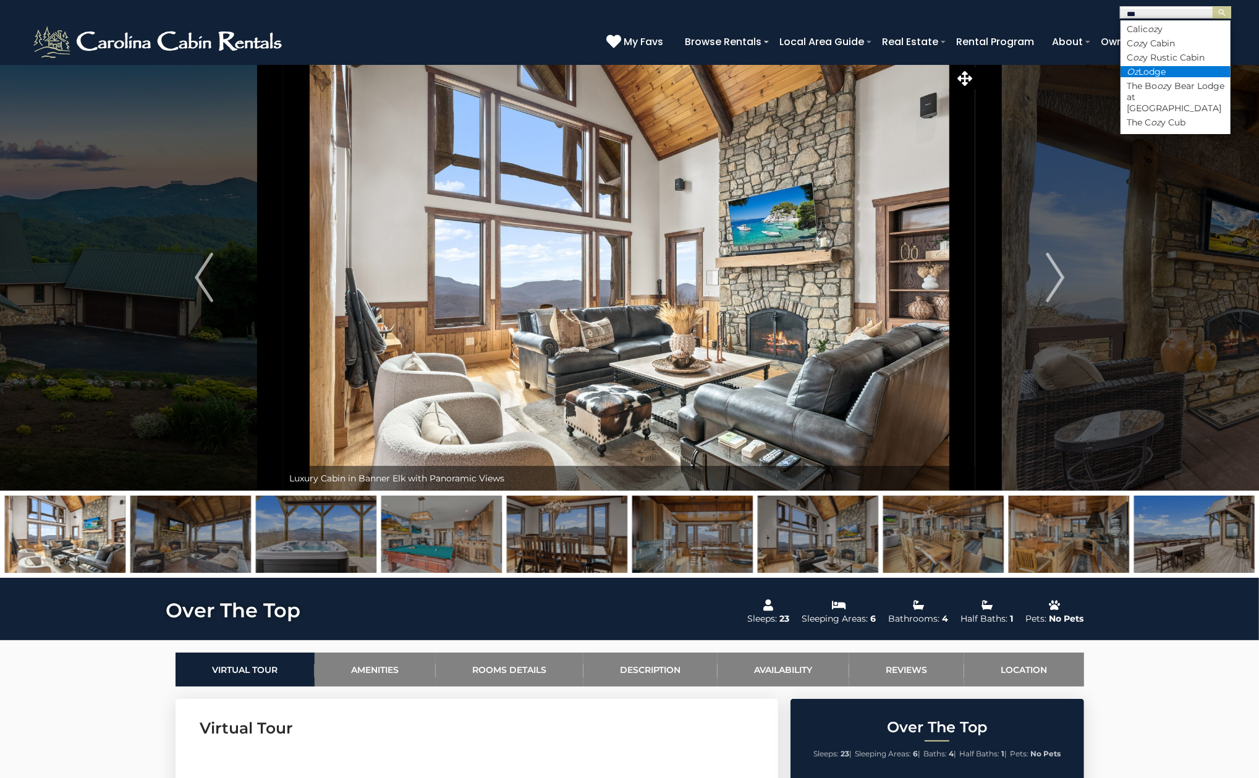
type input "**"
click at [1125, 71] on li "Oz Lodge" at bounding box center [1175, 71] width 110 height 11
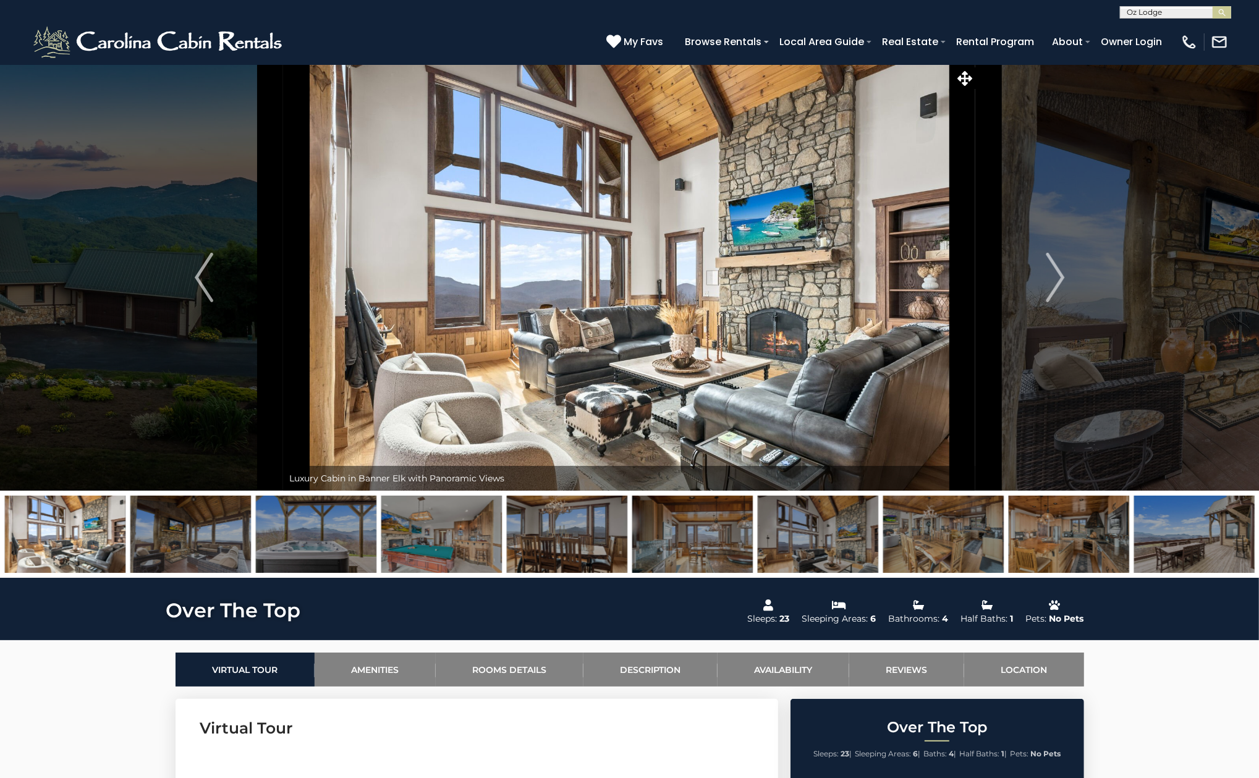
click at [1221, 6] on div "**********" at bounding box center [629, 9] width 1259 height 19
click at [1220, 11] on img "submit" at bounding box center [1221, 12] width 9 height 9
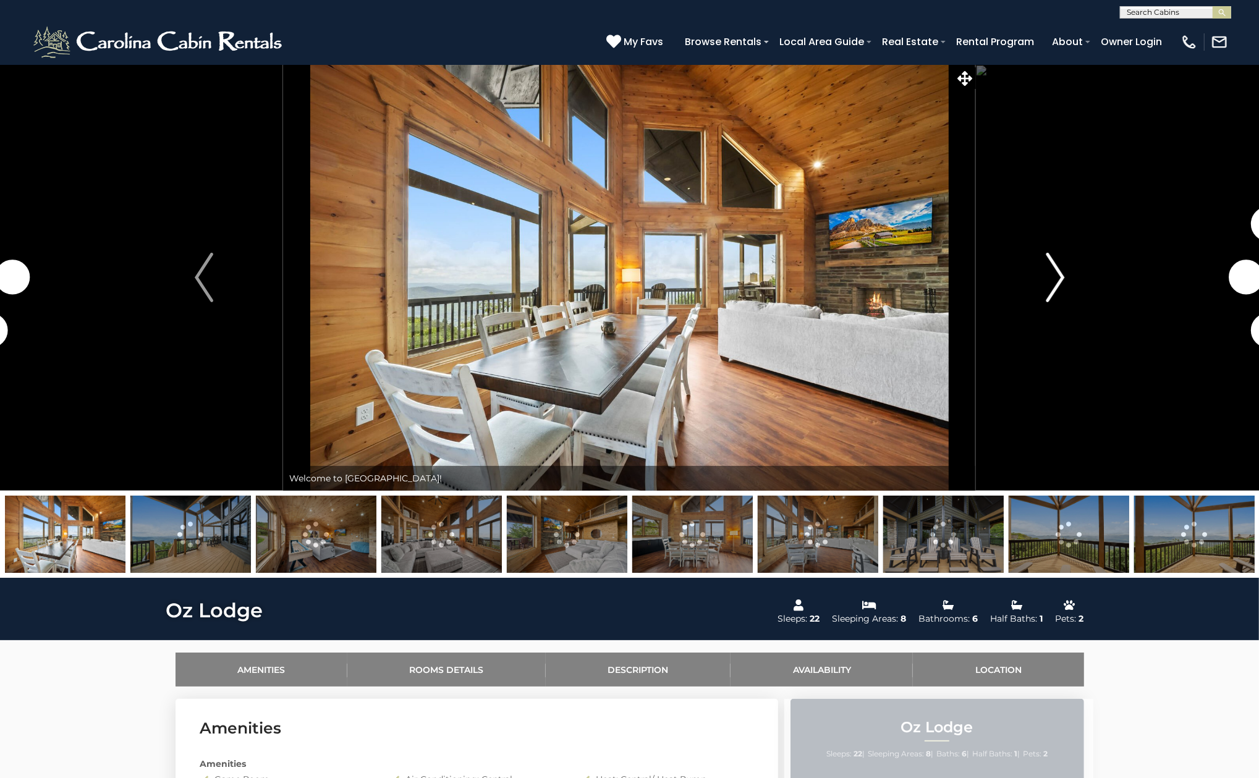
click at [1056, 273] on img "Next" at bounding box center [1055, 277] width 19 height 49
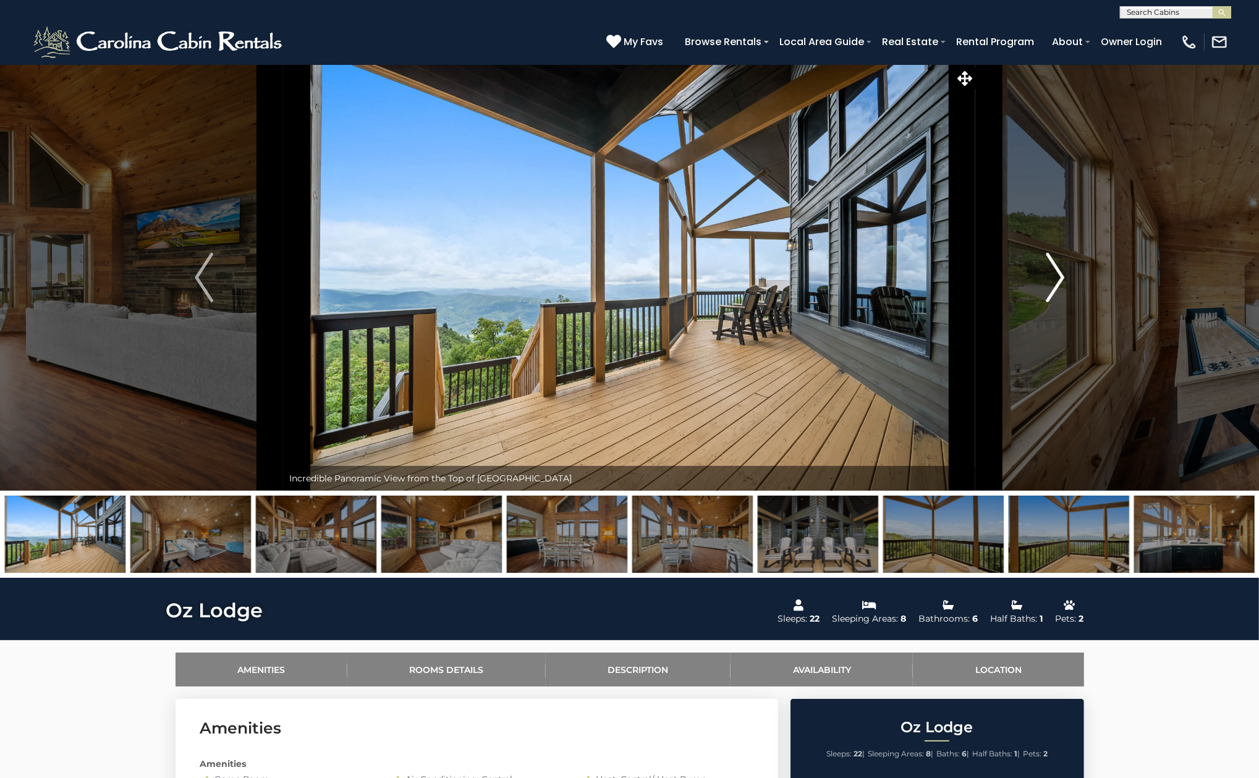
click at [1056, 273] on img "Next" at bounding box center [1055, 277] width 19 height 49
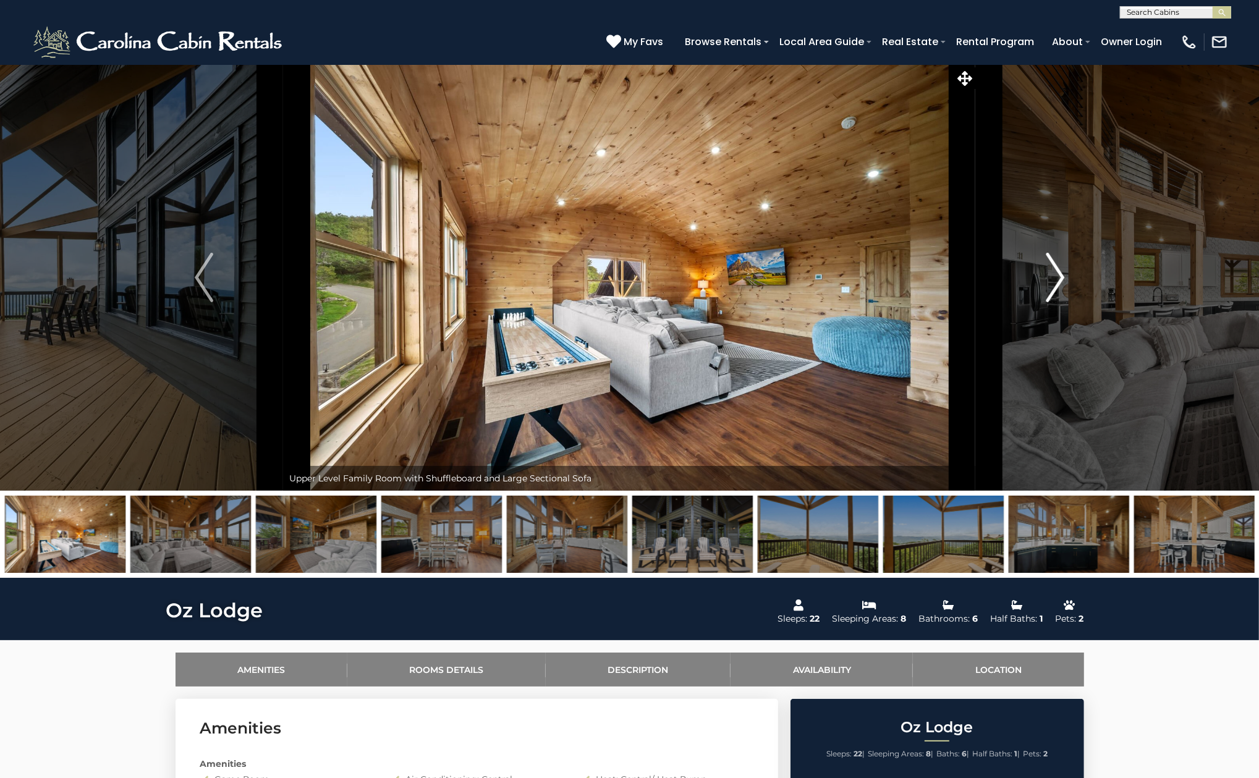
click at [1056, 273] on img "Next" at bounding box center [1055, 277] width 19 height 49
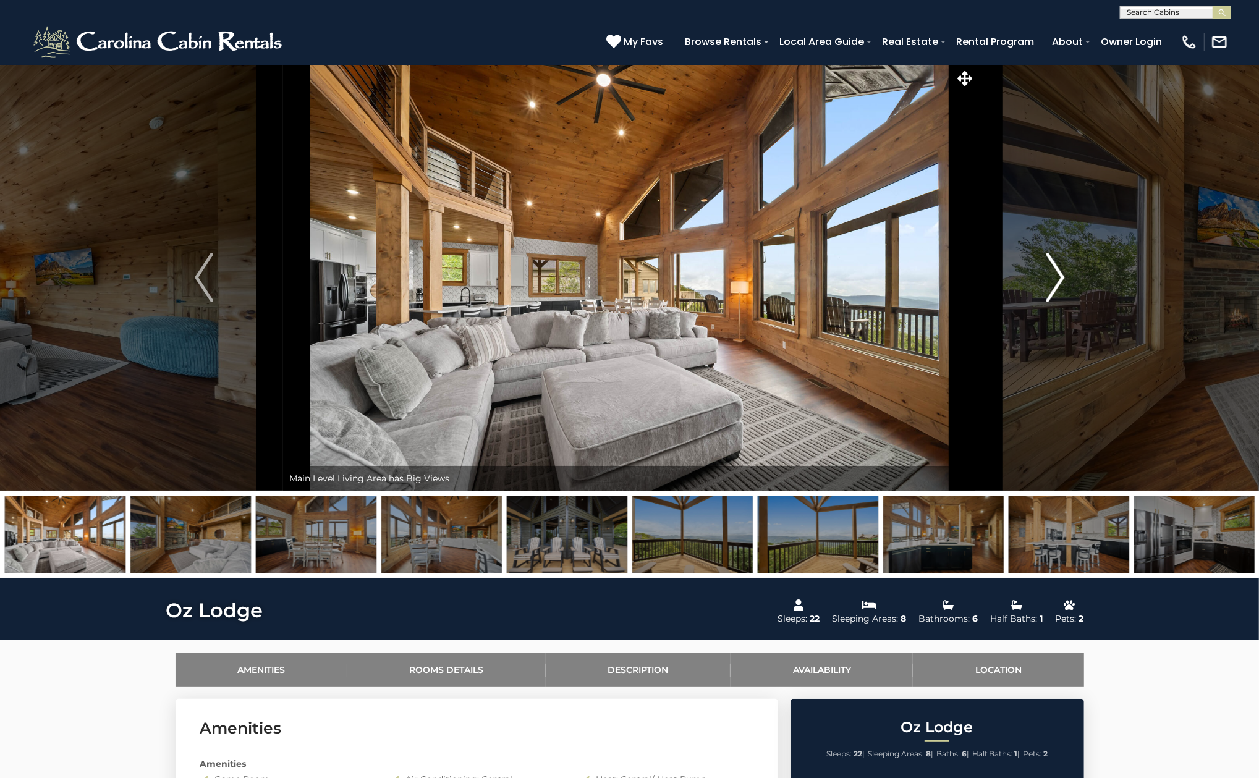
click at [1056, 273] on img "Next" at bounding box center [1055, 277] width 19 height 49
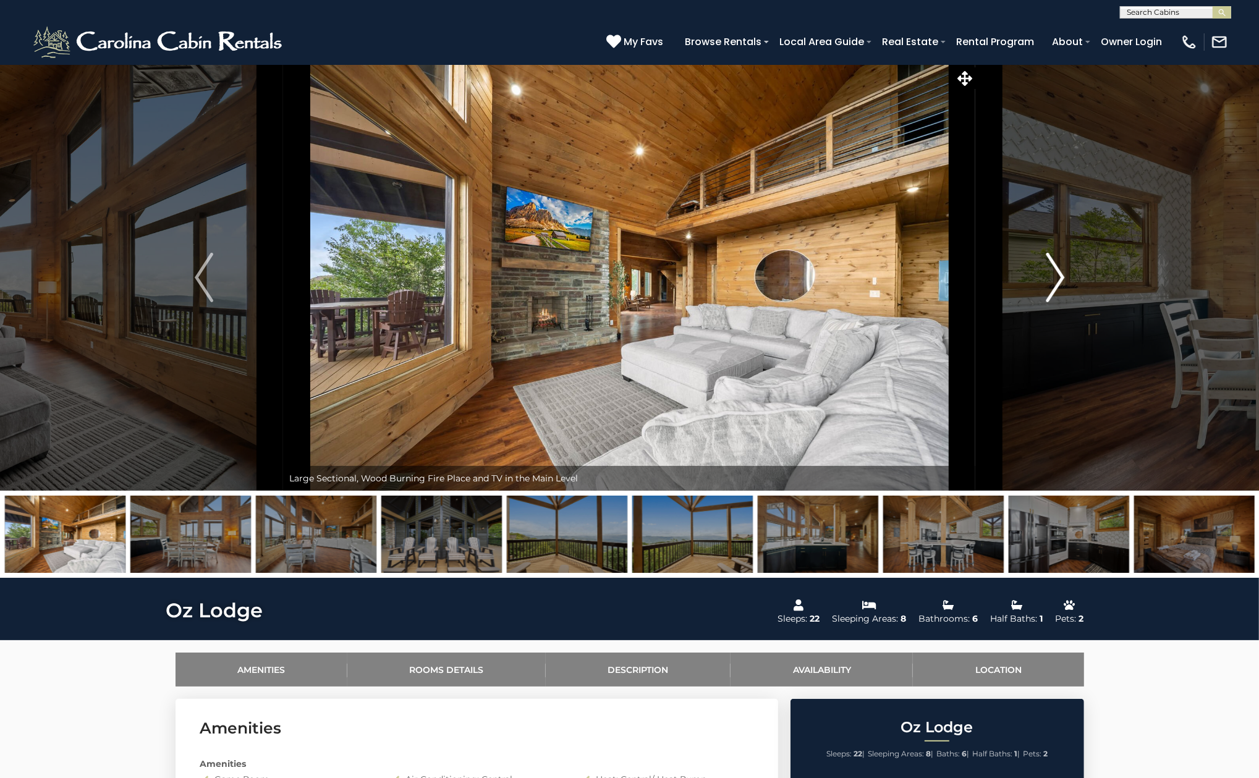
click at [1056, 273] on img "Next" at bounding box center [1055, 277] width 19 height 49
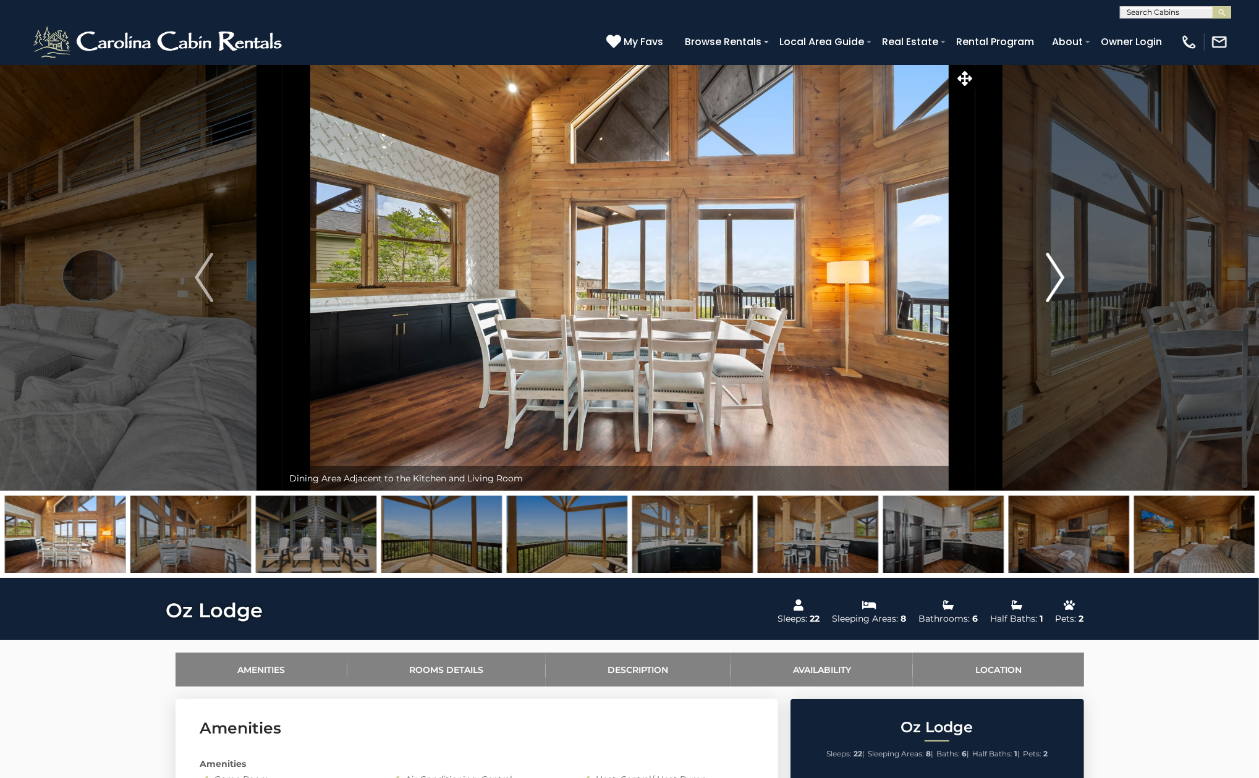
click at [1056, 273] on img "Next" at bounding box center [1055, 277] width 19 height 49
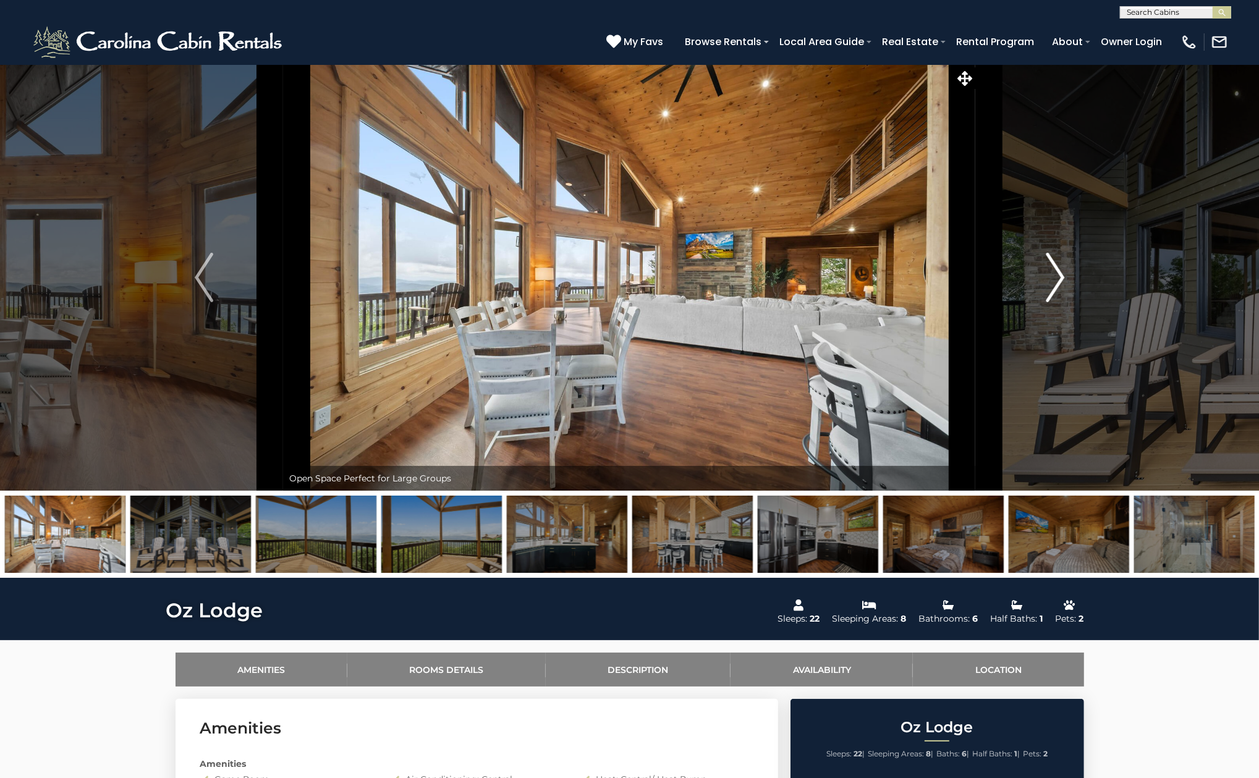
click at [1056, 273] on img "Next" at bounding box center [1055, 277] width 19 height 49
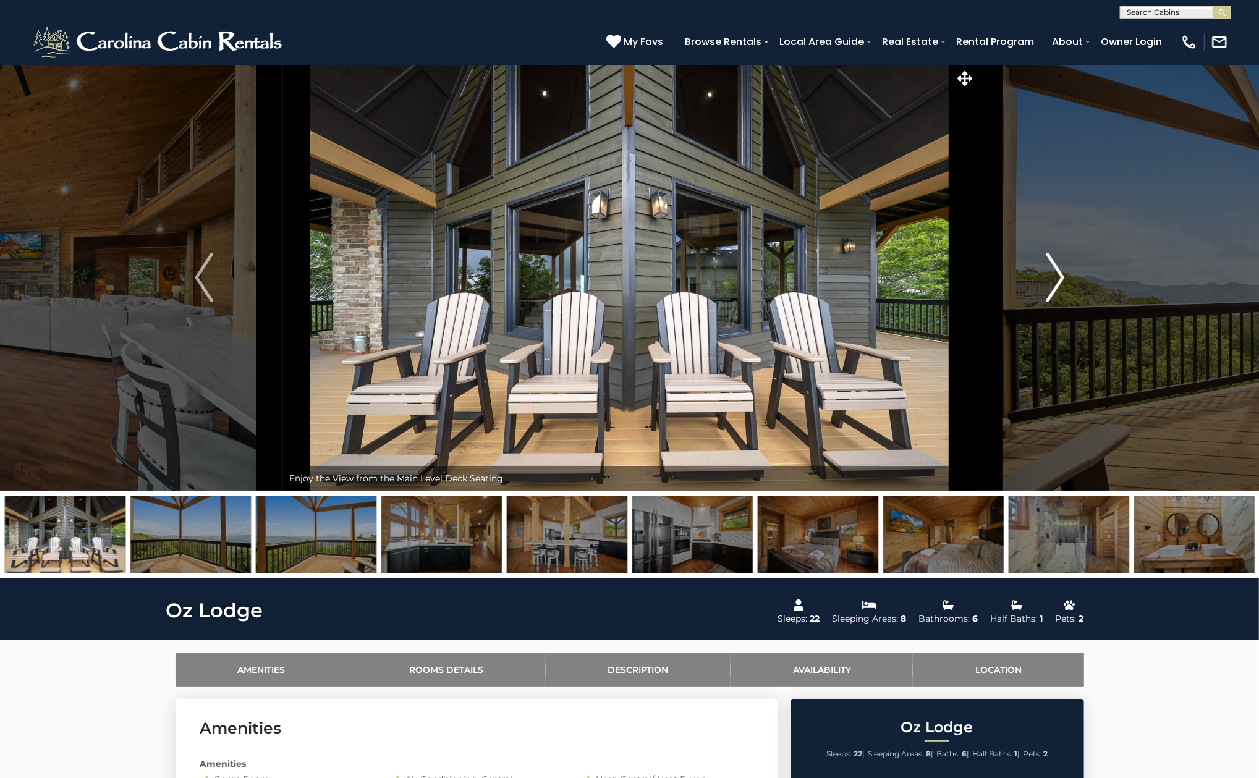
click at [1056, 273] on img "Next" at bounding box center [1055, 277] width 19 height 49
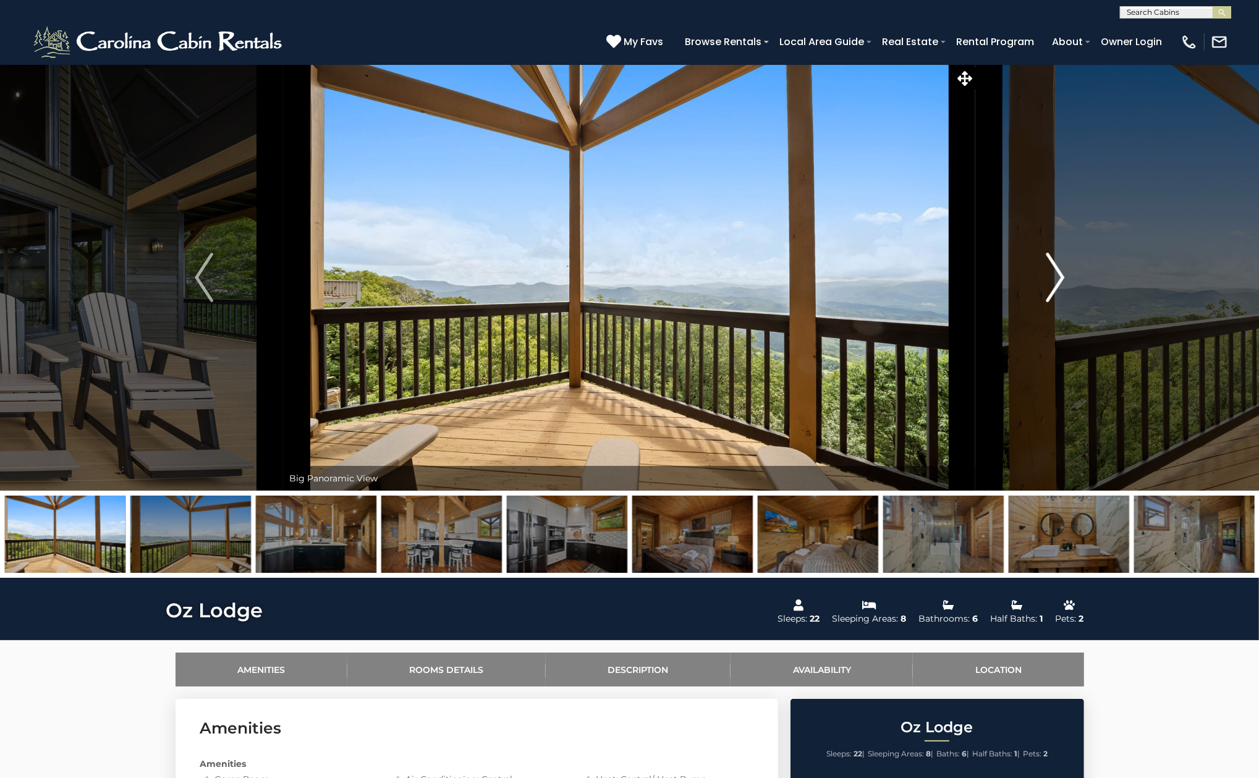
click at [1056, 273] on img "Next" at bounding box center [1055, 277] width 19 height 49
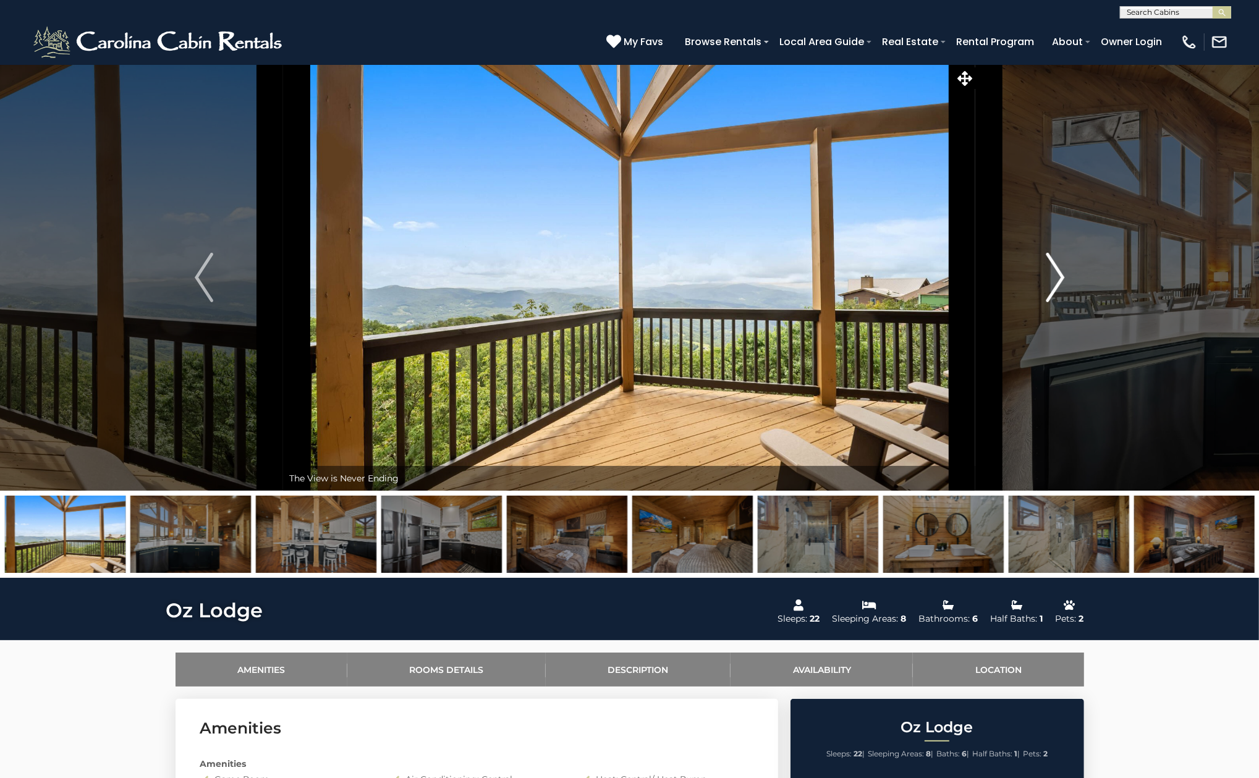
click at [1056, 273] on img "Next" at bounding box center [1055, 277] width 19 height 49
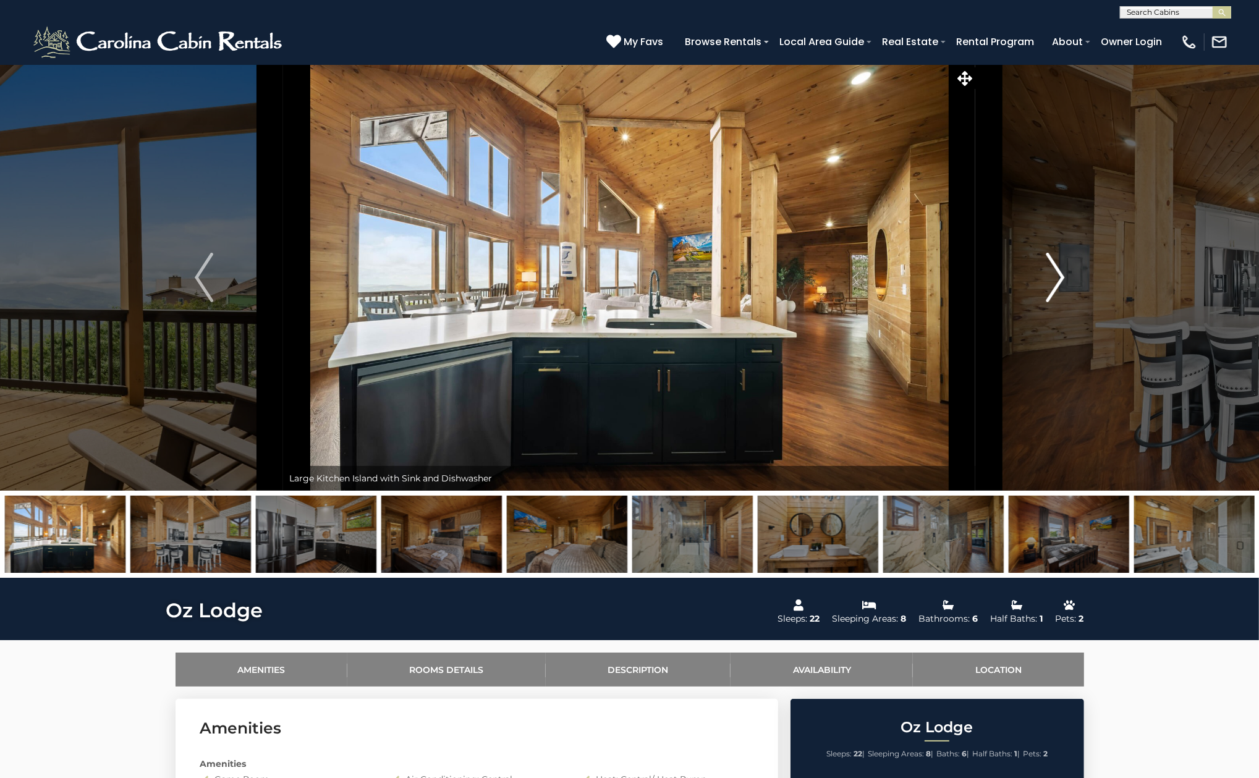
click at [1056, 273] on img "Next" at bounding box center [1055, 277] width 19 height 49
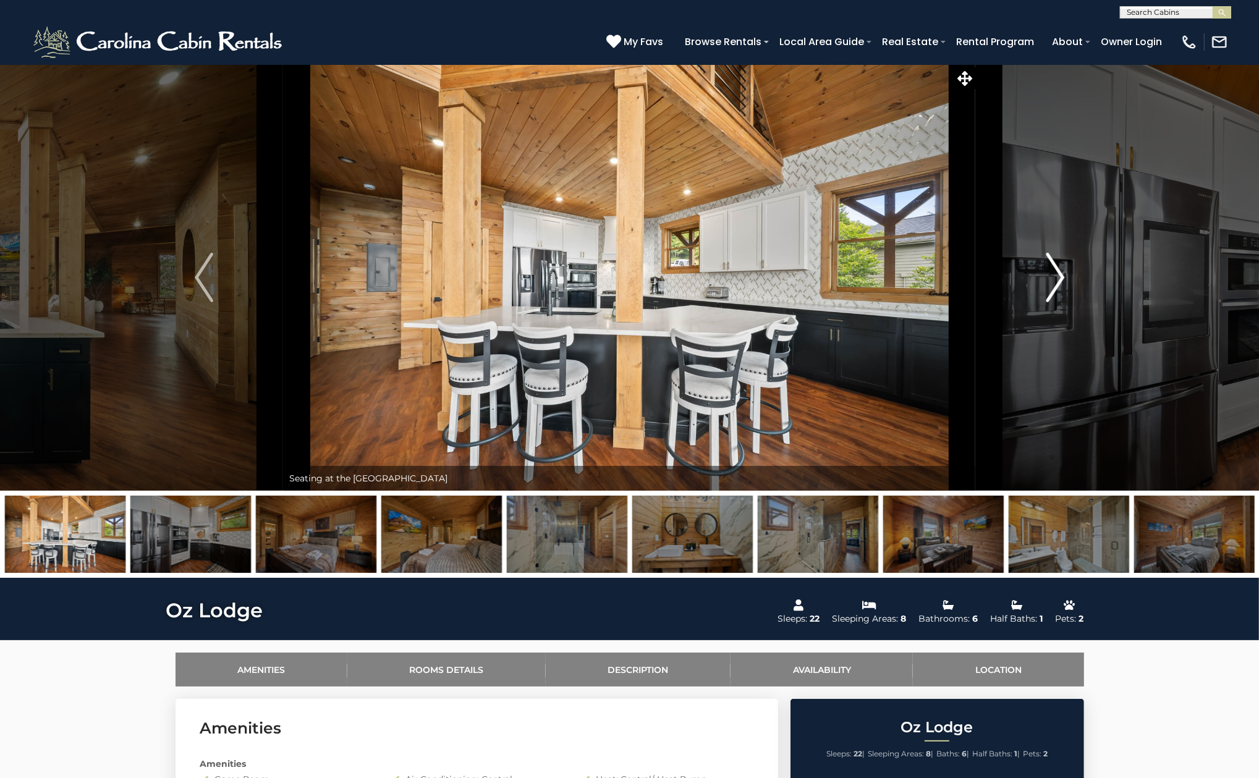
click at [1056, 273] on img "Next" at bounding box center [1055, 277] width 19 height 49
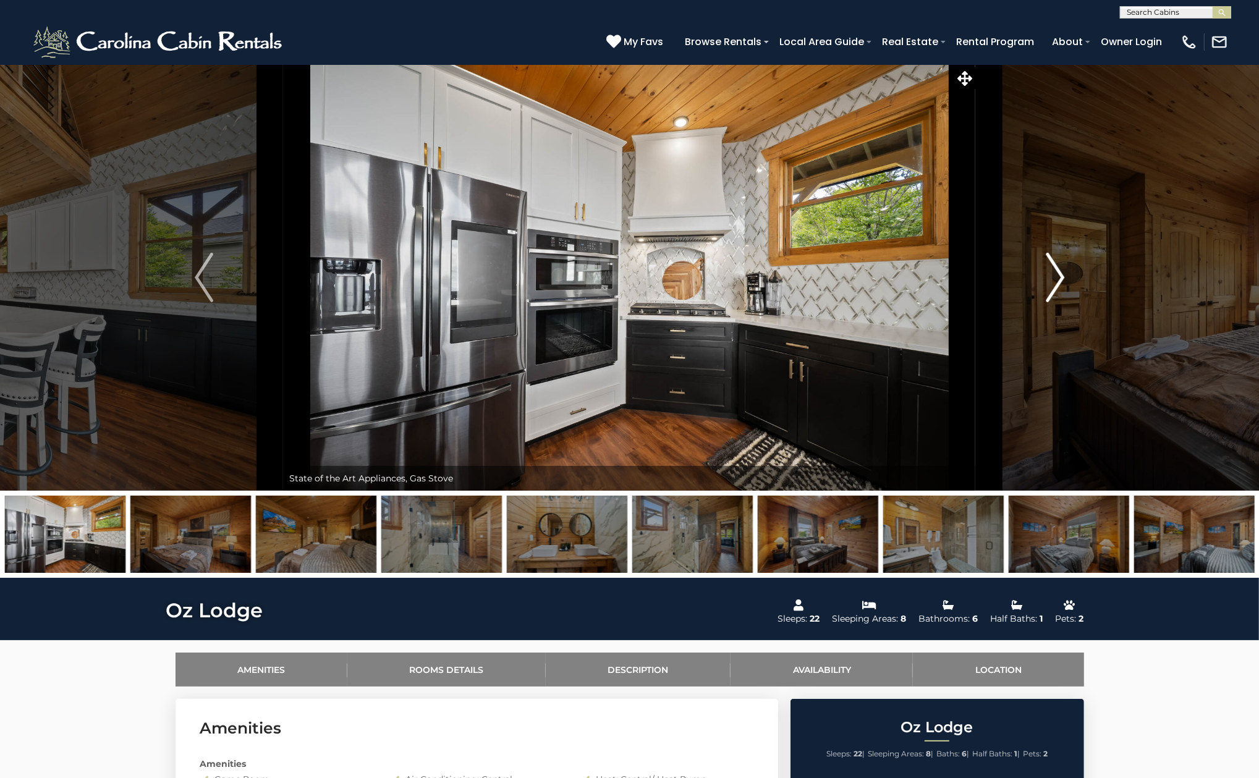
click at [1056, 273] on img "Next" at bounding box center [1055, 277] width 19 height 49
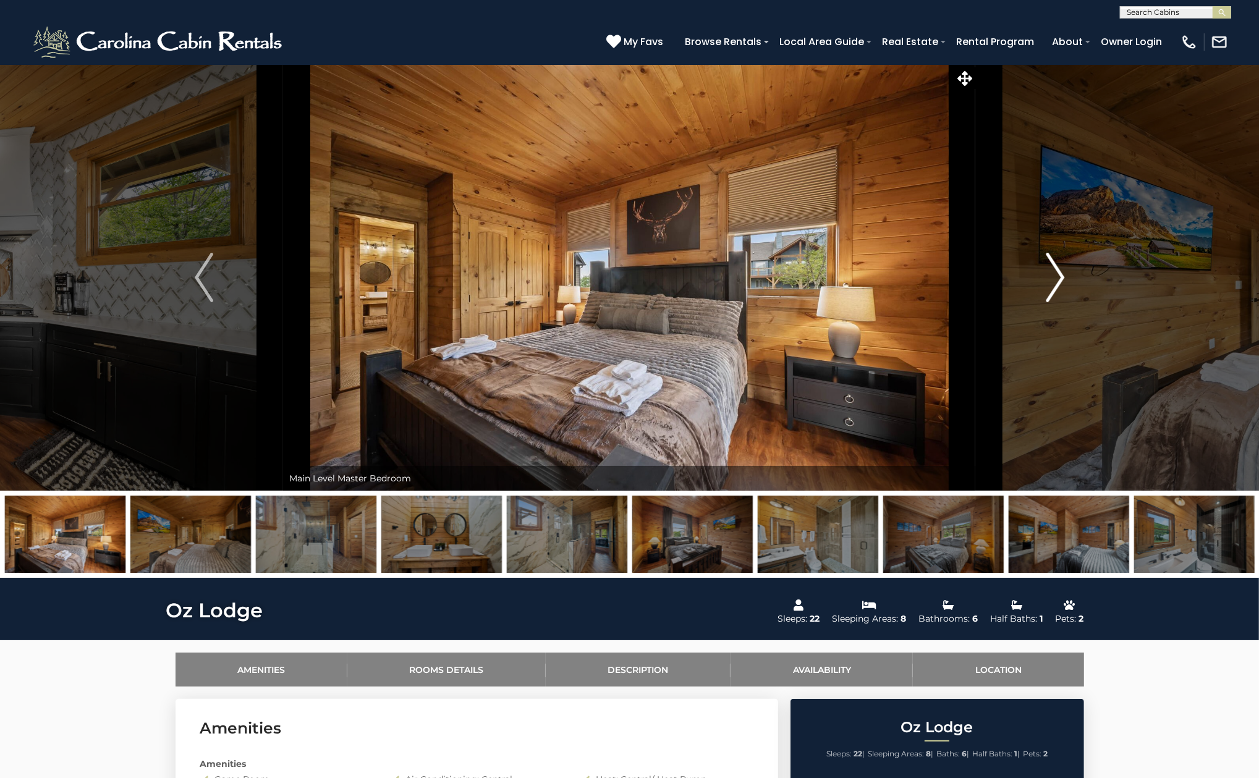
click at [1056, 273] on img "Next" at bounding box center [1055, 277] width 19 height 49
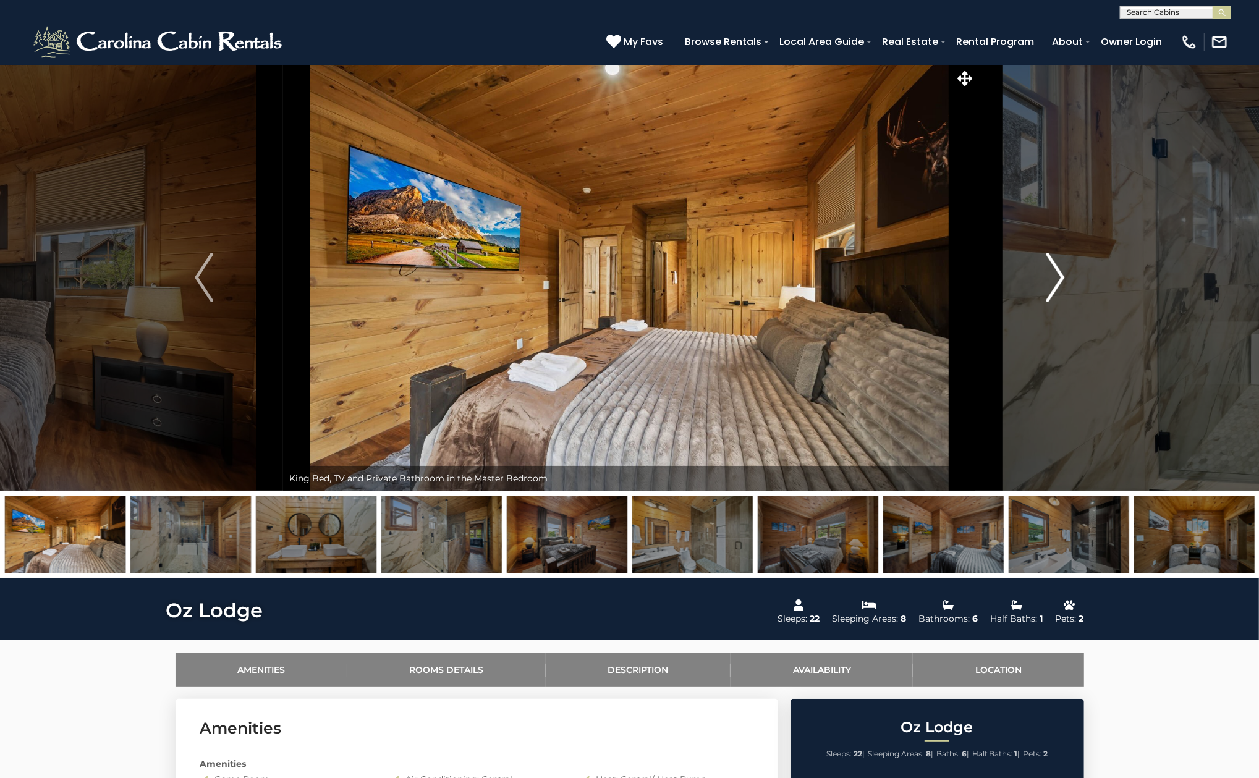
click at [1056, 273] on img "Next" at bounding box center [1055, 277] width 19 height 49
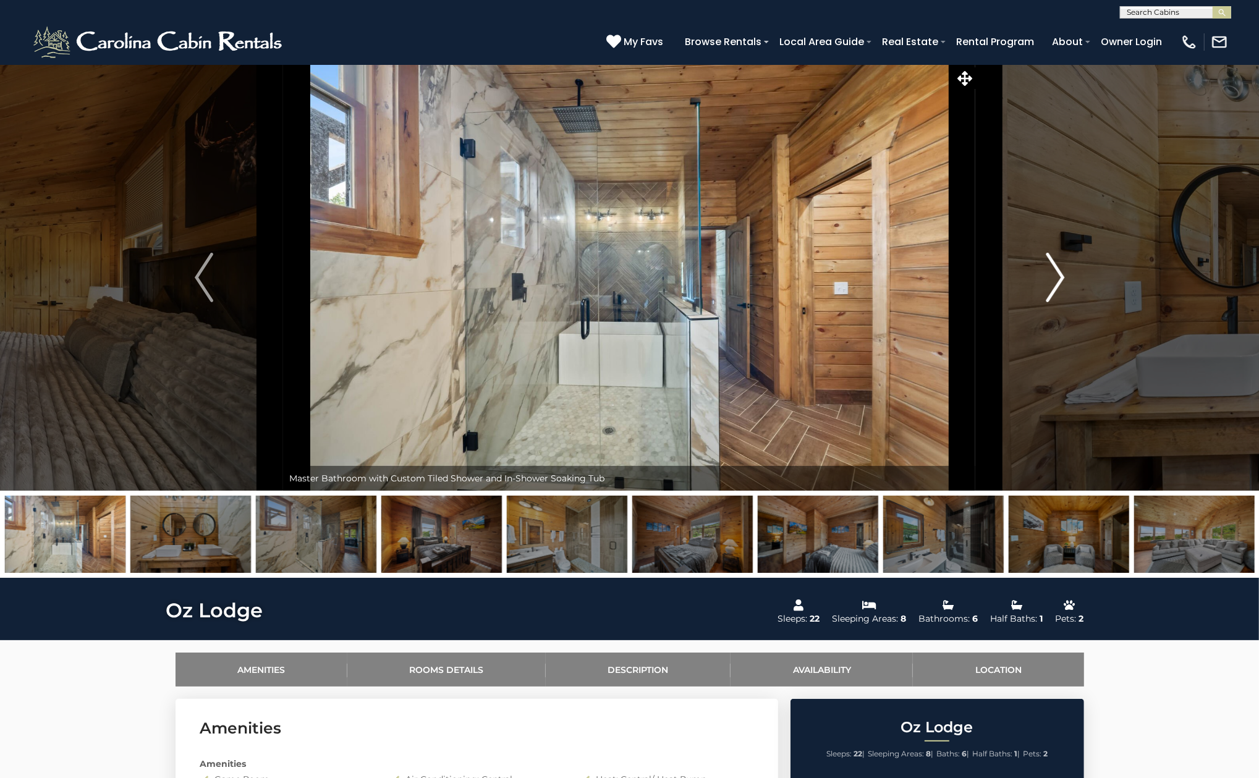
click at [1056, 273] on img "Next" at bounding box center [1055, 277] width 19 height 49
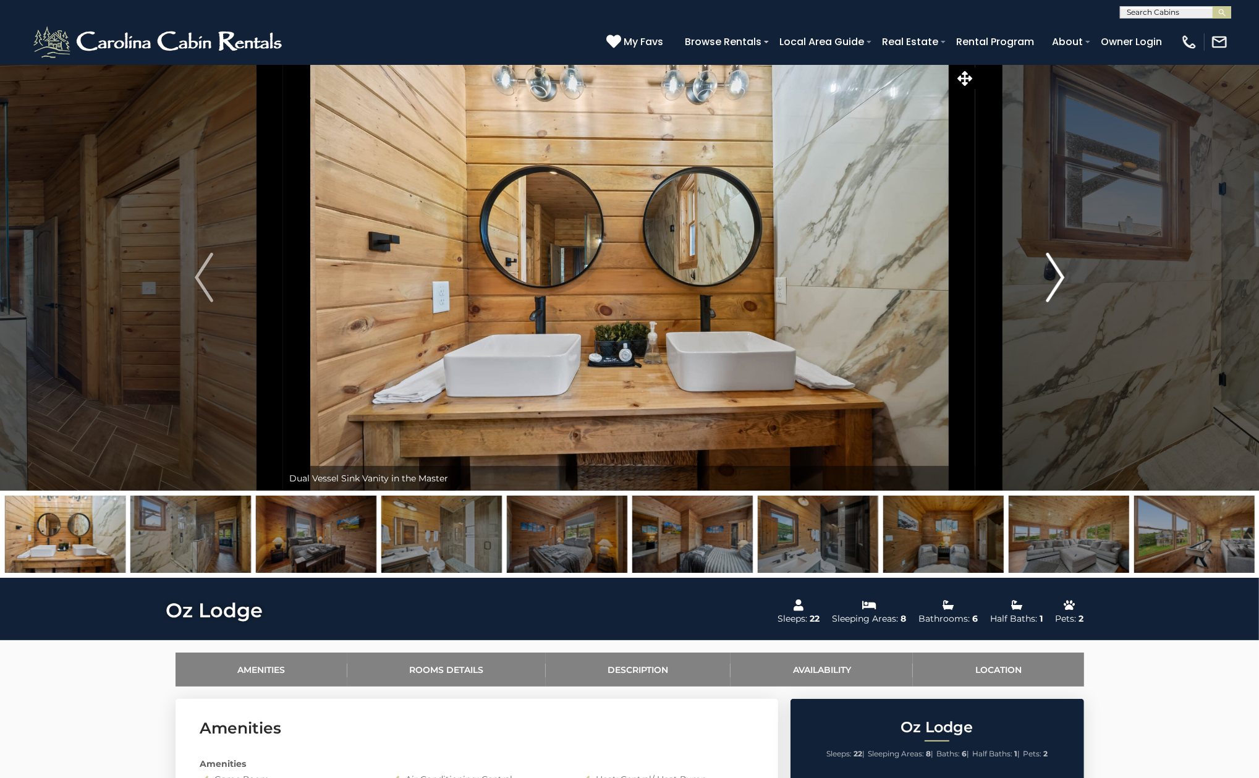
click at [1056, 273] on img "Next" at bounding box center [1055, 277] width 19 height 49
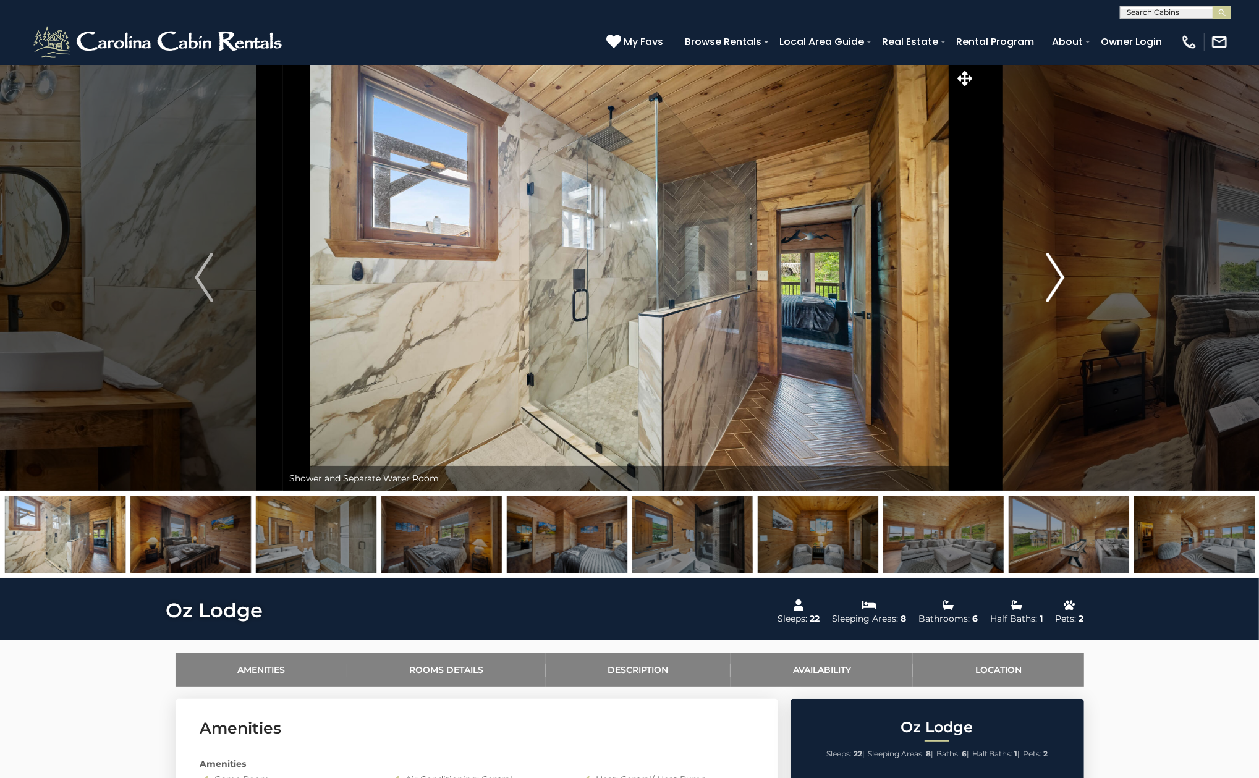
click at [1056, 273] on img "Next" at bounding box center [1055, 277] width 19 height 49
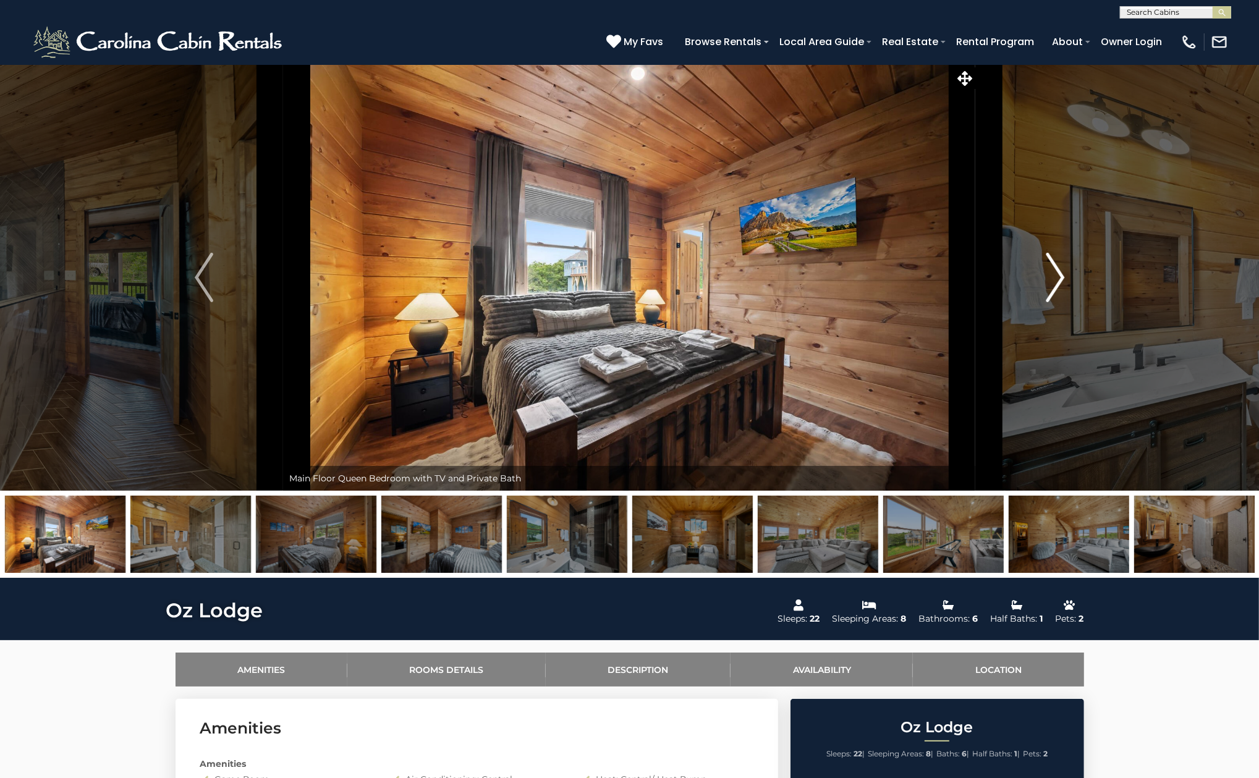
click at [1056, 273] on img "Next" at bounding box center [1055, 277] width 19 height 49
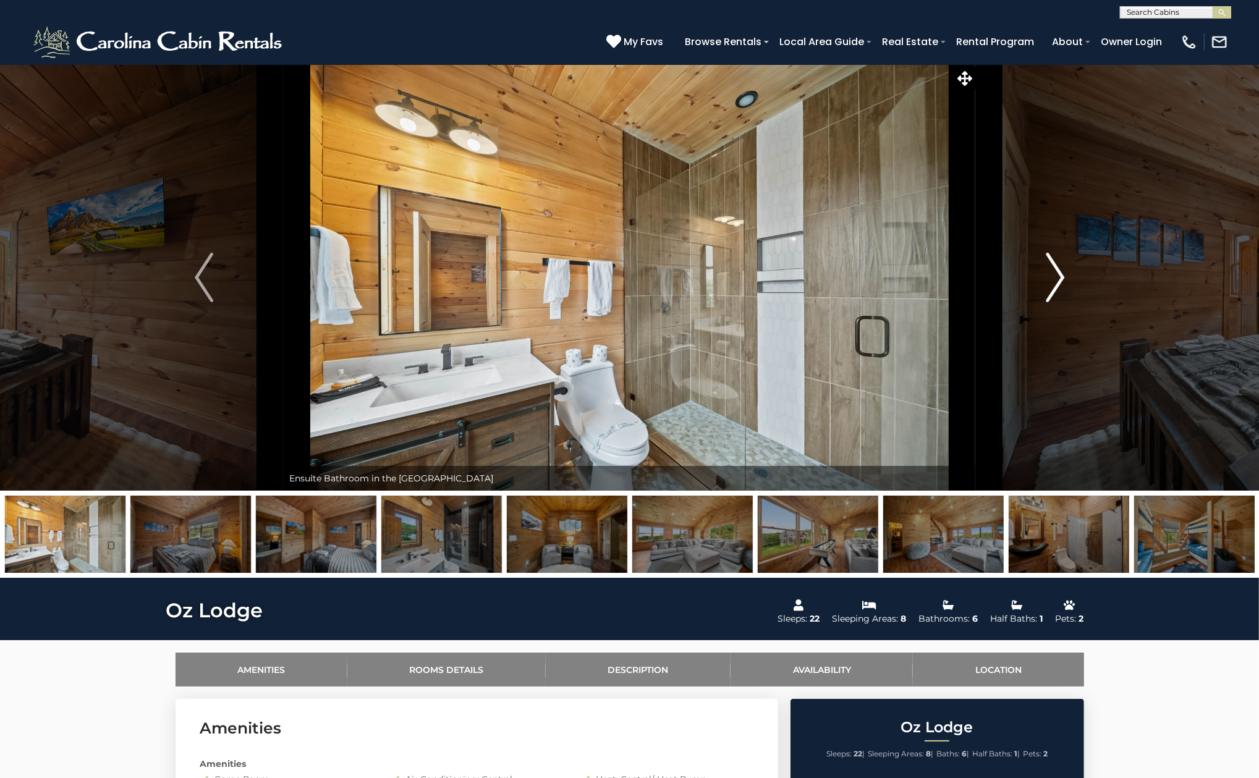
click at [1056, 273] on img "Next" at bounding box center [1055, 277] width 19 height 49
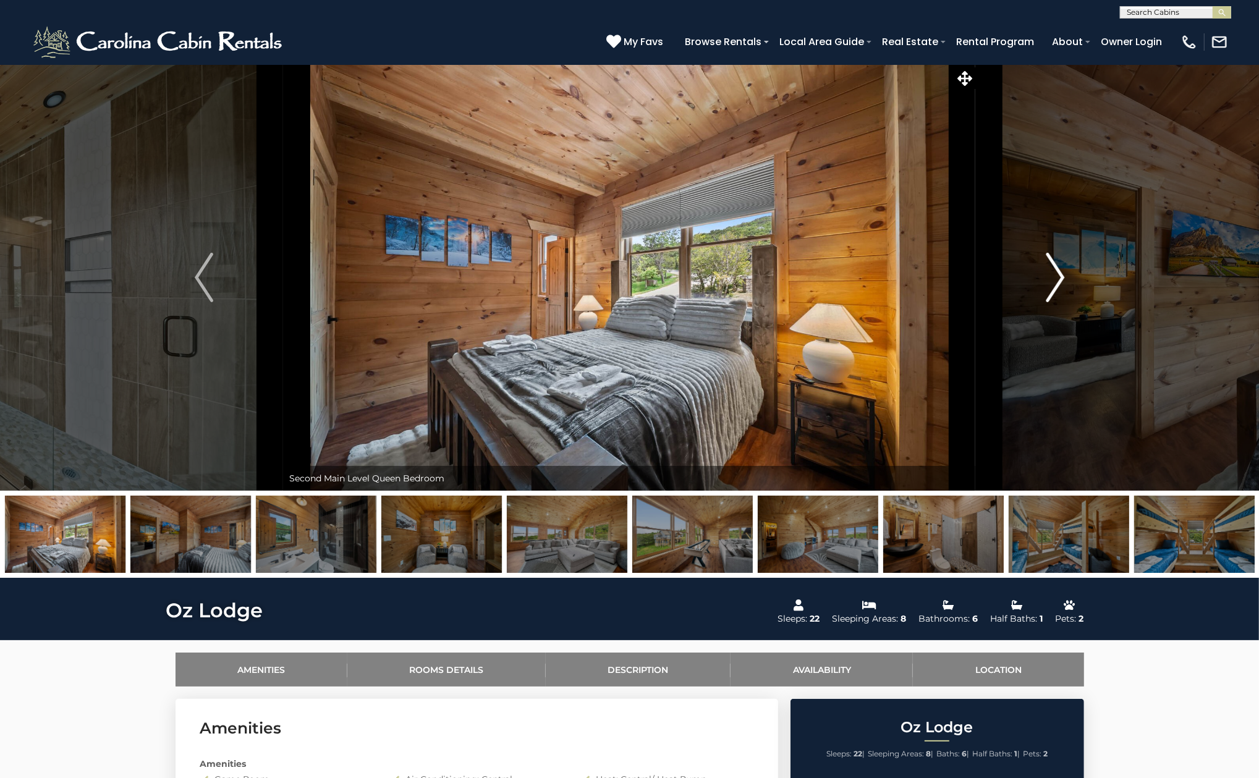
click at [1056, 273] on img "Next" at bounding box center [1055, 277] width 19 height 49
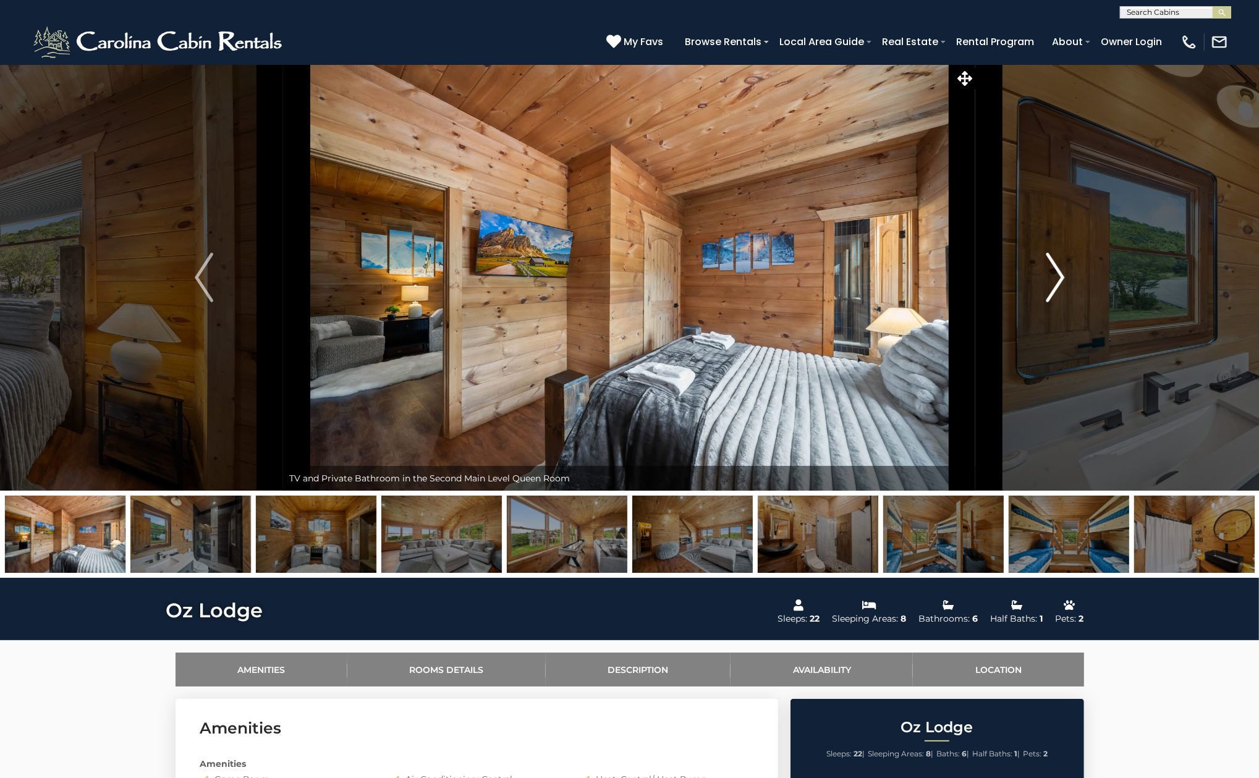
click at [1056, 273] on img "Next" at bounding box center [1055, 277] width 19 height 49
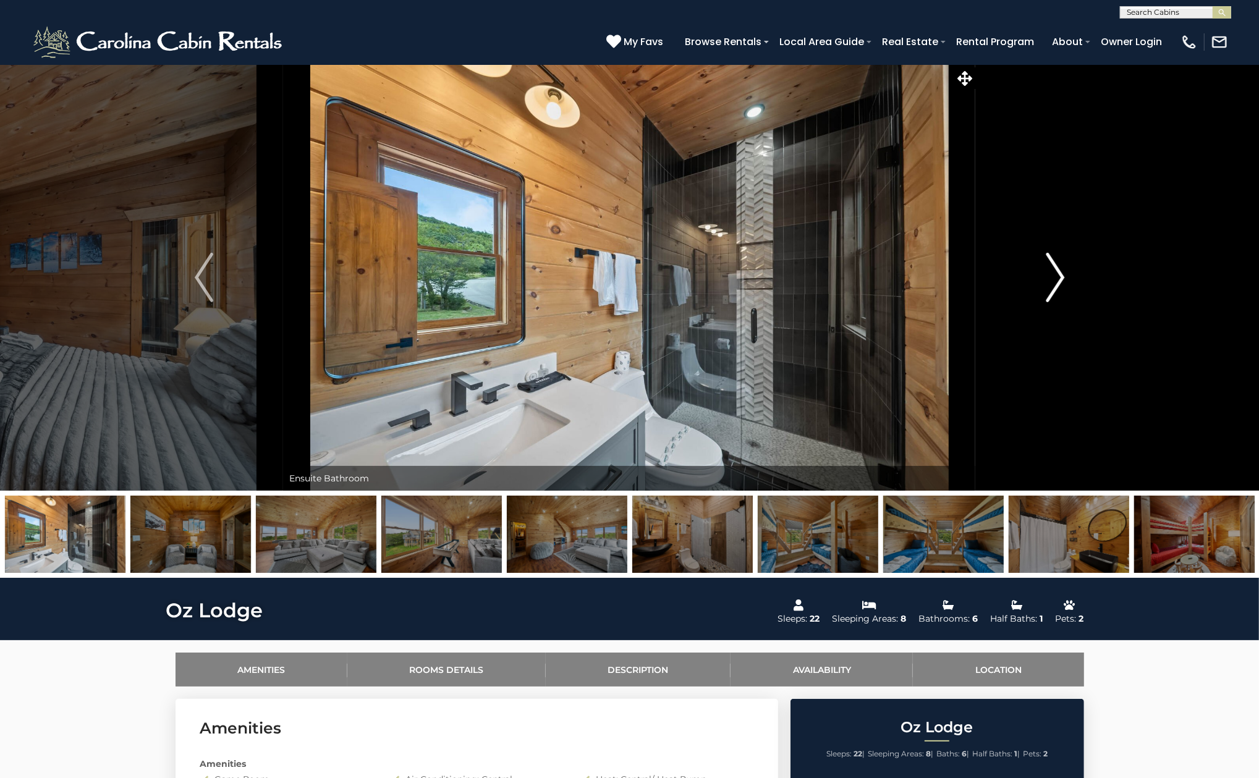
click at [1056, 273] on img "Next" at bounding box center [1055, 277] width 19 height 49
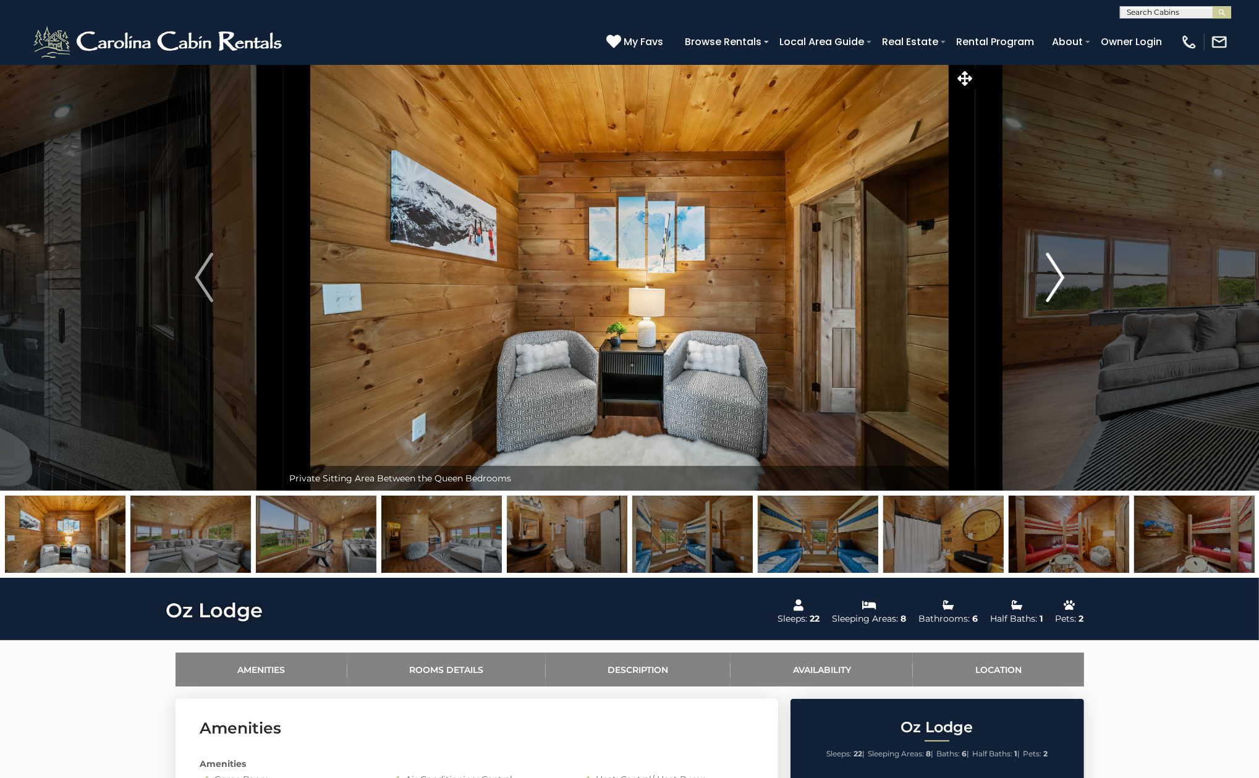
click at [1056, 273] on img "Next" at bounding box center [1055, 277] width 19 height 49
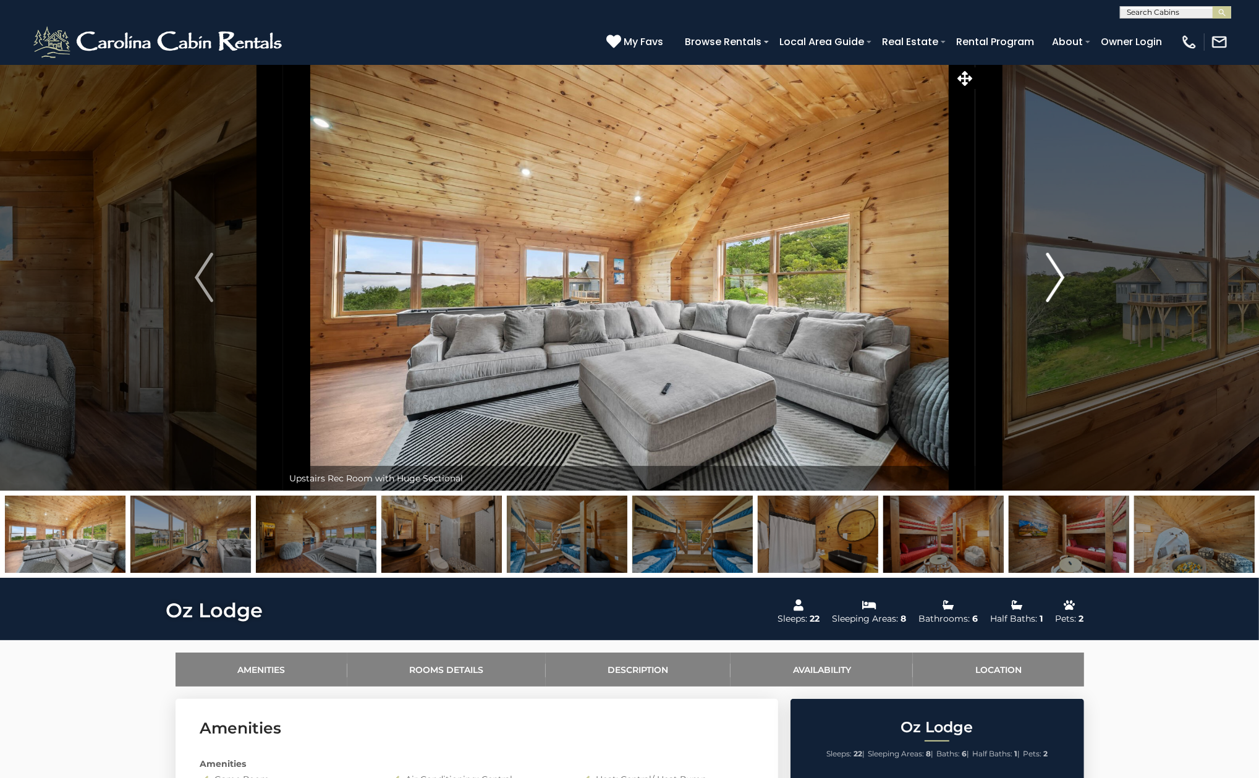
click at [1056, 273] on img "Next" at bounding box center [1055, 277] width 19 height 49
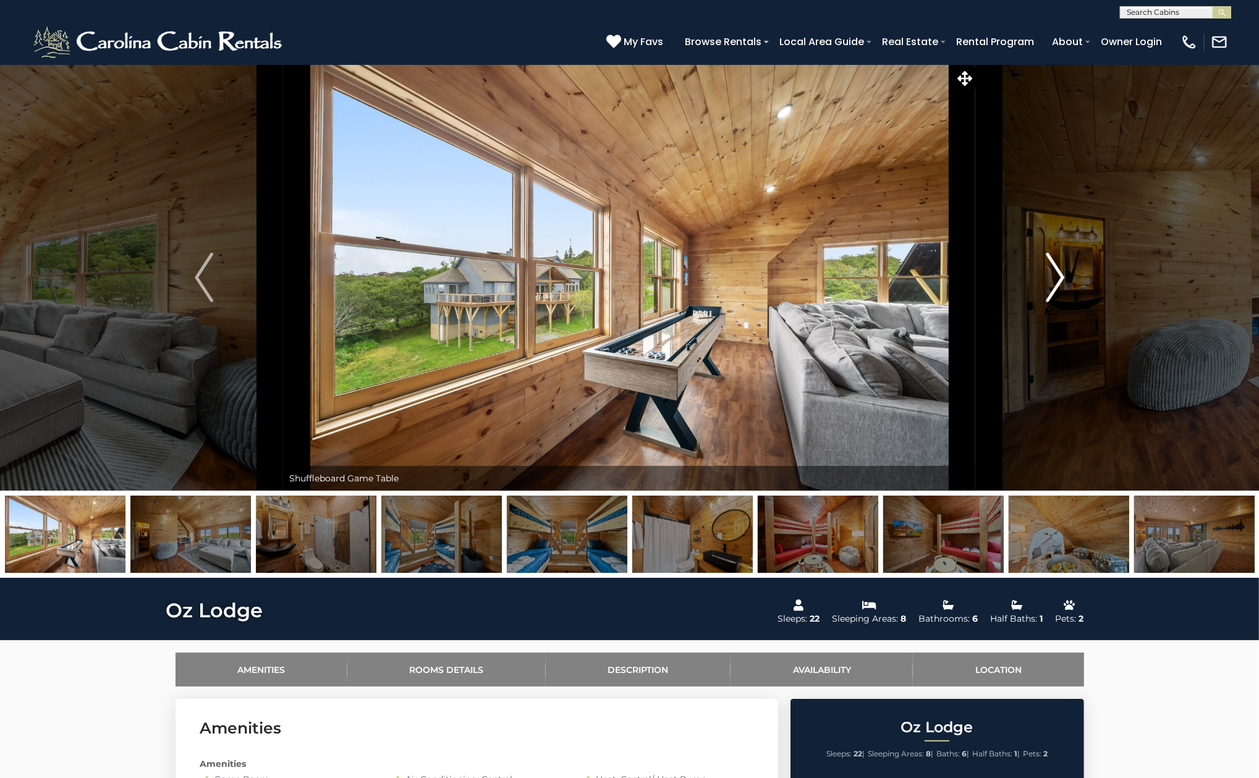
click at [1056, 273] on img "Next" at bounding box center [1055, 277] width 19 height 49
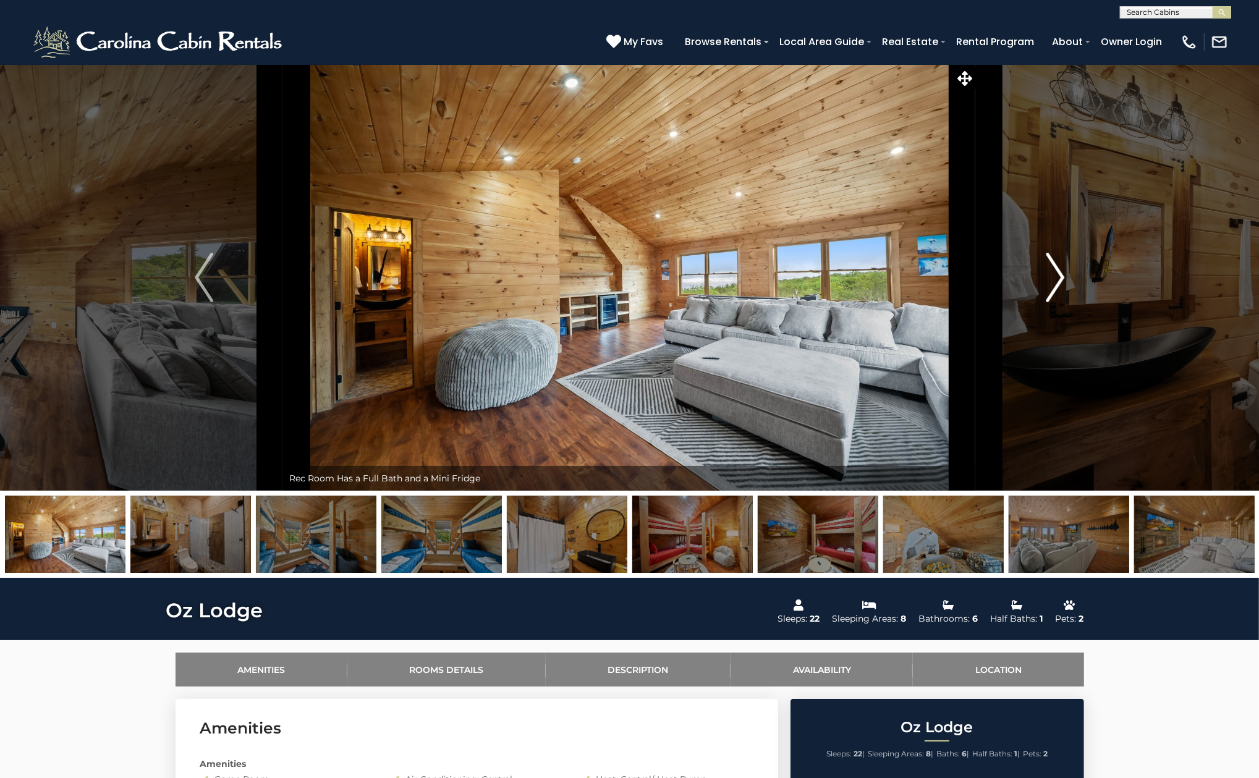
click at [1056, 273] on img "Next" at bounding box center [1055, 277] width 19 height 49
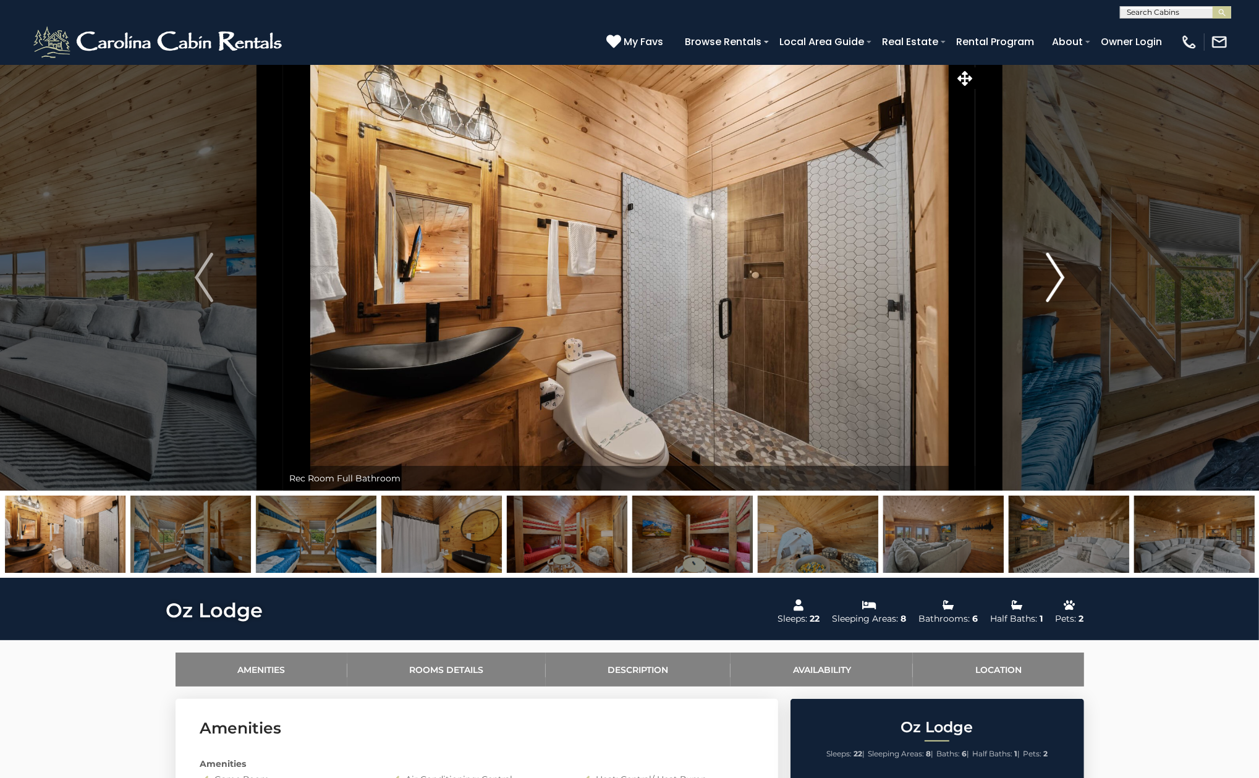
click at [1056, 273] on img "Next" at bounding box center [1055, 277] width 19 height 49
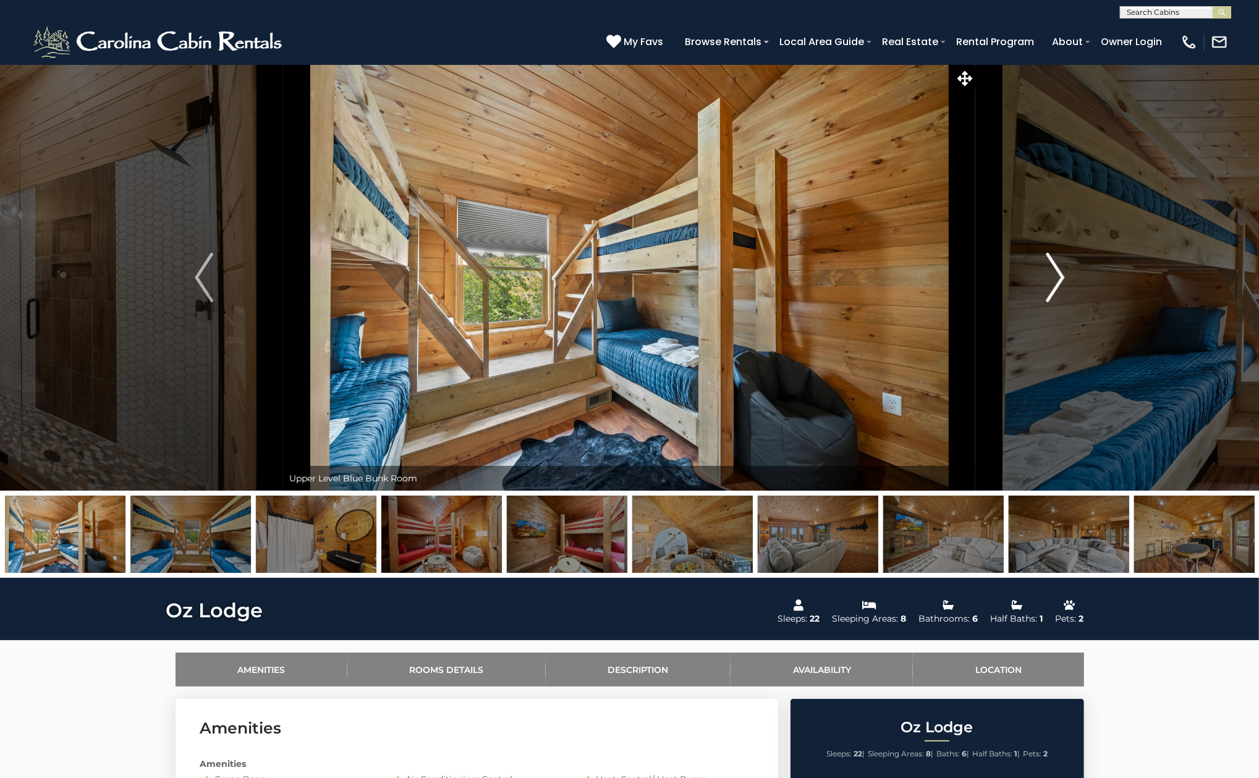
click at [1056, 273] on img "Next" at bounding box center [1055, 277] width 19 height 49
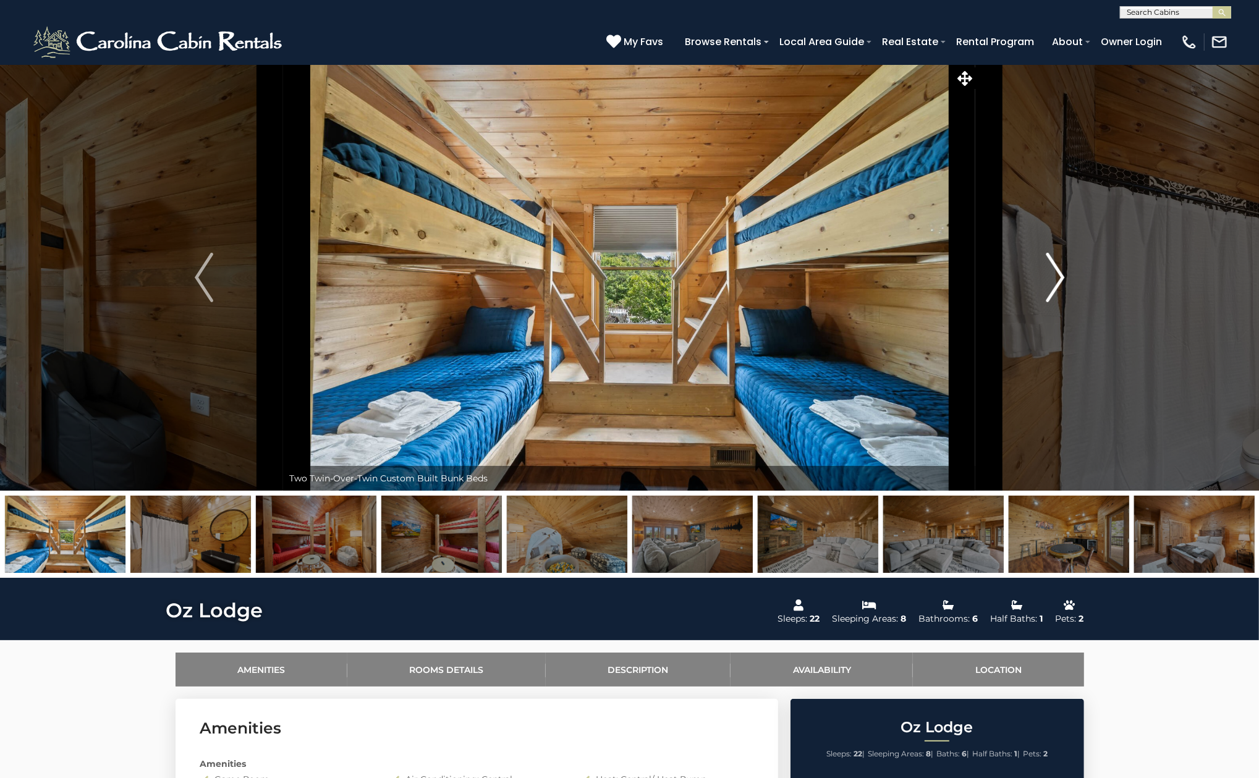
click at [1056, 273] on img "Next" at bounding box center [1055, 277] width 19 height 49
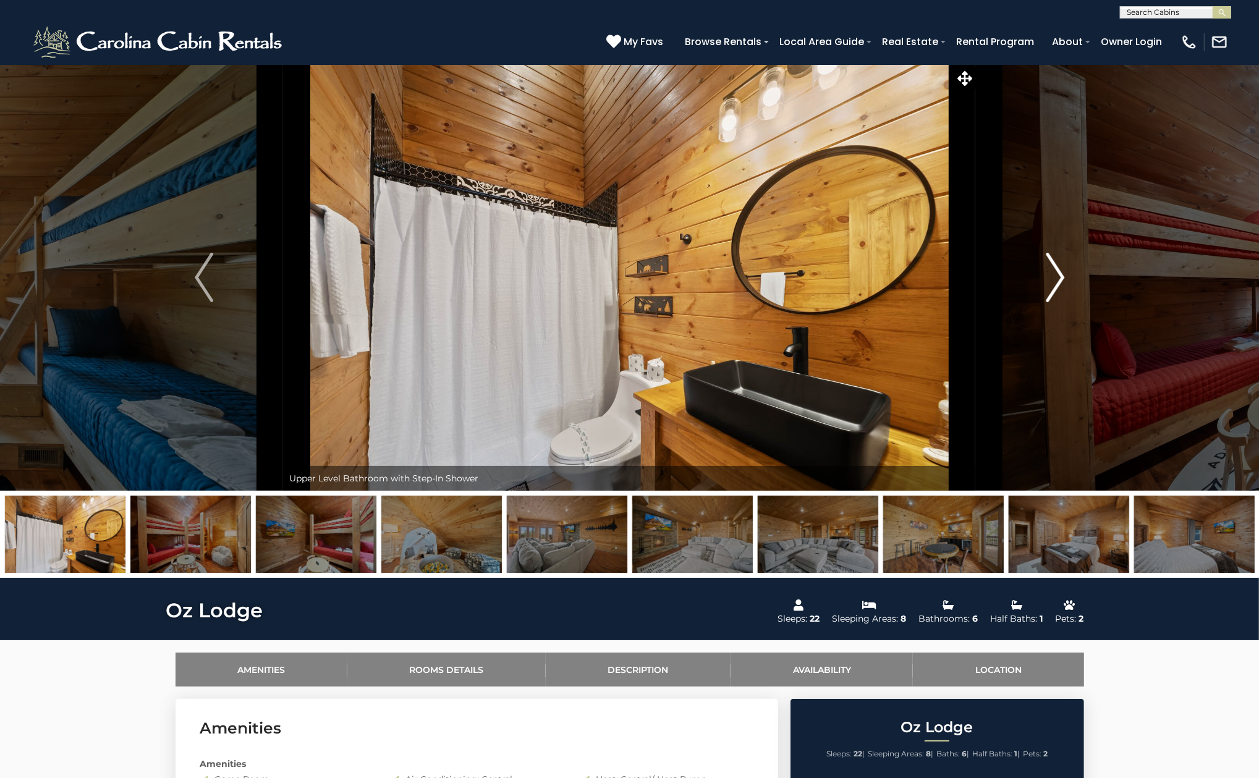
click at [1056, 273] on img "Next" at bounding box center [1055, 277] width 19 height 49
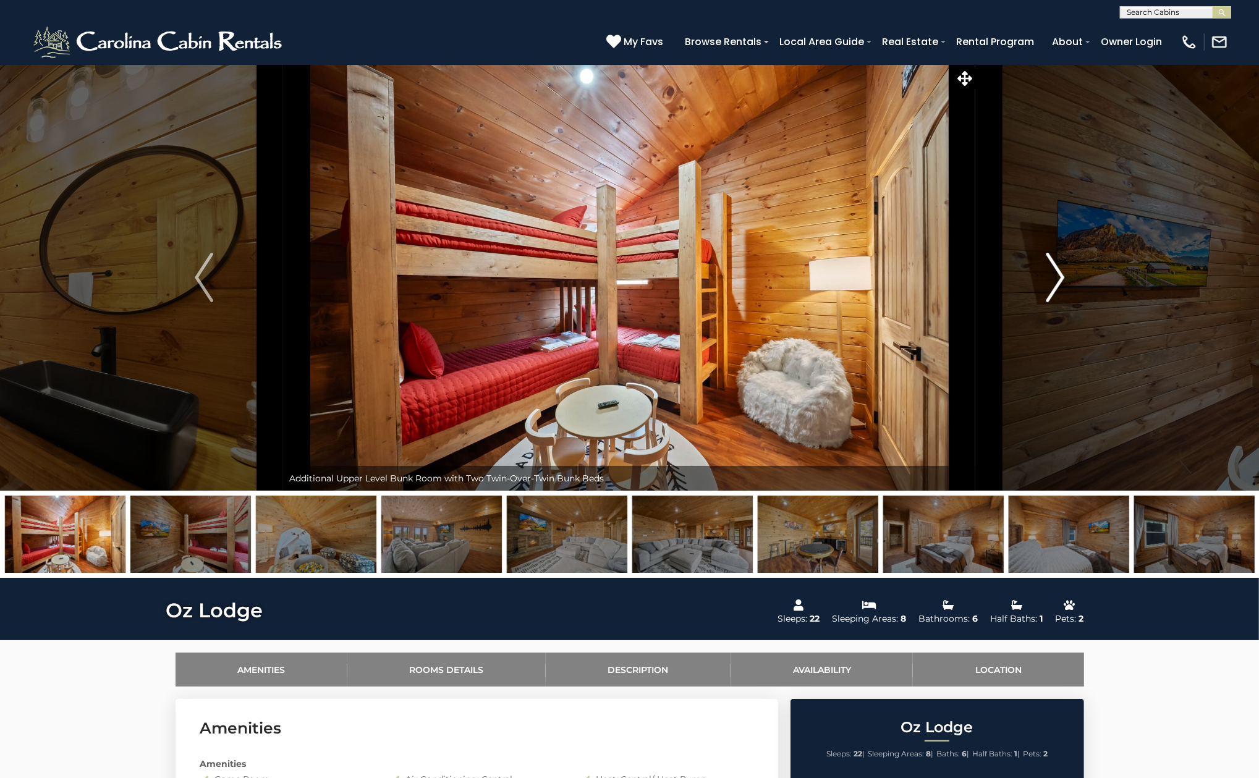
click at [1056, 273] on img "Next" at bounding box center [1055, 277] width 19 height 49
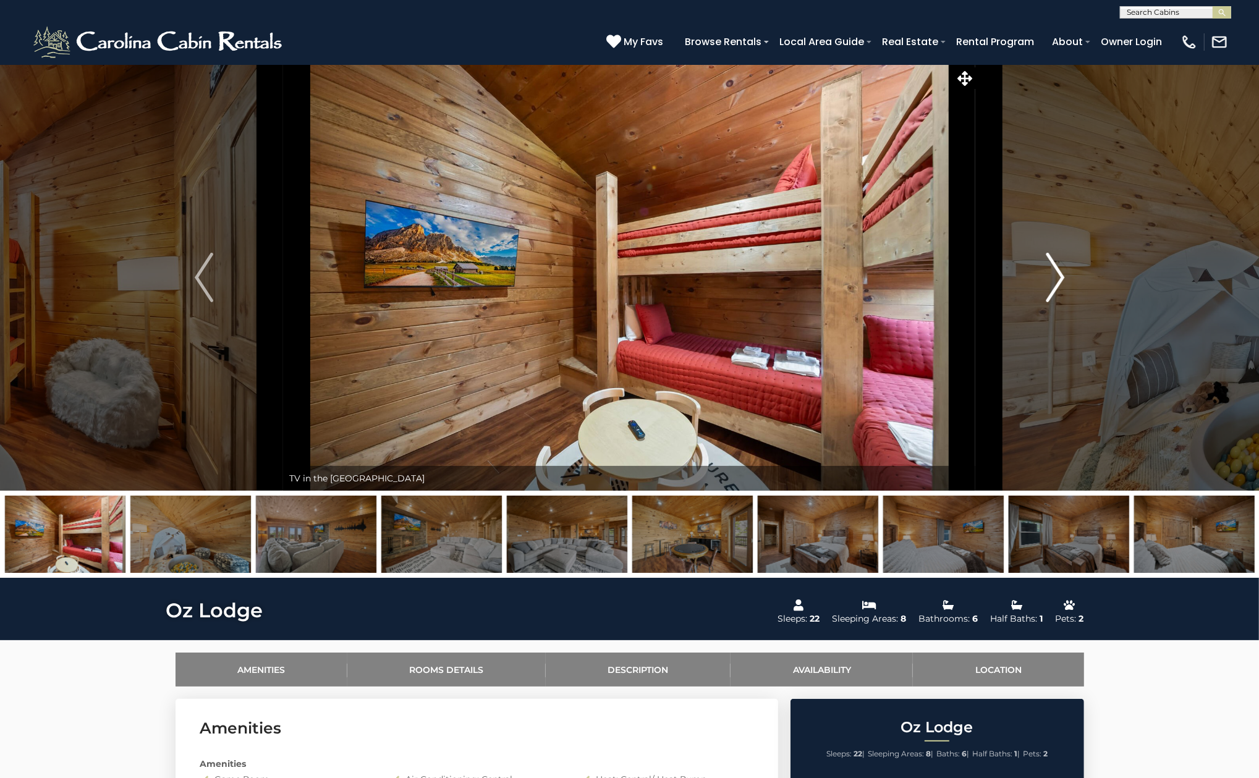
click at [1056, 273] on img "Next" at bounding box center [1055, 277] width 19 height 49
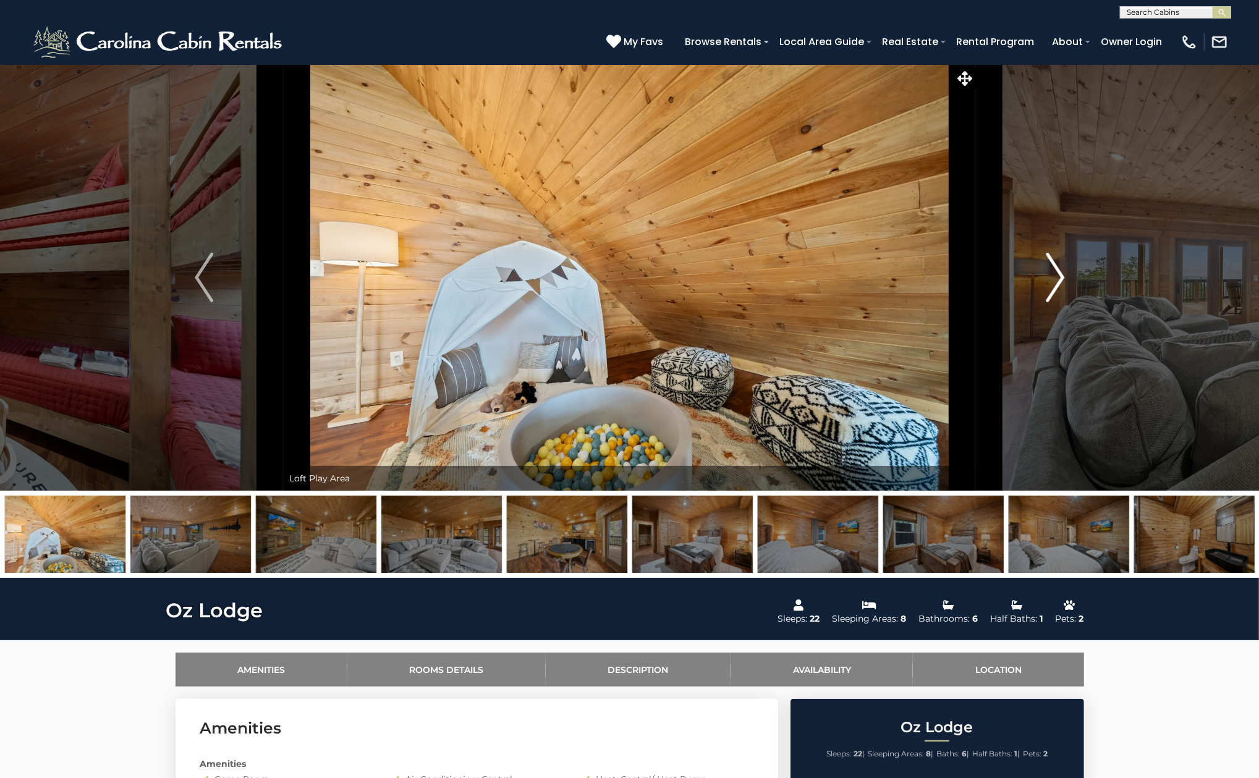
click at [1056, 273] on img "Next" at bounding box center [1055, 277] width 19 height 49
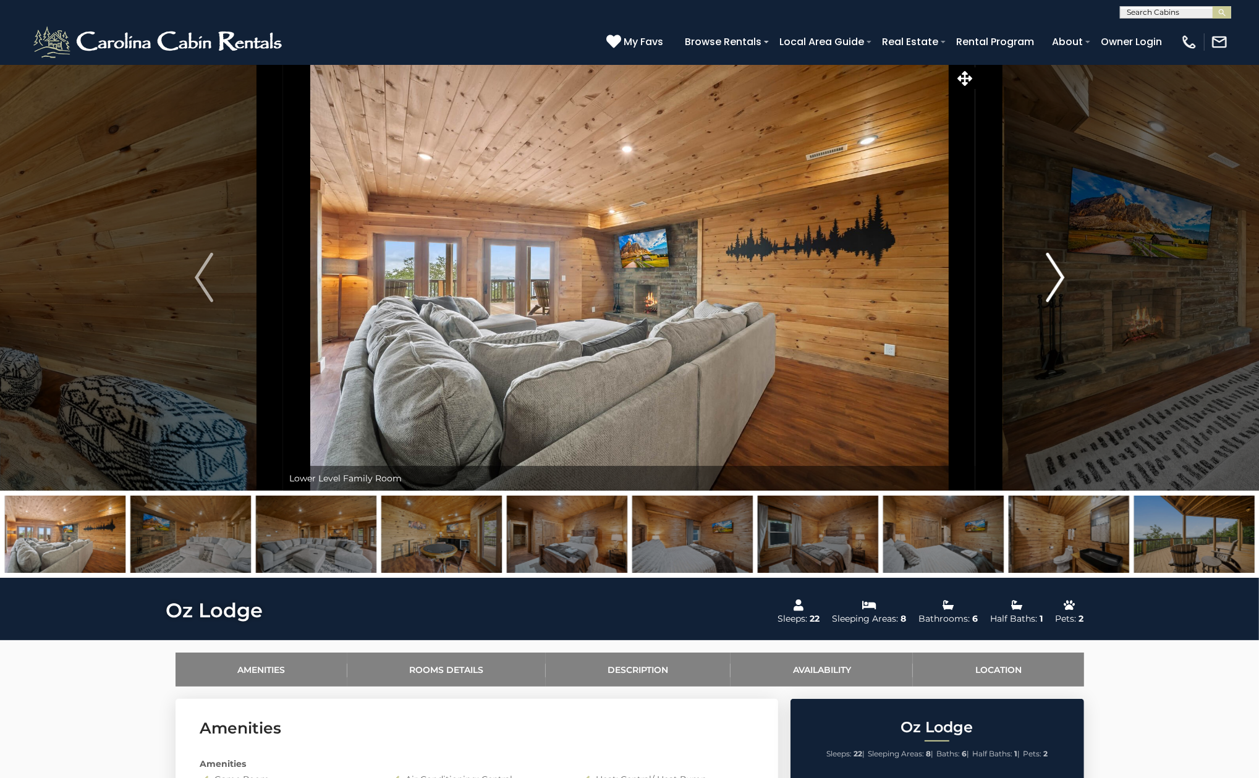
click at [1056, 273] on img "Next" at bounding box center [1055, 277] width 19 height 49
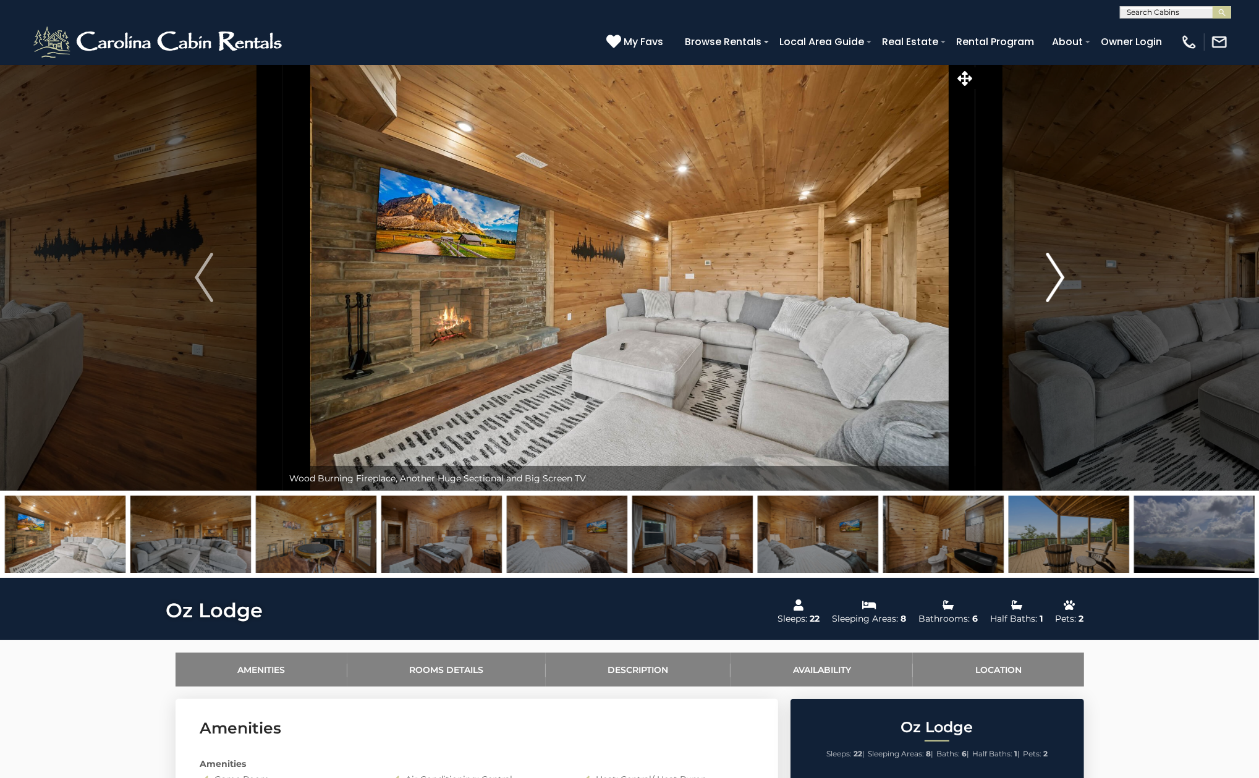
click at [1056, 273] on img "Next" at bounding box center [1055, 277] width 19 height 49
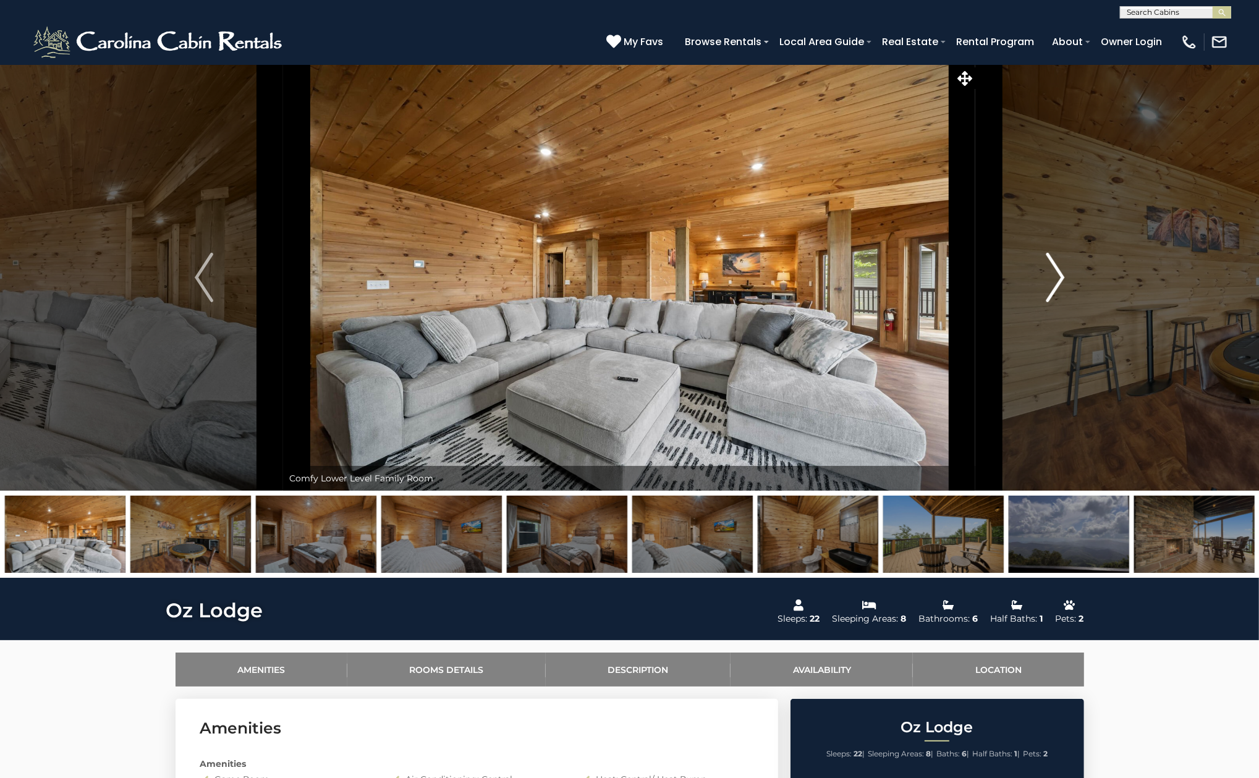
click at [1056, 273] on img "Next" at bounding box center [1055, 277] width 19 height 49
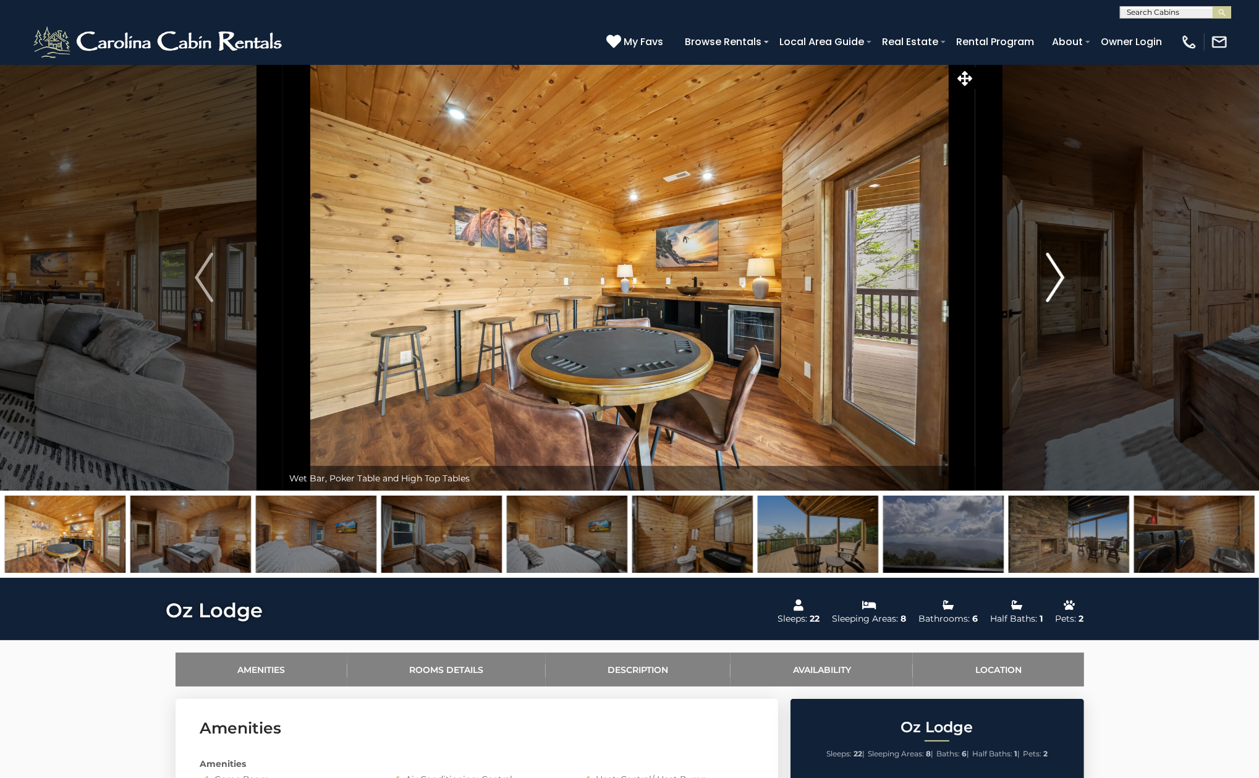
click at [1056, 273] on img "Next" at bounding box center [1055, 277] width 19 height 49
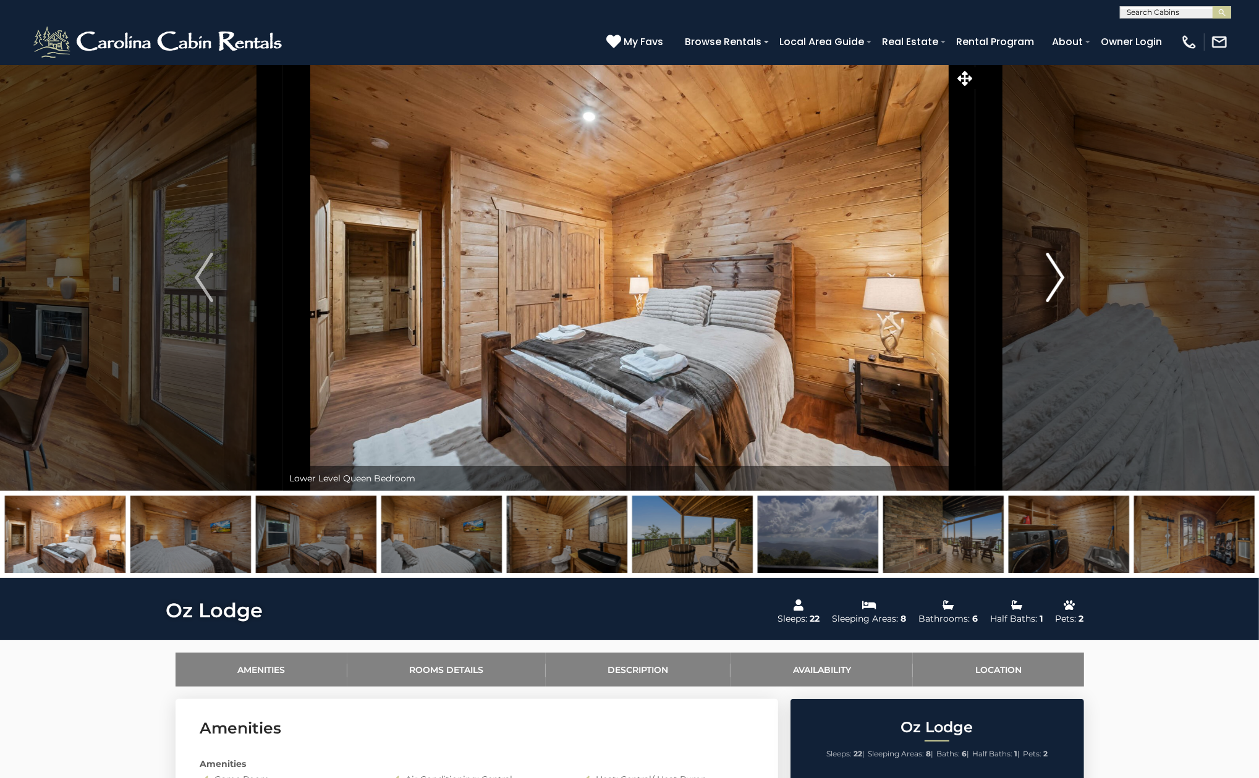
click at [1056, 273] on img "Next" at bounding box center [1055, 277] width 19 height 49
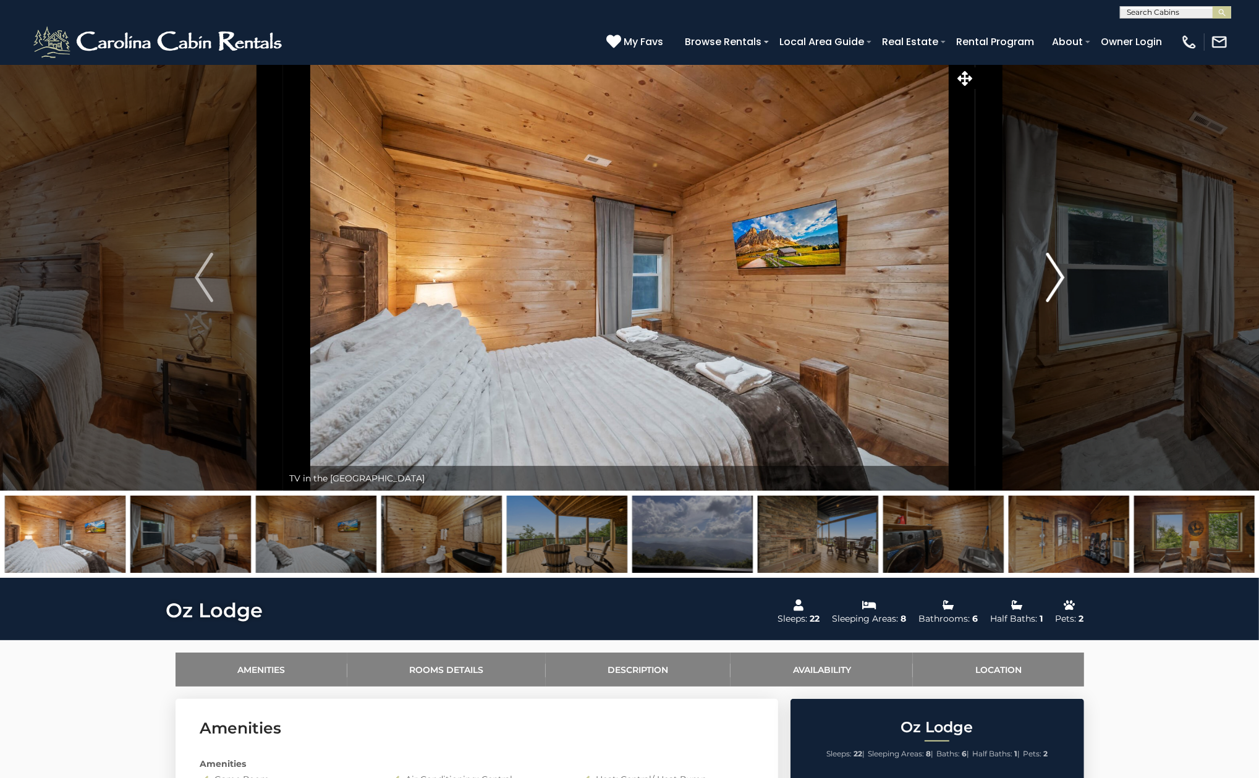
click at [1056, 273] on img "Next" at bounding box center [1055, 277] width 19 height 49
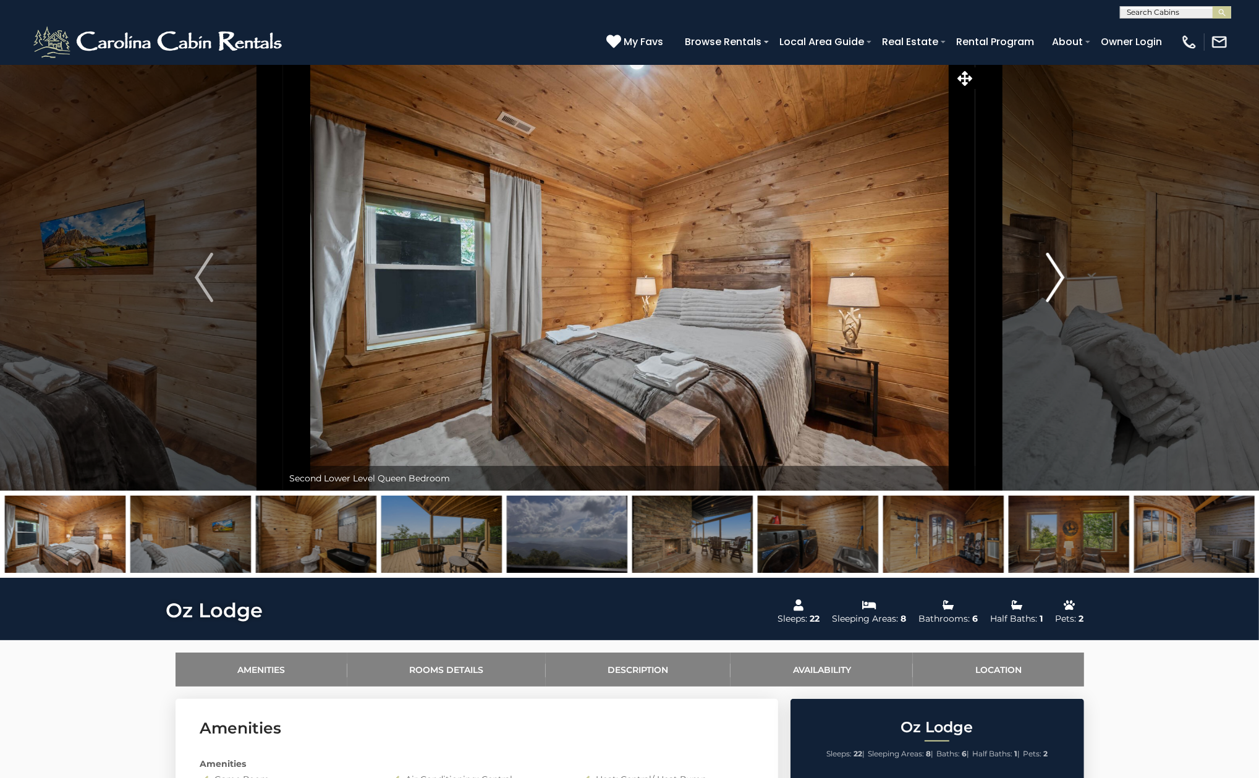
click at [1056, 273] on img "Next" at bounding box center [1055, 277] width 19 height 49
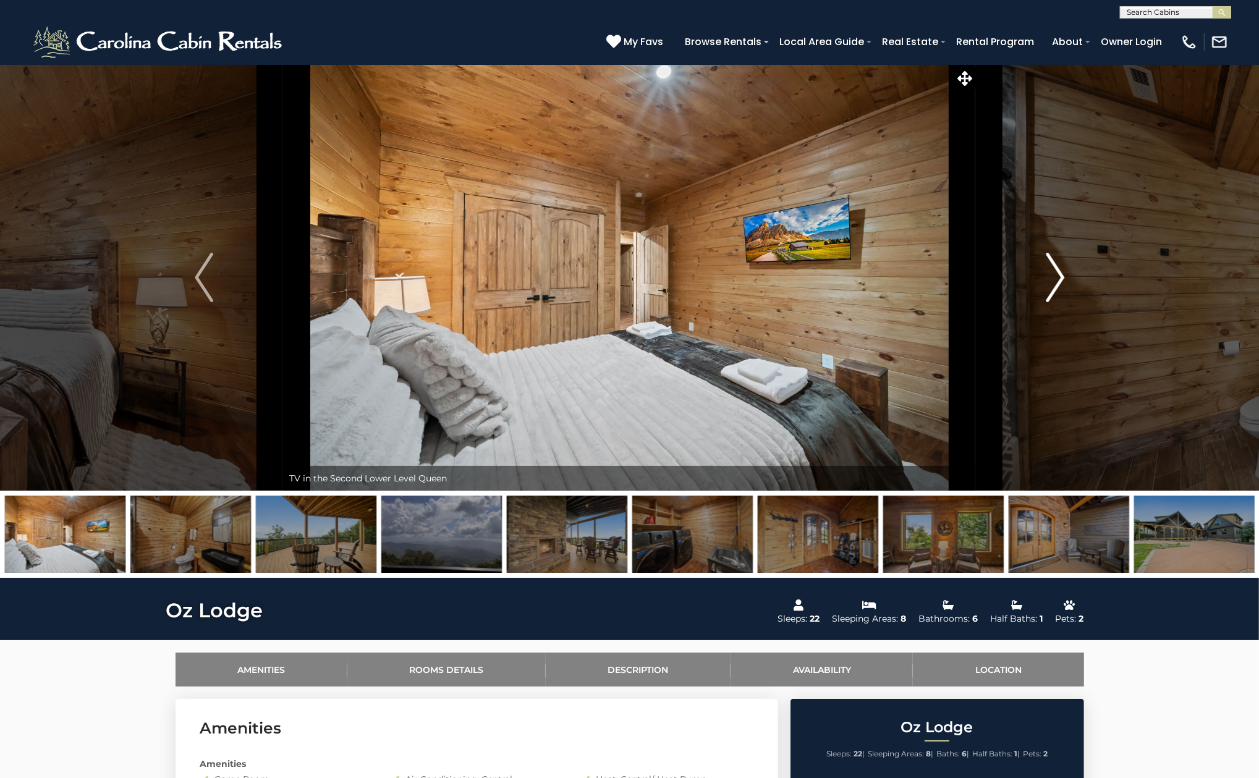
click at [1056, 273] on img "Next" at bounding box center [1055, 277] width 19 height 49
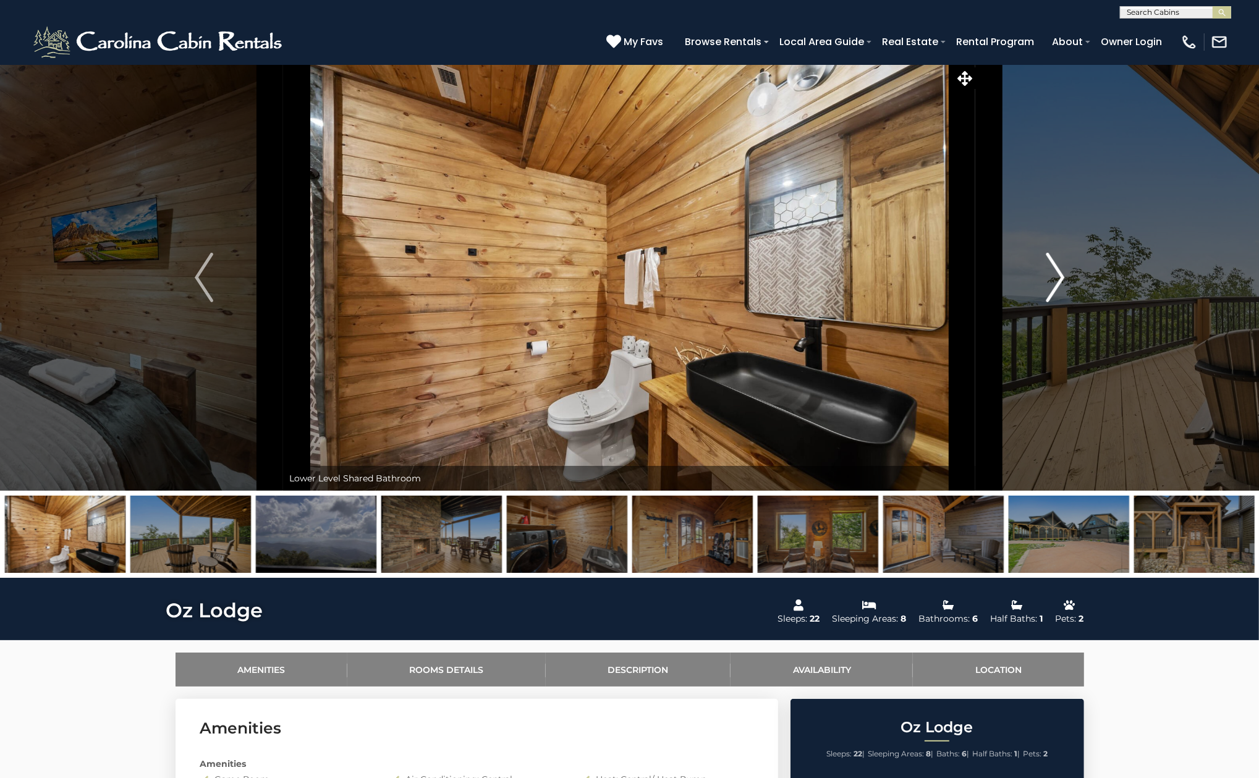
click at [1056, 273] on img "Next" at bounding box center [1055, 277] width 19 height 49
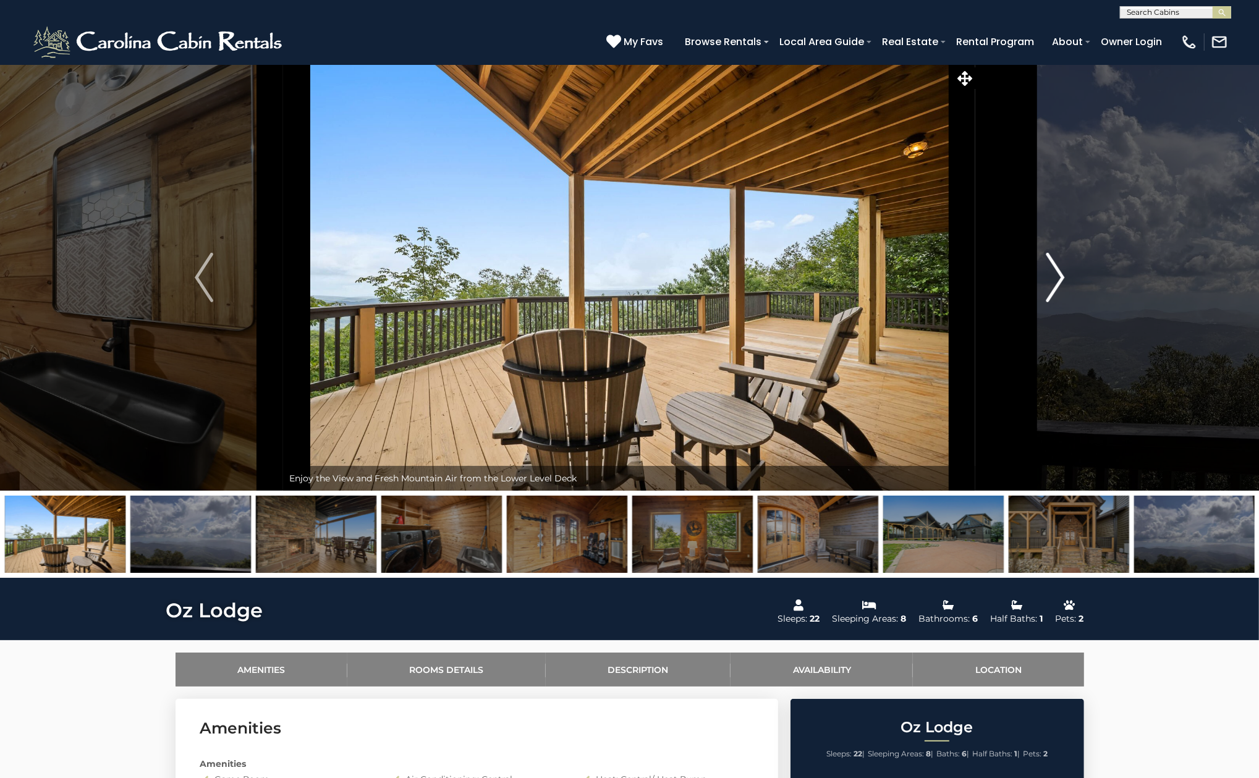
click at [1056, 273] on img "Next" at bounding box center [1055, 277] width 19 height 49
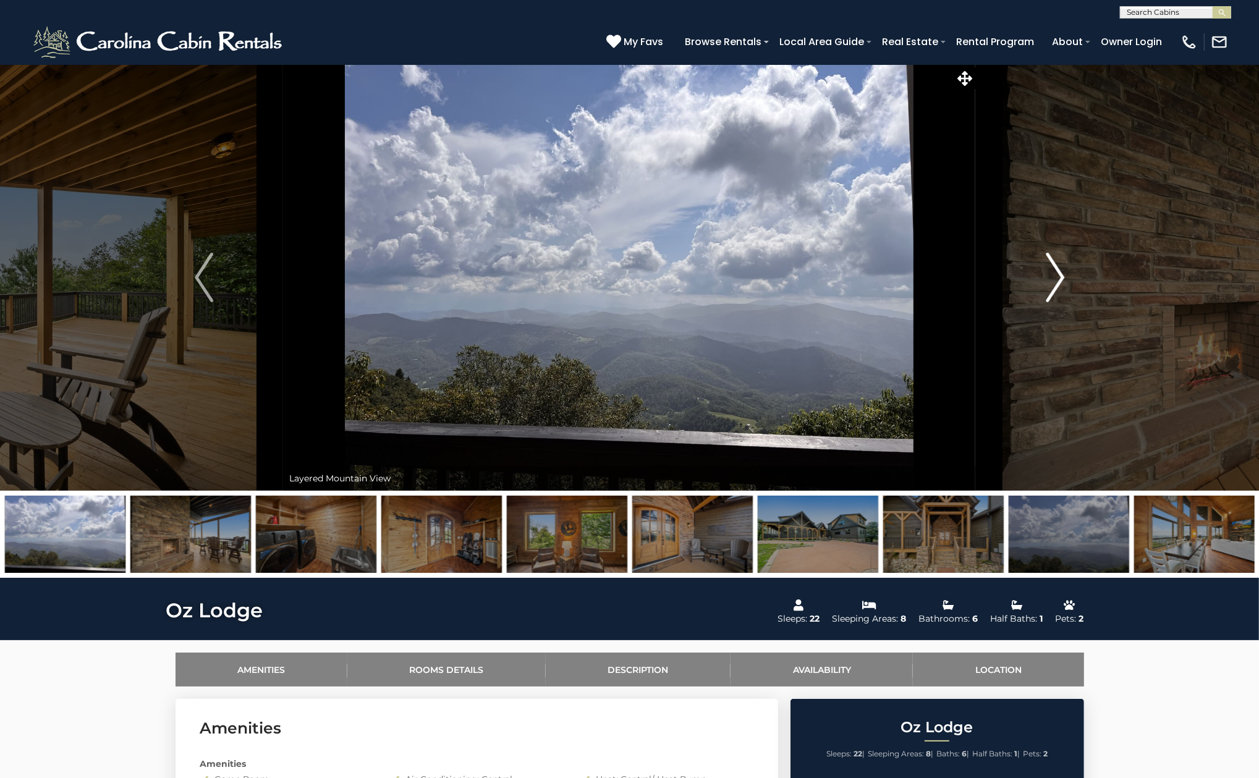
click at [1056, 273] on img "Next" at bounding box center [1055, 277] width 19 height 49
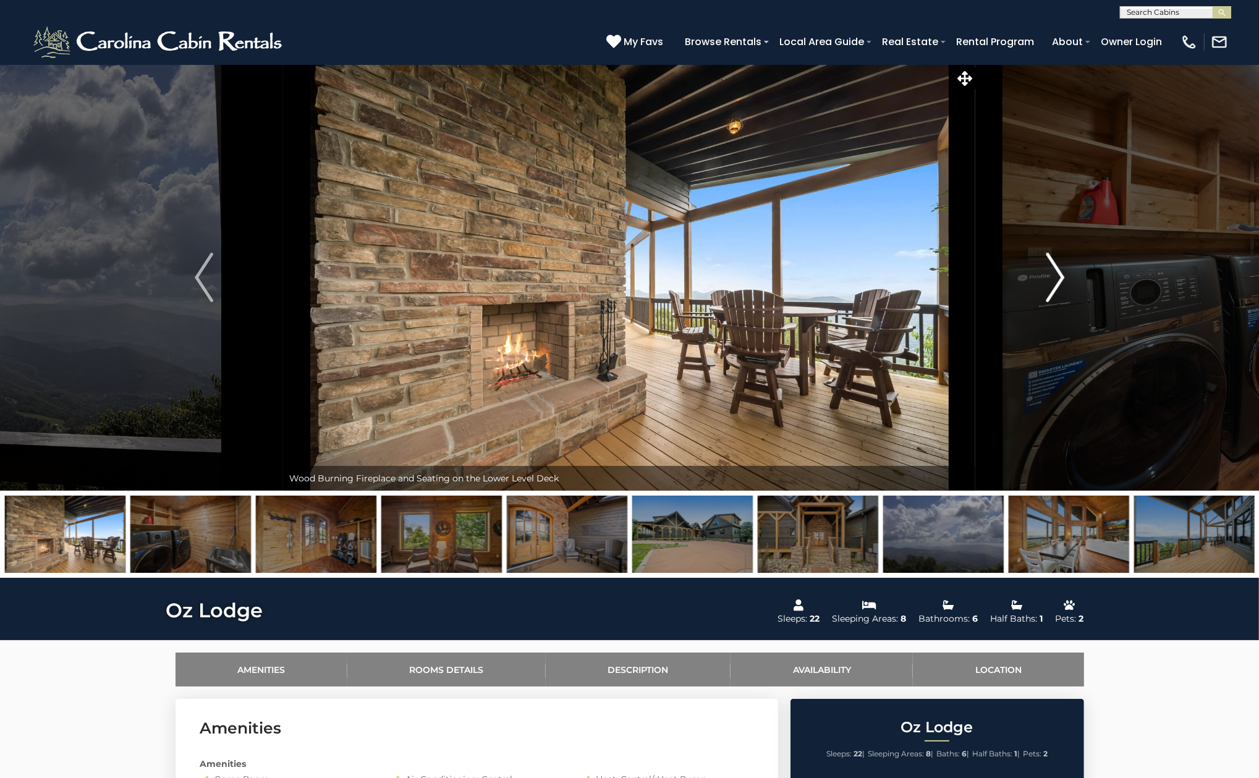
click at [1056, 273] on img "Next" at bounding box center [1055, 277] width 19 height 49
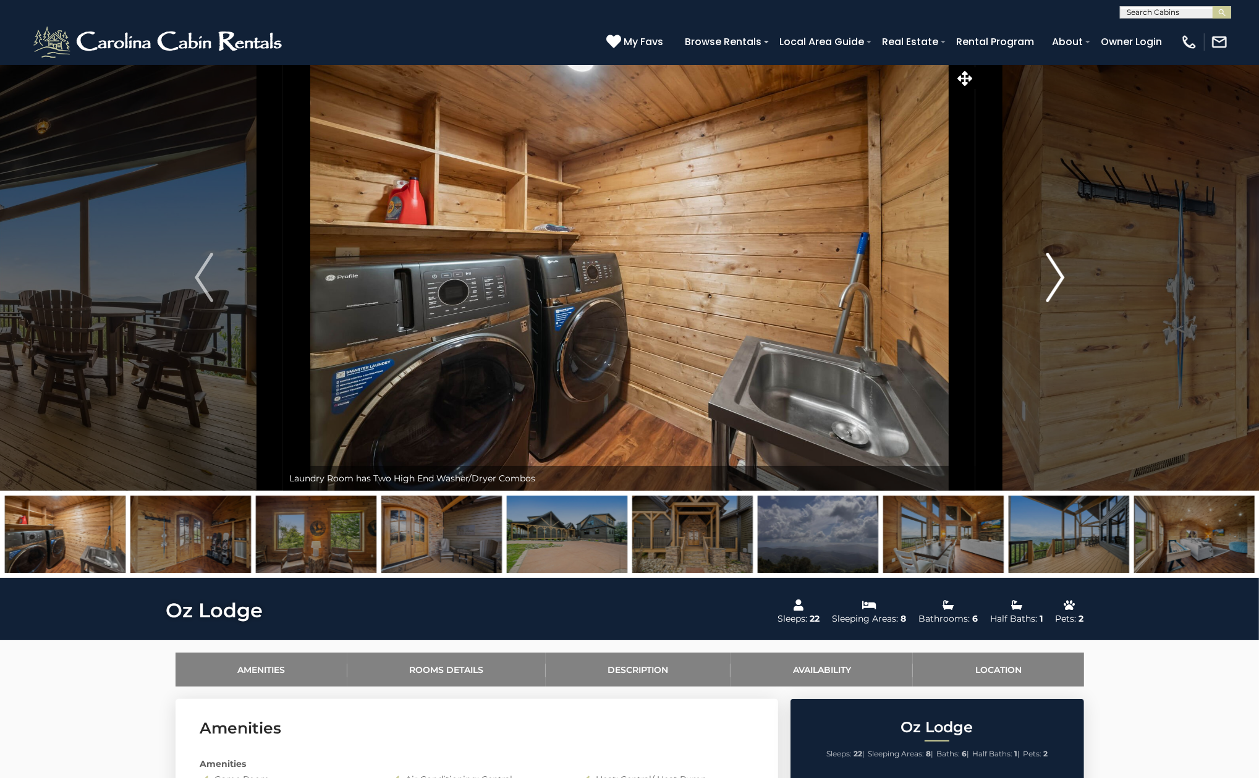
click at [1056, 273] on img "Next" at bounding box center [1055, 277] width 19 height 49
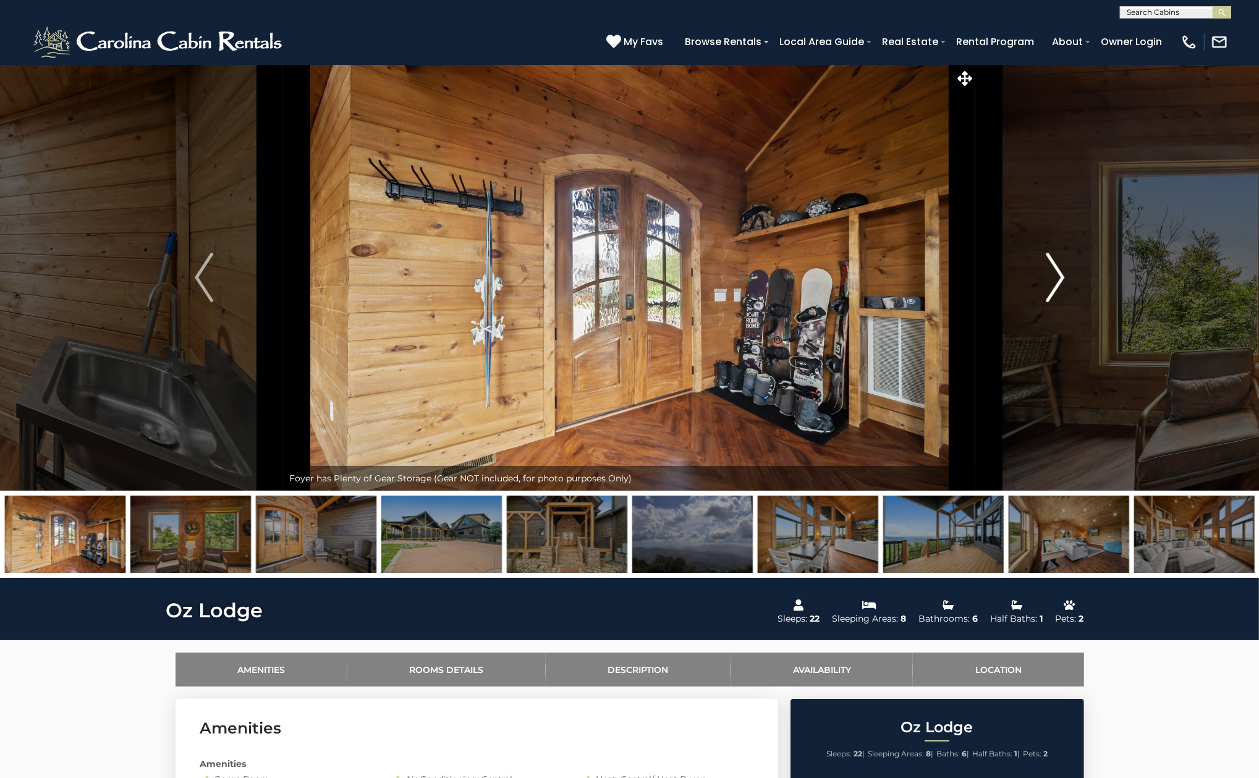
click at [1056, 273] on img "Next" at bounding box center [1055, 277] width 19 height 49
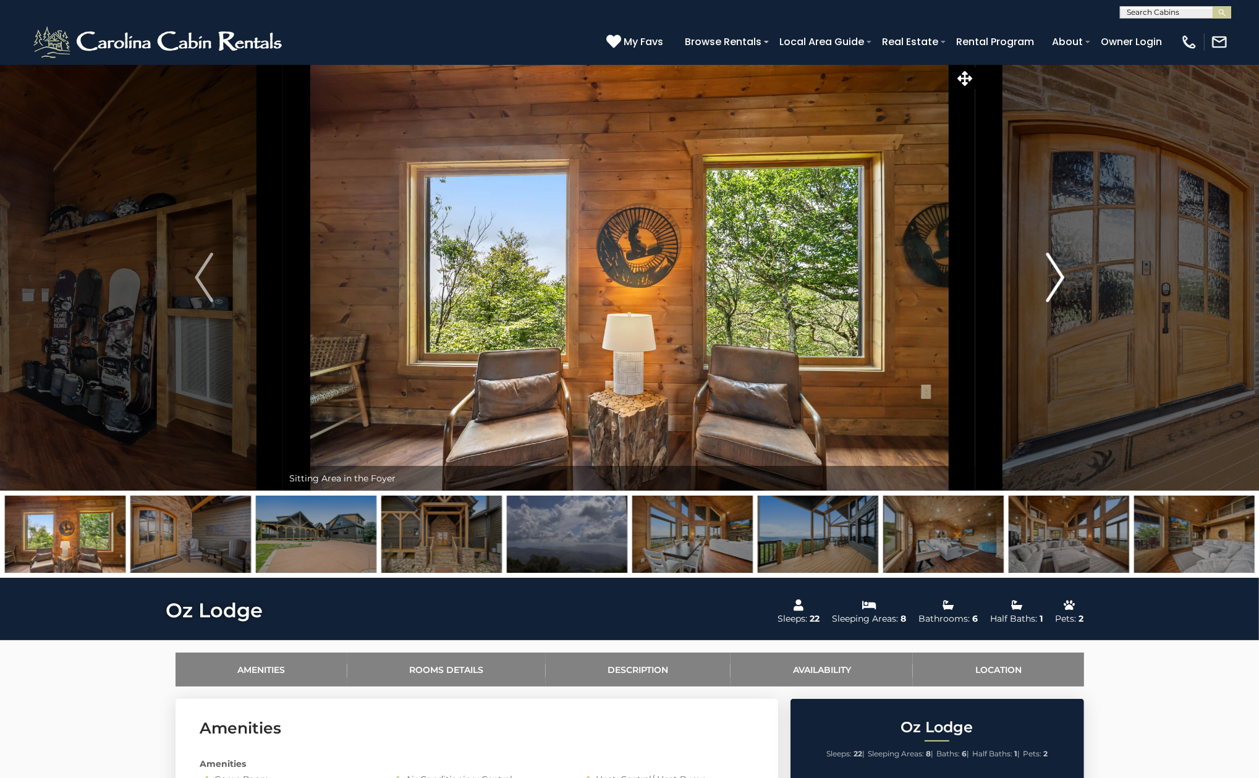
click at [1056, 273] on img "Next" at bounding box center [1055, 277] width 19 height 49
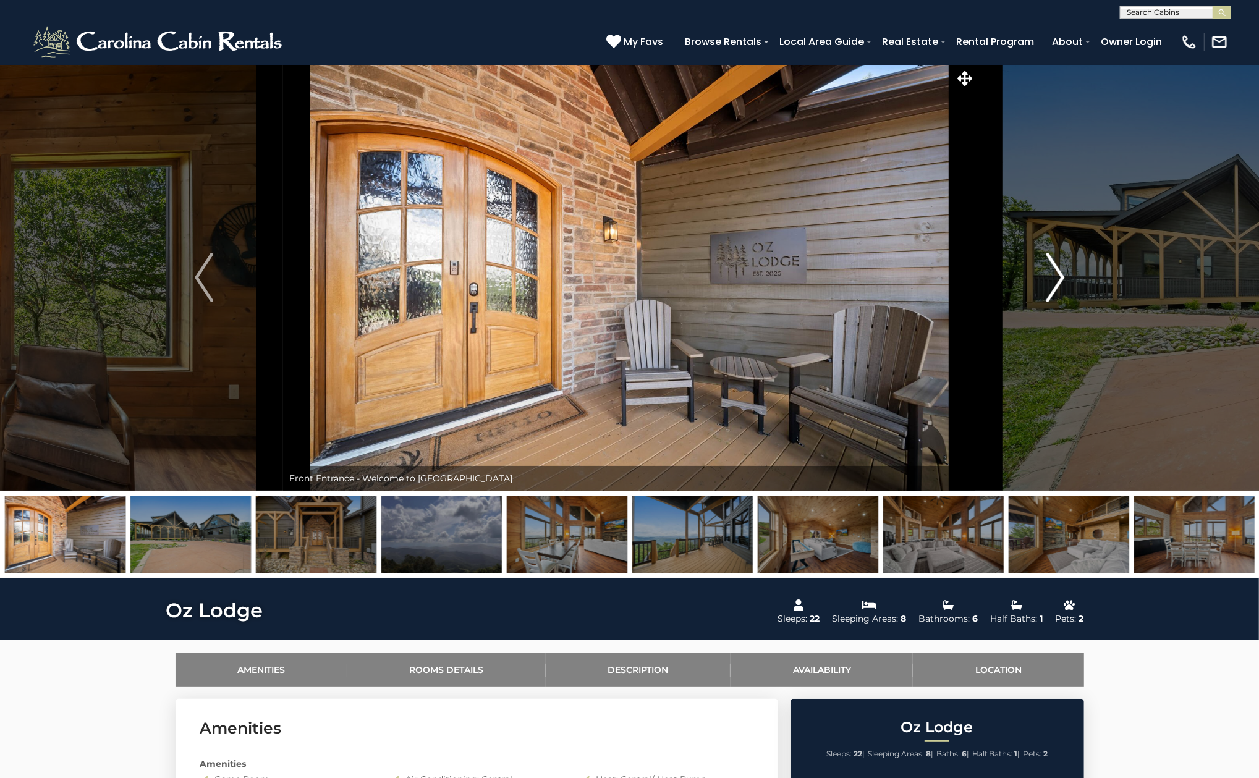
click at [1056, 273] on img "Next" at bounding box center [1055, 277] width 19 height 49
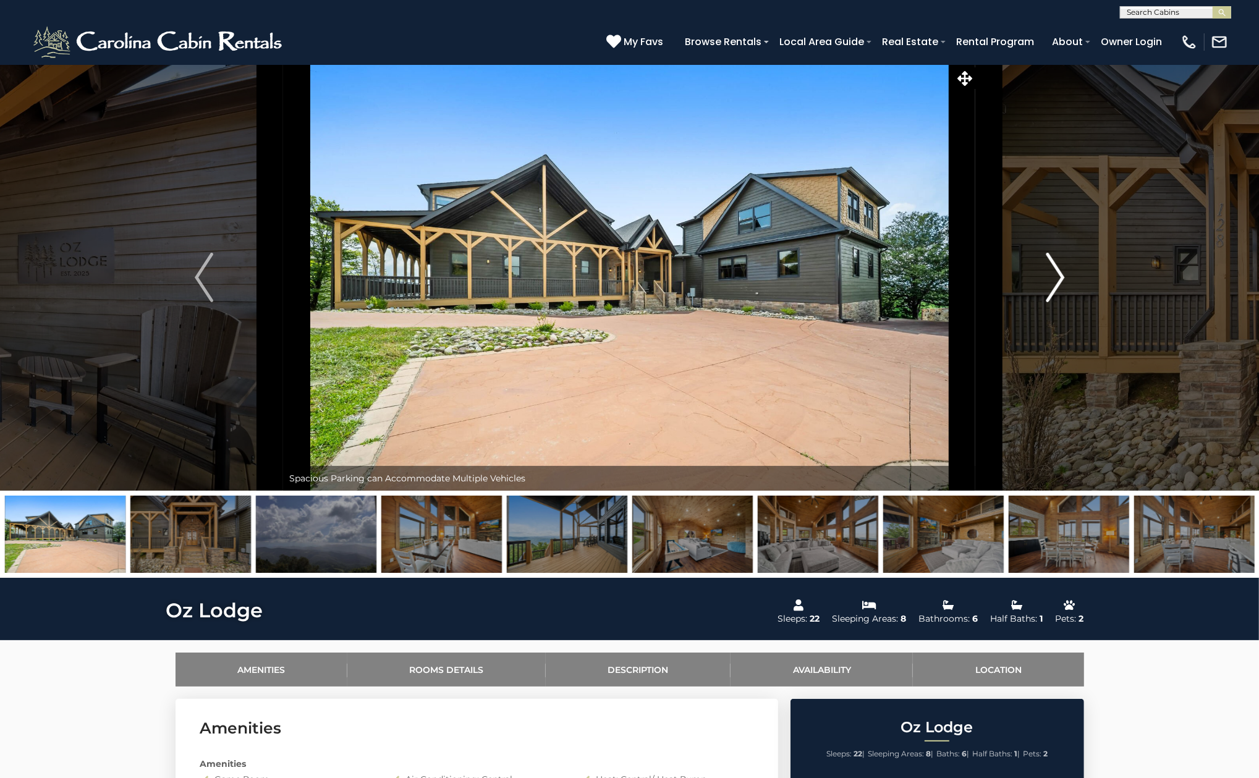
click at [1056, 273] on img "Next" at bounding box center [1055, 277] width 19 height 49
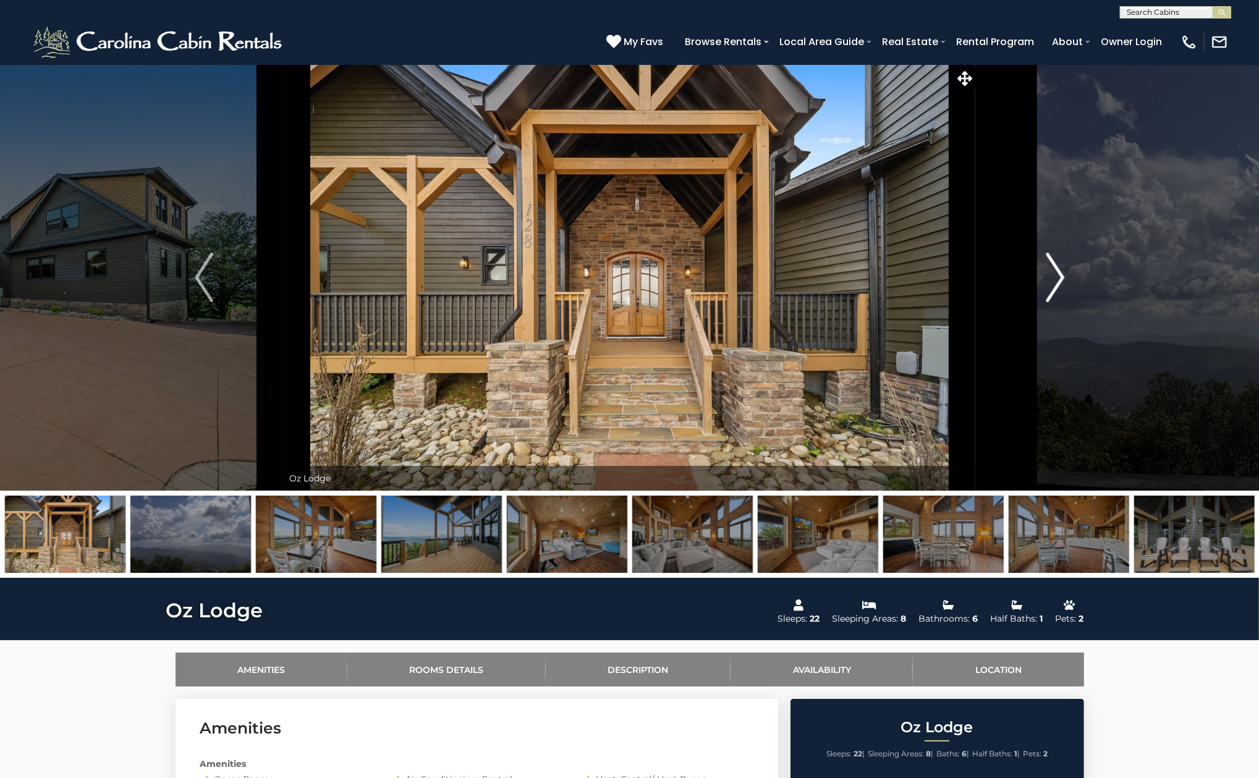
click at [1056, 273] on img "Next" at bounding box center [1055, 277] width 19 height 49
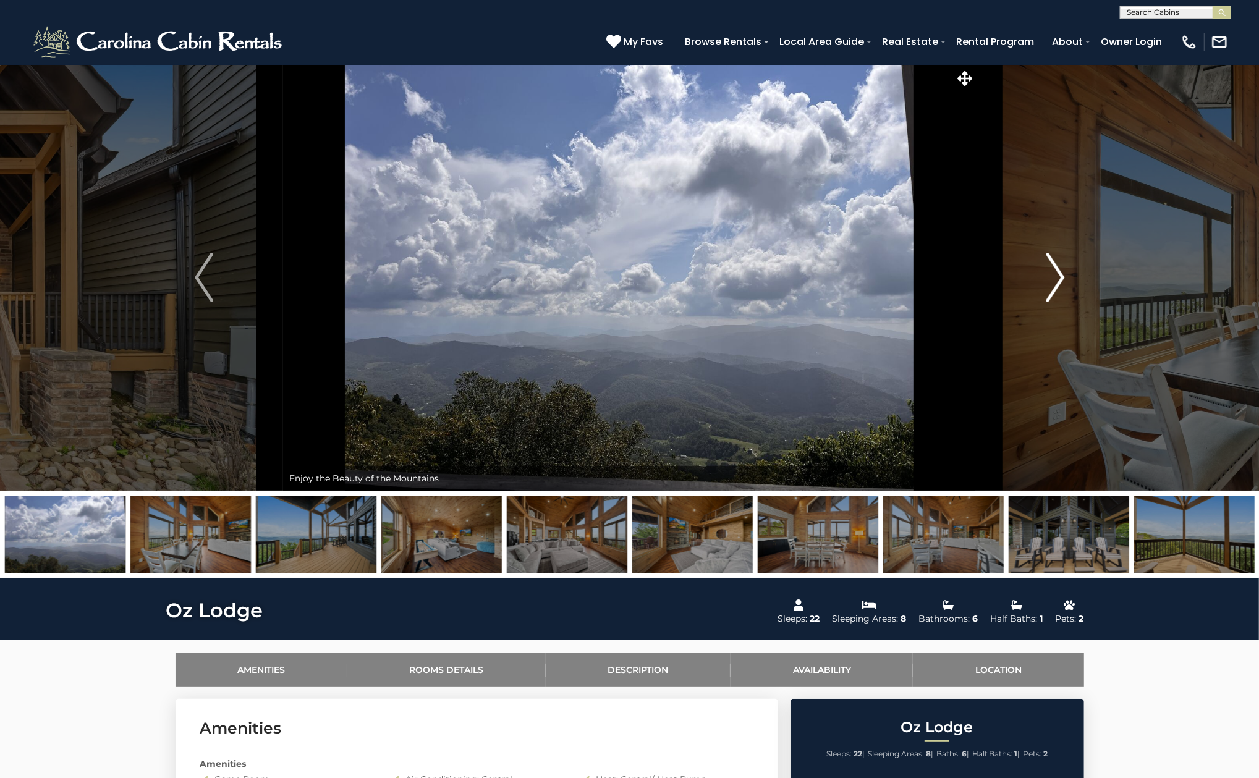
click at [1056, 273] on img "Next" at bounding box center [1055, 277] width 19 height 49
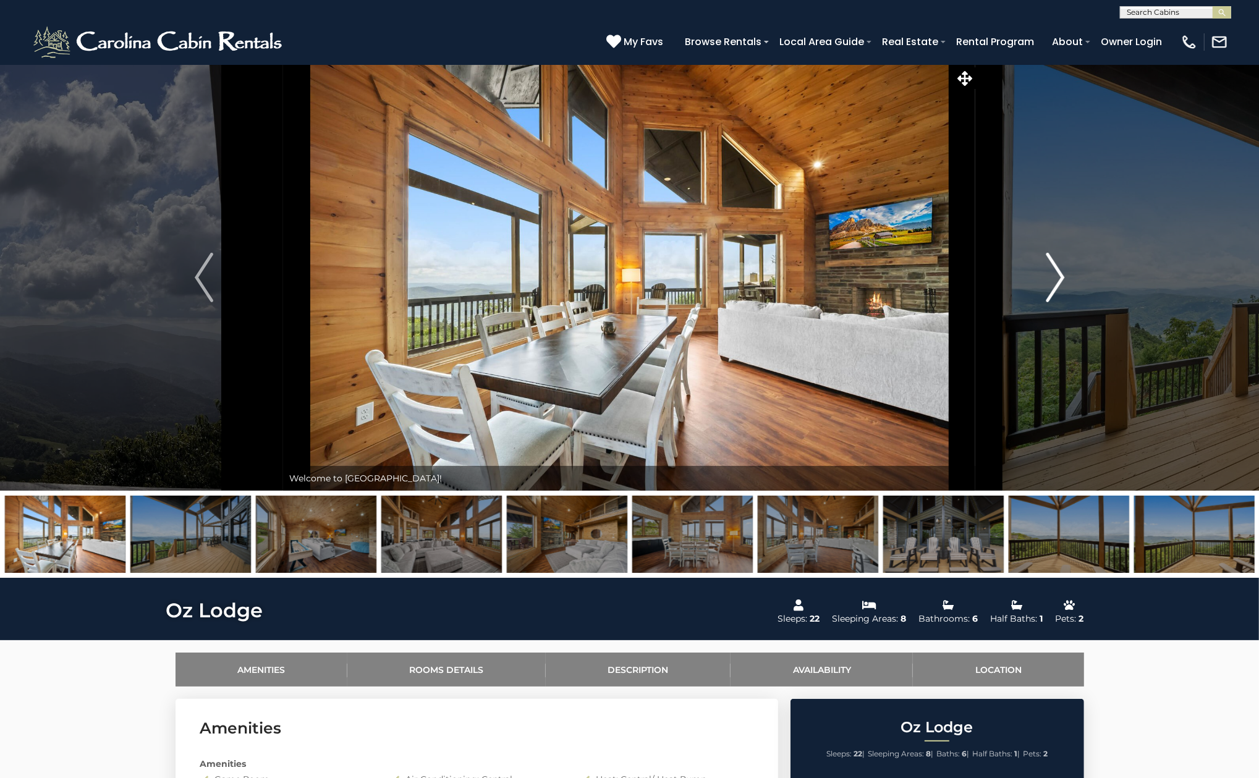
click at [1056, 273] on img "Next" at bounding box center [1055, 277] width 19 height 49
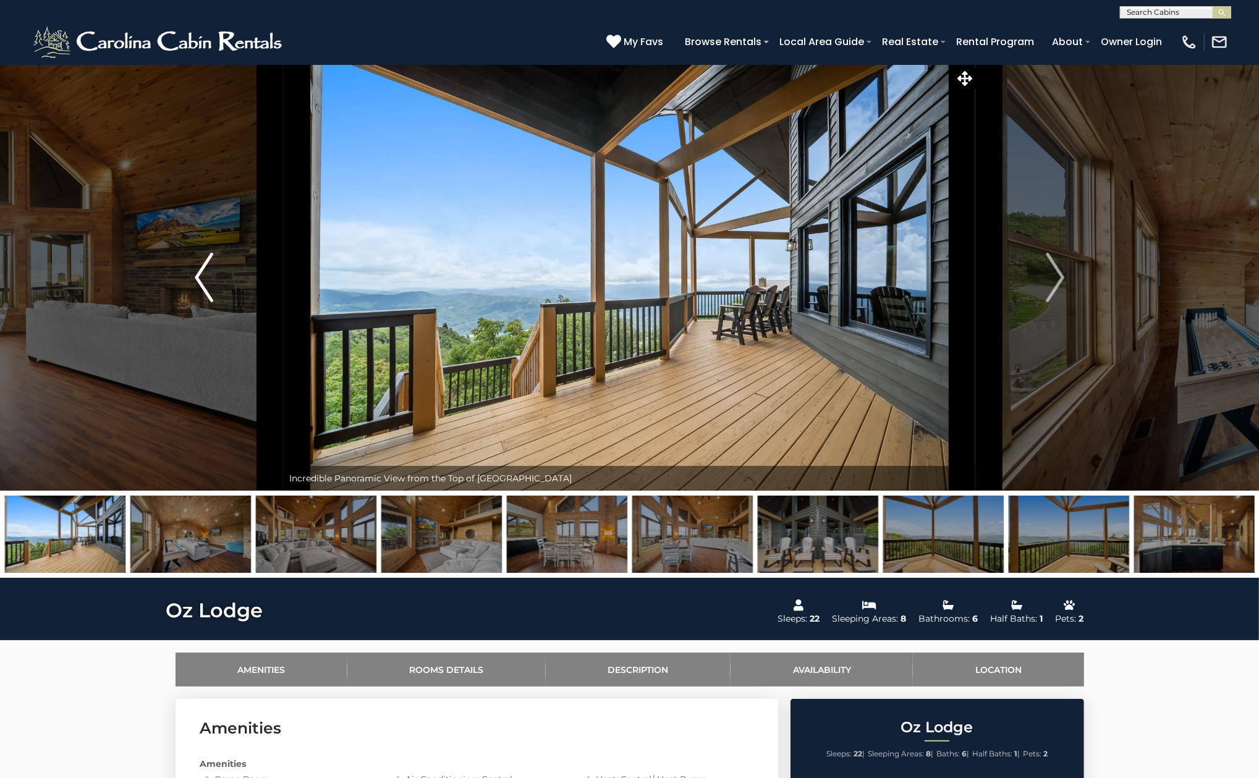
click at [198, 289] on img "Previous" at bounding box center [204, 277] width 19 height 49
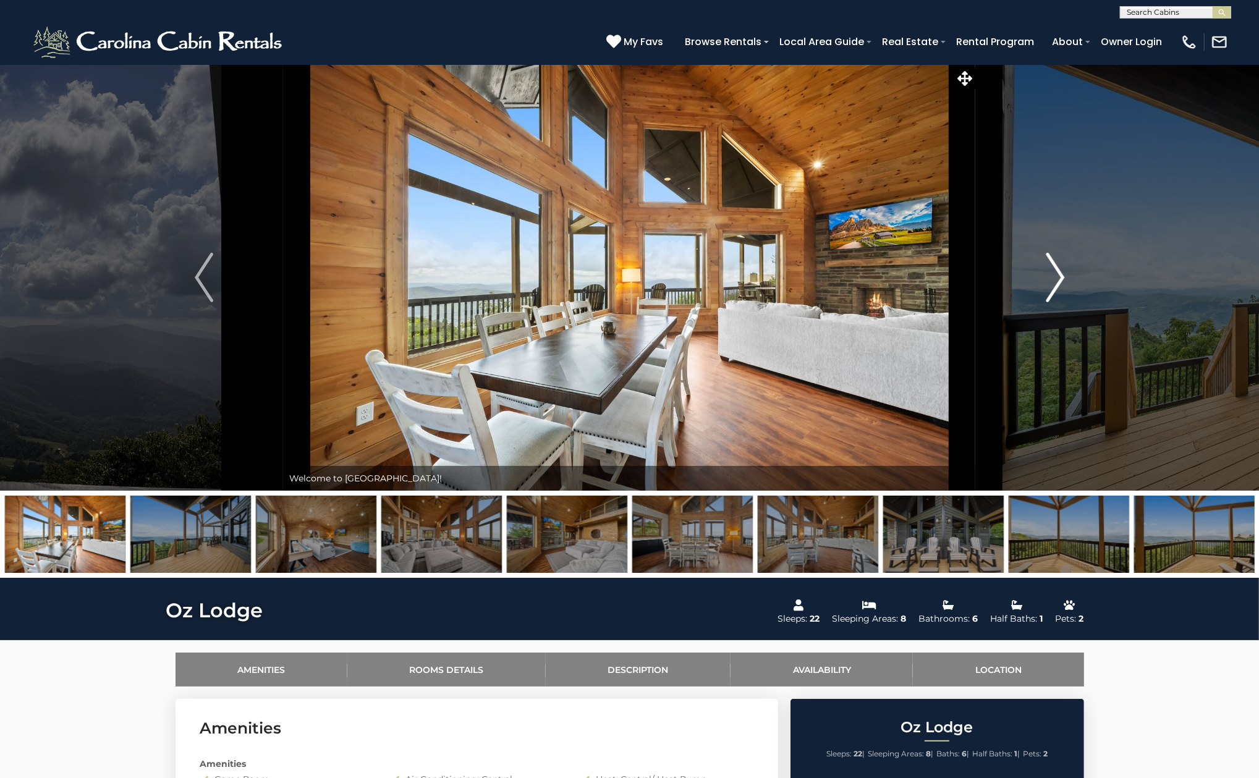
click at [1037, 266] on button "Next" at bounding box center [1055, 277] width 159 height 426
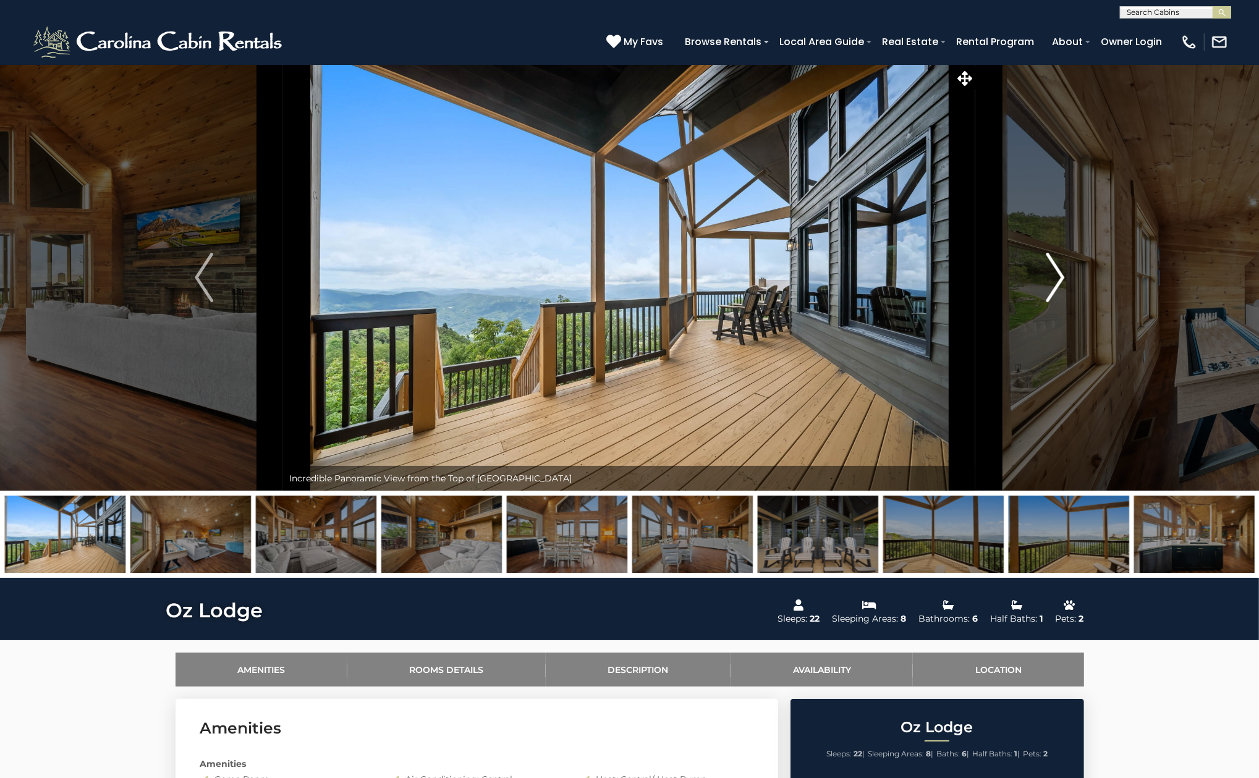
click at [1037, 266] on button "Next" at bounding box center [1055, 277] width 159 height 426
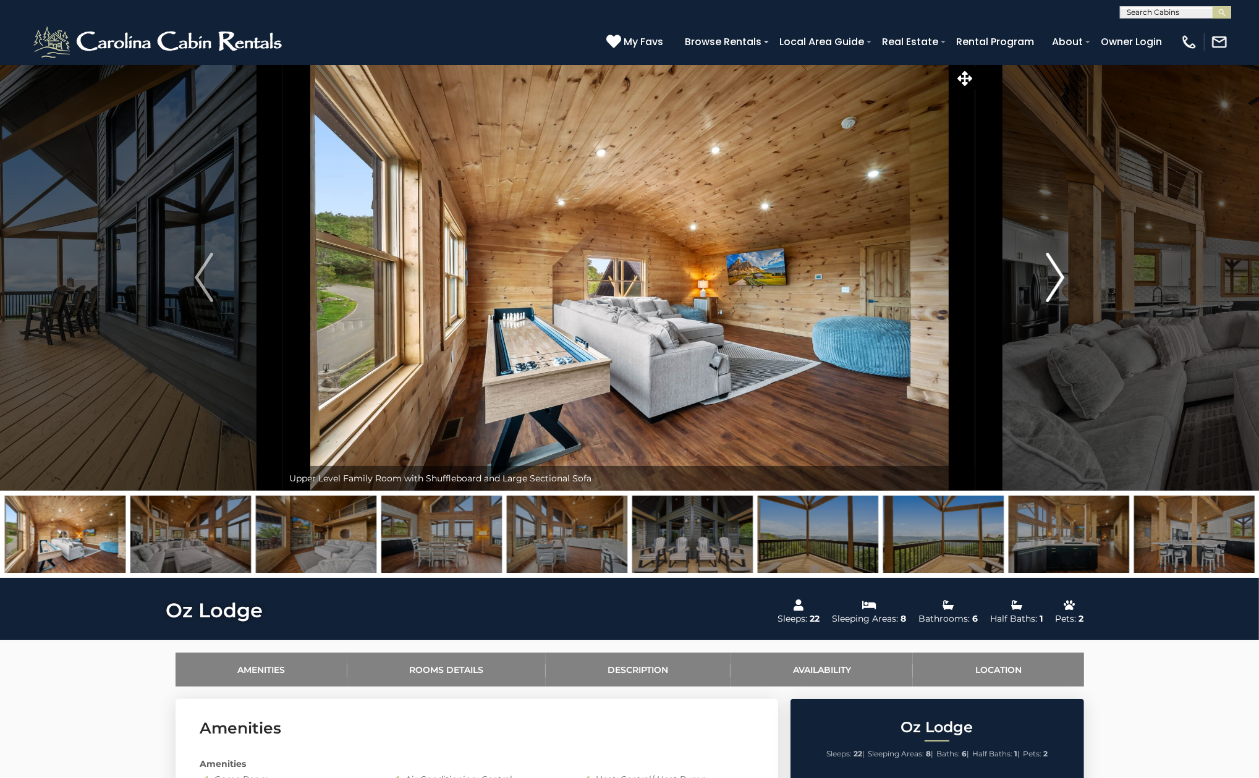
click at [1037, 266] on button "Next" at bounding box center [1055, 277] width 159 height 426
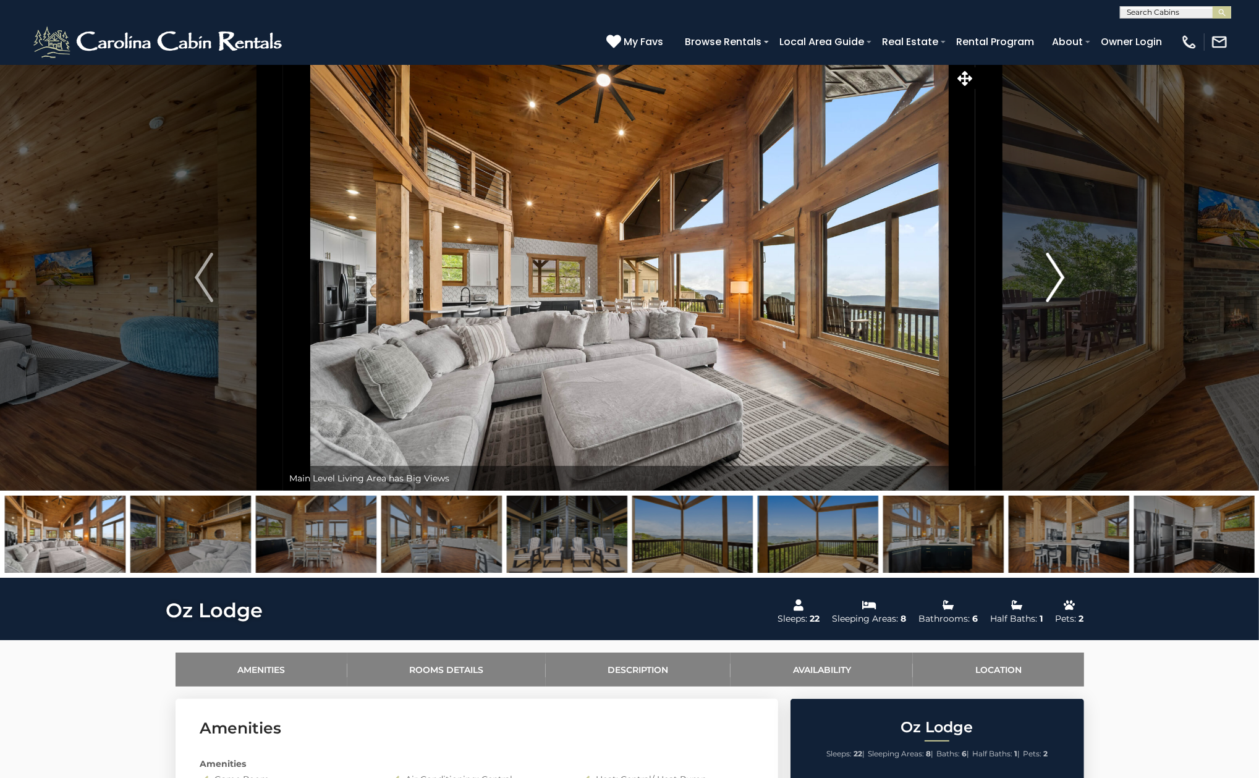
click at [1037, 266] on button "Next" at bounding box center [1055, 277] width 159 height 426
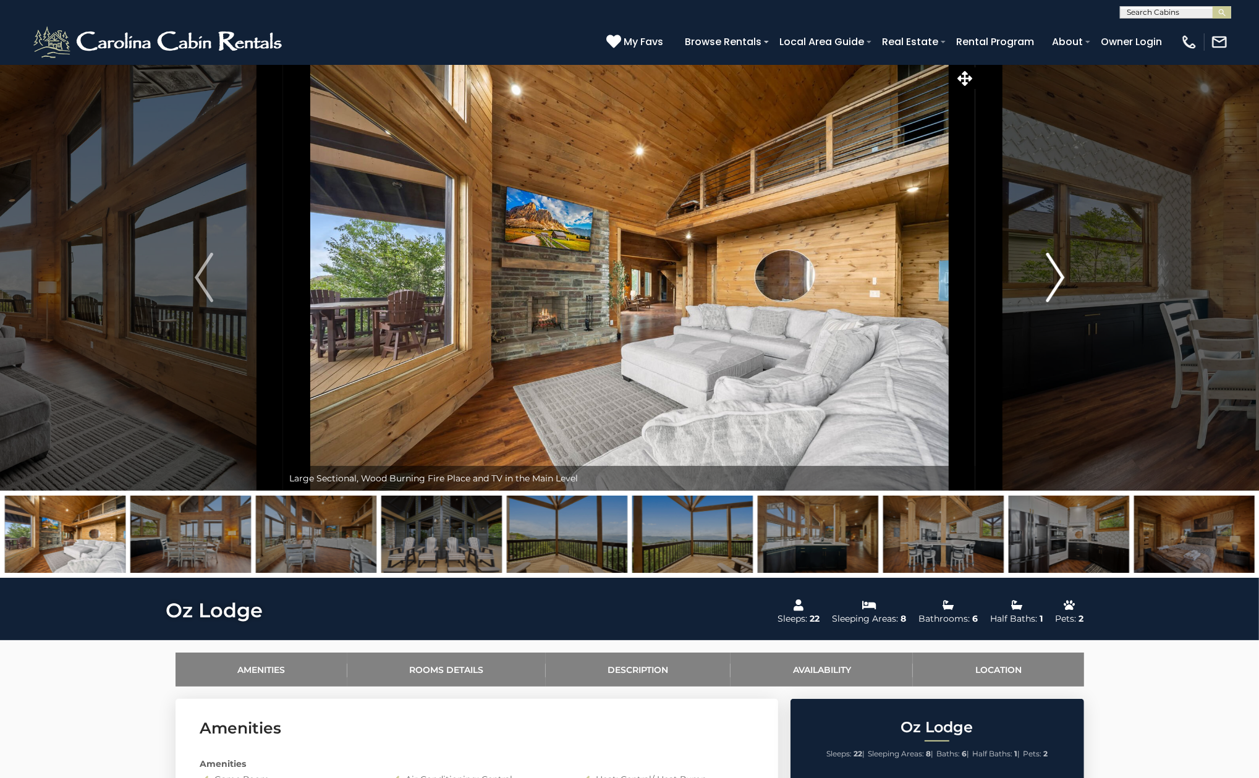
click at [1037, 266] on button "Next" at bounding box center [1055, 277] width 159 height 426
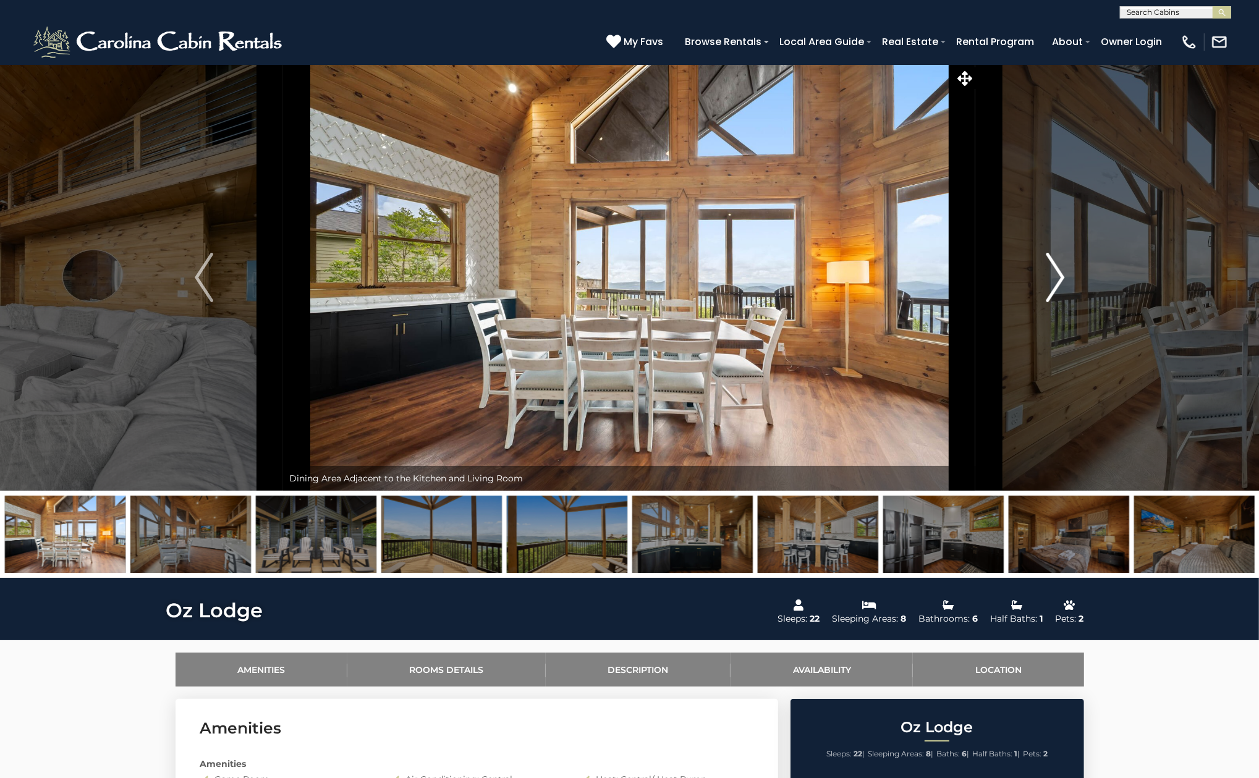
click at [1037, 266] on button "Next" at bounding box center [1055, 277] width 159 height 426
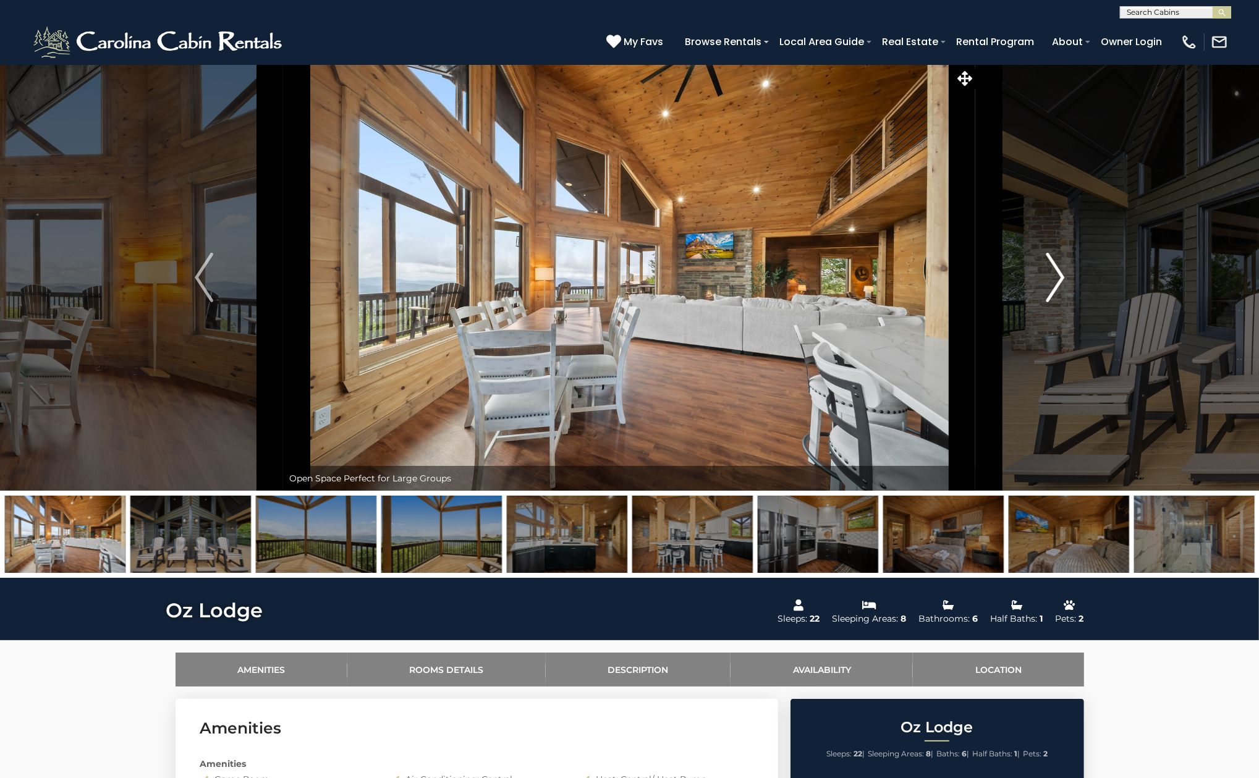
click at [1037, 266] on button "Next" at bounding box center [1055, 277] width 159 height 426
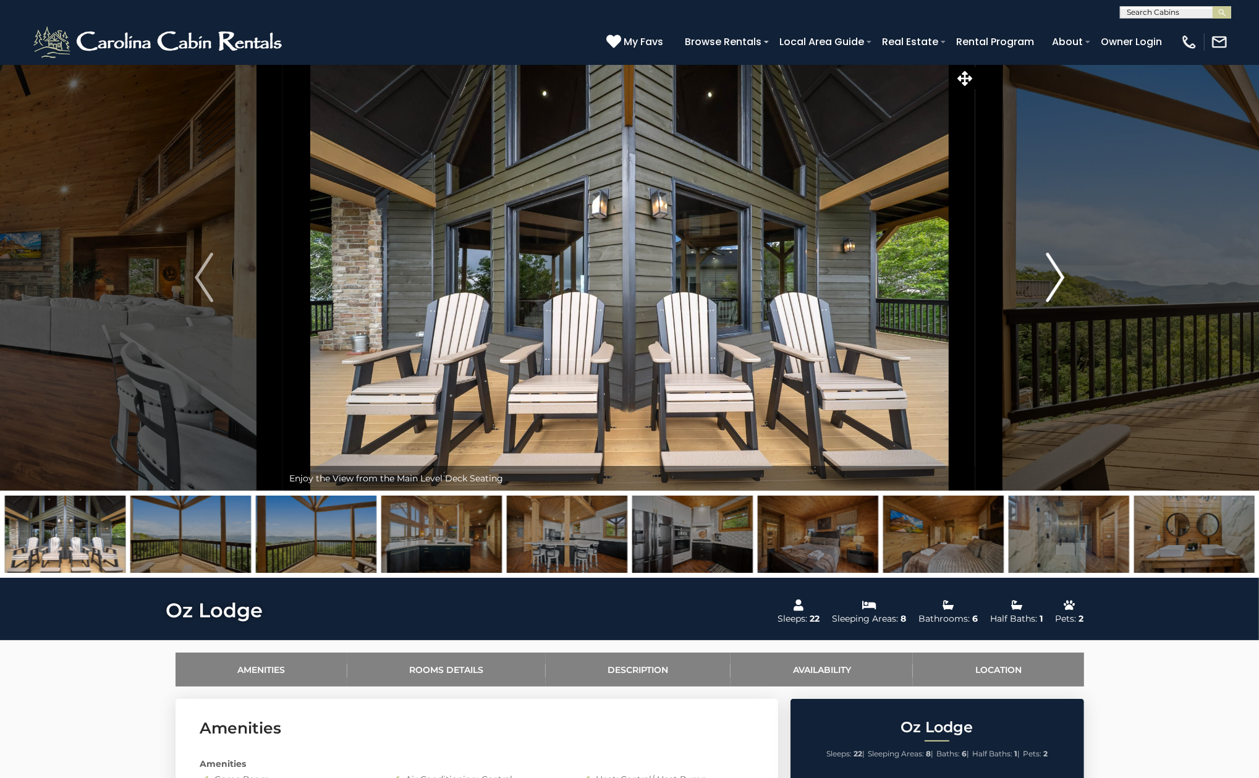
click at [1037, 266] on button "Next" at bounding box center [1055, 277] width 159 height 426
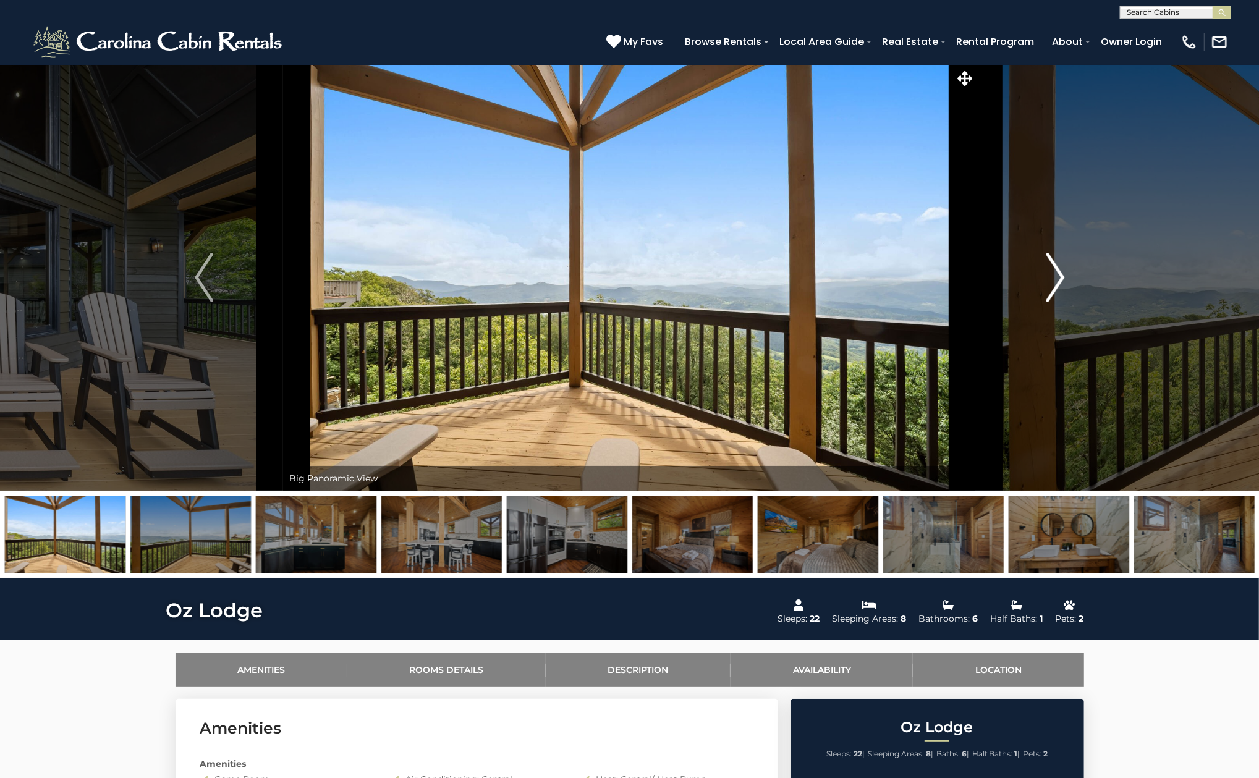
click at [1037, 266] on button "Next" at bounding box center [1055, 277] width 159 height 426
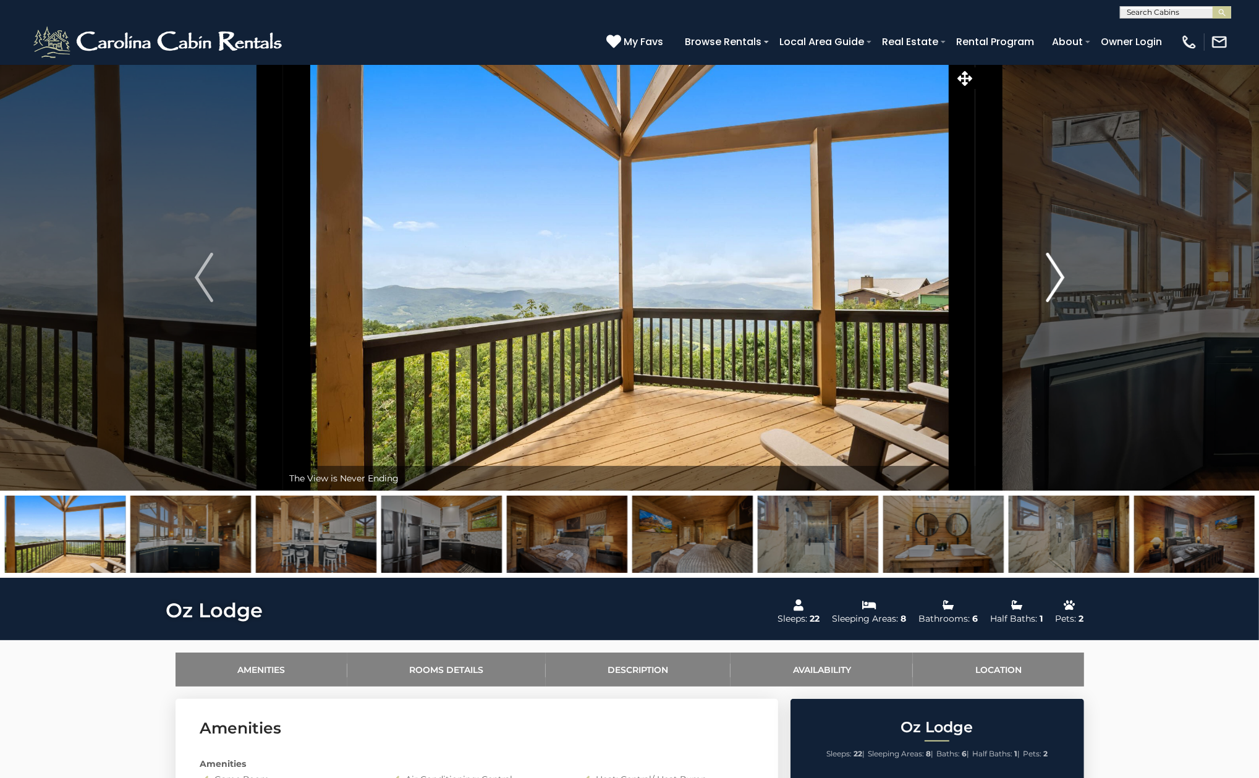
click at [1037, 266] on button "Next" at bounding box center [1055, 277] width 159 height 426
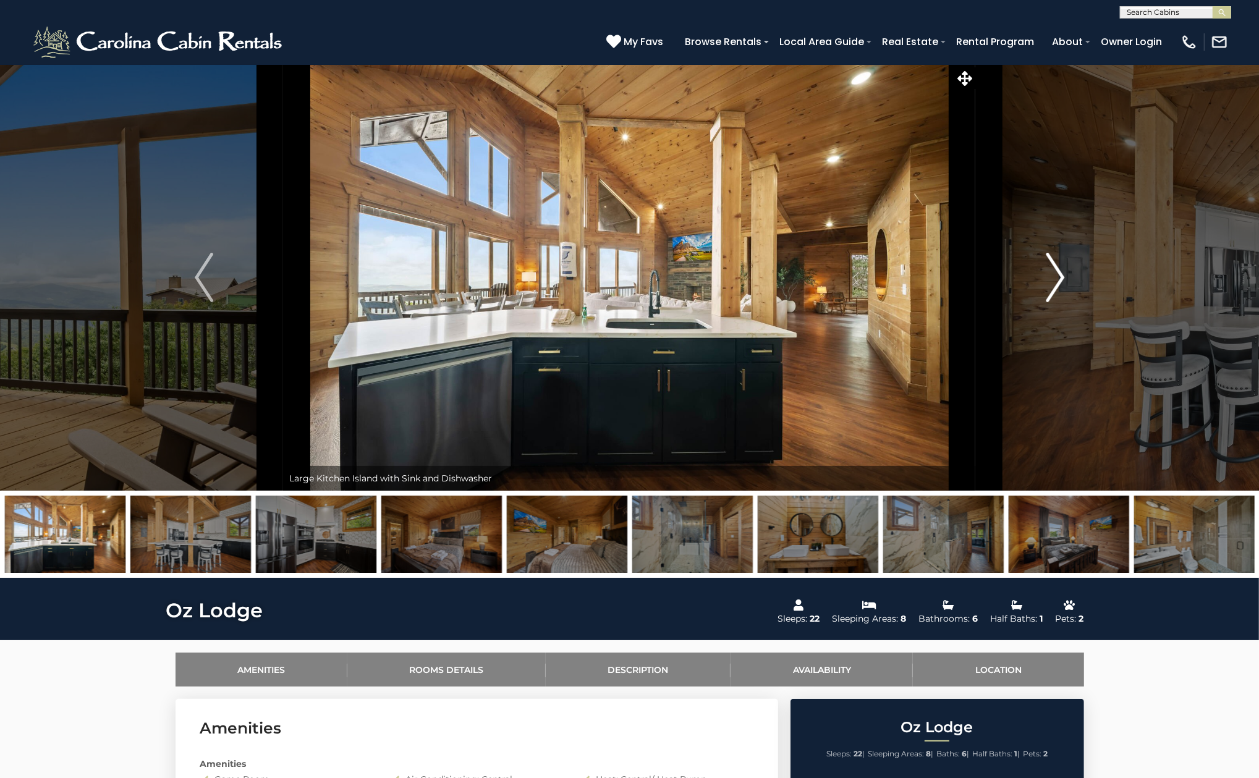
click at [1037, 266] on button "Next" at bounding box center [1055, 277] width 159 height 426
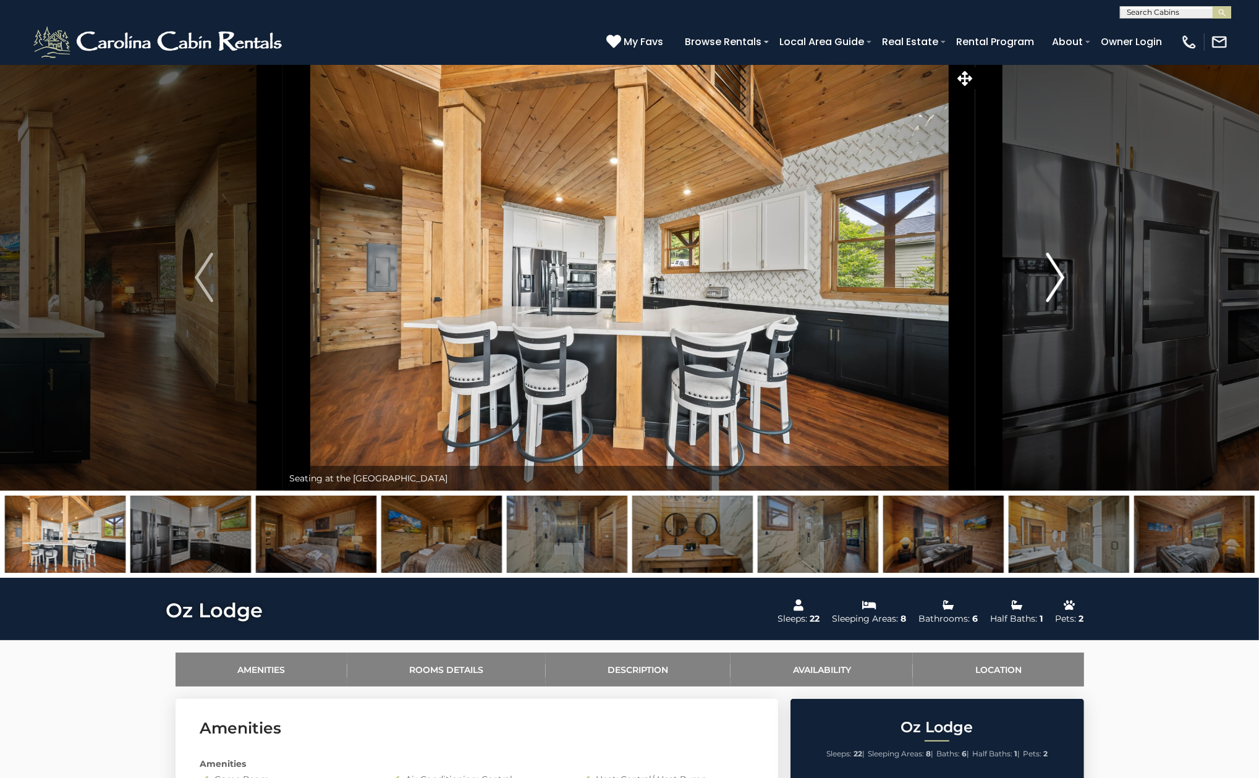
click at [1037, 266] on button "Next" at bounding box center [1055, 277] width 159 height 426
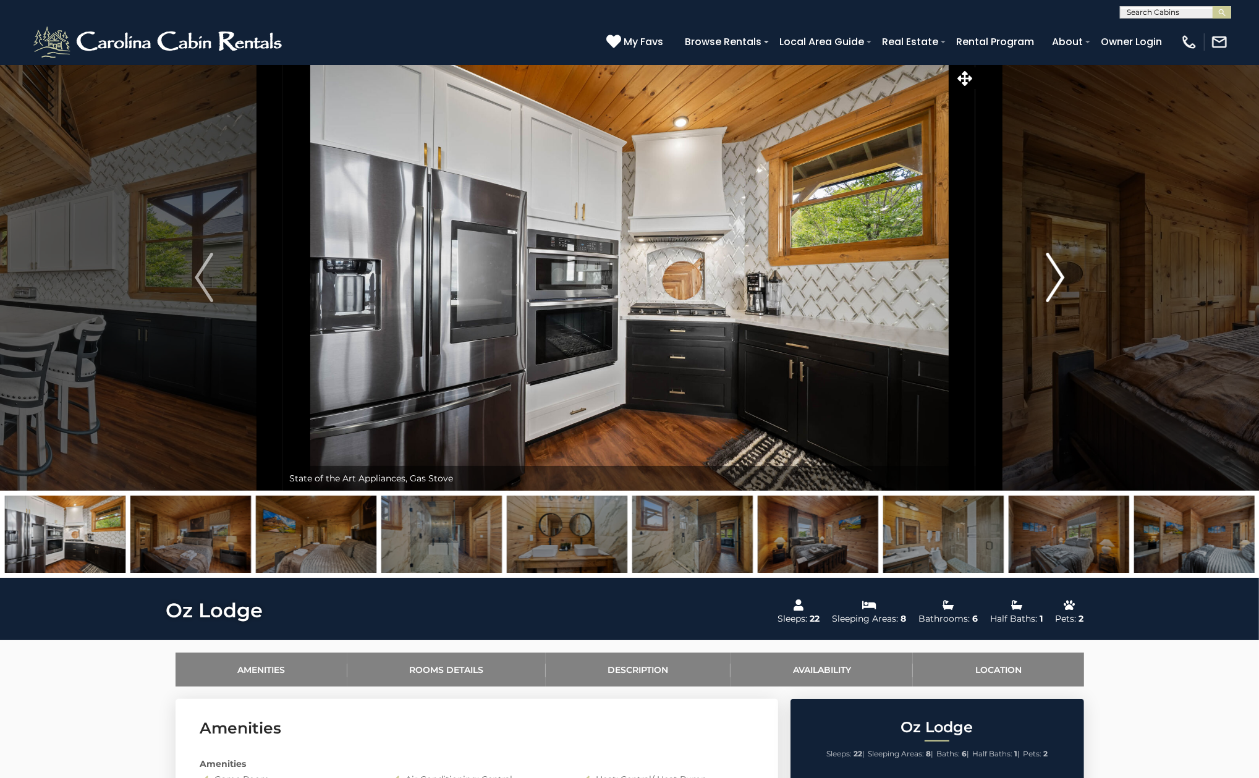
click at [1048, 281] on img "Next" at bounding box center [1055, 277] width 19 height 49
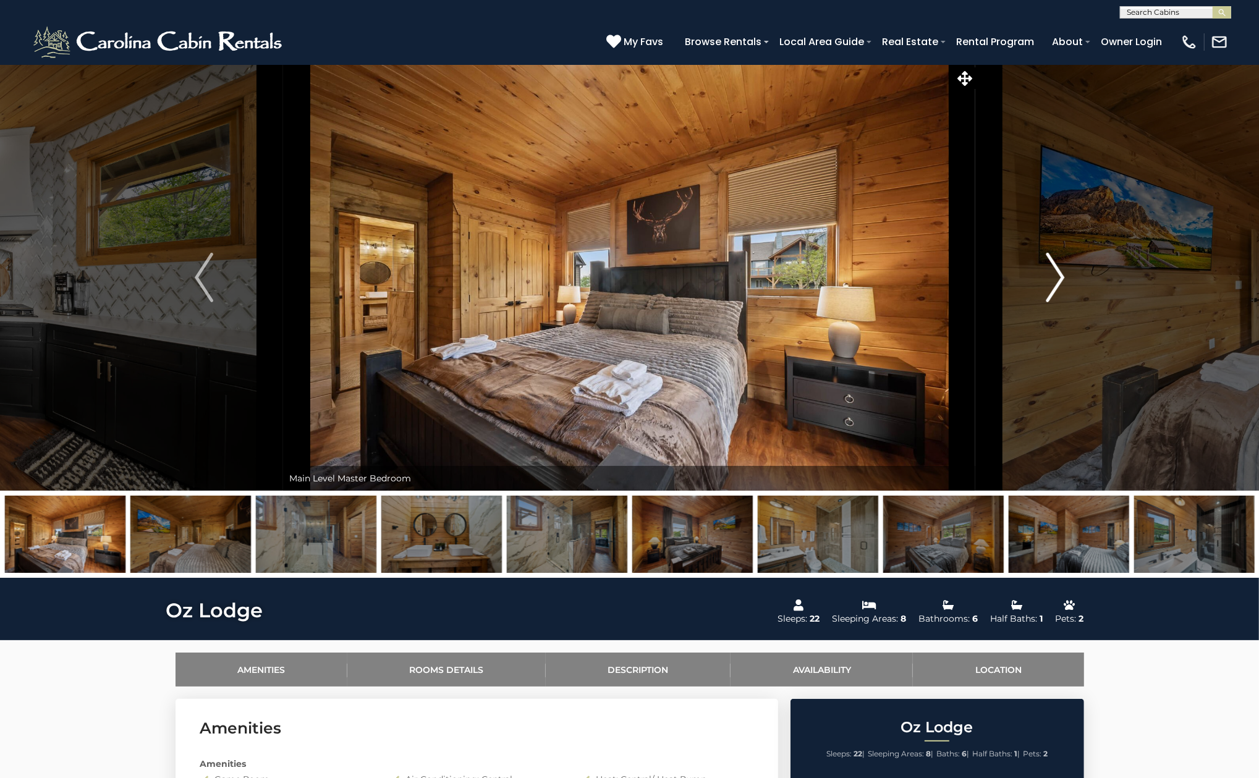
click at [1048, 281] on img "Next" at bounding box center [1055, 277] width 19 height 49
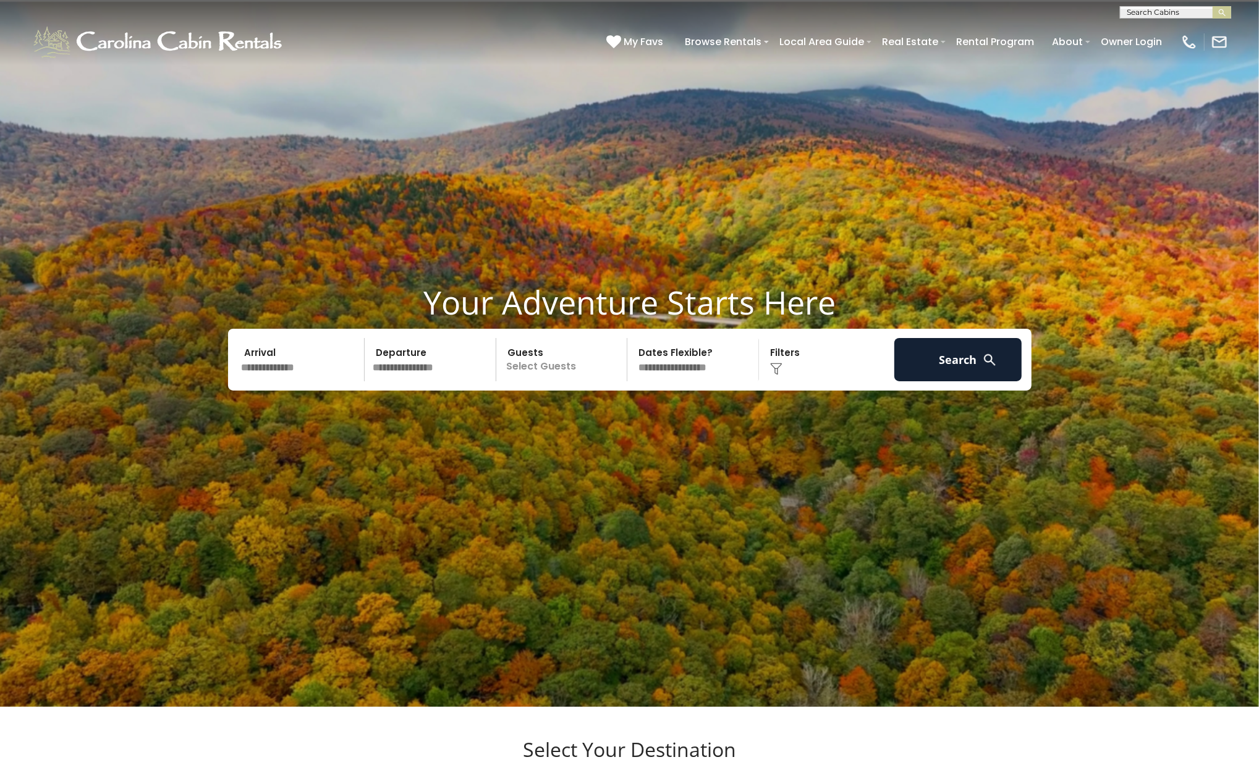
click at [1146, 15] on input "text" at bounding box center [1174, 15] width 108 height 12
type input "*******"
click at [1168, 33] on li "Cool Br eeze" at bounding box center [1175, 28] width 110 height 11
click at [1131, 1] on div "**********" at bounding box center [629, 9] width 1259 height 19
click at [1134, 16] on input "text" at bounding box center [1174, 15] width 108 height 12
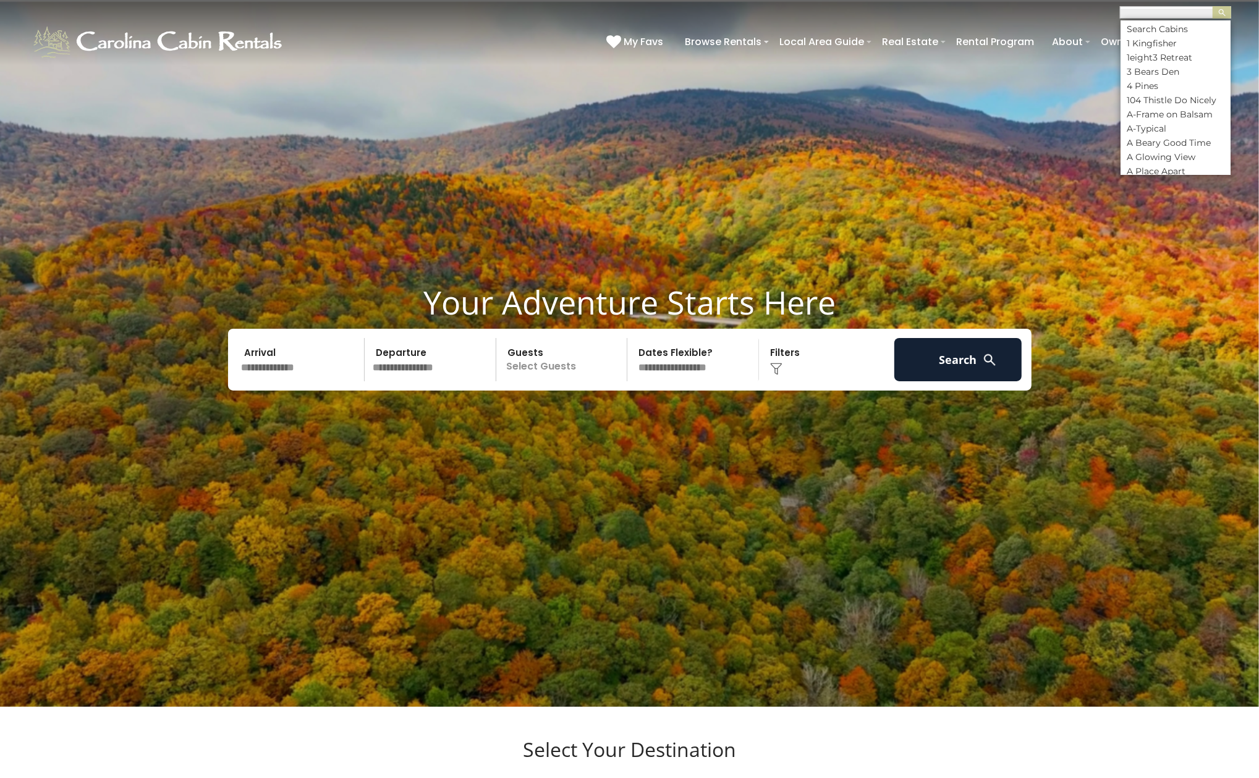
click at [1134, 16] on input "text" at bounding box center [1174, 15] width 108 height 12
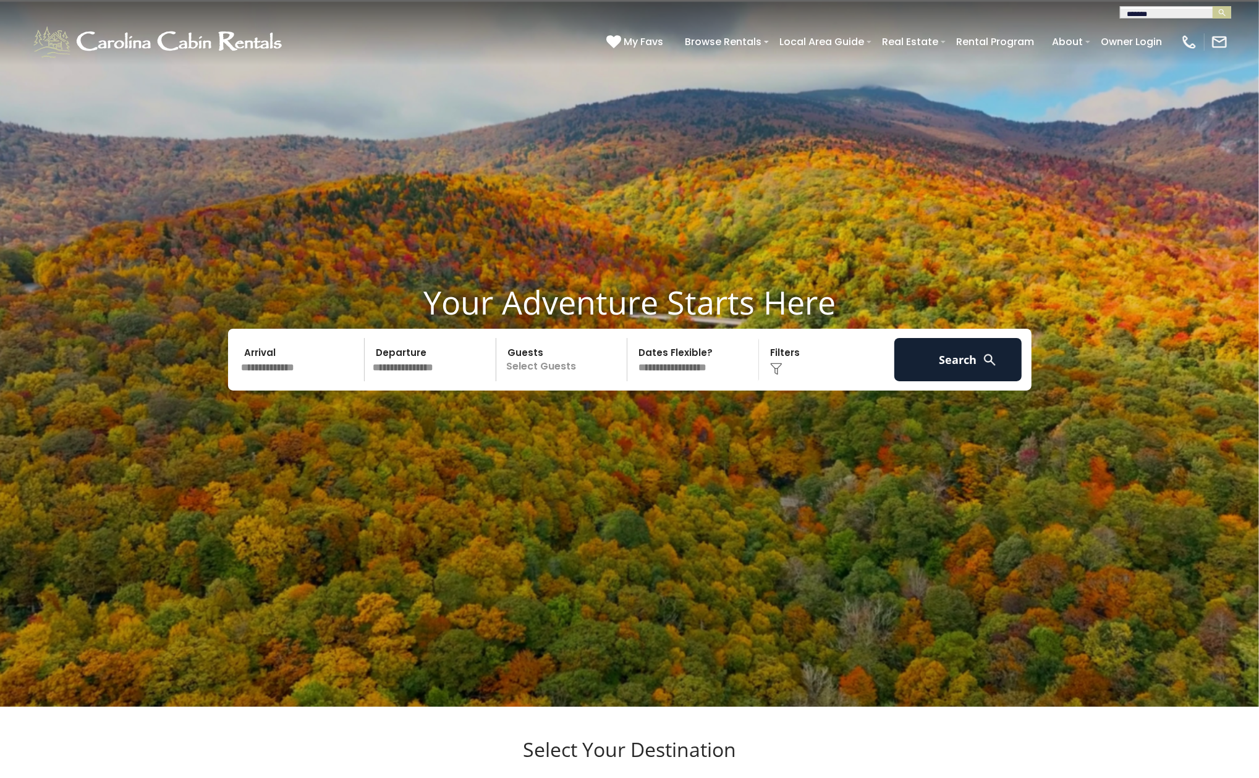
type input "********"
click at [1164, 9] on input "text" at bounding box center [1174, 15] width 108 height 12
click at [1193, 12] on input "********" at bounding box center [1174, 15] width 108 height 12
type input "*"
click at [1173, 9] on input "****" at bounding box center [1174, 15] width 108 height 12
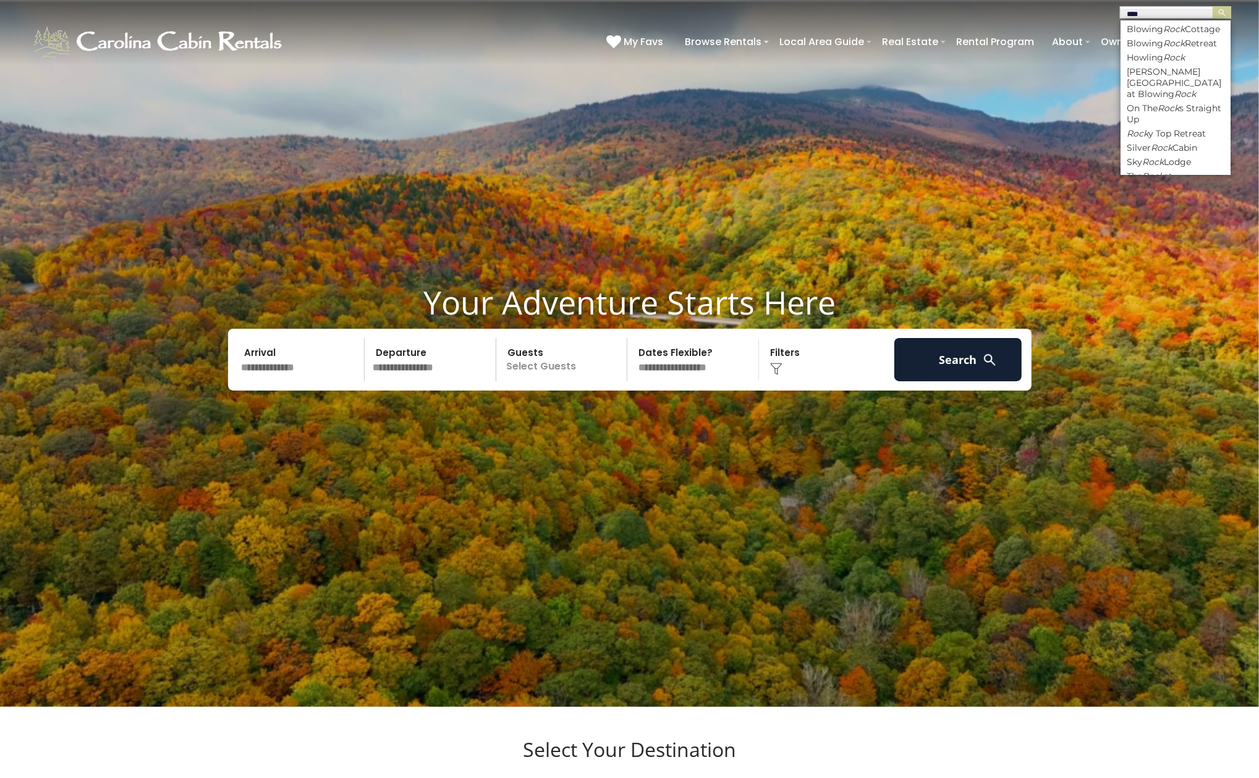
click at [1173, 9] on input "****" at bounding box center [1174, 15] width 108 height 12
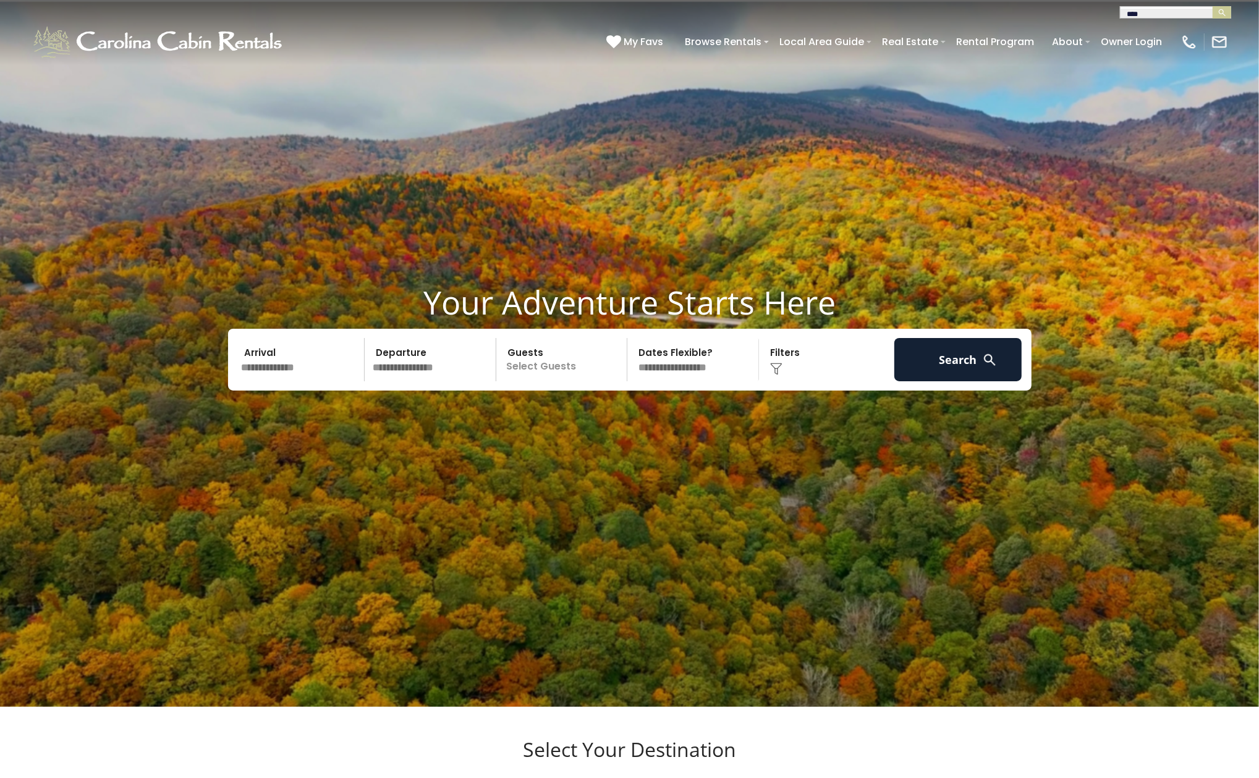
click at [1173, 9] on input "****" at bounding box center [1174, 15] width 108 height 12
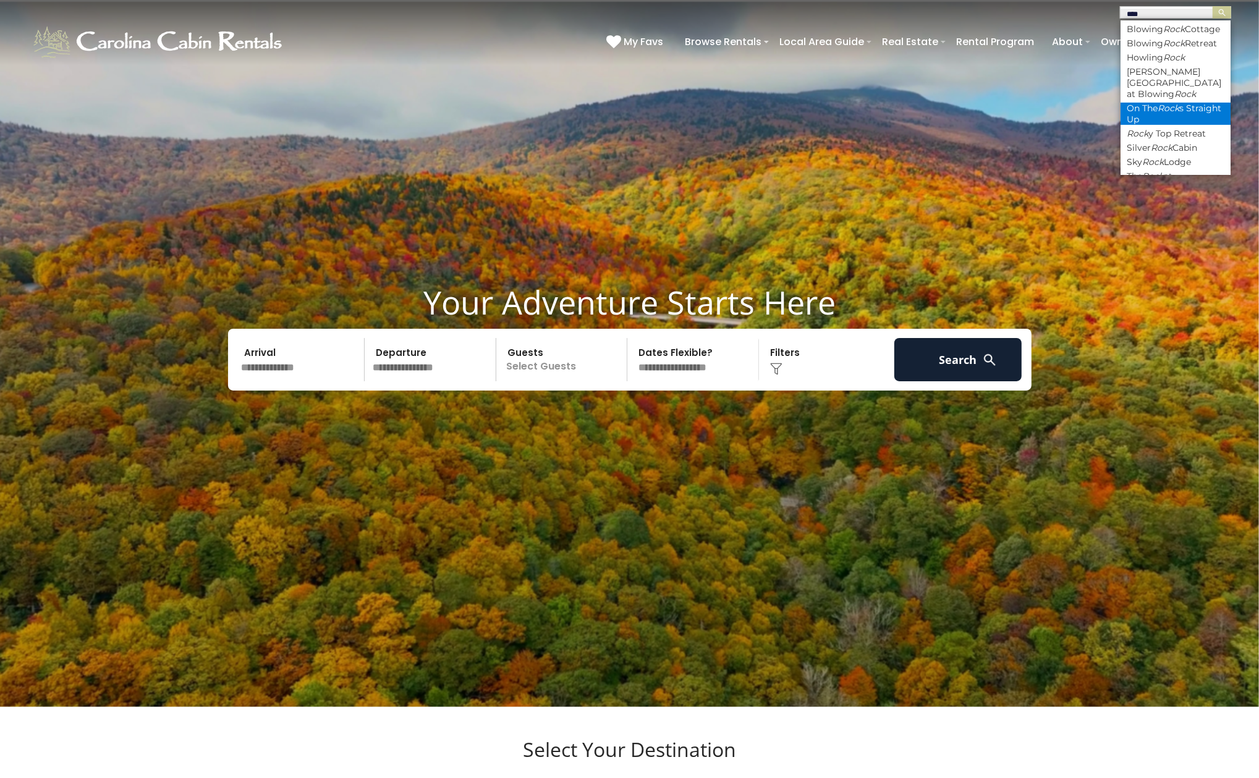
scroll to position [49, 0]
type input "****"
click at [990, 151] on img at bounding box center [629, 353] width 1259 height 707
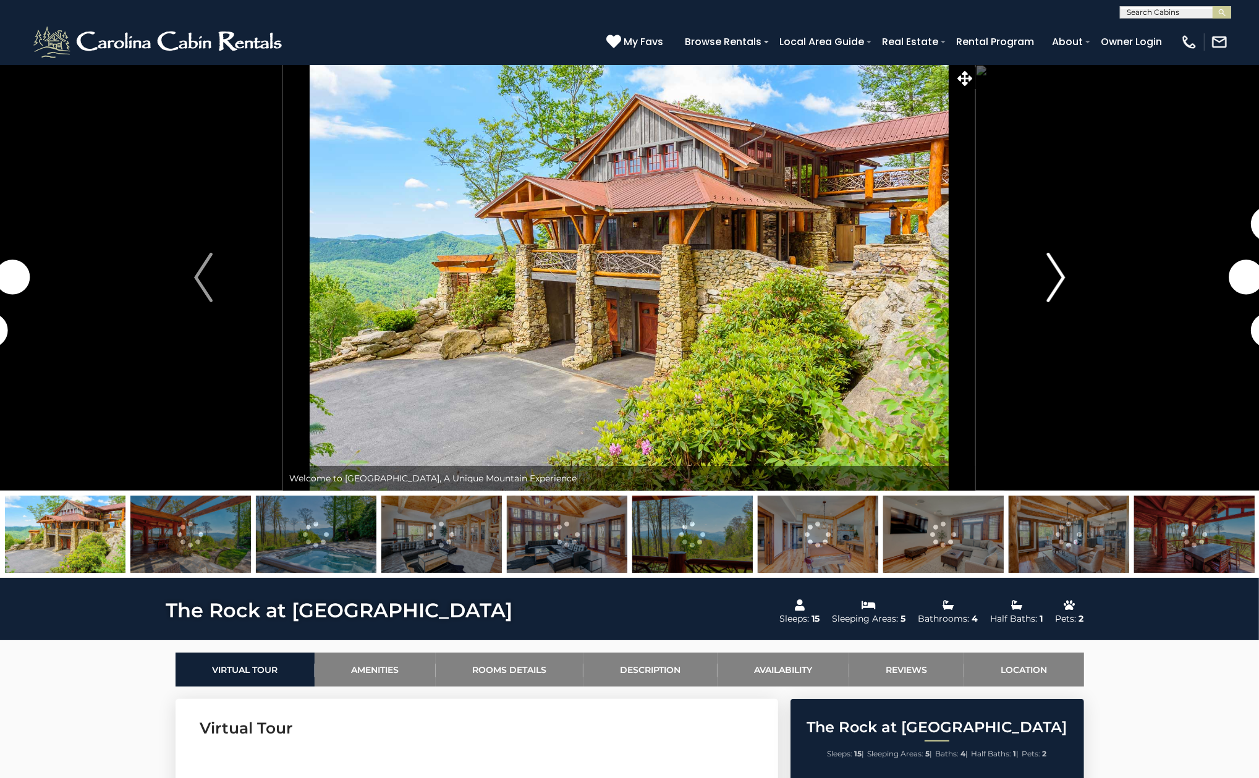
click at [1054, 265] on img "Next" at bounding box center [1055, 277] width 19 height 49
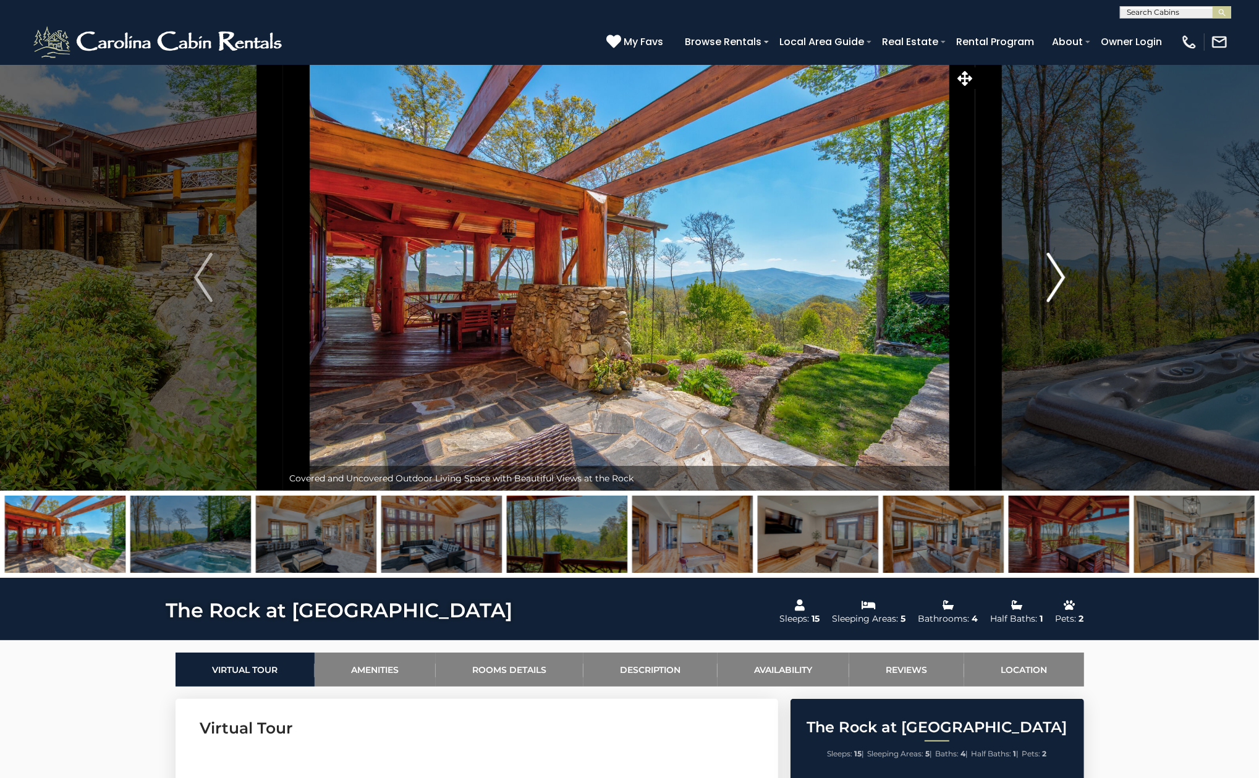
click at [1054, 265] on img "Next" at bounding box center [1055, 277] width 19 height 49
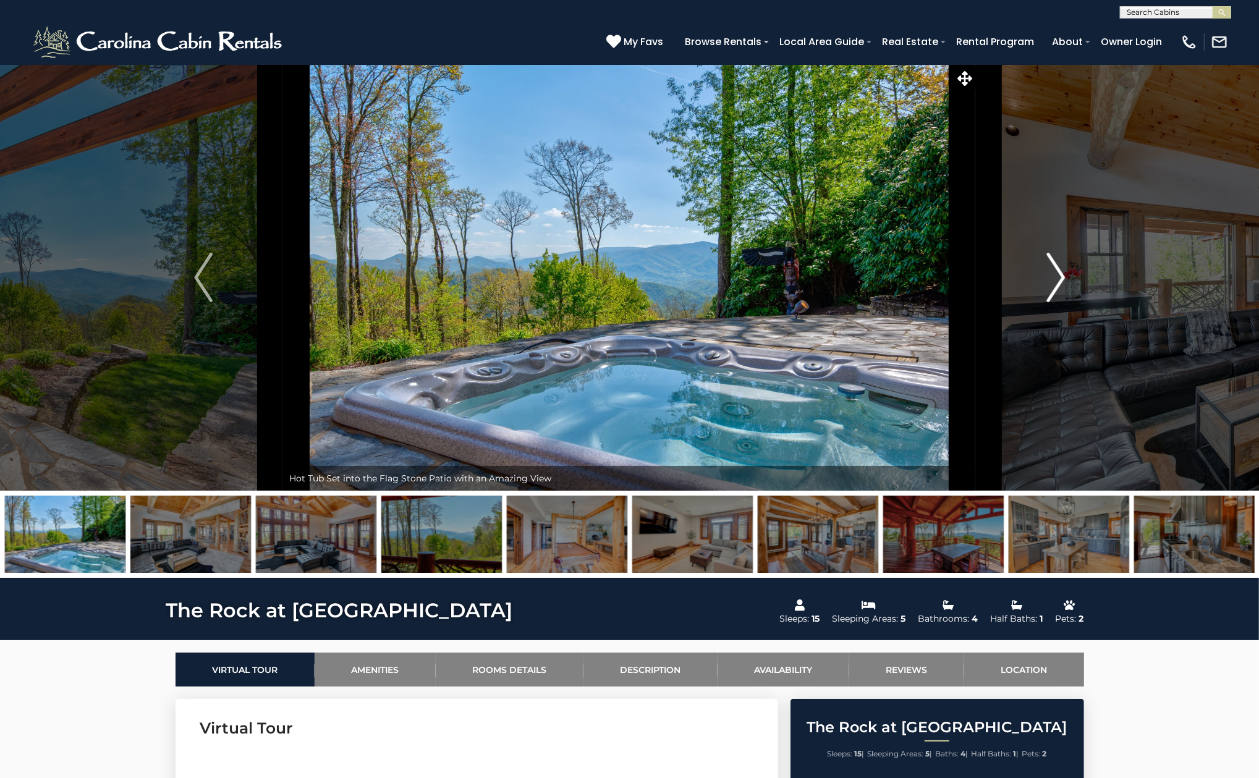
click at [1054, 265] on img "Next" at bounding box center [1055, 277] width 19 height 49
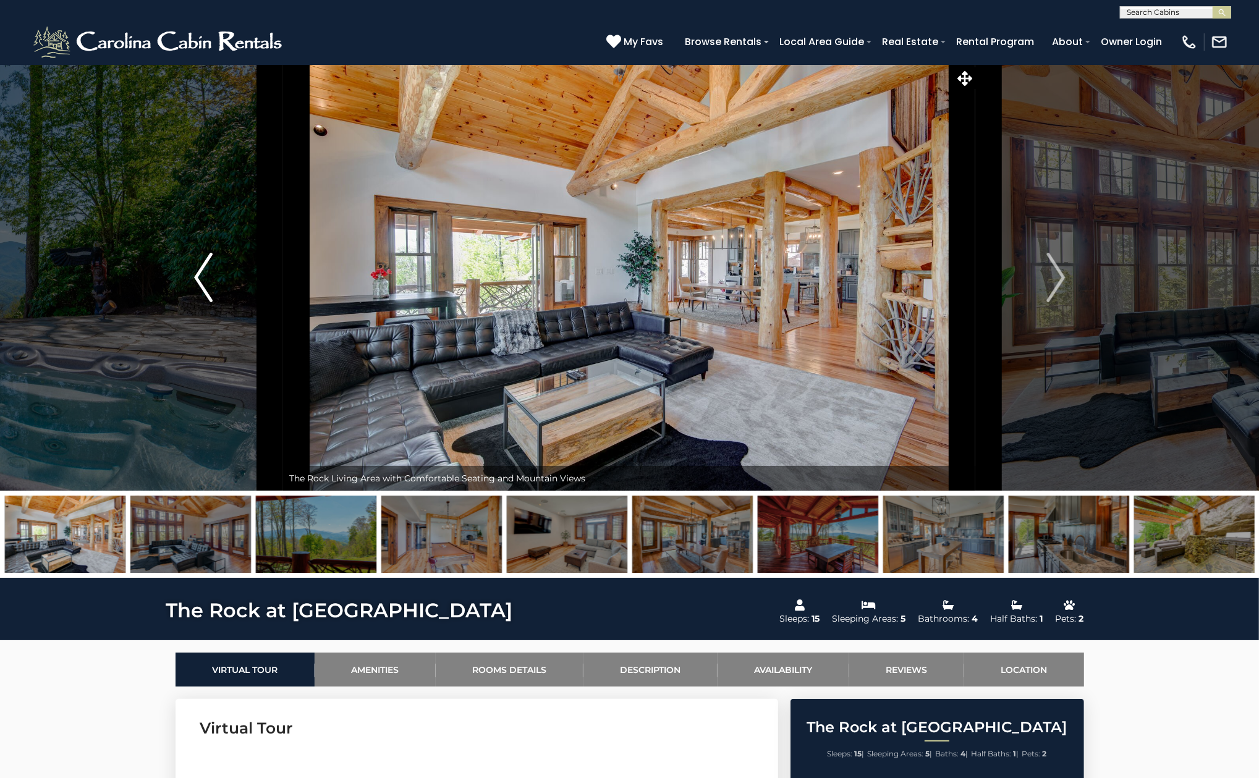
click at [204, 289] on img "Previous" at bounding box center [203, 277] width 19 height 49
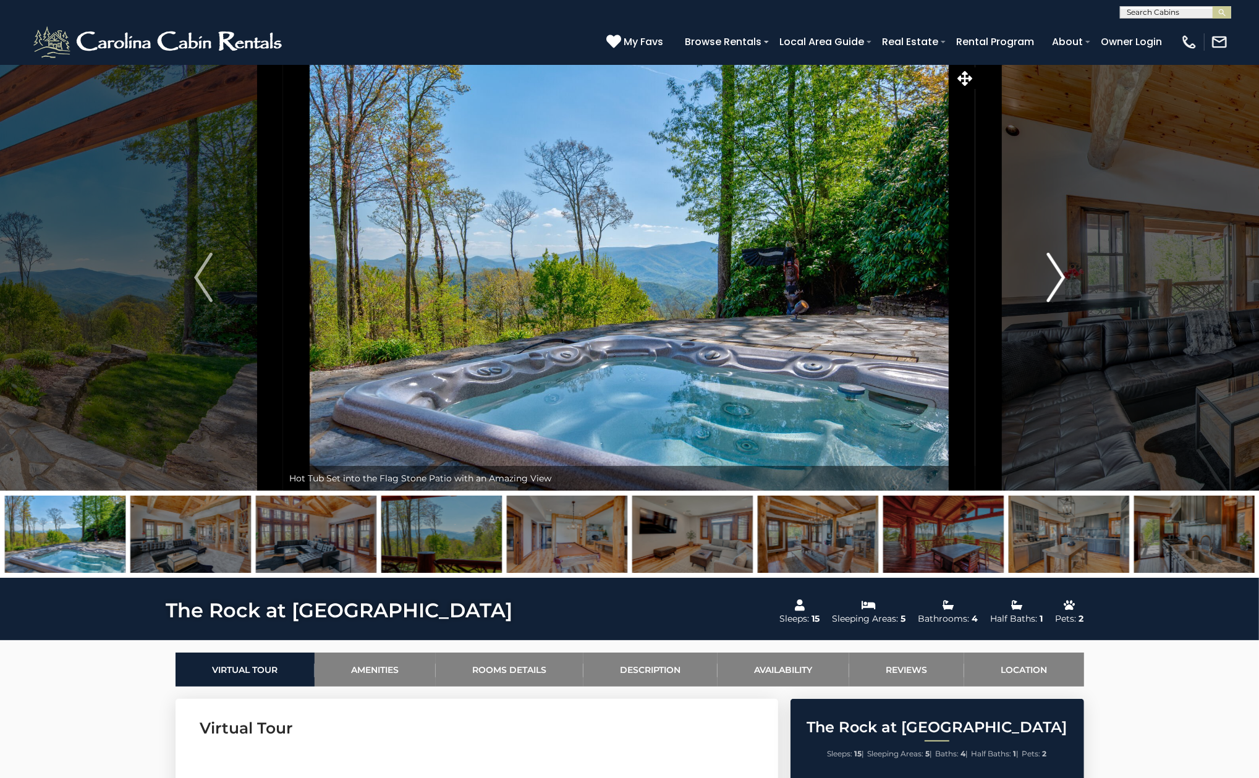
click at [1063, 284] on img "Next" at bounding box center [1055, 277] width 19 height 49
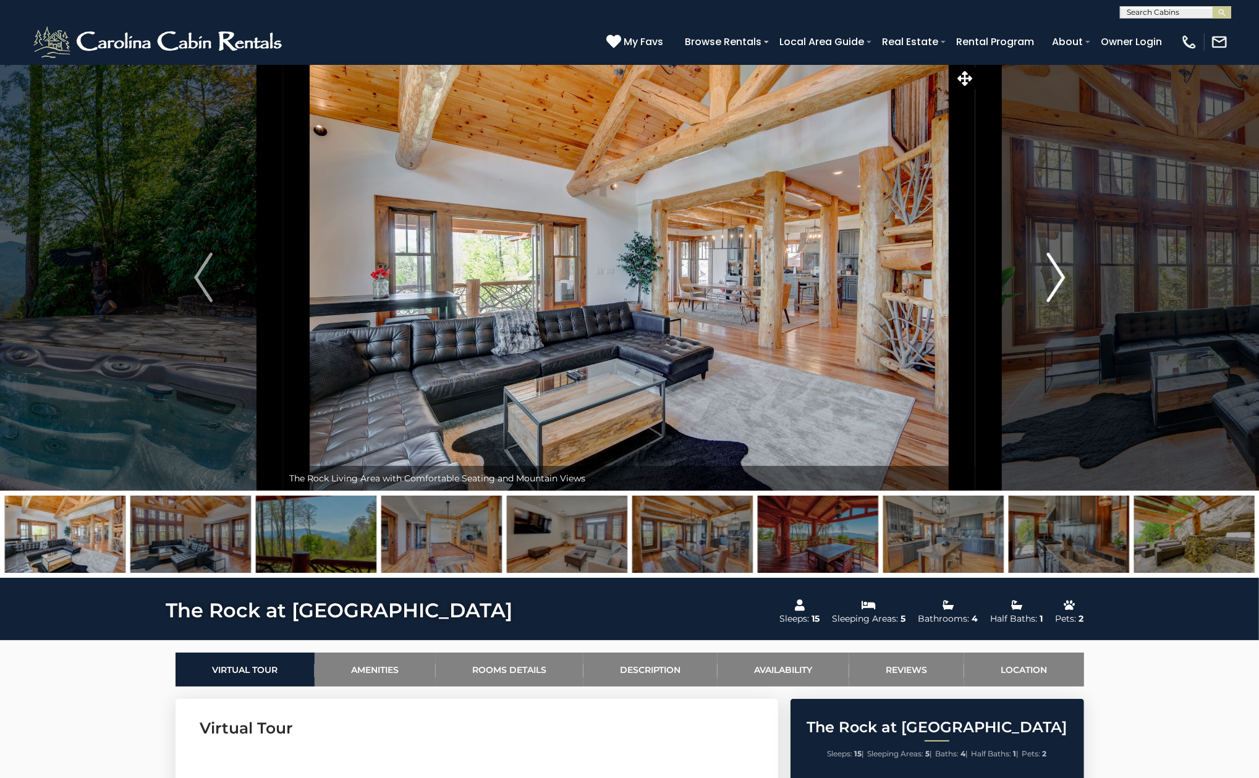
click at [1063, 284] on img "Next" at bounding box center [1055, 277] width 19 height 49
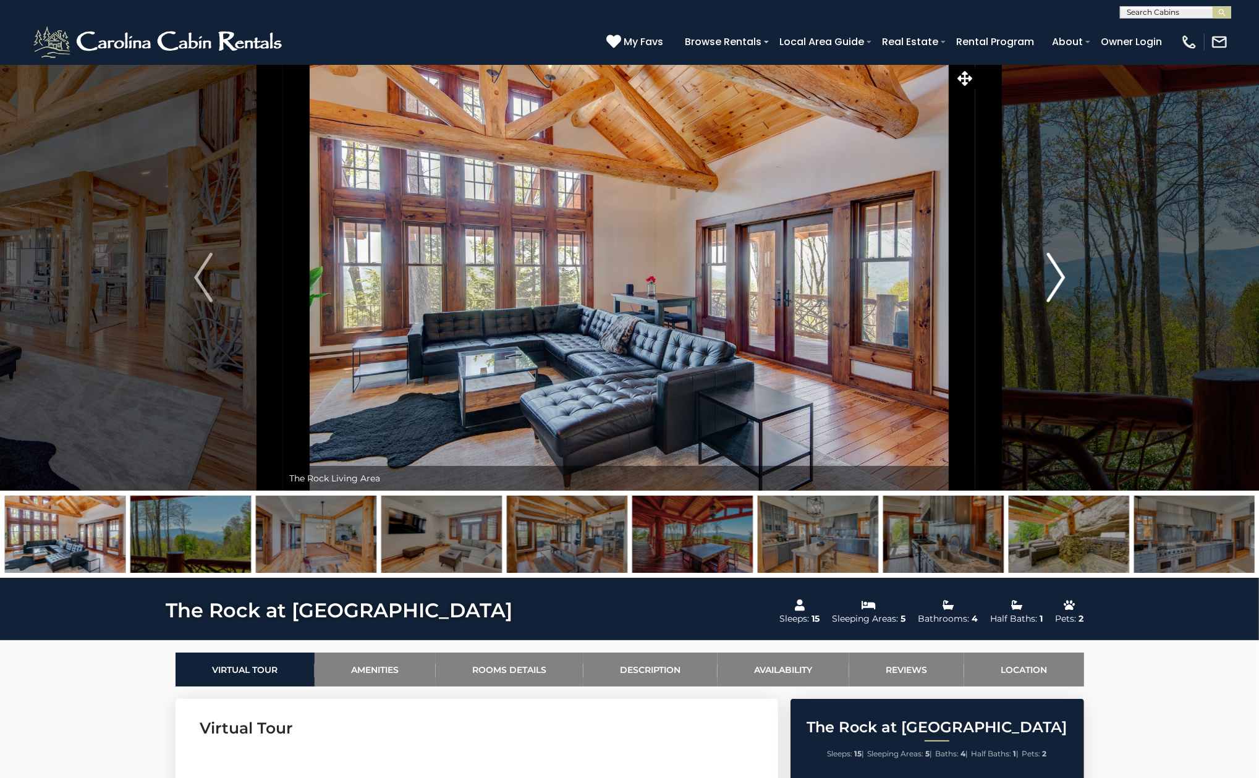
click at [1063, 284] on img "Next" at bounding box center [1055, 277] width 19 height 49
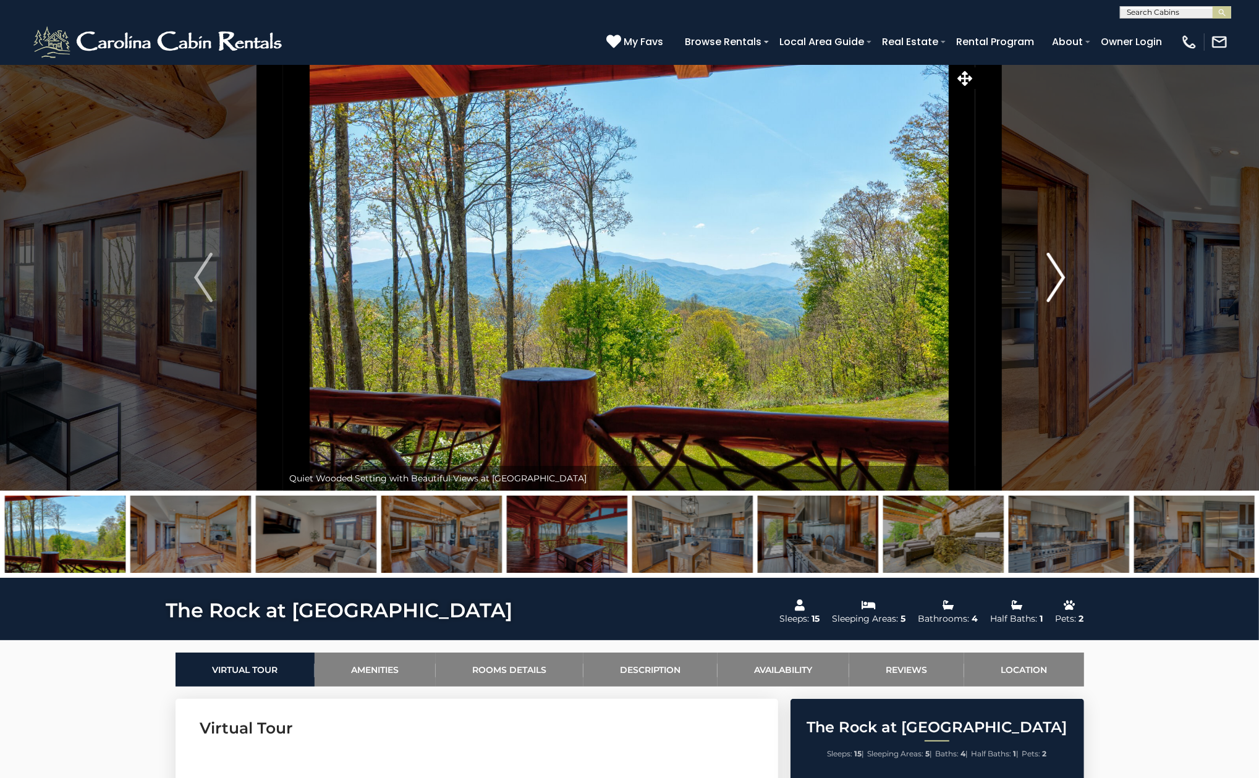
click at [1063, 284] on img "Next" at bounding box center [1055, 277] width 19 height 49
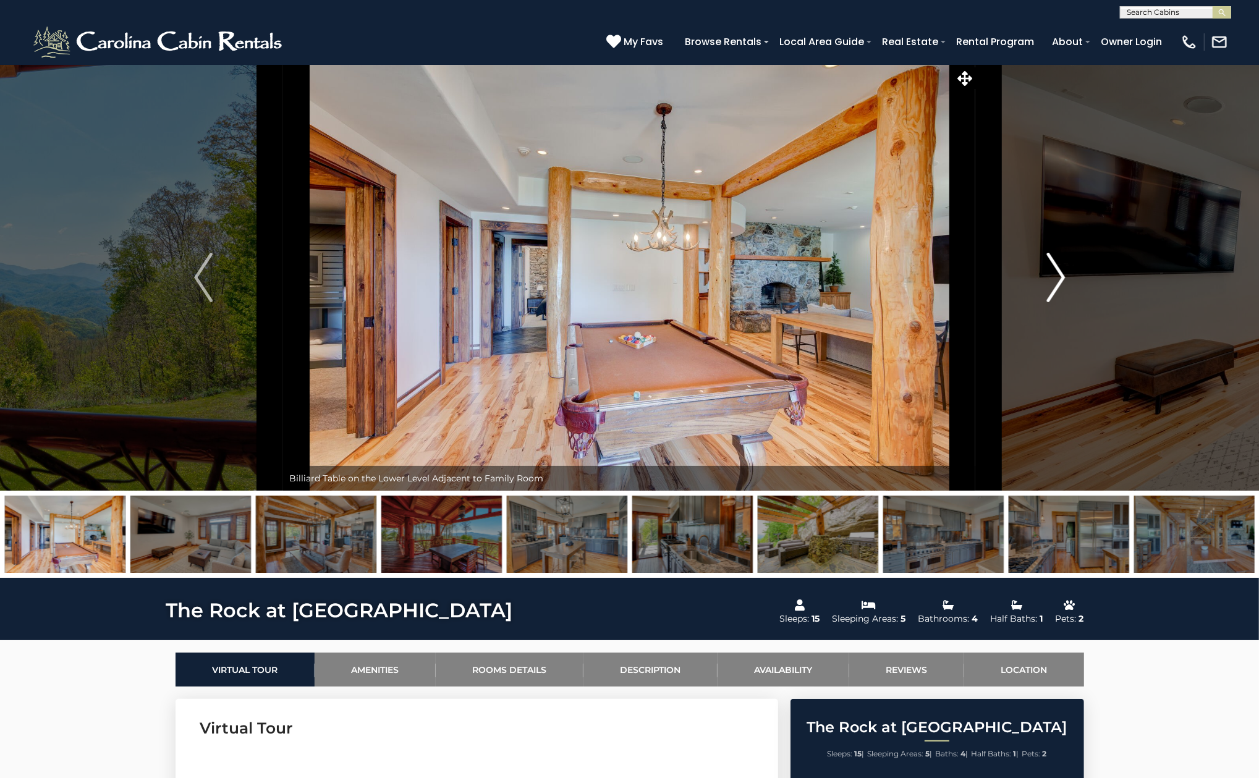
click at [1063, 284] on img "Next" at bounding box center [1055, 277] width 19 height 49
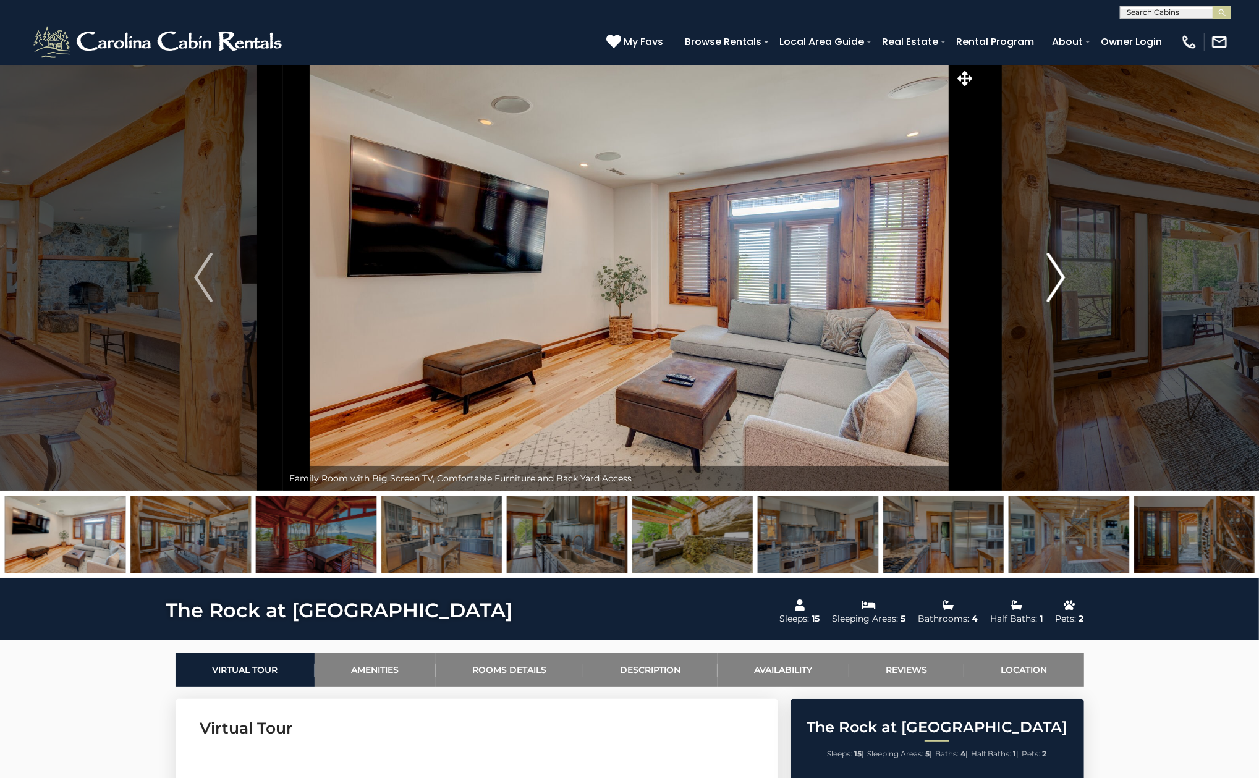
click at [1063, 284] on img "Next" at bounding box center [1055, 277] width 19 height 49
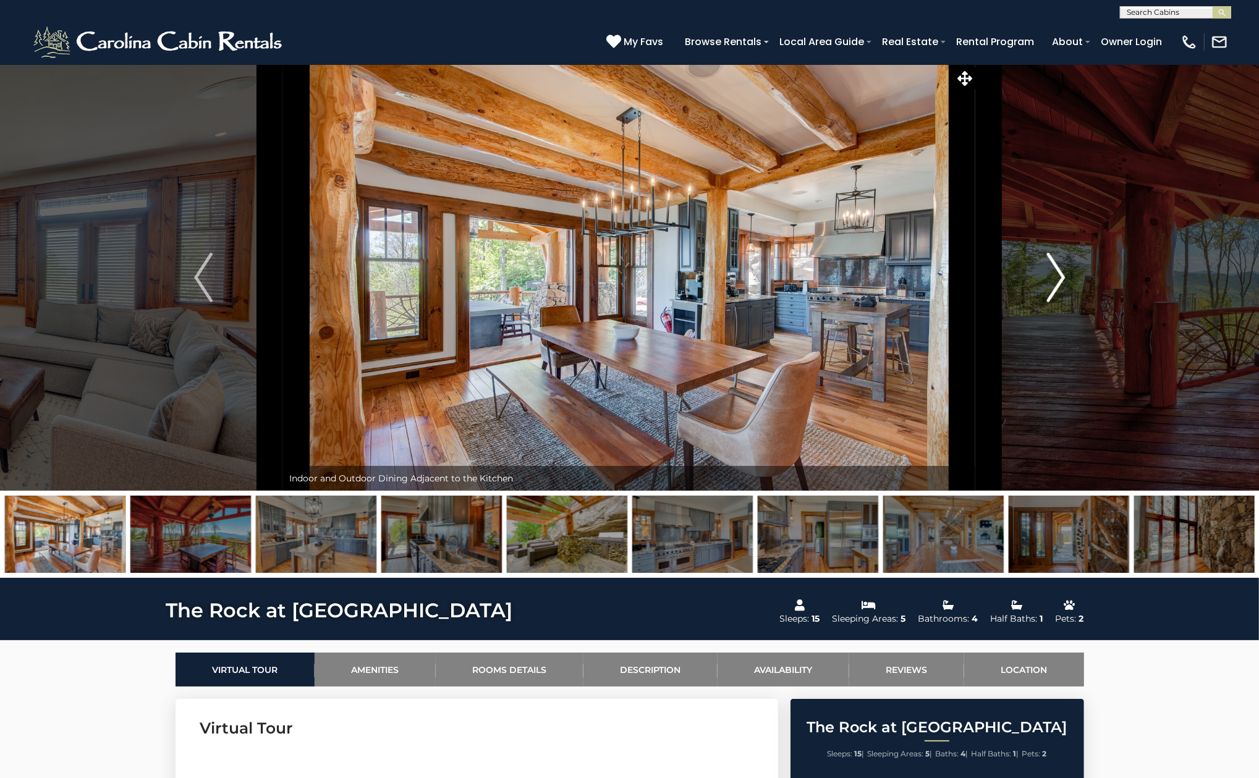
click at [1063, 284] on img "Next" at bounding box center [1055, 277] width 19 height 49
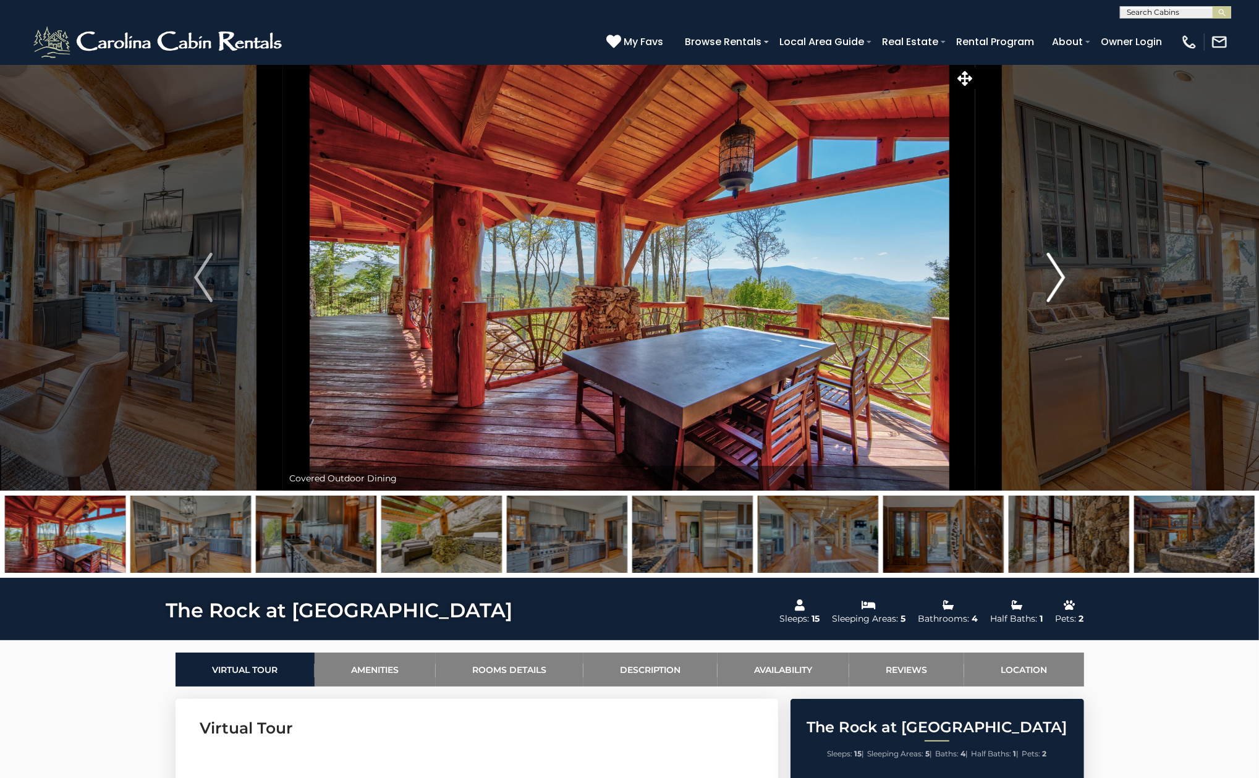
click at [1063, 284] on img "Next" at bounding box center [1055, 277] width 19 height 49
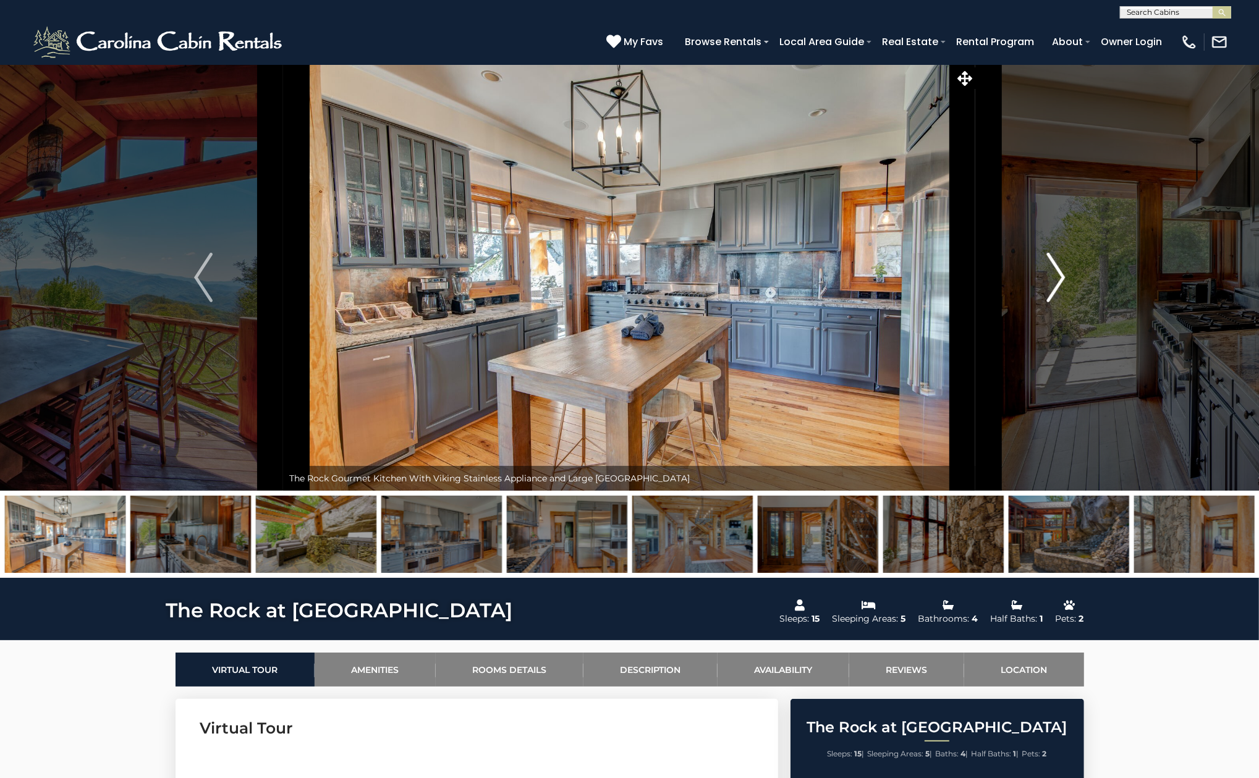
click at [1063, 284] on img "Next" at bounding box center [1055, 277] width 19 height 49
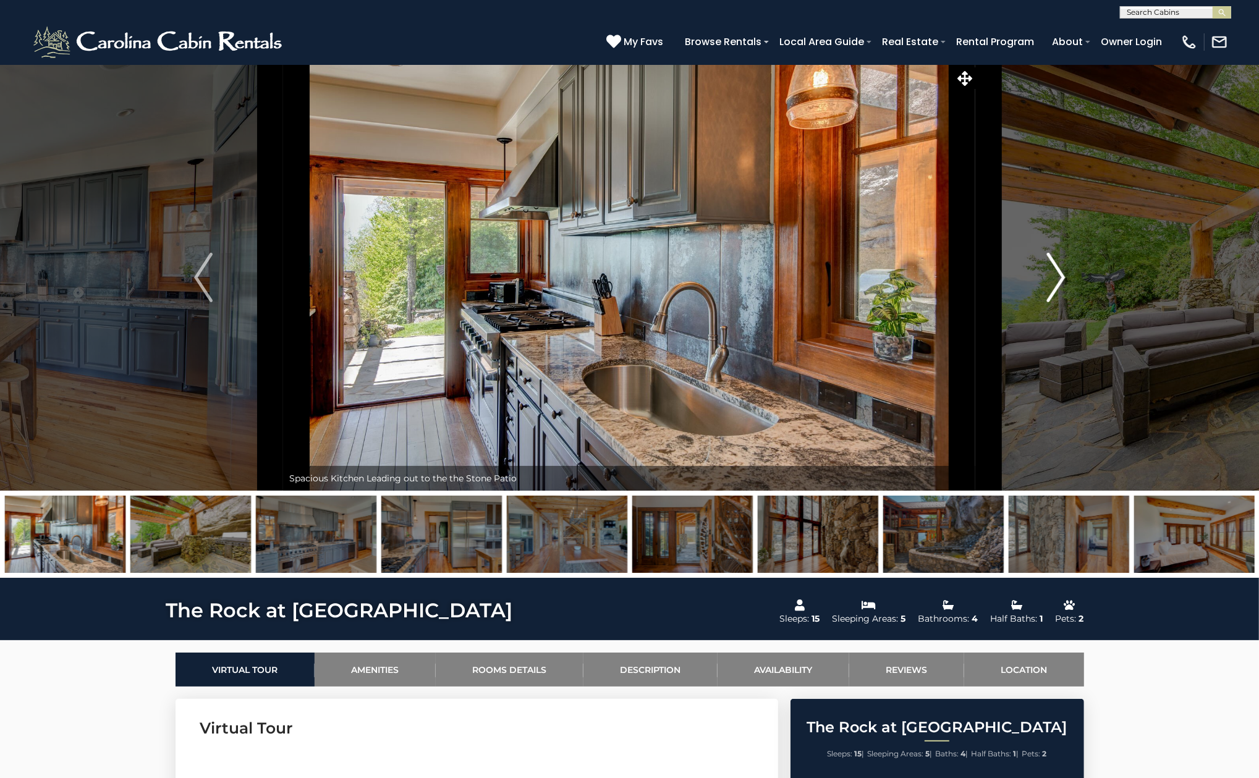
click at [1063, 284] on img "Next" at bounding box center [1055, 277] width 19 height 49
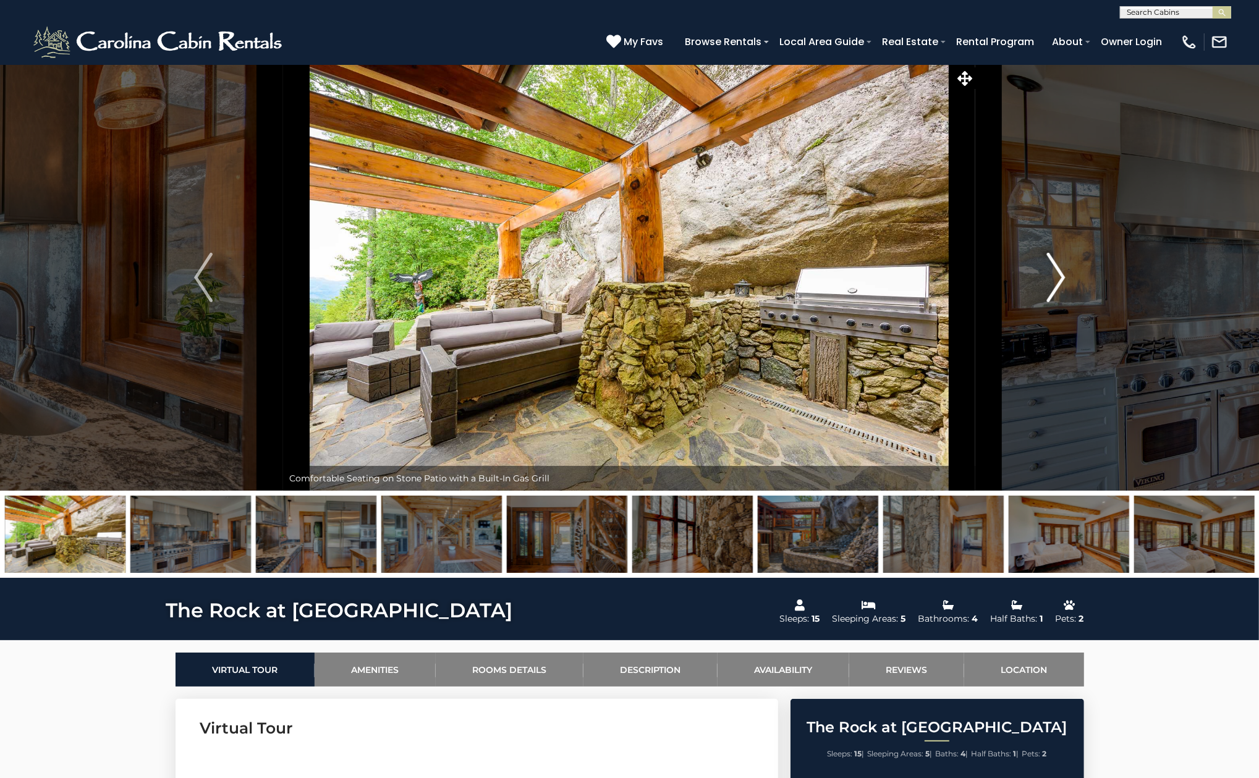
click at [1063, 284] on img "Next" at bounding box center [1055, 277] width 19 height 49
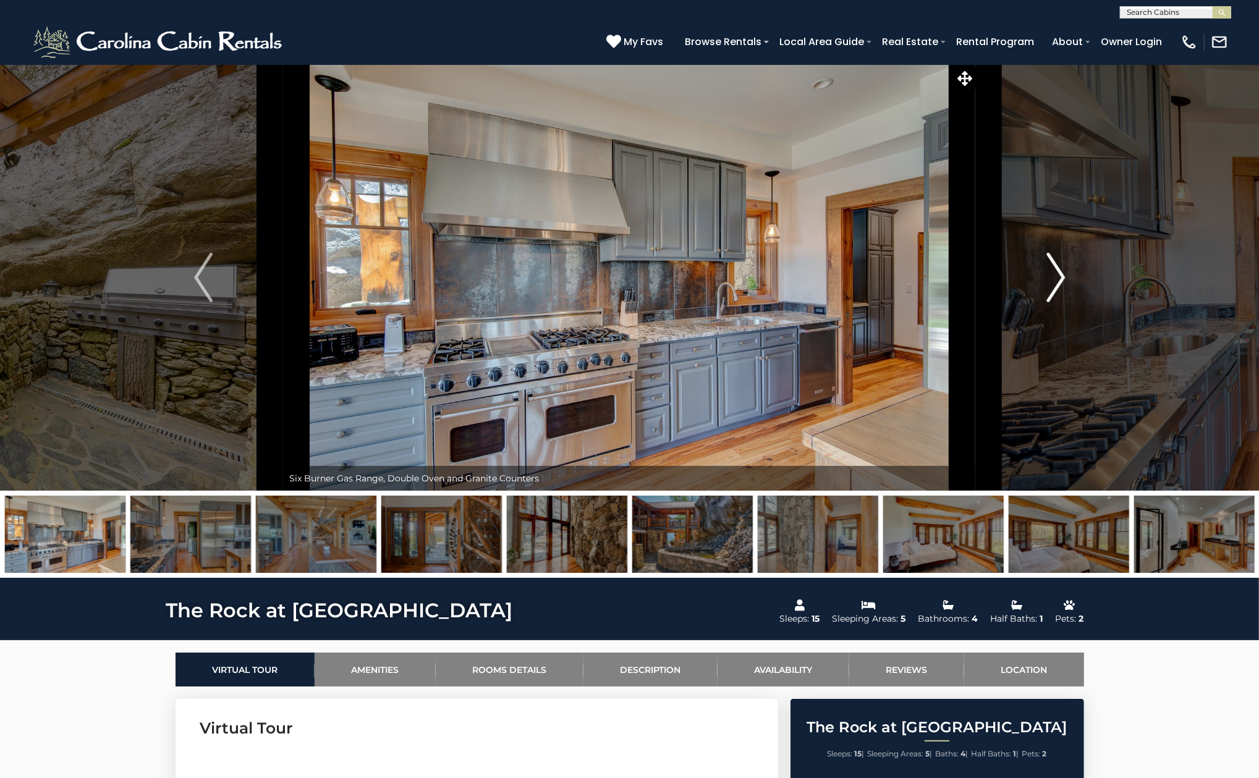
click at [1063, 284] on img "Next" at bounding box center [1055, 277] width 19 height 49
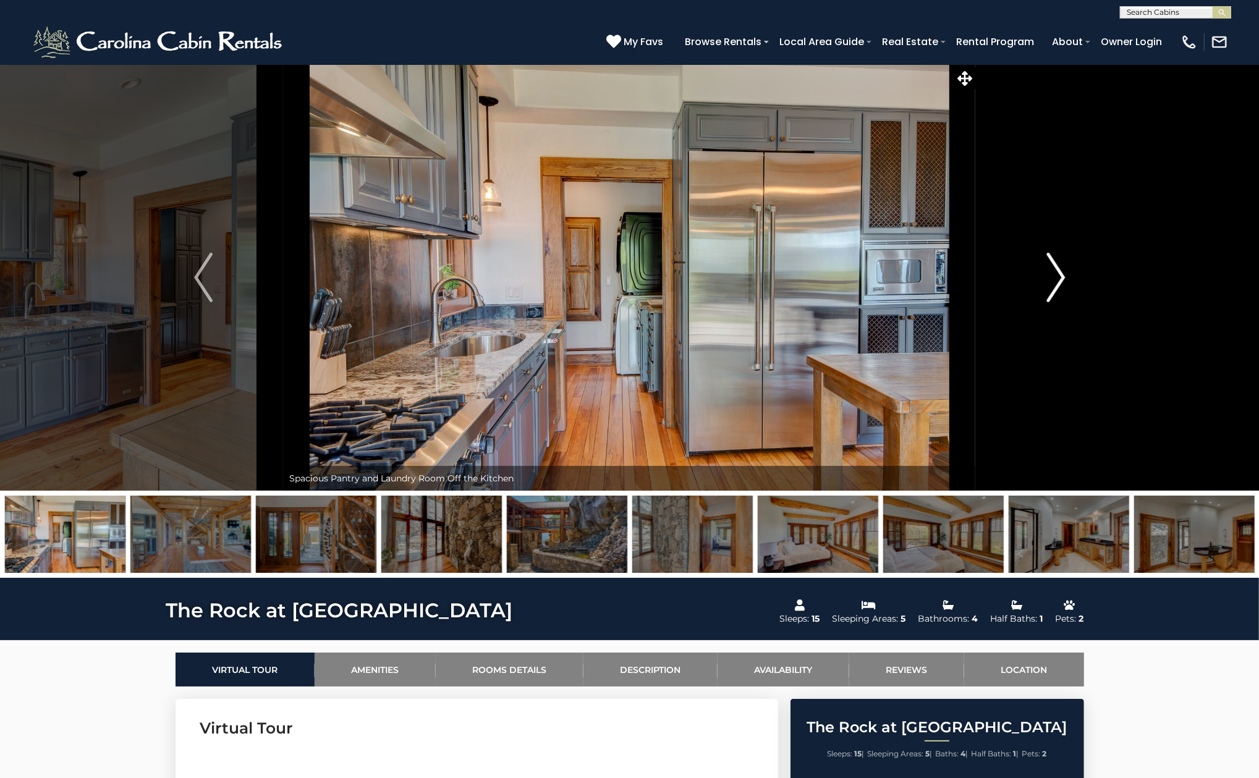
click at [1063, 284] on img "Next" at bounding box center [1055, 277] width 19 height 49
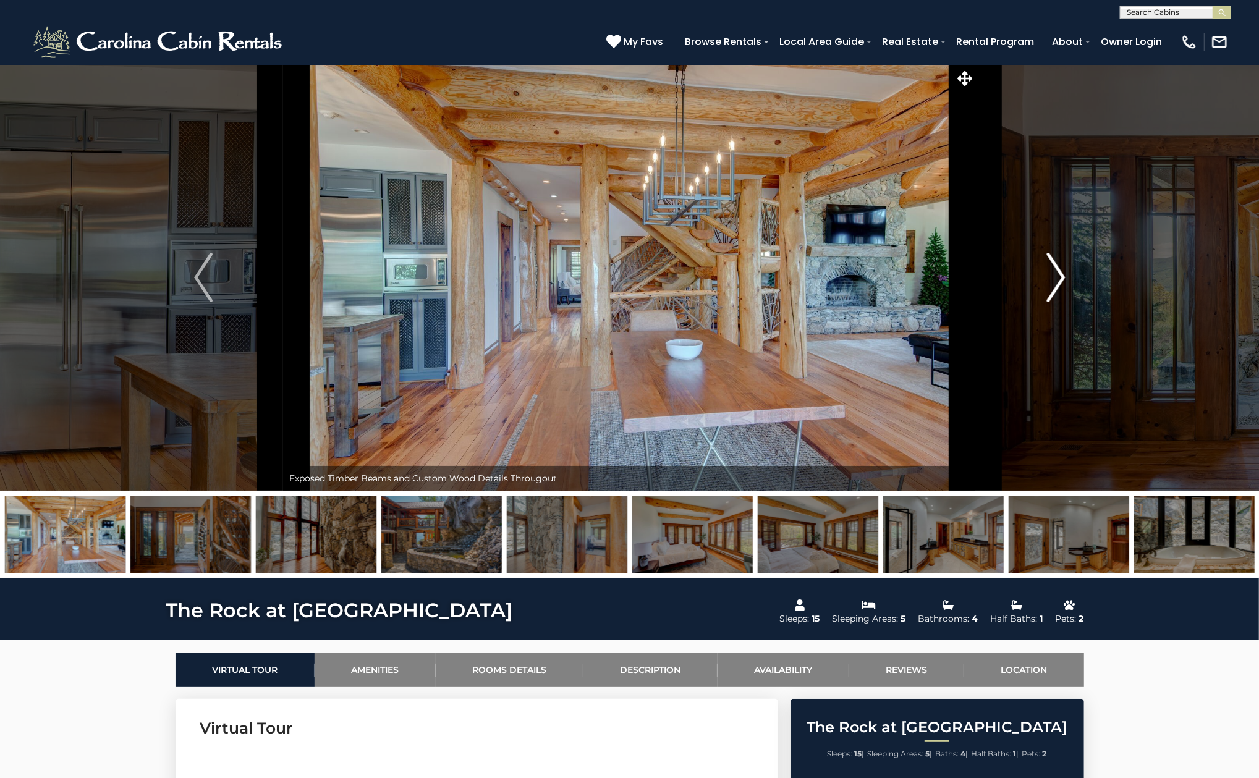
click at [1063, 284] on img "Next" at bounding box center [1055, 277] width 19 height 49
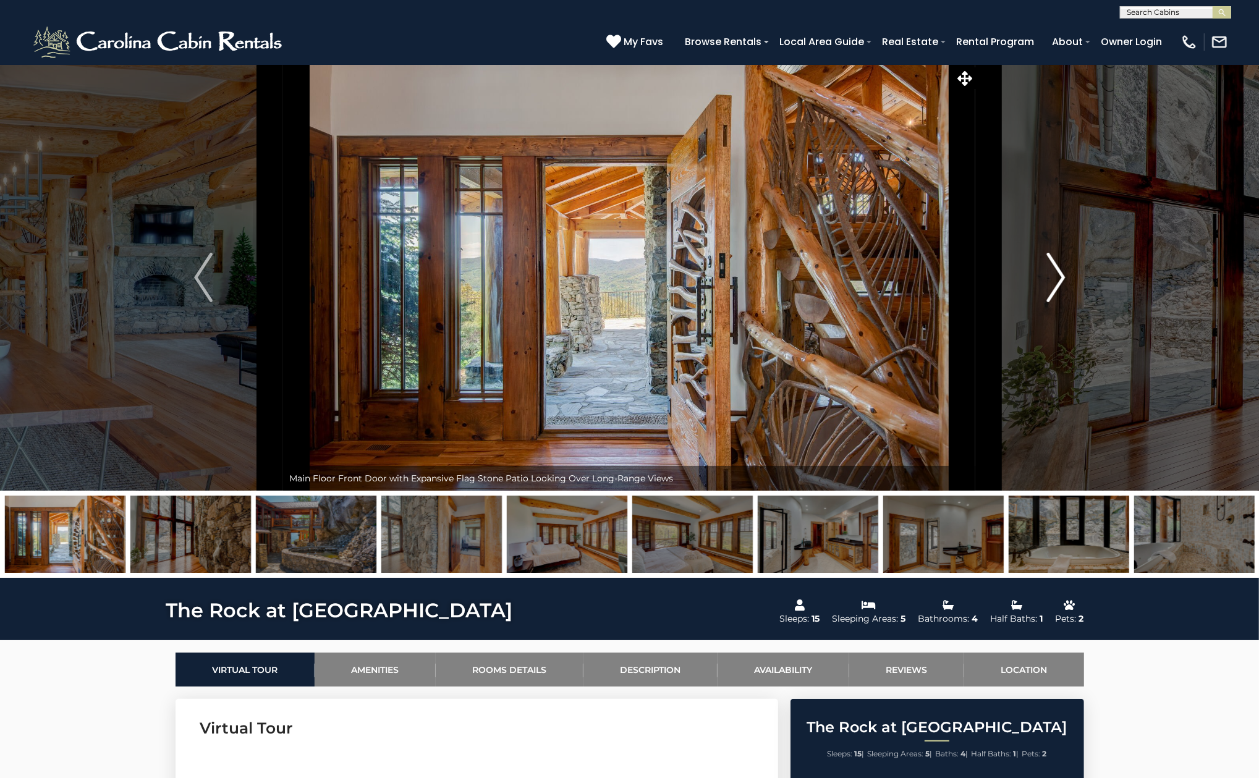
click at [1062, 273] on img "Next" at bounding box center [1055, 277] width 19 height 49
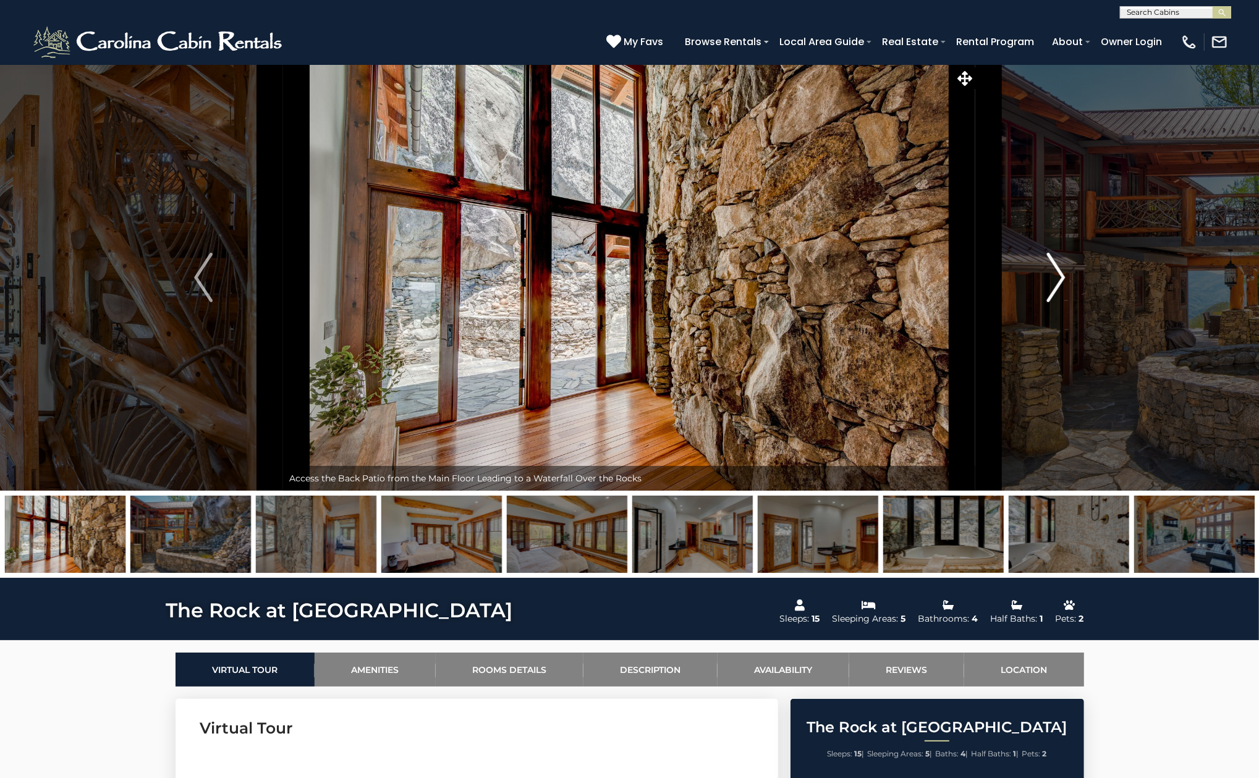
click at [1062, 273] on img "Next" at bounding box center [1055, 277] width 19 height 49
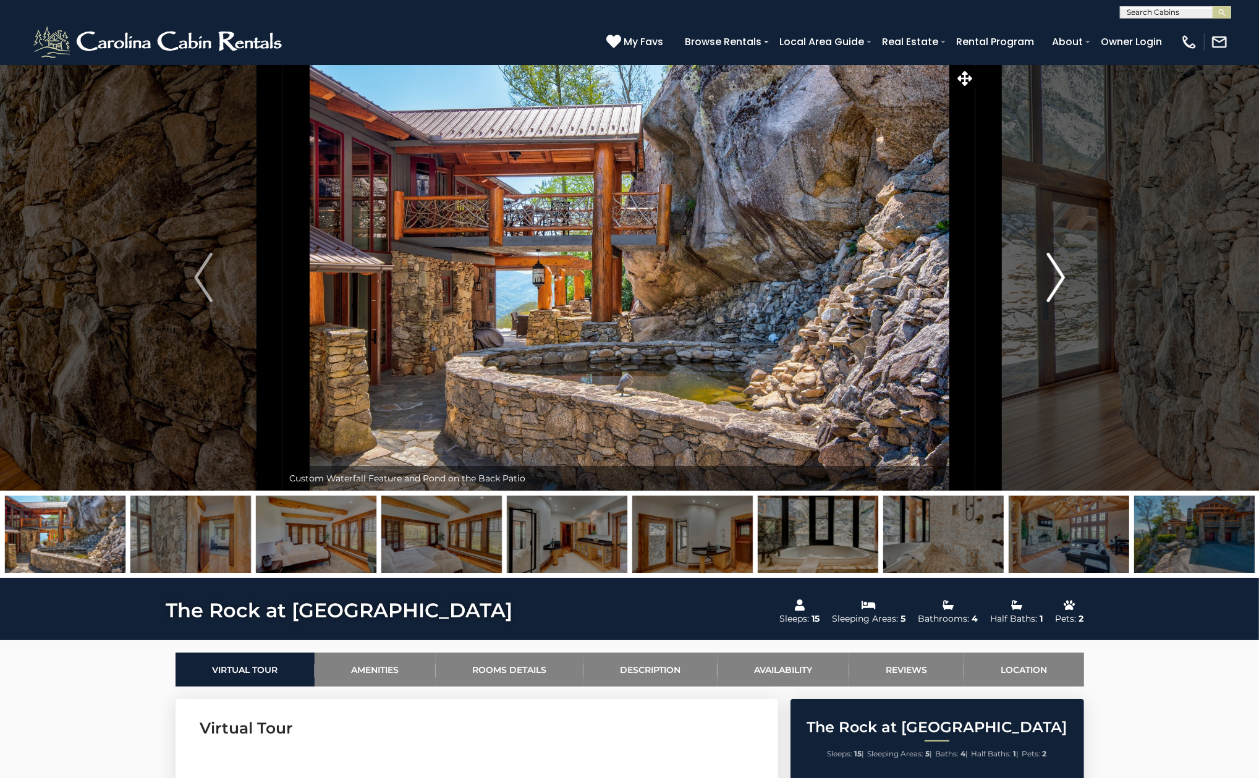
click at [1062, 273] on img "Next" at bounding box center [1055, 277] width 19 height 49
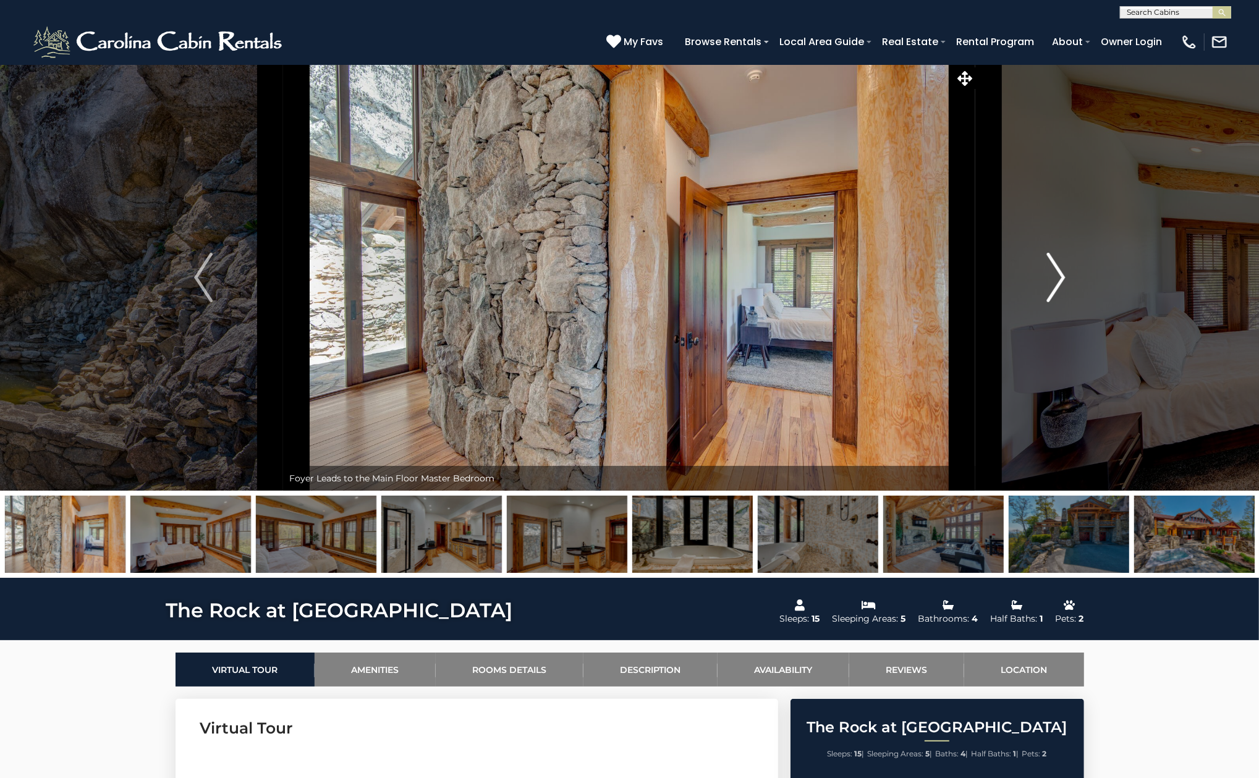
click at [1062, 273] on img "Next" at bounding box center [1055, 277] width 19 height 49
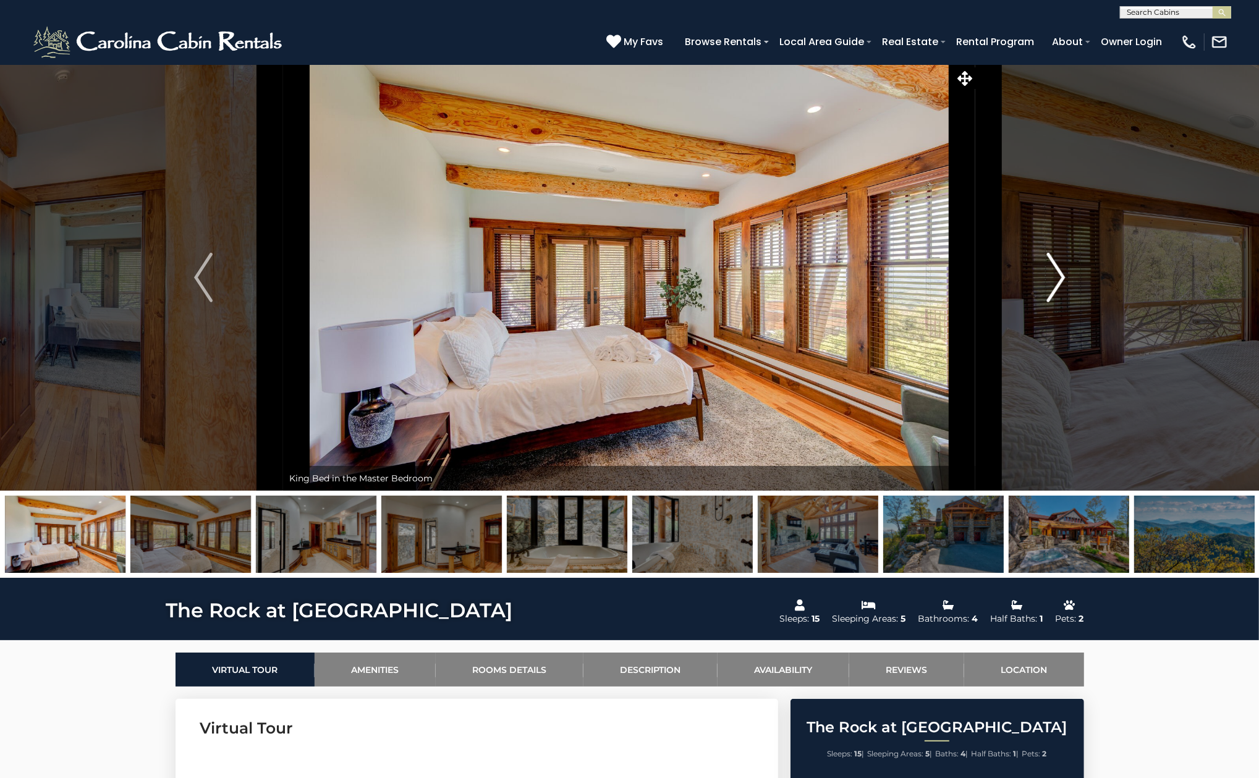
click at [1062, 273] on img "Next" at bounding box center [1055, 277] width 19 height 49
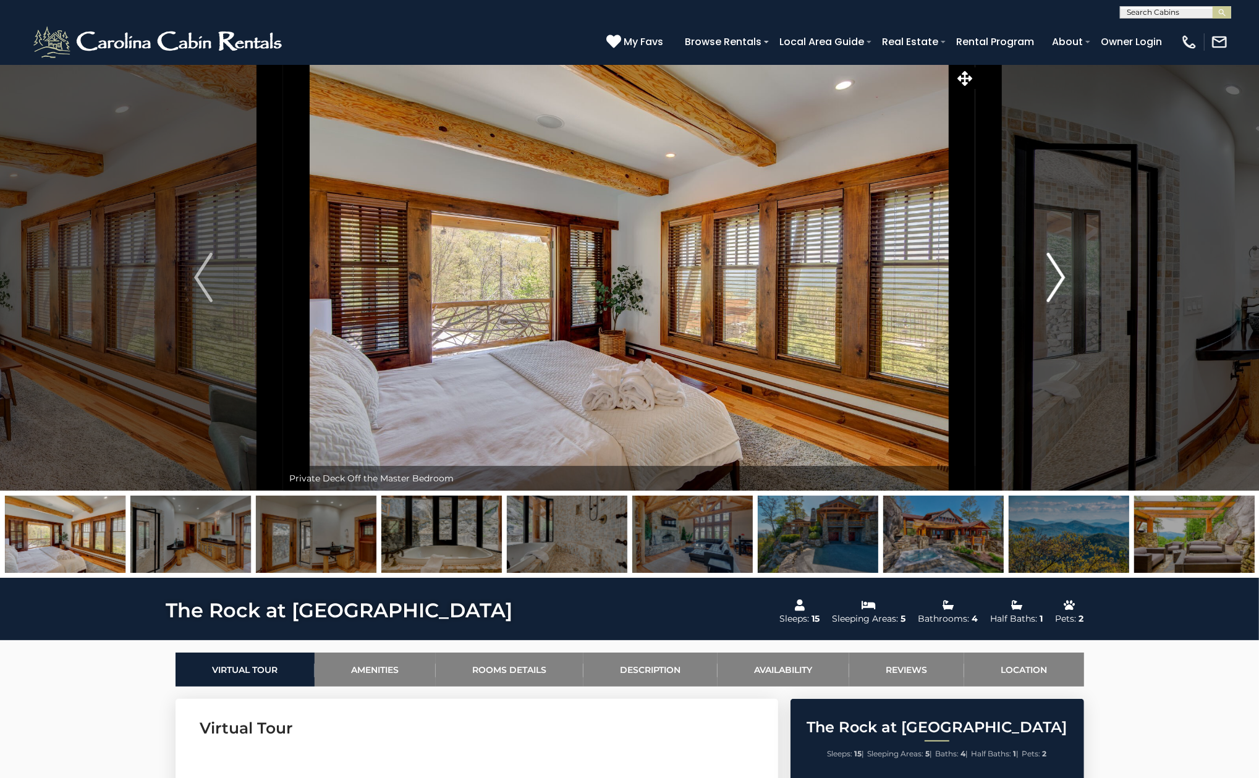
click at [1062, 273] on img "Next" at bounding box center [1055, 277] width 19 height 49
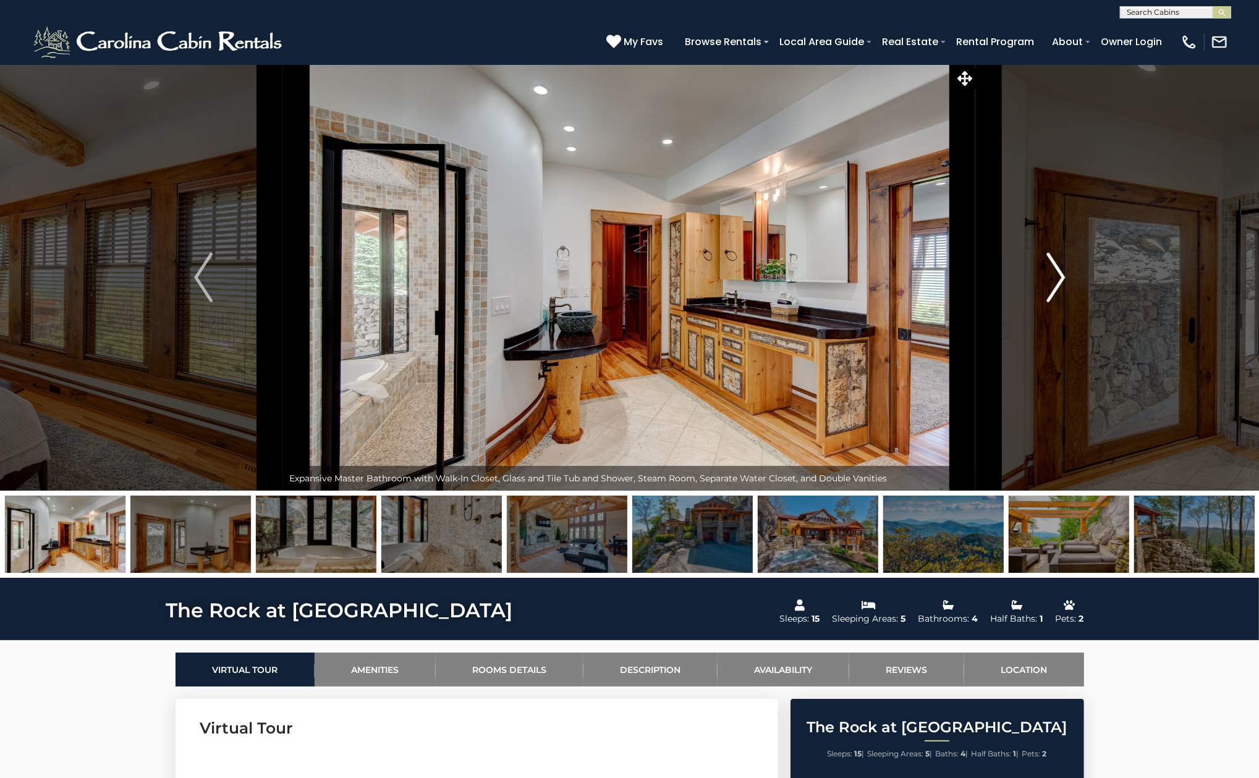
click at [1062, 273] on img "Next" at bounding box center [1055, 277] width 19 height 49
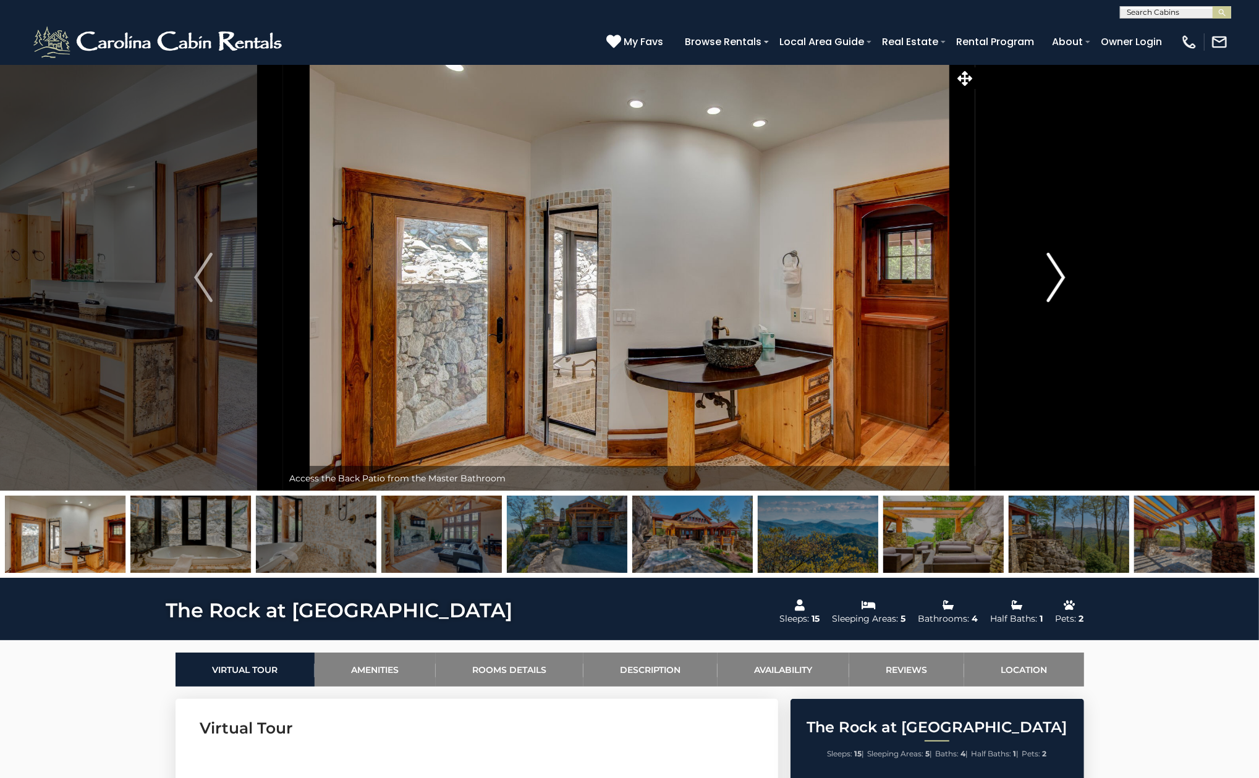
click at [1062, 273] on img "Next" at bounding box center [1055, 277] width 19 height 49
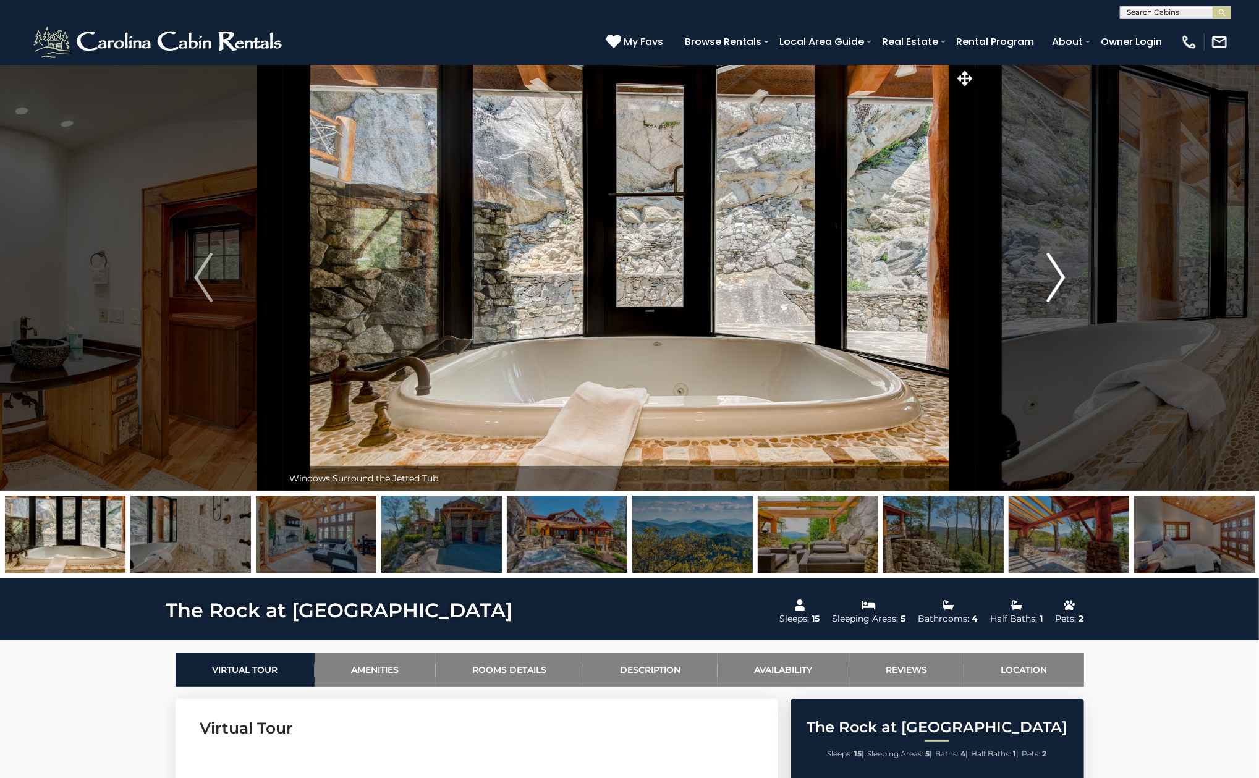
click at [1062, 273] on img "Next" at bounding box center [1055, 277] width 19 height 49
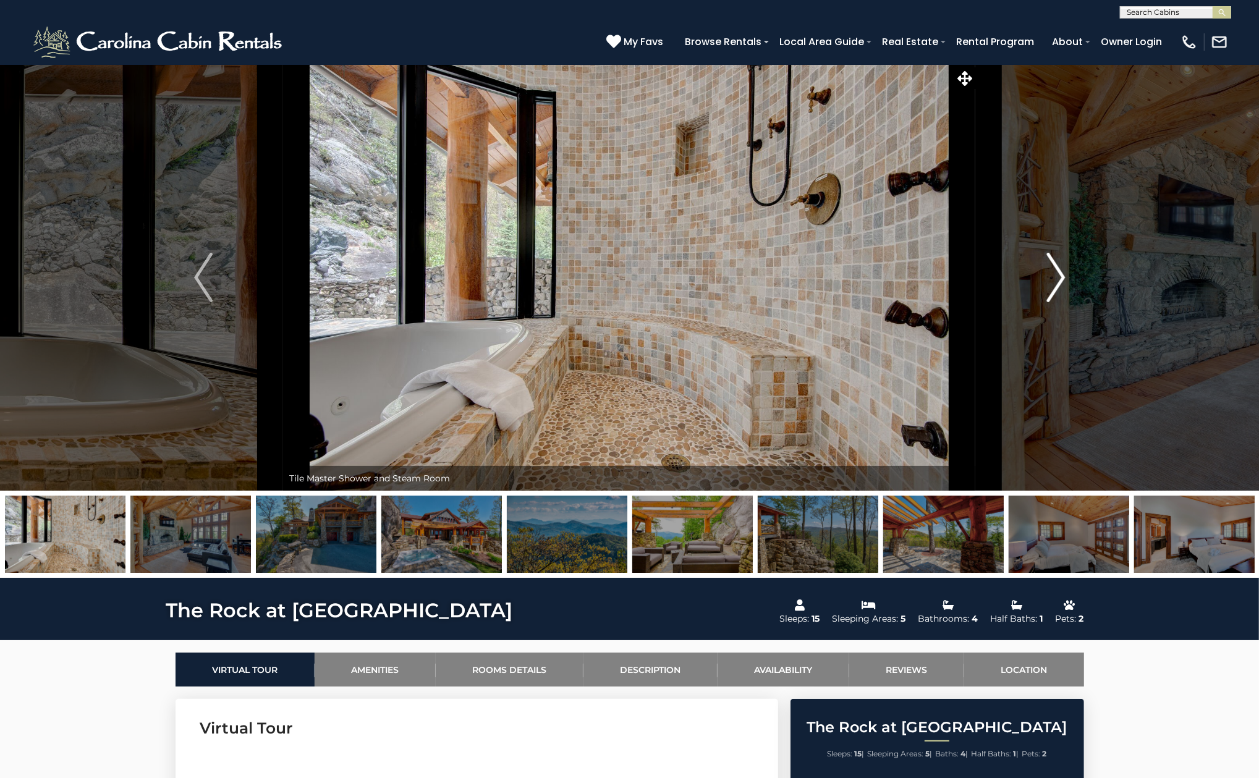
click at [1062, 273] on img "Next" at bounding box center [1055, 277] width 19 height 49
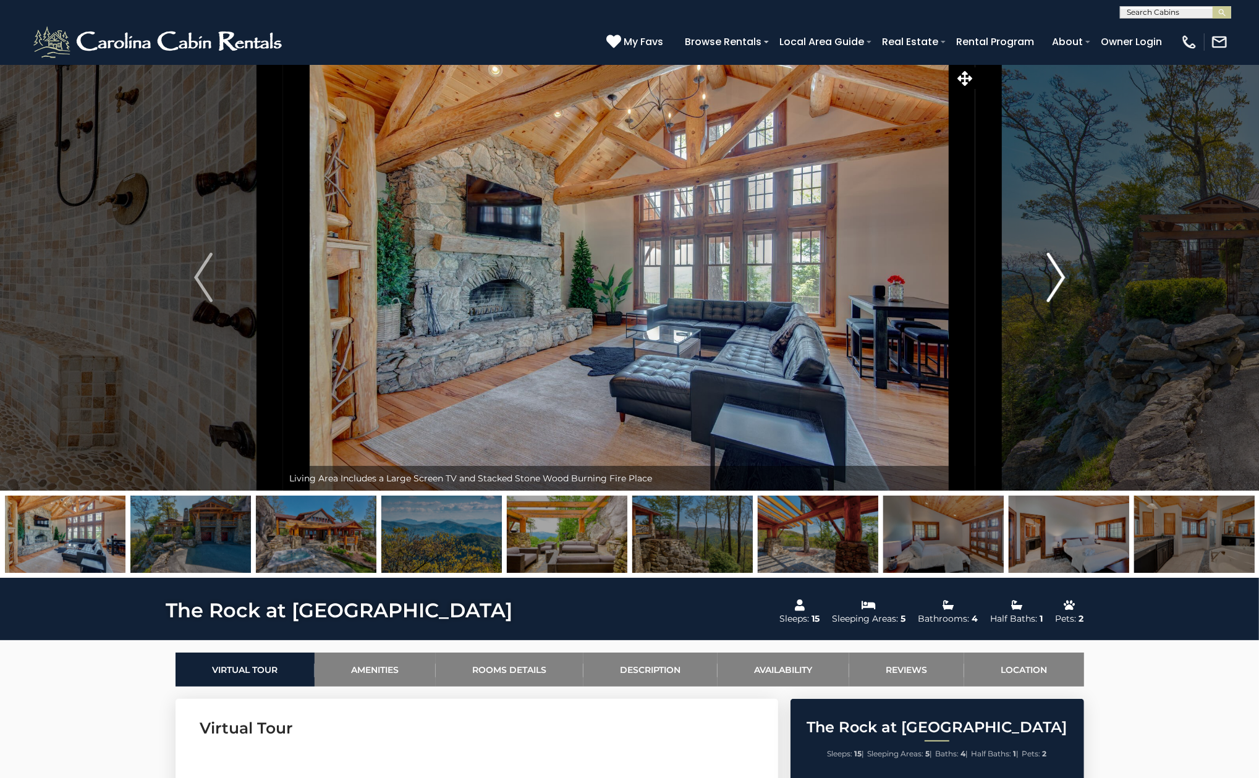
click at [1062, 273] on img "Next" at bounding box center [1055, 277] width 19 height 49
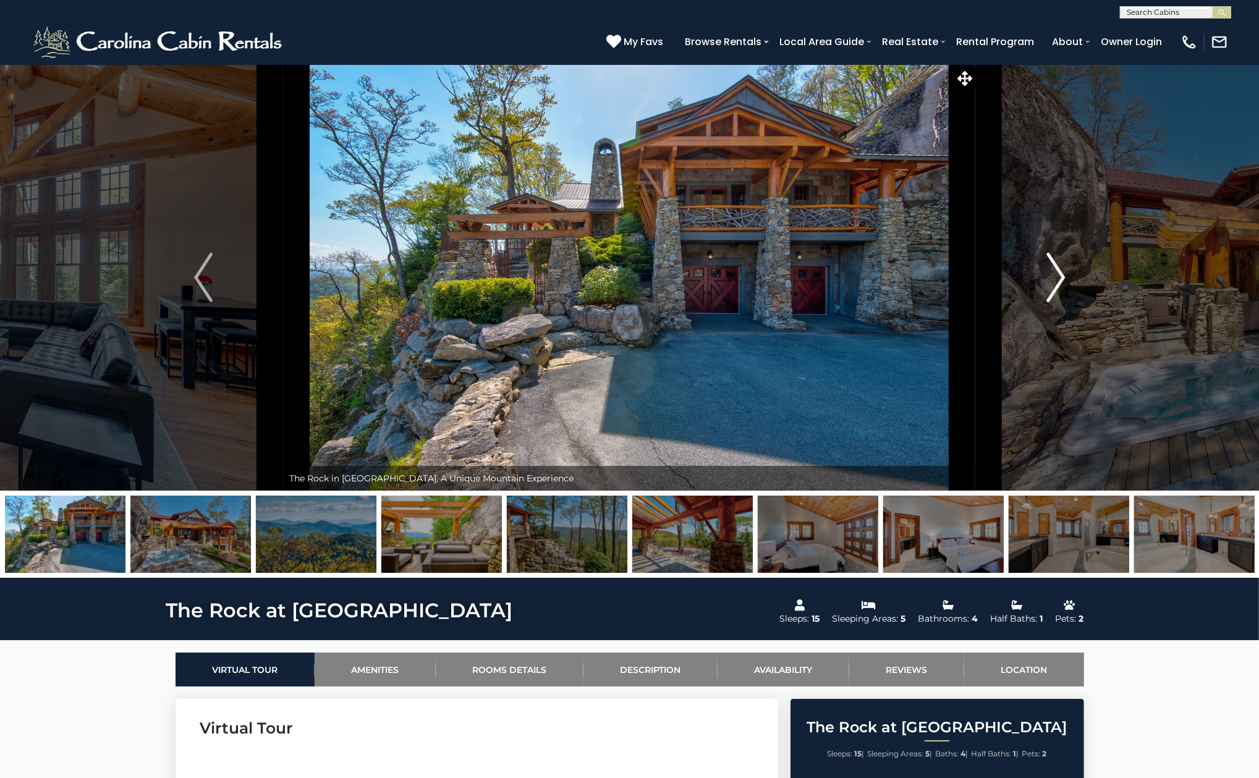
click at [1062, 273] on img "Next" at bounding box center [1055, 277] width 19 height 49
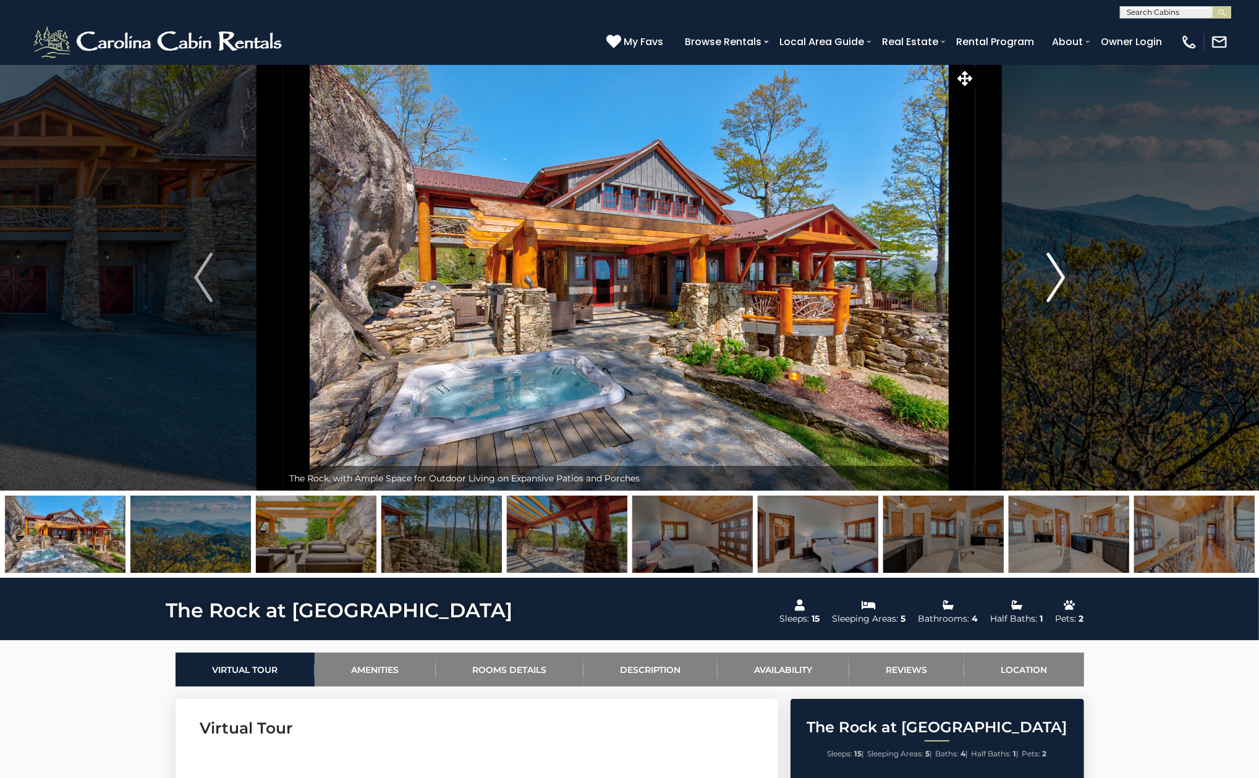
click at [1062, 273] on img "Next" at bounding box center [1055, 277] width 19 height 49
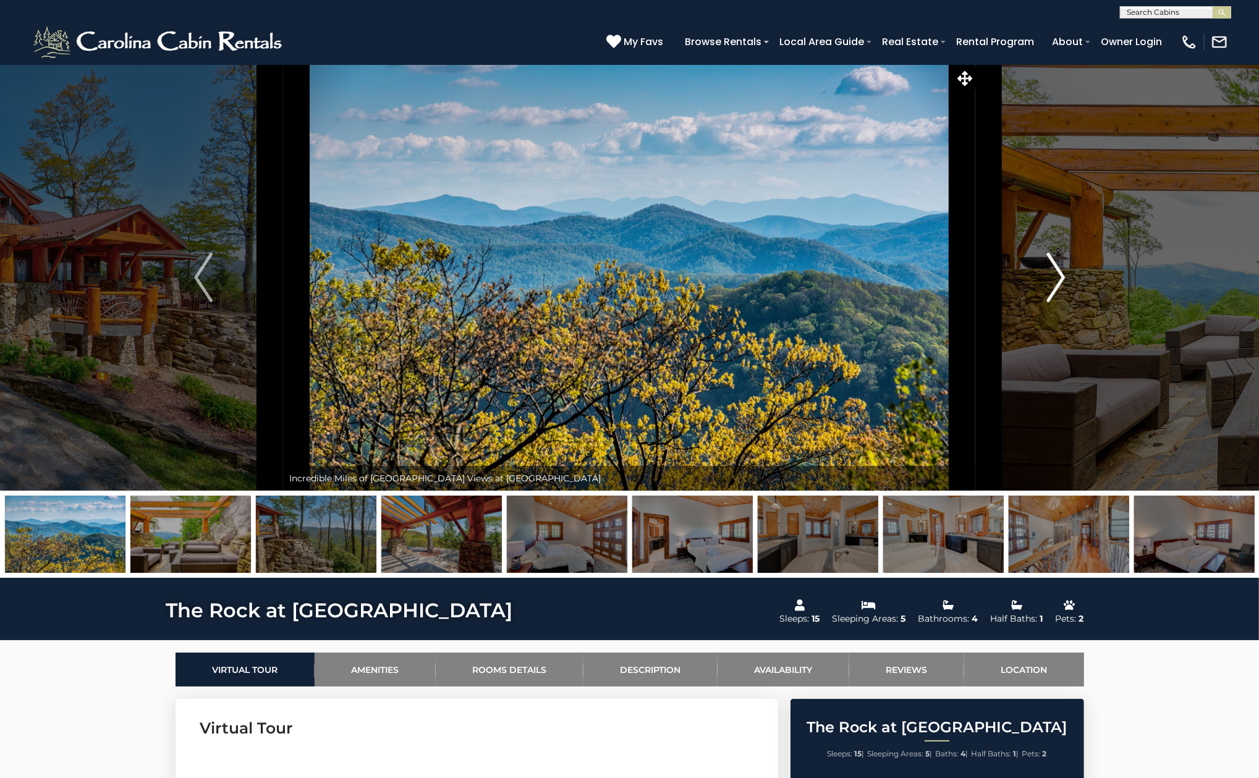
click at [1062, 273] on img "Next" at bounding box center [1055, 277] width 19 height 49
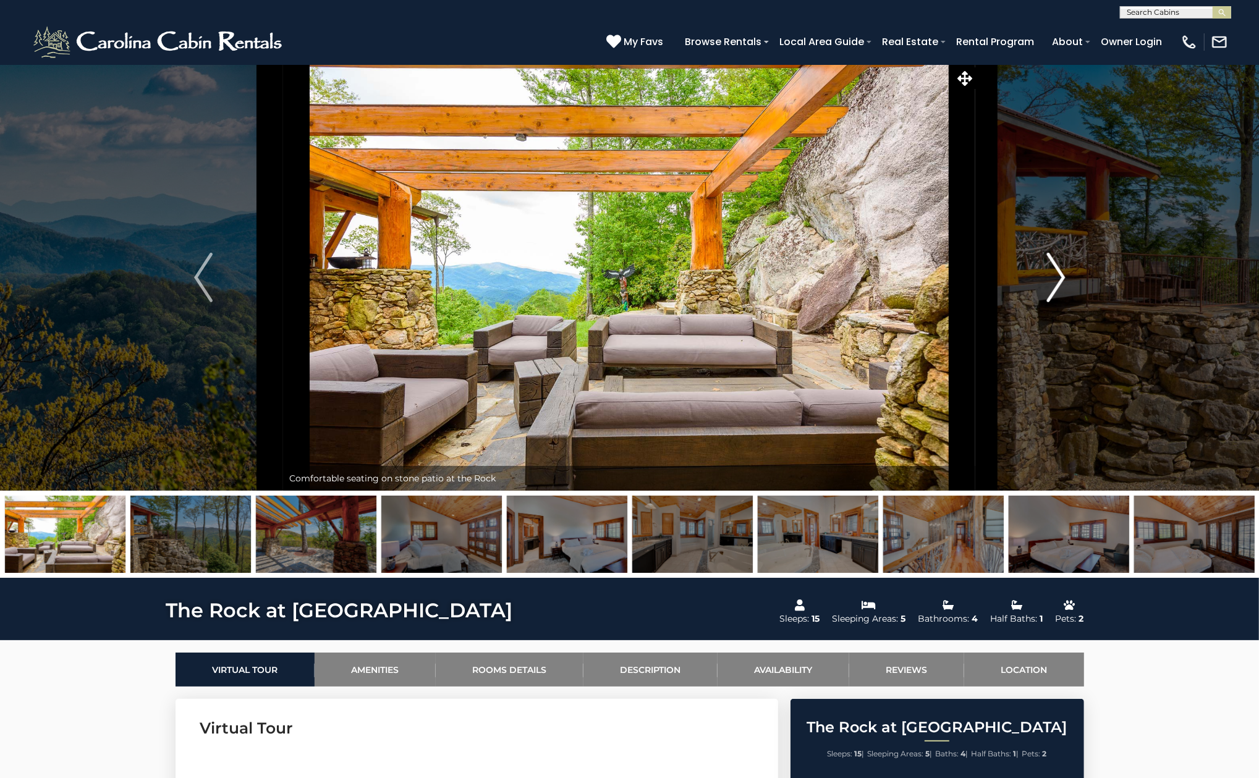
click at [1062, 273] on img "Next" at bounding box center [1055, 277] width 19 height 49
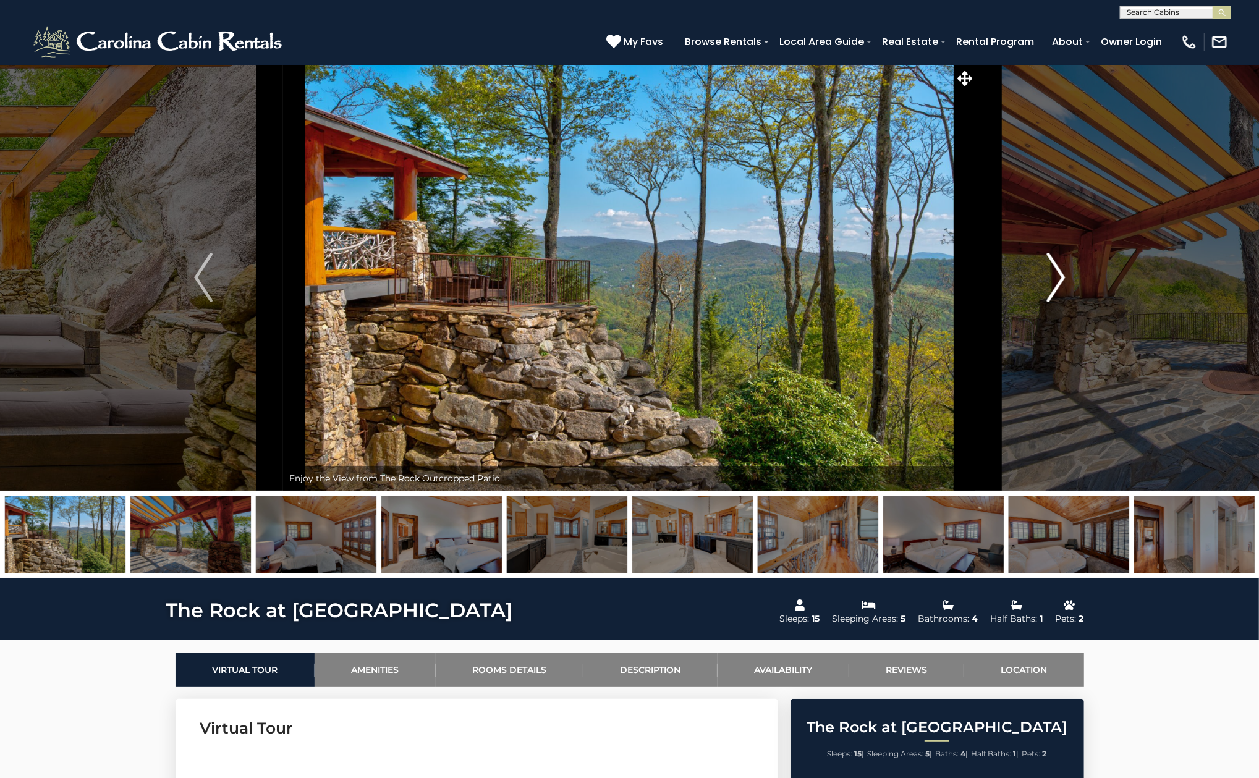
click at [1062, 273] on img "Next" at bounding box center [1055, 277] width 19 height 49
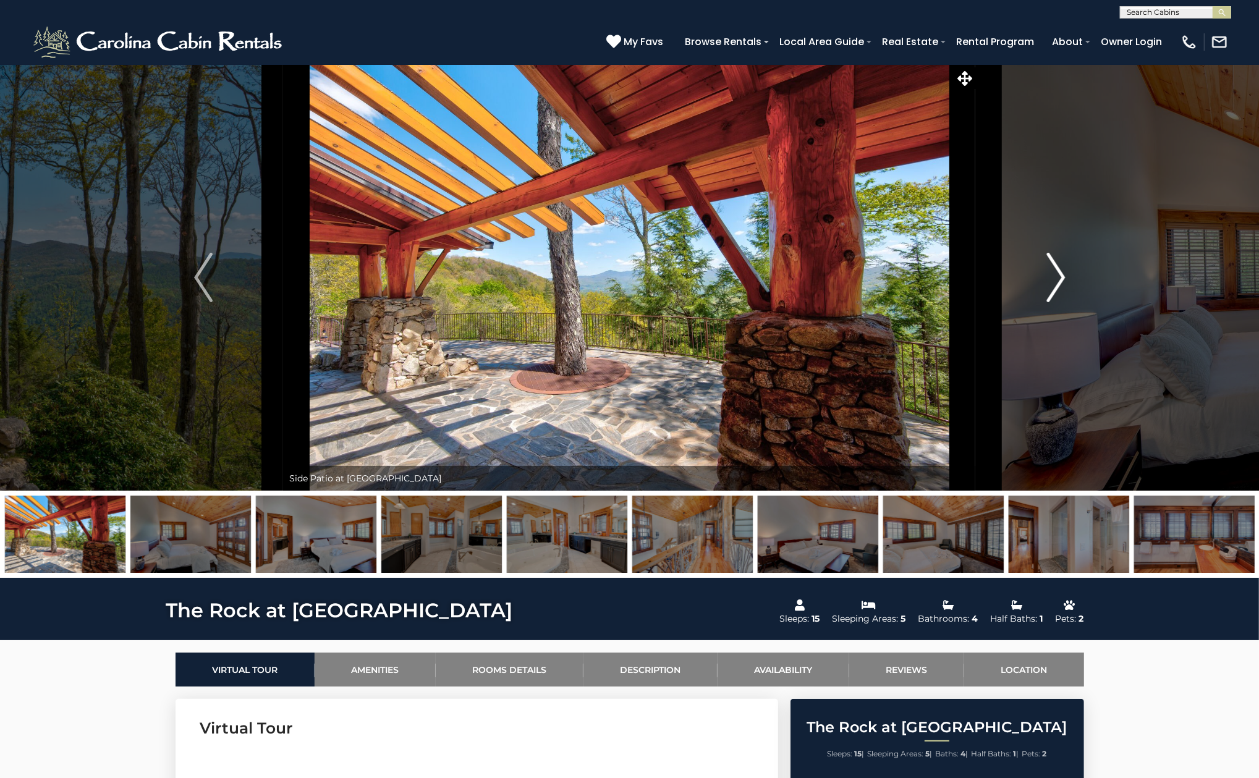
click at [1062, 273] on img "Next" at bounding box center [1055, 277] width 19 height 49
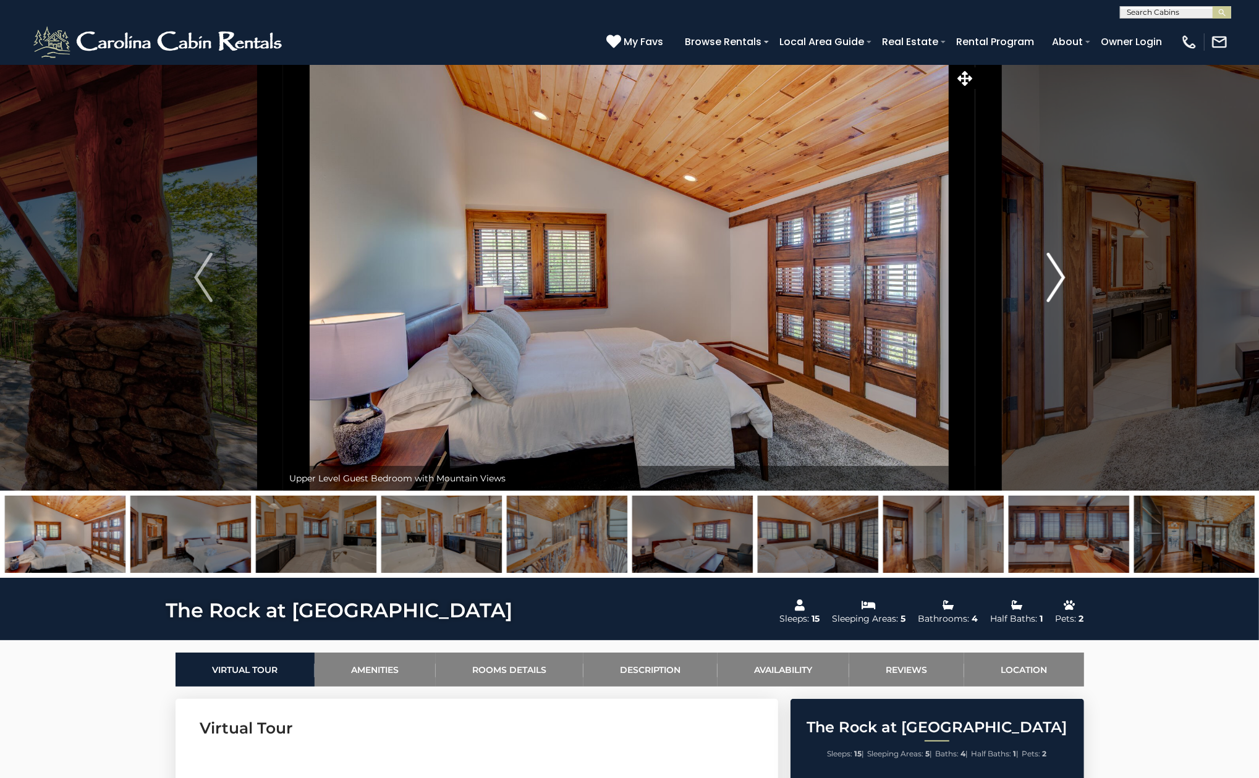
click at [1062, 273] on img "Next" at bounding box center [1055, 277] width 19 height 49
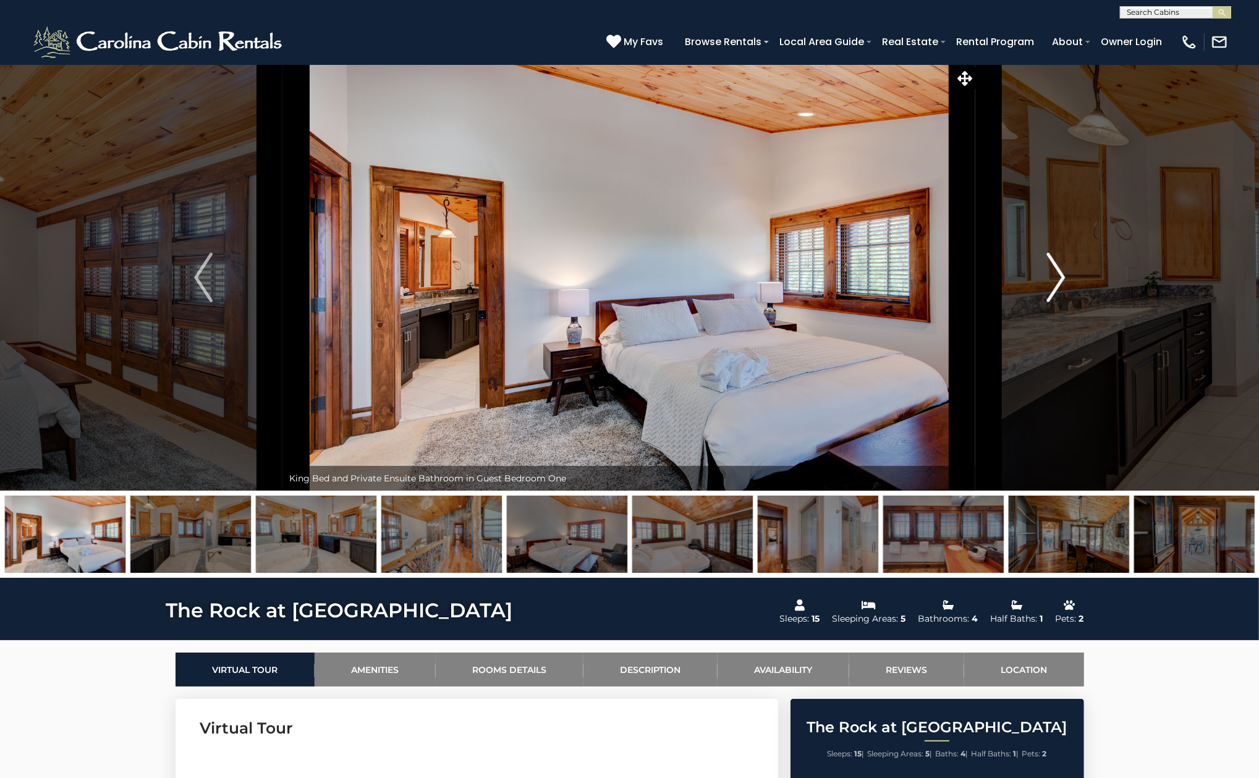
click at [1062, 273] on img "Next" at bounding box center [1055, 277] width 19 height 49
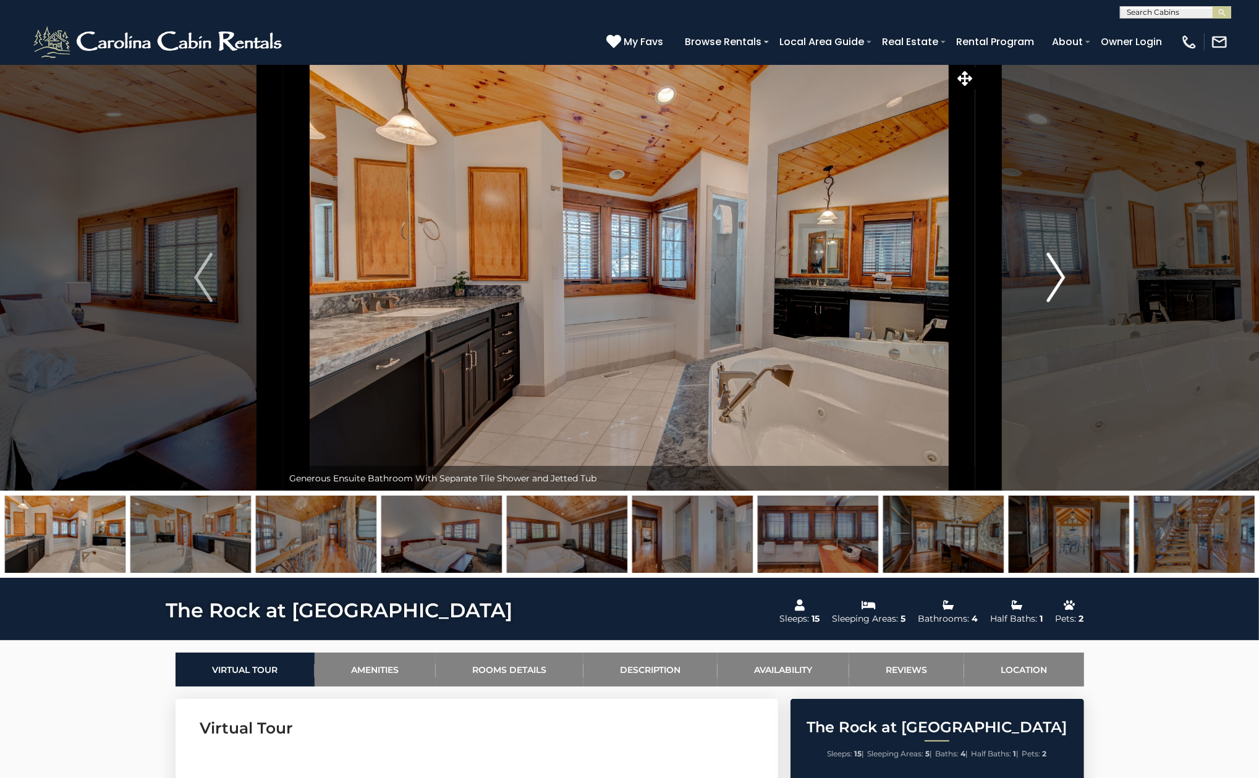
click at [1062, 273] on img "Next" at bounding box center [1055, 277] width 19 height 49
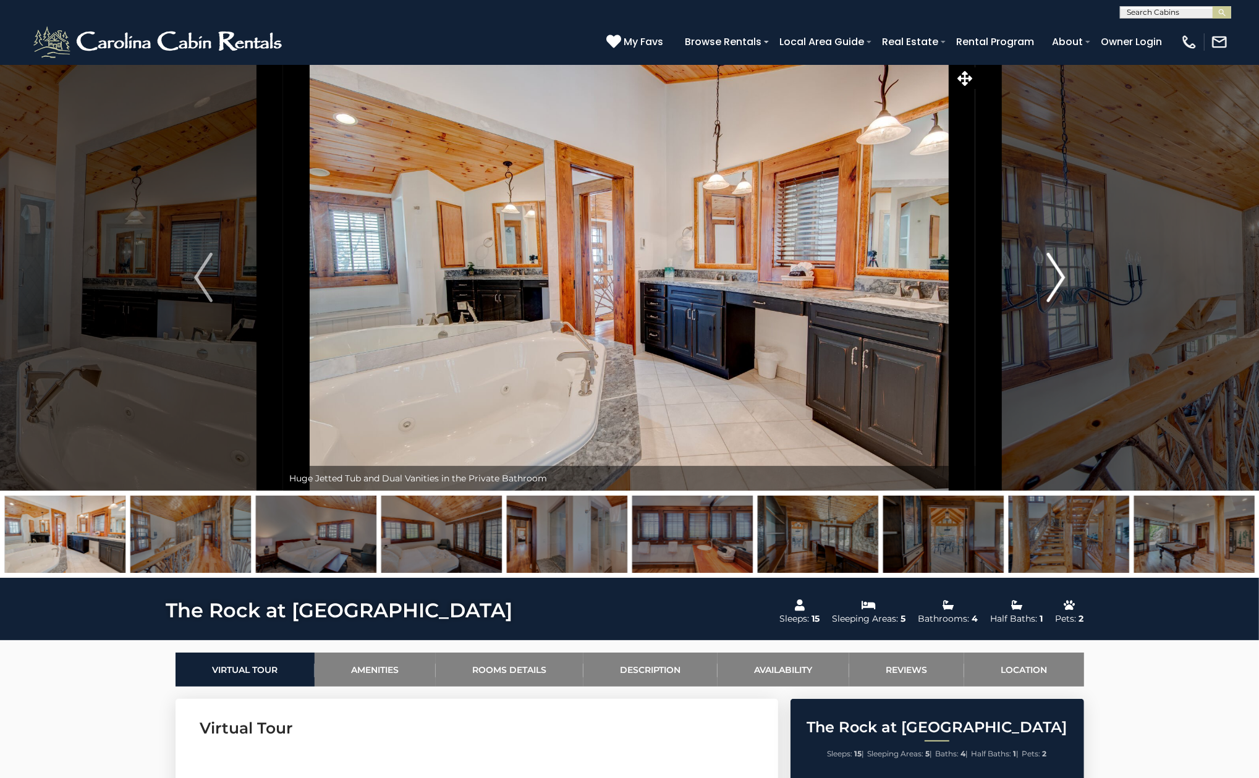
click at [1062, 273] on img "Next" at bounding box center [1055, 277] width 19 height 49
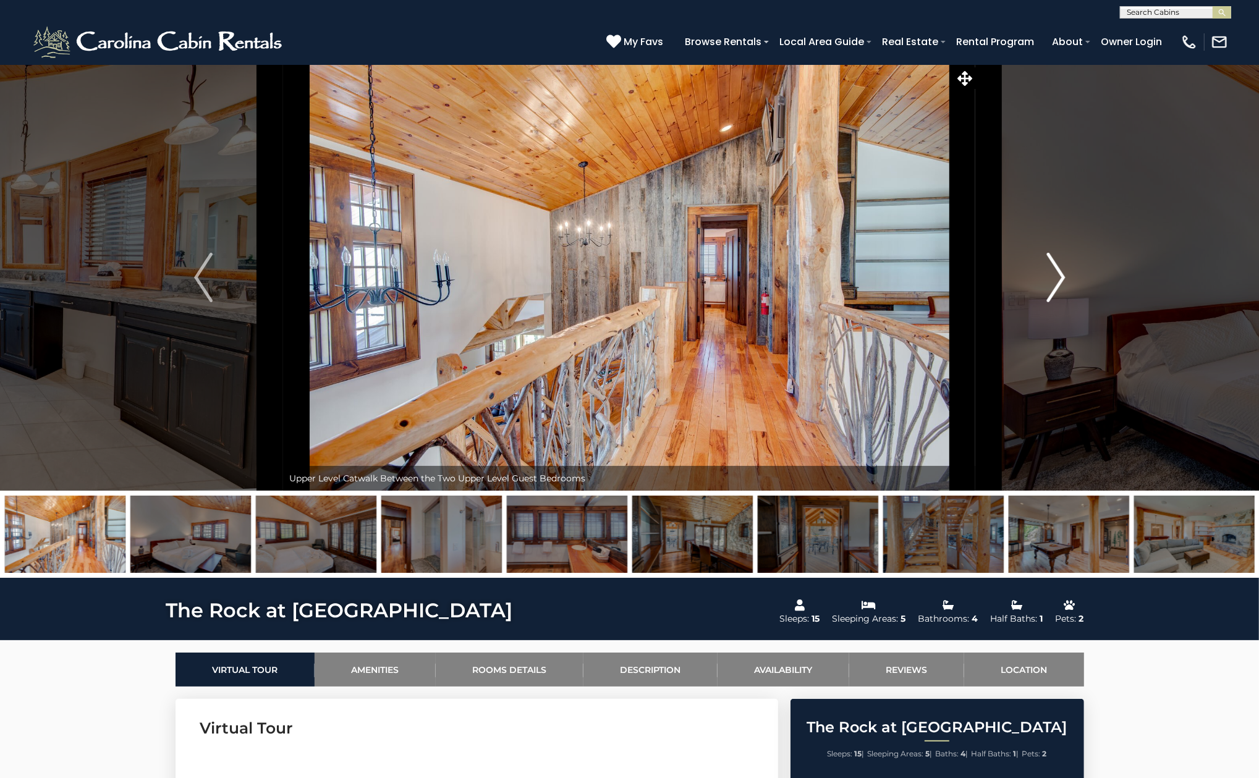
click at [1062, 273] on img "Next" at bounding box center [1055, 277] width 19 height 49
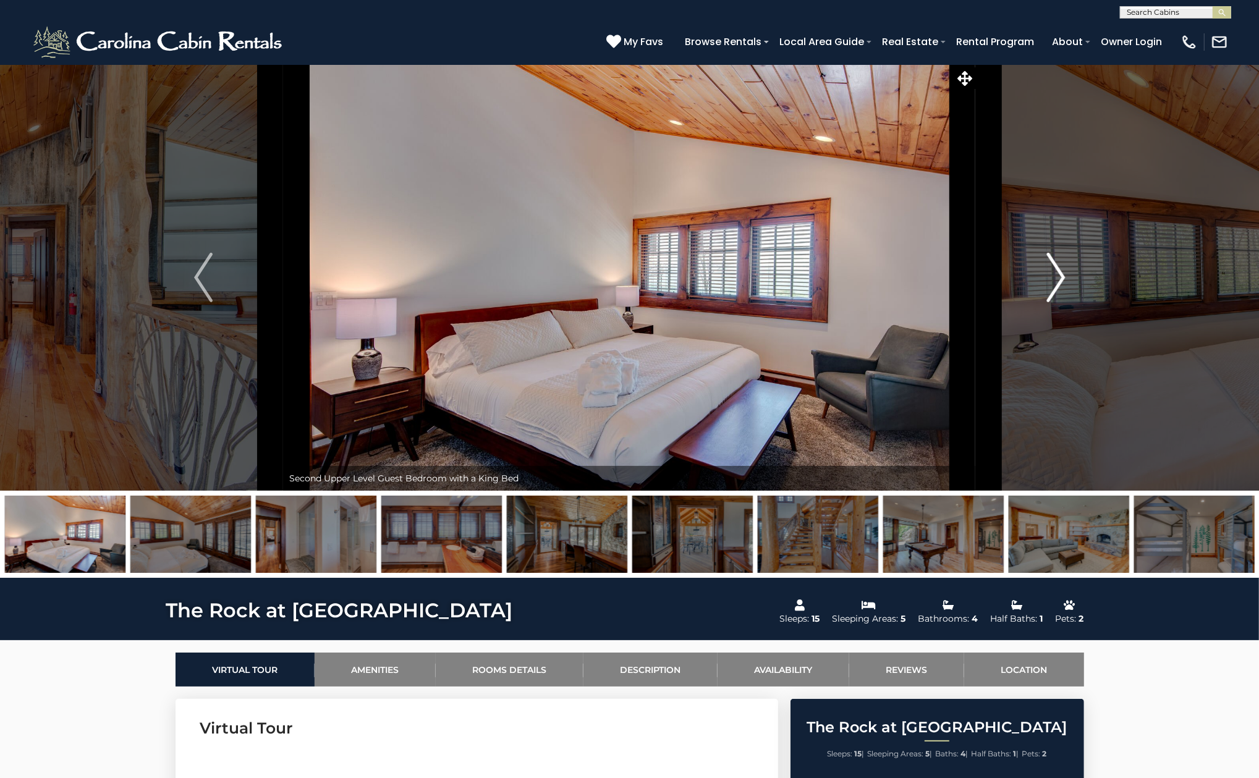
click at [1062, 273] on img "Next" at bounding box center [1055, 277] width 19 height 49
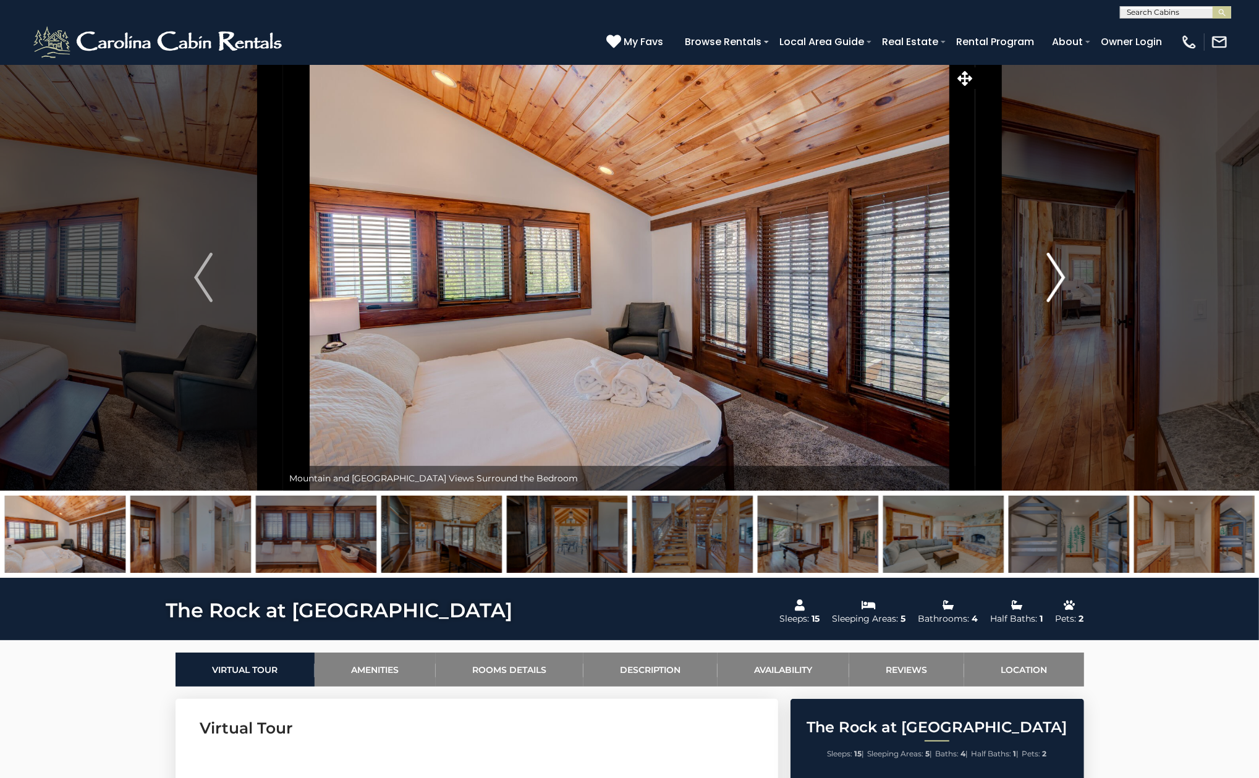
click at [1062, 273] on img "Next" at bounding box center [1055, 277] width 19 height 49
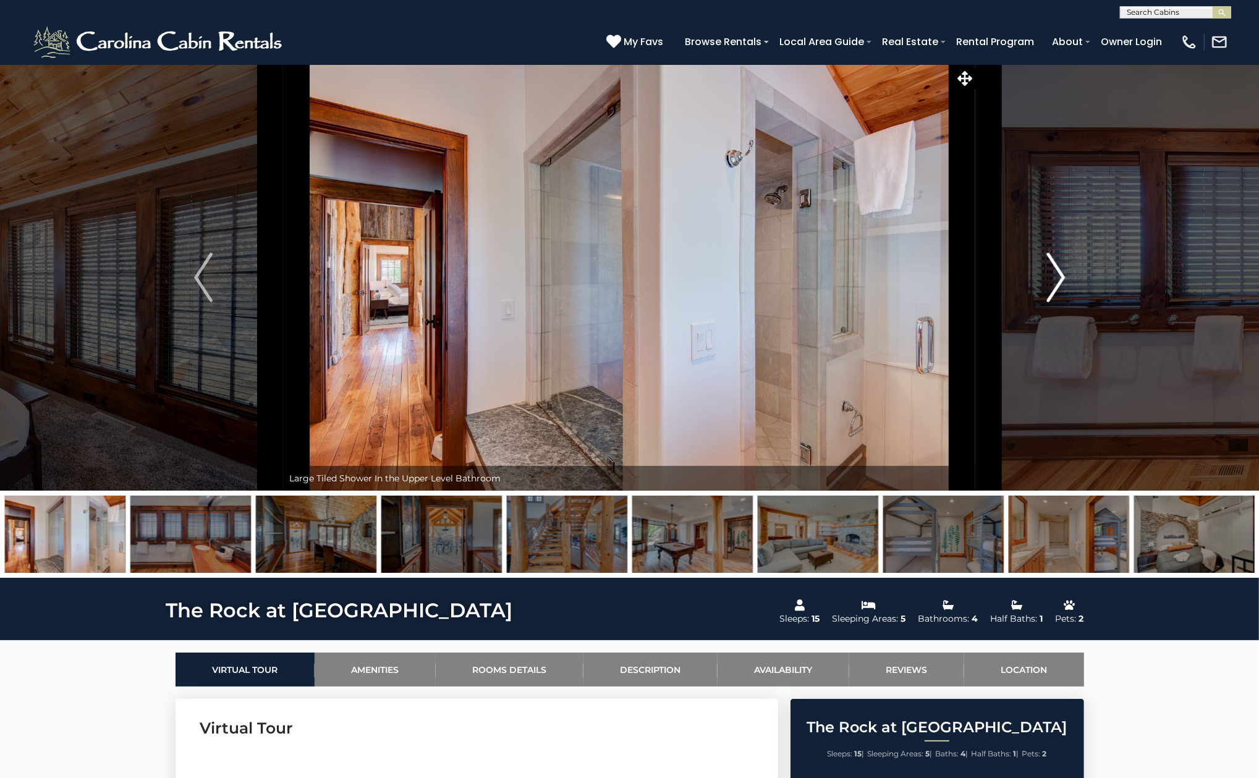
click at [1062, 273] on img "Next" at bounding box center [1055, 277] width 19 height 49
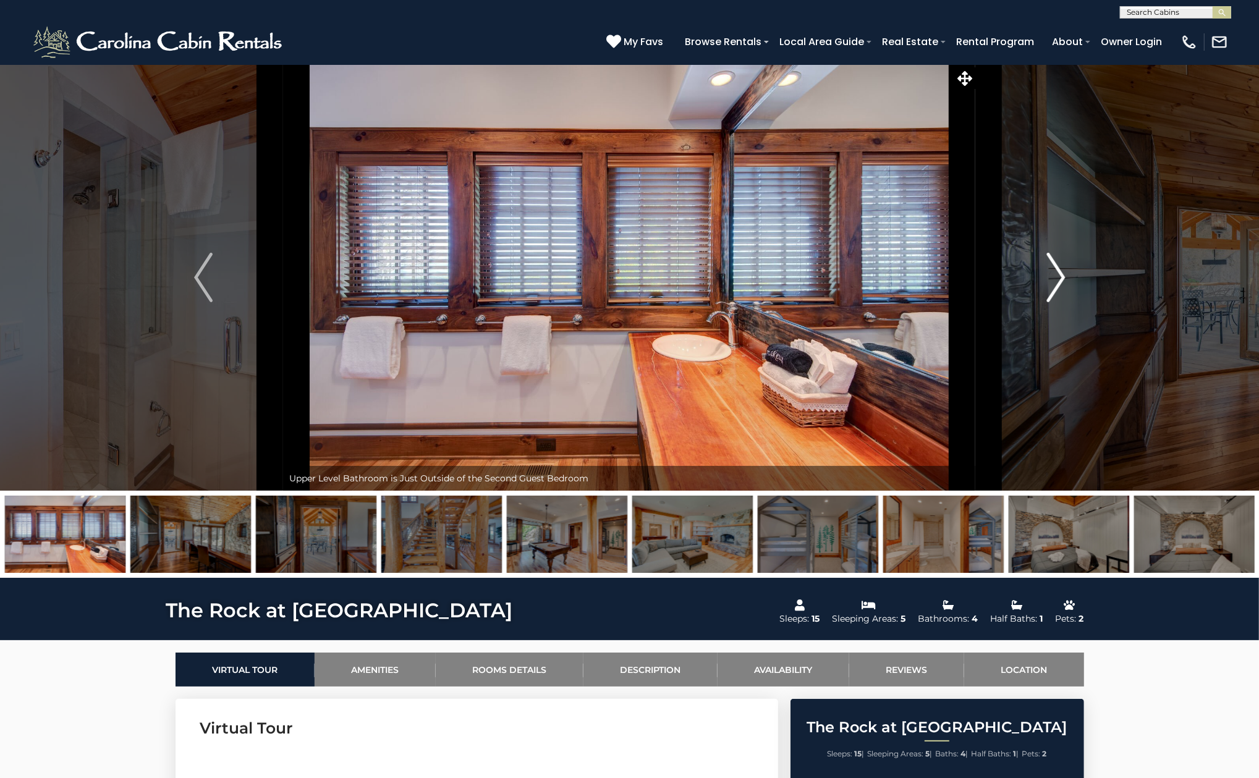
click at [1062, 273] on img "Next" at bounding box center [1055, 277] width 19 height 49
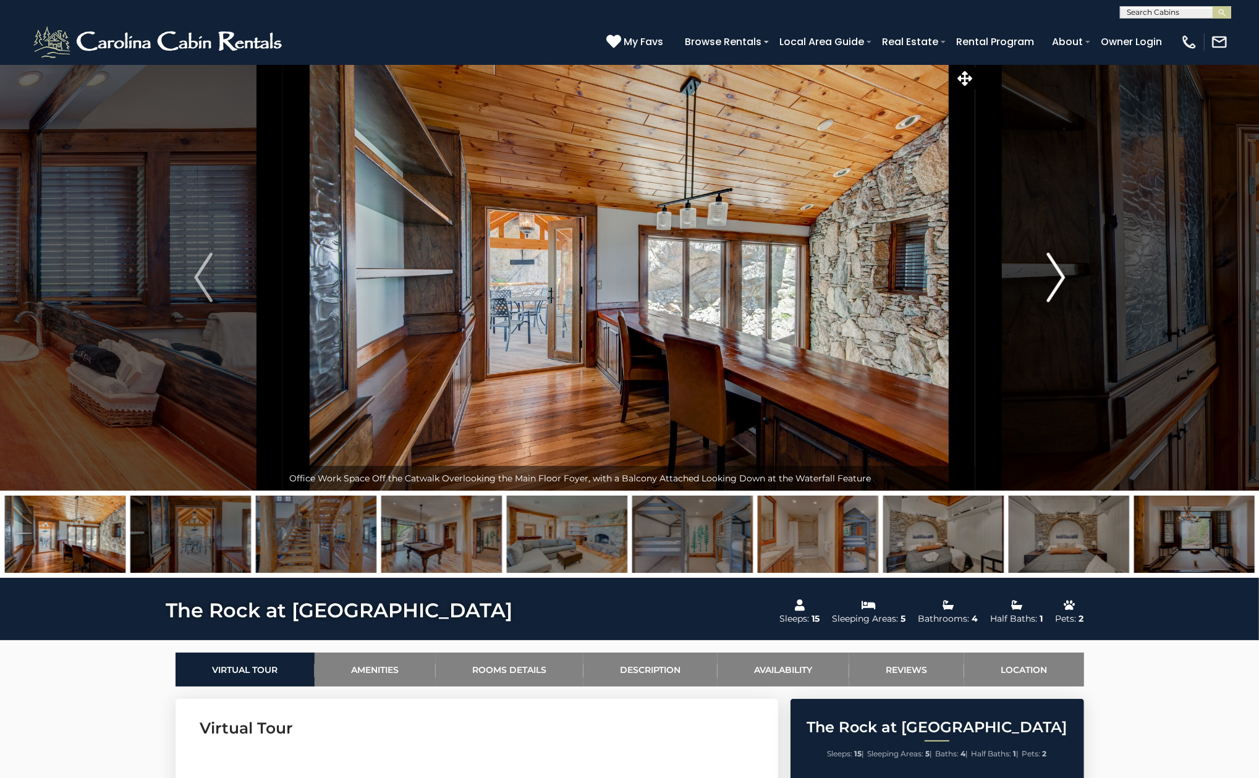
click at [1062, 273] on img "Next" at bounding box center [1055, 277] width 19 height 49
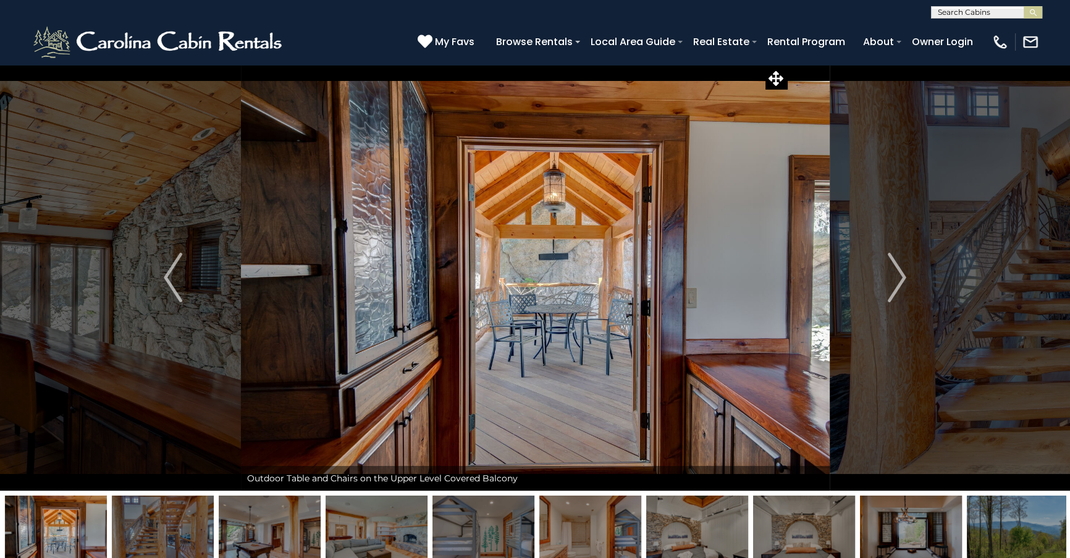
click at [442, 341] on img at bounding box center [535, 277] width 589 height 426
